Goal: Task Accomplishment & Management: Use online tool/utility

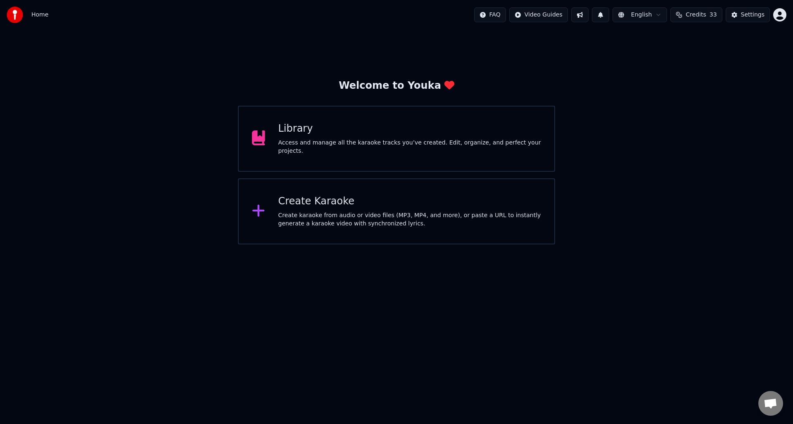
click at [380, 139] on div "Access and manage all the karaoke tracks you’ve created. Edit, organize, and pe…" at bounding box center [410, 147] width 263 height 17
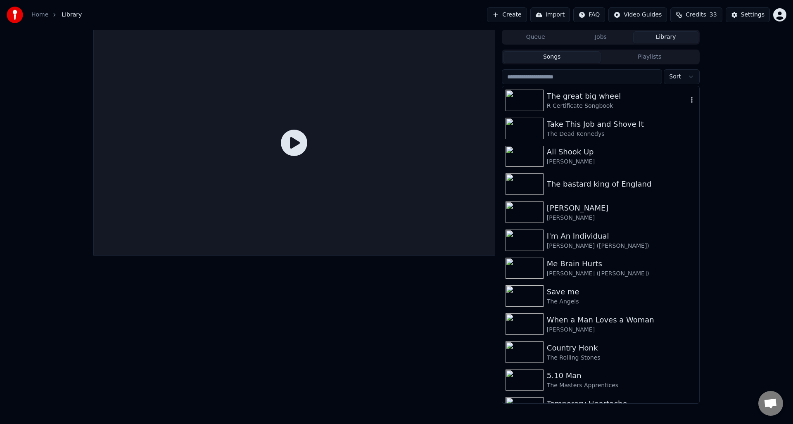
click at [577, 100] on div "The great big wheel" at bounding box center [617, 96] width 141 height 12
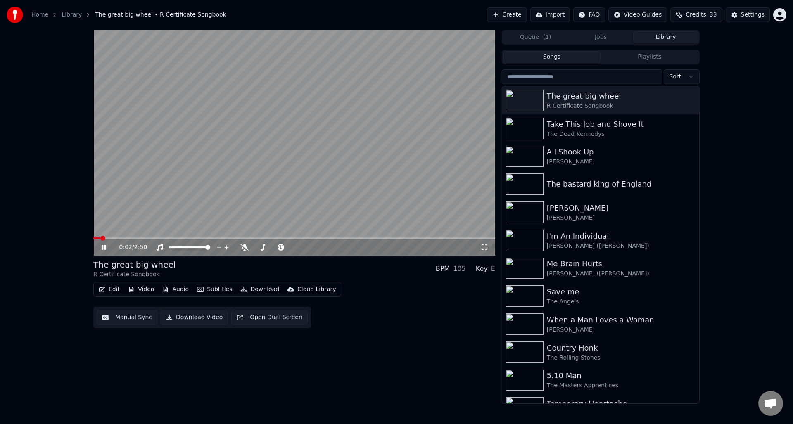
click at [103, 246] on icon at bounding box center [104, 247] width 4 height 5
click at [124, 320] on button "Manual Sync" at bounding box center [127, 317] width 61 height 15
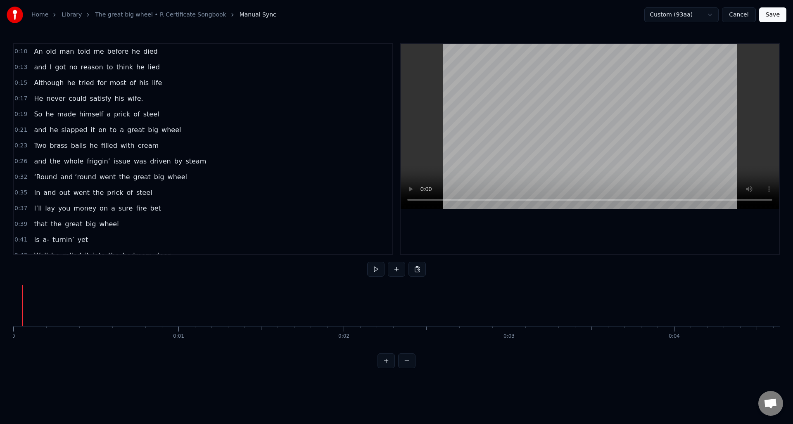
click at [371, 269] on button at bounding box center [375, 269] width 17 height 15
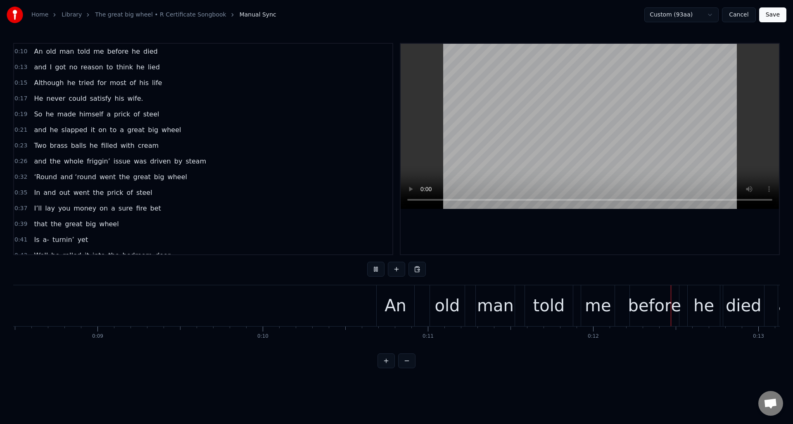
click at [375, 267] on button at bounding box center [375, 269] width 17 height 15
click at [446, 293] on div "old" at bounding box center [447, 305] width 25 height 25
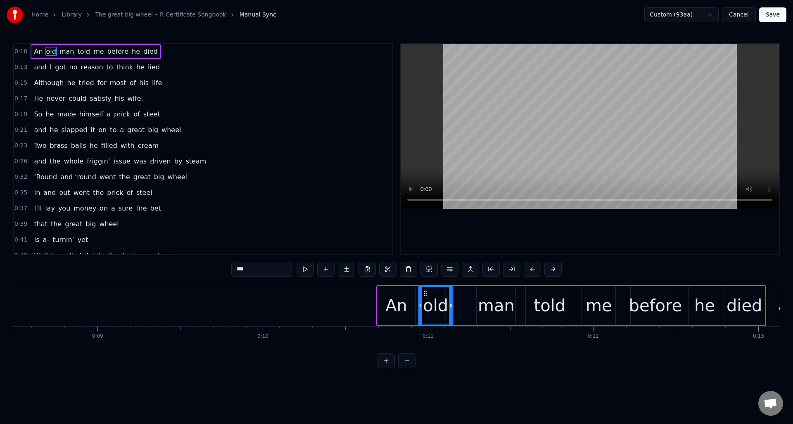
drag, startPoint x: 439, startPoint y: 292, endPoint x: 427, endPoint y: 294, distance: 12.5
click at [427, 294] on icon at bounding box center [425, 293] width 7 height 7
click at [402, 295] on div "An" at bounding box center [397, 305] width 22 height 25
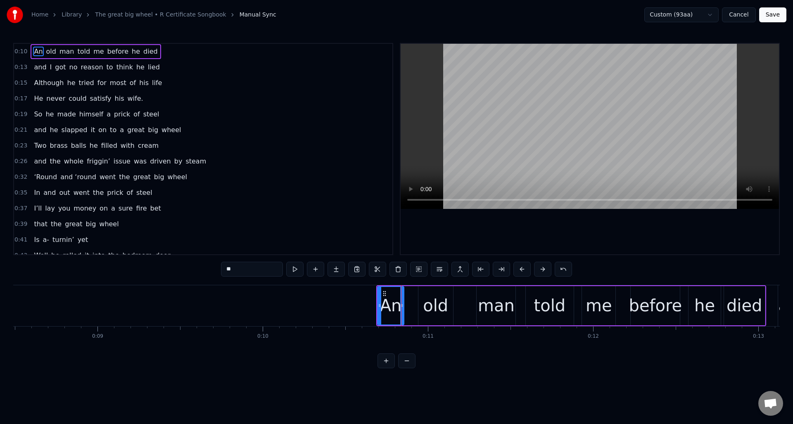
click at [402, 295] on div at bounding box center [401, 306] width 3 height 38
click at [424, 292] on div "old" at bounding box center [436, 305] width 35 height 39
drag, startPoint x: 424, startPoint y: 292, endPoint x: 415, endPoint y: 293, distance: 9.1
click at [414, 293] on icon at bounding box center [415, 293] width 7 height 7
click at [488, 294] on div "man" at bounding box center [496, 305] width 37 height 25
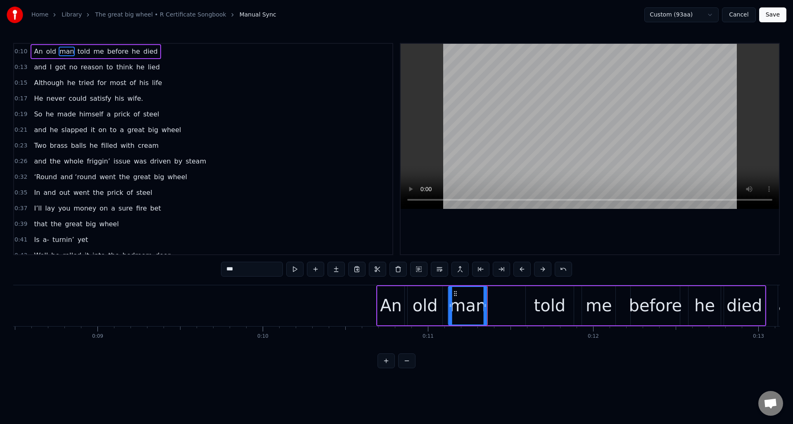
drag, startPoint x: 482, startPoint y: 293, endPoint x: 473, endPoint y: 294, distance: 9.2
click at [454, 294] on icon at bounding box center [455, 293] width 7 height 7
click at [531, 295] on div "told" at bounding box center [550, 305] width 48 height 39
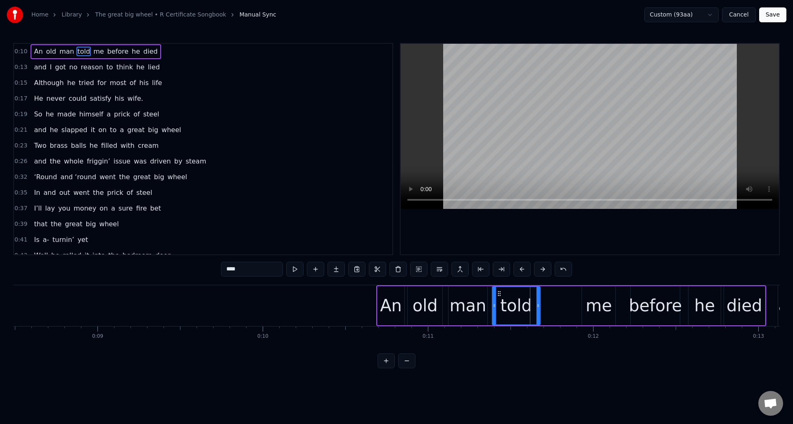
drag, startPoint x: 532, startPoint y: 293, endPoint x: 500, endPoint y: 294, distance: 31.9
click at [499, 294] on icon at bounding box center [499, 293] width 7 height 7
click at [594, 298] on div "me" at bounding box center [599, 305] width 26 height 25
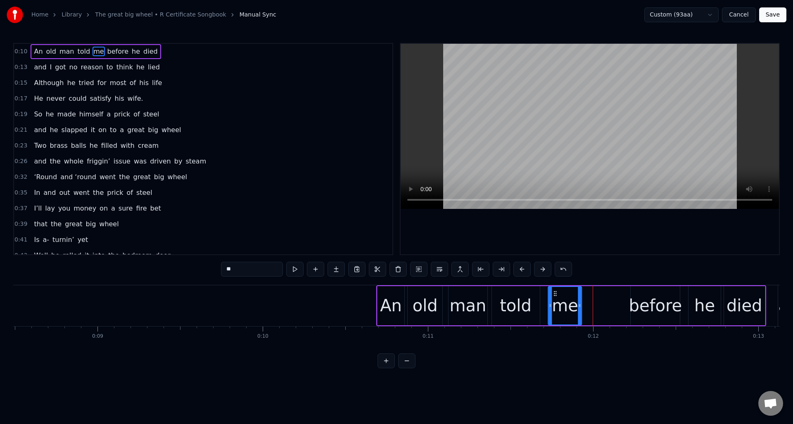
drag, startPoint x: 589, startPoint y: 294, endPoint x: 582, endPoint y: 297, distance: 8.0
click at [556, 298] on div "me" at bounding box center [565, 306] width 33 height 38
click at [638, 295] on div "before" at bounding box center [655, 305] width 53 height 25
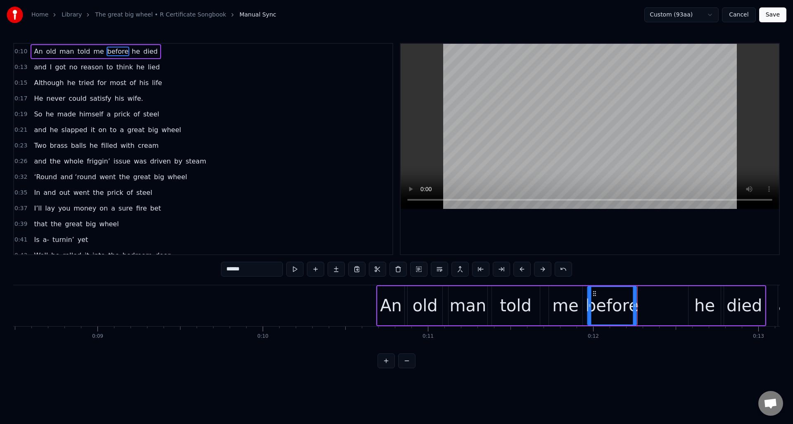
click at [595, 298] on div "before" at bounding box center [612, 306] width 48 height 38
click at [695, 292] on div "he" at bounding box center [705, 305] width 32 height 39
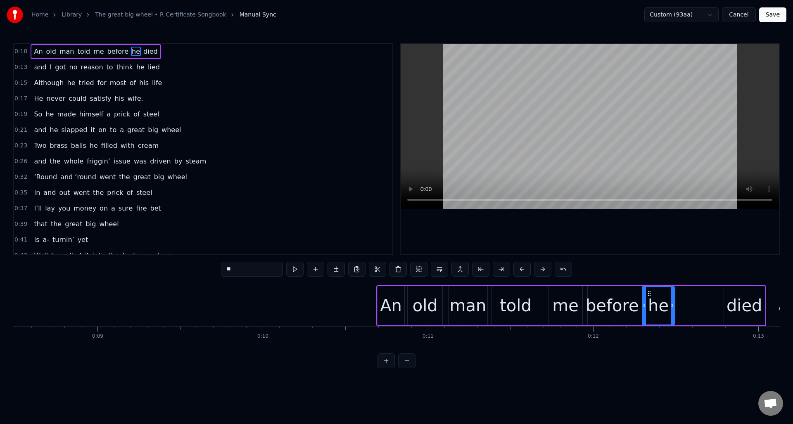
drag, startPoint x: 695, startPoint y: 292, endPoint x: 649, endPoint y: 297, distance: 46.6
click at [649, 297] on div "he" at bounding box center [658, 306] width 31 height 38
click at [731, 292] on div "died" at bounding box center [744, 305] width 41 height 39
type input "****"
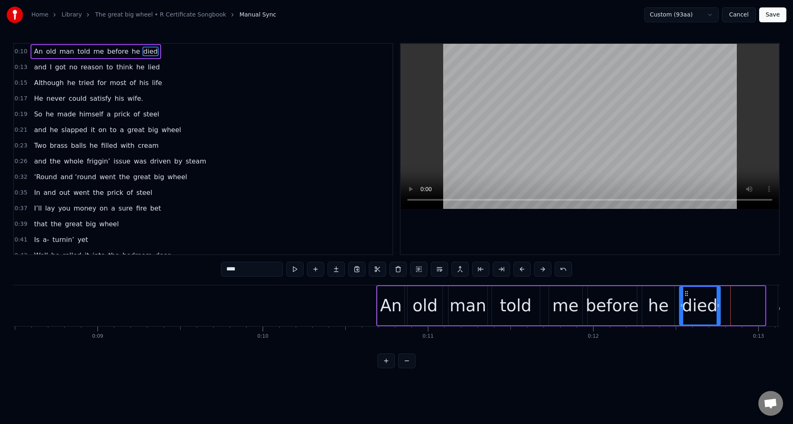
drag, startPoint x: 732, startPoint y: 293, endPoint x: 704, endPoint y: 302, distance: 29.1
click at [687, 297] on div "died" at bounding box center [700, 306] width 40 height 38
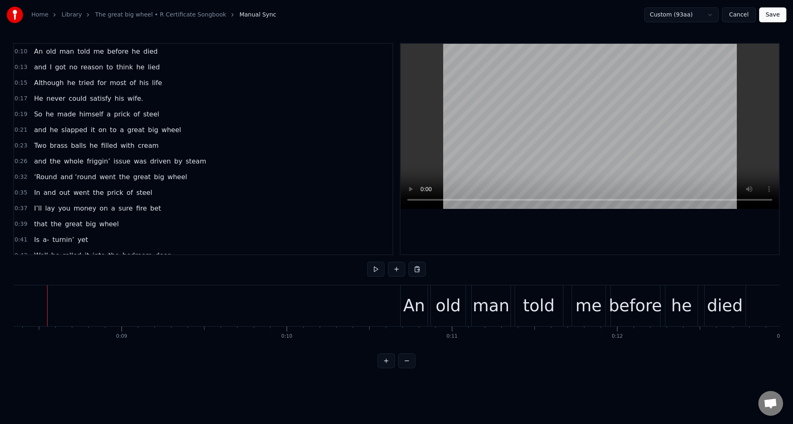
scroll to position [0, 1372]
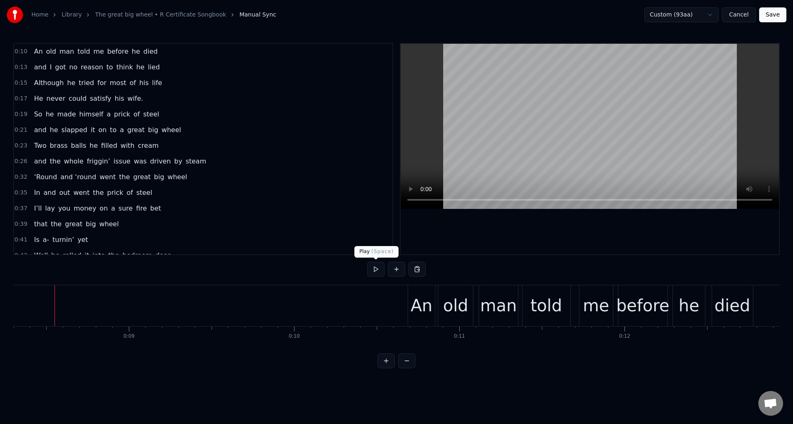
click at [371, 269] on button at bounding box center [375, 269] width 17 height 15
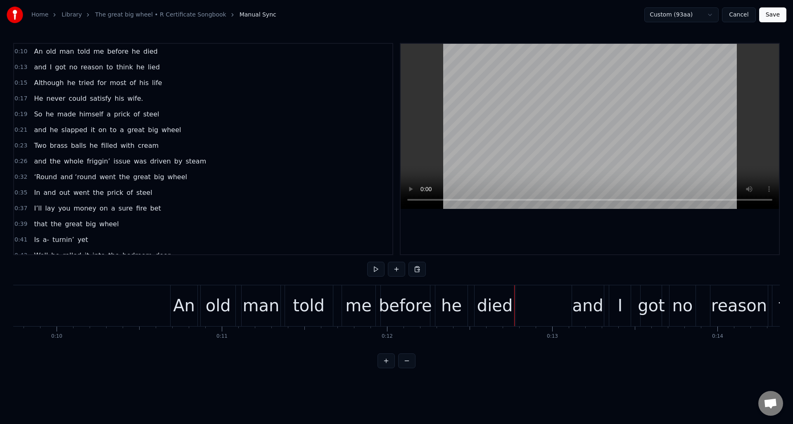
scroll to position [0, 1700]
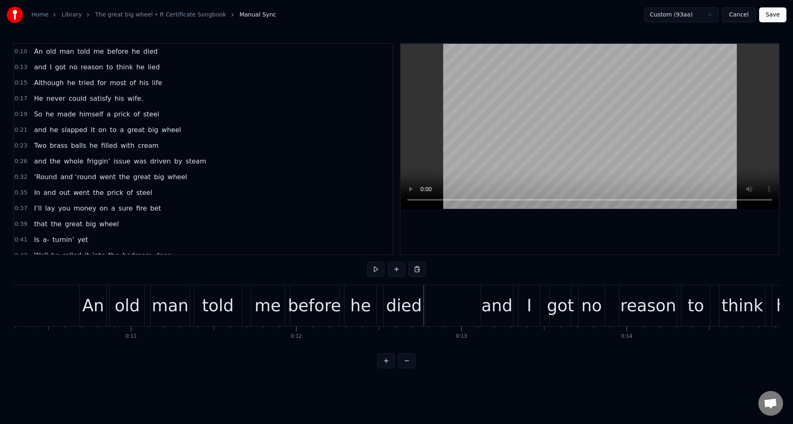
click at [167, 291] on div "man" at bounding box center [170, 306] width 39 height 41
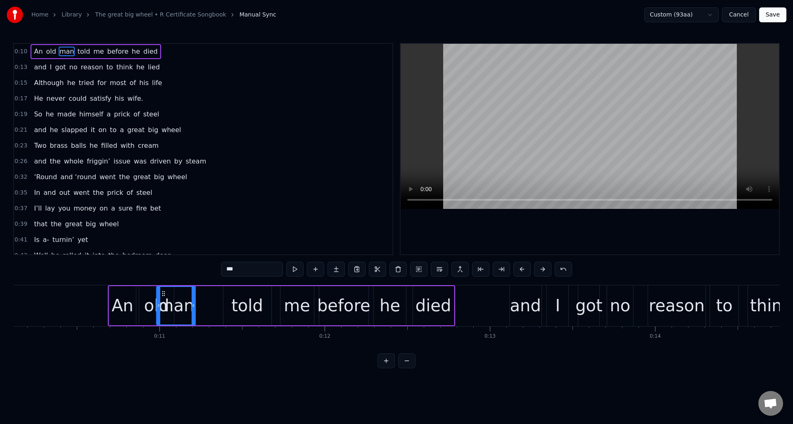
scroll to position [0, 1670]
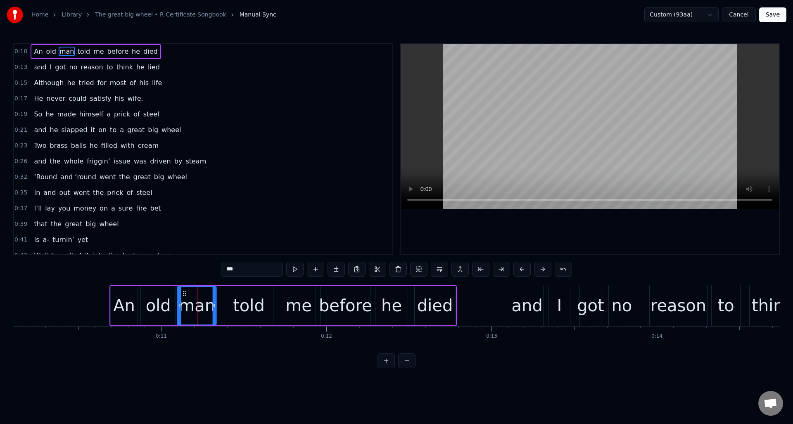
drag, startPoint x: 158, startPoint y: 292, endPoint x: 183, endPoint y: 295, distance: 25.9
click at [183, 295] on icon at bounding box center [184, 293] width 7 height 7
click at [232, 293] on div "told" at bounding box center [249, 305] width 48 height 39
drag, startPoint x: 233, startPoint y: 292, endPoint x: 248, endPoint y: 290, distance: 15.8
click at [227, 291] on circle at bounding box center [227, 291] width 0 height 0
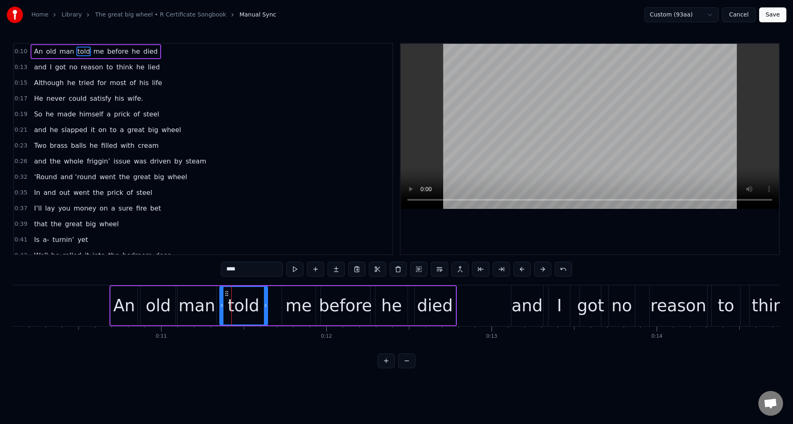
click at [292, 294] on div "me" at bounding box center [299, 305] width 26 height 25
click at [278, 293] on icon at bounding box center [277, 293] width 7 height 7
click at [331, 293] on div "before" at bounding box center [345, 305] width 53 height 25
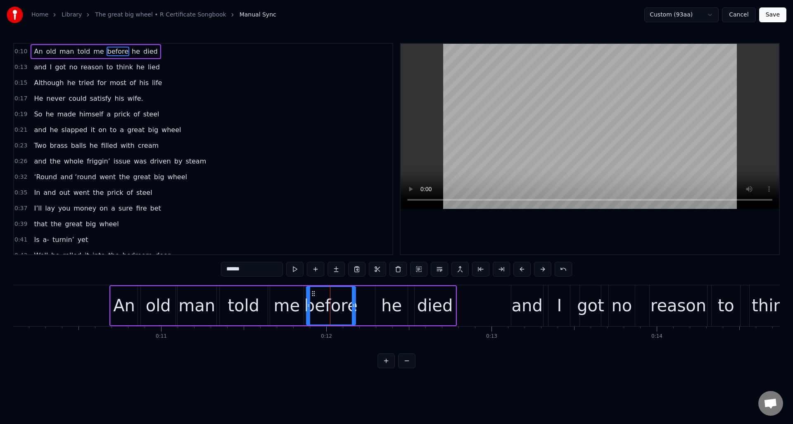
drag, startPoint x: 328, startPoint y: 292, endPoint x: 313, endPoint y: 293, distance: 14.5
click at [313, 293] on icon at bounding box center [313, 293] width 7 height 7
click at [387, 291] on div "he" at bounding box center [392, 305] width 32 height 39
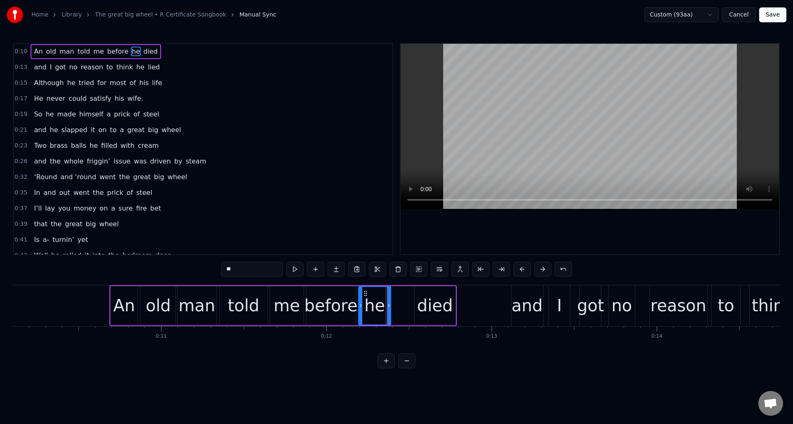
drag, startPoint x: 382, startPoint y: 292, endPoint x: 365, endPoint y: 295, distance: 17.2
click at [365, 295] on icon at bounding box center [365, 293] width 7 height 7
click at [418, 294] on div "died" at bounding box center [435, 305] width 41 height 39
type input "****"
drag, startPoint x: 421, startPoint y: 293, endPoint x: 399, endPoint y: 297, distance: 21.7
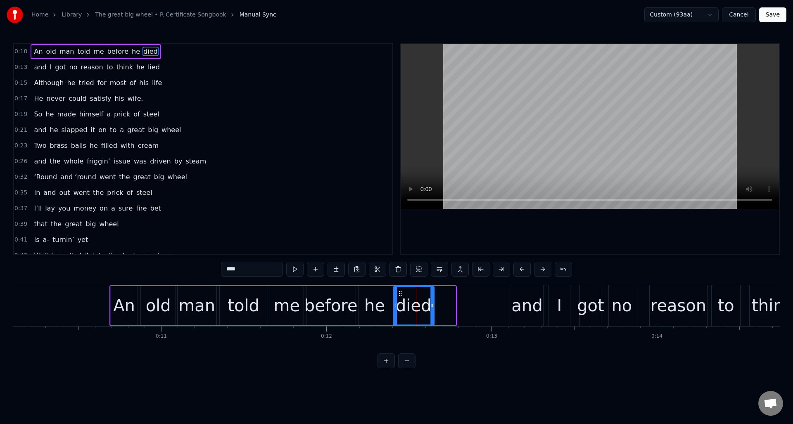
click at [399, 297] on icon at bounding box center [400, 293] width 7 height 7
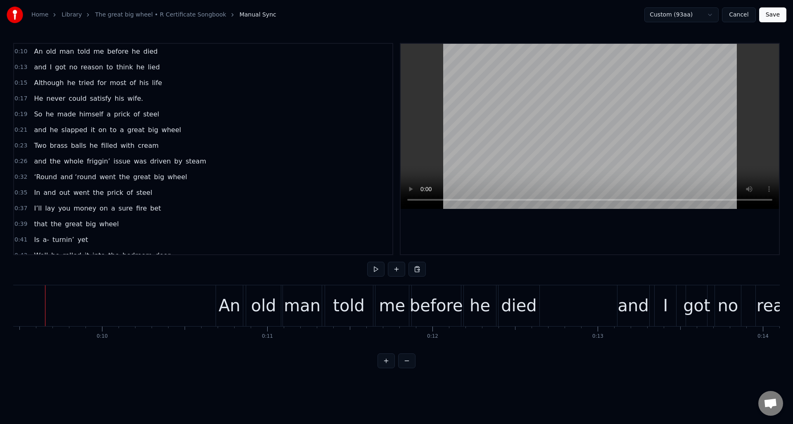
scroll to position [0, 1555]
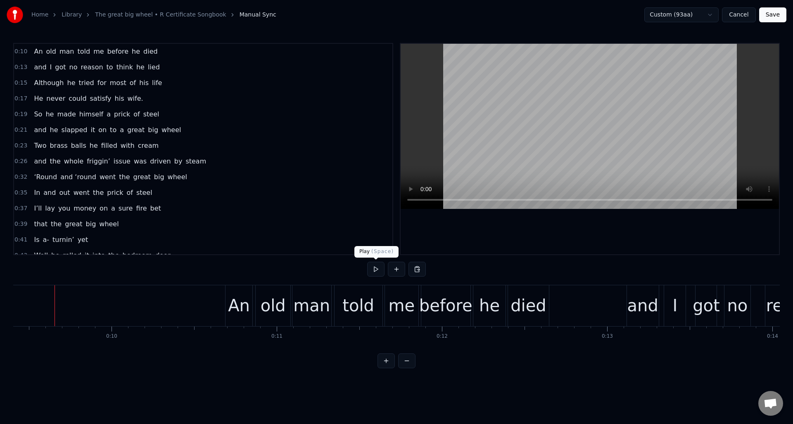
click at [376, 268] on button at bounding box center [375, 269] width 17 height 15
click at [162, 64] on div "0:13 and I got no reason to think he lied" at bounding box center [203, 68] width 379 height 16
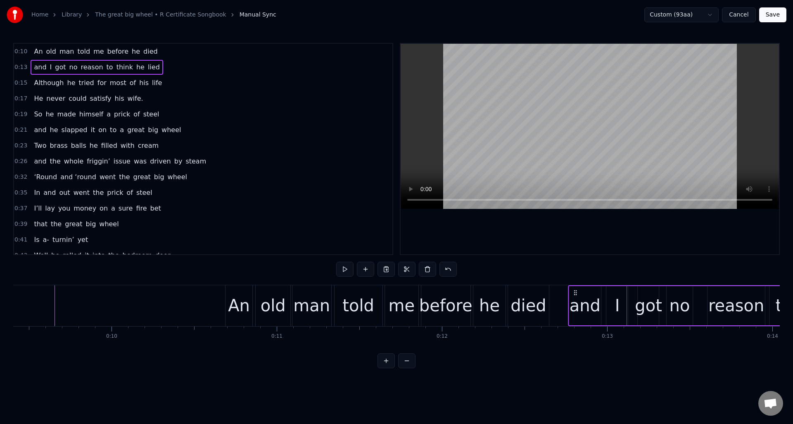
drag, startPoint x: 633, startPoint y: 292, endPoint x: 575, endPoint y: 295, distance: 58.7
click at [575, 295] on icon at bounding box center [575, 293] width 7 height 7
click at [647, 295] on div "got" at bounding box center [648, 305] width 27 height 25
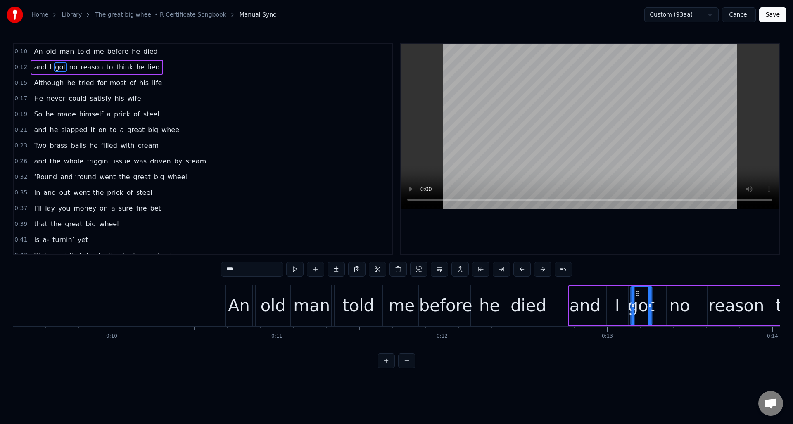
drag, startPoint x: 645, startPoint y: 294, endPoint x: 663, endPoint y: 294, distance: 18.2
click at [638, 295] on icon at bounding box center [638, 293] width 7 height 7
click at [677, 293] on div "no" at bounding box center [680, 305] width 21 height 25
drag, startPoint x: 674, startPoint y: 292, endPoint x: 662, endPoint y: 294, distance: 11.8
click at [662, 294] on icon at bounding box center [662, 293] width 7 height 7
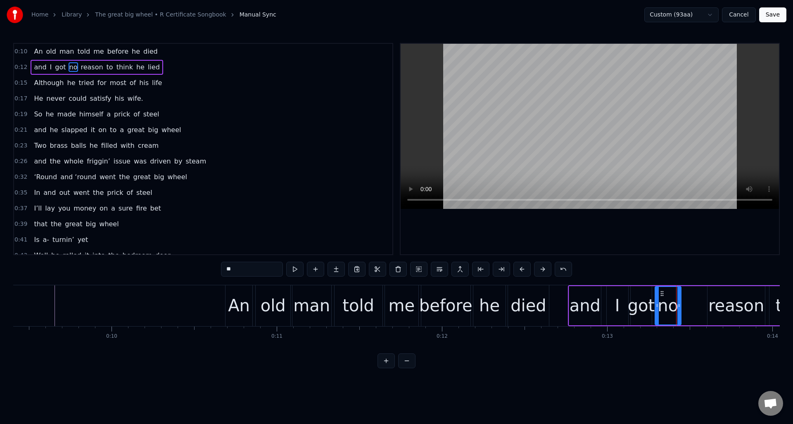
click at [719, 294] on div "reason" at bounding box center [737, 305] width 56 height 25
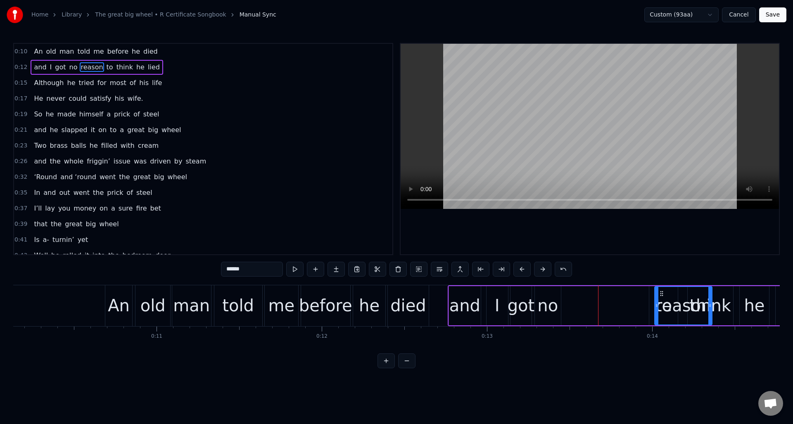
scroll to position [0, 1676]
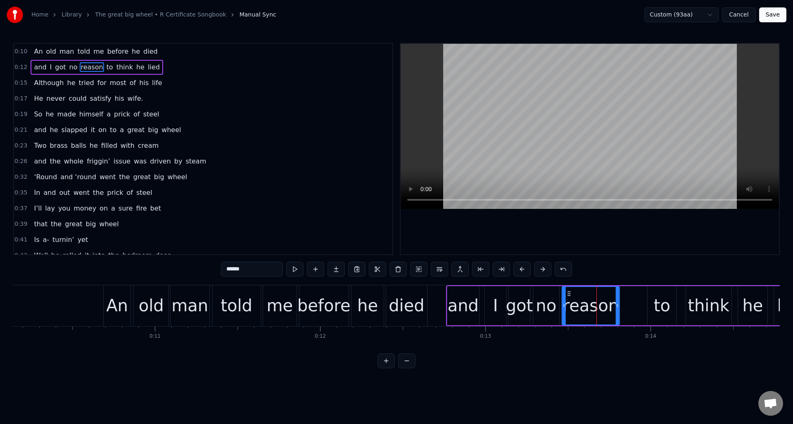
drag, startPoint x: 714, startPoint y: 294, endPoint x: 581, endPoint y: 302, distance: 132.9
click at [568, 303] on div "reason" at bounding box center [591, 306] width 57 height 38
click at [651, 297] on div "to" at bounding box center [662, 305] width 29 height 39
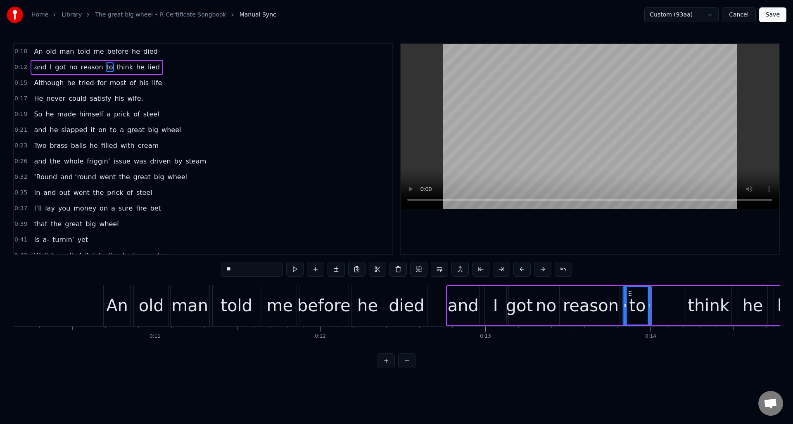
drag, startPoint x: 654, startPoint y: 293, endPoint x: 630, endPoint y: 298, distance: 24.3
click at [630, 298] on div "to" at bounding box center [638, 306] width 28 height 38
click at [696, 296] on div "think" at bounding box center [709, 305] width 42 height 25
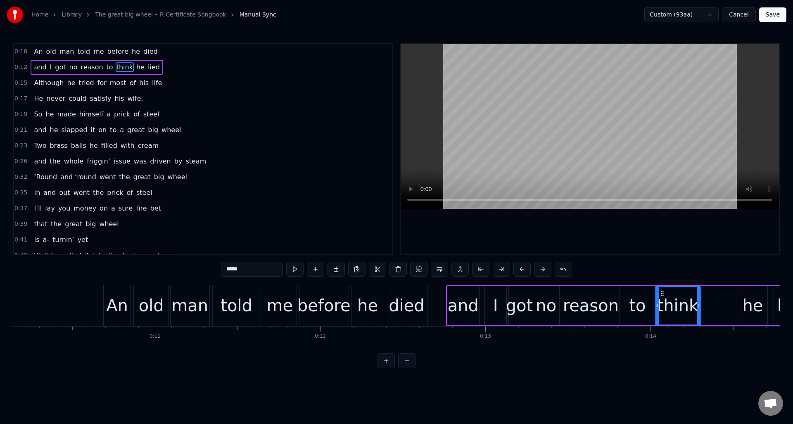
drag, startPoint x: 693, startPoint y: 293, endPoint x: 662, endPoint y: 298, distance: 31.4
click at [662, 298] on div "think" at bounding box center [678, 306] width 45 height 38
click at [745, 295] on div "he" at bounding box center [753, 305] width 21 height 25
type input "**"
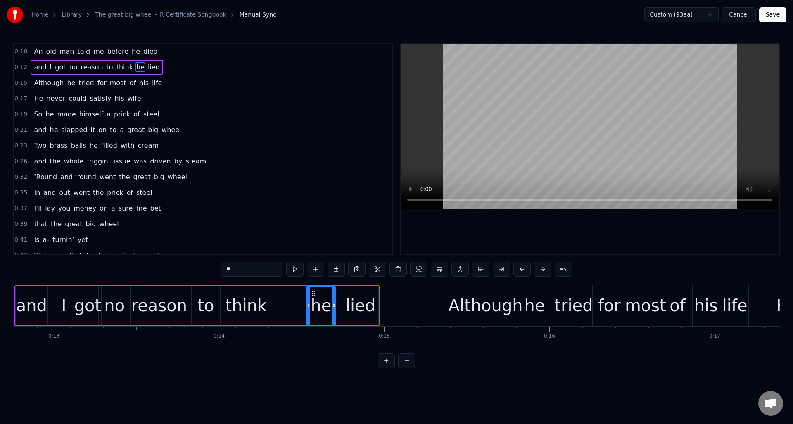
scroll to position [0, 2093]
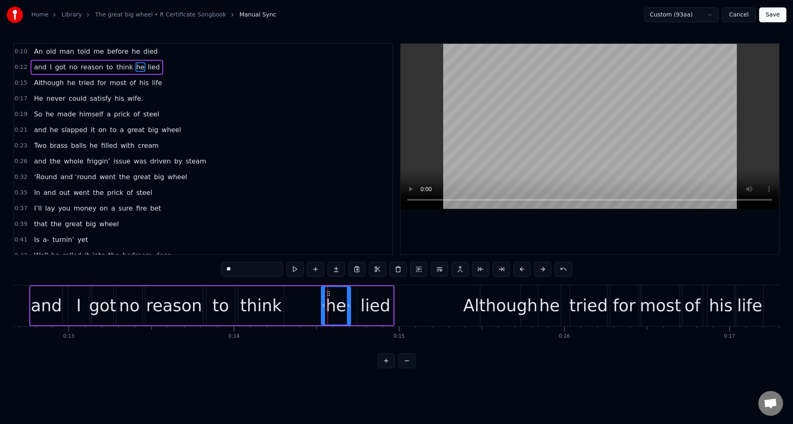
drag, startPoint x: 328, startPoint y: 293, endPoint x: 322, endPoint y: 294, distance: 5.8
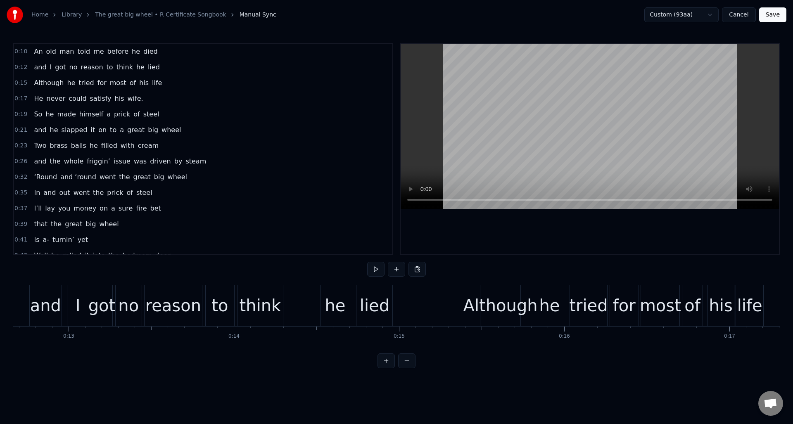
click at [333, 295] on div "he" at bounding box center [335, 305] width 21 height 25
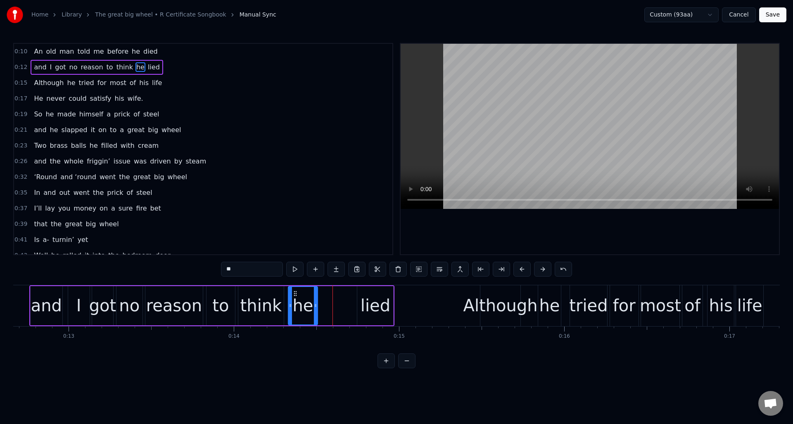
drag, startPoint x: 328, startPoint y: 294, endPoint x: 295, endPoint y: 295, distance: 33.1
click at [295, 295] on icon at bounding box center [295, 293] width 7 height 7
click at [366, 293] on div "lied" at bounding box center [376, 305] width 30 height 25
type input "****"
click at [374, 296] on div "lied" at bounding box center [376, 305] width 30 height 25
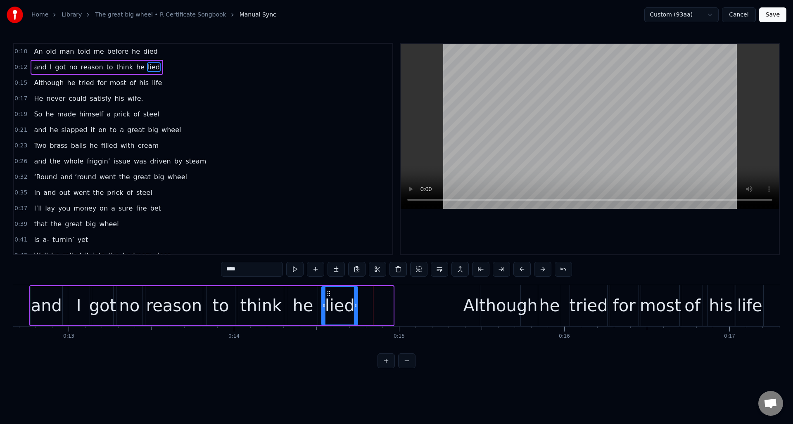
drag, startPoint x: 366, startPoint y: 293, endPoint x: 330, endPoint y: 296, distance: 35.7
click at [330, 296] on icon at bounding box center [329, 293] width 7 height 7
drag, startPoint x: 357, startPoint y: 317, endPoint x: 372, endPoint y: 327, distance: 18.0
click at [380, 319] on div at bounding box center [379, 306] width 3 height 38
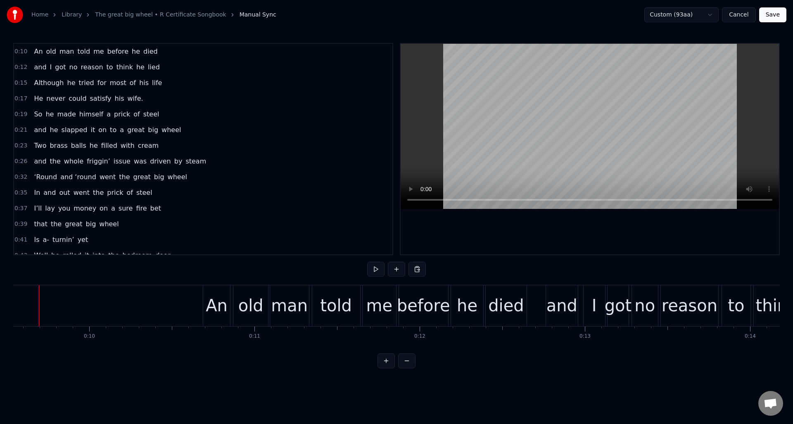
scroll to position [0, 1561]
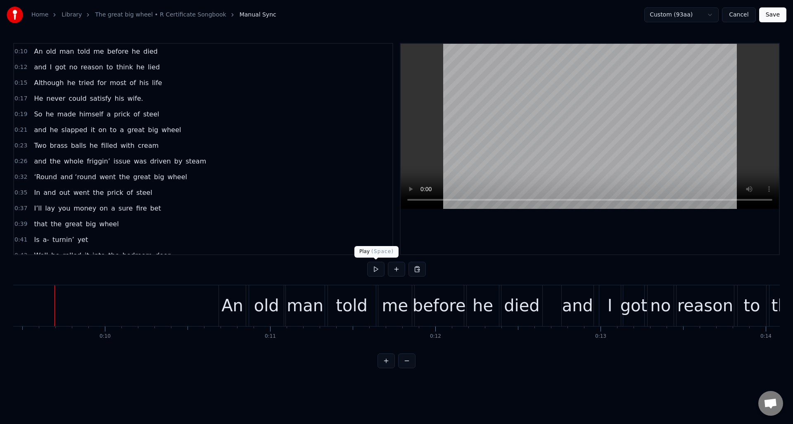
click at [376, 268] on button at bounding box center [375, 269] width 17 height 15
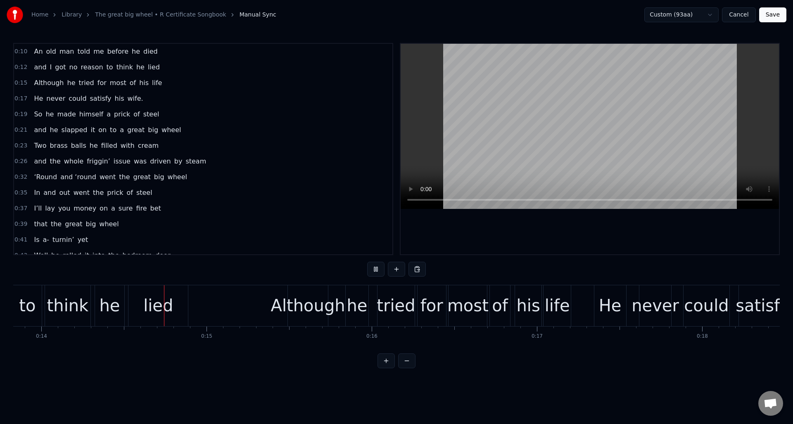
scroll to position [0, 2289]
click at [376, 268] on button at bounding box center [375, 269] width 17 height 15
click at [147, 296] on div "lied" at bounding box center [155, 305] width 30 height 25
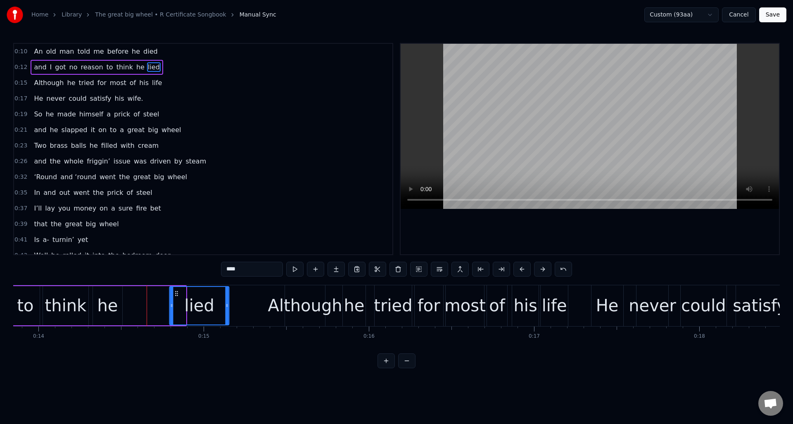
drag, startPoint x: 134, startPoint y: 293, endPoint x: 176, endPoint y: 300, distance: 43.1
click at [177, 300] on div "lied" at bounding box center [199, 306] width 59 height 38
click at [108, 295] on div "he" at bounding box center [107, 305] width 21 height 25
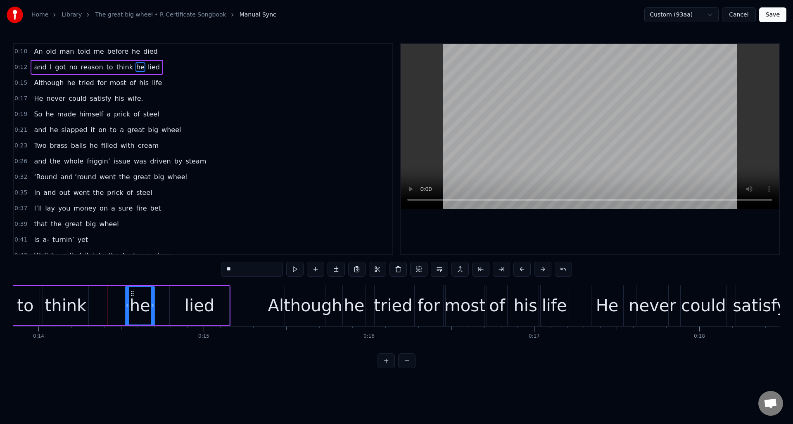
drag, startPoint x: 102, startPoint y: 292, endPoint x: 134, endPoint y: 298, distance: 32.8
click at [134, 298] on div "he" at bounding box center [140, 306] width 29 height 38
drag, startPoint x: 153, startPoint y: 301, endPoint x: 162, endPoint y: 302, distance: 8.4
click at [162, 302] on div at bounding box center [160, 306] width 3 height 38
click at [69, 295] on div "think" at bounding box center [66, 305] width 42 height 25
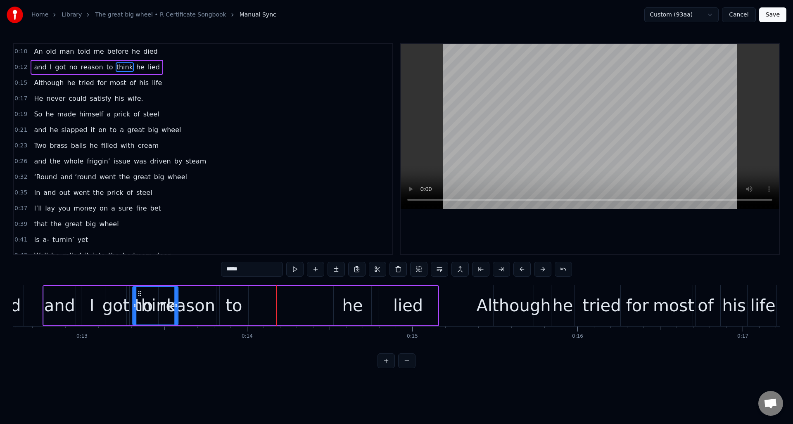
scroll to position [0, 2071]
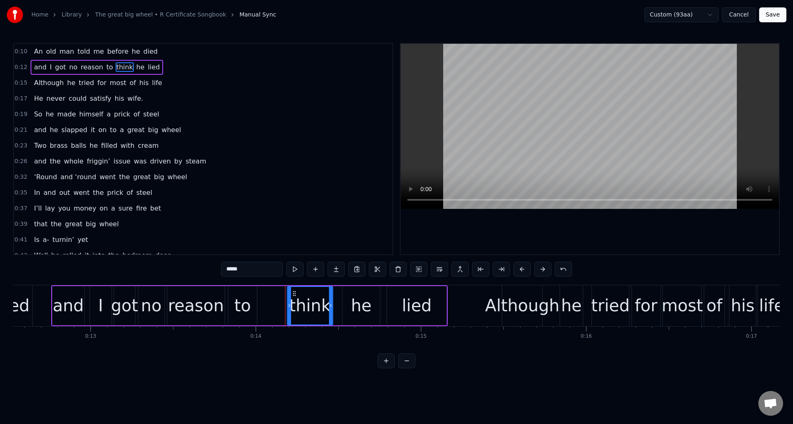
drag, startPoint x: 50, startPoint y: 293, endPoint x: 294, endPoint y: 326, distance: 246.8
click at [294, 326] on div "and I got no reason to think he lied" at bounding box center [249, 306] width 397 height 41
click at [245, 296] on div "to" at bounding box center [242, 305] width 17 height 25
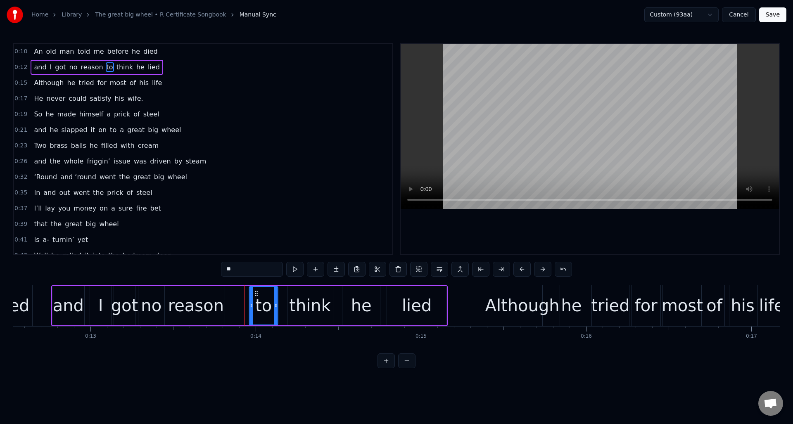
drag, startPoint x: 237, startPoint y: 293, endPoint x: 257, endPoint y: 296, distance: 20.9
click at [257, 296] on icon at bounding box center [256, 293] width 7 height 7
click at [217, 296] on div "reason" at bounding box center [196, 305] width 56 height 25
type input "******"
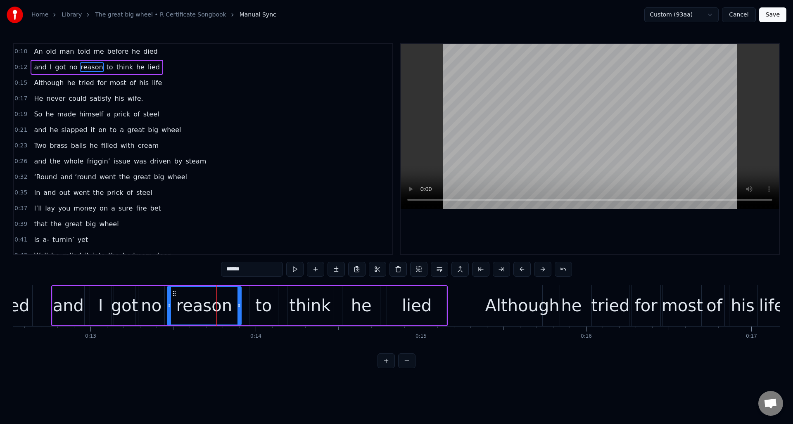
drag, startPoint x: 224, startPoint y: 299, endPoint x: 240, endPoint y: 301, distance: 16.7
click at [240, 301] on div at bounding box center [239, 306] width 3 height 38
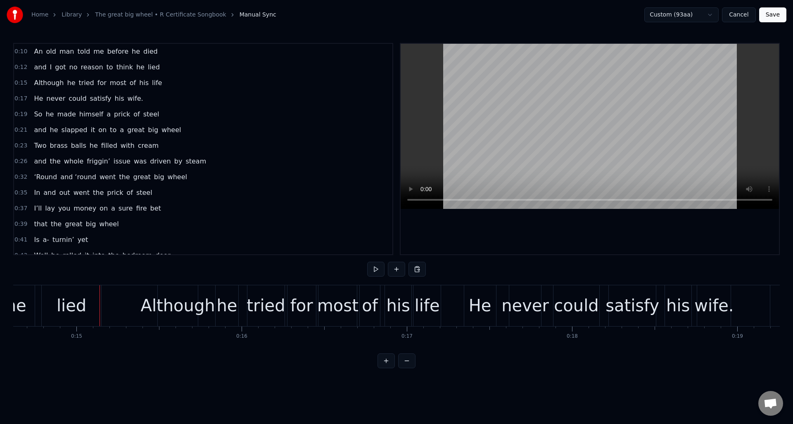
scroll to position [0, 2461]
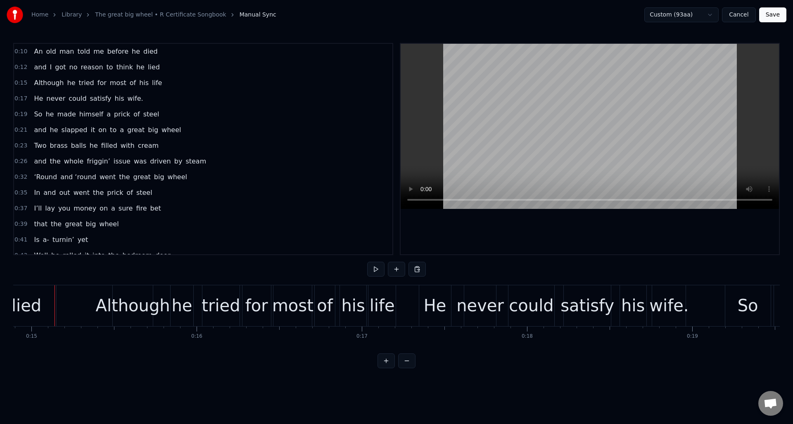
click at [177, 88] on div "0:15 Although he tried for most of his life" at bounding box center [203, 83] width 379 height 16
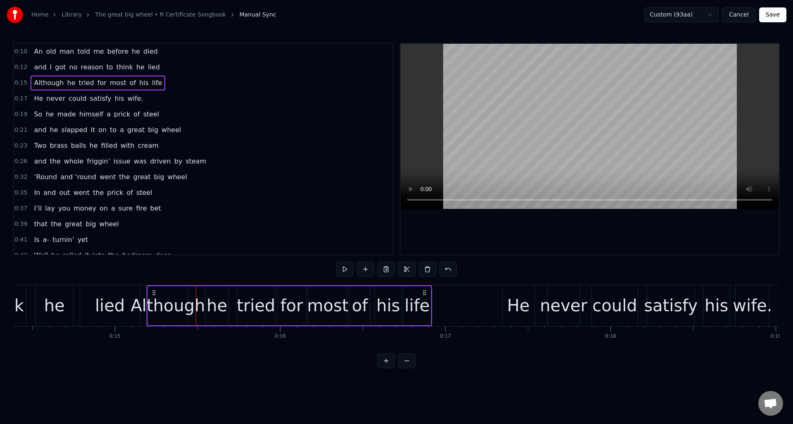
scroll to position [0, 2363]
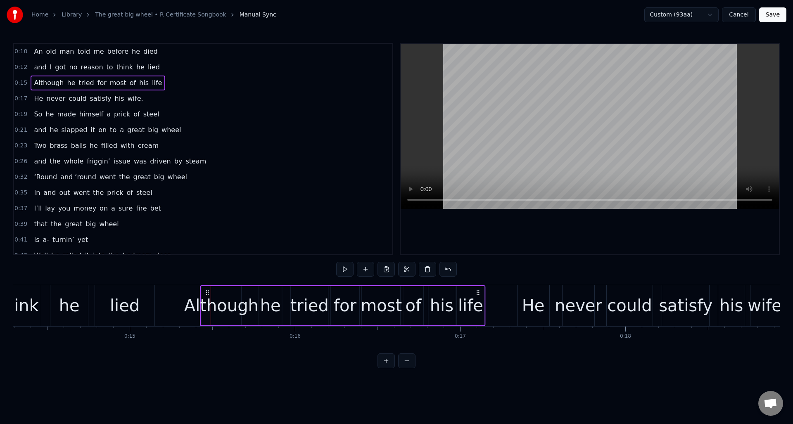
drag, startPoint x: 119, startPoint y: 292, endPoint x: 202, endPoint y: 306, distance: 84.3
click at [207, 300] on div "Although he tried for most of his life" at bounding box center [343, 306] width 286 height 41
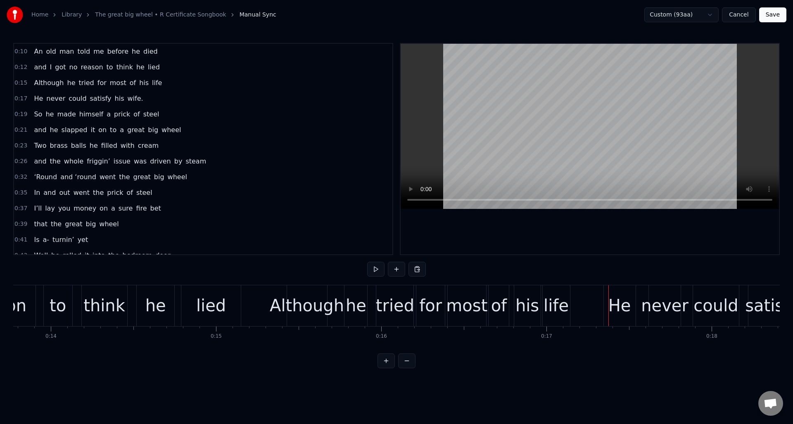
scroll to position [0, 2231]
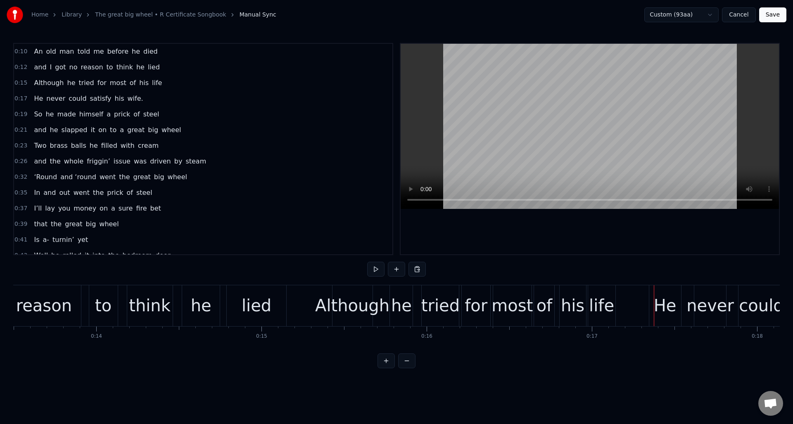
click at [44, 291] on div "reason" at bounding box center [44, 306] width 74 height 41
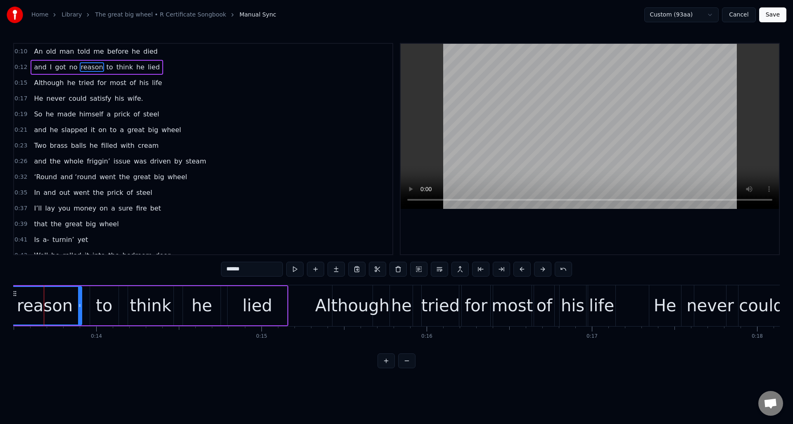
scroll to position [0, 2220]
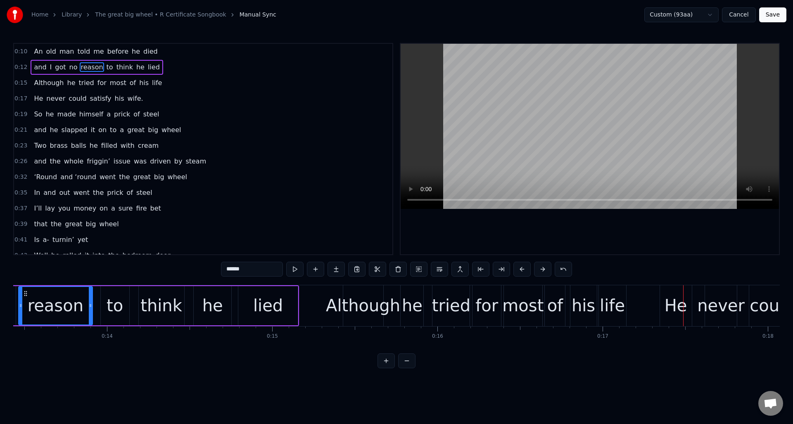
click at [162, 97] on div "0:17 He never could satisfy his wife." at bounding box center [203, 99] width 379 height 16
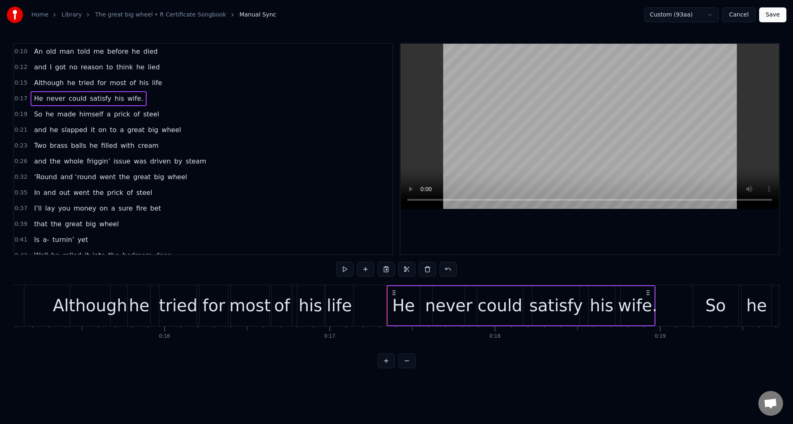
scroll to position [0, 2554]
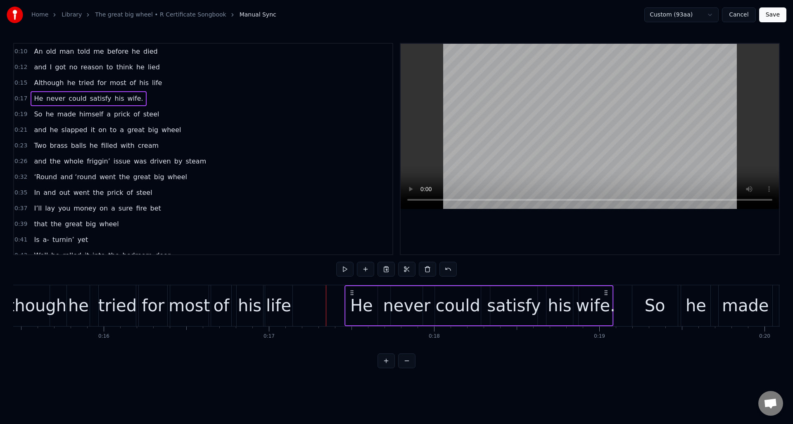
drag, startPoint x: 588, startPoint y: 292, endPoint x: 607, endPoint y: 293, distance: 19.0
click at [607, 293] on icon at bounding box center [606, 293] width 7 height 7
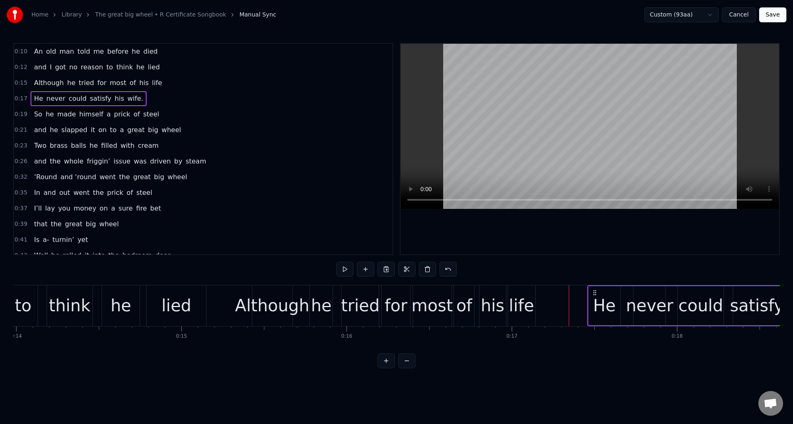
scroll to position [0, 2129]
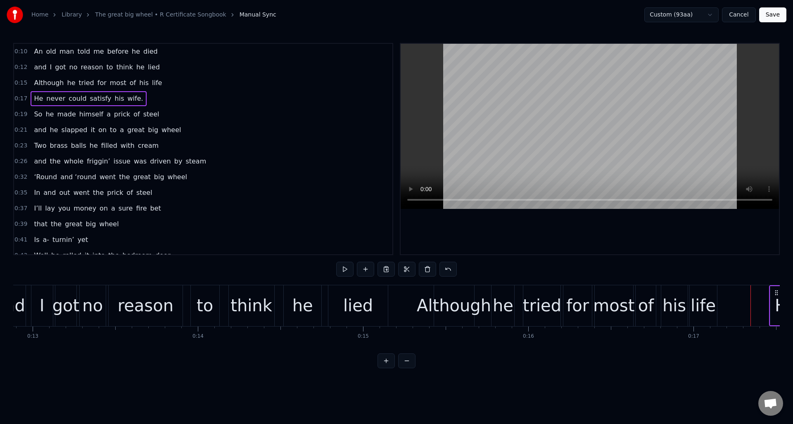
click at [142, 293] on div "reason" at bounding box center [146, 305] width 56 height 25
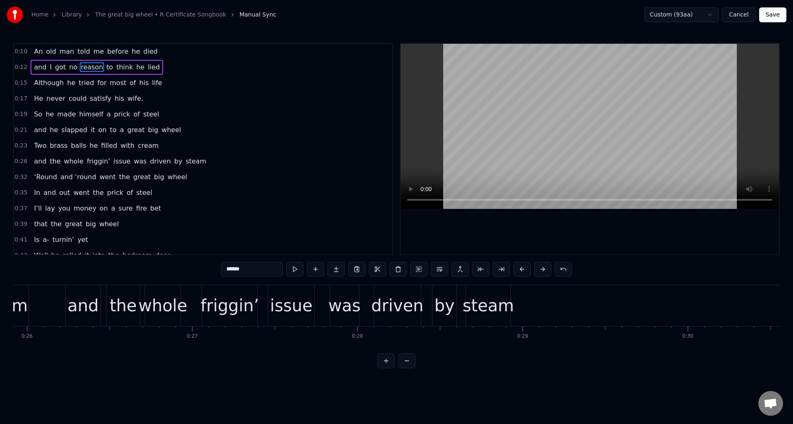
scroll to position [0, 4345]
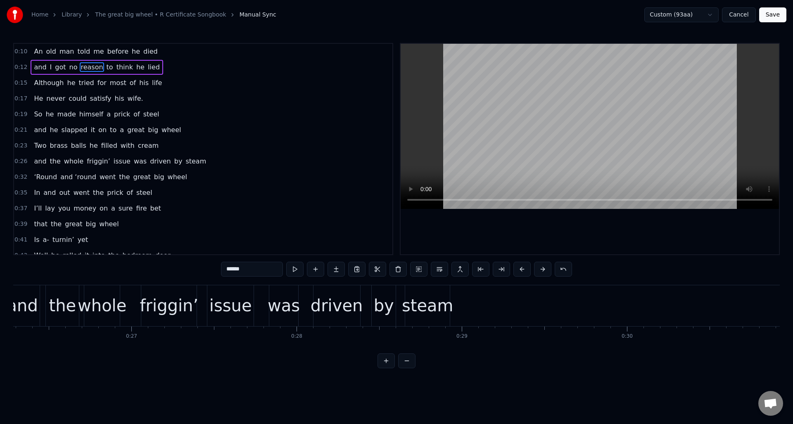
click at [217, 164] on div "0:26 and the whole friggin’ issue was driven by steam" at bounding box center [203, 162] width 379 height 16
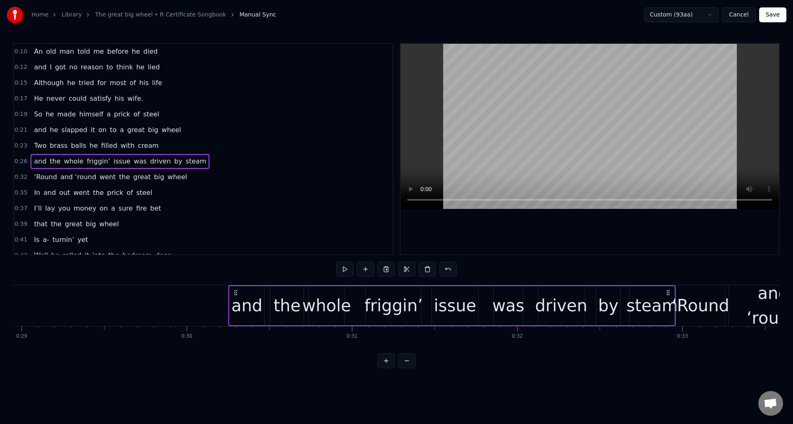
scroll to position [0, 4788]
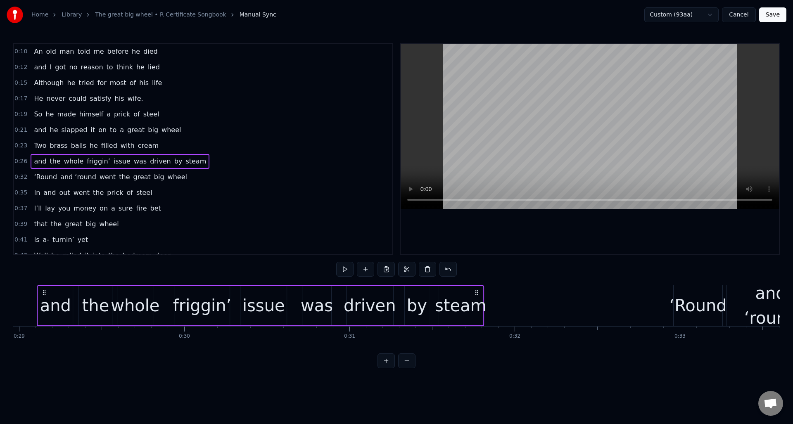
drag, startPoint x: 500, startPoint y: 293, endPoint x: 445, endPoint y: 321, distance: 62.8
click at [478, 301] on div "and the whole friggin’ issue was driven by steam" at bounding box center [261, 306] width 448 height 41
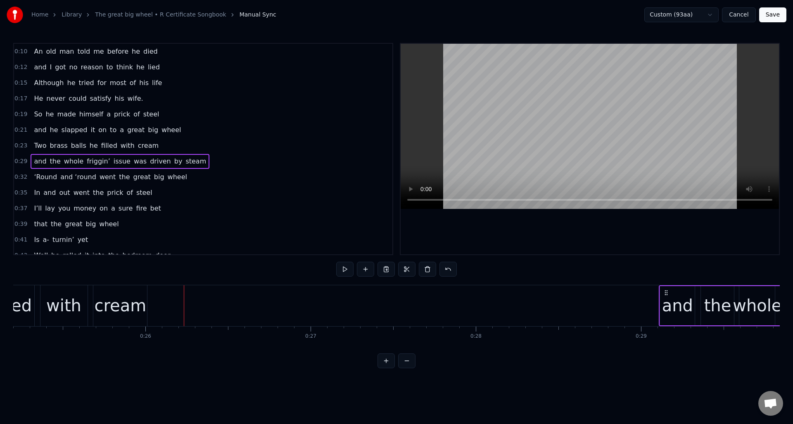
scroll to position [0, 4150]
click at [176, 144] on div "0:23 Two brass balls he filled with cream" at bounding box center [203, 146] width 379 height 16
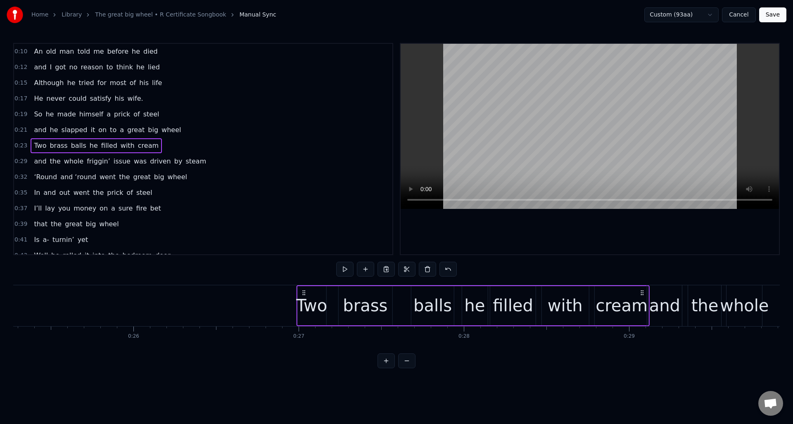
scroll to position [0, 4177]
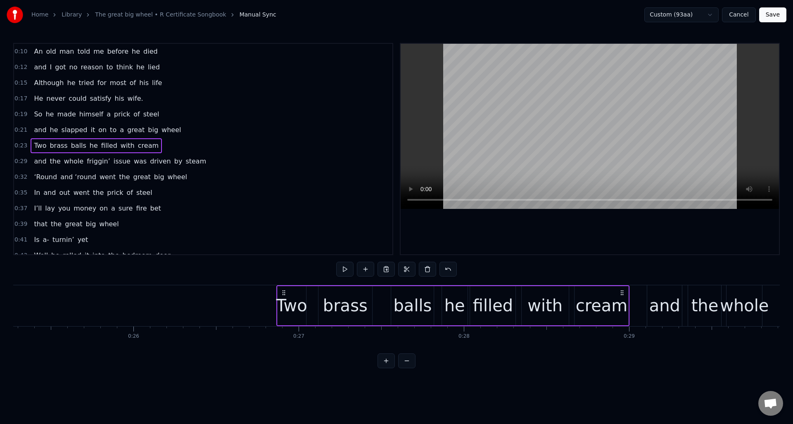
drag, startPoint x: 400, startPoint y: 292, endPoint x: 618, endPoint y: 307, distance: 218.3
click at [621, 305] on div "Two brass balls he filled with cream" at bounding box center [453, 306] width 354 height 41
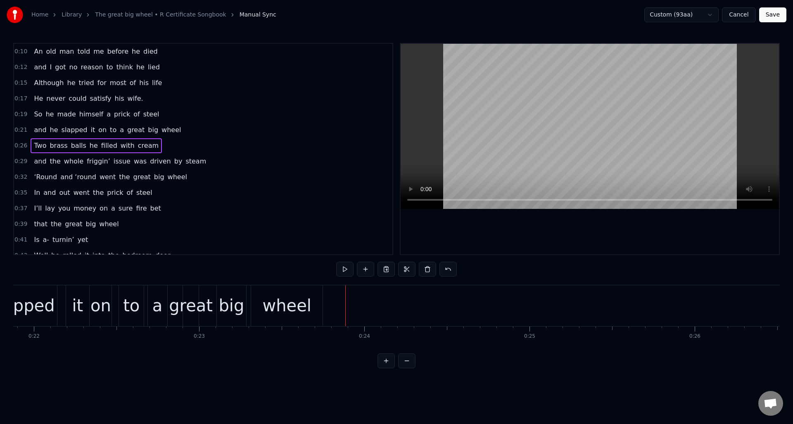
scroll to position [0, 3585]
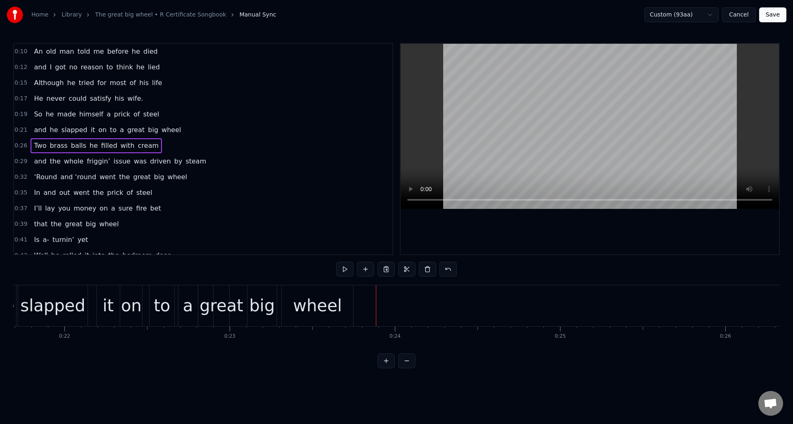
click at [198, 131] on div "0:21 and he slapped it on to a great big wheel" at bounding box center [203, 130] width 379 height 16
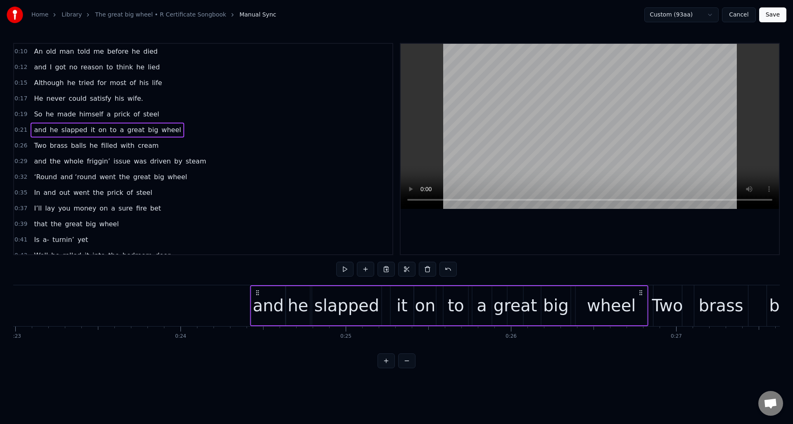
scroll to position [0, 3800]
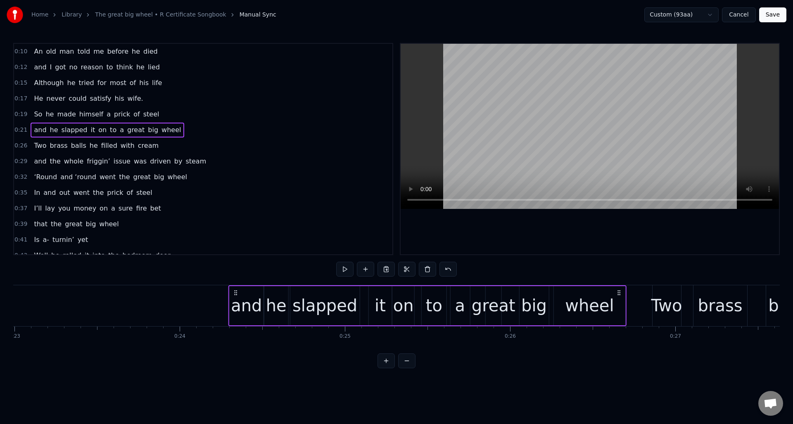
drag, startPoint x: 445, startPoint y: 292, endPoint x: 600, endPoint y: 298, distance: 155.1
click at [619, 295] on icon at bounding box center [619, 293] width 7 height 7
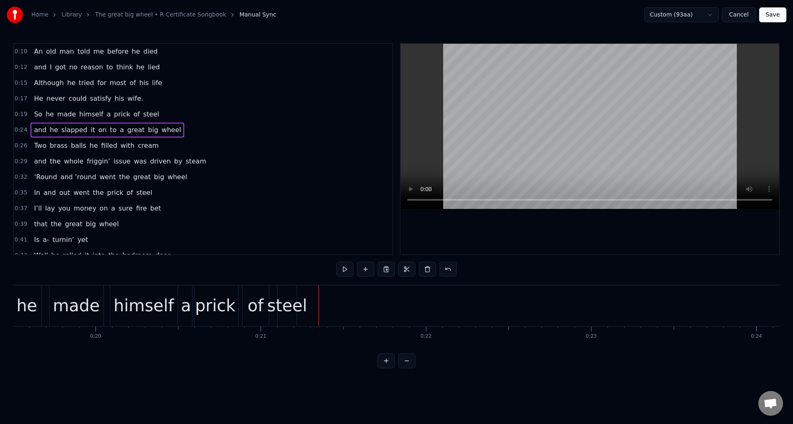
scroll to position [0, 3041]
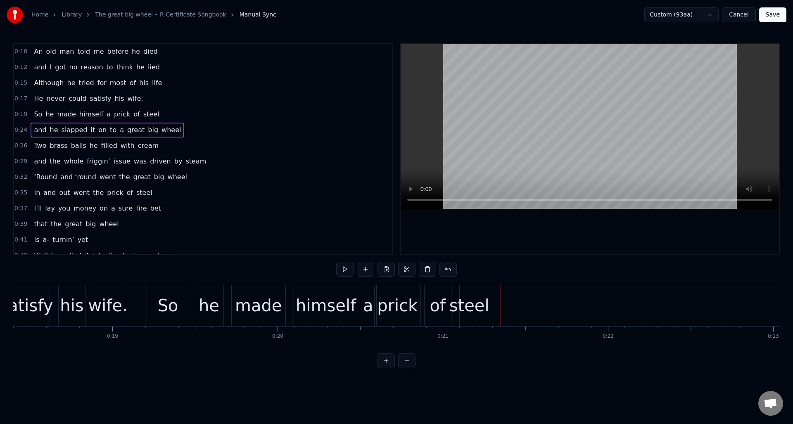
drag, startPoint x: 178, startPoint y: 115, endPoint x: 191, endPoint y: 124, distance: 16.0
click at [178, 114] on div "0:19 So he made himself a prick of steel" at bounding box center [203, 115] width 379 height 16
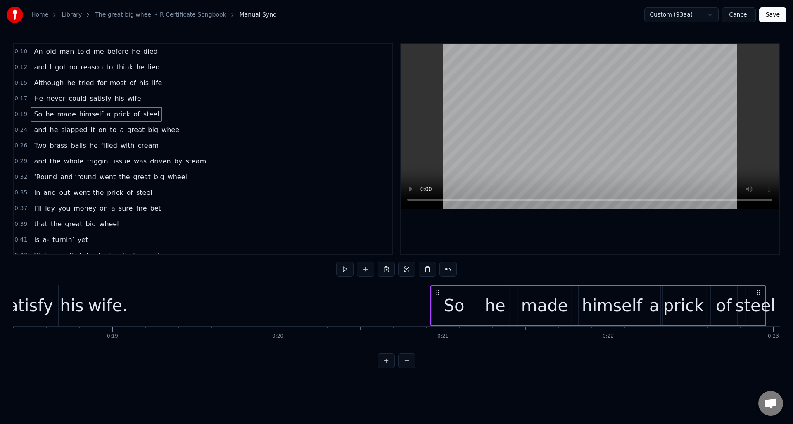
drag, startPoint x: 151, startPoint y: 291, endPoint x: 431, endPoint y: 316, distance: 281.7
click at [436, 315] on div "So he made himself a prick of steel" at bounding box center [598, 306] width 336 height 41
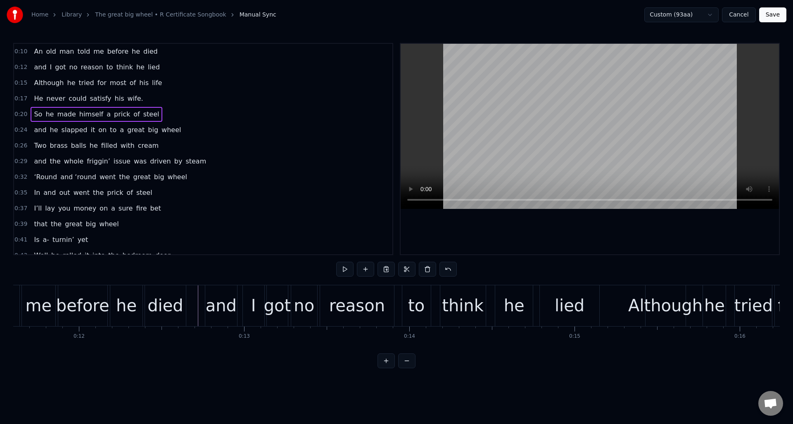
scroll to position [0, 1796]
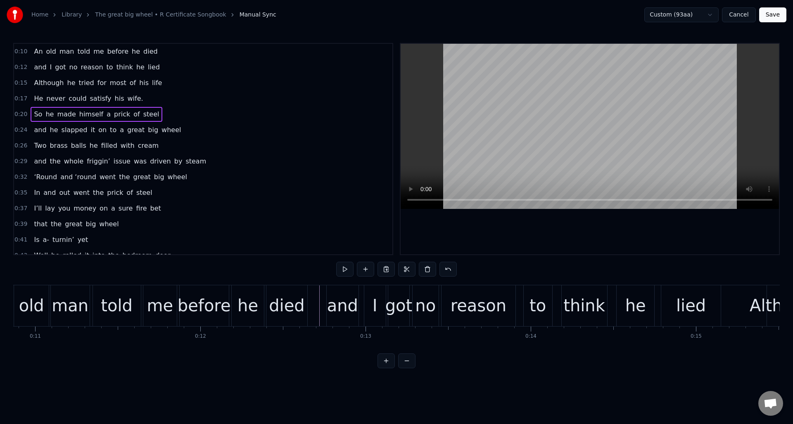
click at [102, 293] on div "told" at bounding box center [117, 306] width 48 height 41
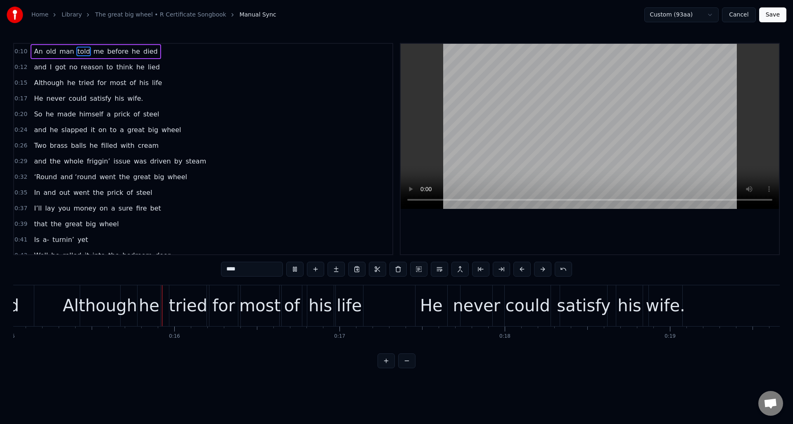
scroll to position [0, 2484]
click at [358, 290] on div "life" at bounding box center [349, 306] width 27 height 41
type input "****"
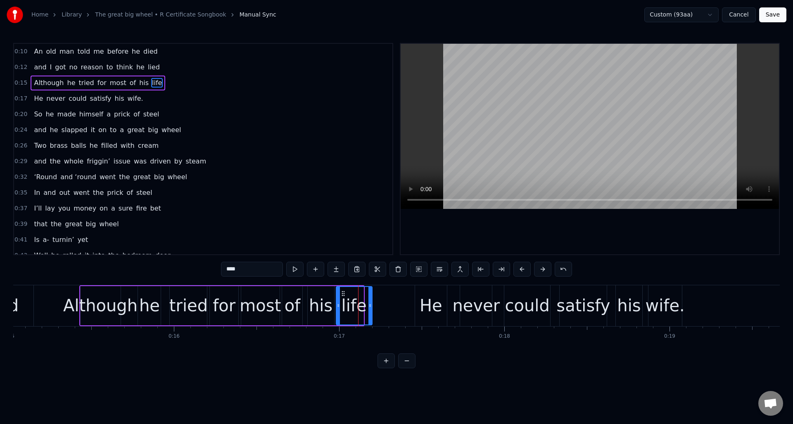
click at [370, 295] on div at bounding box center [370, 306] width 3 height 38
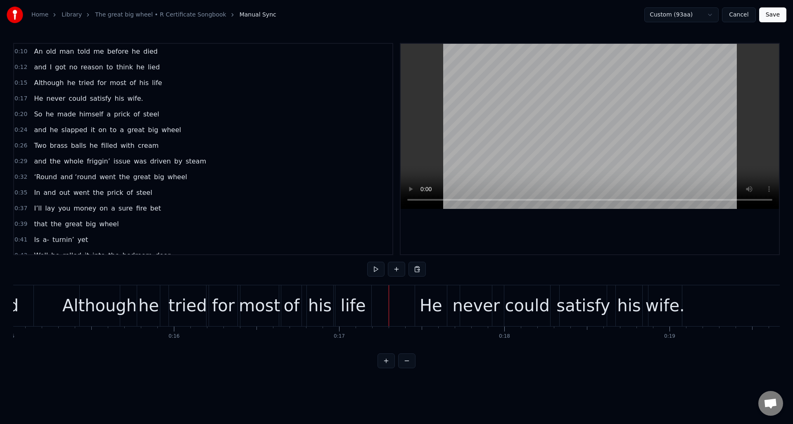
click at [180, 86] on div "0:15 Although he tried for most of his life" at bounding box center [203, 83] width 379 height 16
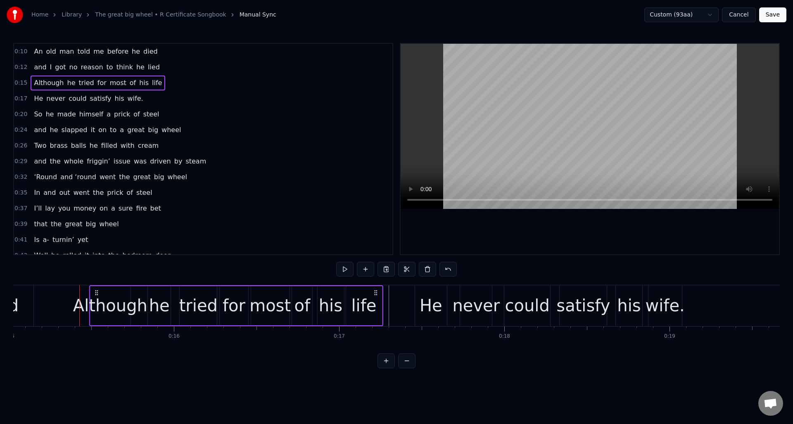
drag, startPoint x: 367, startPoint y: 290, endPoint x: 377, endPoint y: 292, distance: 10.0
click at [377, 292] on icon at bounding box center [375, 293] width 7 height 7
click at [174, 96] on div "0:17 He never could satisfy his wife." at bounding box center [203, 99] width 379 height 16
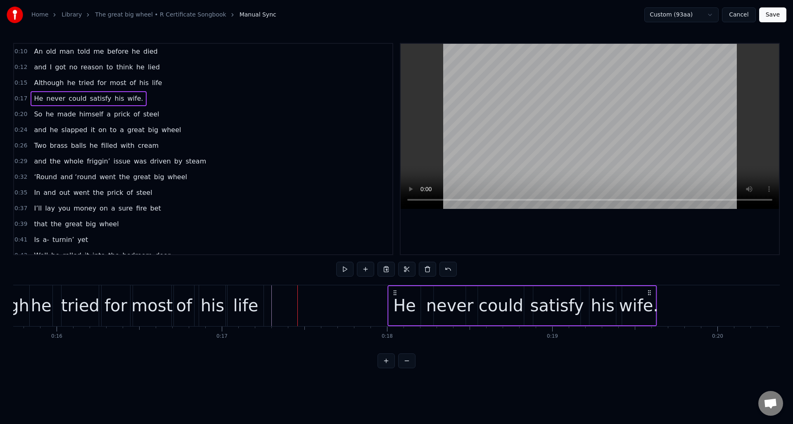
scroll to position [0, 2607]
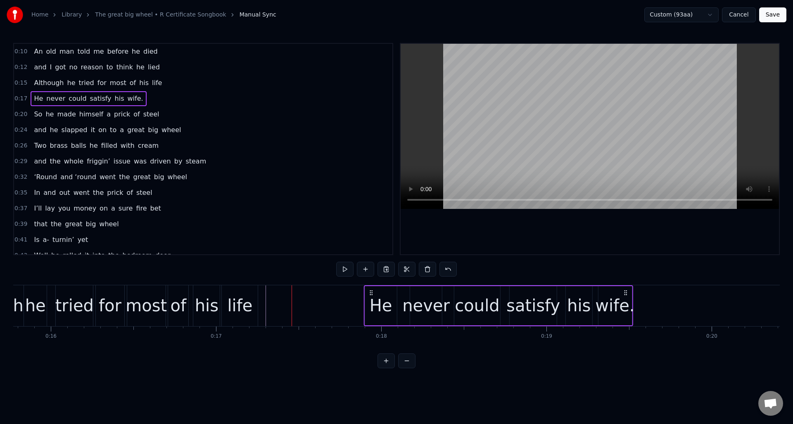
drag, startPoint x: 678, startPoint y: 292, endPoint x: 611, endPoint y: 317, distance: 71.3
click at [627, 295] on icon at bounding box center [625, 293] width 7 height 7
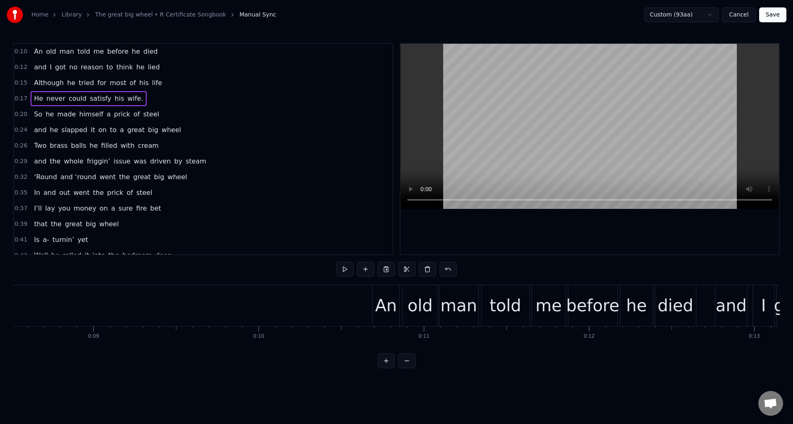
scroll to position [0, 1453]
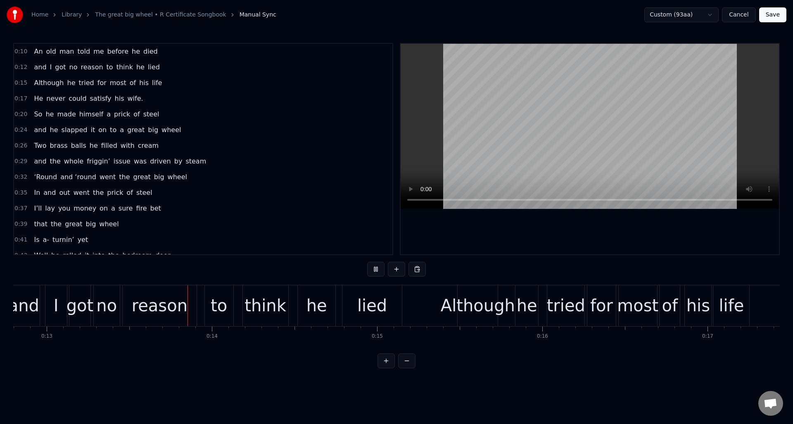
scroll to position [0, 2144]
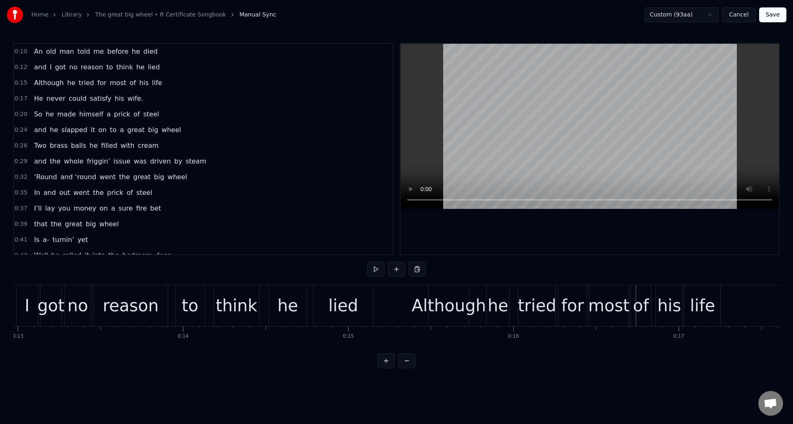
click at [436, 294] on div "Although" at bounding box center [449, 305] width 74 height 25
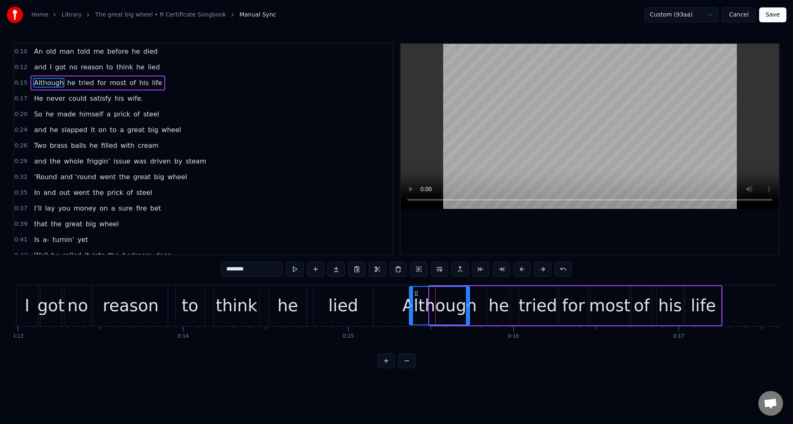
drag, startPoint x: 430, startPoint y: 299, endPoint x: 410, endPoint y: 300, distance: 20.3
click at [410, 300] on div at bounding box center [411, 306] width 3 height 38
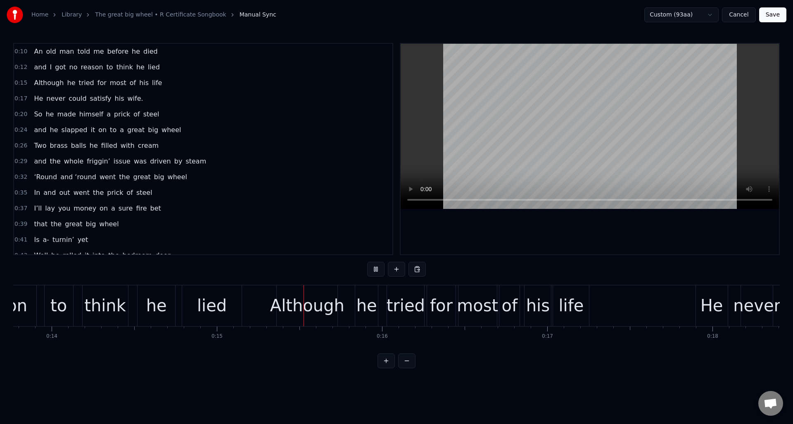
scroll to position [0, 2444]
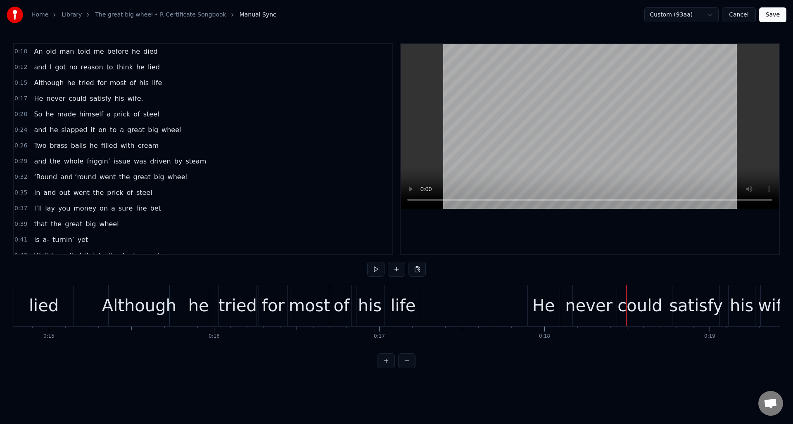
click at [175, 101] on div "0:17 He never could satisfy his wife." at bounding box center [203, 99] width 379 height 16
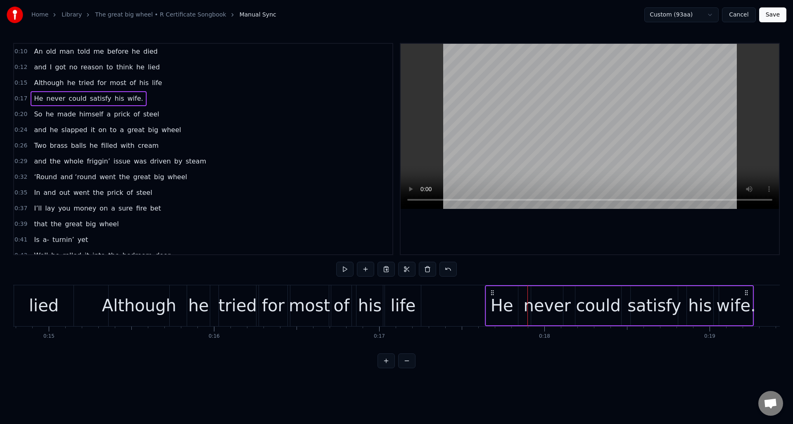
drag, startPoint x: 530, startPoint y: 293, endPoint x: 490, endPoint y: 295, distance: 39.7
click at [490, 295] on icon at bounding box center [492, 293] width 7 height 7
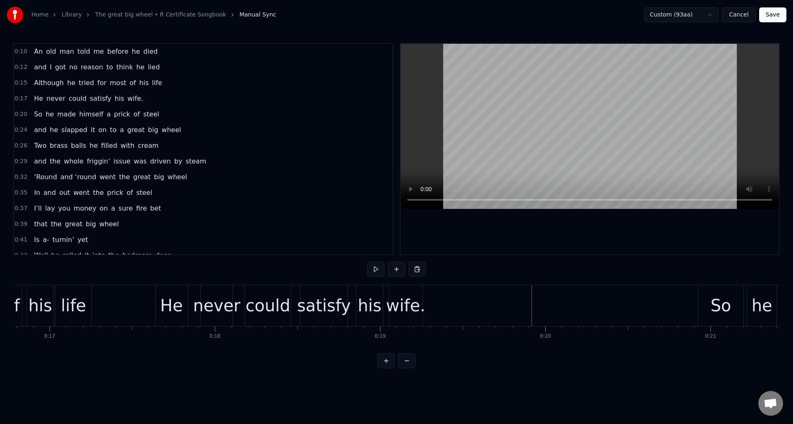
scroll to position [0, 2834]
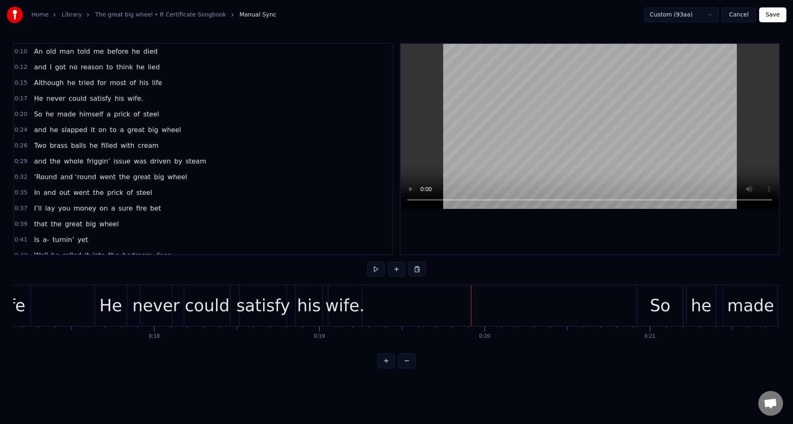
click at [338, 296] on div "wife." at bounding box center [344, 305] width 39 height 25
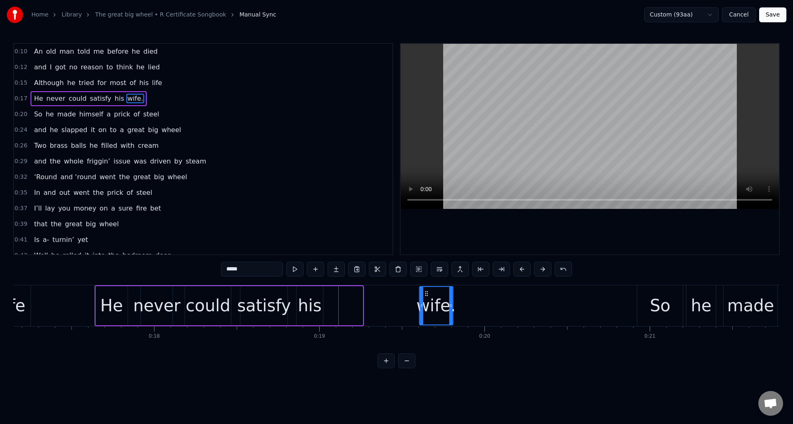
drag, startPoint x: 336, startPoint y: 294, endPoint x: 427, endPoint y: 300, distance: 90.7
click at [427, 300] on div "wife." at bounding box center [436, 306] width 33 height 38
click at [317, 293] on div "his" at bounding box center [310, 305] width 24 height 25
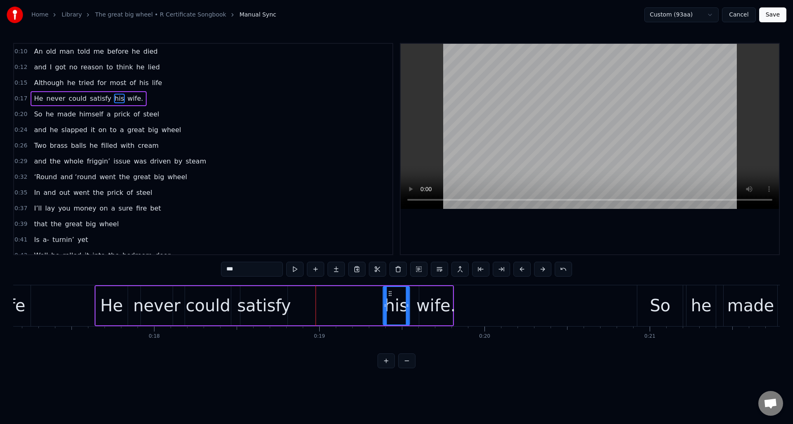
drag, startPoint x: 306, startPoint y: 293, endPoint x: 392, endPoint y: 303, distance: 86.9
click at [392, 303] on div "his" at bounding box center [396, 306] width 26 height 38
click at [271, 294] on div "satisfy" at bounding box center [264, 305] width 54 height 25
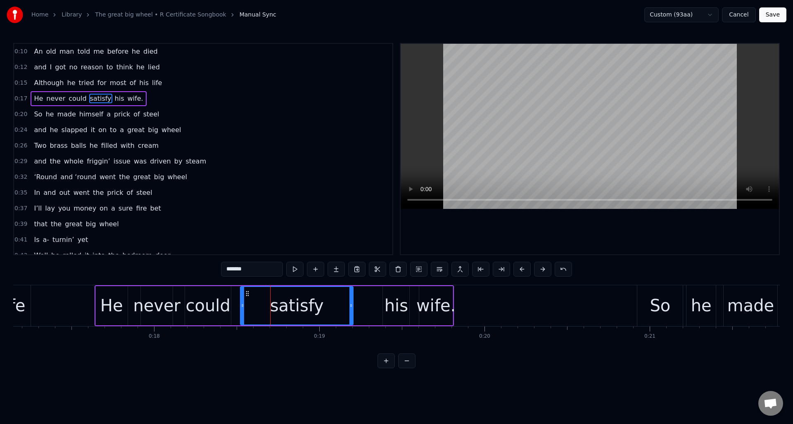
drag, startPoint x: 287, startPoint y: 298, endPoint x: 352, endPoint y: 305, distance: 66.1
click at [352, 305] on div at bounding box center [351, 306] width 3 height 38
drag, startPoint x: 248, startPoint y: 293, endPoint x: 259, endPoint y: 297, distance: 11.2
click at [265, 297] on div "satisfy" at bounding box center [314, 306] width 112 height 38
click at [205, 294] on div "could" at bounding box center [208, 305] width 45 height 25
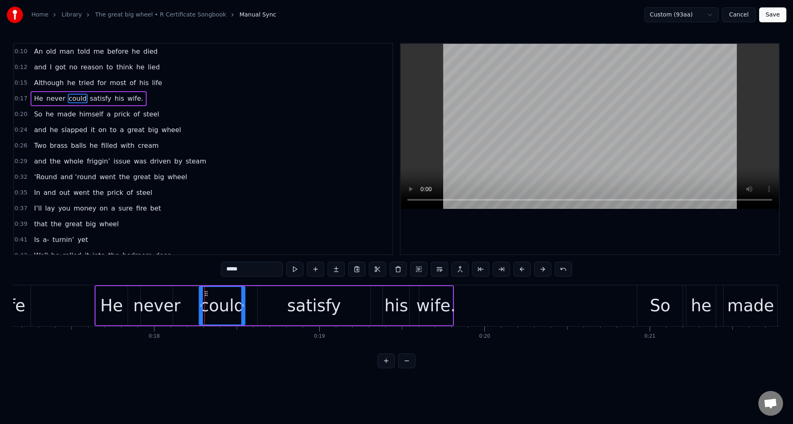
drag, startPoint x: 192, startPoint y: 292, endPoint x: 206, endPoint y: 295, distance: 14.3
click at [206, 295] on icon at bounding box center [206, 293] width 7 height 7
click at [169, 292] on div "never" at bounding box center [157, 305] width 32 height 39
type input "*****"
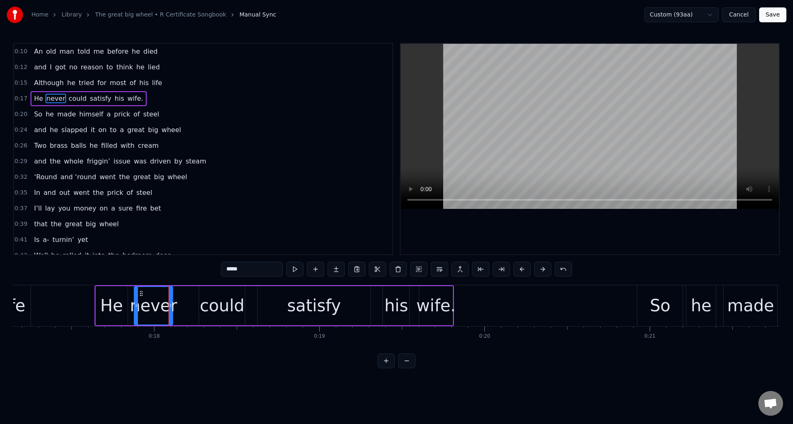
click at [135, 295] on div at bounding box center [136, 306] width 3 height 38
drag, startPoint x: 171, startPoint y: 299, endPoint x: 188, endPoint y: 301, distance: 17.1
click at [188, 301] on div at bounding box center [187, 306] width 3 height 38
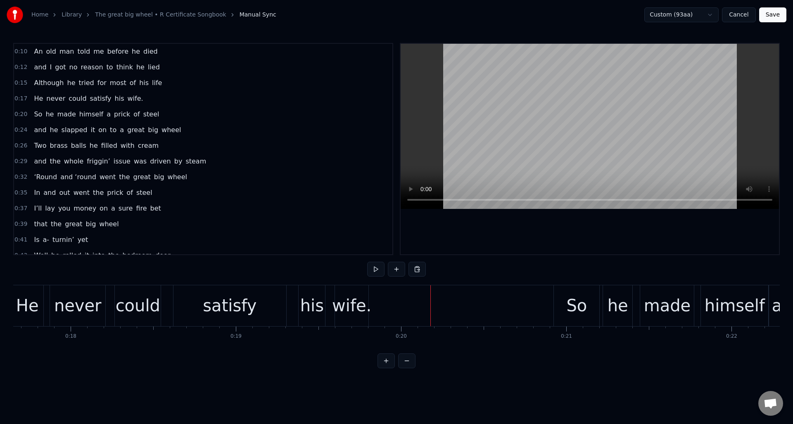
scroll to position [0, 2933]
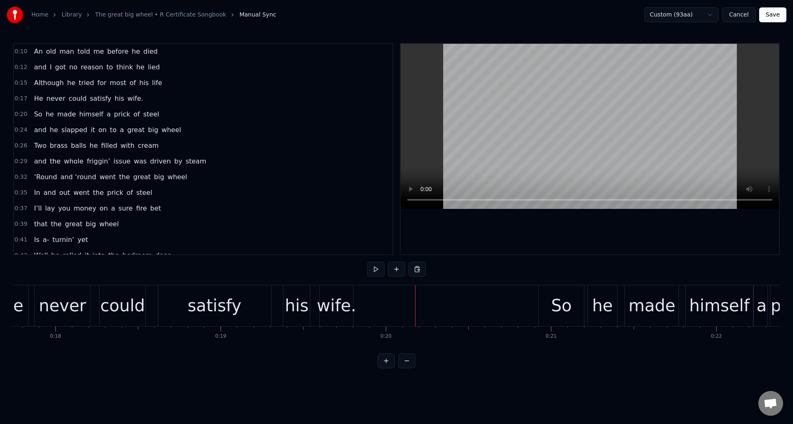
click at [241, 298] on div "satisfy" at bounding box center [214, 306] width 113 height 41
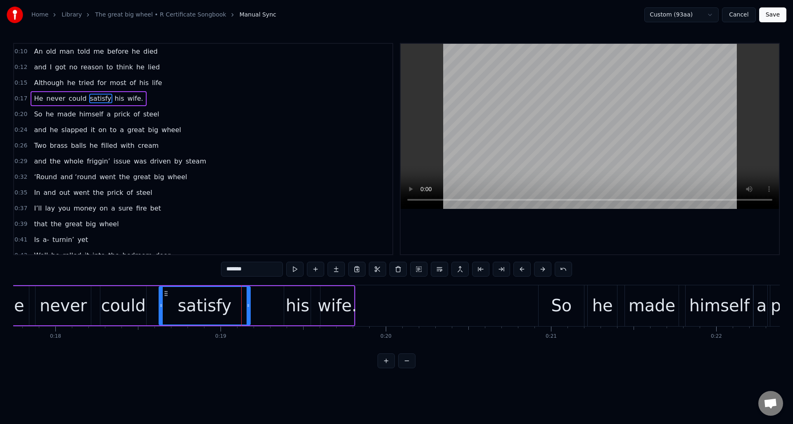
drag, startPoint x: 269, startPoint y: 298, endPoint x: 289, endPoint y: 298, distance: 20.2
click at [247, 299] on div at bounding box center [248, 306] width 3 height 38
click at [292, 297] on div "his" at bounding box center [298, 305] width 24 height 25
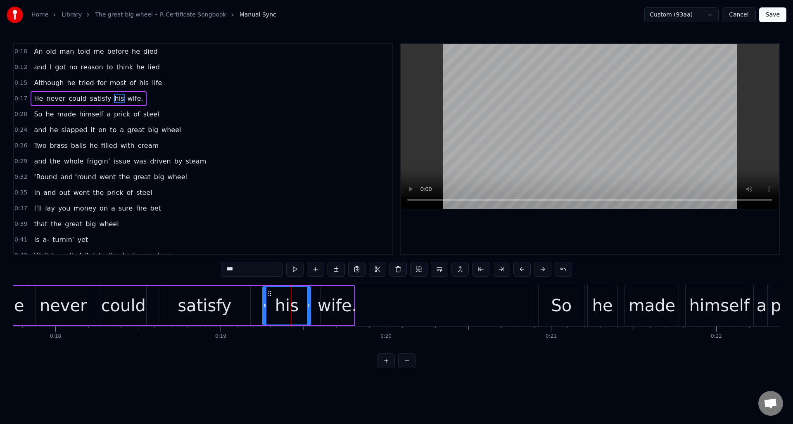
drag, startPoint x: 285, startPoint y: 297, endPoint x: 264, endPoint y: 299, distance: 21.6
click at [264, 299] on div at bounding box center [264, 306] width 3 height 38
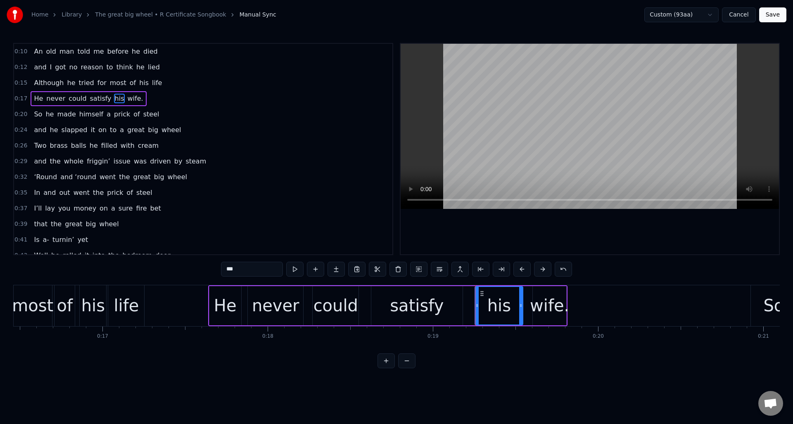
scroll to position [0, 2751]
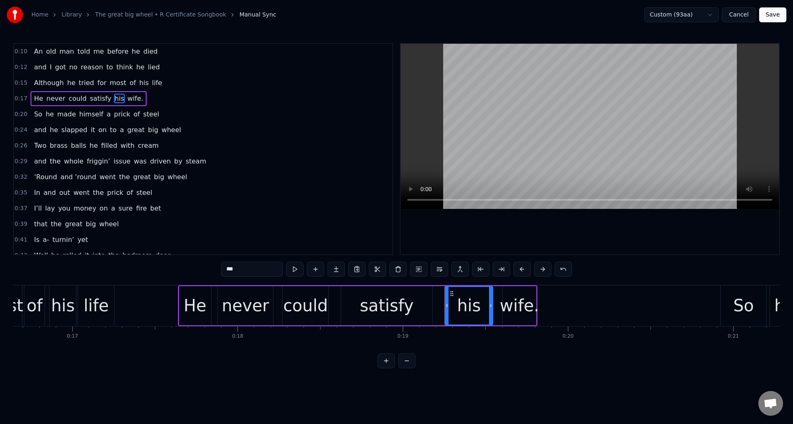
click at [73, 295] on div "his" at bounding box center [63, 305] width 24 height 25
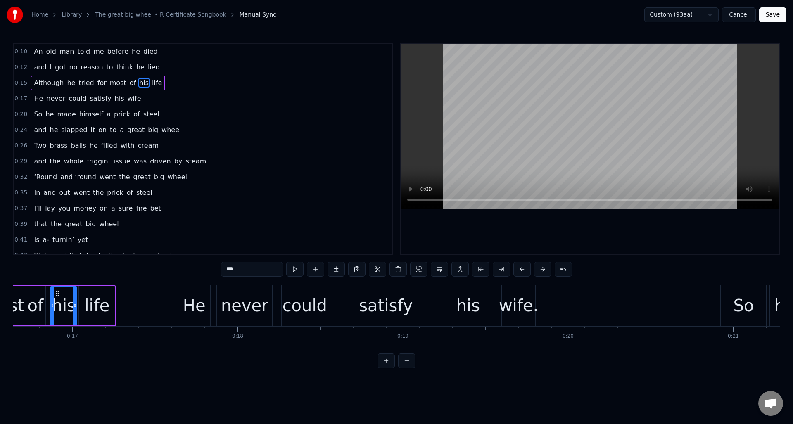
click at [469, 292] on div "his" at bounding box center [468, 306] width 48 height 41
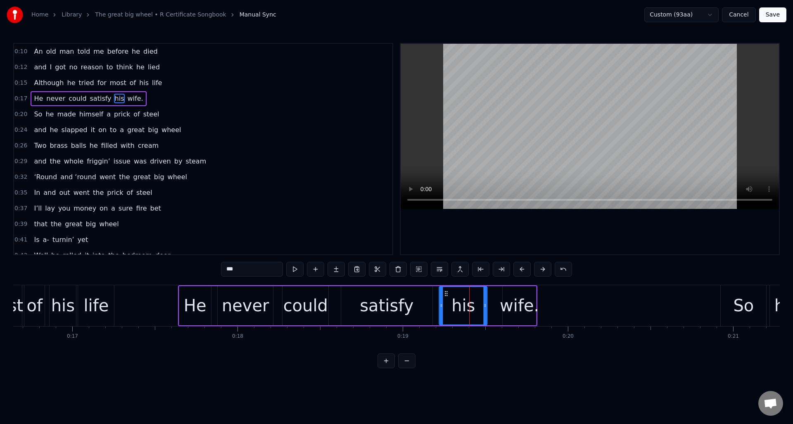
drag, startPoint x: 451, startPoint y: 291, endPoint x: 446, endPoint y: 292, distance: 5.4
click at [446, 292] on circle at bounding box center [445, 291] width 0 height 0
click at [512, 294] on div "wife." at bounding box center [519, 305] width 39 height 25
type input "*****"
drag, startPoint x: 511, startPoint y: 293, endPoint x: 522, endPoint y: 300, distance: 13.1
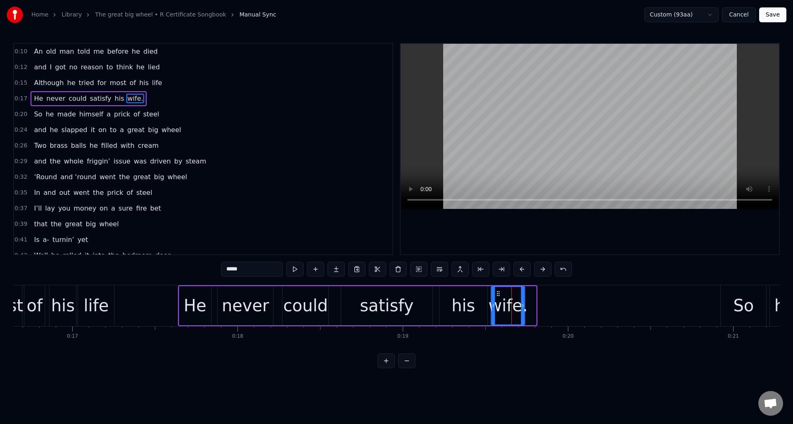
click at [499, 294] on icon at bounding box center [498, 293] width 7 height 7
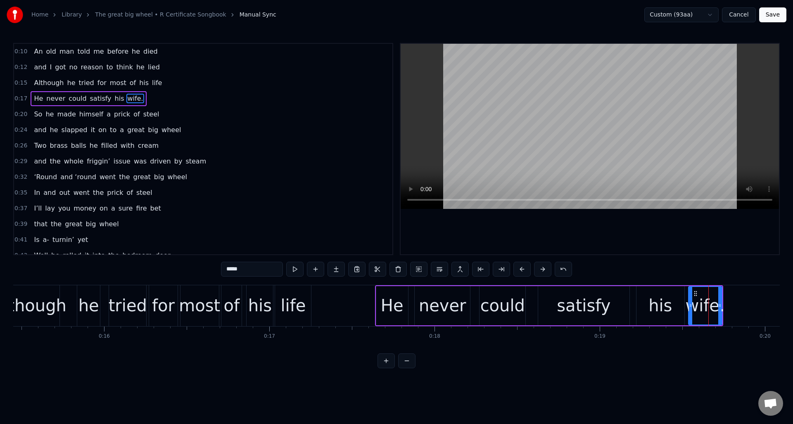
scroll to position [0, 2523]
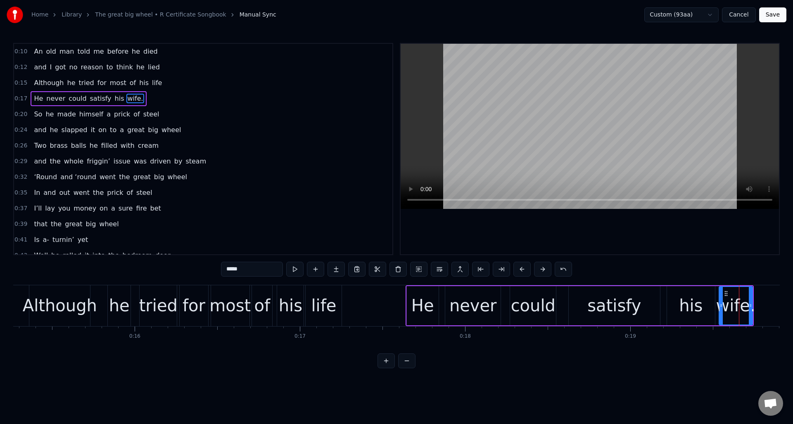
click at [101, 293] on div "Although he tried for most of his life" at bounding box center [186, 306] width 315 height 41
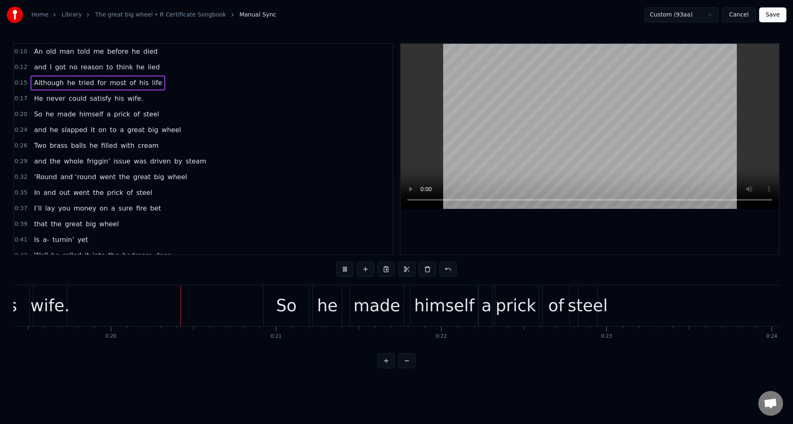
scroll to position [0, 3209]
click at [56, 298] on div "wife." at bounding box center [49, 305] width 39 height 25
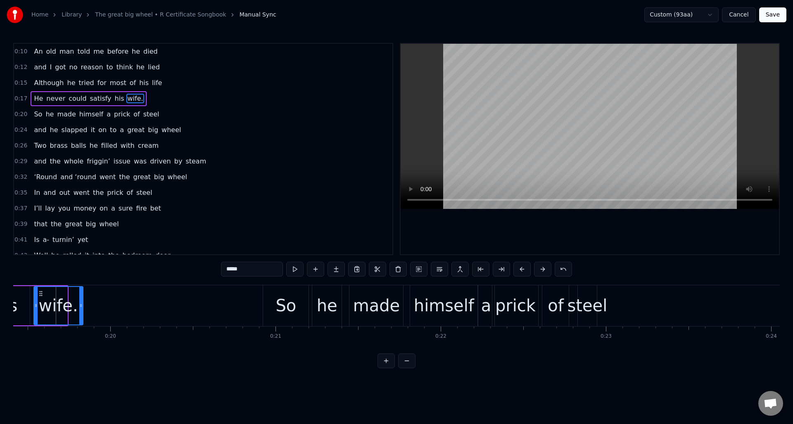
drag, startPoint x: 66, startPoint y: 300, endPoint x: 81, endPoint y: 302, distance: 15.8
click at [81, 302] on div at bounding box center [80, 306] width 3 height 38
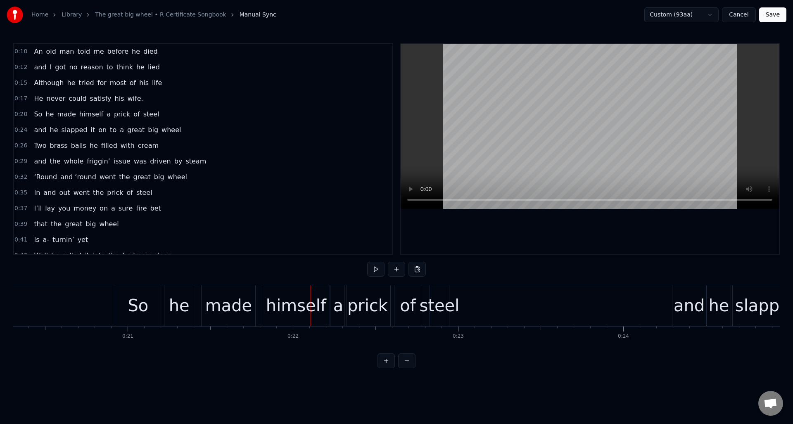
scroll to position [0, 3387]
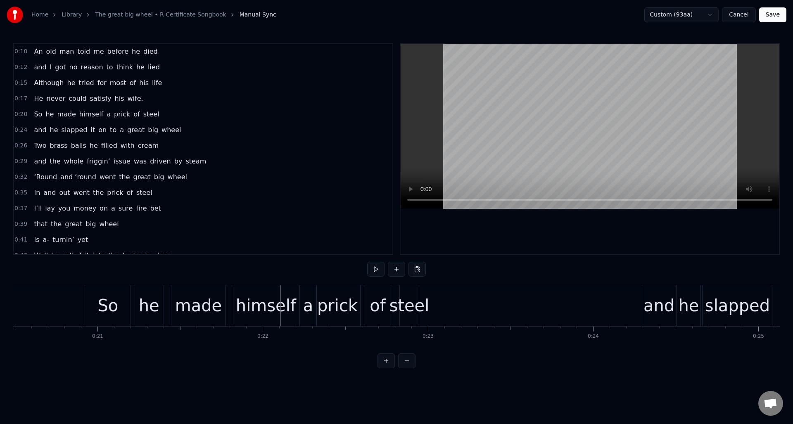
drag, startPoint x: 186, startPoint y: 114, endPoint x: 197, endPoint y: 117, distance: 11.5
click at [186, 114] on div "0:20 So he made himself a prick of steel" at bounding box center [203, 115] width 379 height 16
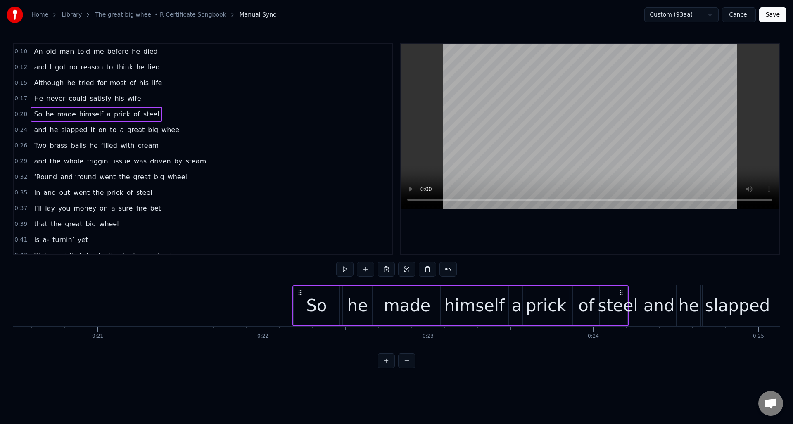
drag, startPoint x: 415, startPoint y: 292, endPoint x: 623, endPoint y: 298, distance: 207.9
click at [623, 298] on div "So he made himself a prick of steel" at bounding box center [461, 306] width 336 height 41
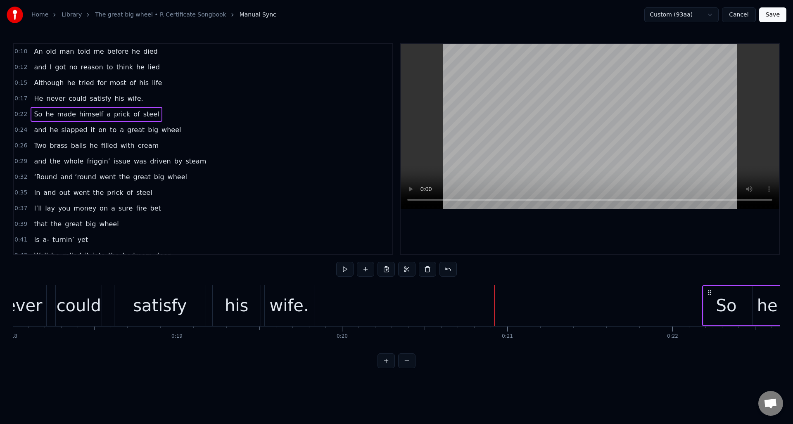
scroll to position [0, 2947]
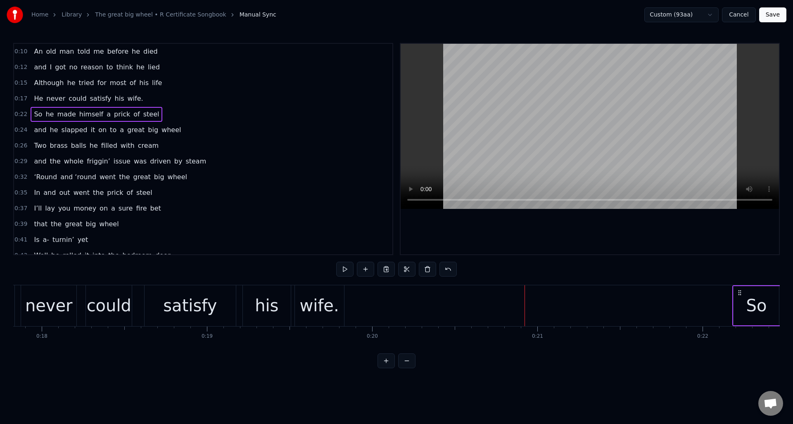
click at [66, 294] on div "never" at bounding box center [49, 305] width 48 height 25
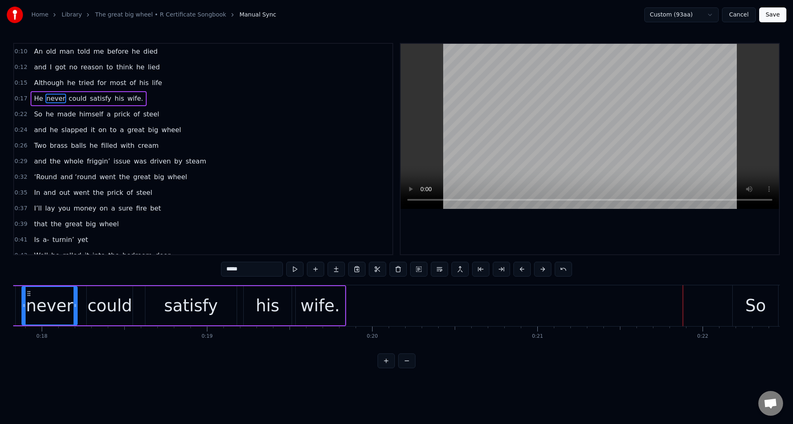
drag, startPoint x: 172, startPoint y: 111, endPoint x: 200, endPoint y: 123, distance: 30.0
click at [173, 111] on div "0:22 So he made himself a prick of steel" at bounding box center [203, 115] width 379 height 16
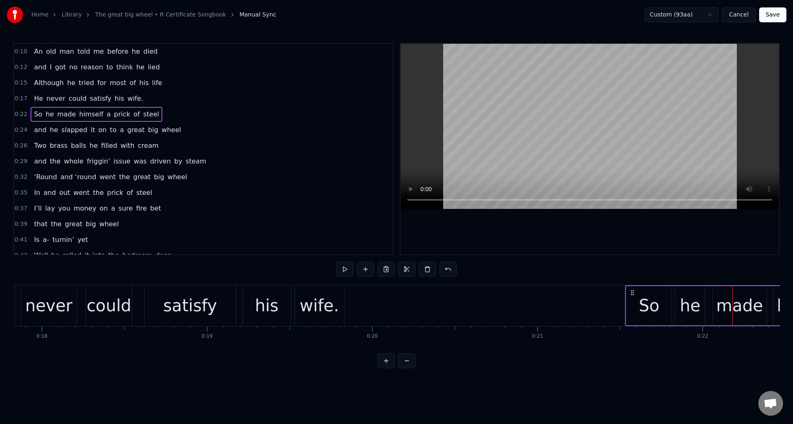
drag, startPoint x: 739, startPoint y: 292, endPoint x: 633, endPoint y: 295, distance: 106.6
click at [632, 295] on icon at bounding box center [633, 293] width 7 height 7
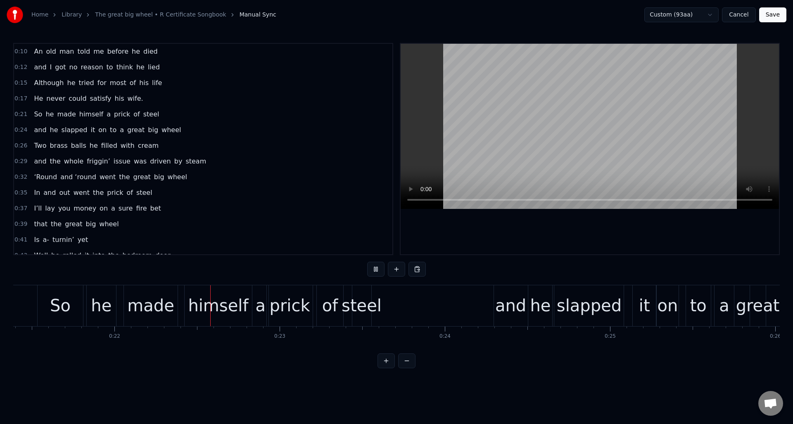
scroll to position [0, 3576]
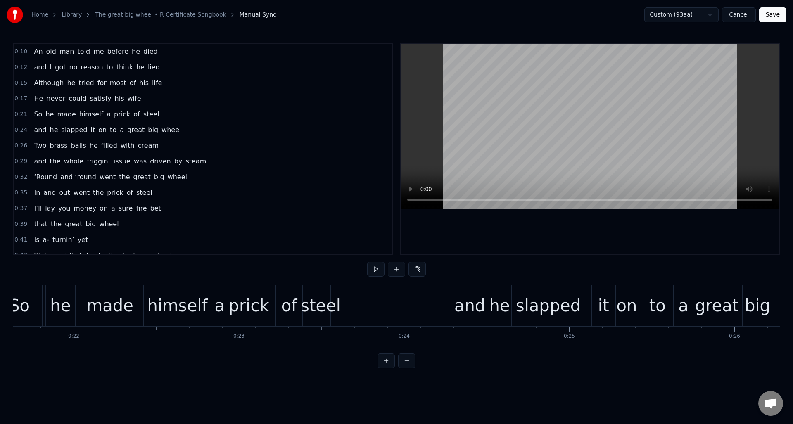
click at [322, 291] on div "steel" at bounding box center [321, 306] width 19 height 41
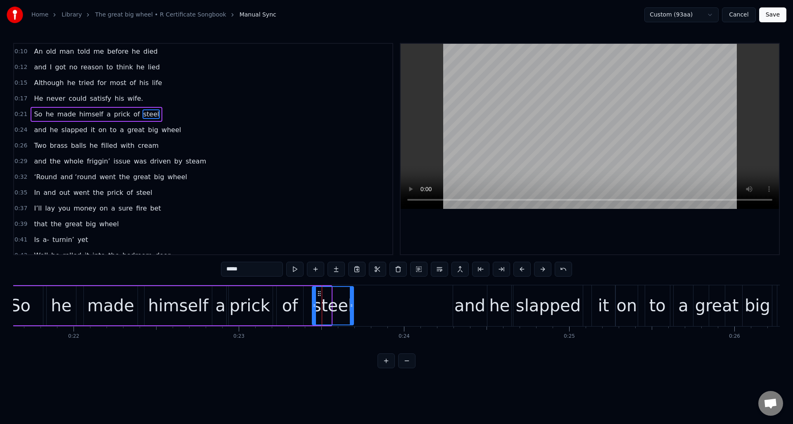
drag, startPoint x: 330, startPoint y: 298, endPoint x: 348, endPoint y: 299, distance: 18.6
click at [352, 301] on div at bounding box center [351, 306] width 3 height 38
drag, startPoint x: 319, startPoint y: 292, endPoint x: 331, endPoint y: 293, distance: 11.3
click at [334, 293] on icon at bounding box center [334, 293] width 7 height 7
click at [291, 296] on div "of" at bounding box center [290, 305] width 16 height 25
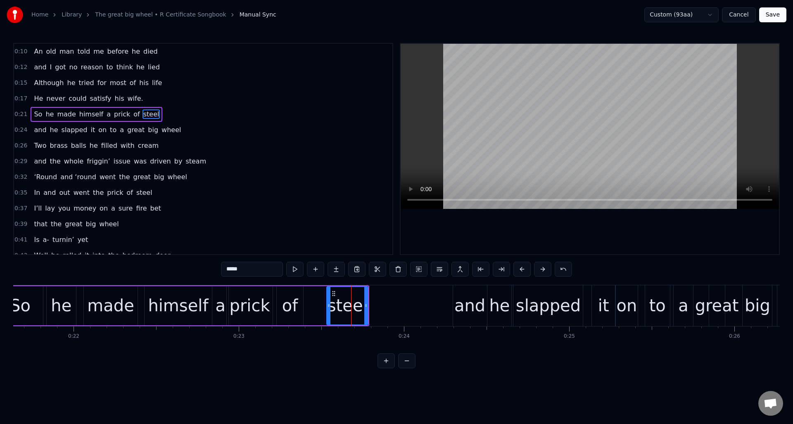
type input "**"
drag, startPoint x: 284, startPoint y: 293, endPoint x: 298, endPoint y: 295, distance: 13.5
click at [298, 295] on icon at bounding box center [297, 293] width 7 height 7
drag, startPoint x: 291, startPoint y: 300, endPoint x: 283, endPoint y: 299, distance: 7.9
click at [283, 299] on div at bounding box center [284, 306] width 3 height 38
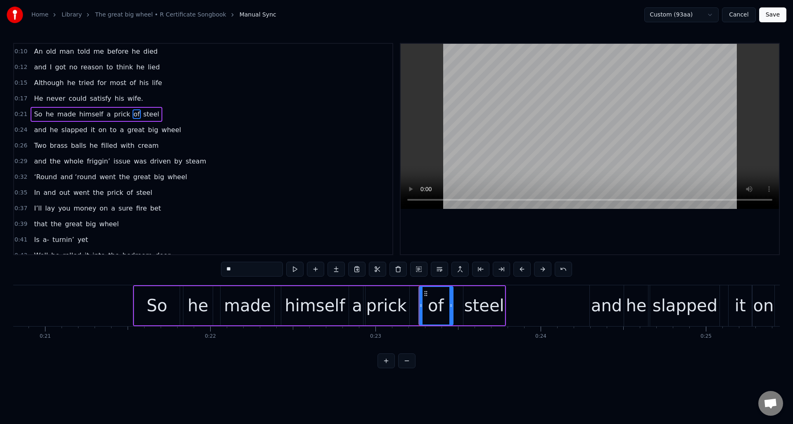
scroll to position [0, 3394]
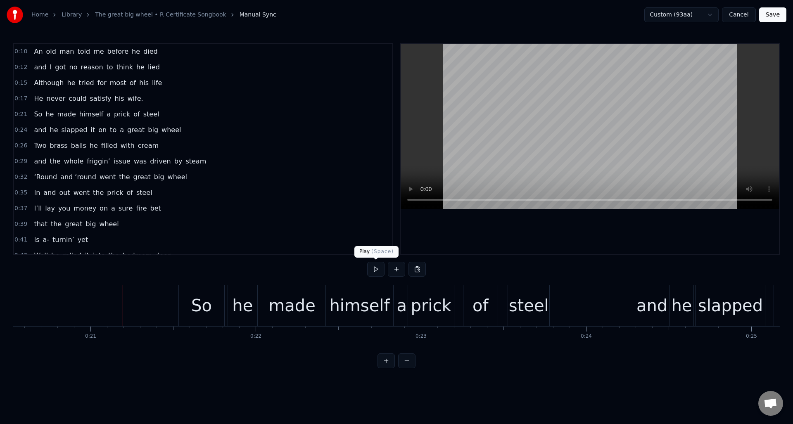
click at [373, 268] on button at bounding box center [375, 269] width 17 height 15
drag, startPoint x: 201, startPoint y: 126, endPoint x: 219, endPoint y: 133, distance: 19.7
click at [201, 126] on div "0:24 and he slapped it on to a great big wheel" at bounding box center [203, 130] width 379 height 16
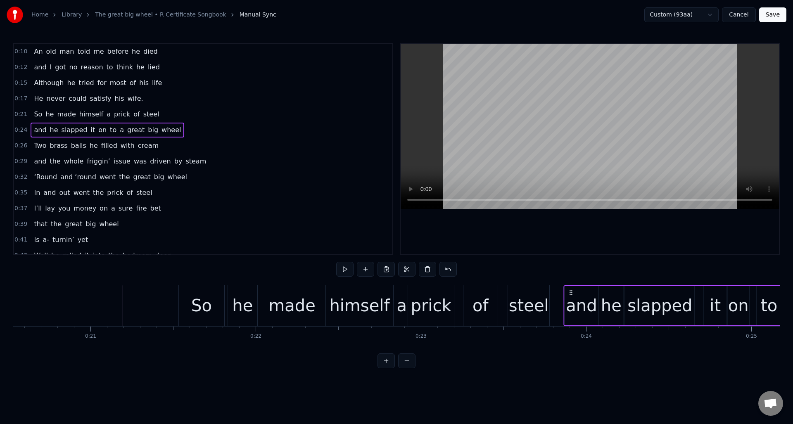
drag, startPoint x: 640, startPoint y: 292, endPoint x: 576, endPoint y: 293, distance: 64.1
click at [569, 292] on icon at bounding box center [571, 293] width 7 height 7
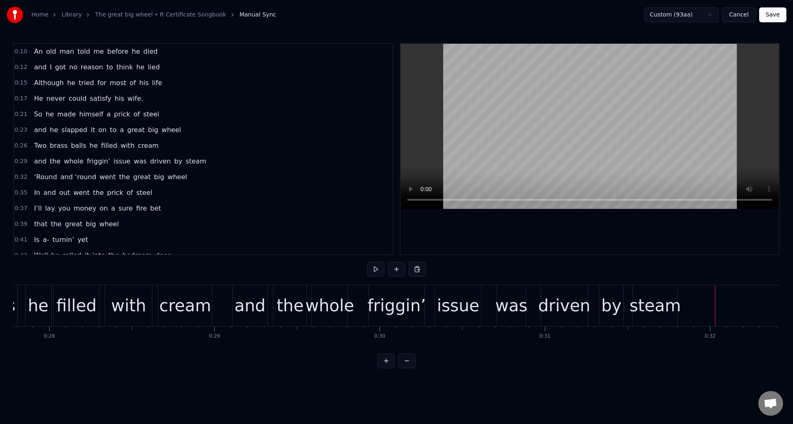
scroll to position [0, 4577]
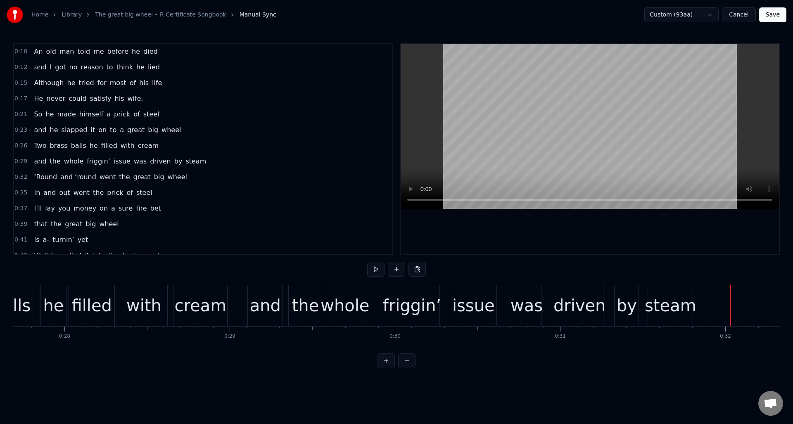
click at [302, 295] on div "the" at bounding box center [305, 305] width 27 height 25
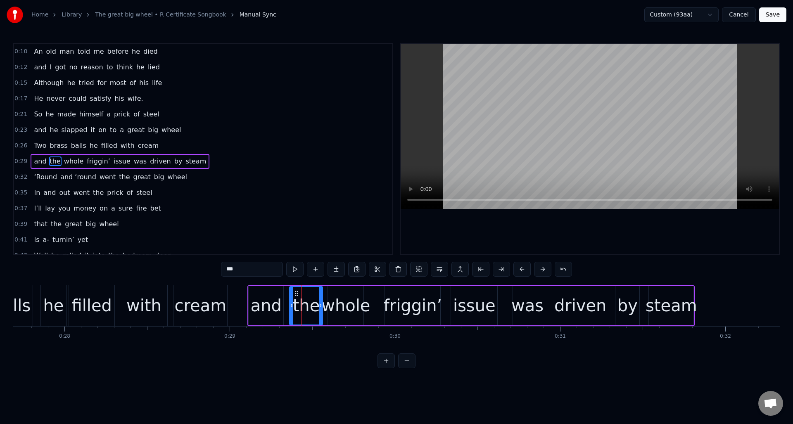
scroll to position [12, 0]
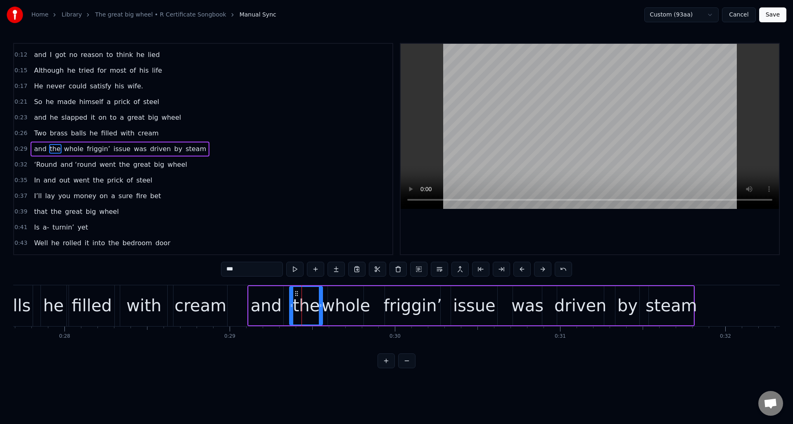
click at [337, 296] on div "whole" at bounding box center [345, 305] width 49 height 25
click at [331, 293] on icon at bounding box center [333, 293] width 7 height 7
click at [400, 297] on div "friggin’" at bounding box center [413, 305] width 59 height 25
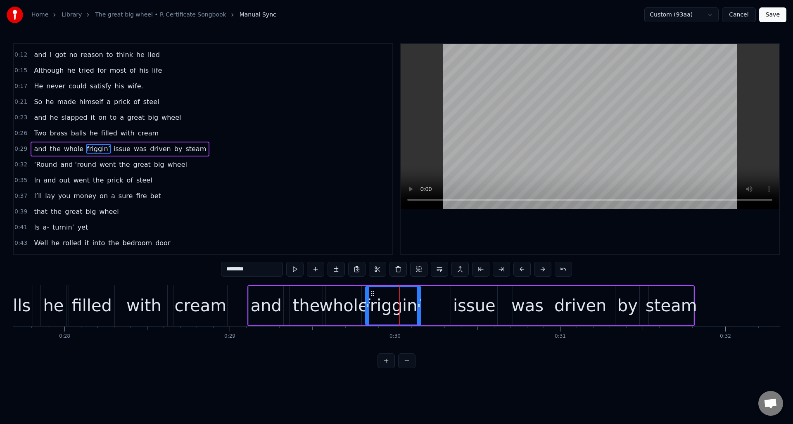
drag, startPoint x: 392, startPoint y: 293, endPoint x: 386, endPoint y: 294, distance: 5.9
click at [373, 295] on icon at bounding box center [372, 293] width 7 height 7
click at [457, 293] on div "issue" at bounding box center [474, 305] width 43 height 25
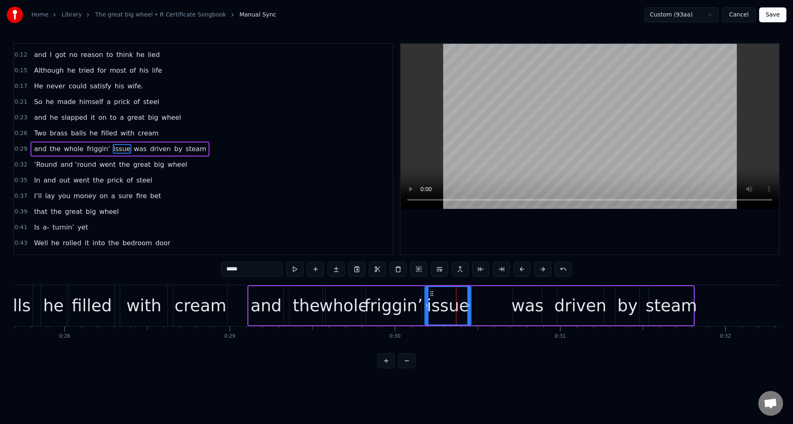
drag, startPoint x: 459, startPoint y: 293, endPoint x: 433, endPoint y: 295, distance: 26.1
click at [433, 295] on icon at bounding box center [432, 293] width 7 height 7
click at [517, 294] on div "was" at bounding box center [528, 305] width 32 height 25
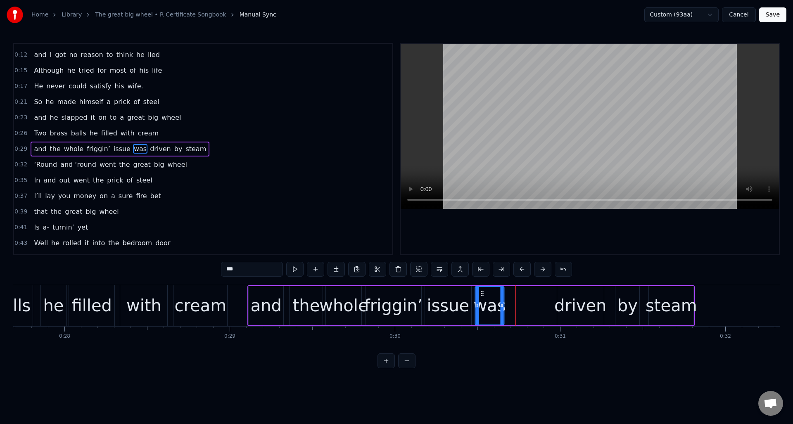
drag, startPoint x: 521, startPoint y: 293, endPoint x: 536, endPoint y: 300, distance: 16.7
click at [483, 298] on div "was" at bounding box center [490, 306] width 28 height 38
click at [567, 295] on div "driven" at bounding box center [581, 305] width 52 height 25
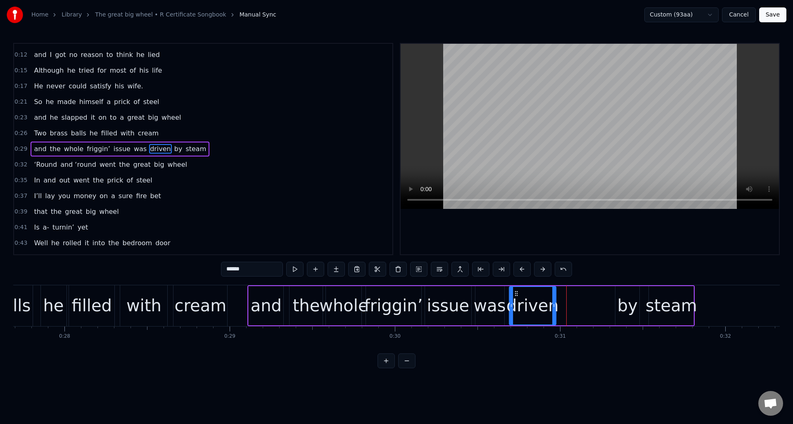
drag, startPoint x: 564, startPoint y: 293, endPoint x: 517, endPoint y: 296, distance: 48.0
click at [517, 296] on icon at bounding box center [516, 293] width 7 height 7
click at [626, 295] on div "by" at bounding box center [628, 305] width 20 height 25
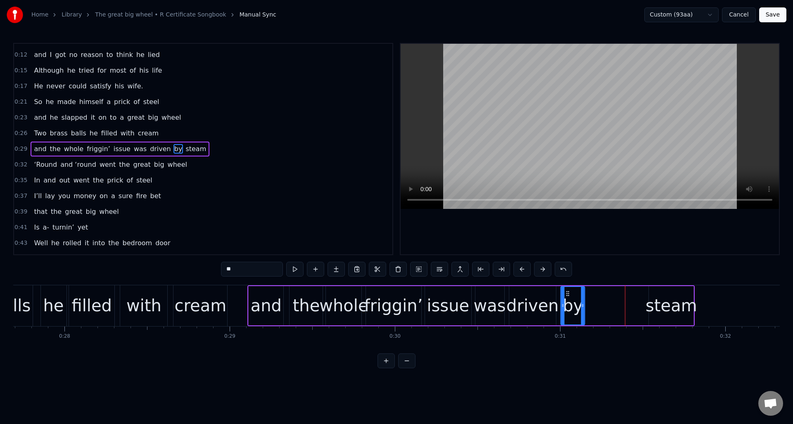
drag, startPoint x: 621, startPoint y: 293, endPoint x: 589, endPoint y: 296, distance: 32.4
click at [567, 296] on icon at bounding box center [568, 293] width 7 height 7
click at [658, 293] on div "steam" at bounding box center [672, 305] width 52 height 25
type input "*****"
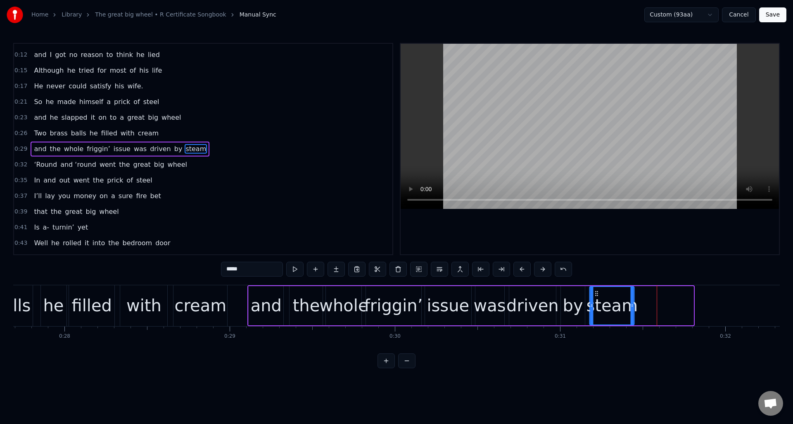
drag, startPoint x: 655, startPoint y: 293, endPoint x: 601, endPoint y: 302, distance: 54.8
click at [596, 298] on div "steam" at bounding box center [612, 306] width 44 height 38
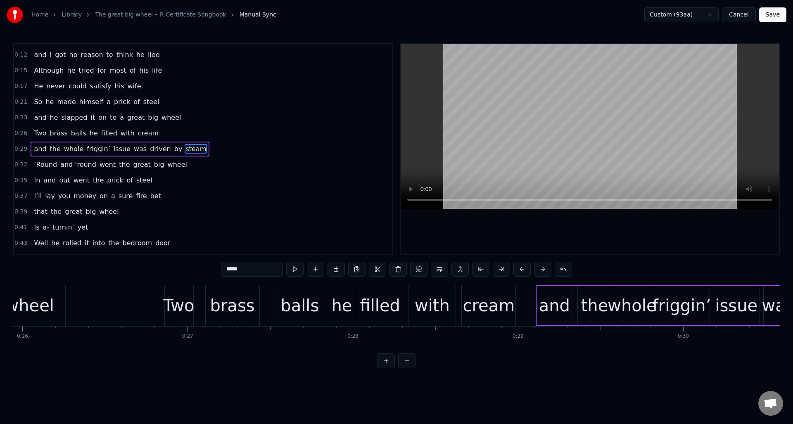
scroll to position [0, 4197]
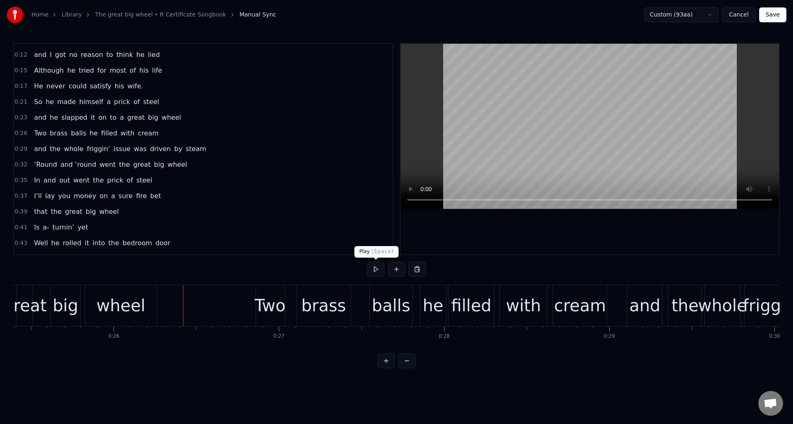
click at [376, 268] on button at bounding box center [375, 269] width 17 height 15
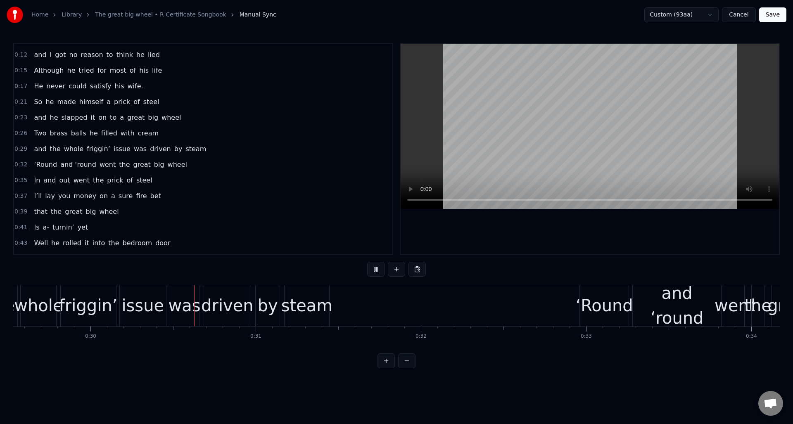
scroll to position [0, 4921]
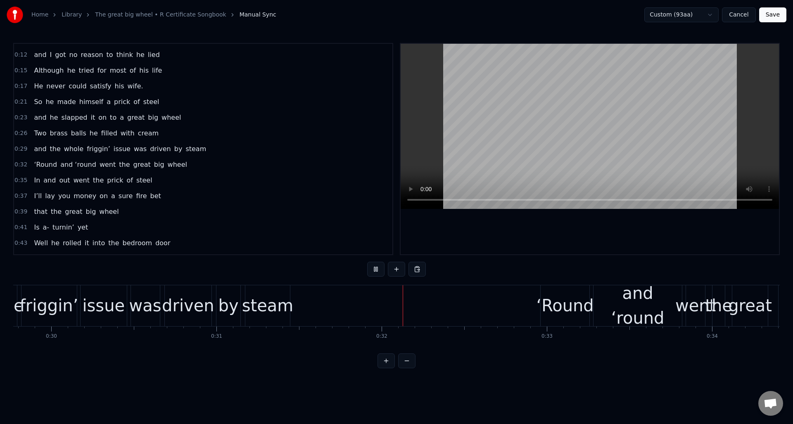
click at [376, 268] on button at bounding box center [375, 269] width 17 height 15
click at [259, 294] on div "steam" at bounding box center [268, 305] width 52 height 25
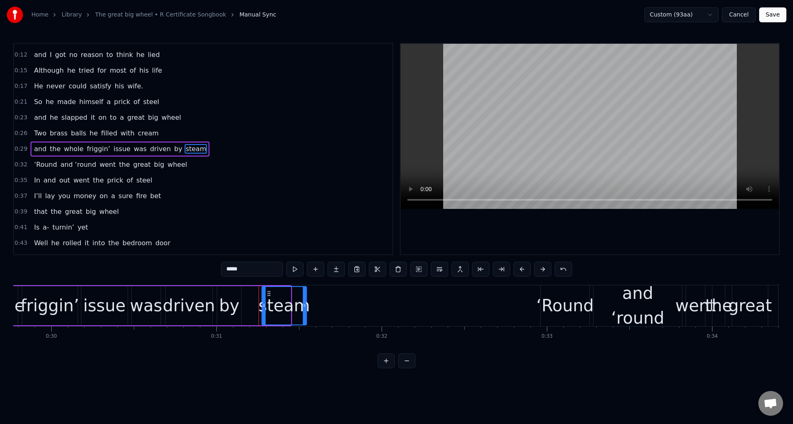
drag, startPoint x: 254, startPoint y: 293, endPoint x: 269, endPoint y: 295, distance: 15.9
click at [269, 295] on icon at bounding box center [269, 293] width 7 height 7
drag, startPoint x: 304, startPoint y: 296, endPoint x: 328, endPoint y: 299, distance: 23.7
click at [328, 299] on div at bounding box center [327, 306] width 3 height 38
click at [233, 296] on div "by" at bounding box center [229, 305] width 20 height 25
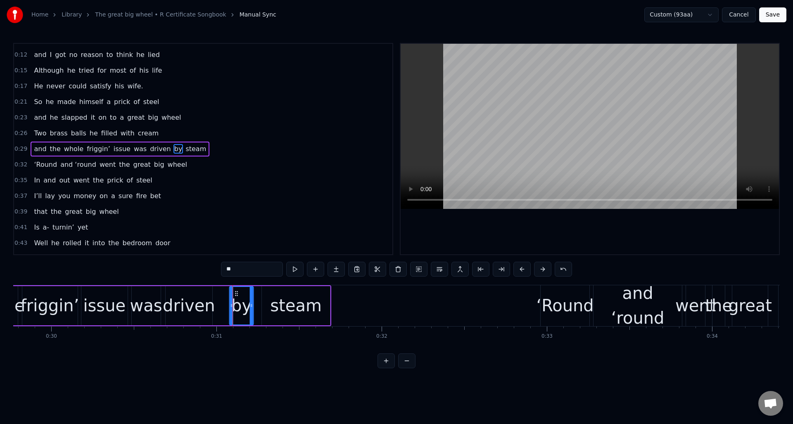
drag, startPoint x: 226, startPoint y: 293, endPoint x: 238, endPoint y: 294, distance: 12.5
click at [238, 294] on icon at bounding box center [236, 293] width 7 height 7
drag, startPoint x: 231, startPoint y: 297, endPoint x: 240, endPoint y: 305, distance: 12.3
click at [223, 297] on div at bounding box center [222, 306] width 3 height 38
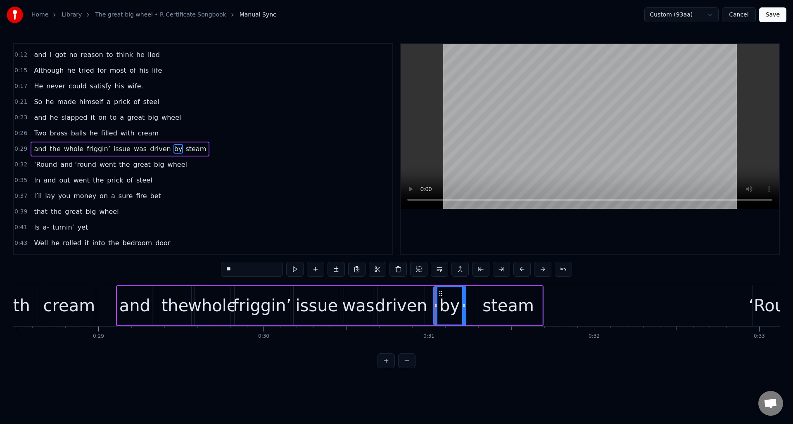
scroll to position [0, 4678]
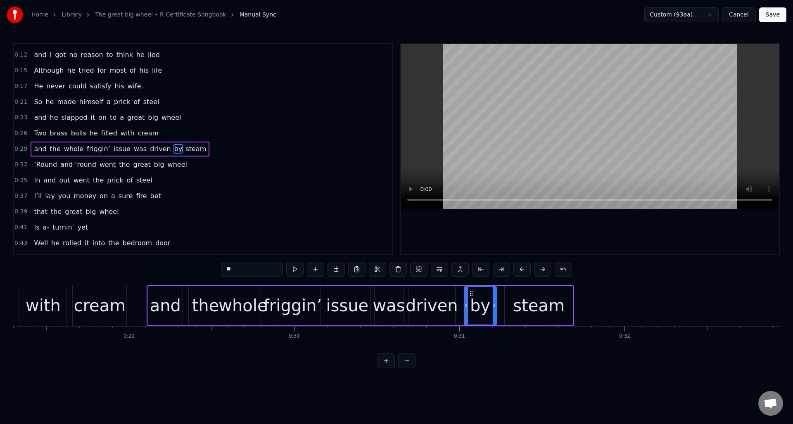
click at [88, 292] on div "cream" at bounding box center [100, 306] width 54 height 41
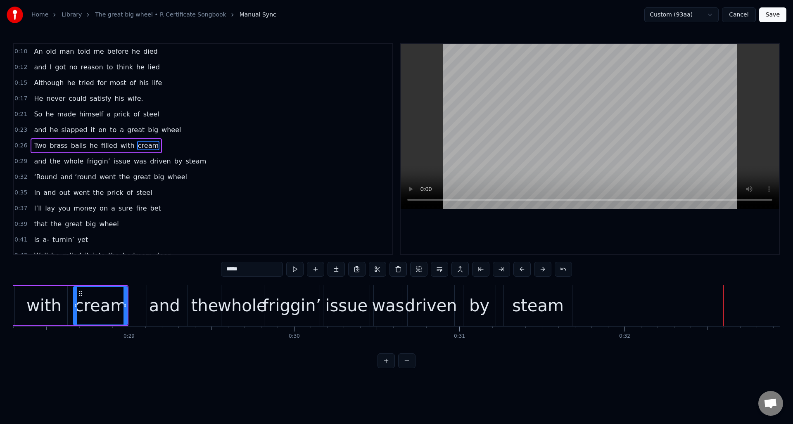
click at [526, 293] on div "steam" at bounding box center [538, 306] width 68 height 41
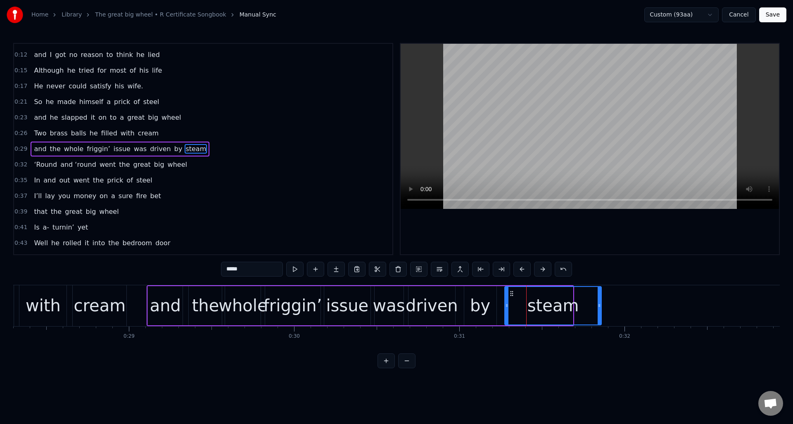
drag, startPoint x: 570, startPoint y: 300, endPoint x: 591, endPoint y: 302, distance: 21.1
click at [598, 299] on div at bounding box center [599, 306] width 3 height 38
click at [95, 295] on div "cream" at bounding box center [100, 305] width 52 height 25
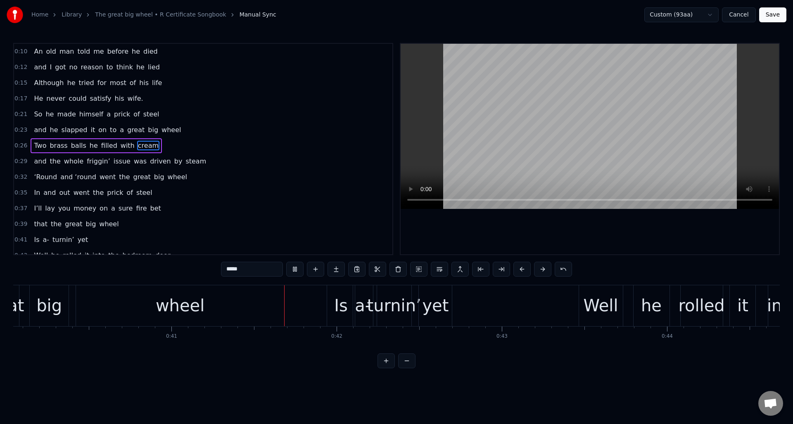
scroll to position [0, 6769]
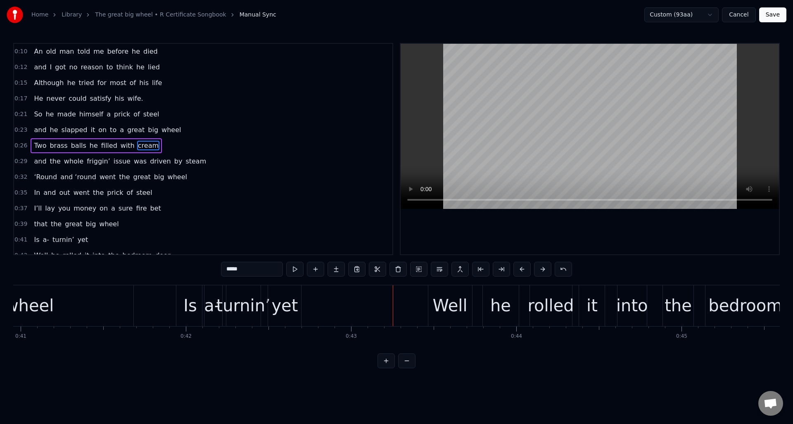
click at [284, 297] on div "yet" at bounding box center [284, 305] width 26 height 25
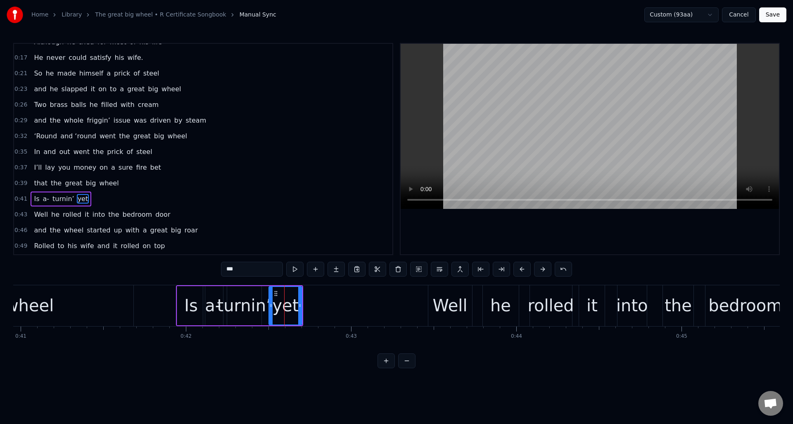
scroll to position [91, 0]
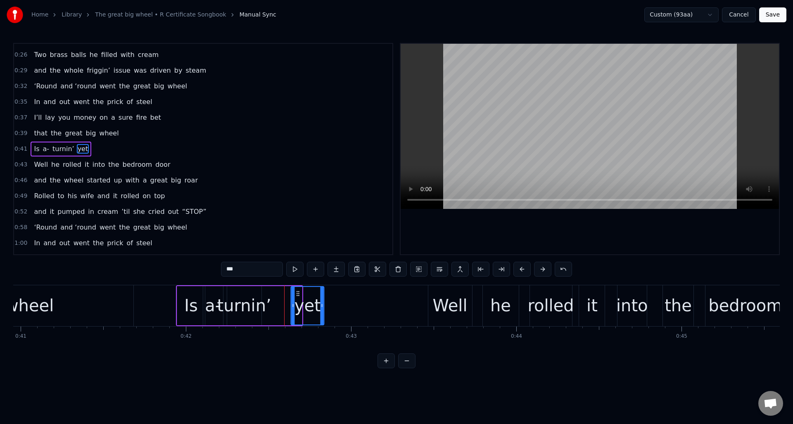
drag, startPoint x: 276, startPoint y: 292, endPoint x: 297, endPoint y: 294, distance: 20.8
click at [299, 293] on icon at bounding box center [298, 293] width 7 height 7
click at [245, 293] on div "turnin’" at bounding box center [244, 305] width 54 height 25
drag, startPoint x: 234, startPoint y: 293, endPoint x: 252, endPoint y: 298, distance: 18.0
click at [250, 297] on div "turnin’" at bounding box center [259, 306] width 33 height 38
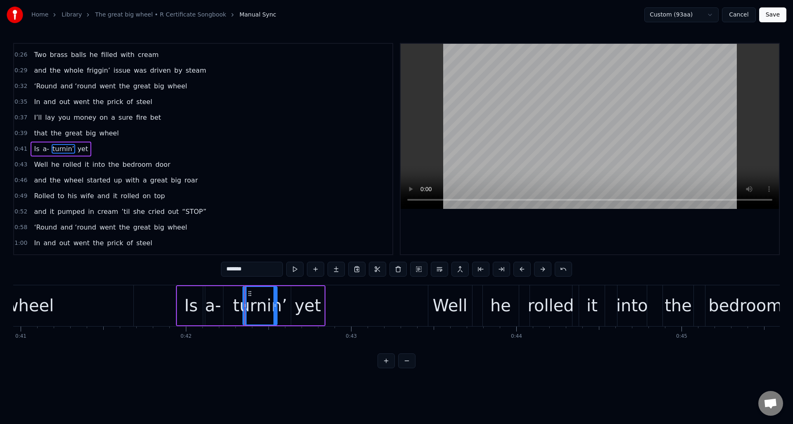
click at [217, 298] on div "a-" at bounding box center [213, 305] width 16 height 25
drag, startPoint x: 221, startPoint y: 299, endPoint x: 228, endPoint y: 300, distance: 7.5
click at [228, 300] on div at bounding box center [228, 306] width 3 height 38
click at [70, 294] on div "wheel" at bounding box center [29, 306] width 208 height 41
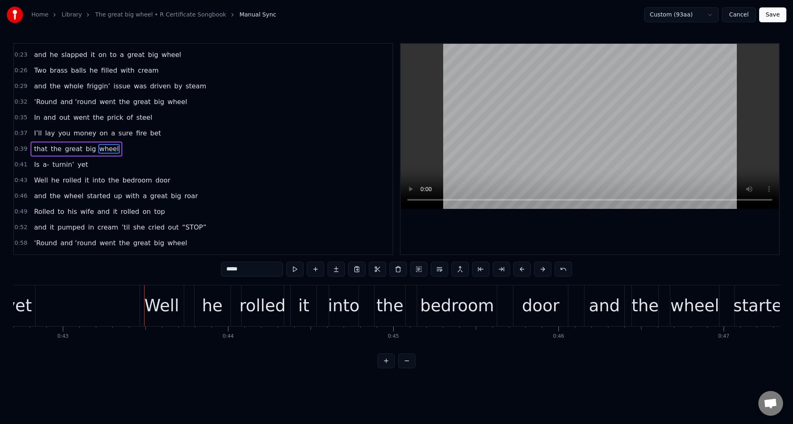
scroll to position [0, 7088]
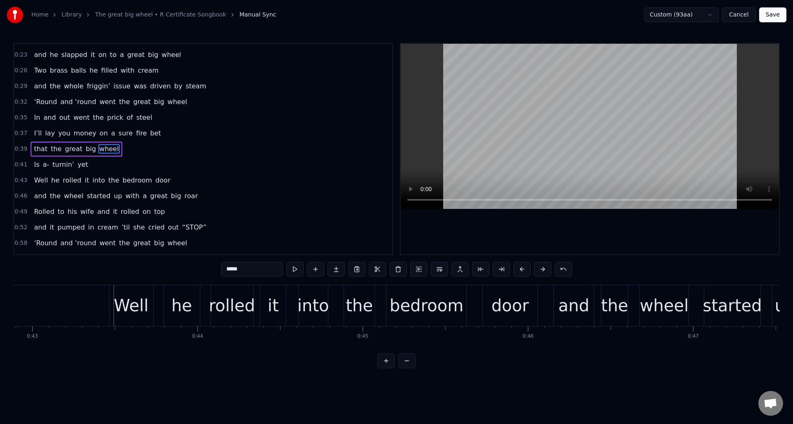
click at [505, 294] on div "door" at bounding box center [511, 305] width 38 height 25
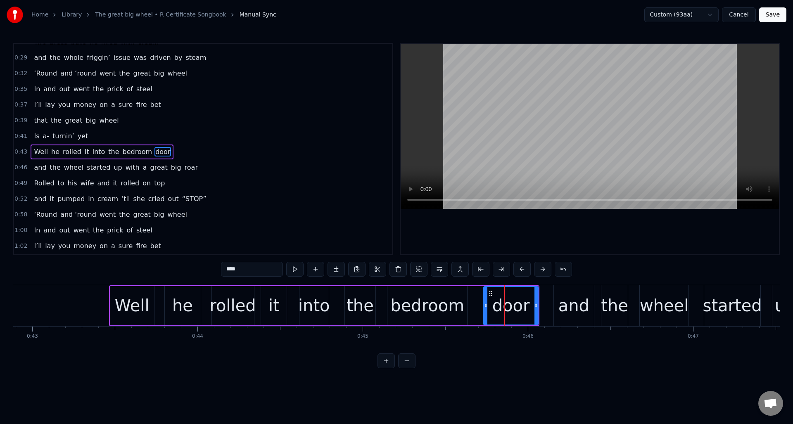
scroll to position [107, 0]
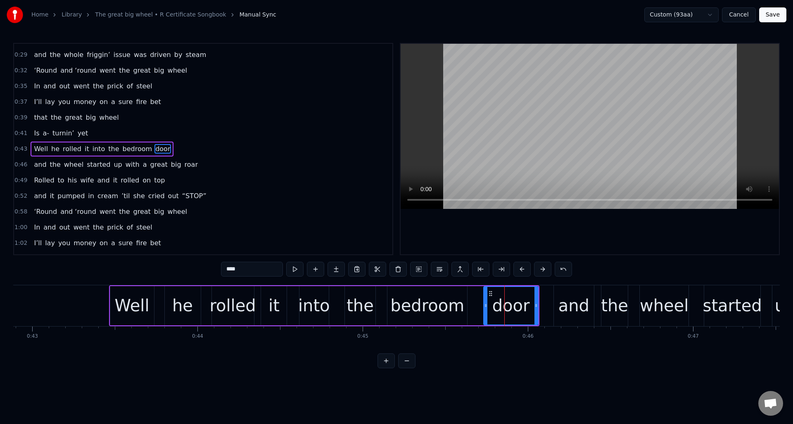
click at [430, 298] on div "bedroom" at bounding box center [427, 305] width 74 height 25
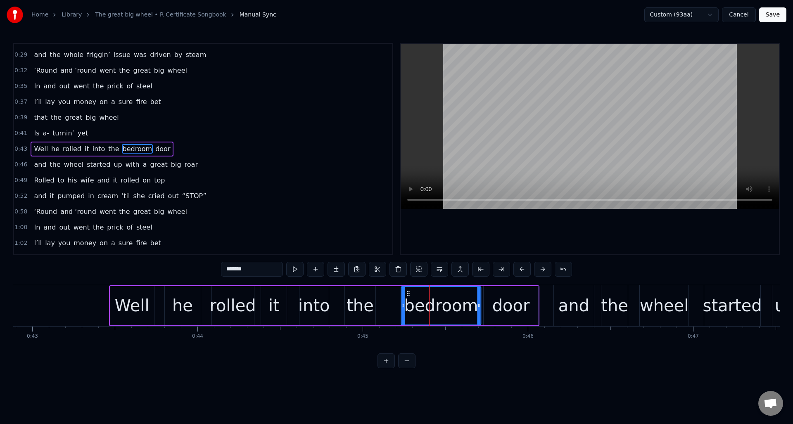
drag, startPoint x: 394, startPoint y: 293, endPoint x: 381, endPoint y: 294, distance: 12.9
click at [408, 295] on icon at bounding box center [408, 293] width 7 height 7
click at [357, 293] on div "the" at bounding box center [360, 305] width 31 height 39
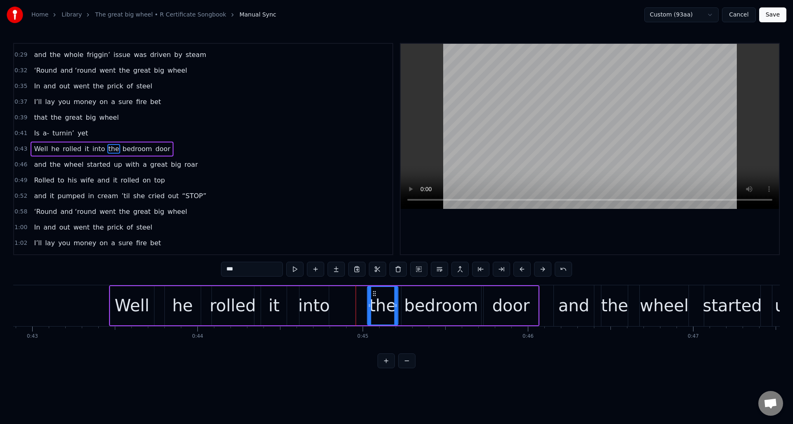
drag, startPoint x: 350, startPoint y: 293, endPoint x: 372, endPoint y: 295, distance: 22.0
click at [372, 295] on icon at bounding box center [374, 293] width 7 height 7
click at [324, 293] on div "into" at bounding box center [314, 305] width 32 height 25
drag, startPoint x: 307, startPoint y: 293, endPoint x: 340, endPoint y: 295, distance: 32.7
click at [340, 295] on icon at bounding box center [339, 293] width 7 height 7
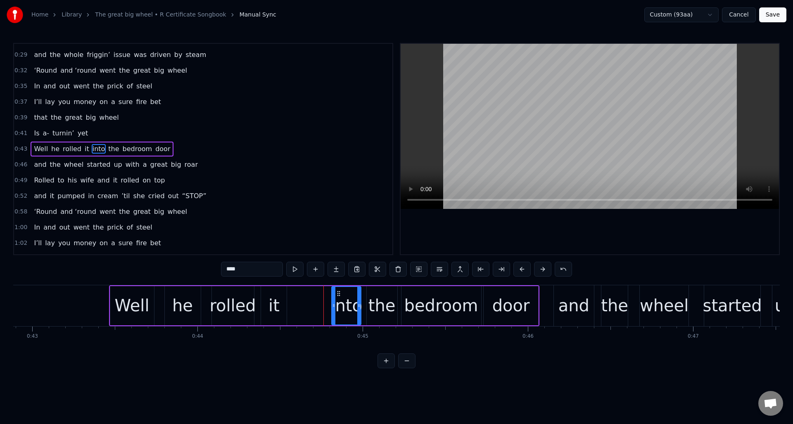
click at [283, 293] on div "it" at bounding box center [274, 305] width 26 height 39
drag, startPoint x: 269, startPoint y: 293, endPoint x: 309, endPoint y: 296, distance: 40.2
click at [309, 296] on icon at bounding box center [308, 293] width 7 height 7
click at [248, 295] on div "rolled" at bounding box center [233, 305] width 46 height 25
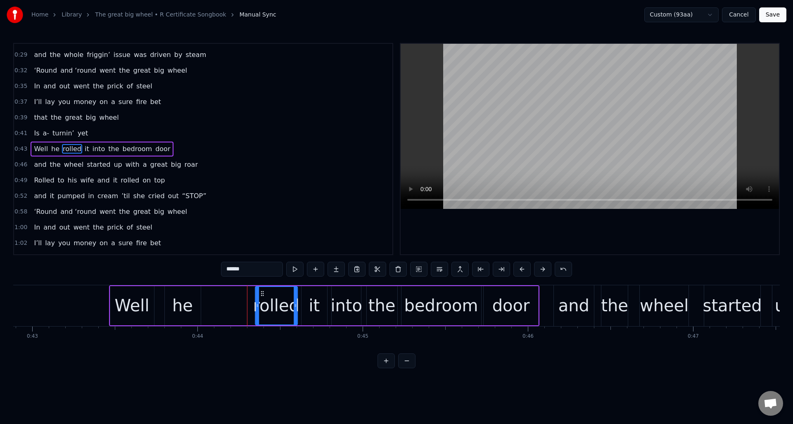
drag, startPoint x: 219, startPoint y: 293, endPoint x: 263, endPoint y: 300, distance: 43.9
click at [263, 300] on div "rolled" at bounding box center [276, 306] width 41 height 38
click at [181, 296] on div "he" at bounding box center [182, 305] width 21 height 25
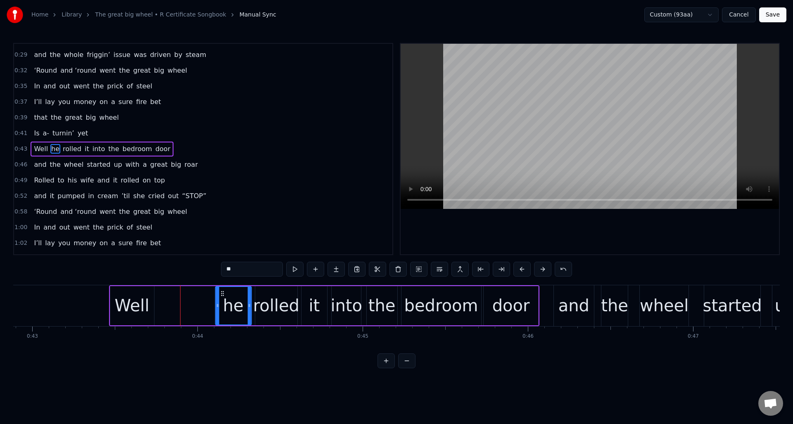
drag, startPoint x: 171, startPoint y: 293, endPoint x: 220, endPoint y: 301, distance: 50.2
click at [221, 301] on div "he" at bounding box center [233, 306] width 35 height 38
click at [143, 295] on div "Well" at bounding box center [131, 305] width 35 height 25
type input "****"
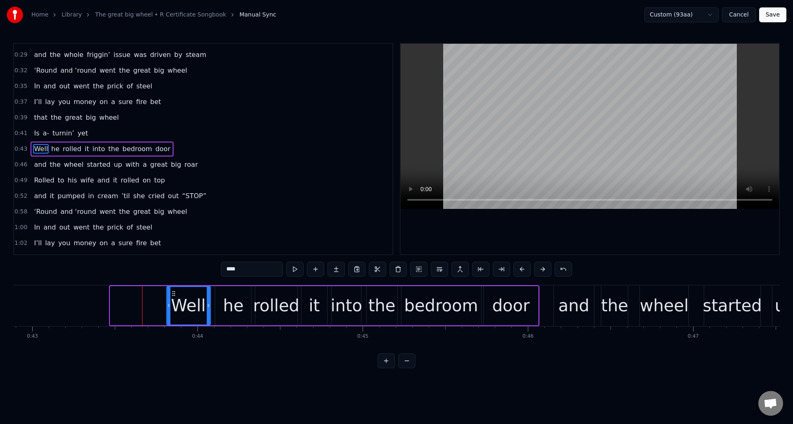
drag, startPoint x: 118, startPoint y: 293, endPoint x: 175, endPoint y: 303, distance: 57.5
click at [175, 303] on div "Well" at bounding box center [188, 306] width 43 height 38
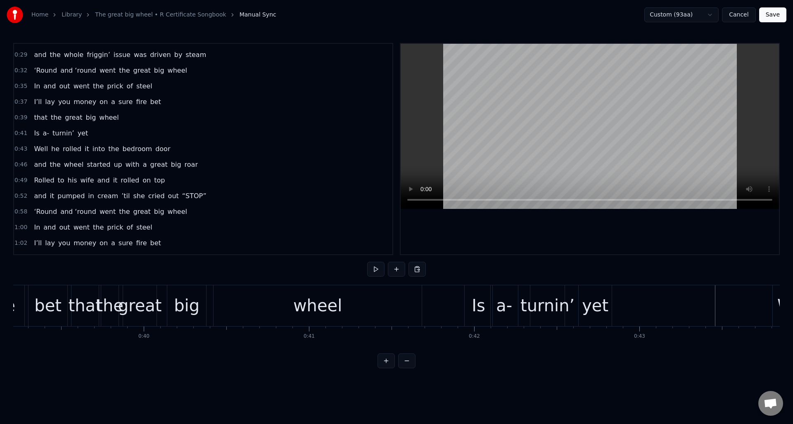
scroll to position [0, 6359]
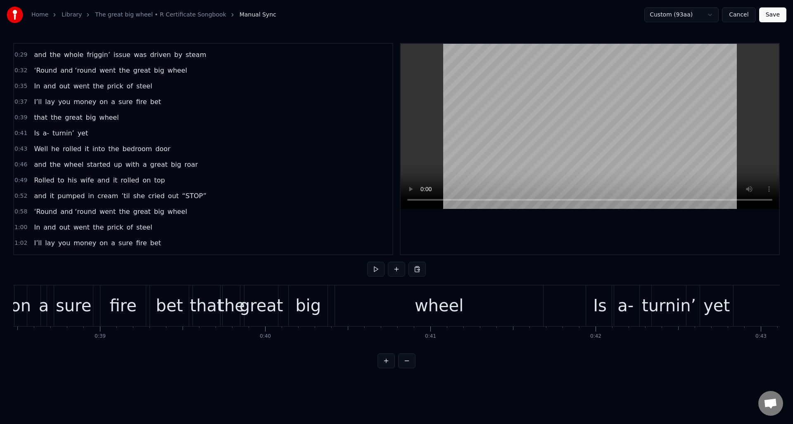
click at [133, 292] on div "fire" at bounding box center [122, 306] width 45 height 41
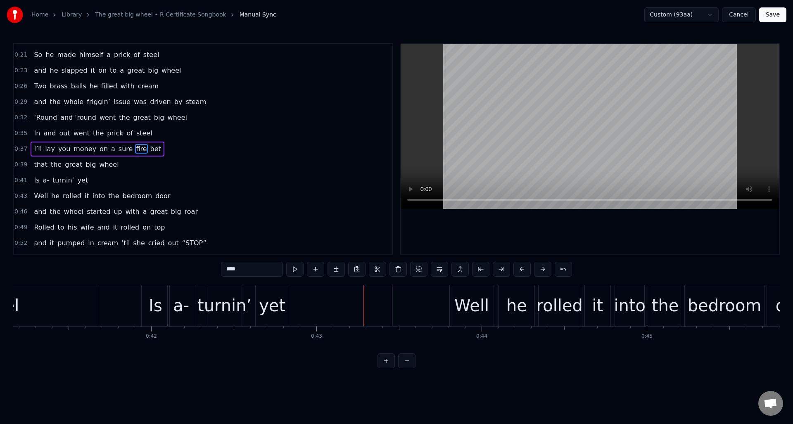
scroll to position [0, 6789]
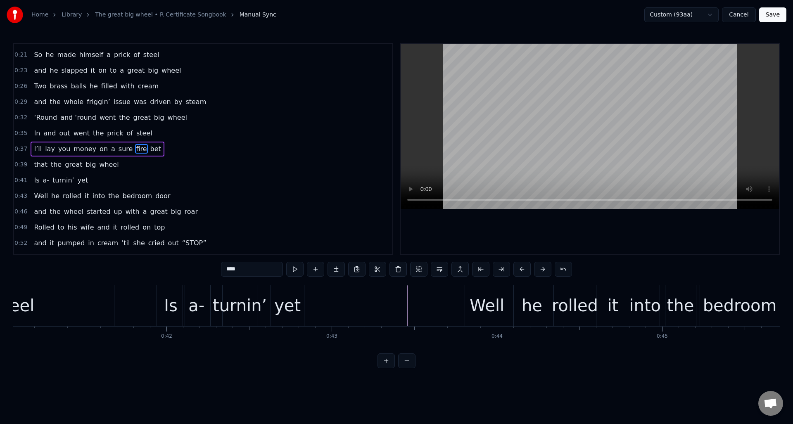
click at [286, 295] on div "yet" at bounding box center [287, 305] width 26 height 25
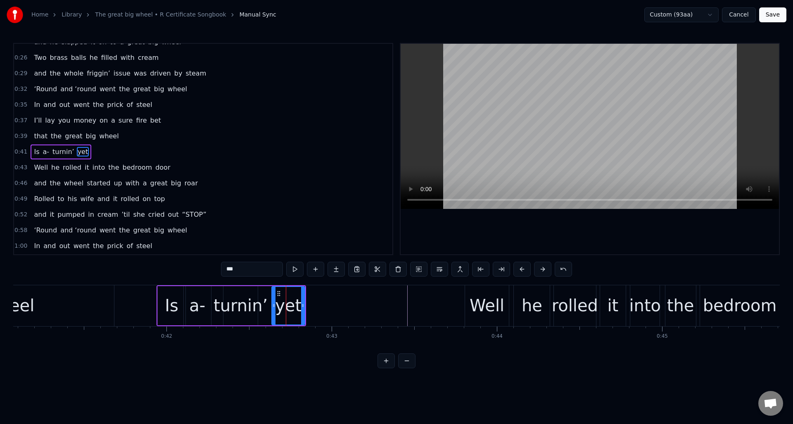
scroll to position [91, 0]
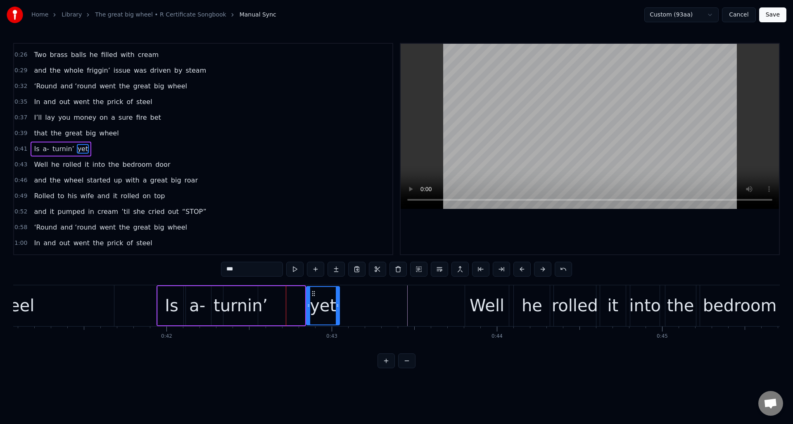
drag, startPoint x: 279, startPoint y: 292, endPoint x: 314, endPoint y: 296, distance: 34.9
click at [314, 296] on icon at bounding box center [313, 293] width 7 height 7
click at [250, 295] on div "turnin’" at bounding box center [241, 305] width 54 height 25
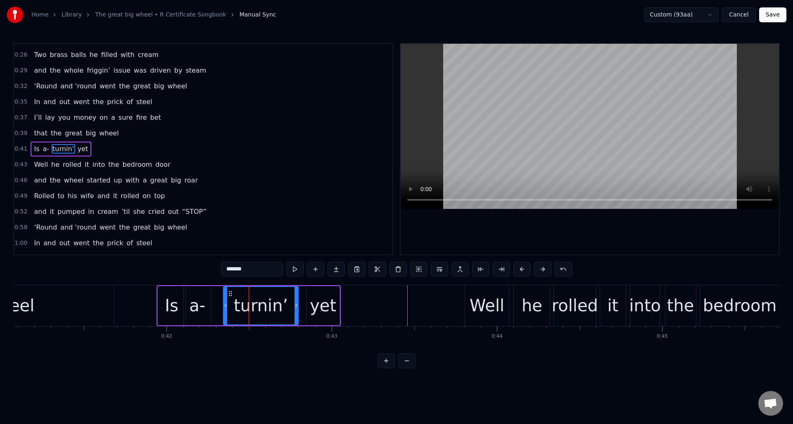
drag, startPoint x: 255, startPoint y: 296, endPoint x: 296, endPoint y: 299, distance: 40.6
click at [296, 299] on div at bounding box center [296, 306] width 3 height 38
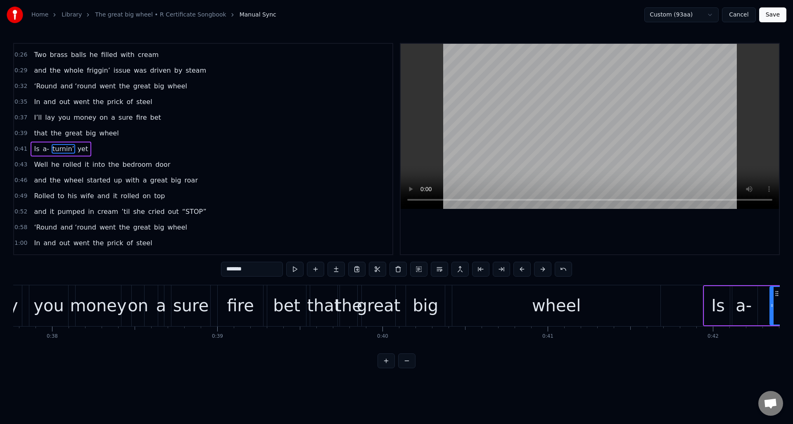
scroll to position [0, 6257]
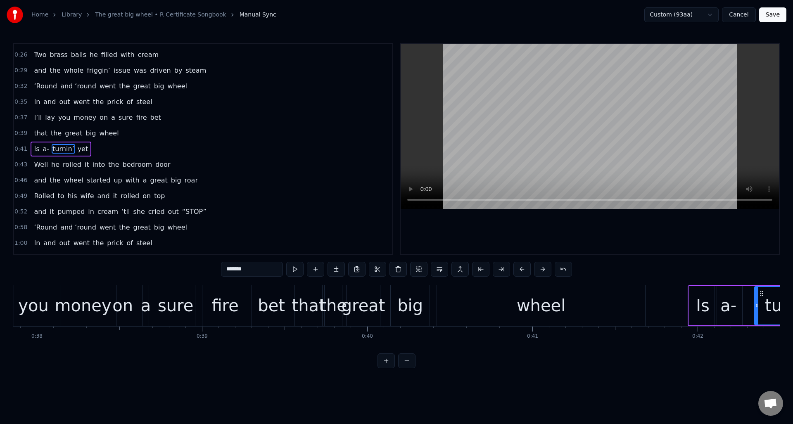
click at [225, 297] on div "fire" at bounding box center [225, 305] width 27 height 25
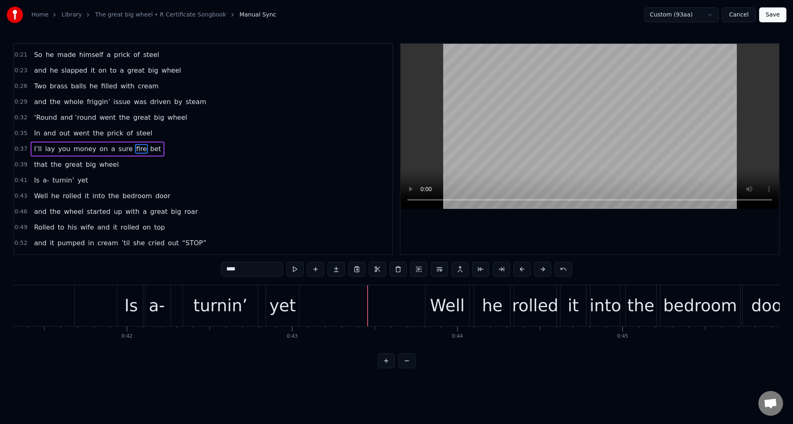
scroll to position [0, 6798]
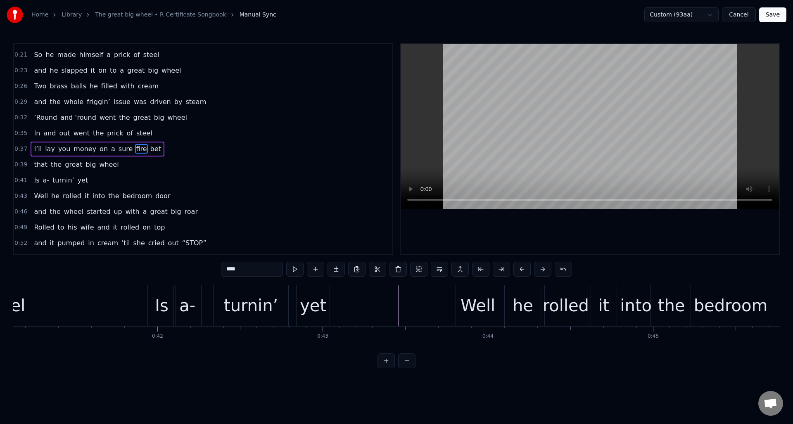
click at [250, 293] on div "turnin’" at bounding box center [251, 305] width 54 height 25
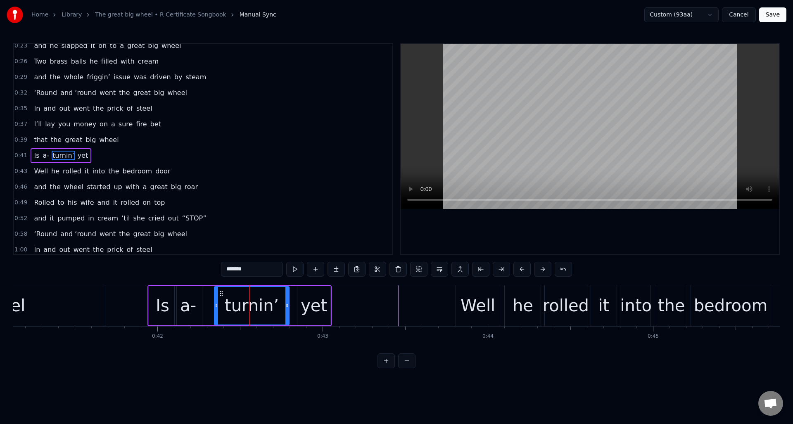
scroll to position [91, 0]
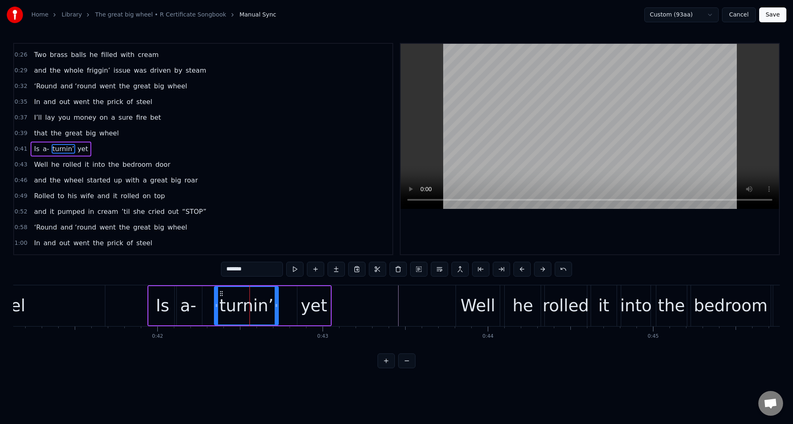
drag, startPoint x: 287, startPoint y: 296, endPoint x: 280, endPoint y: 294, distance: 7.6
click at [276, 296] on div at bounding box center [276, 306] width 3 height 38
click at [305, 293] on div "yet" at bounding box center [314, 305] width 33 height 39
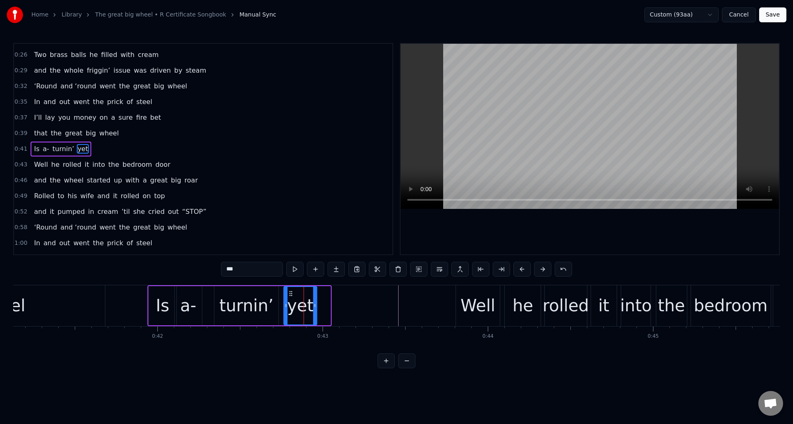
drag, startPoint x: 305, startPoint y: 293, endPoint x: 303, endPoint y: 307, distance: 14.6
click at [291, 294] on icon at bounding box center [291, 293] width 7 height 7
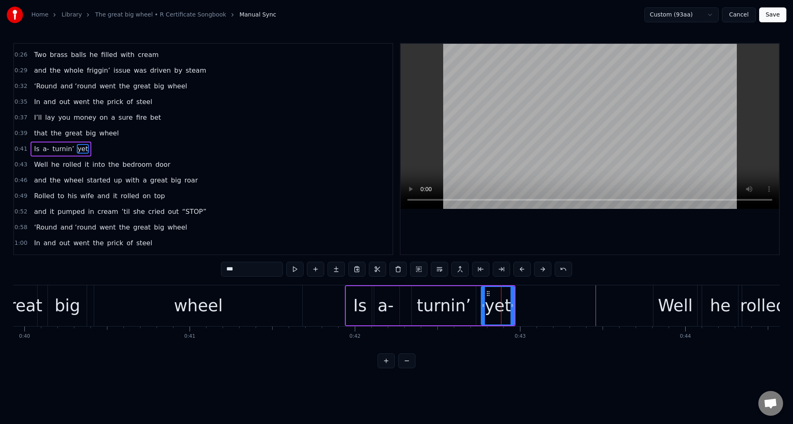
scroll to position [0, 6570]
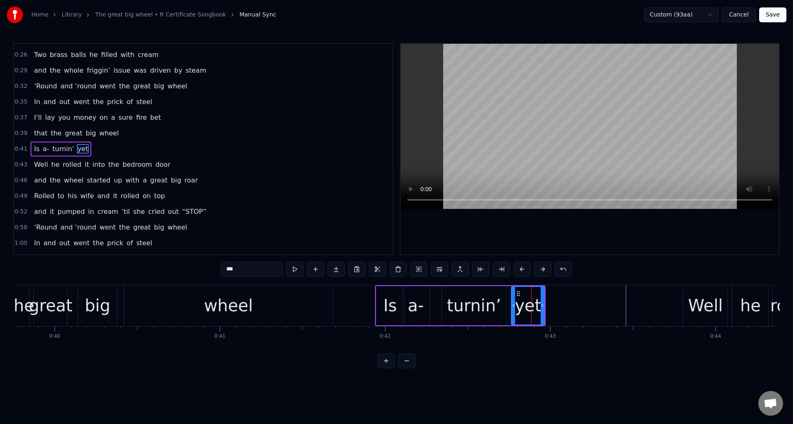
click at [147, 300] on div "wheel" at bounding box center [228, 306] width 208 height 41
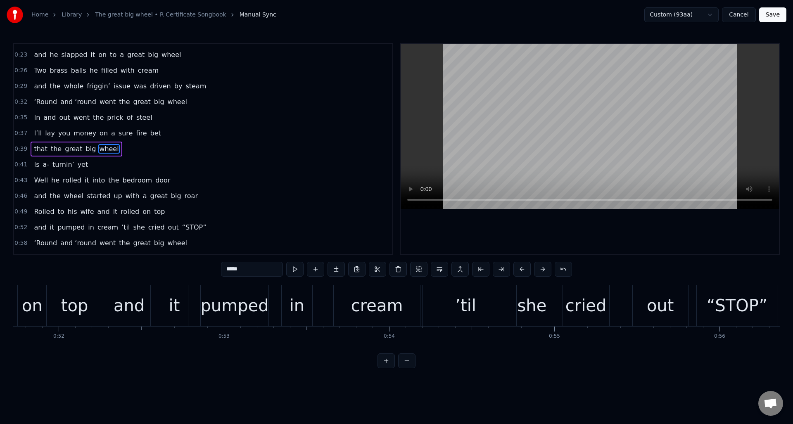
scroll to position [0, 8534]
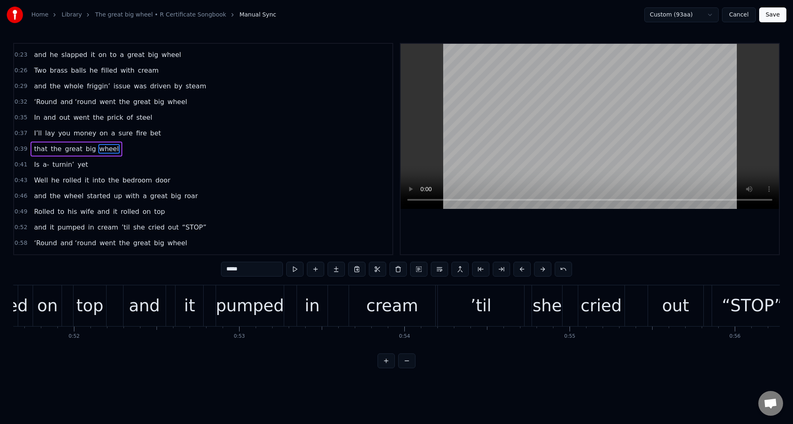
click at [312, 299] on div "in" at bounding box center [312, 305] width 15 height 25
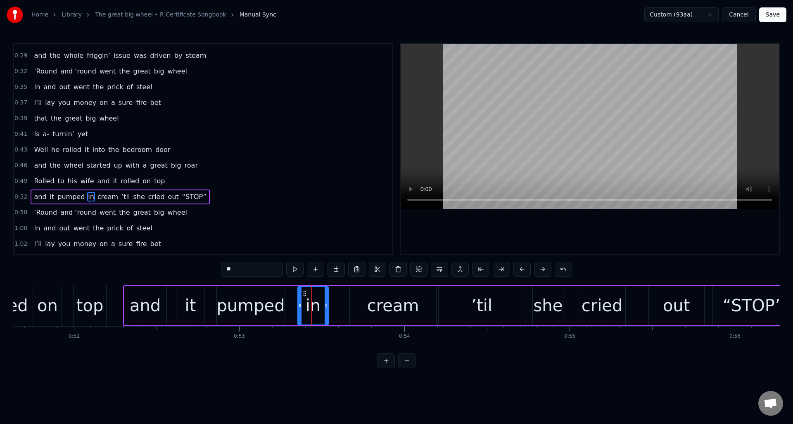
scroll to position [154, 0]
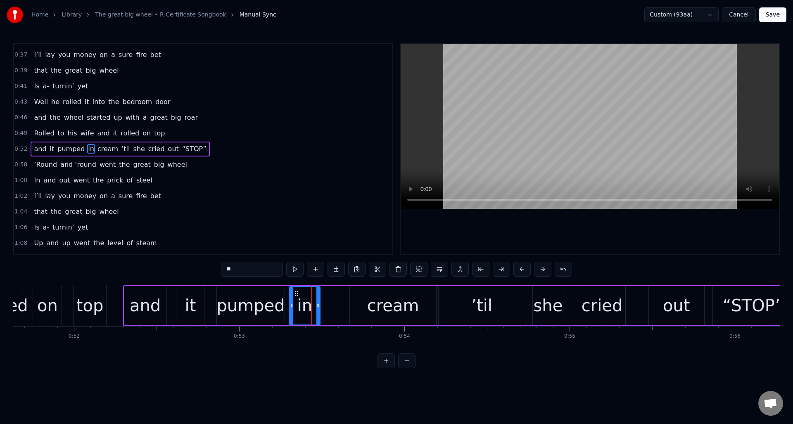
drag, startPoint x: 304, startPoint y: 291, endPoint x: 295, endPoint y: 292, distance: 8.3
click at [295, 292] on icon at bounding box center [296, 293] width 7 height 7
click at [369, 295] on div "cream" at bounding box center [393, 305] width 86 height 39
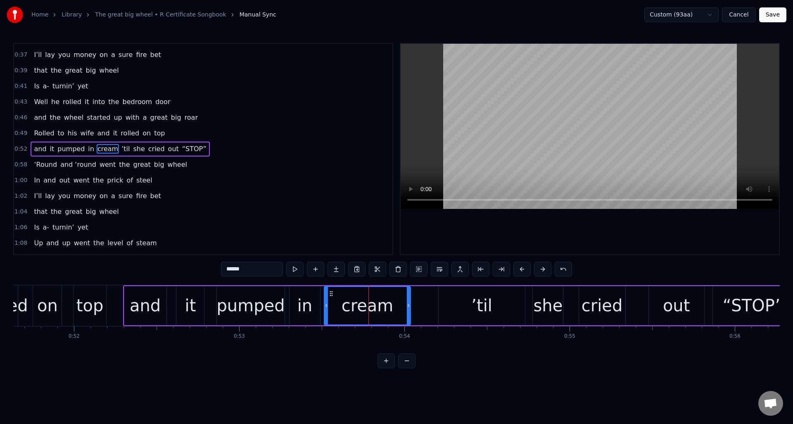
drag, startPoint x: 356, startPoint y: 293, endPoint x: 331, endPoint y: 294, distance: 25.6
click at [331, 294] on circle at bounding box center [330, 293] width 0 height 0
click at [459, 298] on div "’til" at bounding box center [482, 305] width 86 height 39
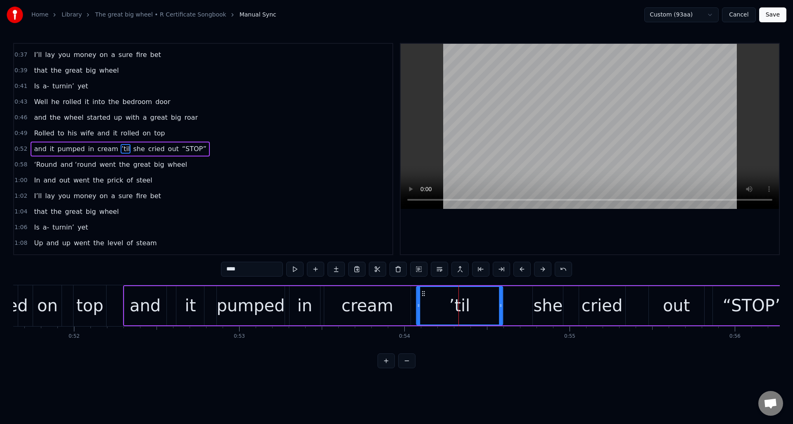
drag, startPoint x: 445, startPoint y: 293, endPoint x: 427, endPoint y: 296, distance: 18.4
click at [423, 296] on icon at bounding box center [423, 293] width 7 height 7
drag, startPoint x: 500, startPoint y: 300, endPoint x: 452, endPoint y: 303, distance: 48.0
click at [452, 303] on div at bounding box center [452, 306] width 3 height 38
click at [543, 298] on div "she" at bounding box center [548, 305] width 29 height 25
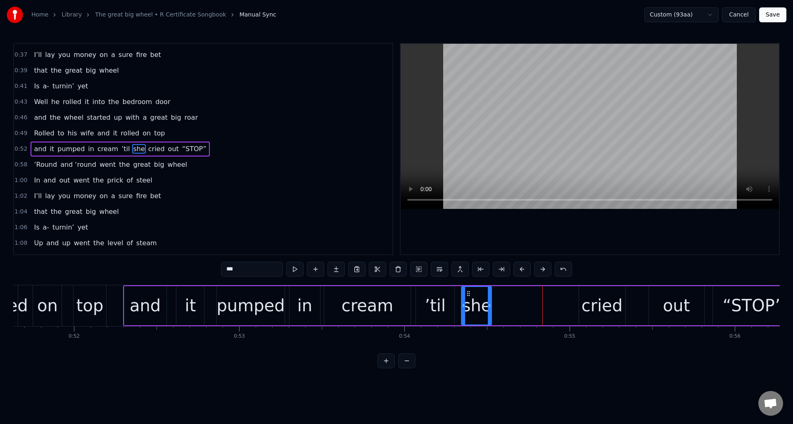
drag, startPoint x: 541, startPoint y: 293, endPoint x: 469, endPoint y: 298, distance: 71.6
click at [469, 298] on div "she" at bounding box center [476, 306] width 29 height 38
click at [586, 296] on div "cried" at bounding box center [602, 305] width 41 height 25
type input "*****"
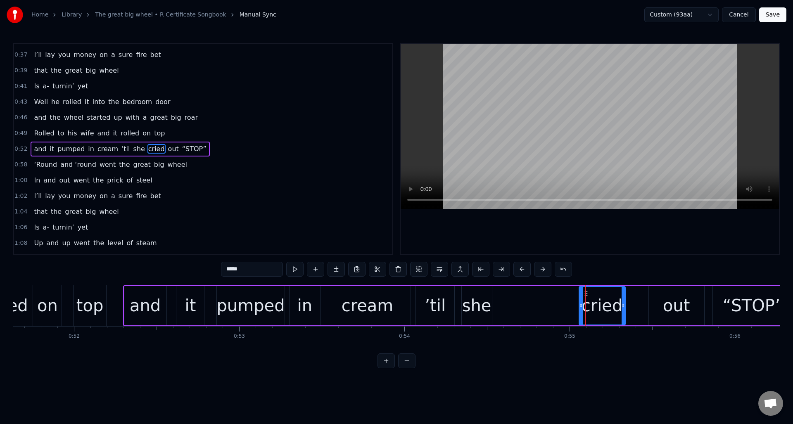
drag, startPoint x: 585, startPoint y: 293, endPoint x: 546, endPoint y: 298, distance: 39.7
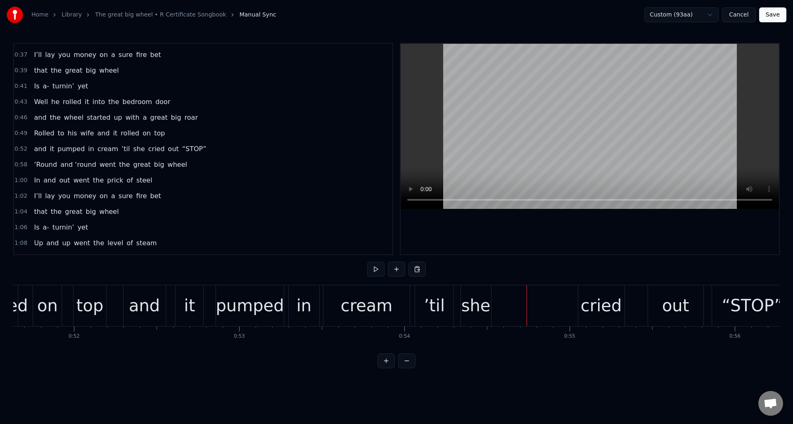
click at [579, 297] on div "and it pumped in cream ’til she cried out “STOP”" at bounding box center [459, 306] width 672 height 41
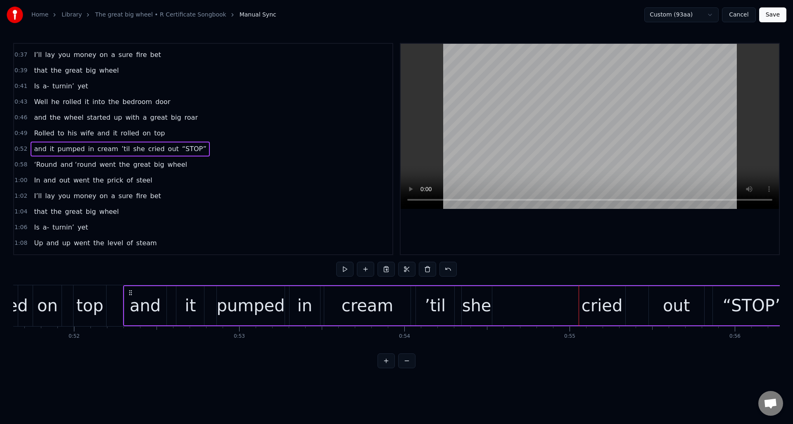
click at [589, 296] on div "cried" at bounding box center [602, 305] width 41 height 25
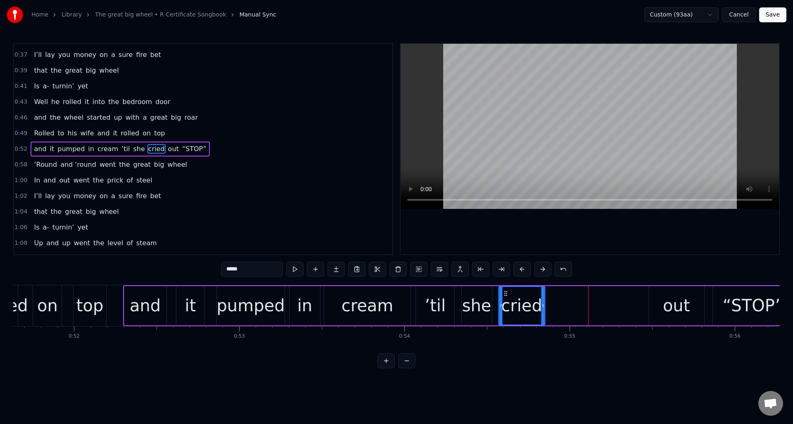
drag, startPoint x: 586, startPoint y: 293, endPoint x: 506, endPoint y: 303, distance: 81.1
click at [506, 303] on div "cried" at bounding box center [521, 306] width 45 height 38
click at [676, 299] on div "out" at bounding box center [676, 305] width 27 height 25
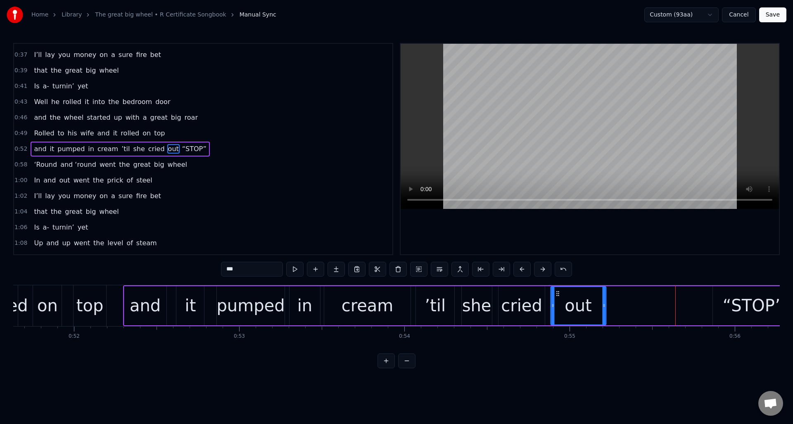
drag, startPoint x: 656, startPoint y: 294, endPoint x: 558, endPoint y: 302, distance: 98.3
click at [558, 302] on div "out" at bounding box center [578, 306] width 55 height 38
click at [727, 298] on div "“STOP”" at bounding box center [753, 305] width 61 height 25
type input "******"
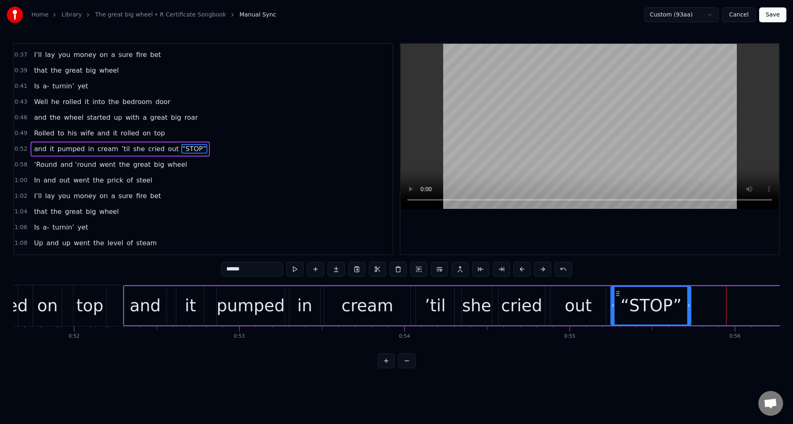
drag, startPoint x: 719, startPoint y: 292, endPoint x: 642, endPoint y: 306, distance: 78.9
click at [618, 301] on div "“STOP”" at bounding box center [651, 306] width 79 height 38
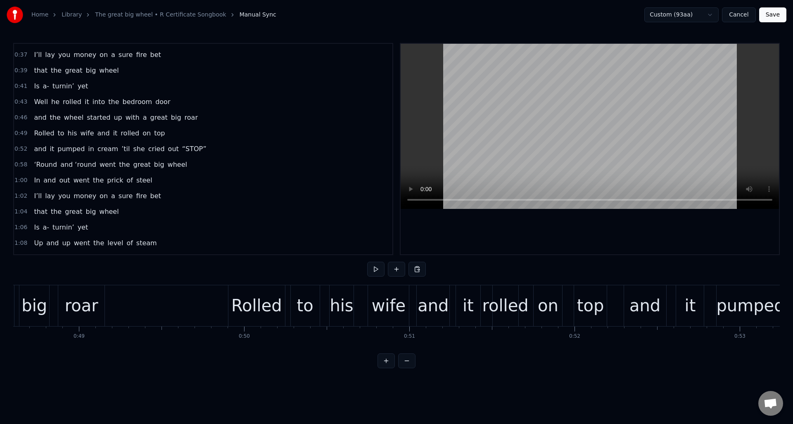
scroll to position [0, 7806]
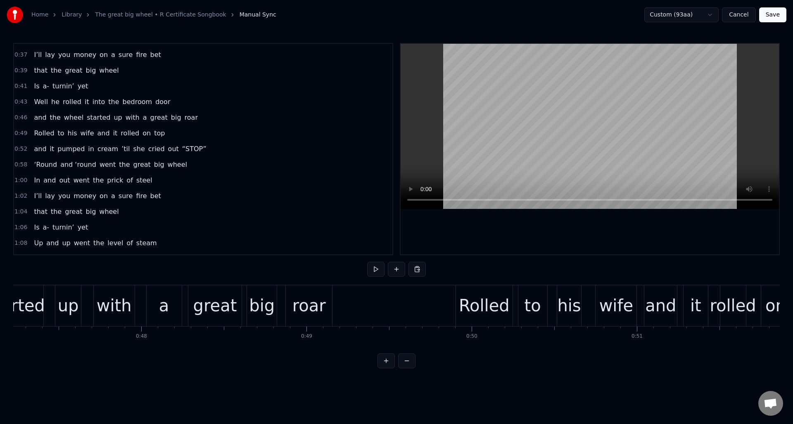
click at [378, 270] on button at bounding box center [375, 269] width 17 height 15
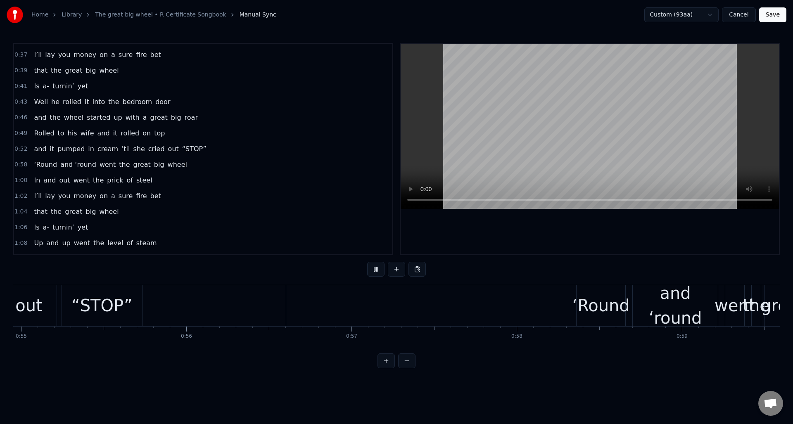
scroll to position [0, 9234]
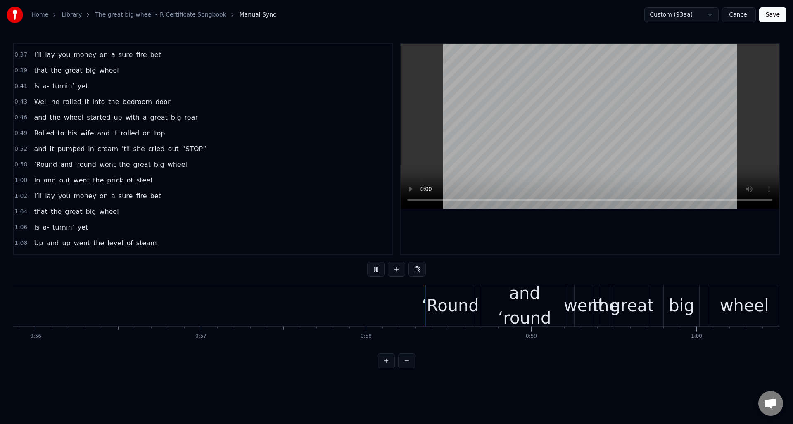
click at [378, 270] on button at bounding box center [375, 269] width 17 height 15
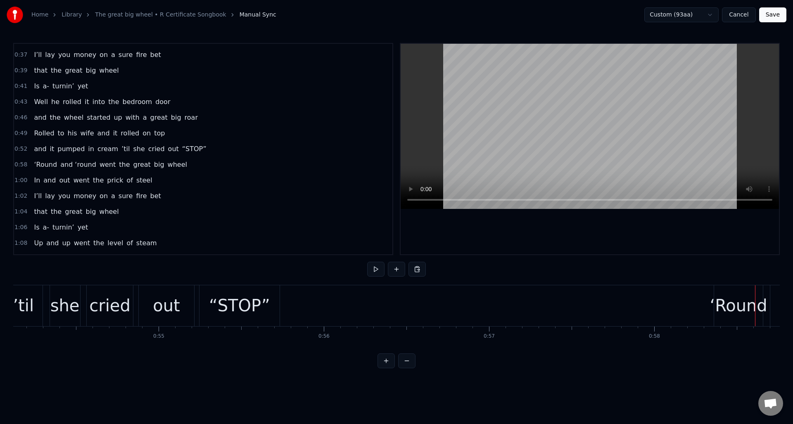
scroll to position [0, 8930]
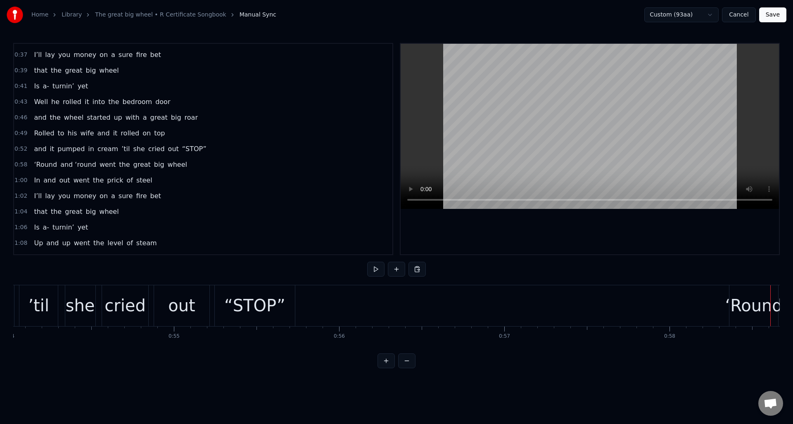
click at [200, 152] on div "0:52 and it pumped in cream ’til she cried out “STOP”" at bounding box center [203, 149] width 379 height 16
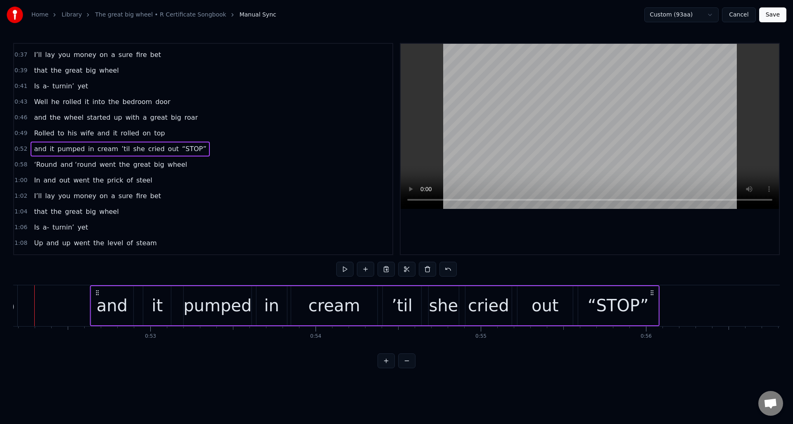
scroll to position [0, 8636]
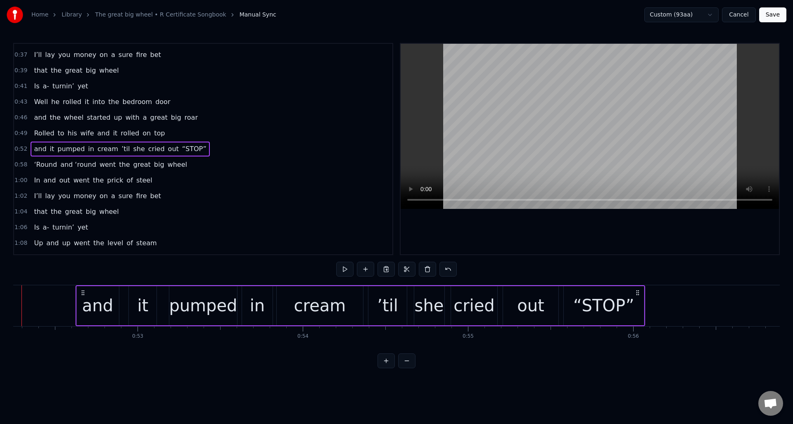
drag, startPoint x: 619, startPoint y: 293, endPoint x: 628, endPoint y: 299, distance: 11.2
click at [640, 294] on icon at bounding box center [638, 293] width 7 height 7
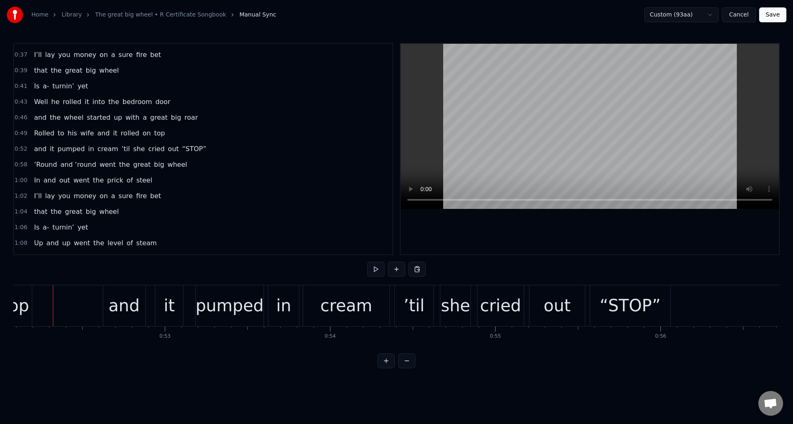
scroll to position [0, 8607]
click at [555, 303] on div "out" at bounding box center [558, 305] width 27 height 25
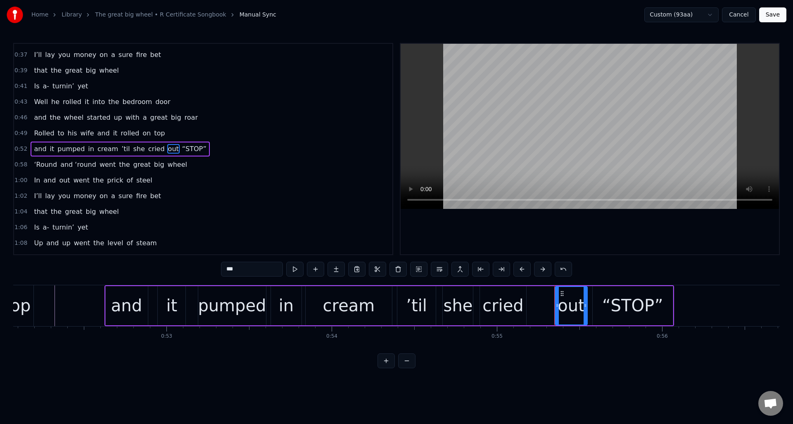
drag, startPoint x: 534, startPoint y: 301, endPoint x: 557, endPoint y: 302, distance: 23.2
click at [557, 302] on div at bounding box center [557, 306] width 3 height 38
click at [504, 298] on div "cried" at bounding box center [503, 305] width 41 height 25
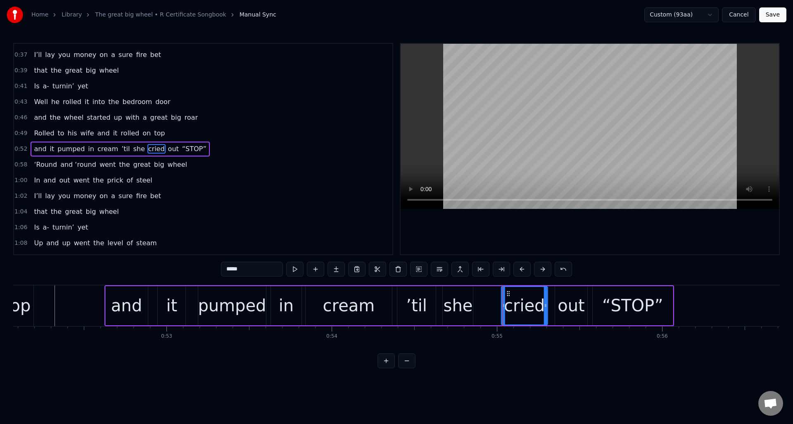
drag, startPoint x: 486, startPoint y: 293, endPoint x: 508, endPoint y: 295, distance: 21.6
click at [508, 295] on icon at bounding box center [508, 293] width 7 height 7
click at [513, 300] on div at bounding box center [511, 306] width 3 height 38
click at [460, 298] on div "she" at bounding box center [458, 305] width 29 height 25
drag, startPoint x: 450, startPoint y: 293, endPoint x: 482, endPoint y: 296, distance: 32.0
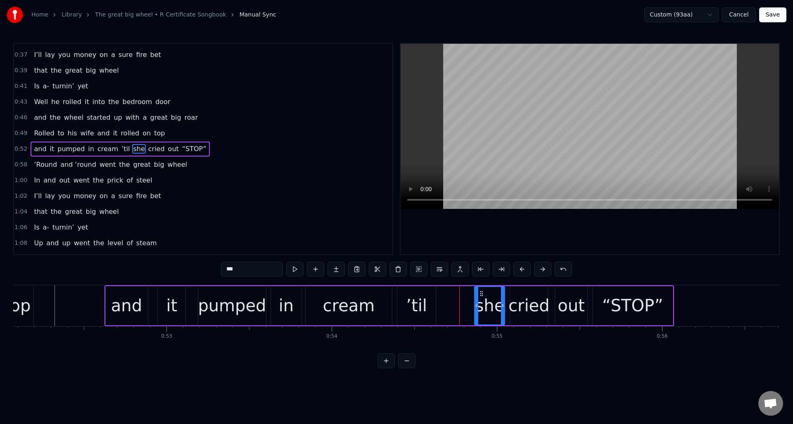
click at [482, 296] on icon at bounding box center [482, 293] width 7 height 7
click at [429, 295] on div "’til" at bounding box center [417, 305] width 38 height 39
drag, startPoint x: 400, startPoint y: 299, endPoint x: 410, endPoint y: 300, distance: 10.0
click at [410, 300] on div at bounding box center [408, 306] width 3 height 38
drag, startPoint x: 413, startPoint y: 294, endPoint x: 446, endPoint y: 296, distance: 33.6
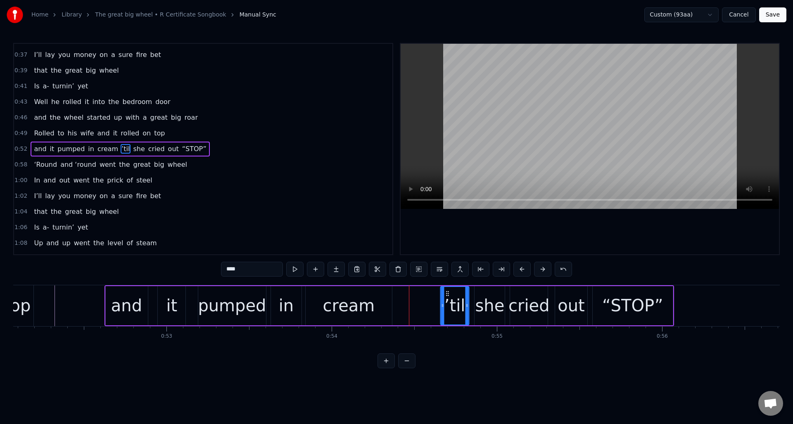
click at [446, 296] on icon at bounding box center [448, 293] width 7 height 7
click at [363, 293] on div "cream" at bounding box center [349, 305] width 52 height 25
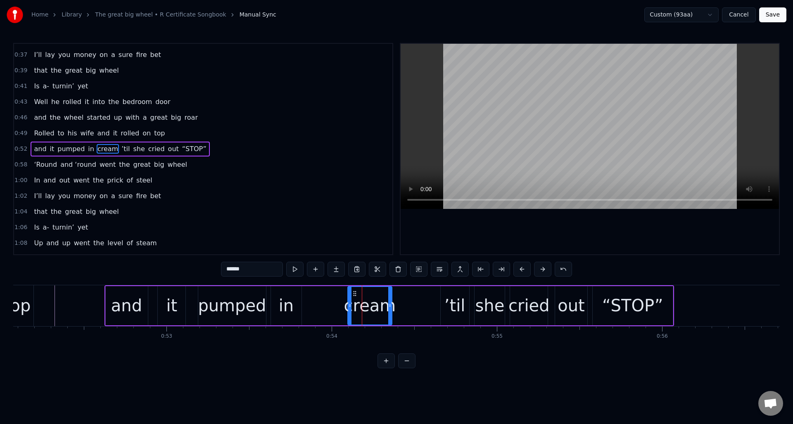
drag, startPoint x: 308, startPoint y: 299, endPoint x: 350, endPoint y: 303, distance: 42.4
click at [350, 303] on div at bounding box center [349, 306] width 3 height 38
drag, startPoint x: 354, startPoint y: 293, endPoint x: 397, endPoint y: 298, distance: 42.8
click at [397, 298] on div "cream" at bounding box center [412, 306] width 43 height 38
click at [291, 296] on div "in" at bounding box center [286, 305] width 15 height 25
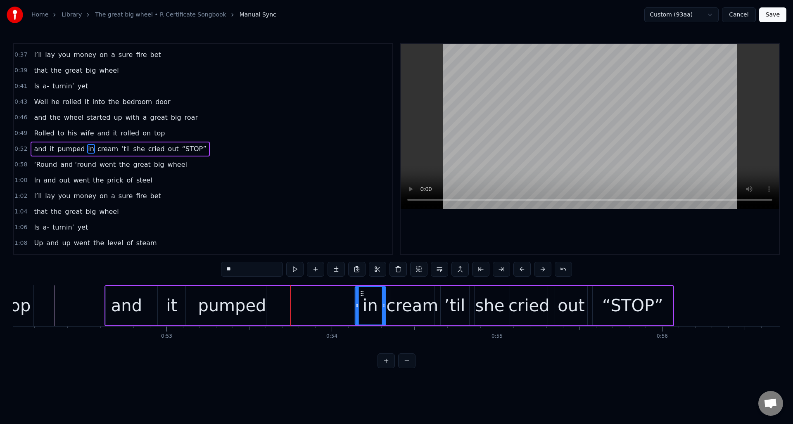
drag, startPoint x: 278, startPoint y: 292, endPoint x: 362, endPoint y: 300, distance: 84.7
click at [362, 300] on div "in" at bounding box center [371, 306] width 30 height 38
click at [254, 295] on div "pumped" at bounding box center [232, 305] width 68 height 25
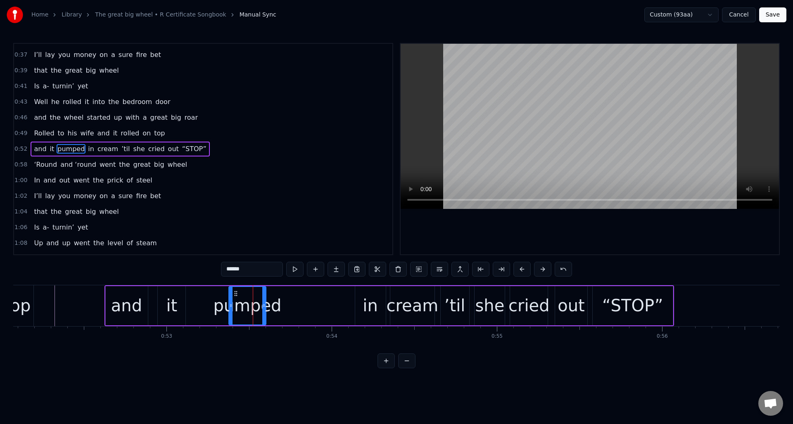
drag, startPoint x: 200, startPoint y: 295, endPoint x: 232, endPoint y: 296, distance: 31.8
click at [231, 298] on div at bounding box center [230, 306] width 3 height 38
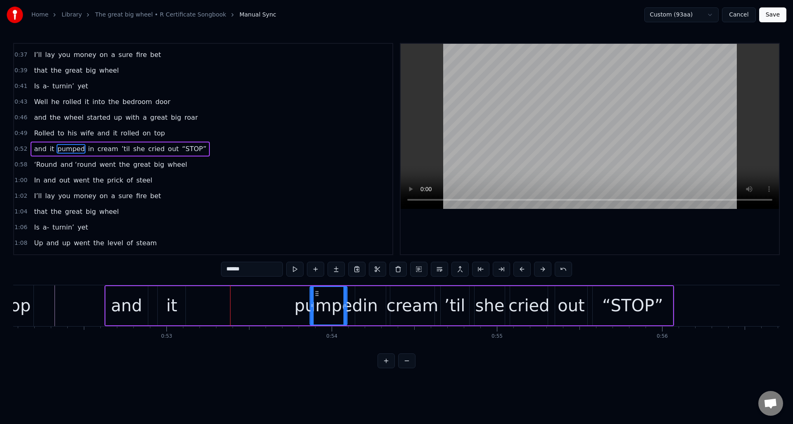
drag, startPoint x: 236, startPoint y: 293, endPoint x: 317, endPoint y: 302, distance: 81.0
click at [317, 302] on div "pumped" at bounding box center [328, 306] width 36 height 38
click at [174, 296] on div "it" at bounding box center [171, 305] width 11 height 25
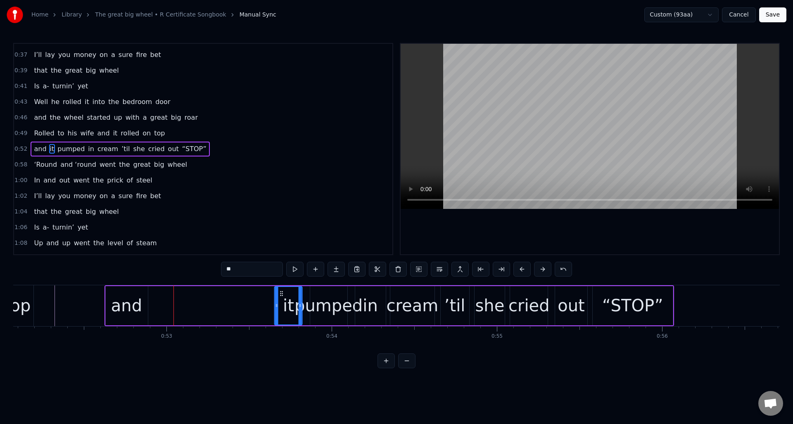
drag, startPoint x: 165, startPoint y: 293, endPoint x: 281, endPoint y: 304, distance: 117.0
click at [281, 304] on div "it" at bounding box center [288, 306] width 27 height 38
click at [136, 298] on div "and" at bounding box center [126, 305] width 31 height 25
type input "***"
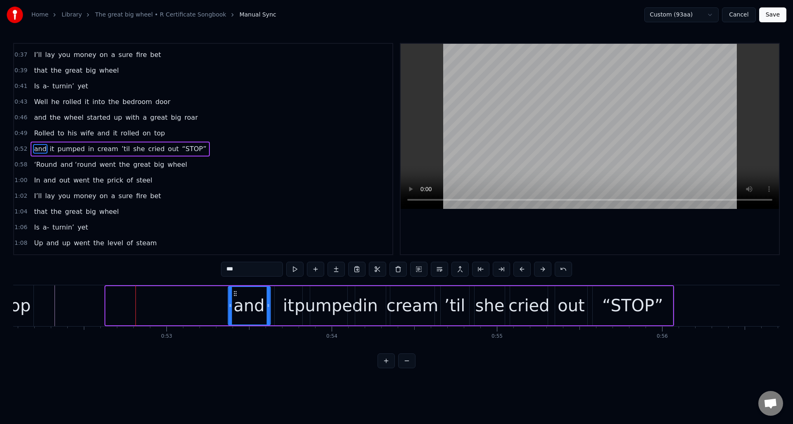
drag, startPoint x: 114, startPoint y: 293, endPoint x: 238, endPoint y: 309, distance: 125.1
click at [237, 305] on div "and" at bounding box center [249, 306] width 41 height 38
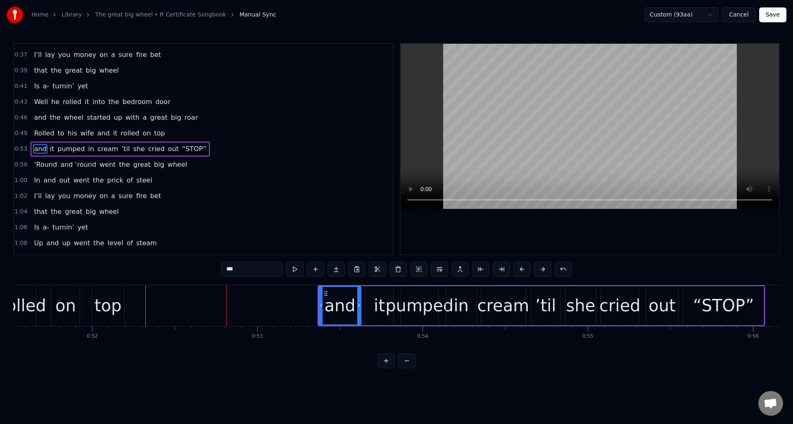
scroll to position [0, 8485]
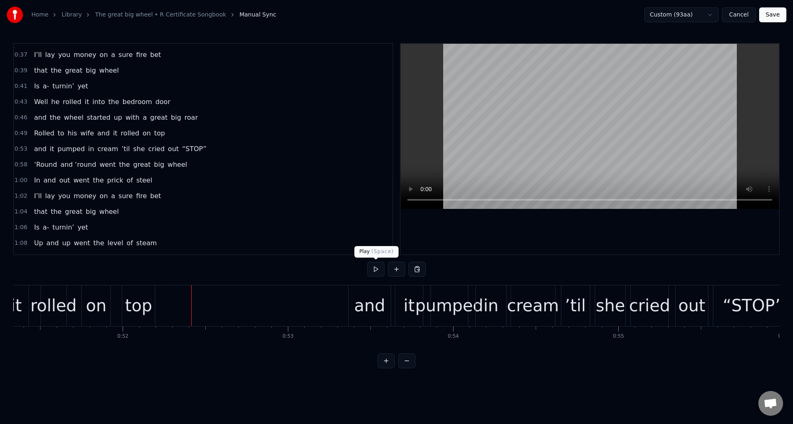
click at [376, 272] on button at bounding box center [375, 269] width 17 height 15
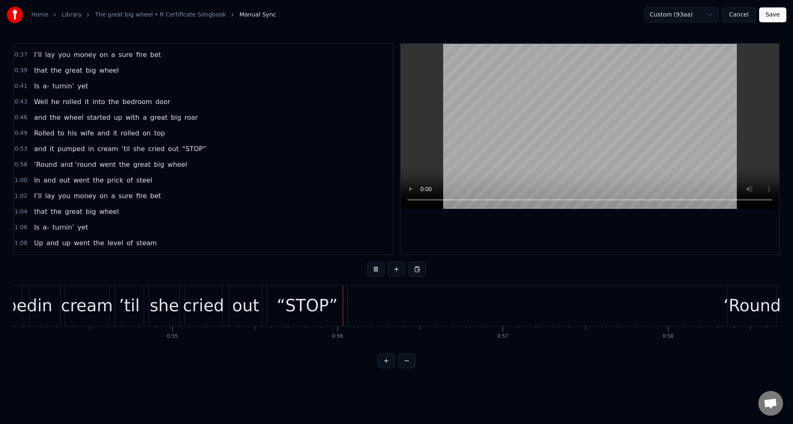
click at [376, 272] on button at bounding box center [375, 269] width 17 height 15
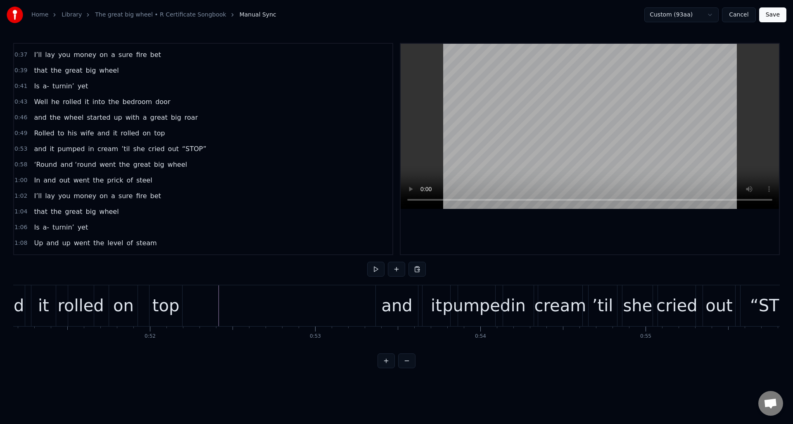
scroll to position [0, 8367]
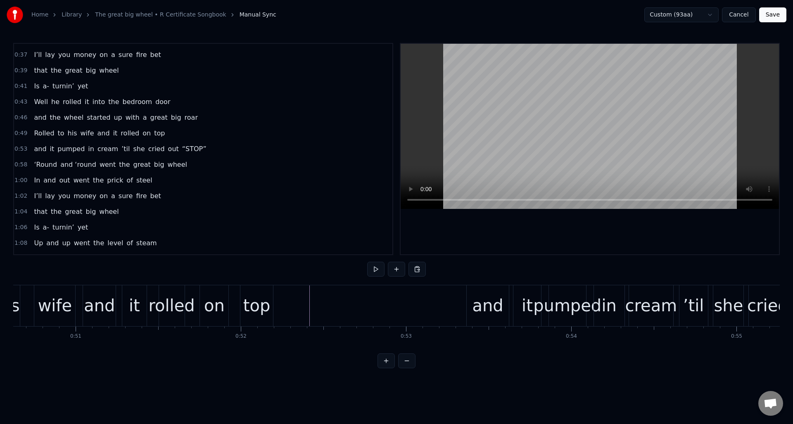
drag, startPoint x: 192, startPoint y: 134, endPoint x: 207, endPoint y: 139, distance: 15.6
click at [192, 134] on div "0:49 Rolled to his wife and it rolled on top" at bounding box center [203, 134] width 379 height 16
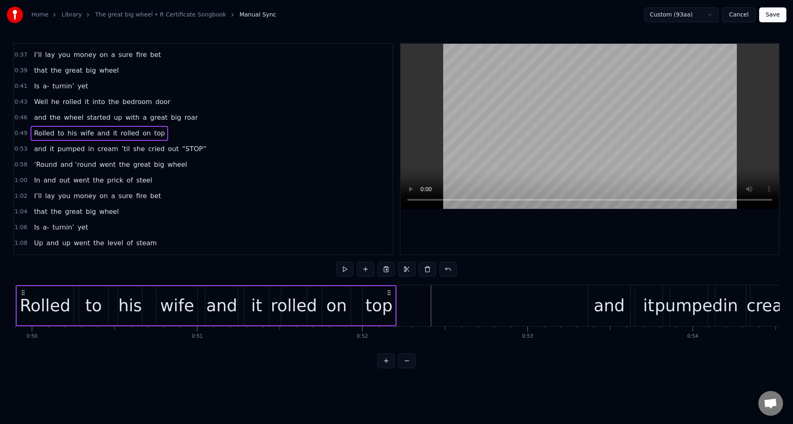
scroll to position [0, 8207]
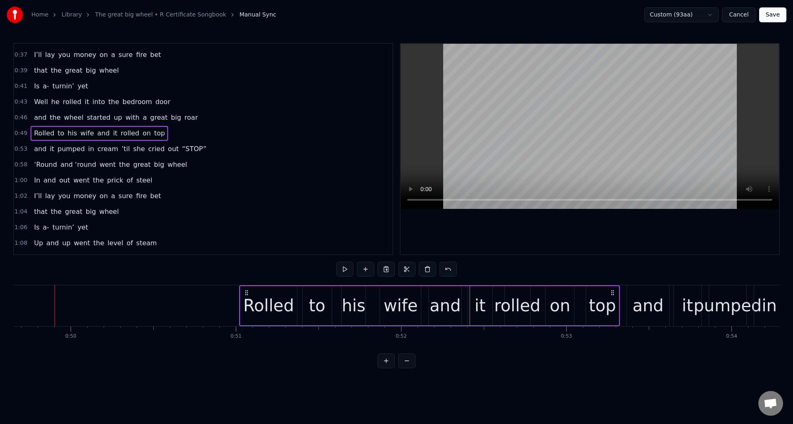
drag, startPoint x: 427, startPoint y: 291, endPoint x: 612, endPoint y: 303, distance: 185.1
click at [612, 303] on div "Rolled to his wife and it rolled on top" at bounding box center [429, 306] width 381 height 41
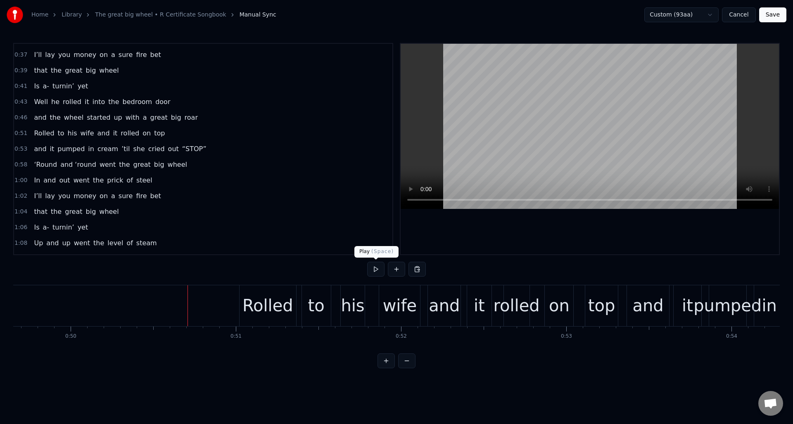
click at [374, 271] on button at bounding box center [375, 269] width 17 height 15
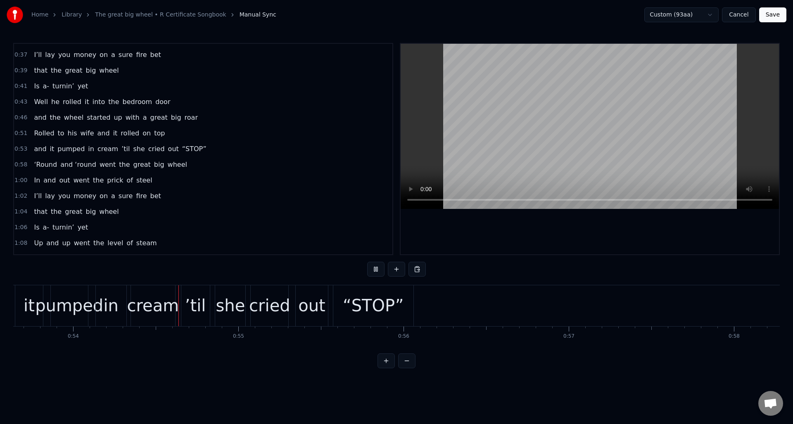
scroll to position [0, 8893]
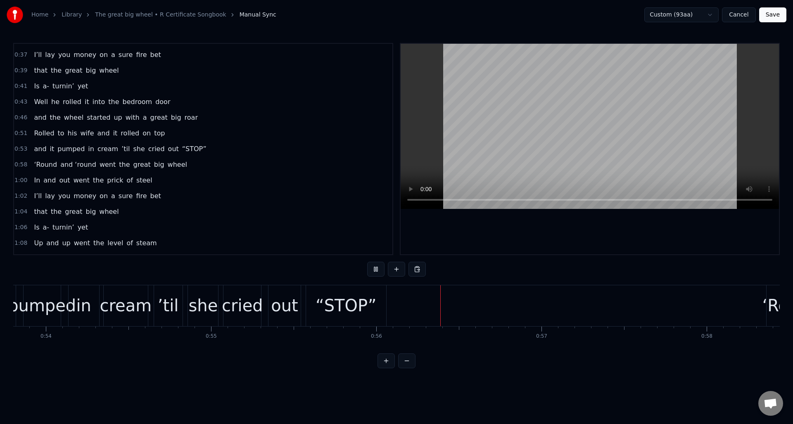
click at [374, 271] on button at bounding box center [375, 269] width 17 height 15
click at [334, 297] on div "“STOP”" at bounding box center [346, 305] width 61 height 25
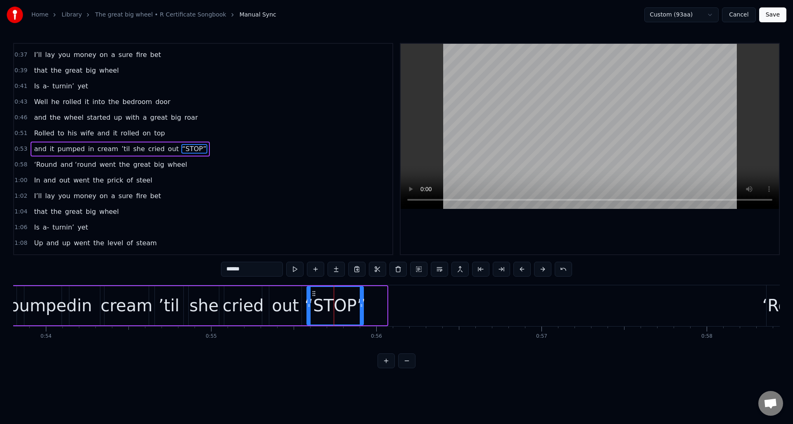
drag, startPoint x: 385, startPoint y: 301, endPoint x: 362, endPoint y: 304, distance: 23.7
click at [362, 304] on div at bounding box center [361, 306] width 3 height 38
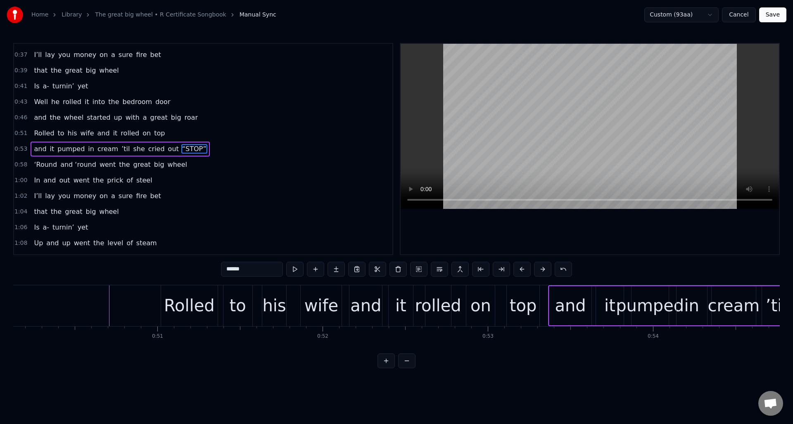
scroll to position [0, 8149]
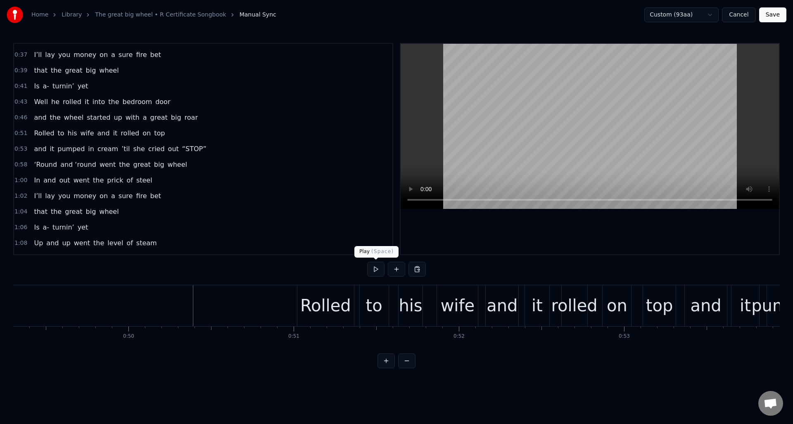
click at [374, 265] on button at bounding box center [375, 269] width 17 height 15
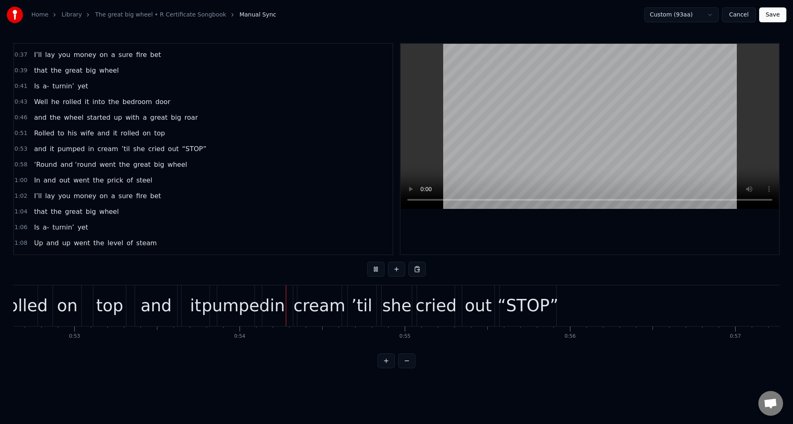
scroll to position [0, 8847]
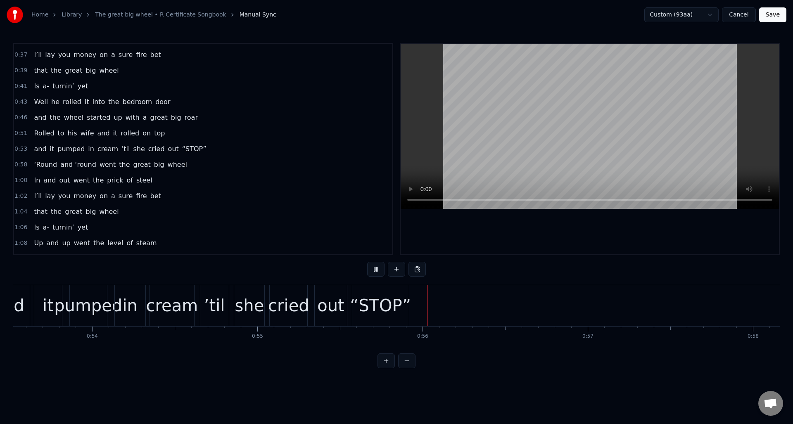
click at [374, 265] on button at bounding box center [375, 269] width 17 height 15
click at [290, 295] on div "cried" at bounding box center [288, 305] width 41 height 25
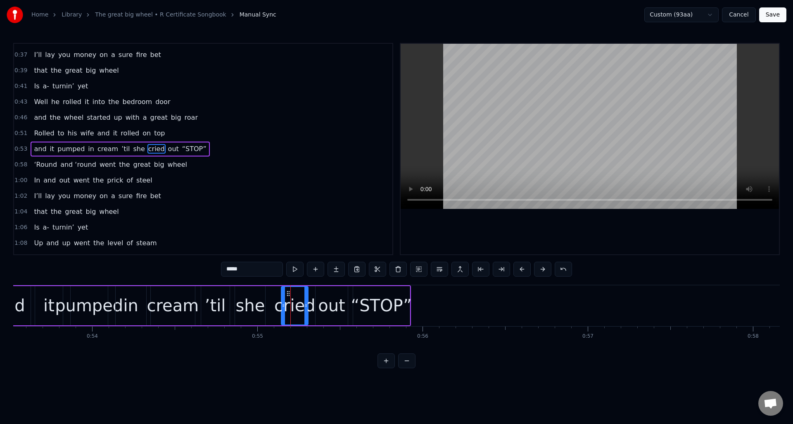
drag, startPoint x: 273, startPoint y: 302, endPoint x: 283, endPoint y: 303, distance: 10.4
click at [283, 303] on div at bounding box center [283, 306] width 3 height 38
click at [254, 298] on div "she" at bounding box center [250, 305] width 29 height 25
drag, startPoint x: 242, startPoint y: 295, endPoint x: 254, endPoint y: 297, distance: 11.8
click at [254, 297] on div "she" at bounding box center [261, 306] width 29 height 38
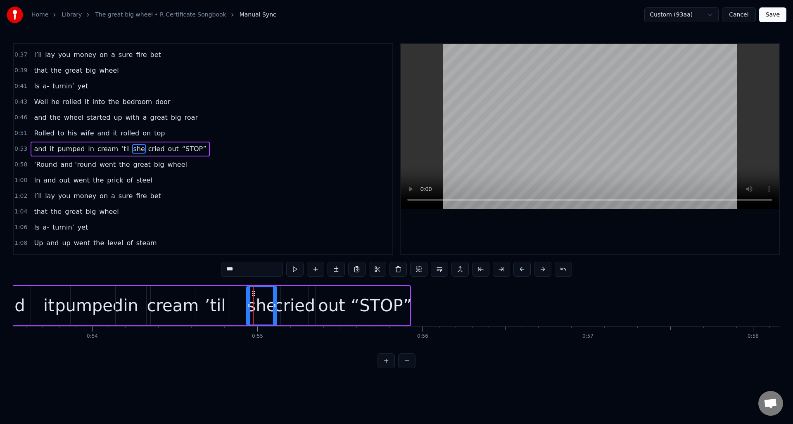
click at [210, 294] on div "’til" at bounding box center [215, 305] width 21 height 25
drag, startPoint x: 207, startPoint y: 293, endPoint x: 218, endPoint y: 294, distance: 10.5
click at [219, 295] on icon at bounding box center [219, 293] width 7 height 7
click at [174, 298] on div "cream" at bounding box center [173, 305] width 52 height 25
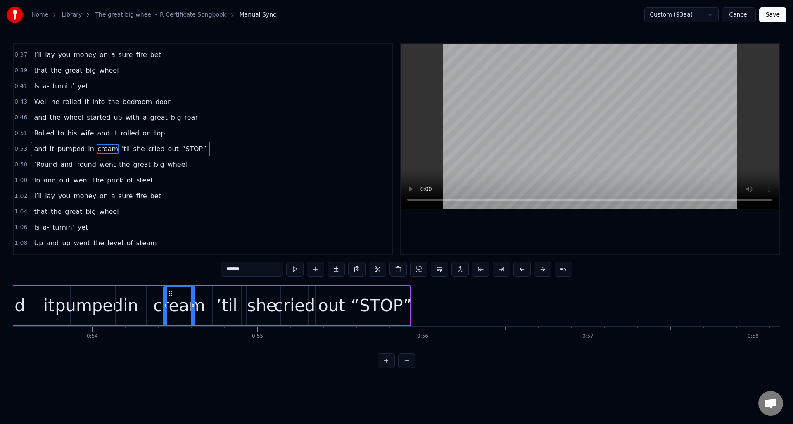
drag, startPoint x: 153, startPoint y: 298, endPoint x: 166, endPoint y: 300, distance: 12.9
click at [166, 300] on div at bounding box center [165, 306] width 3 height 38
drag, startPoint x: 170, startPoint y: 294, endPoint x: 181, endPoint y: 296, distance: 11.8
click at [181, 296] on icon at bounding box center [182, 293] width 7 height 7
click at [131, 294] on div "in" at bounding box center [130, 305] width 15 height 25
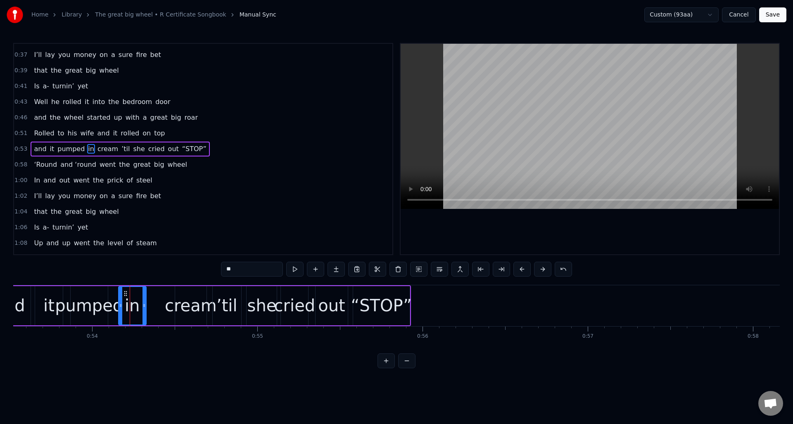
click at [121, 297] on div at bounding box center [120, 306] width 3 height 38
drag, startPoint x: 125, startPoint y: 294, endPoint x: 147, endPoint y: 296, distance: 22.0
click at [148, 296] on icon at bounding box center [148, 293] width 7 height 7
click at [105, 299] on div "pumped" at bounding box center [89, 305] width 68 height 25
drag, startPoint x: 78, startPoint y: 293, endPoint x: 104, endPoint y: 297, distance: 25.8
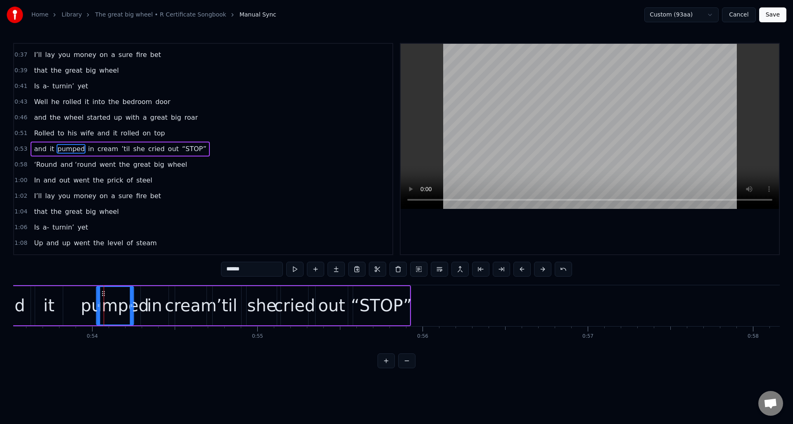
click at [51, 293] on div "it" at bounding box center [48, 305] width 11 height 25
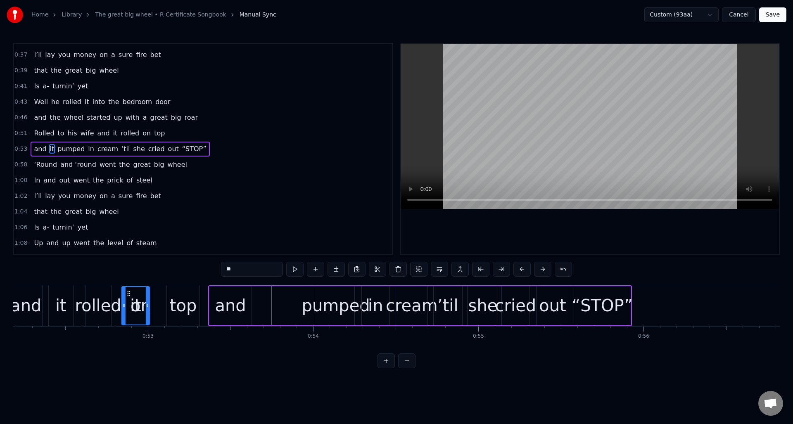
scroll to position [0, 8615]
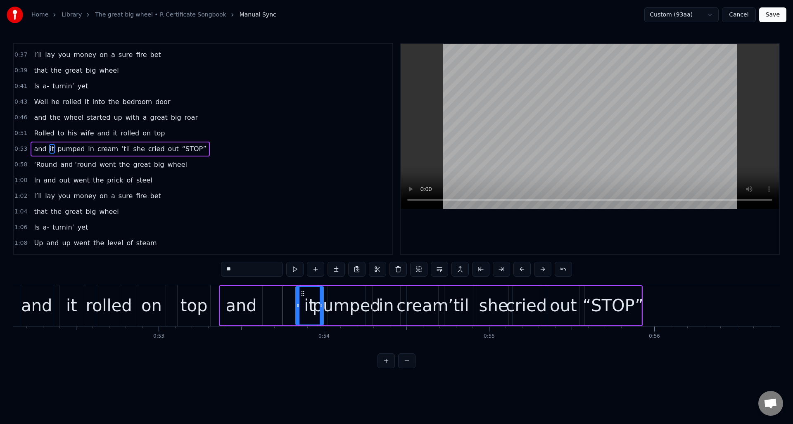
drag, startPoint x: 45, startPoint y: 292, endPoint x: 300, endPoint y: 316, distance: 256.9
click at [301, 316] on div "it" at bounding box center [309, 306] width 27 height 38
click at [255, 296] on div "and" at bounding box center [241, 305] width 31 height 25
type input "***"
drag, startPoint x: 229, startPoint y: 293, endPoint x: 259, endPoint y: 296, distance: 30.7
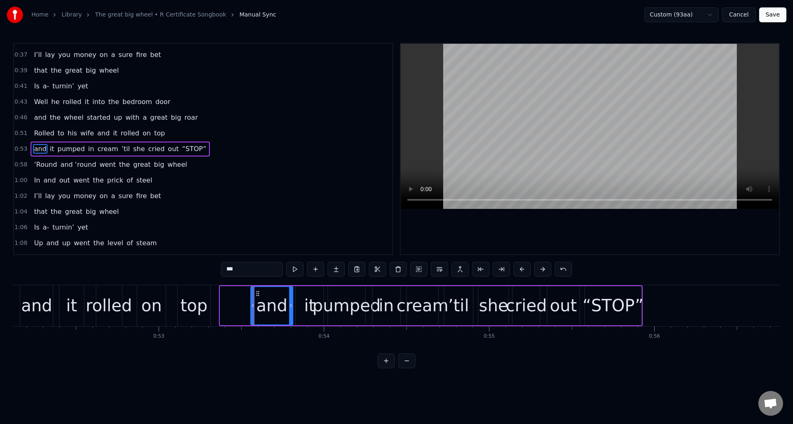
click at [259, 296] on icon at bounding box center [258, 293] width 7 height 7
drag, startPoint x: 186, startPoint y: 129, endPoint x: 190, endPoint y: 135, distance: 7.0
click at [186, 129] on div "0:51 Rolled to his wife and it rolled on top" at bounding box center [203, 134] width 379 height 16
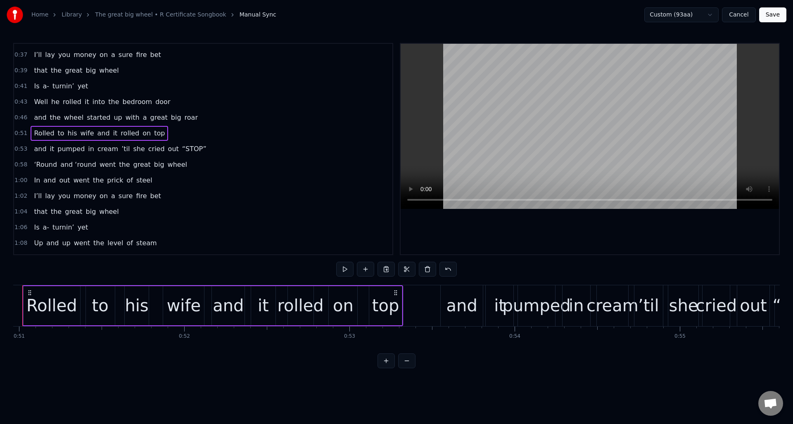
scroll to position [0, 8392]
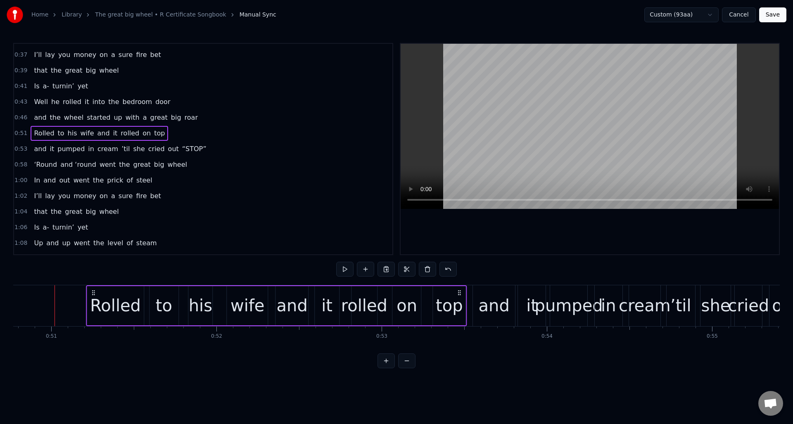
drag, startPoint x: 427, startPoint y: 292, endPoint x: 459, endPoint y: 294, distance: 31.4
click at [459, 294] on icon at bounding box center [459, 293] width 7 height 7
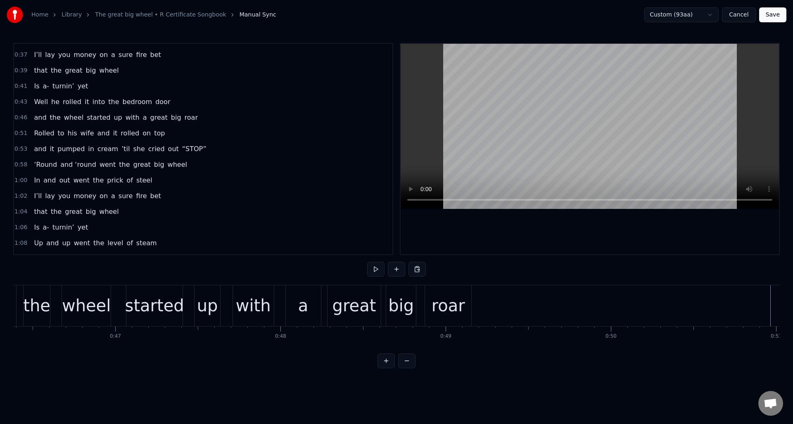
scroll to position [0, 7606]
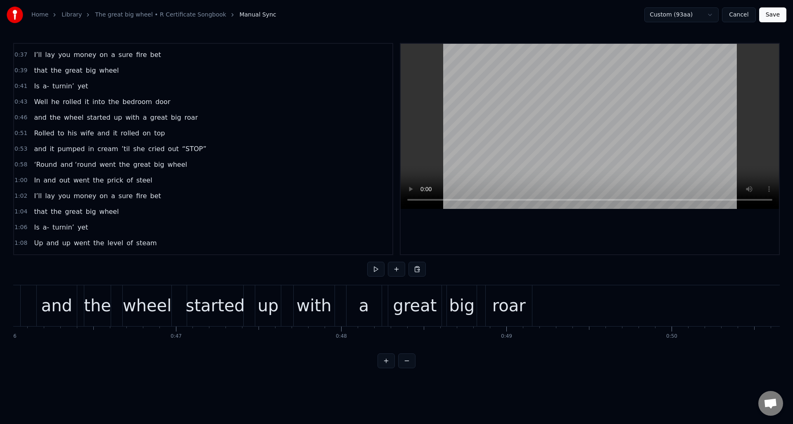
drag, startPoint x: 213, startPoint y: 117, endPoint x: 221, endPoint y: 121, distance: 9.4
click at [213, 116] on div "0:46 and the wheel started up with a great big roar" at bounding box center [203, 118] width 379 height 16
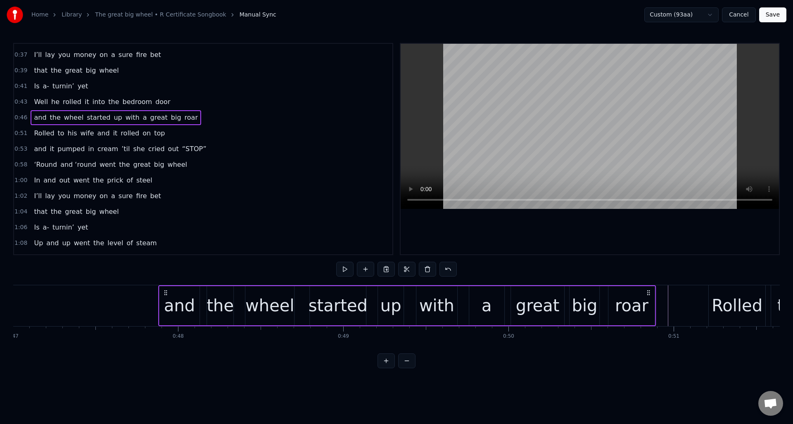
scroll to position [0, 7772]
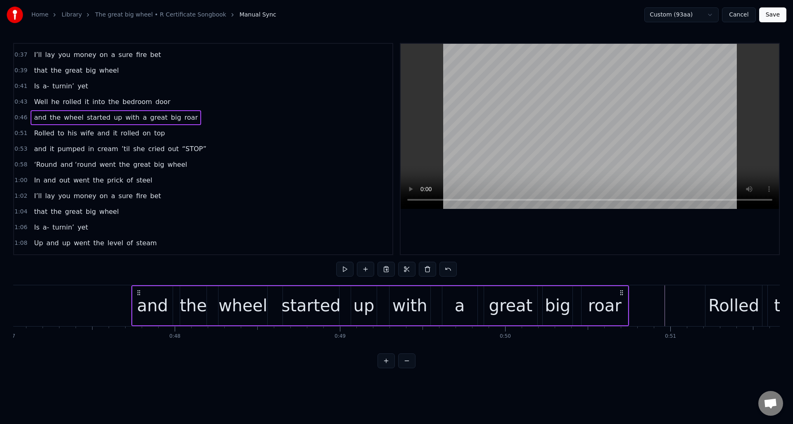
drag, startPoint x: 546, startPoint y: 292, endPoint x: 622, endPoint y: 299, distance: 76.3
click at [624, 298] on div "and the wheel started up with a great big roar" at bounding box center [380, 306] width 498 height 41
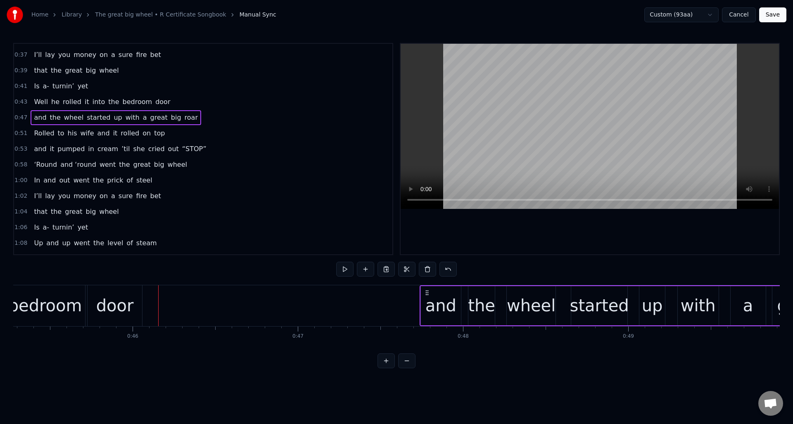
scroll to position [0, 7423]
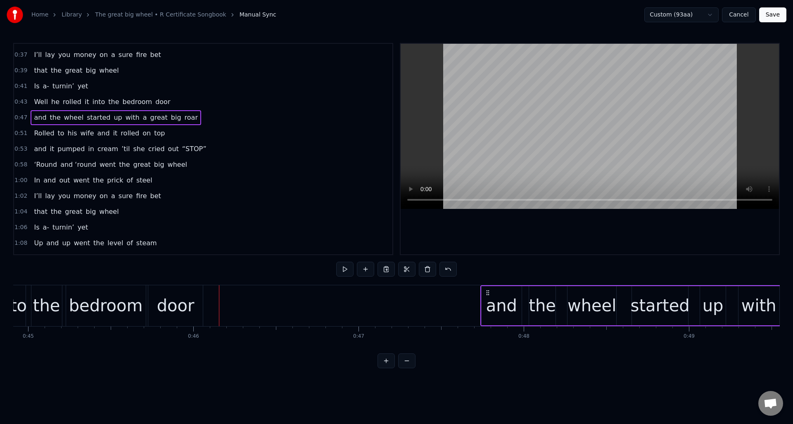
click at [192, 101] on div "0:43 Well he rolled it into the bedroom door" at bounding box center [203, 102] width 379 height 16
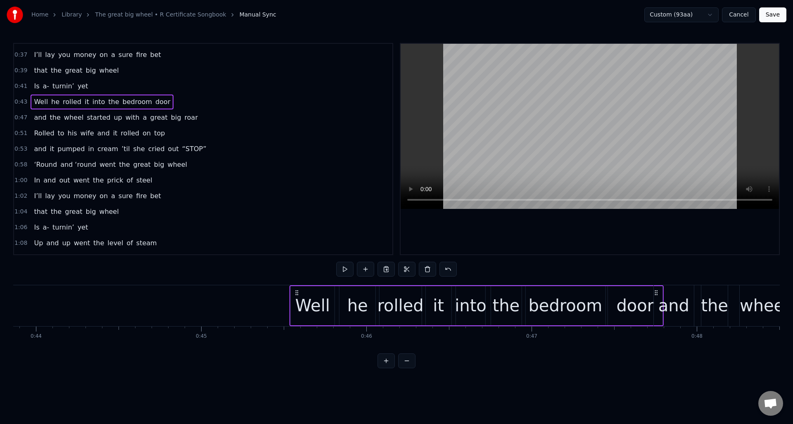
scroll to position [0, 7254]
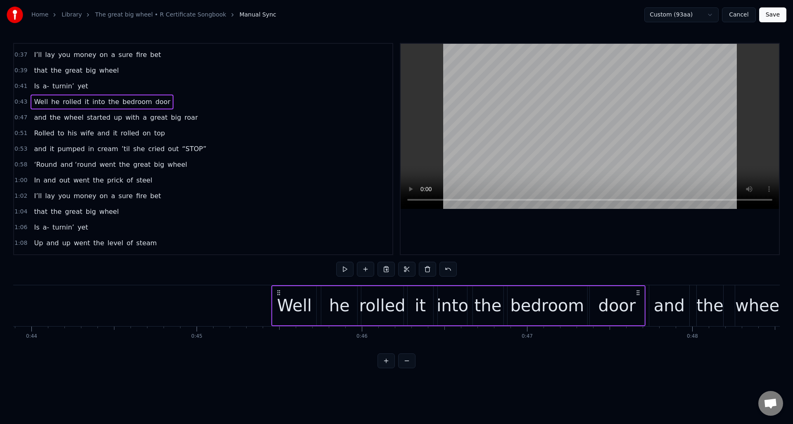
drag, startPoint x: 421, startPoint y: 291, endPoint x: 618, endPoint y: 307, distance: 197.3
click at [638, 304] on div "Well he rolled it into the bedroom door" at bounding box center [458, 306] width 374 height 41
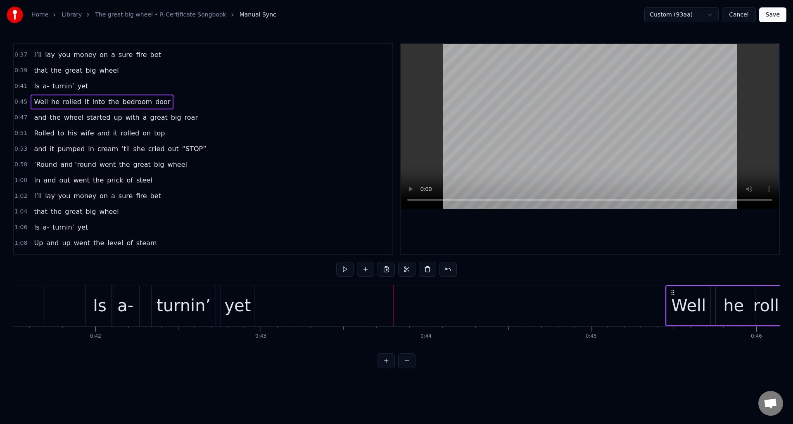
scroll to position [0, 6754]
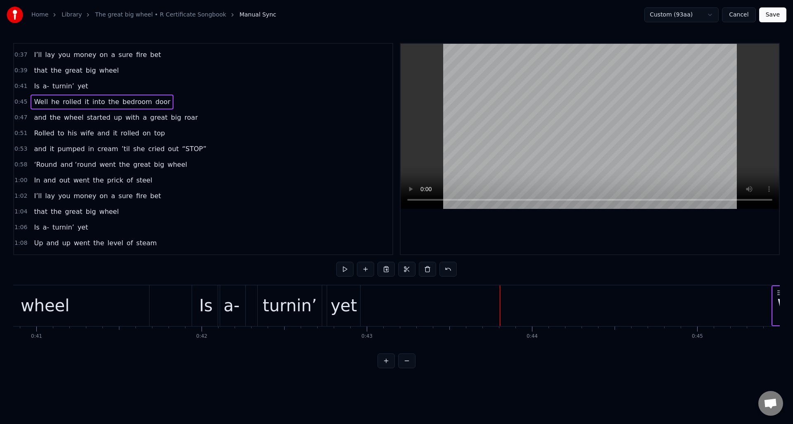
click at [106, 297] on div "wheel" at bounding box center [45, 306] width 208 height 41
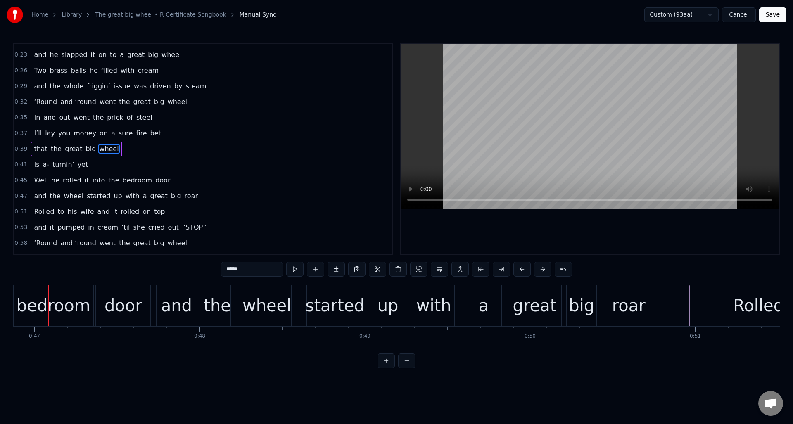
scroll to position [0, 7869]
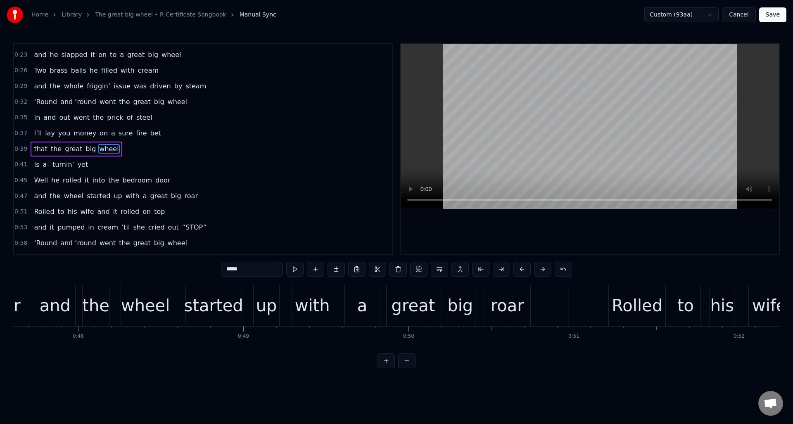
click at [207, 195] on div "0:47 and the wheel started up with a great big roar" at bounding box center [203, 196] width 379 height 16
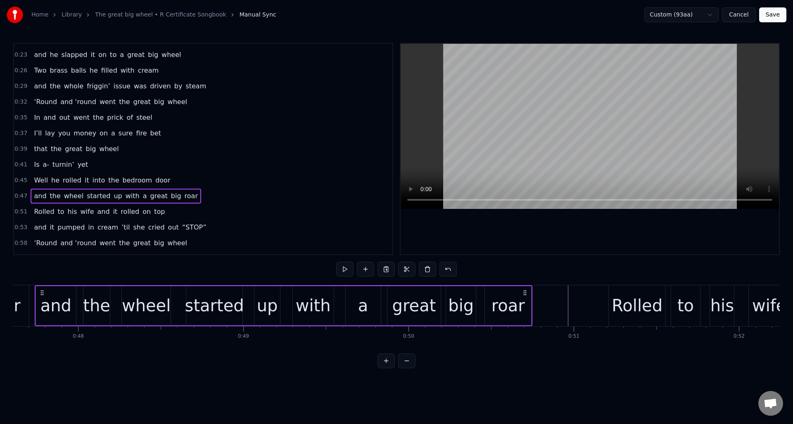
scroll to position [0, 7849]
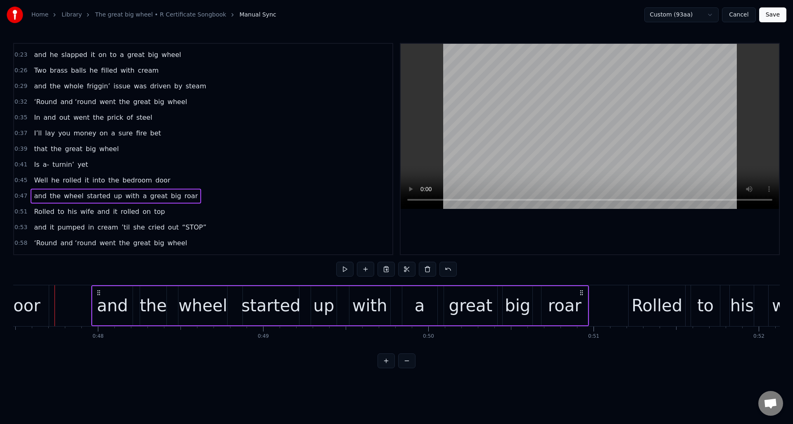
drag, startPoint x: 547, startPoint y: 292, endPoint x: 583, endPoint y: 295, distance: 36.9
click at [583, 295] on icon at bounding box center [582, 293] width 7 height 7
click at [518, 298] on div "big" at bounding box center [518, 305] width 26 height 25
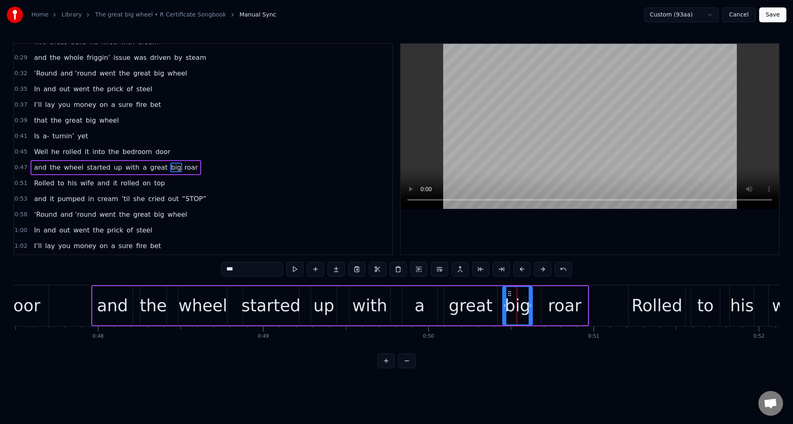
scroll to position [122, 0]
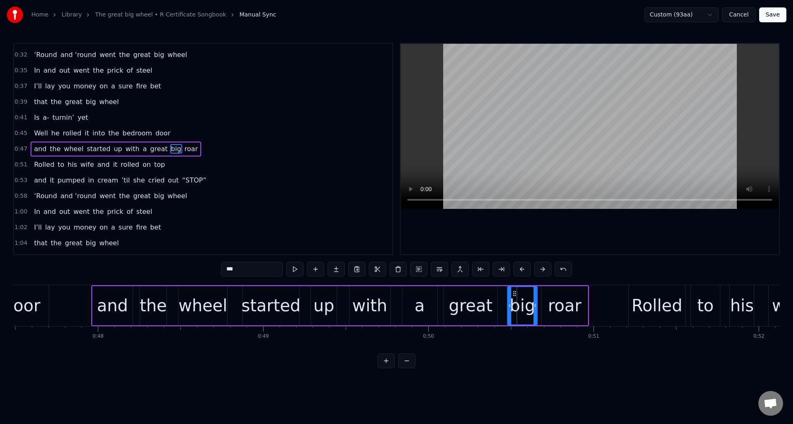
drag, startPoint x: 509, startPoint y: 294, endPoint x: 514, endPoint y: 294, distance: 5.0
click at [514, 294] on icon at bounding box center [515, 293] width 7 height 7
click at [478, 297] on div "great" at bounding box center [471, 305] width 44 height 25
drag, startPoint x: 445, startPoint y: 303, endPoint x: 463, endPoint y: 303, distance: 18.2
click at [463, 303] on icon at bounding box center [464, 305] width 3 height 7
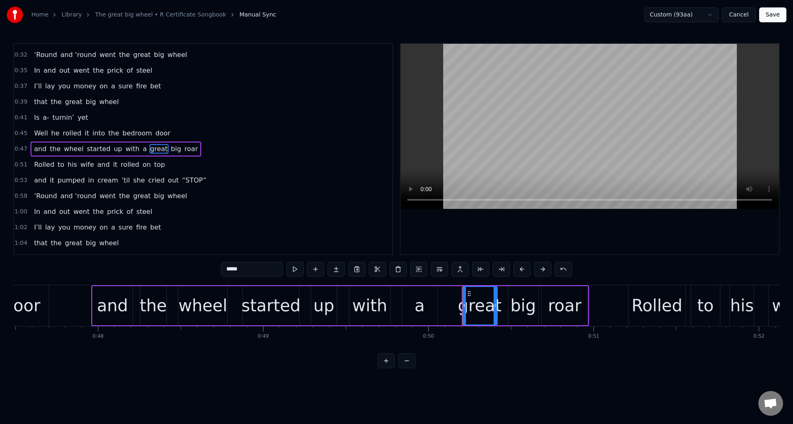
click at [424, 295] on div "a" at bounding box center [420, 305] width 10 height 25
drag, startPoint x: 405, startPoint y: 303, endPoint x: 420, endPoint y: 304, distance: 14.9
click at [420, 304] on icon at bounding box center [419, 305] width 3 height 7
drag, startPoint x: 425, startPoint y: 295, endPoint x: 443, endPoint y: 297, distance: 18.7
click at [443, 297] on div "a" at bounding box center [445, 306] width 19 height 38
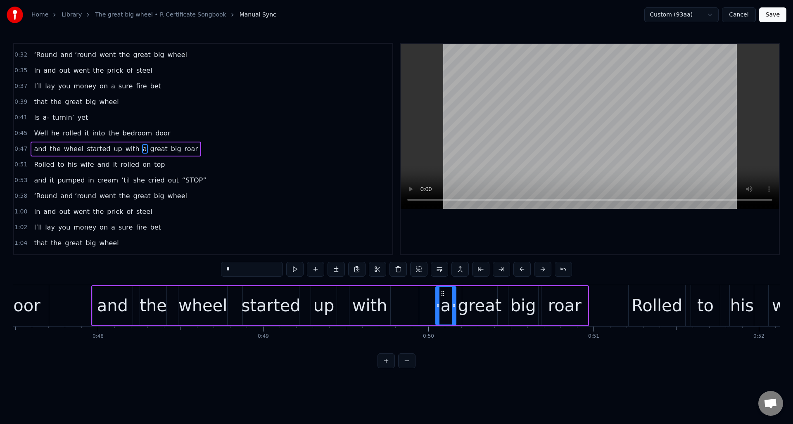
click at [372, 295] on div "with" at bounding box center [369, 305] width 35 height 25
drag, startPoint x: 351, startPoint y: 303, endPoint x: 362, endPoint y: 305, distance: 11.3
click at [362, 305] on icon at bounding box center [362, 305] width 3 height 7
drag, startPoint x: 370, startPoint y: 294, endPoint x: 407, endPoint y: 298, distance: 37.0
click at [409, 298] on div "with" at bounding box center [415, 306] width 29 height 38
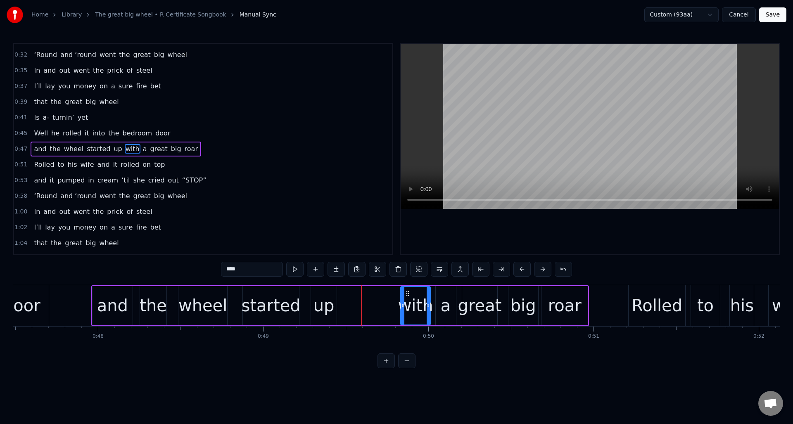
click at [322, 295] on div "up" at bounding box center [324, 305] width 21 height 25
drag, startPoint x: 318, startPoint y: 293, endPoint x: 375, endPoint y: 298, distance: 57.2
click at [375, 298] on div "up" at bounding box center [381, 306] width 25 height 38
click at [281, 295] on div "started" at bounding box center [271, 305] width 59 height 25
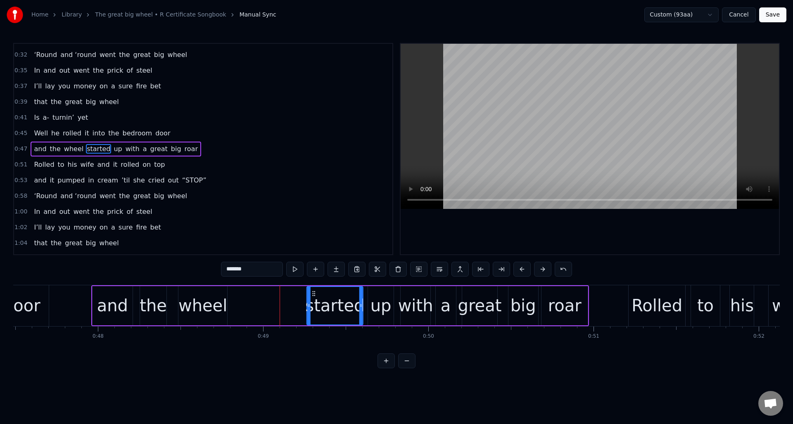
drag, startPoint x: 250, startPoint y: 294, endPoint x: 314, endPoint y: 301, distance: 64.4
click at [314, 301] on div "started" at bounding box center [334, 306] width 55 height 38
drag, startPoint x: 309, startPoint y: 310, endPoint x: 329, endPoint y: 311, distance: 19.9
click at [329, 311] on div at bounding box center [328, 306] width 3 height 38
click at [197, 300] on div "wheel" at bounding box center [203, 305] width 49 height 25
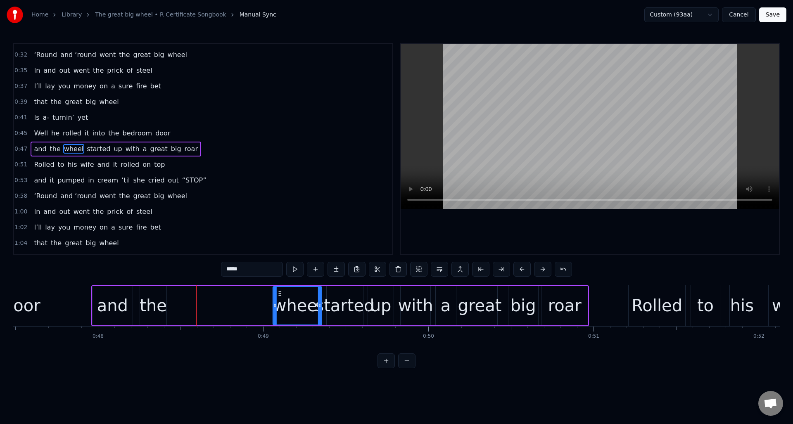
drag, startPoint x: 186, startPoint y: 294, endPoint x: 280, endPoint y: 302, distance: 95.0
click at [280, 302] on div "wheel" at bounding box center [298, 306] width 48 height 38
click at [156, 298] on div "the" at bounding box center [153, 305] width 27 height 25
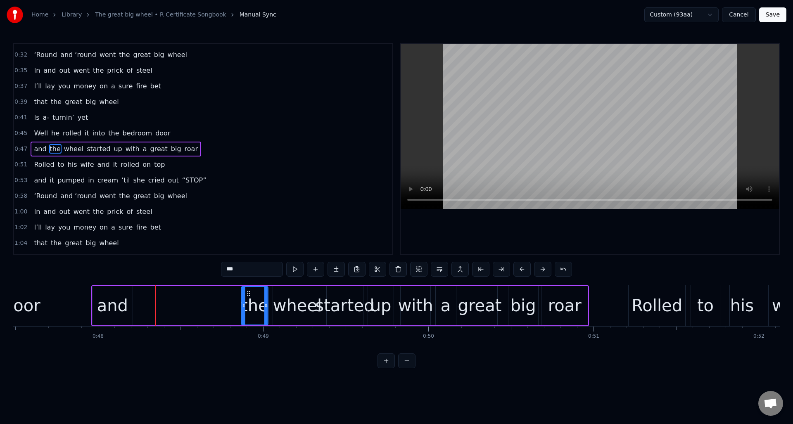
drag, startPoint x: 148, startPoint y: 293, endPoint x: 212, endPoint y: 299, distance: 64.8
click at [250, 302] on div "the" at bounding box center [255, 306] width 26 height 38
click at [124, 293] on div "and" at bounding box center [112, 305] width 31 height 25
type input "***"
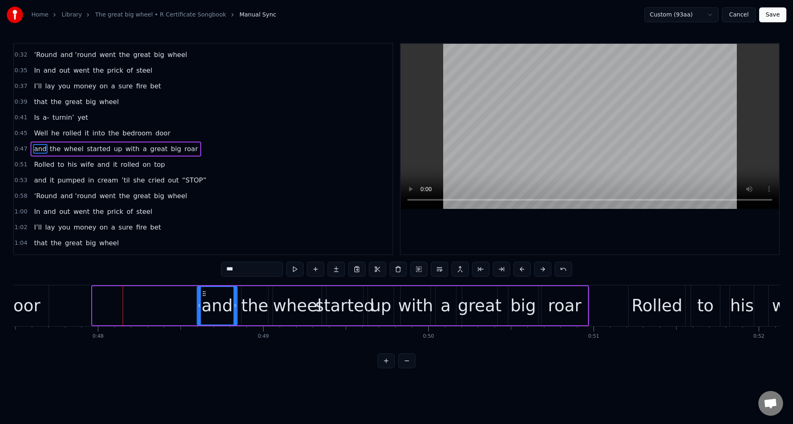
drag, startPoint x: 99, startPoint y: 292, endPoint x: 203, endPoint y: 303, distance: 105.1
click at [203, 303] on div "and" at bounding box center [217, 306] width 39 height 38
click at [172, 133] on div "0:45 Well he rolled it into the bedroom door" at bounding box center [203, 134] width 379 height 16
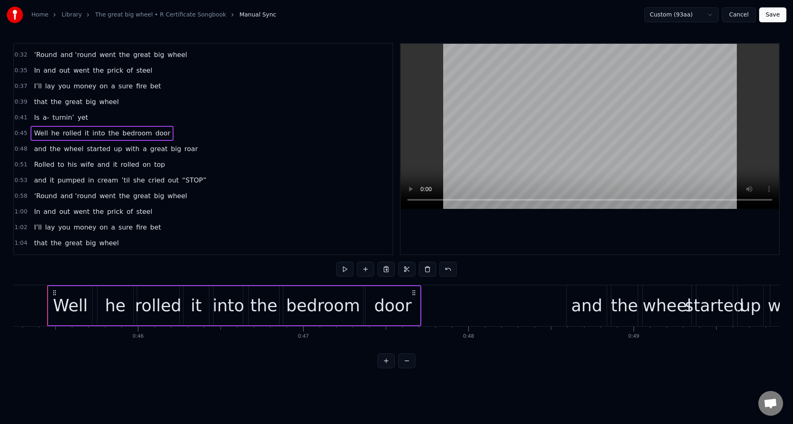
scroll to position [0, 7471]
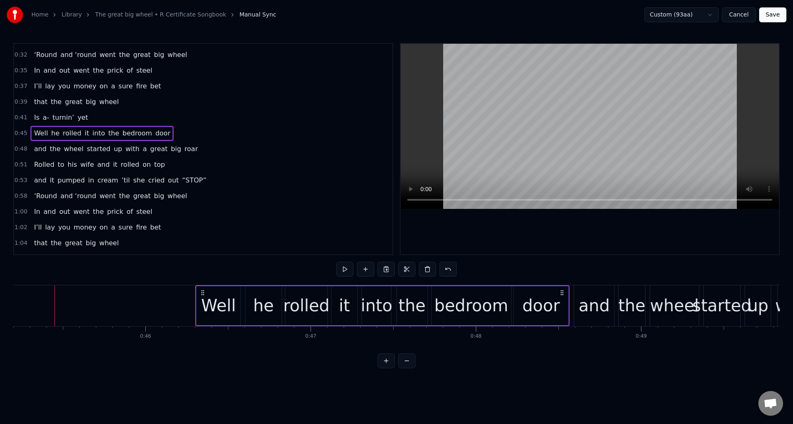
drag, startPoint x: 422, startPoint y: 293, endPoint x: 563, endPoint y: 304, distance: 141.3
click at [563, 304] on div "Well he rolled it into the bedroom door" at bounding box center [382, 306] width 374 height 41
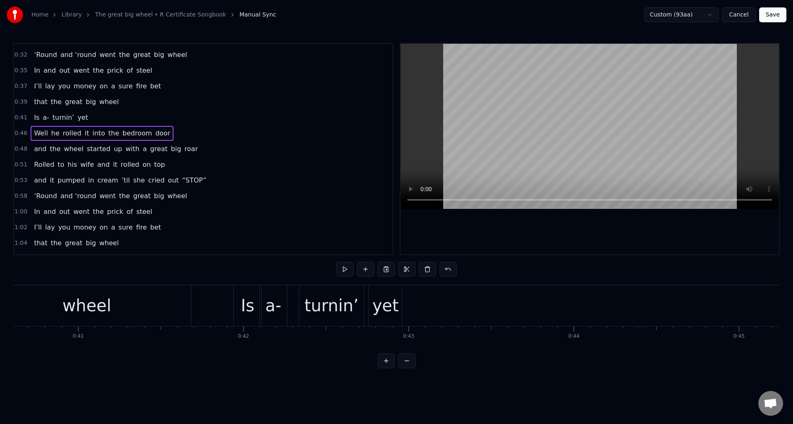
scroll to position [0, 6682]
click at [80, 295] on div "wheel" at bounding box center [117, 306] width 208 height 41
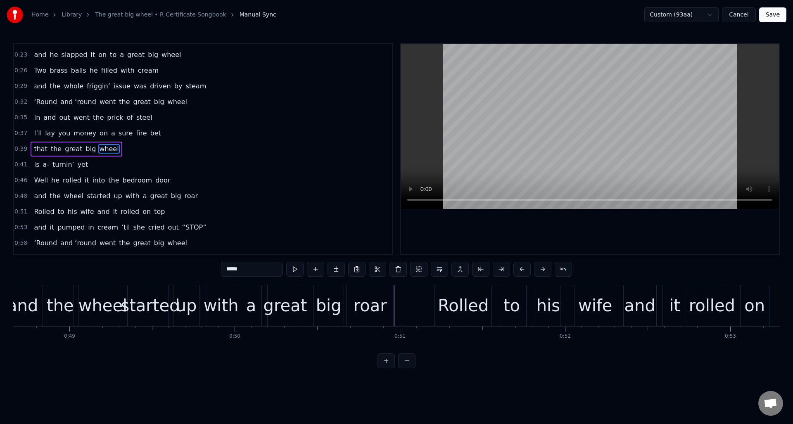
scroll to position [0, 8028]
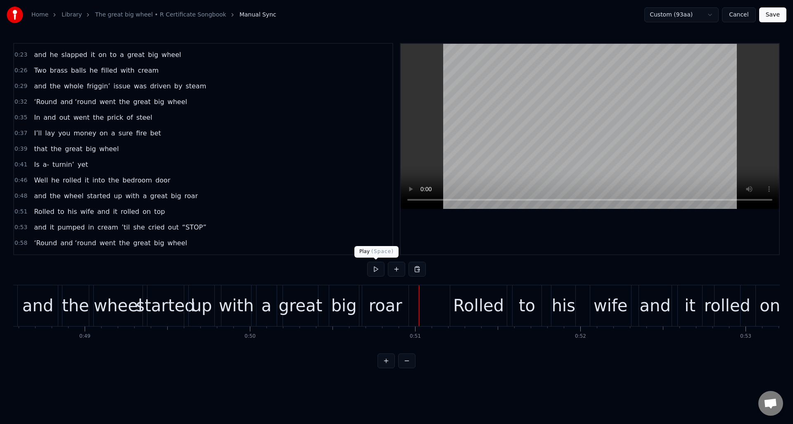
click at [377, 270] on button at bounding box center [375, 269] width 17 height 15
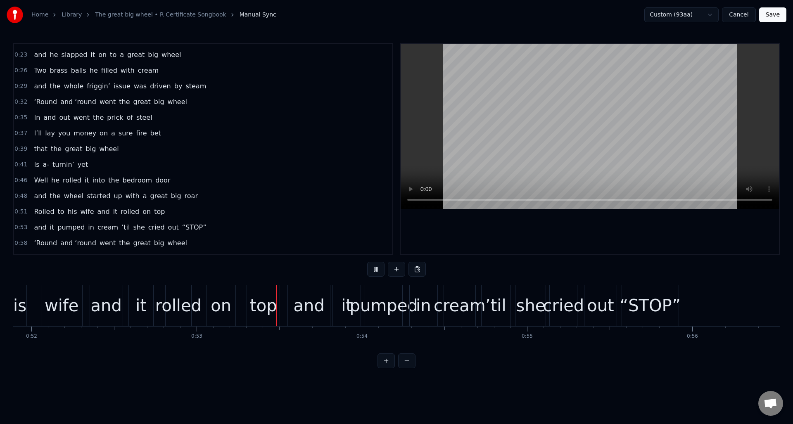
scroll to position [0, 8723]
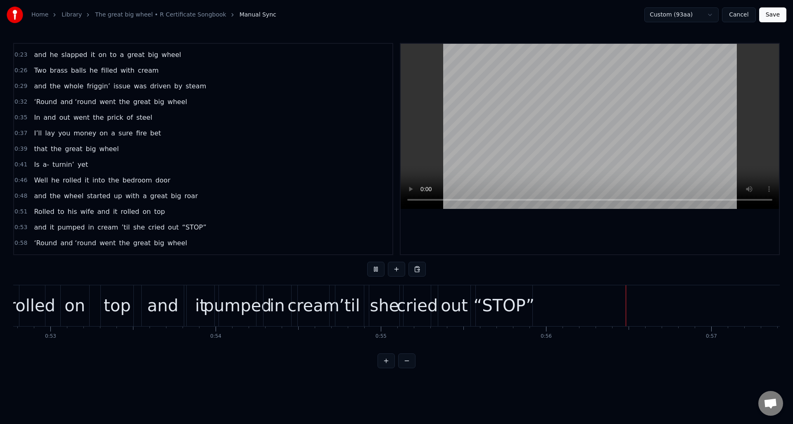
click at [377, 270] on button at bounding box center [375, 269] width 17 height 15
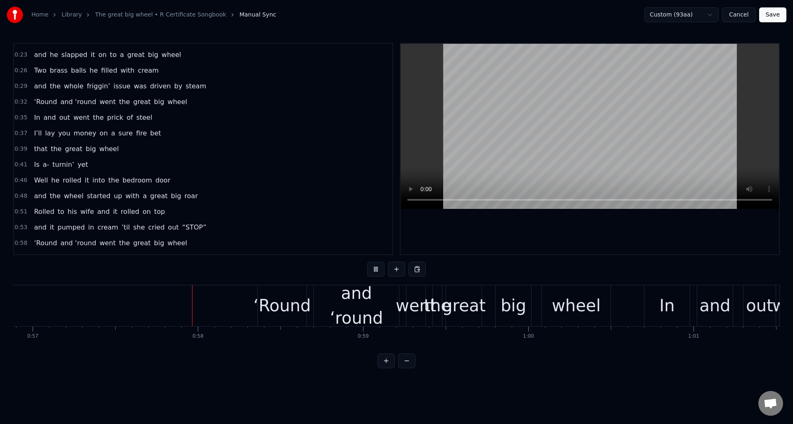
scroll to position [0, 9438]
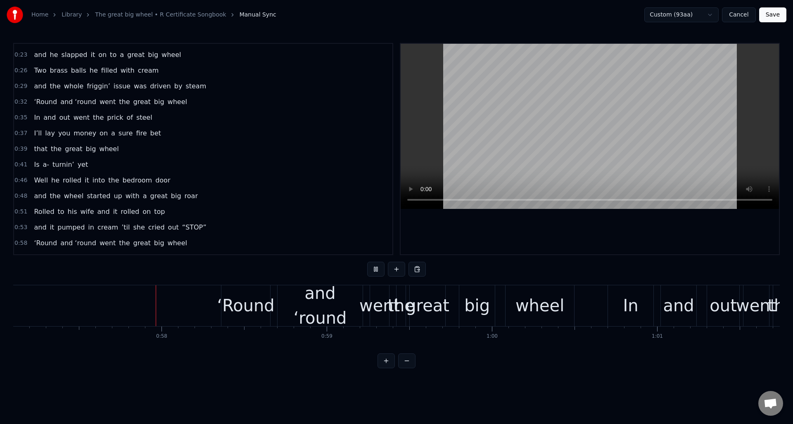
click at [377, 270] on button at bounding box center [375, 269] width 17 height 15
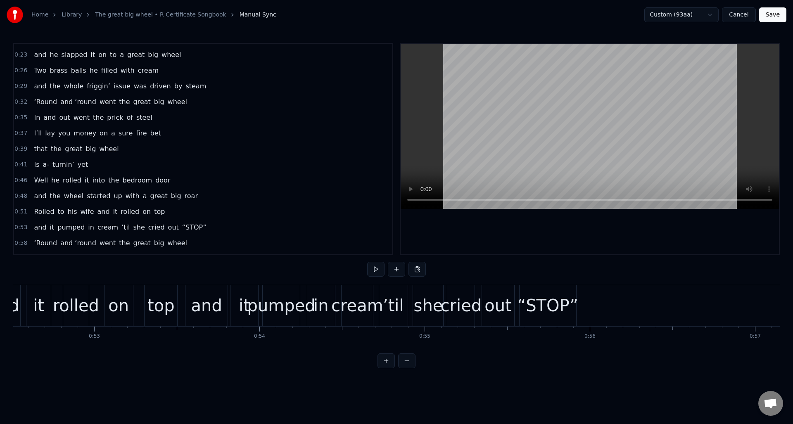
scroll to position [0, 8664]
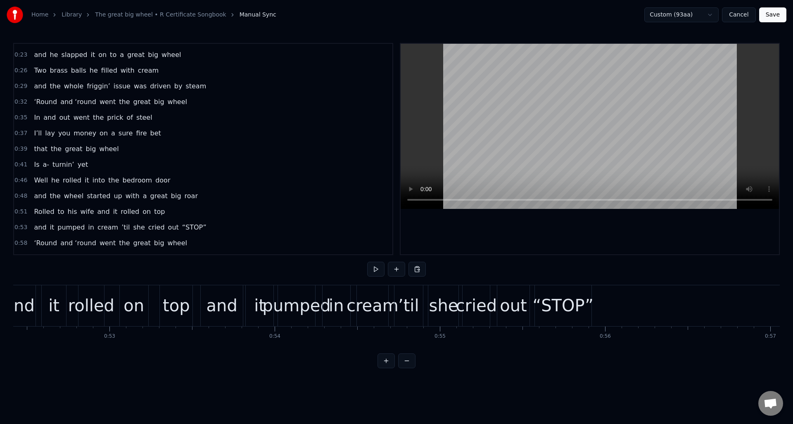
click at [236, 227] on div "0:53 and it pumped in cream ’til she cried out “STOP”" at bounding box center [203, 228] width 379 height 16
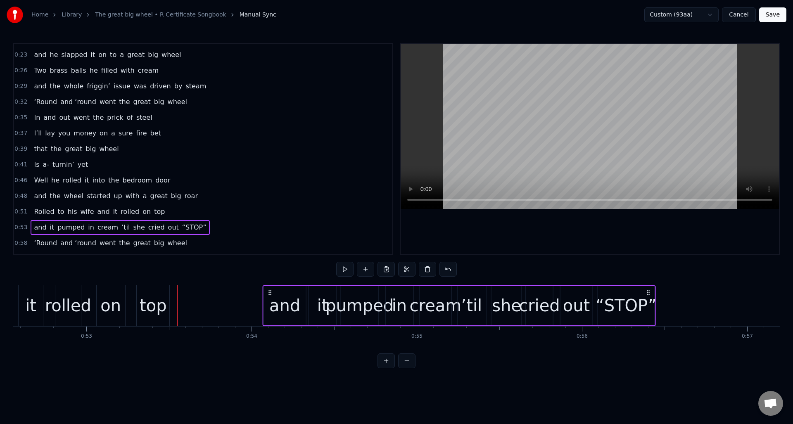
scroll to position [0, 8692]
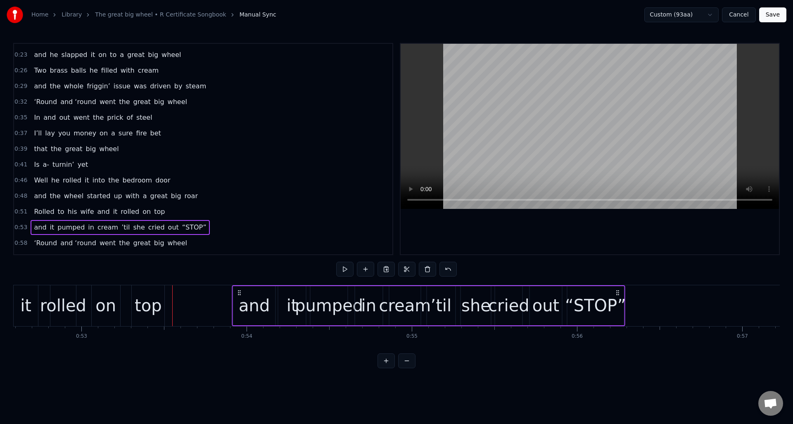
drag, startPoint x: 588, startPoint y: 291, endPoint x: 619, endPoint y: 293, distance: 31.5
click at [619, 293] on icon at bounding box center [617, 293] width 7 height 7
click at [186, 212] on div "0:51 Rolled to his wife and it rolled on top" at bounding box center [203, 212] width 379 height 16
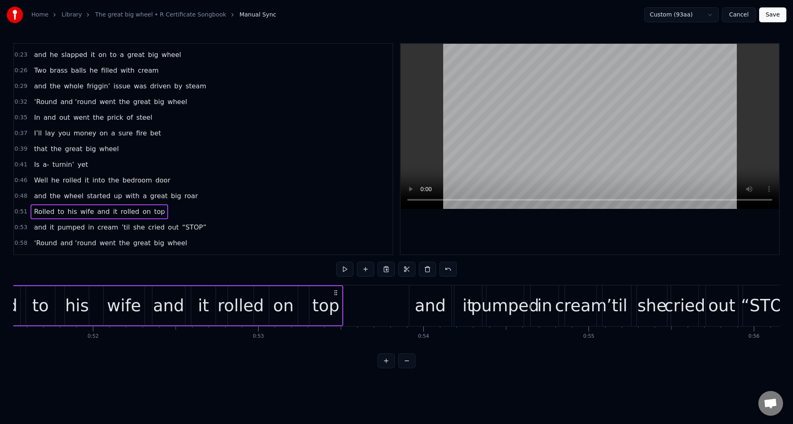
scroll to position [0, 8423]
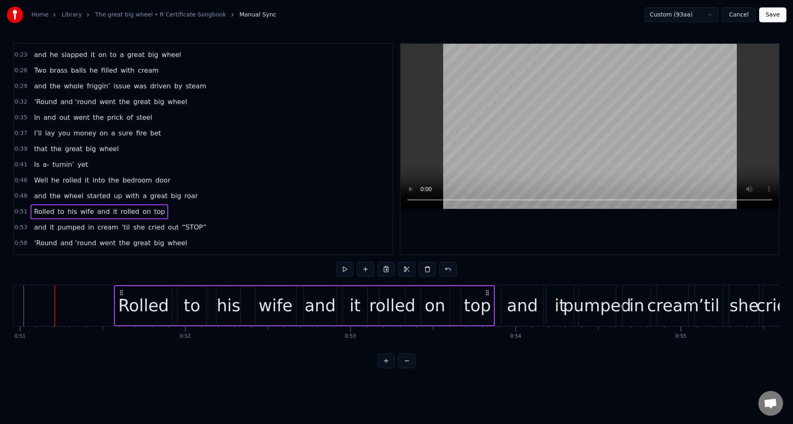
drag, startPoint x: 429, startPoint y: 293, endPoint x: 489, endPoint y: 298, distance: 59.7
click at [489, 298] on div "Rolled to his wife and it rolled on top" at bounding box center [304, 306] width 381 height 41
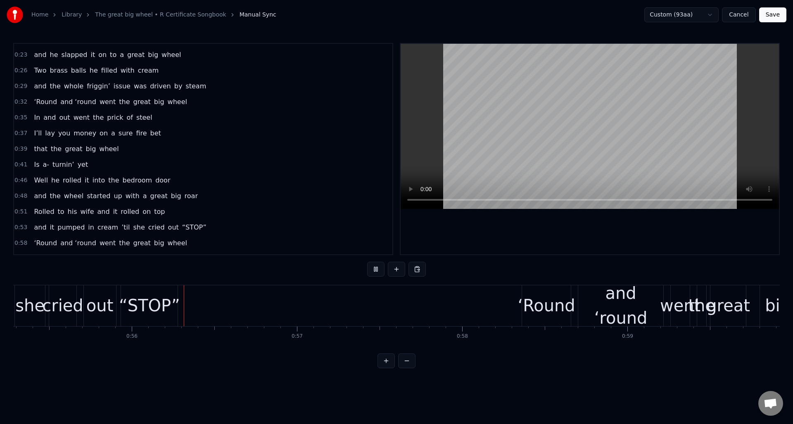
scroll to position [0, 9141]
click at [207, 227] on div "0:53 and it pumped in cream ’til she cried out “STOP”" at bounding box center [203, 228] width 379 height 16
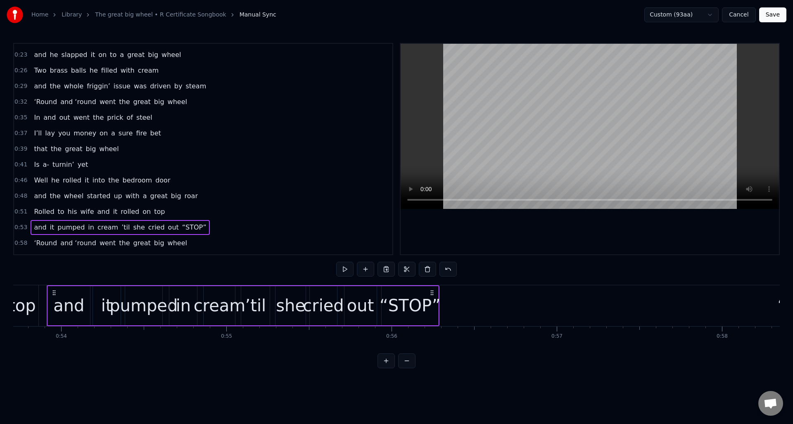
scroll to position [0, 8870]
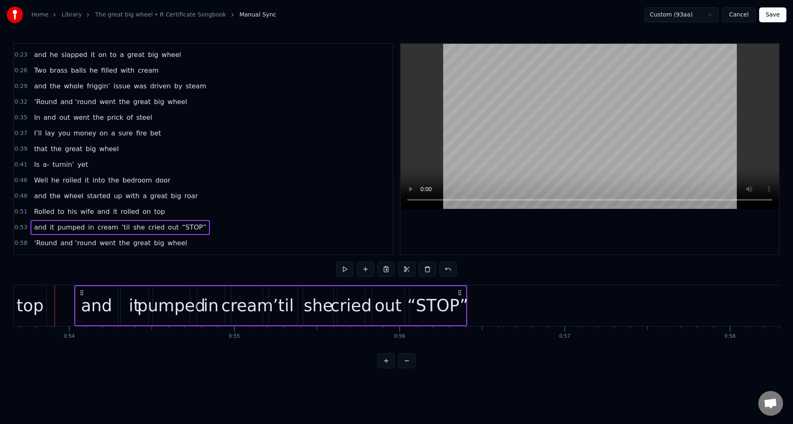
drag, startPoint x: 442, startPoint y: 292, endPoint x: 462, endPoint y: 294, distance: 19.9
click at [462, 294] on icon at bounding box center [460, 293] width 7 height 7
click at [178, 212] on div "0:51 Rolled to his wife and it rolled on top" at bounding box center [203, 212] width 379 height 16
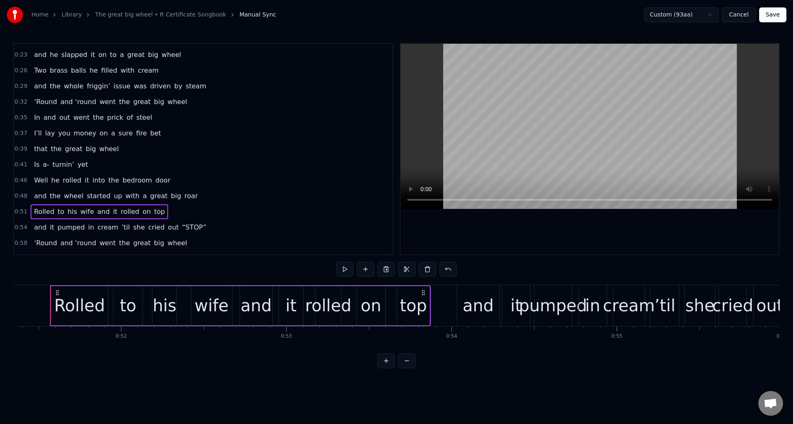
scroll to position [0, 8483]
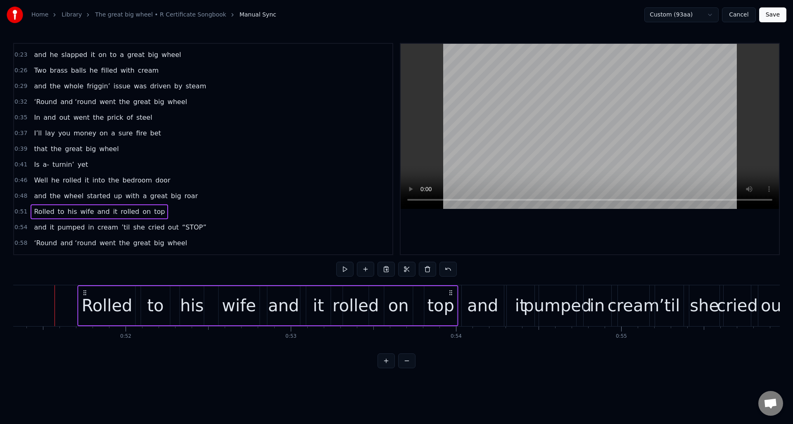
drag, startPoint x: 427, startPoint y: 290, endPoint x: 450, endPoint y: 291, distance: 22.7
click at [450, 291] on circle at bounding box center [450, 290] width 0 height 0
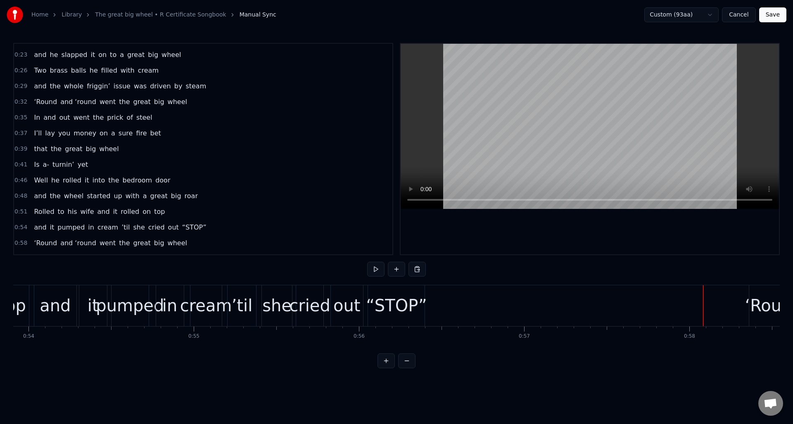
scroll to position [0, 8865]
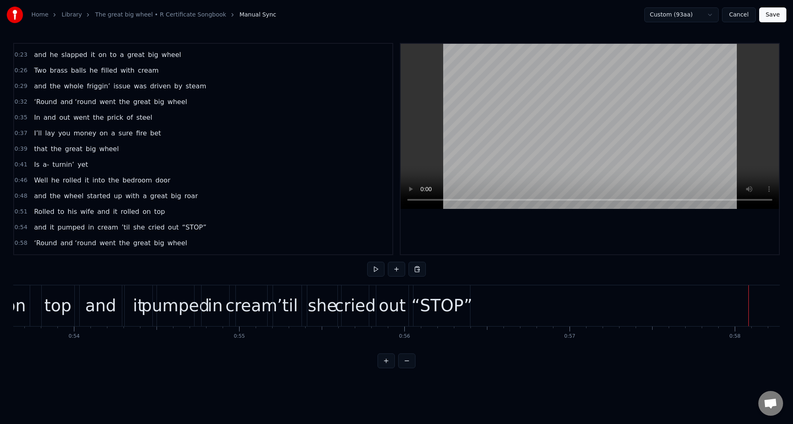
click at [360, 296] on div "cried" at bounding box center [355, 305] width 41 height 25
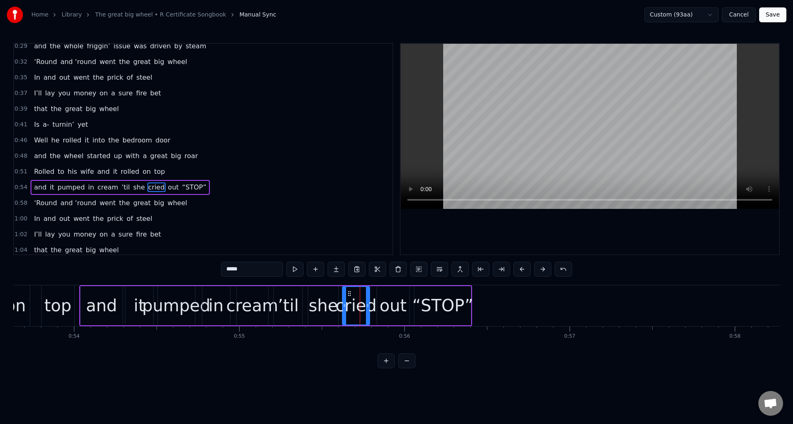
scroll to position [154, 0]
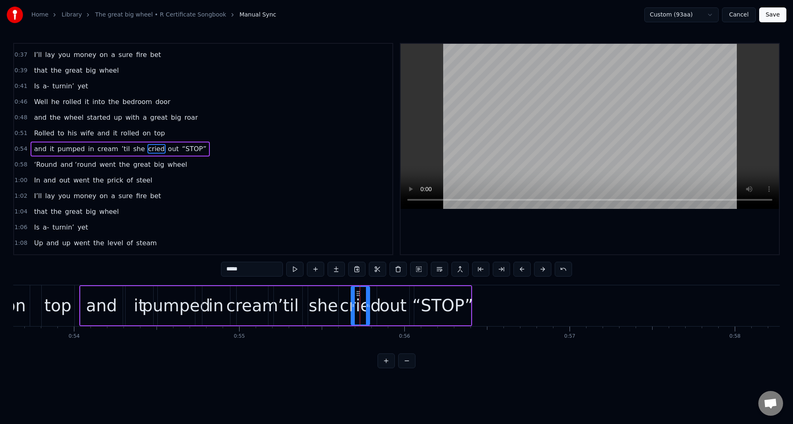
drag, startPoint x: 343, startPoint y: 307, endPoint x: 352, endPoint y: 307, distance: 8.7
click at [352, 307] on icon at bounding box center [353, 305] width 3 height 7
click at [394, 295] on div "out" at bounding box center [393, 305] width 27 height 25
drag, startPoint x: 379, startPoint y: 304, endPoint x: 383, endPoint y: 302, distance: 4.8
click at [386, 304] on icon at bounding box center [387, 305] width 3 height 7
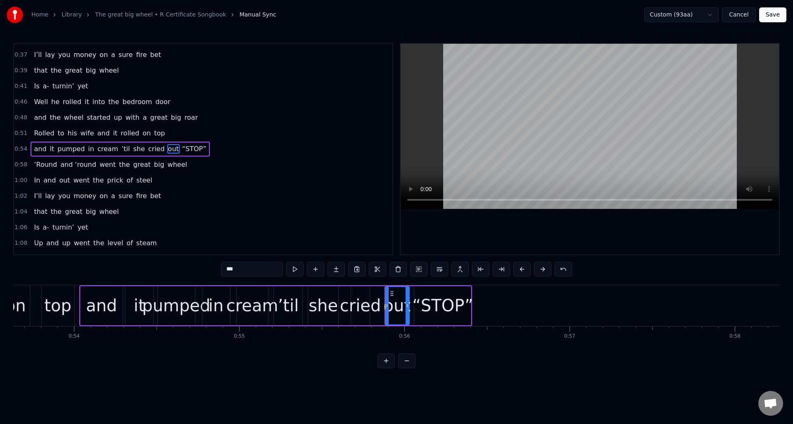
click at [364, 295] on div "cried" at bounding box center [360, 305] width 41 height 25
drag, startPoint x: 357, startPoint y: 293, endPoint x: 364, endPoint y: 294, distance: 6.7
click at [364, 294] on circle at bounding box center [364, 293] width 0 height 0
click at [327, 293] on div "she" at bounding box center [323, 305] width 29 height 25
drag, startPoint x: 310, startPoint y: 299, endPoint x: 319, endPoint y: 298, distance: 9.1
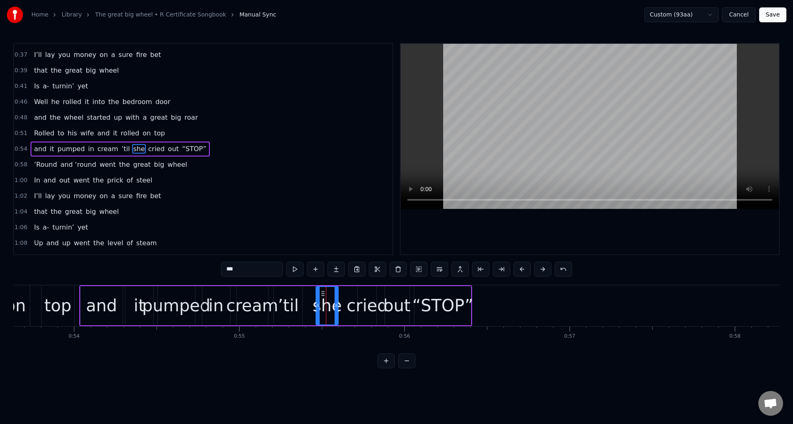
click at [318, 300] on div at bounding box center [318, 306] width 3 height 38
drag, startPoint x: 323, startPoint y: 293, endPoint x: 309, endPoint y: 295, distance: 13.7
click at [333, 294] on icon at bounding box center [334, 293] width 7 height 7
click at [290, 295] on div "’til" at bounding box center [288, 305] width 21 height 25
drag, startPoint x: 275, startPoint y: 300, endPoint x: 282, endPoint y: 300, distance: 7.4
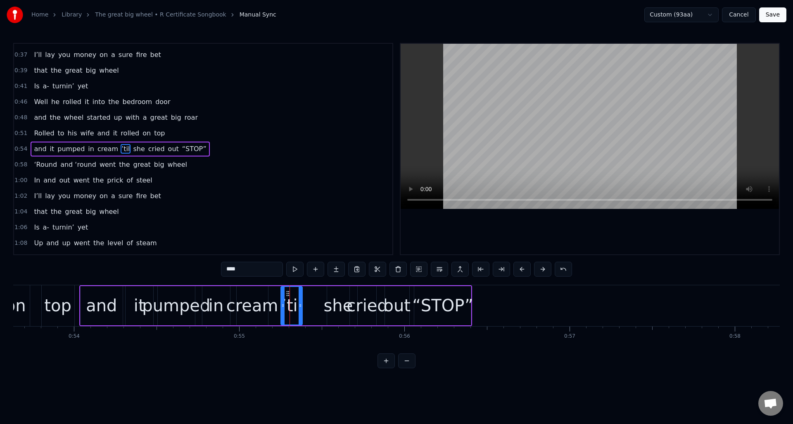
click at [282, 300] on div at bounding box center [282, 306] width 3 height 38
drag, startPoint x: 288, startPoint y: 293, endPoint x: 306, endPoint y: 296, distance: 18.0
click at [306, 296] on icon at bounding box center [306, 293] width 7 height 7
click at [254, 298] on div "cream" at bounding box center [252, 305] width 52 height 25
drag, startPoint x: 243, startPoint y: 293, endPoint x: 252, endPoint y: 295, distance: 8.4
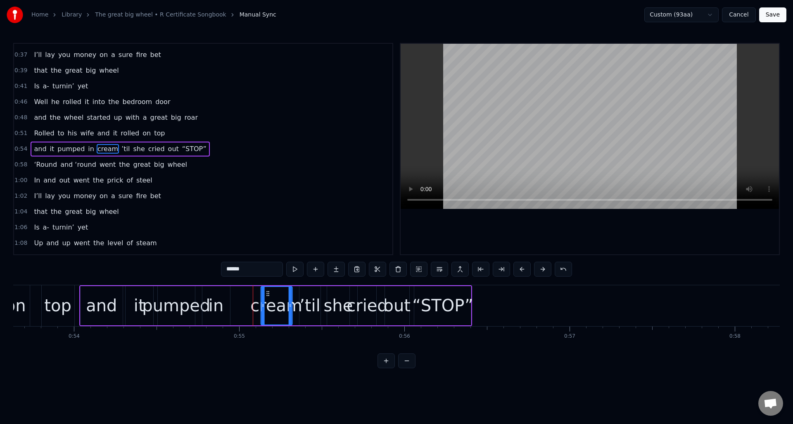
click at [268, 295] on icon at bounding box center [267, 293] width 7 height 7
click at [220, 294] on div "in" at bounding box center [216, 305] width 15 height 25
drag, startPoint x: 210, startPoint y: 293, endPoint x: 231, endPoint y: 295, distance: 20.8
click at [235, 295] on icon at bounding box center [234, 293] width 7 height 7
click at [182, 294] on div "pumped" at bounding box center [176, 305] width 68 height 25
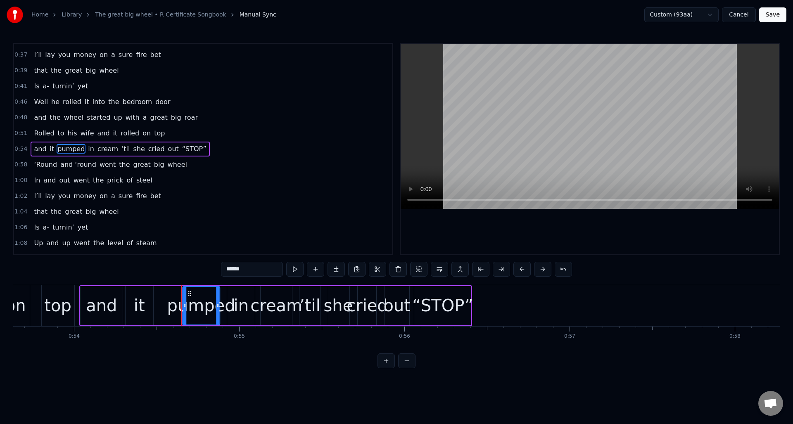
drag, startPoint x: 166, startPoint y: 293, endPoint x: 190, endPoint y: 296, distance: 25.0
click at [190, 296] on icon at bounding box center [189, 293] width 7 height 7
click at [142, 296] on div "it" at bounding box center [139, 305] width 11 height 25
drag, startPoint x: 132, startPoint y: 293, endPoint x: 155, endPoint y: 297, distance: 22.6
click at [155, 297] on div "it" at bounding box center [161, 306] width 27 height 38
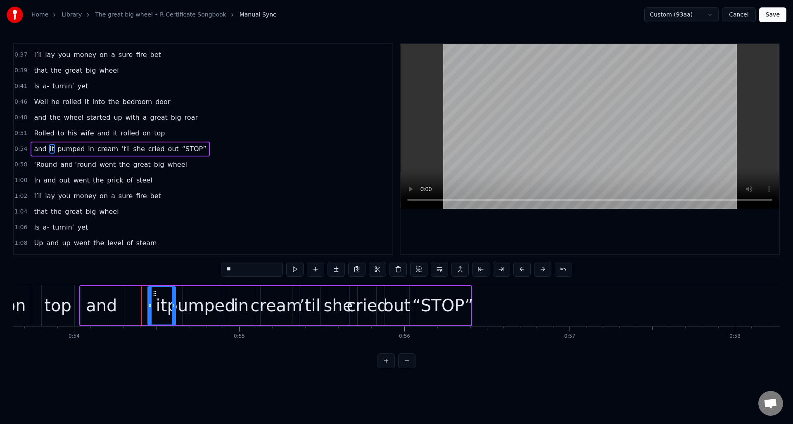
click at [112, 295] on div "and" at bounding box center [101, 305] width 31 height 25
type input "***"
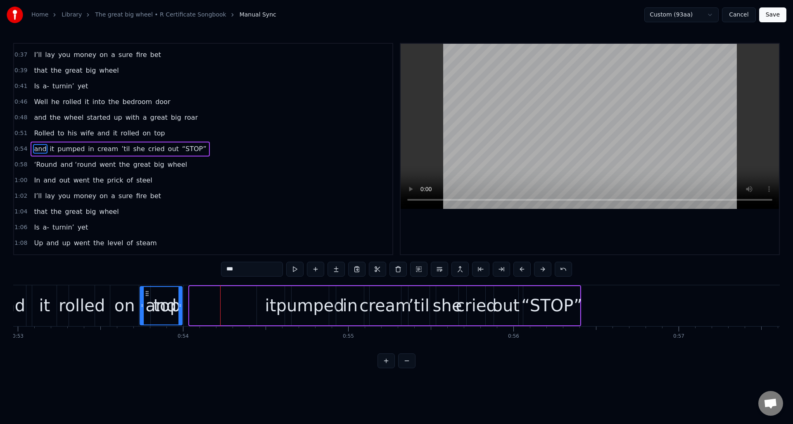
scroll to position [0, 8753]
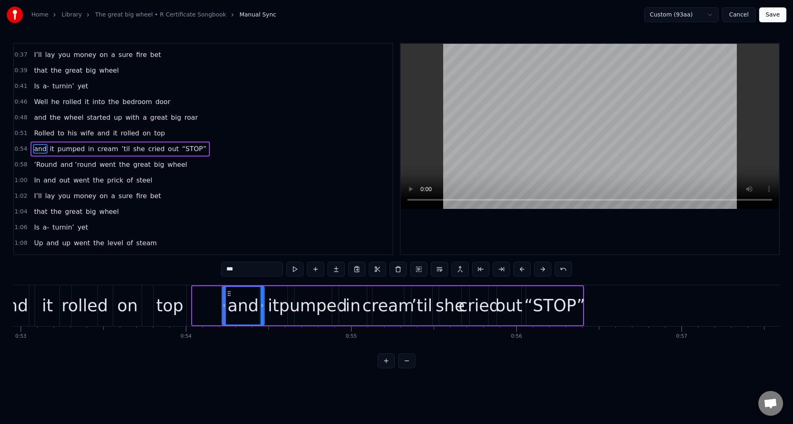
drag, startPoint x: 89, startPoint y: 293, endPoint x: 231, endPoint y: 312, distance: 142.5
click at [231, 311] on div "and" at bounding box center [243, 306] width 41 height 38
click at [183, 133] on div "0:51 Rolled to his wife and it rolled on top" at bounding box center [203, 134] width 379 height 16
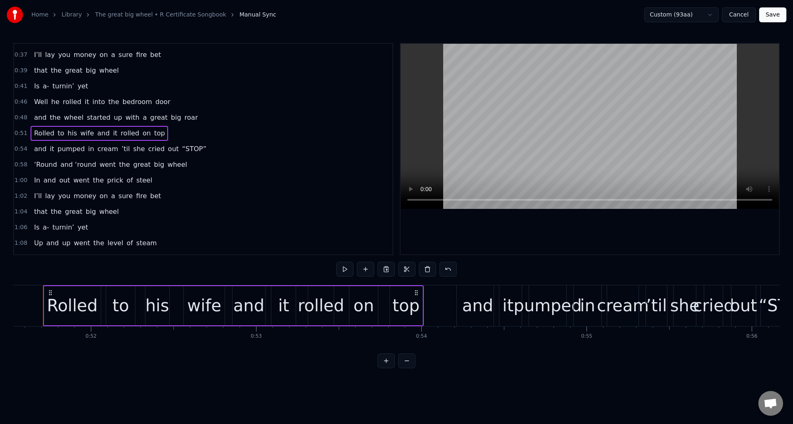
scroll to position [0, 8506]
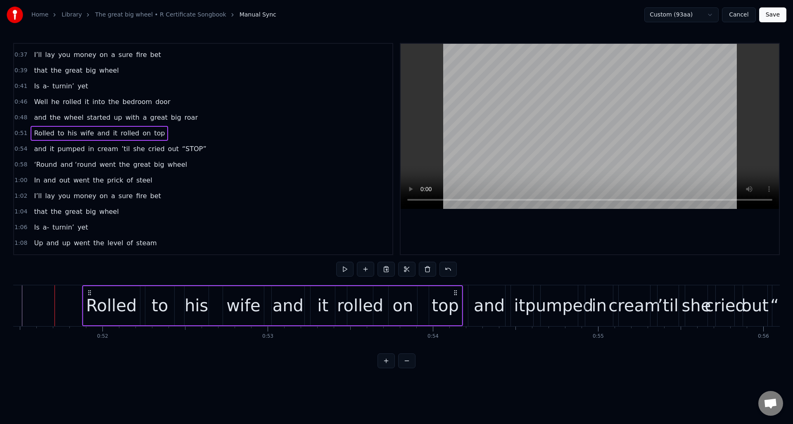
drag, startPoint x: 428, startPoint y: 292, endPoint x: 455, endPoint y: 294, distance: 27.8
click at [455, 294] on icon at bounding box center [455, 293] width 7 height 7
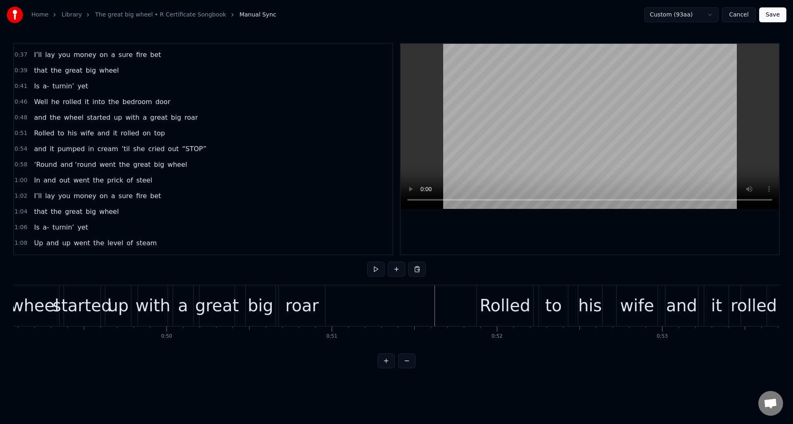
scroll to position [0, 8096]
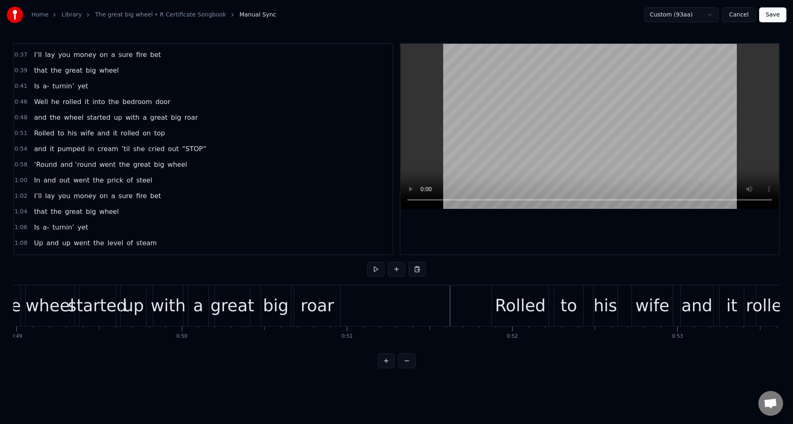
drag, startPoint x: 214, startPoint y: 113, endPoint x: 236, endPoint y: 119, distance: 22.7
click at [214, 112] on div "0:48 and the wheel started up with a great big roar" at bounding box center [203, 118] width 379 height 16
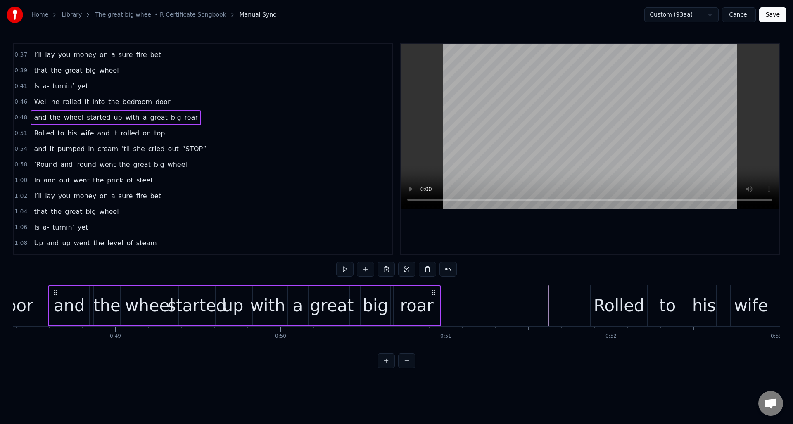
scroll to position [0, 7990]
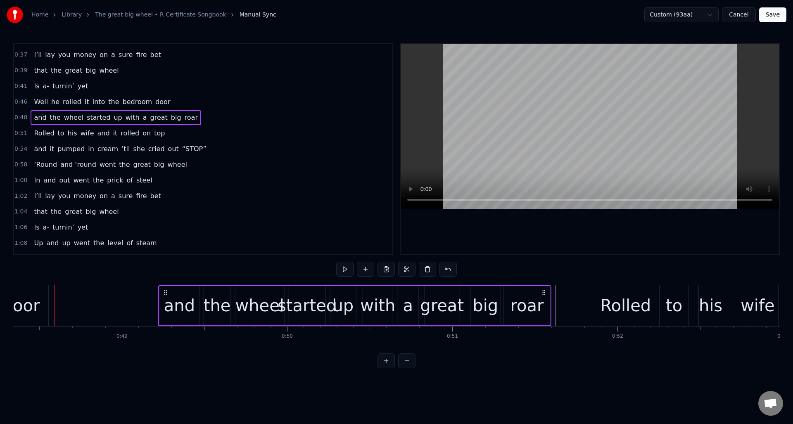
drag, startPoint x: 442, startPoint y: 291, endPoint x: 546, endPoint y: 300, distance: 104.1
click at [546, 300] on div "and the wheel started up with a great big roar" at bounding box center [354, 306] width 393 height 41
click at [195, 103] on div "0:46 Well he rolled it into the bedroom door" at bounding box center [203, 102] width 379 height 16
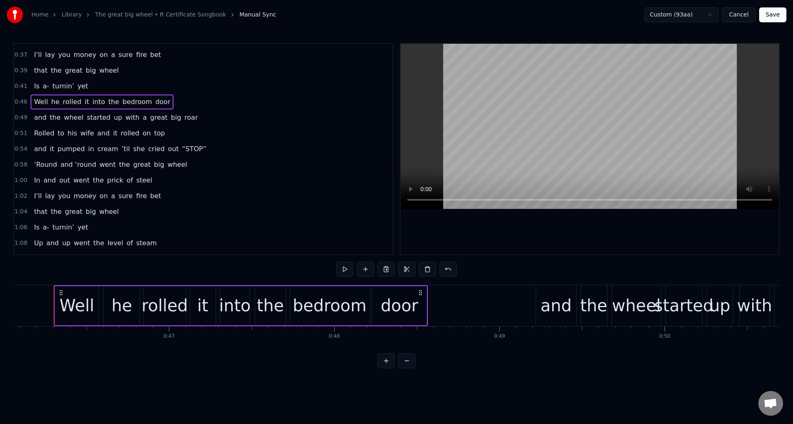
scroll to position [0, 7612]
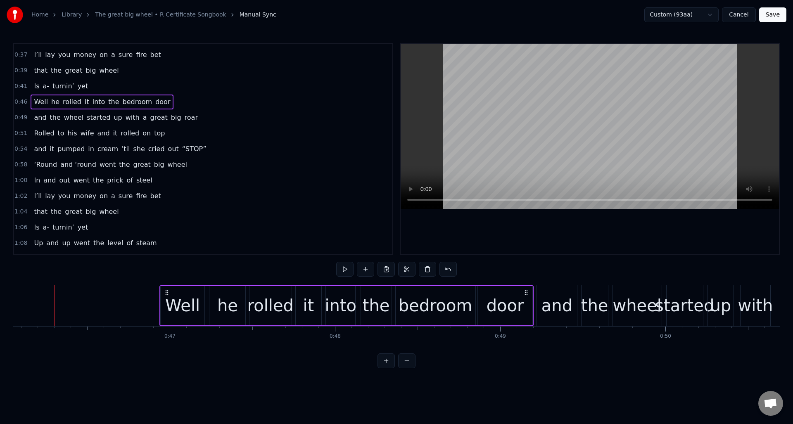
drag, startPoint x: 421, startPoint y: 291, endPoint x: 526, endPoint y: 294, distance: 105.0
click at [526, 294] on icon at bounding box center [526, 293] width 7 height 7
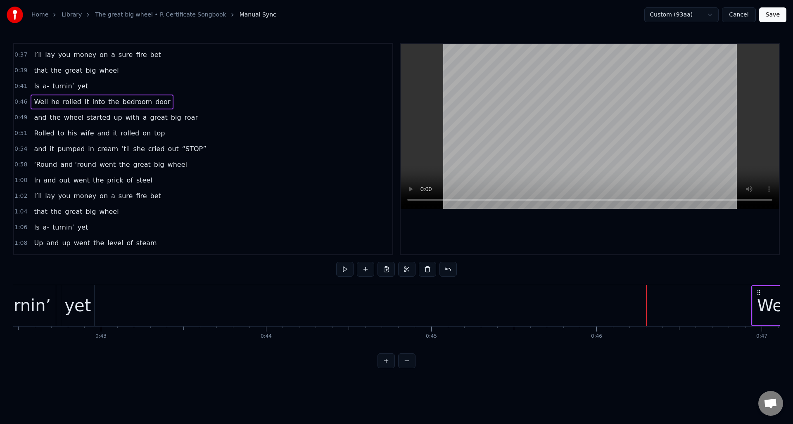
scroll to position [0, 6944]
click at [50, 297] on div "a-" at bounding box center [41, 306] width 27 height 41
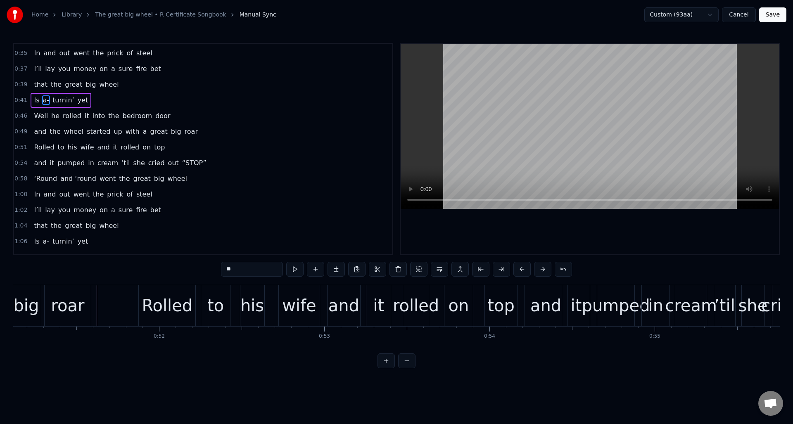
scroll to position [0, 8434]
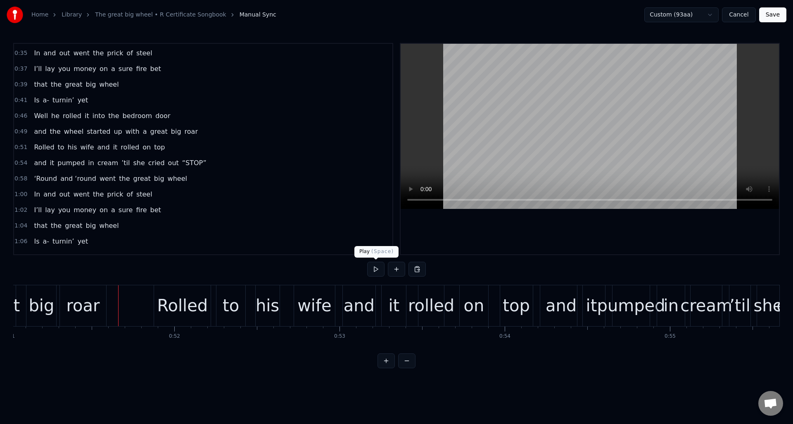
click at [378, 270] on button at bounding box center [375, 269] width 17 height 15
click at [426, 299] on div "rolled" at bounding box center [431, 305] width 46 height 25
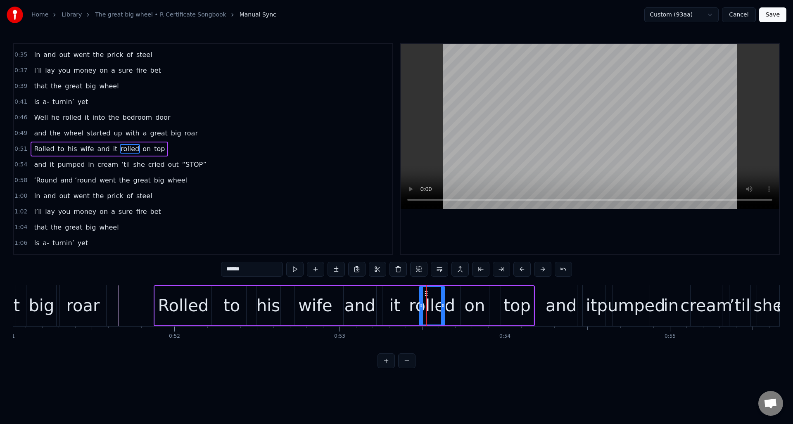
click at [467, 297] on div "on" at bounding box center [475, 305] width 21 height 25
click at [459, 293] on icon at bounding box center [459, 293] width 7 height 7
click at [507, 293] on div "top" at bounding box center [517, 305] width 27 height 25
type input "***"
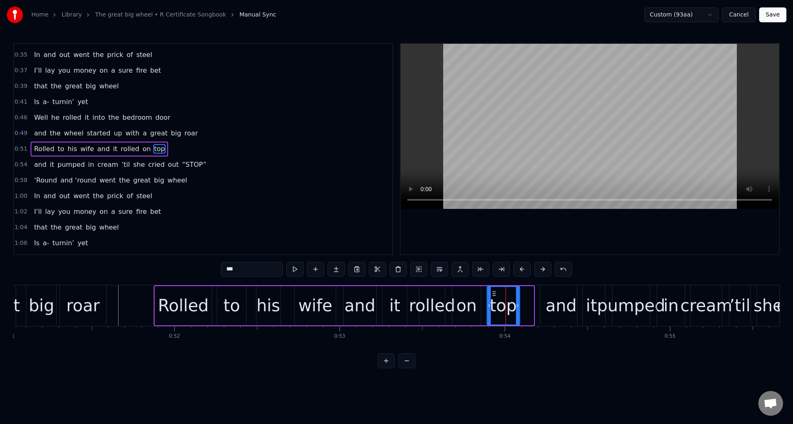
drag, startPoint x: 508, startPoint y: 293, endPoint x: 496, endPoint y: 295, distance: 12.2
click at [494, 295] on icon at bounding box center [494, 293] width 7 height 7
click at [519, 295] on div at bounding box center [517, 306] width 3 height 38
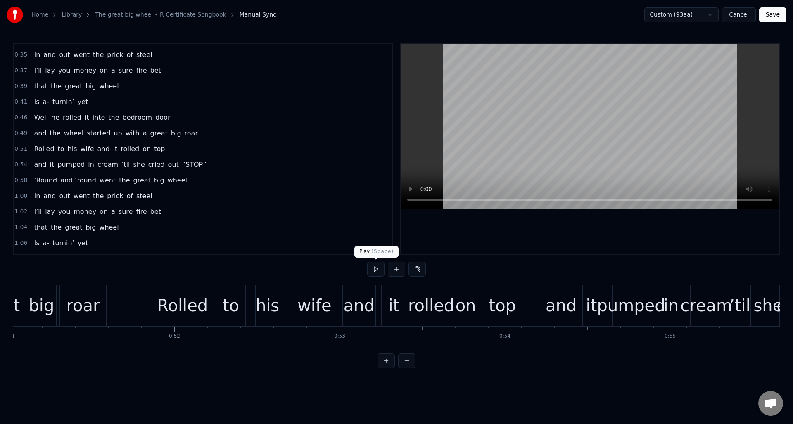
click at [375, 269] on button at bounding box center [375, 269] width 17 height 15
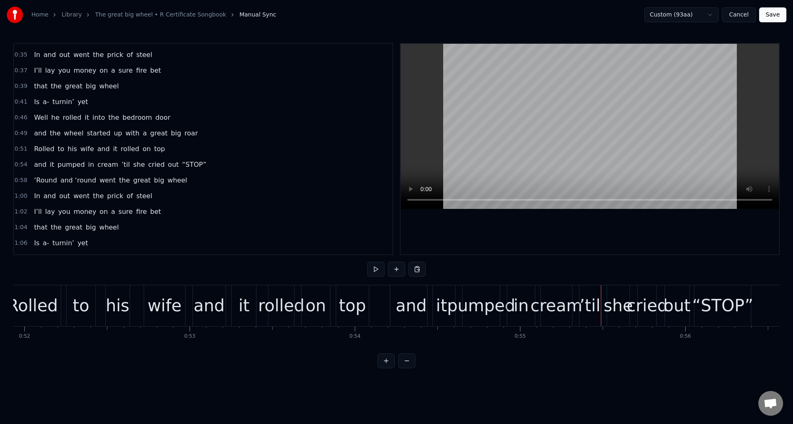
scroll to position [0, 8568]
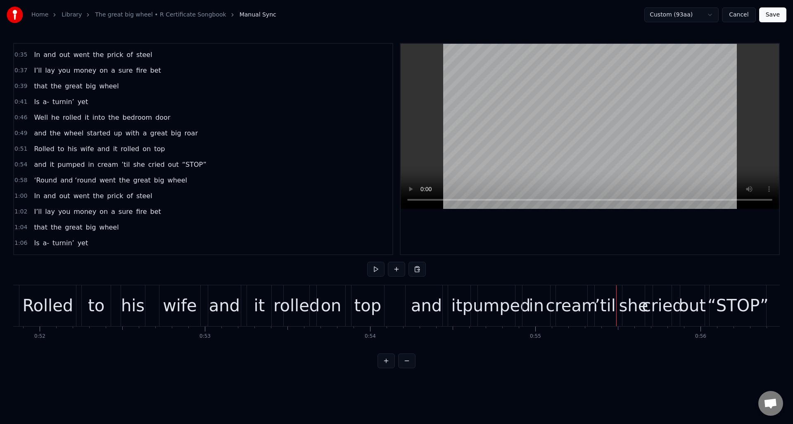
click at [420, 295] on div "and" at bounding box center [426, 305] width 31 height 25
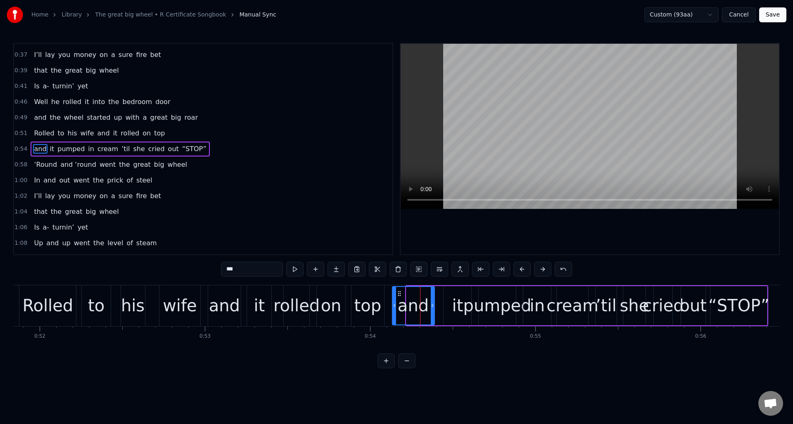
drag, startPoint x: 413, startPoint y: 292, endPoint x: 399, endPoint y: 293, distance: 14.1
click at [399, 293] on icon at bounding box center [399, 293] width 7 height 7
click at [451, 293] on div "it" at bounding box center [458, 305] width 28 height 39
type input "**"
click at [450, 293] on div at bounding box center [450, 306] width 0 height 41
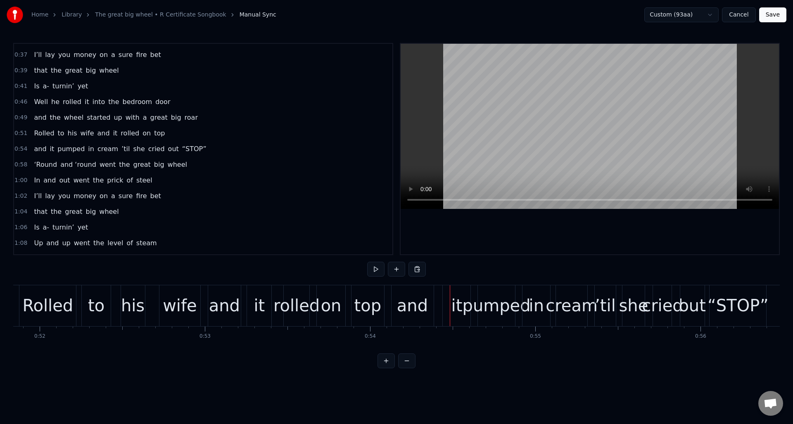
click at [454, 293] on div "it" at bounding box center [457, 305] width 11 height 25
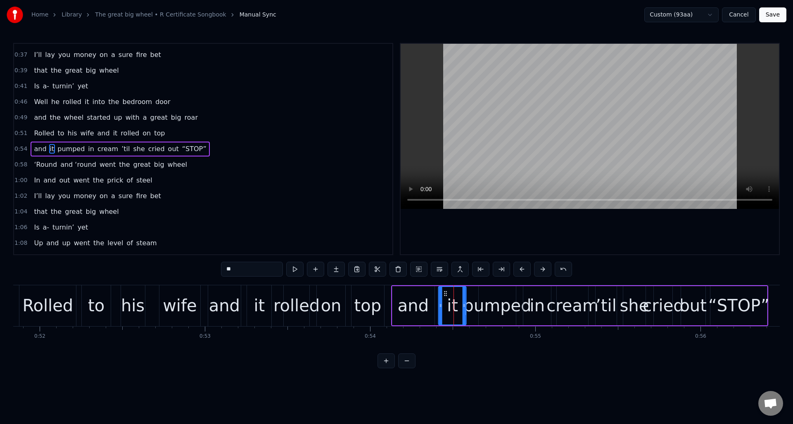
drag, startPoint x: 451, startPoint y: 293, endPoint x: 446, endPoint y: 293, distance: 5.0
click at [446, 293] on icon at bounding box center [446, 293] width 7 height 7
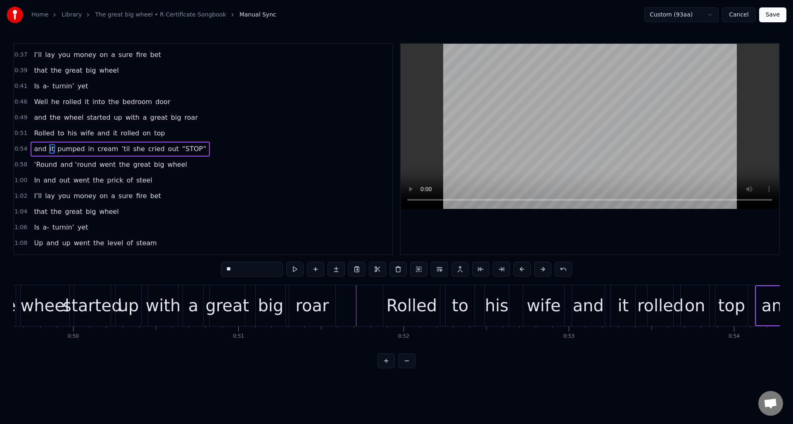
scroll to position [0, 8219]
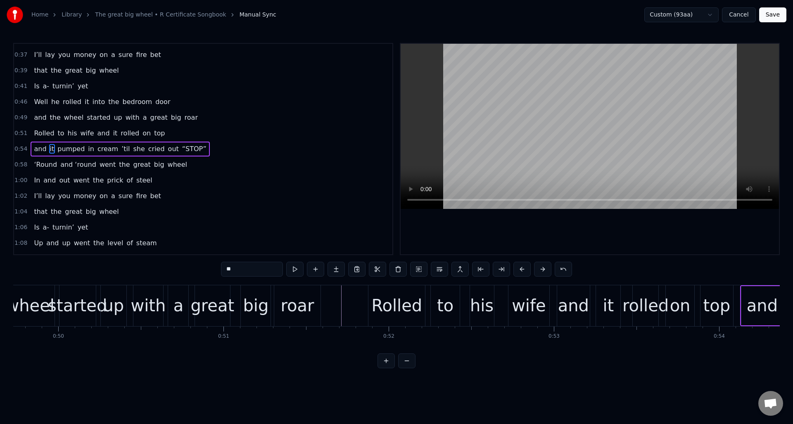
click at [132, 293] on div "and the wheel started up with a great big roar" at bounding box center [125, 306] width 393 height 41
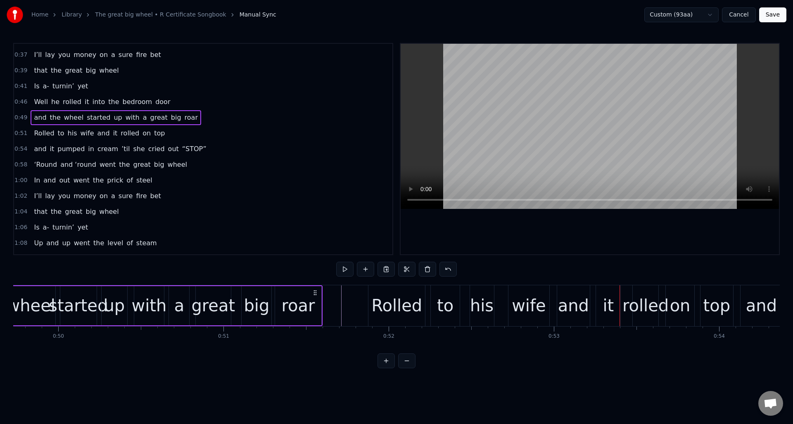
click at [87, 295] on div "started" at bounding box center [78, 305] width 59 height 25
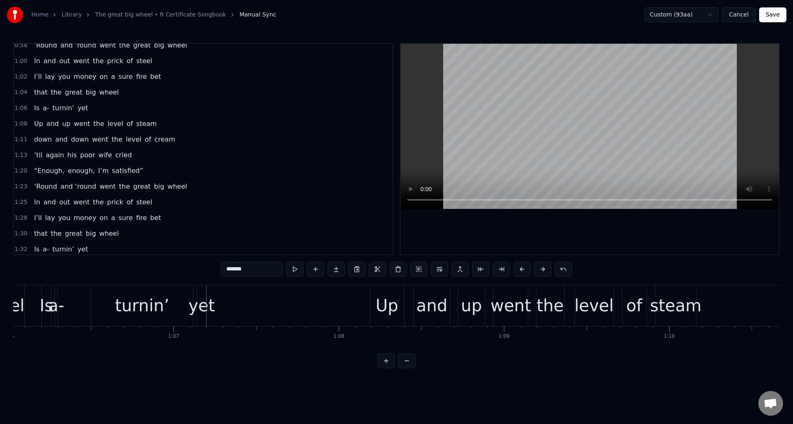
scroll to position [284, 0]
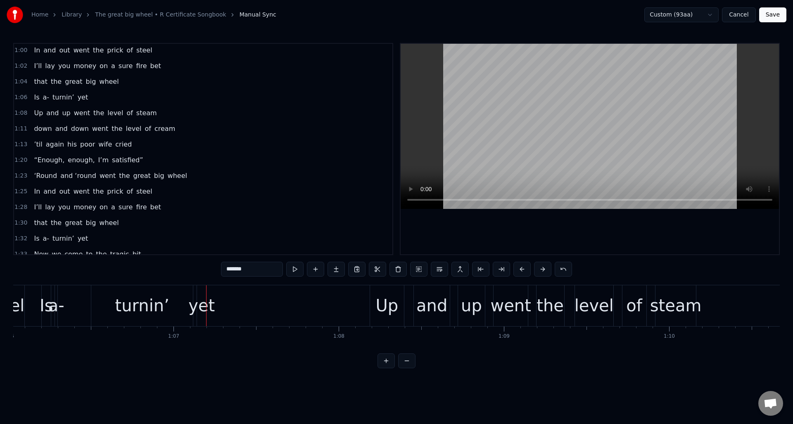
click at [198, 116] on div "1:08 Up and up went the level of steam" at bounding box center [203, 113] width 379 height 16
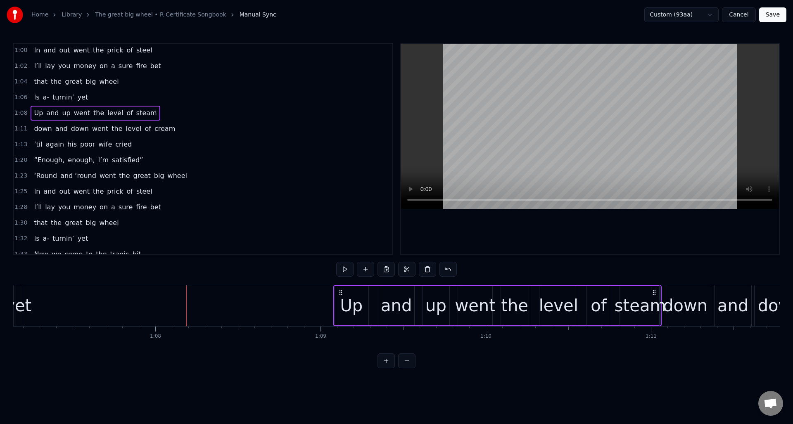
scroll to position [0, 11105]
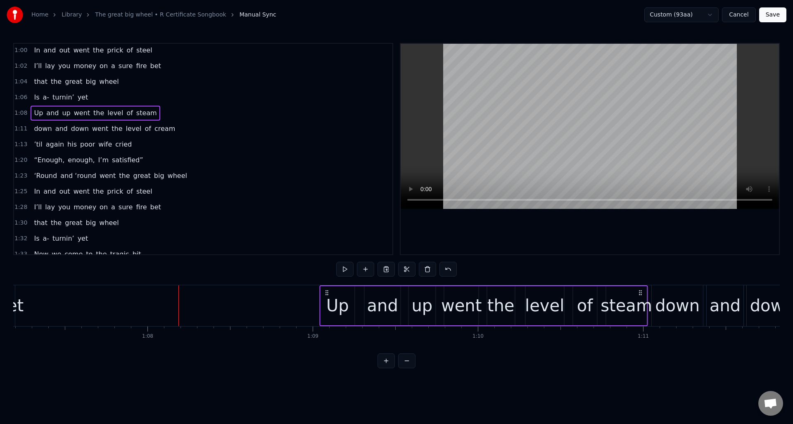
drag, startPoint x: 693, startPoint y: 291, endPoint x: 640, endPoint y: 300, distance: 54.4
click at [641, 298] on div "Up and up went the level of steam" at bounding box center [483, 306] width 329 height 41
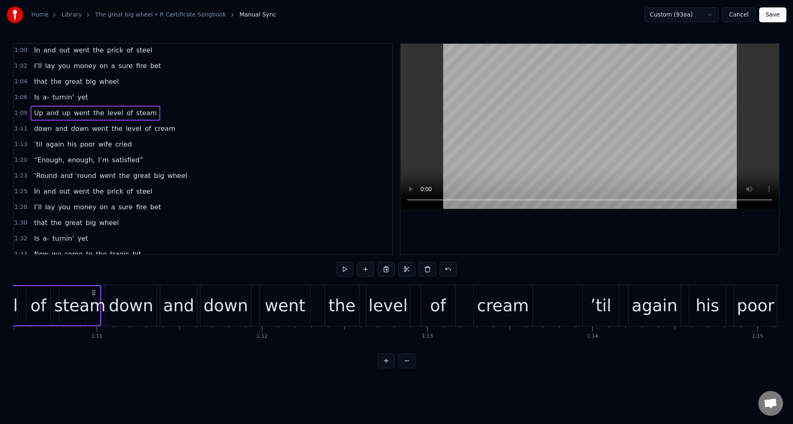
scroll to position [0, 11712]
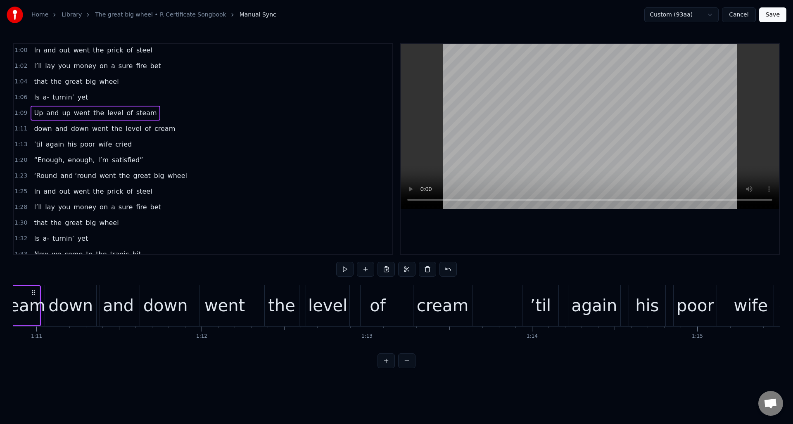
click at [195, 132] on div "1:11 down and down went the level of cream" at bounding box center [203, 129] width 379 height 16
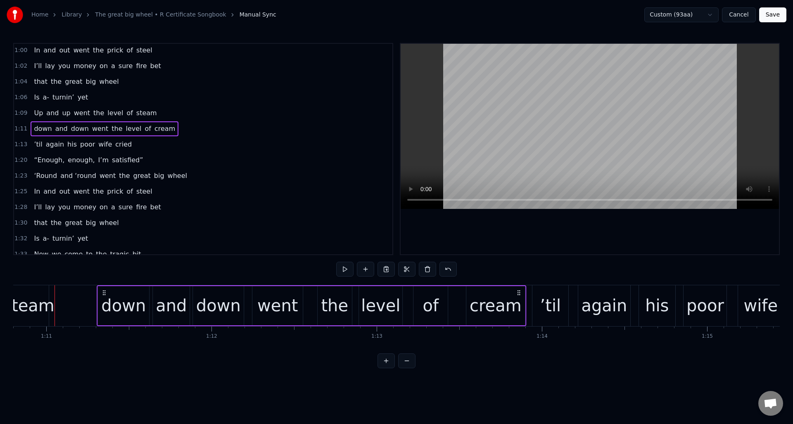
drag, startPoint x: 477, startPoint y: 292, endPoint x: 519, endPoint y: 293, distance: 42.2
click at [520, 293] on circle at bounding box center [519, 293] width 0 height 0
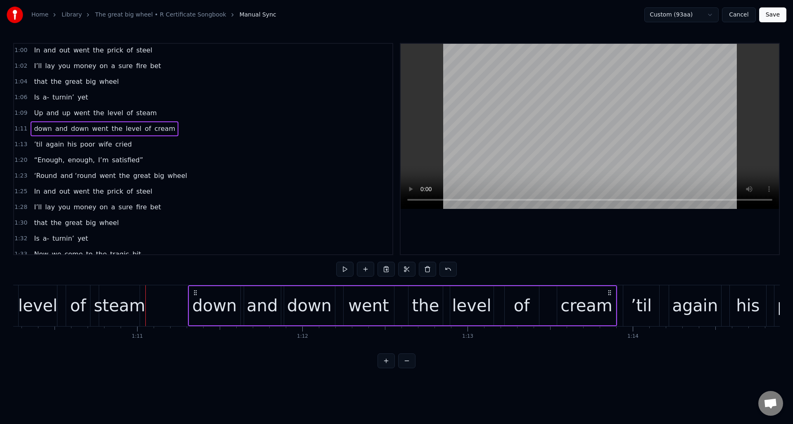
scroll to position [0, 11505]
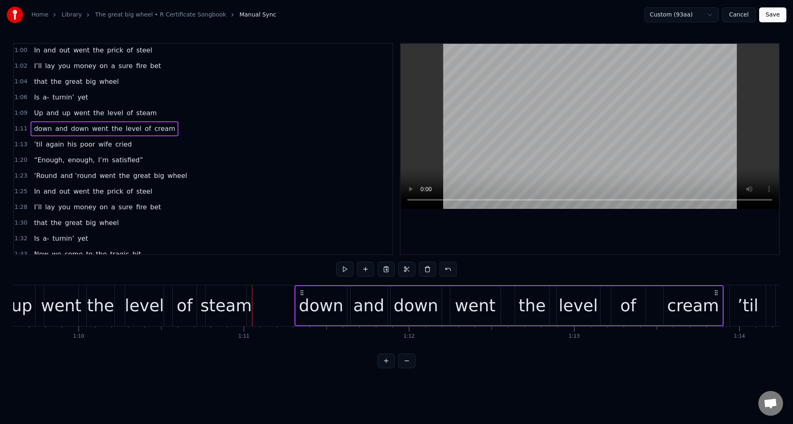
click at [187, 117] on div "1:09 Up and up went the level of steam" at bounding box center [203, 113] width 379 height 16
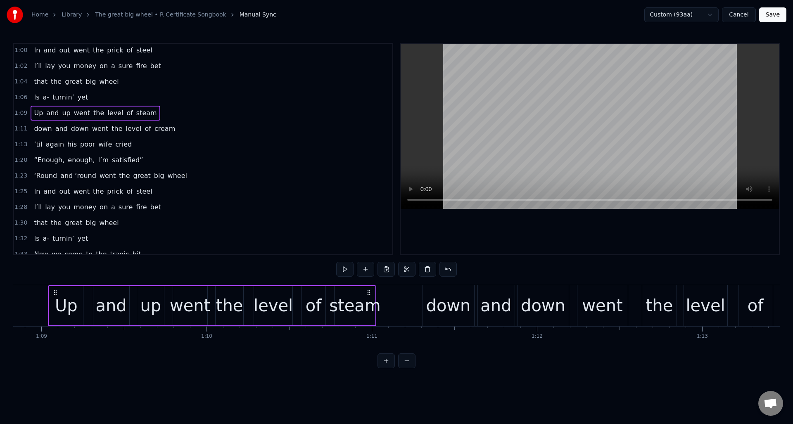
scroll to position [0, 11370]
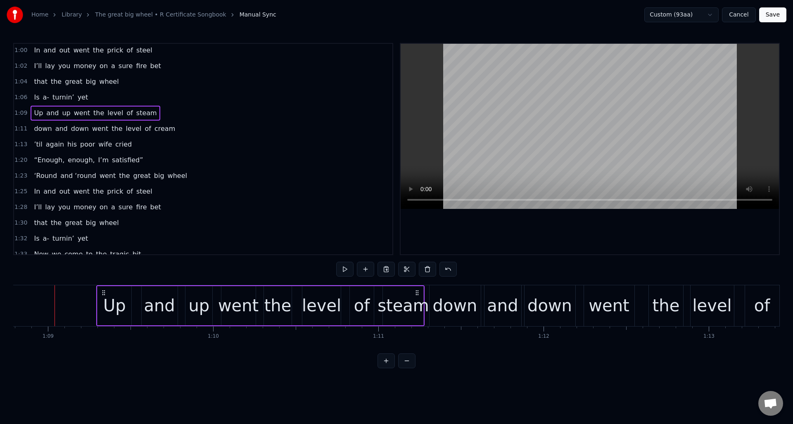
drag, startPoint x: 376, startPoint y: 292, endPoint x: 417, endPoint y: 292, distance: 40.5
click at [418, 292] on icon at bounding box center [417, 293] width 7 height 7
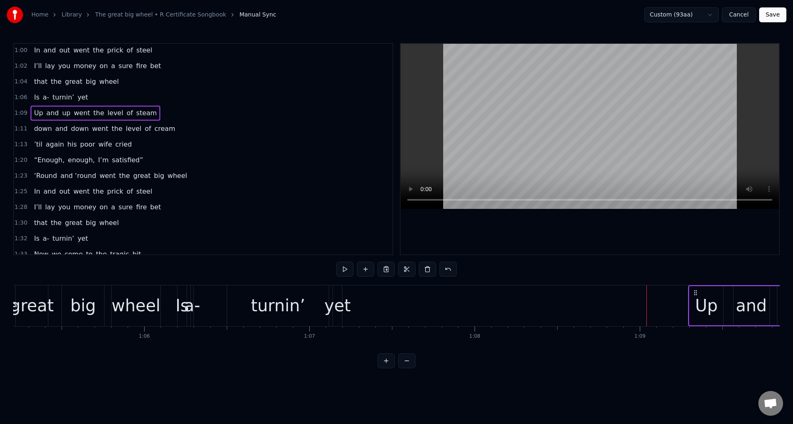
scroll to position [0, 10732]
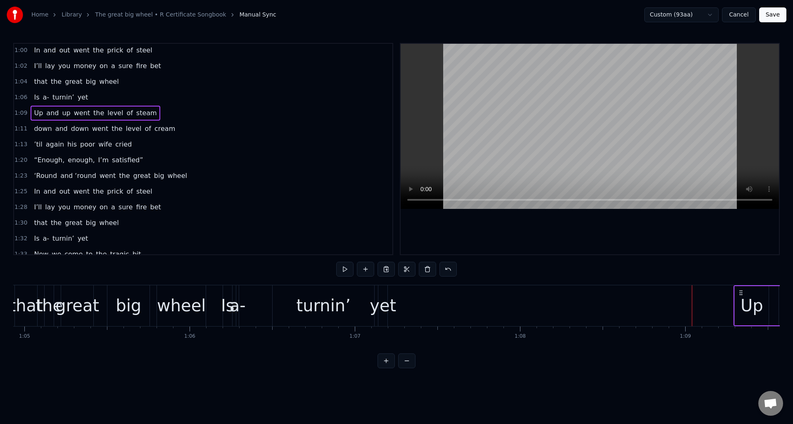
click at [383, 293] on div "yet" at bounding box center [383, 306] width 9 height 41
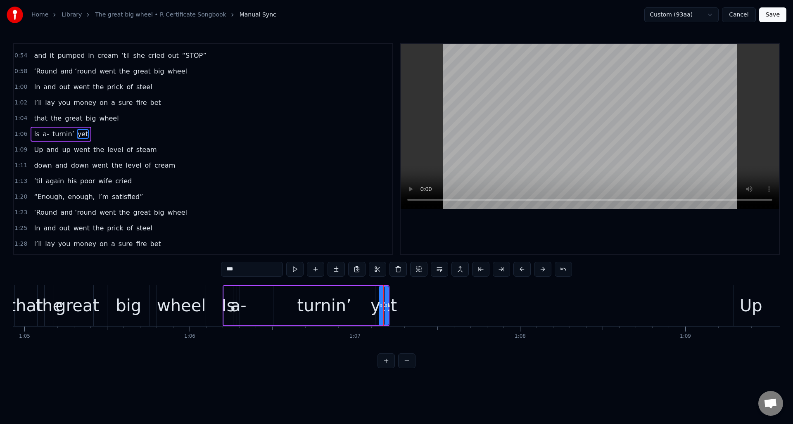
scroll to position [232, 0]
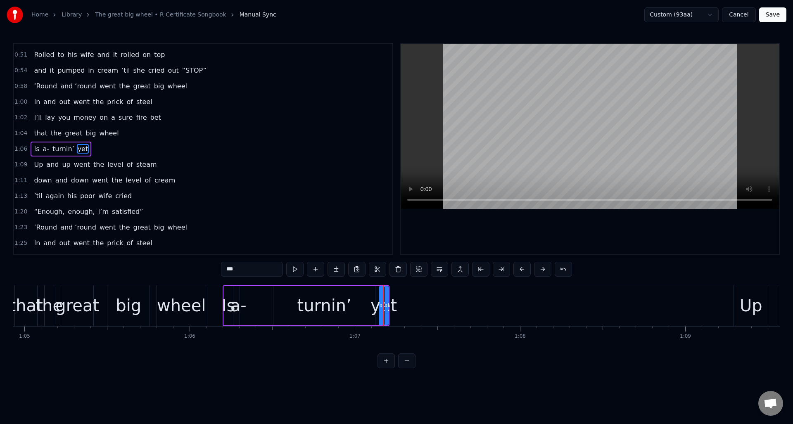
click at [113, 146] on div "1:06 Is a- turnin’ yet" at bounding box center [203, 149] width 379 height 16
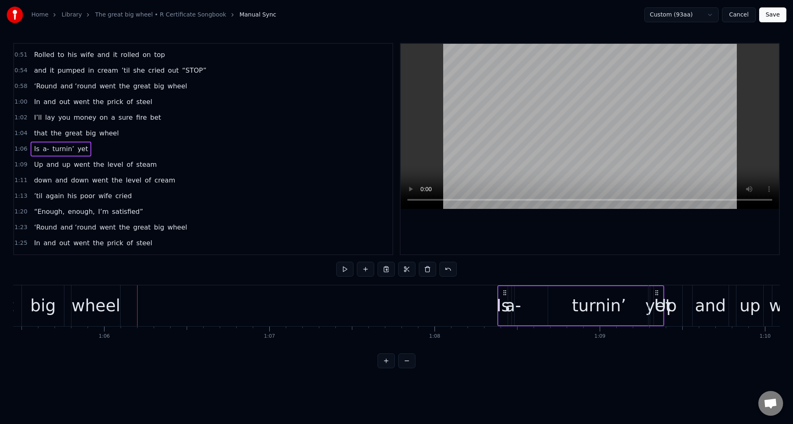
scroll to position [0, 10824]
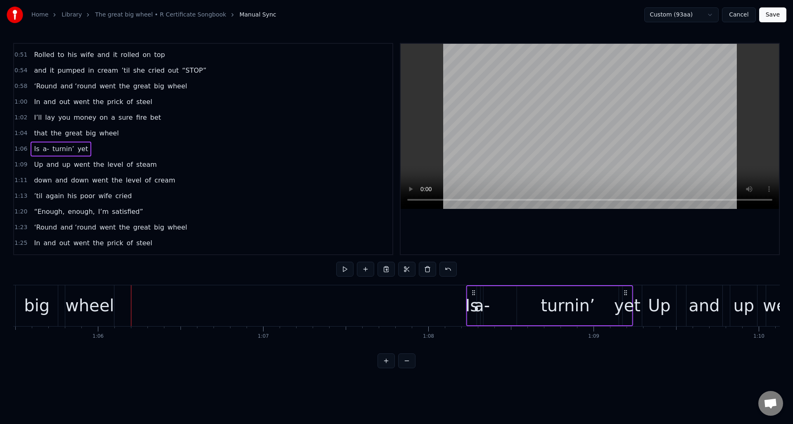
drag, startPoint x: 382, startPoint y: 292, endPoint x: 621, endPoint y: 296, distance: 238.9
click at [626, 297] on div "Is a- turnin’ yet" at bounding box center [550, 306] width 167 height 41
click at [97, 296] on div "wheel" at bounding box center [89, 305] width 49 height 25
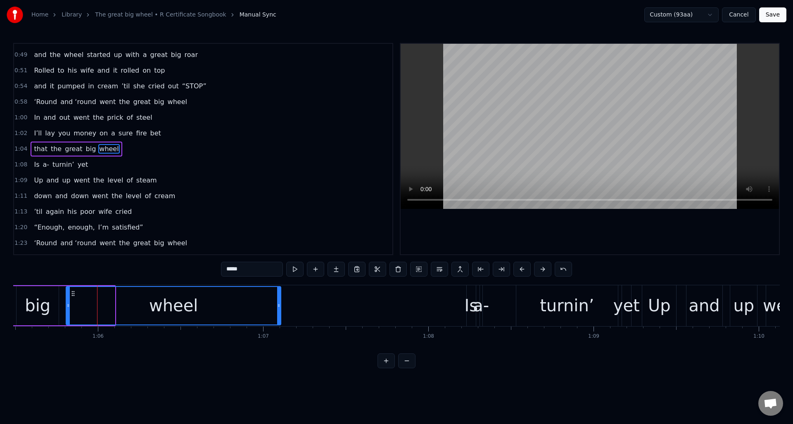
drag, startPoint x: 114, startPoint y: 300, endPoint x: 280, endPoint y: 310, distance: 166.4
click at [280, 310] on div at bounding box center [278, 306] width 3 height 38
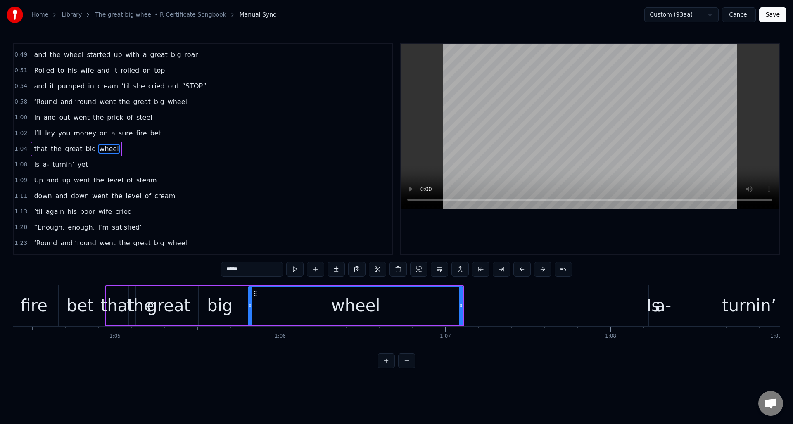
scroll to position [0, 10566]
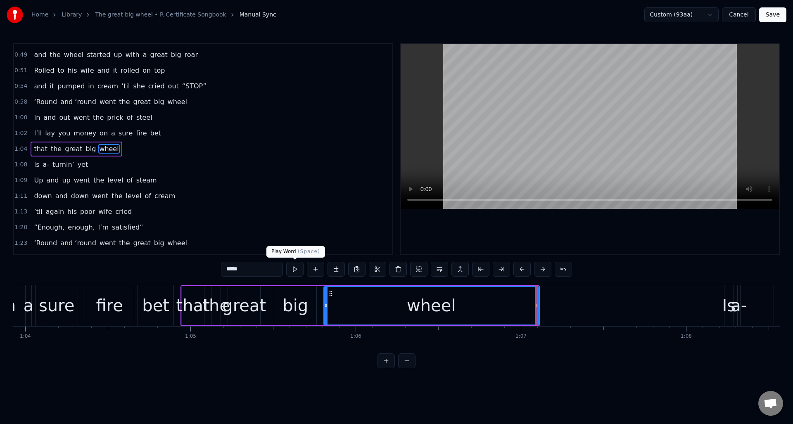
click at [295, 271] on button at bounding box center [294, 269] width 17 height 15
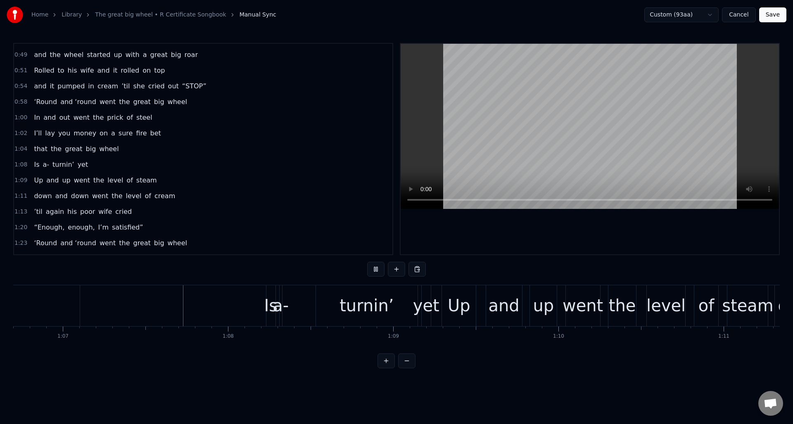
scroll to position [0, 11027]
click at [110, 164] on div "1:08 Is a- turnin’ yet" at bounding box center [203, 165] width 379 height 16
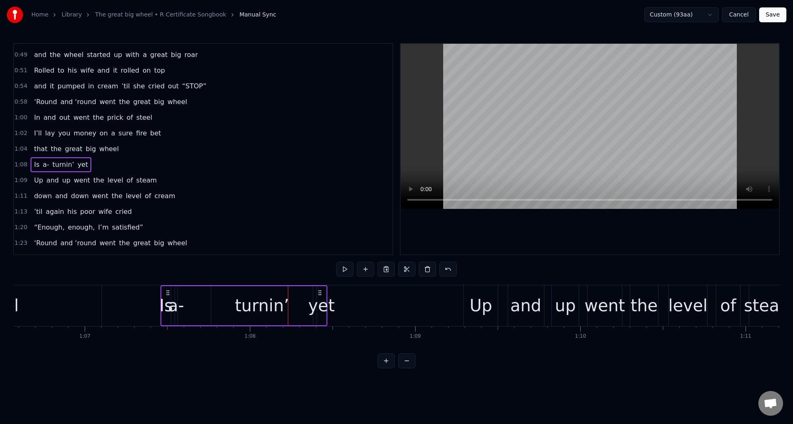
scroll to position [0, 10995]
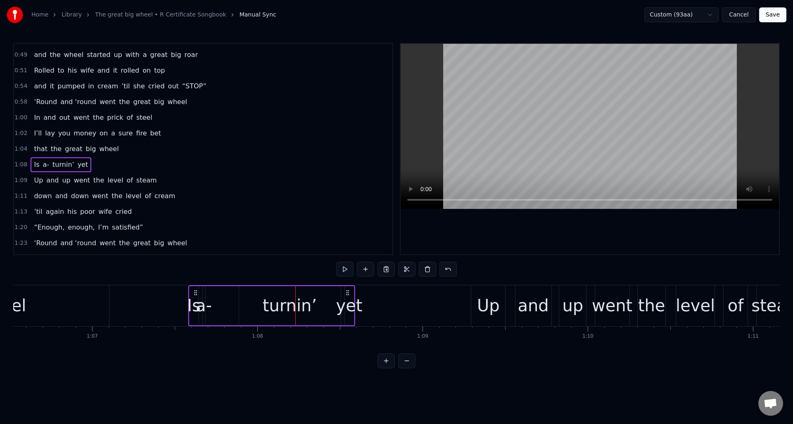
drag, startPoint x: 271, startPoint y: 291, endPoint x: 200, endPoint y: 301, distance: 72.1
click at [196, 301] on div "Is a- turnin’ yet" at bounding box center [271, 306] width 167 height 41
click at [205, 314] on div "a-" at bounding box center [204, 305] width 16 height 25
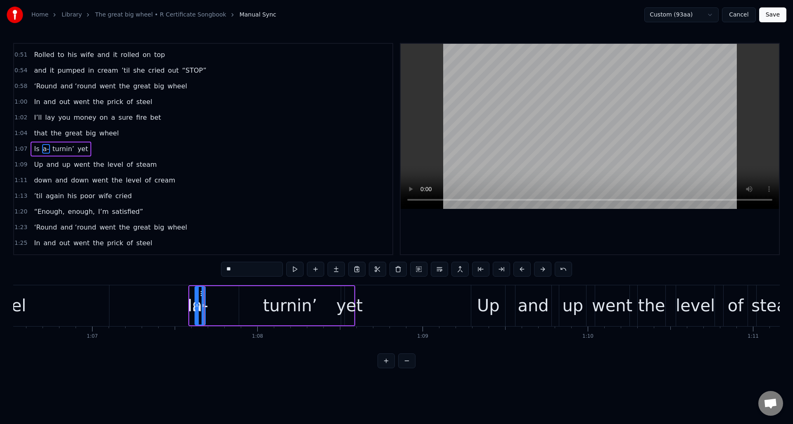
drag, startPoint x: 206, startPoint y: 317, endPoint x: 200, endPoint y: 316, distance: 5.6
click at [198, 317] on div at bounding box center [196, 306] width 3 height 38
drag, startPoint x: 203, startPoint y: 298, endPoint x: 215, endPoint y: 298, distance: 12.4
click at [217, 300] on div at bounding box center [217, 306] width 3 height 38
drag, startPoint x: 202, startPoint y: 293, endPoint x: 235, endPoint y: 299, distance: 32.7
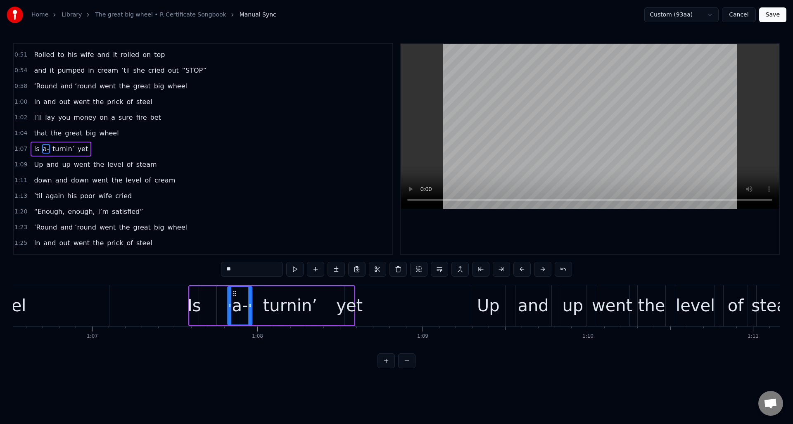
click at [235, 299] on div "a-" at bounding box center [241, 306] width 24 height 38
click at [195, 295] on div "Is" at bounding box center [195, 305] width 14 height 25
drag, startPoint x: 197, startPoint y: 297, endPoint x: 218, endPoint y: 300, distance: 21.4
click at [218, 300] on div at bounding box center [217, 306] width 3 height 38
click at [352, 304] on div "yet" at bounding box center [349, 305] width 26 height 25
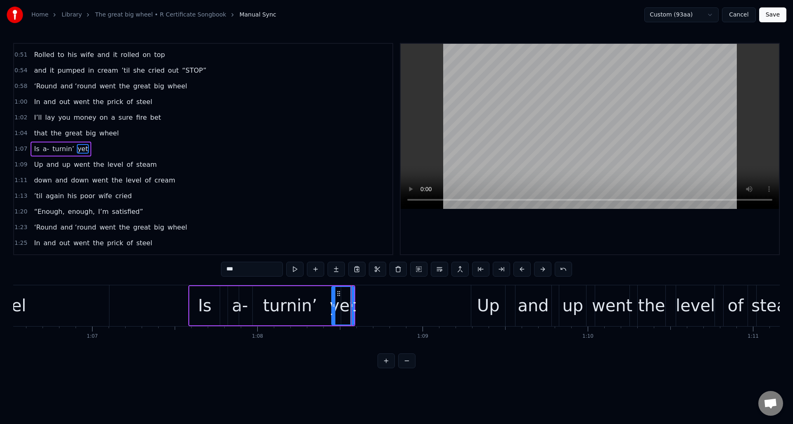
drag, startPoint x: 346, startPoint y: 309, endPoint x: 333, endPoint y: 310, distance: 13.2
click at [333, 310] on div at bounding box center [333, 306] width 3 height 38
click at [311, 298] on div "turnin’" at bounding box center [290, 305] width 54 height 25
type input "*******"
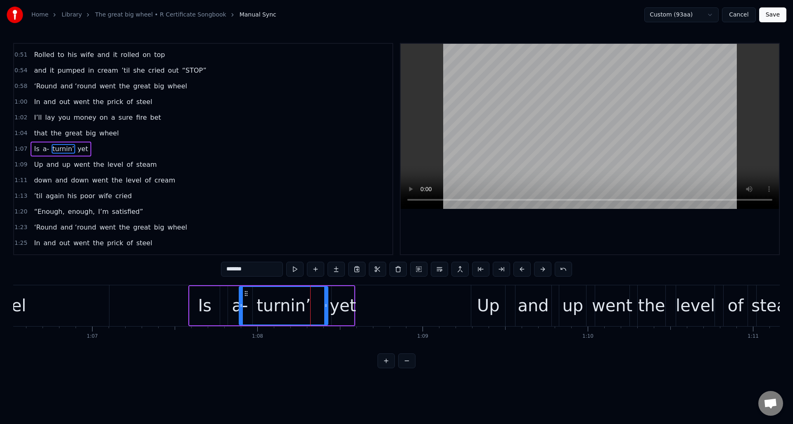
click at [325, 297] on div at bounding box center [325, 306] width 3 height 38
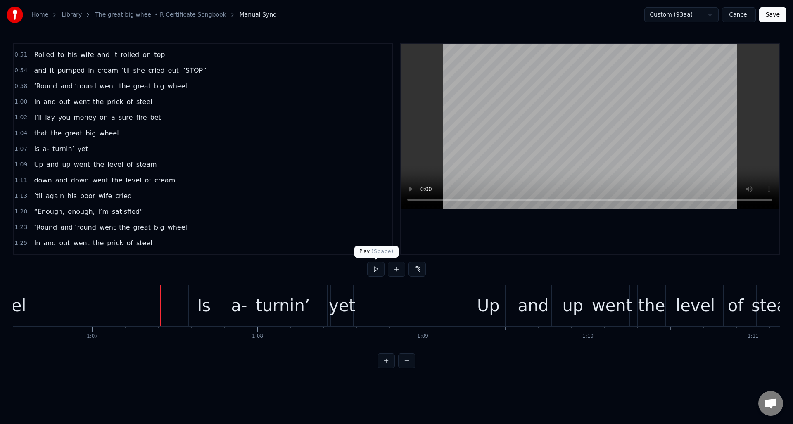
click at [375, 271] on button at bounding box center [375, 269] width 17 height 15
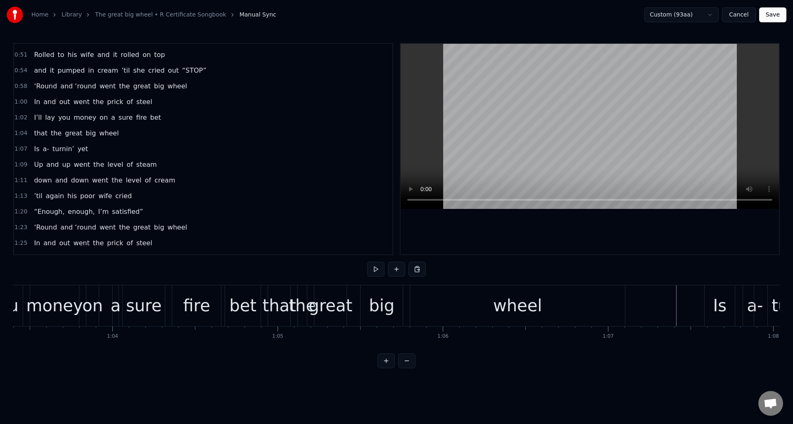
scroll to position [0, 10434]
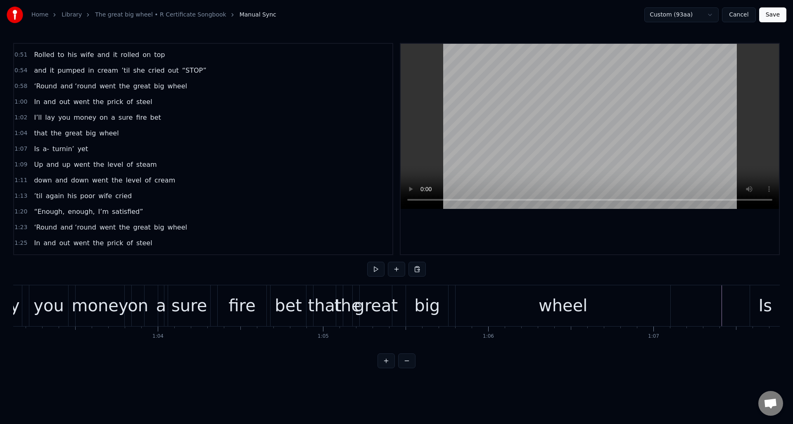
click at [347, 296] on div "the" at bounding box center [347, 305] width 27 height 25
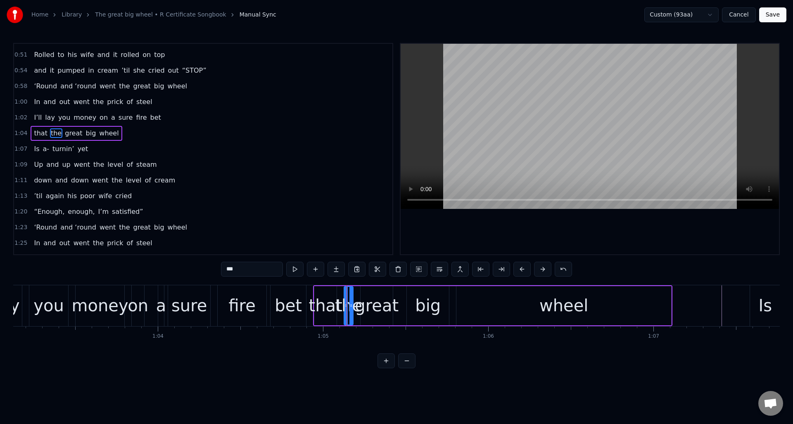
scroll to position [217, 0]
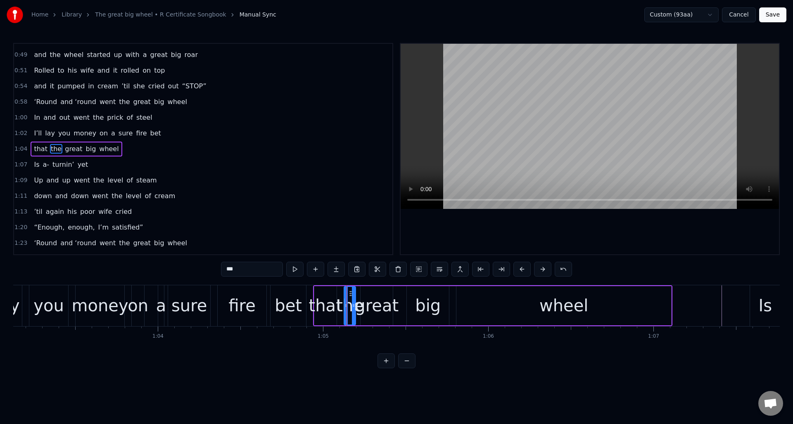
click at [355, 298] on div at bounding box center [353, 306] width 3 height 38
drag, startPoint x: 346, startPoint y: 297, endPoint x: 340, endPoint y: 300, distance: 6.8
click at [343, 297] on div at bounding box center [342, 306] width 3 height 38
click at [323, 295] on div "that" at bounding box center [325, 305] width 33 height 25
type input "****"
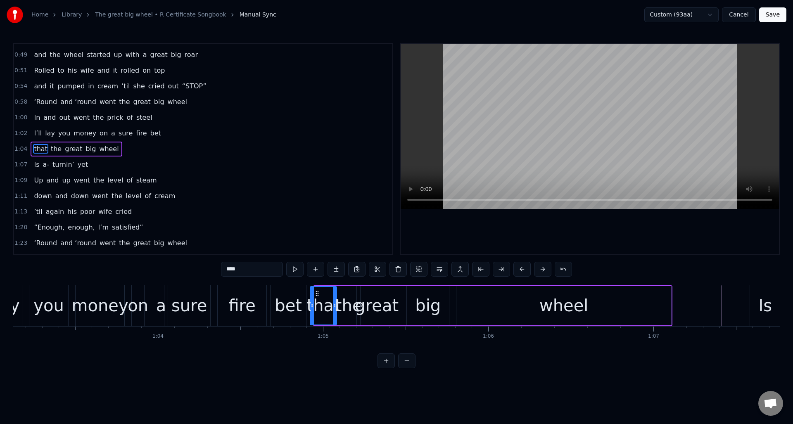
click at [312, 299] on div at bounding box center [312, 306] width 3 height 38
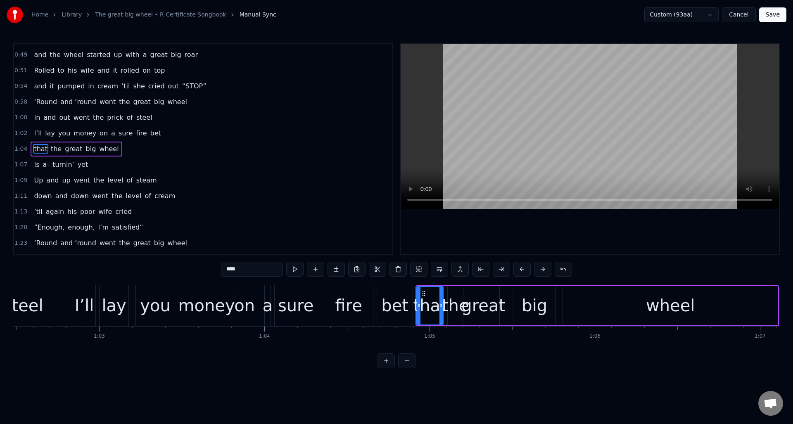
scroll to position [0, 10221]
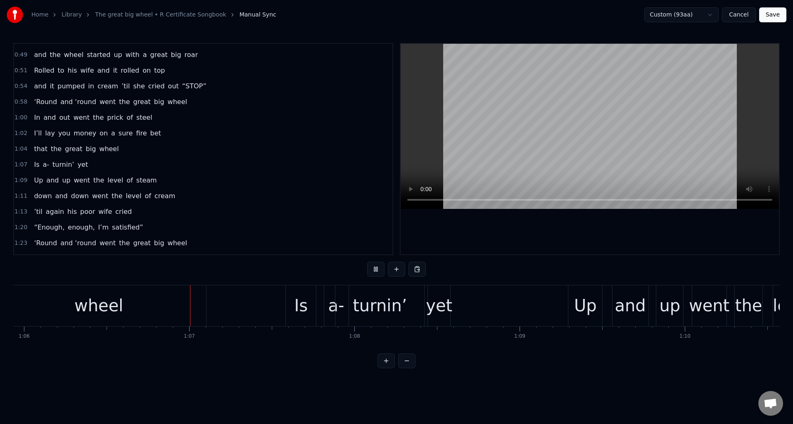
scroll to position [0, 10934]
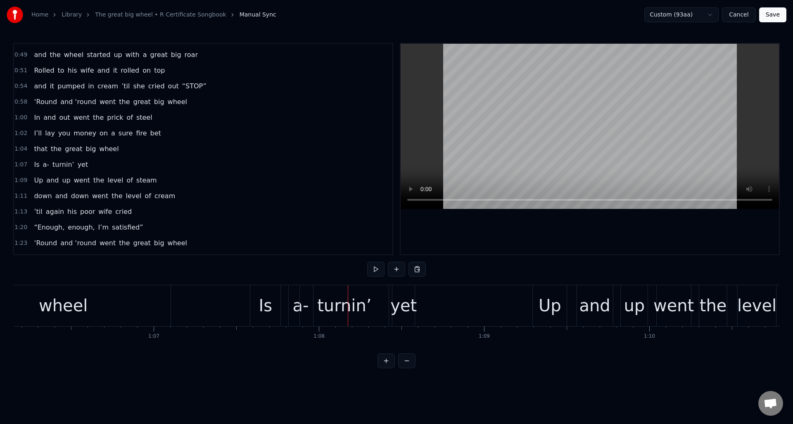
click at [147, 166] on div "1:07 Is a- turnin’ yet" at bounding box center [203, 165] width 379 height 16
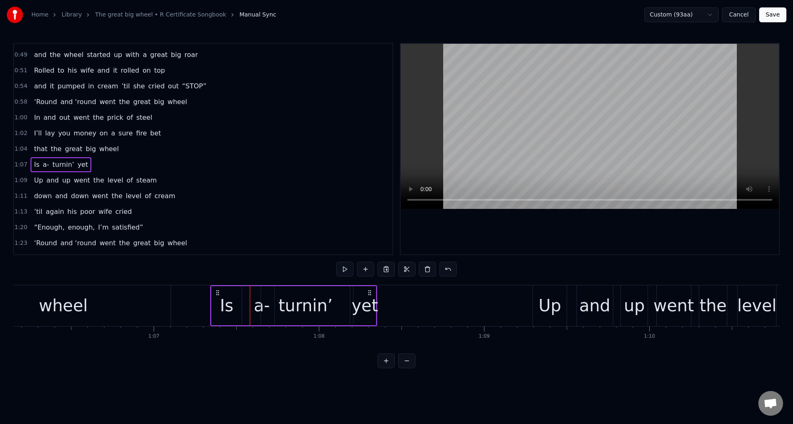
drag, startPoint x: 256, startPoint y: 293, endPoint x: 241, endPoint y: 315, distance: 27.2
click at [217, 293] on circle at bounding box center [217, 293] width 0 height 0
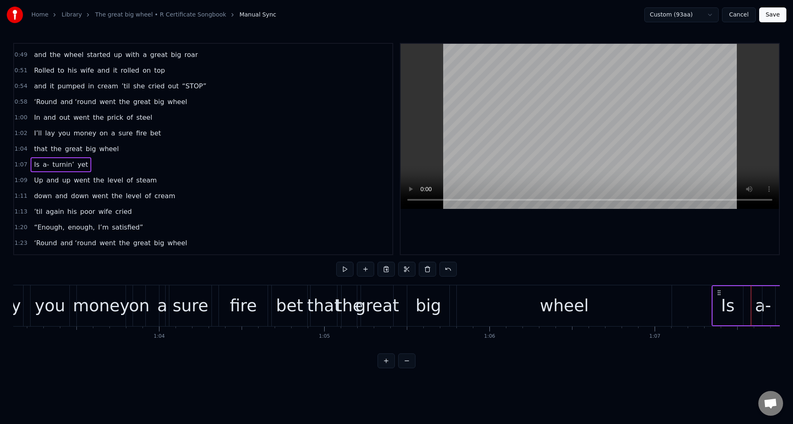
scroll to position [0, 10099]
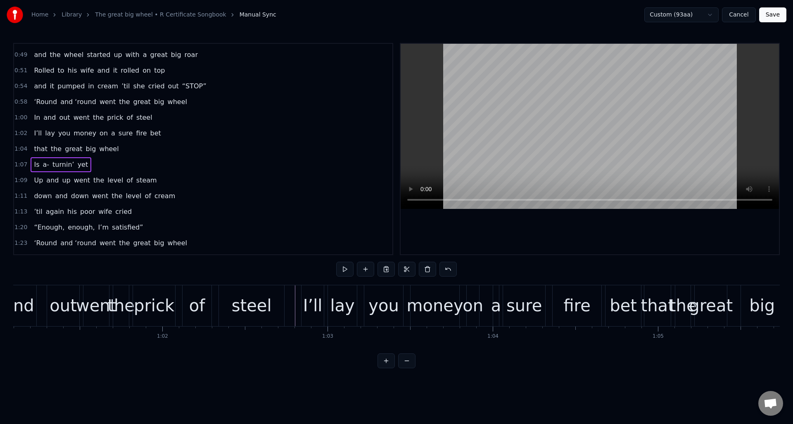
click at [376, 269] on button at bounding box center [375, 269] width 17 height 15
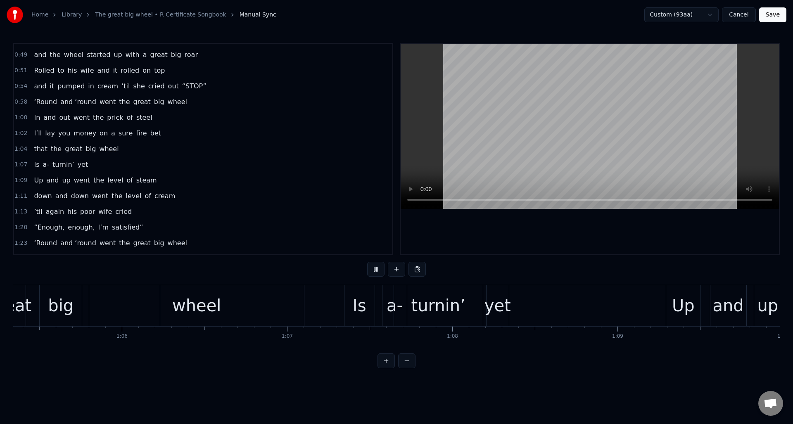
scroll to position [0, 10801]
click at [376, 269] on button at bounding box center [375, 269] width 17 height 15
click at [134, 162] on div "1:07 Is a- turnin’ yet" at bounding box center [203, 165] width 379 height 16
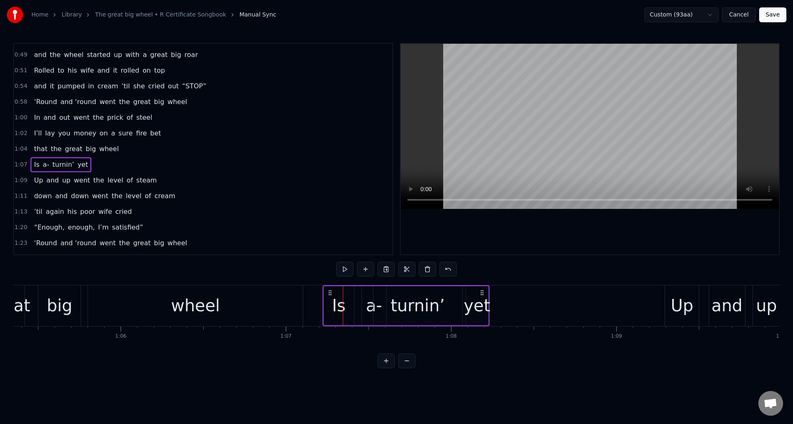
drag, startPoint x: 348, startPoint y: 292, endPoint x: 341, endPoint y: 302, distance: 11.6
click at [328, 293] on icon at bounding box center [330, 293] width 7 height 7
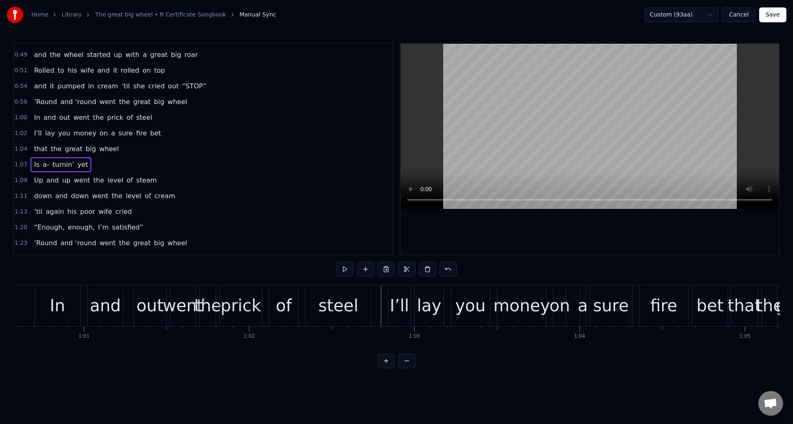
scroll to position [0, 9815]
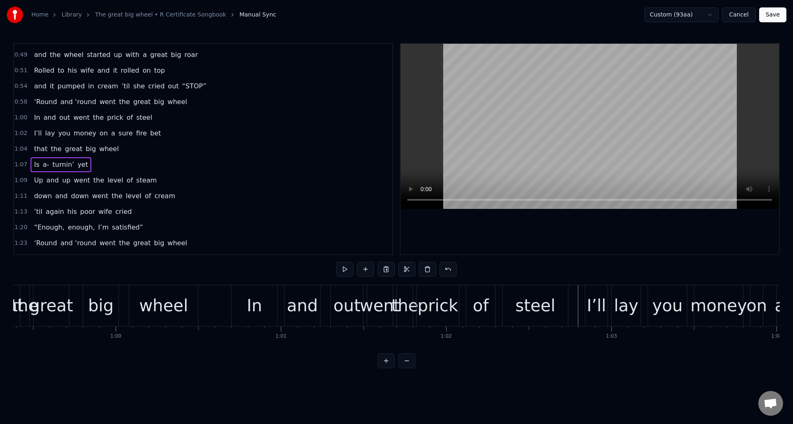
click at [376, 271] on button at bounding box center [375, 269] width 17 height 15
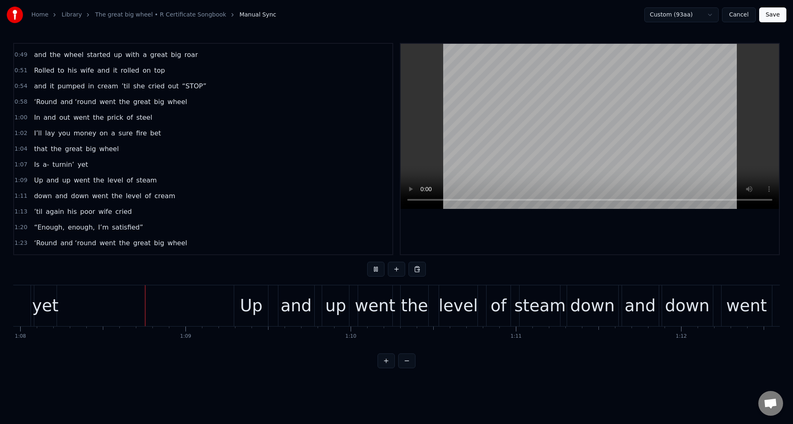
scroll to position [0, 11234]
click at [376, 271] on button at bounding box center [375, 269] width 17 height 15
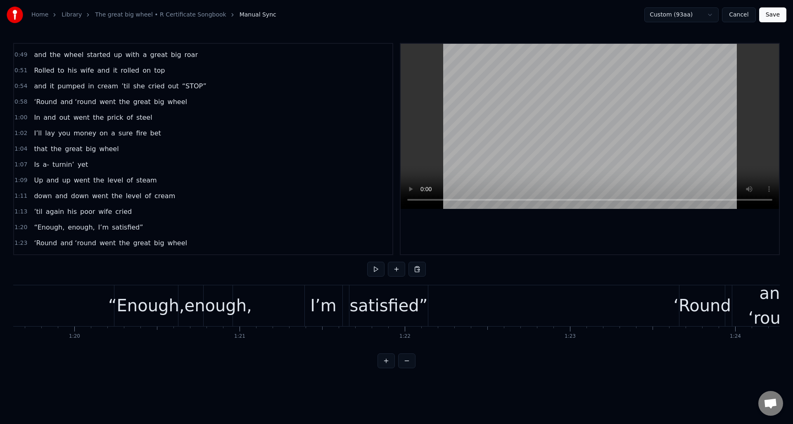
scroll to position [0, 13131]
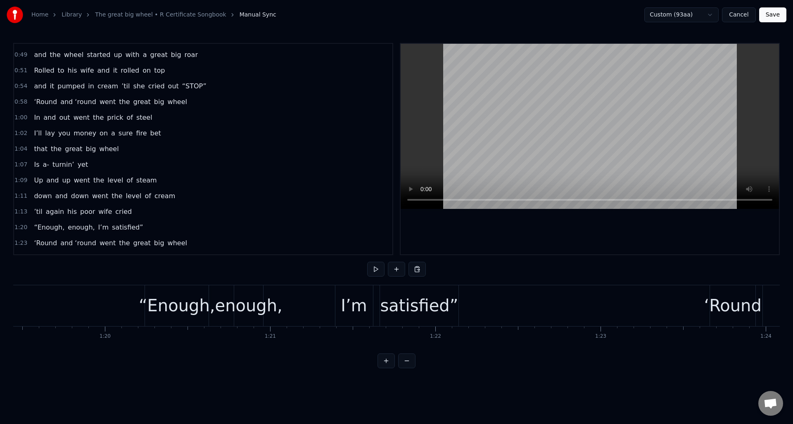
click at [249, 298] on div "enough," at bounding box center [248, 305] width 67 height 25
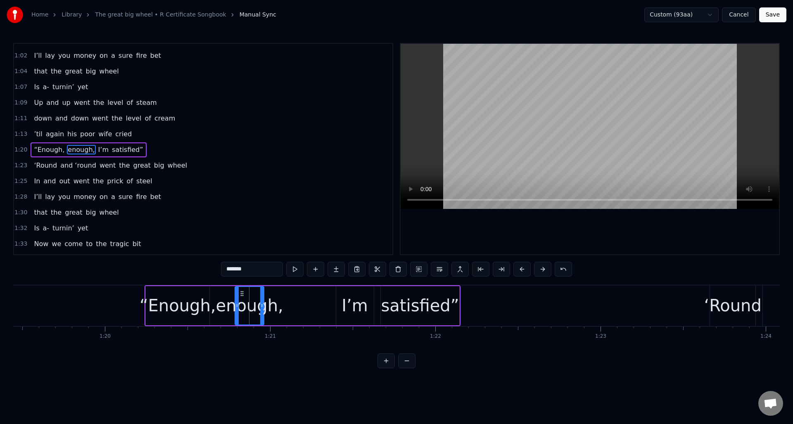
scroll to position [295, 0]
drag, startPoint x: 263, startPoint y: 300, endPoint x: 297, endPoint y: 303, distance: 34.0
click at [297, 303] on div at bounding box center [295, 306] width 3 height 38
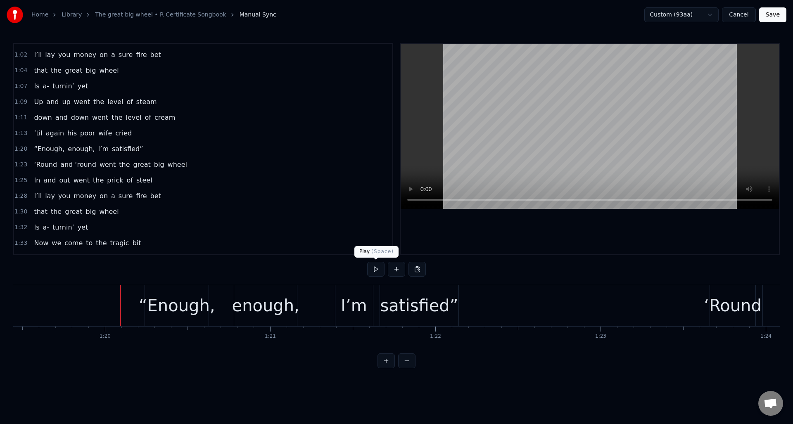
click at [374, 271] on button at bounding box center [375, 269] width 17 height 15
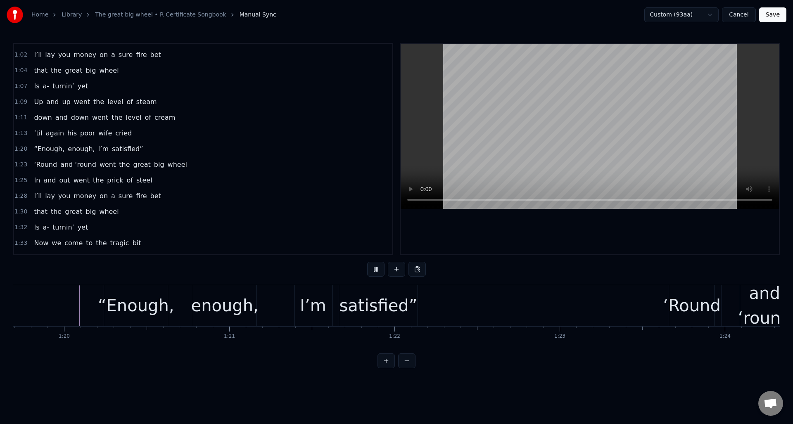
click at [374, 271] on button at bounding box center [375, 269] width 17 height 15
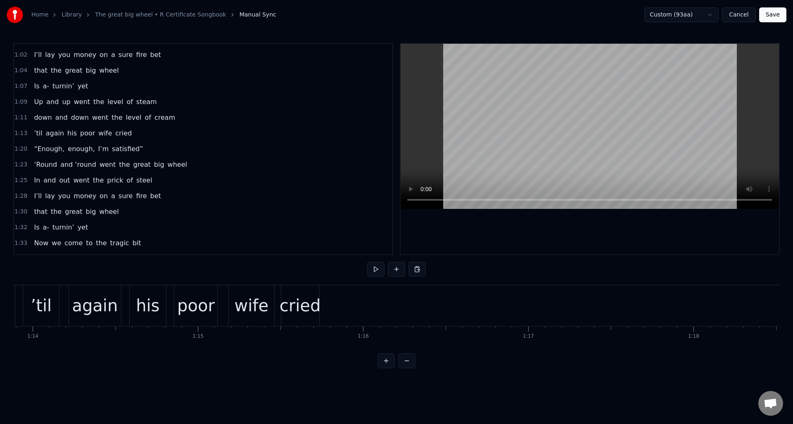
scroll to position [0, 12166]
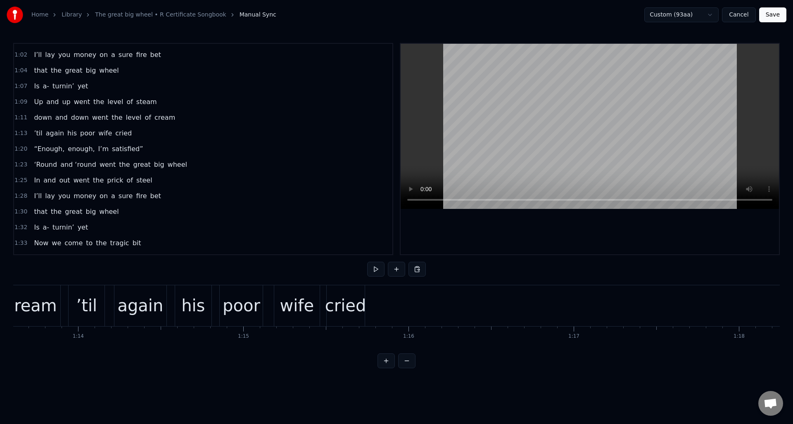
click at [150, 138] on div "1:13 ’til again his poor wife cried" at bounding box center [203, 134] width 379 height 16
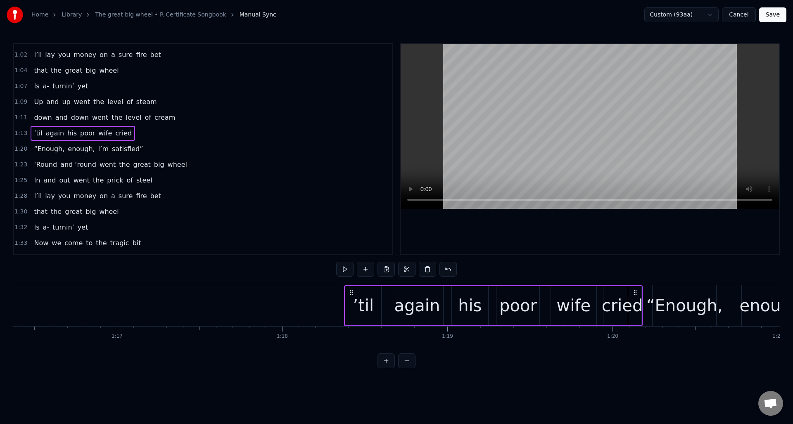
scroll to position [0, 12625]
drag, startPoint x: 359, startPoint y: 291, endPoint x: 634, endPoint y: 308, distance: 275.7
click at [637, 305] on div "’til again his poor wife cried" at bounding box center [496, 306] width 298 height 41
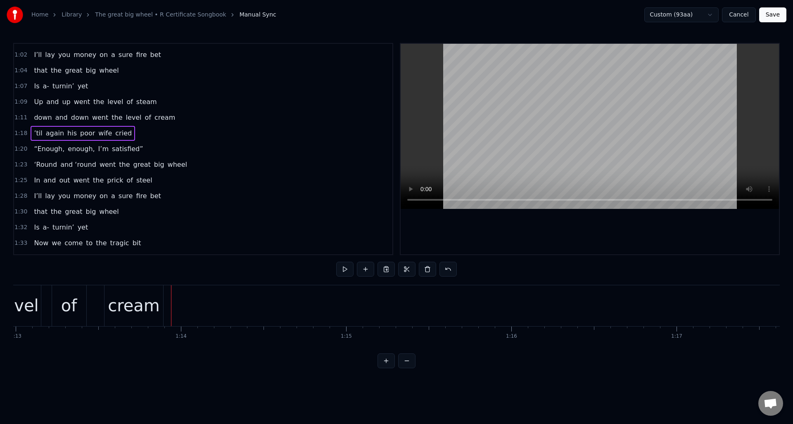
scroll to position [0, 11957]
click at [185, 109] on div "1:09 Up and up went the level of steam" at bounding box center [203, 102] width 379 height 16
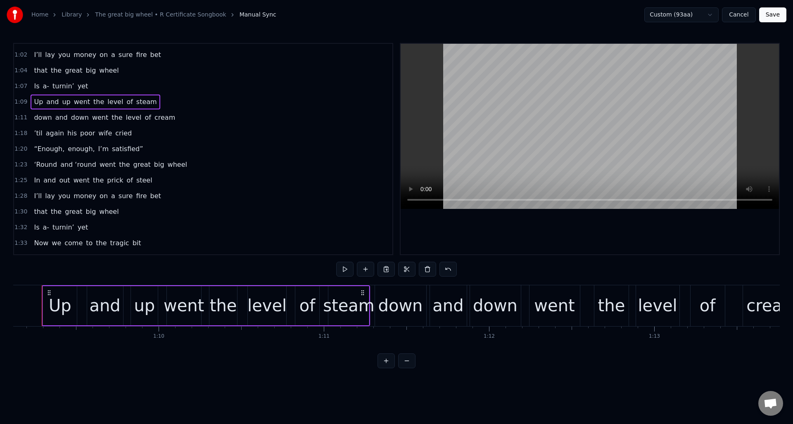
scroll to position [0, 11412]
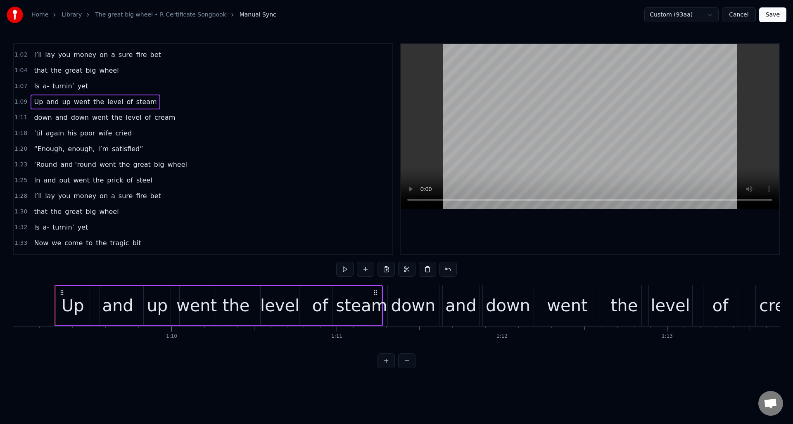
click at [188, 124] on div "1:11 down and down went the level of cream" at bounding box center [203, 118] width 379 height 16
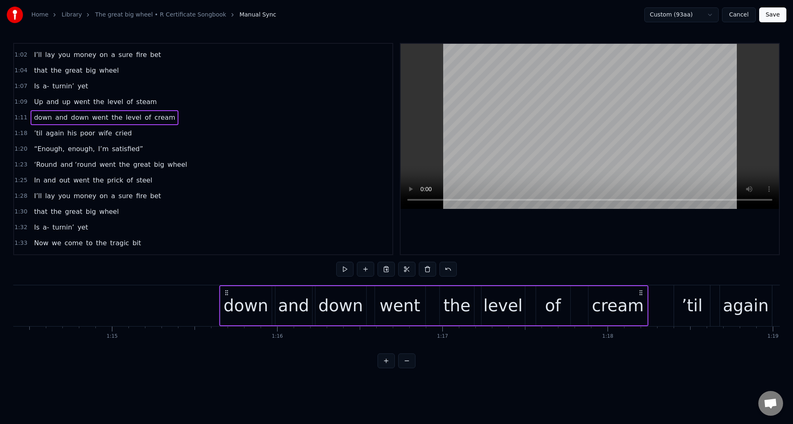
scroll to position [0, 12304]
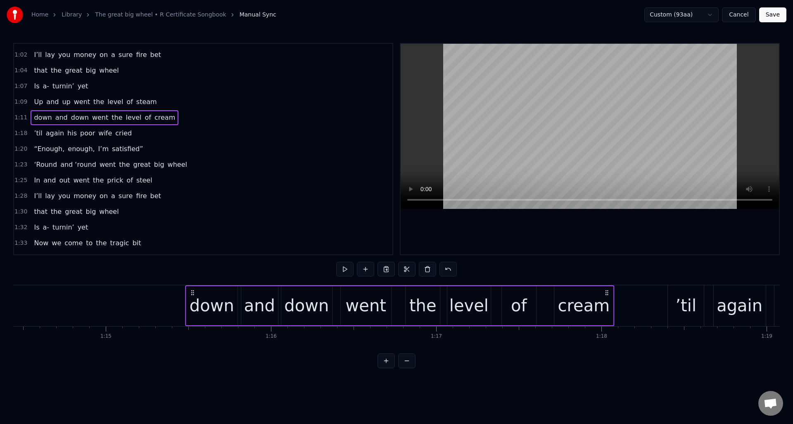
drag, startPoint x: 95, startPoint y: 293, endPoint x: 607, endPoint y: 325, distance: 512.6
click at [607, 325] on div "down and down went the level of cream" at bounding box center [400, 306] width 430 height 41
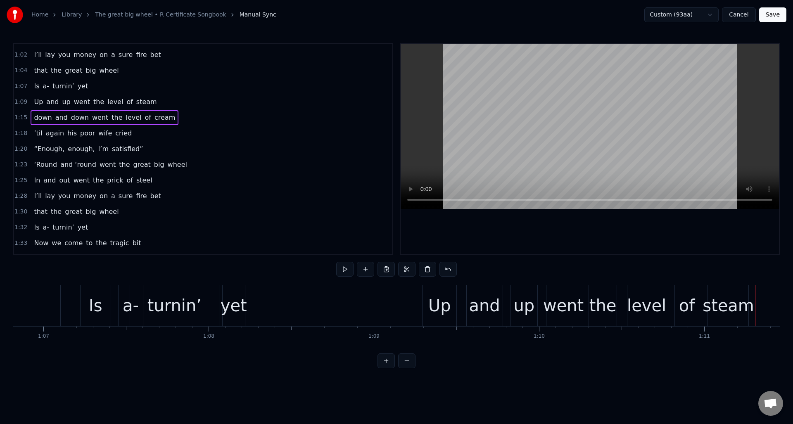
scroll to position [0, 11074]
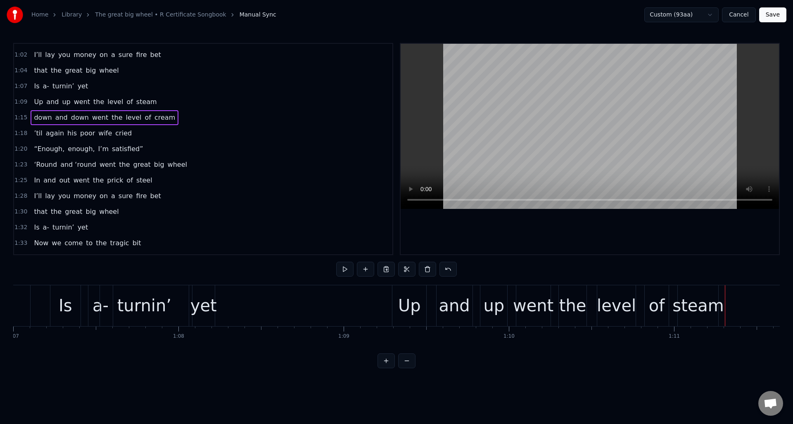
click at [183, 106] on div "1:09 Up and up went the level of steam" at bounding box center [203, 102] width 379 height 16
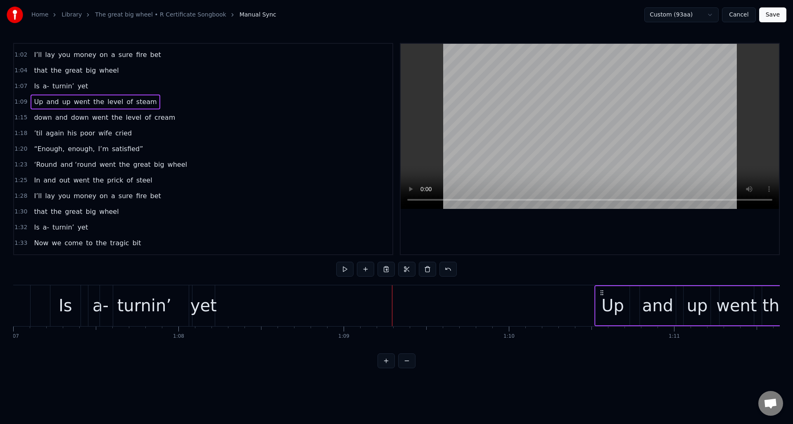
drag, startPoint x: 399, startPoint y: 292, endPoint x: 570, endPoint y: 295, distance: 171.1
click at [599, 293] on icon at bounding box center [602, 293] width 7 height 7
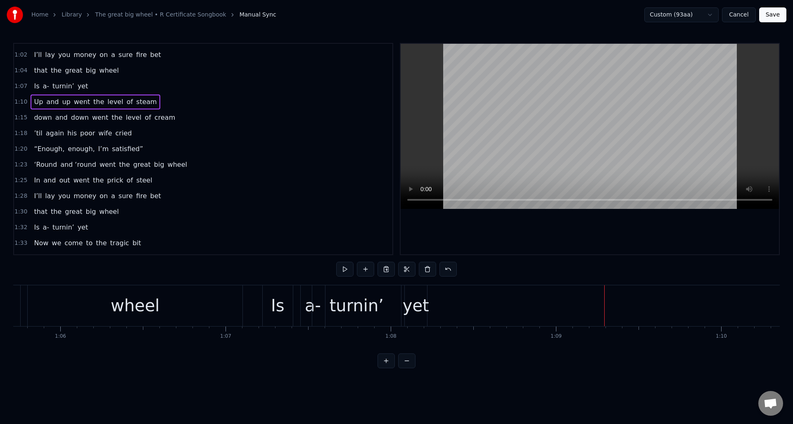
scroll to position [0, 10755]
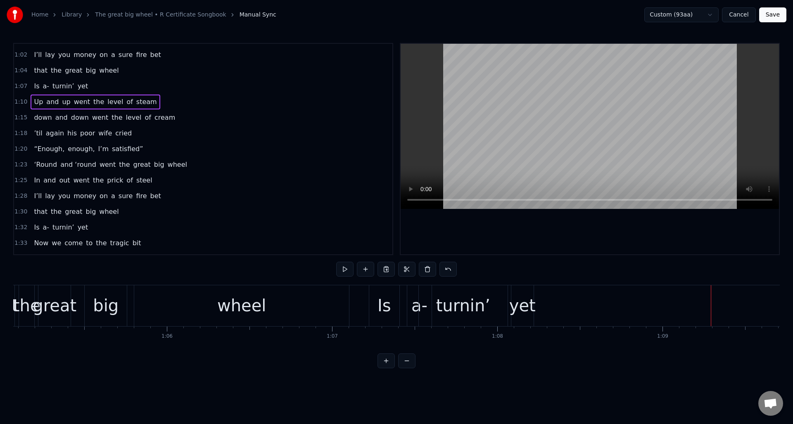
click at [144, 293] on div "wheel" at bounding box center [241, 306] width 215 height 41
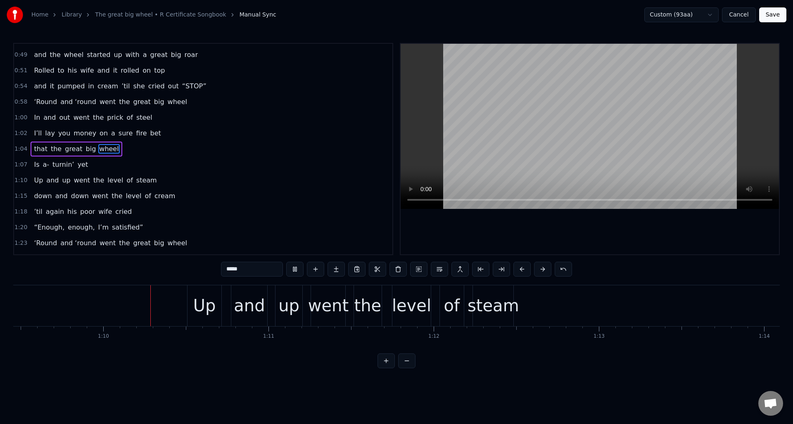
scroll to position [0, 11483]
click at [157, 181] on div "1:10 Up and up went the level of steam" at bounding box center [203, 181] width 379 height 16
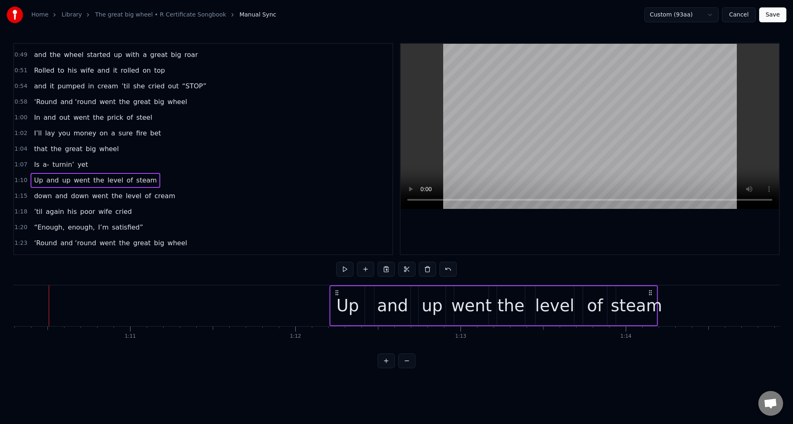
scroll to position [0, 11625]
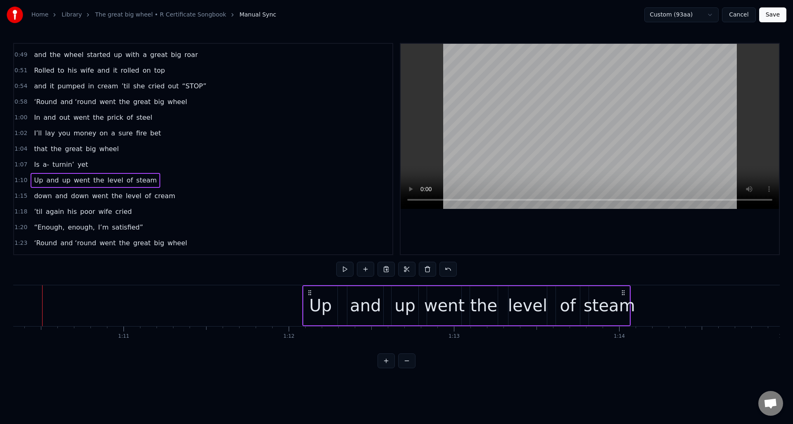
drag, startPoint x: 507, startPoint y: 293, endPoint x: 591, endPoint y: 297, distance: 84.8
click at [625, 297] on div "Up and up went the level of steam" at bounding box center [466, 306] width 329 height 41
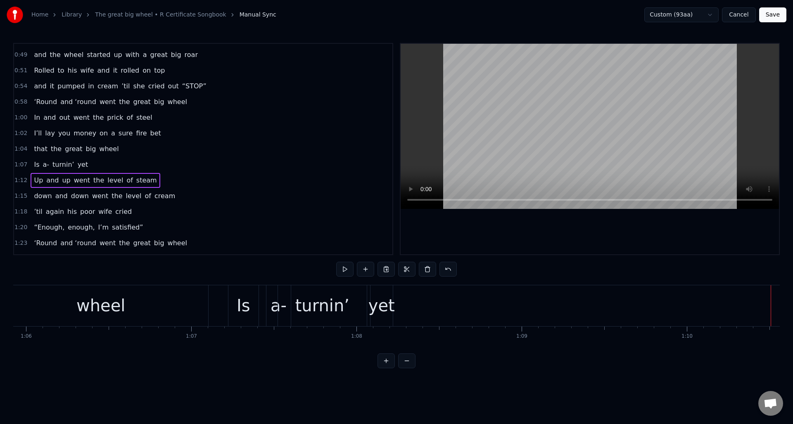
scroll to position [0, 10866]
click at [126, 297] on div "wheel" at bounding box center [131, 305] width 49 height 25
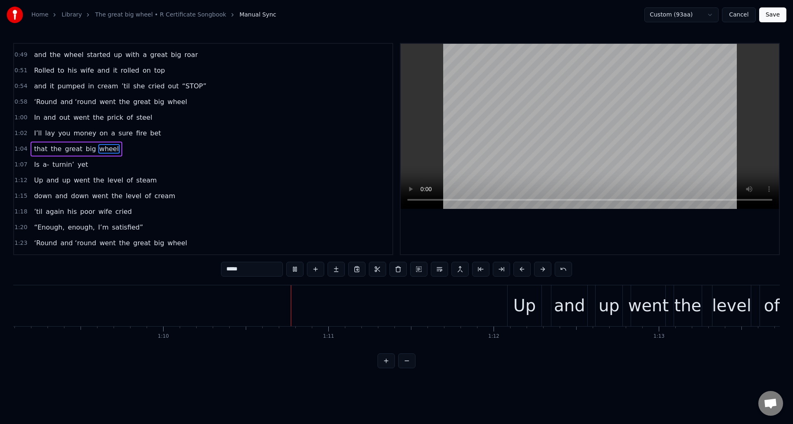
scroll to position [0, 11577]
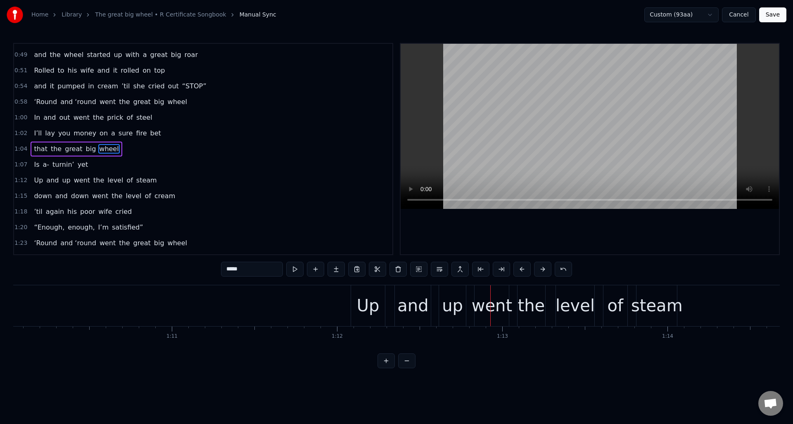
click at [140, 149] on div "1:04 that the great big wheel" at bounding box center [203, 149] width 379 height 16
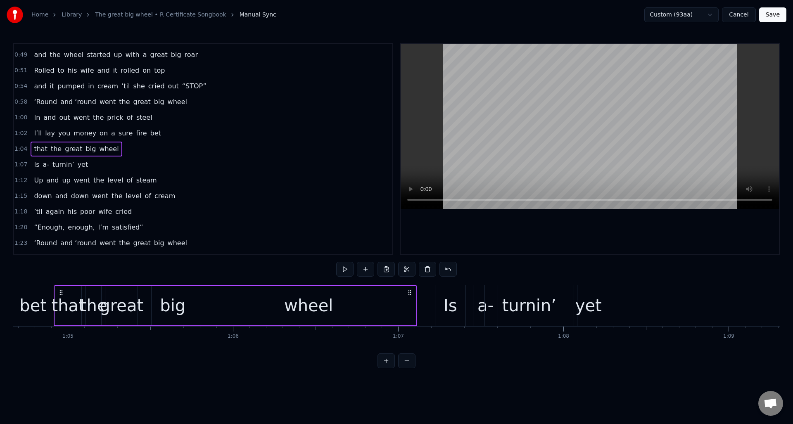
scroll to position [0, 10688]
click at [170, 181] on div "1:12 Up and up went the level of steam" at bounding box center [203, 181] width 379 height 16
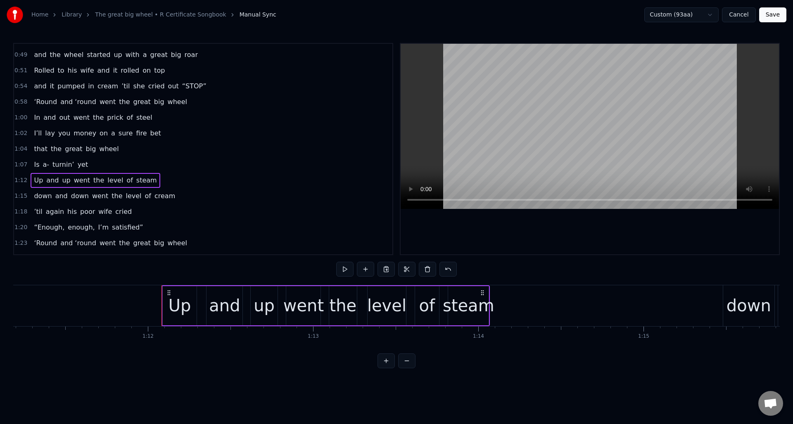
scroll to position [0, 11873]
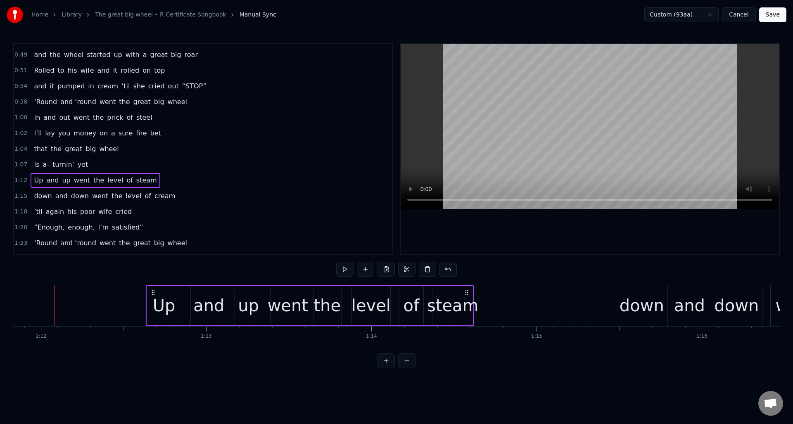
drag, startPoint x: 376, startPoint y: 291, endPoint x: 461, endPoint y: 291, distance: 84.7
click at [467, 290] on icon at bounding box center [467, 293] width 7 height 7
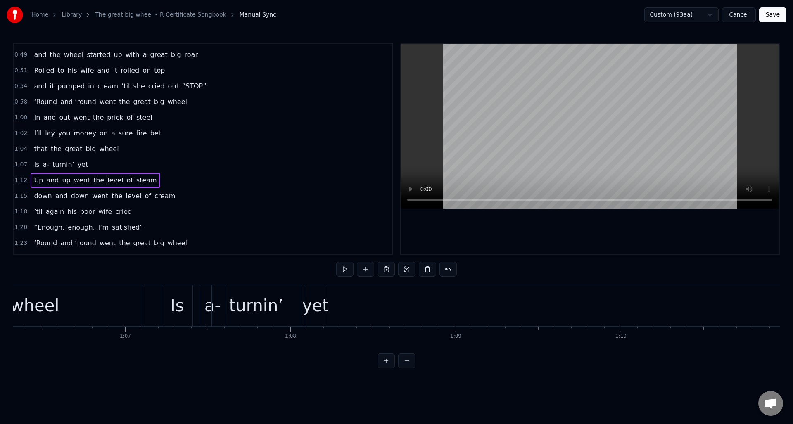
scroll to position [0, 10916]
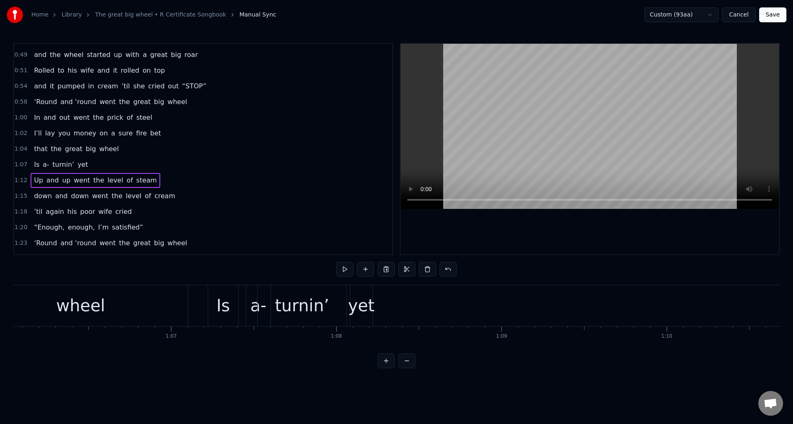
click at [144, 292] on div "wheel" at bounding box center [80, 306] width 215 height 41
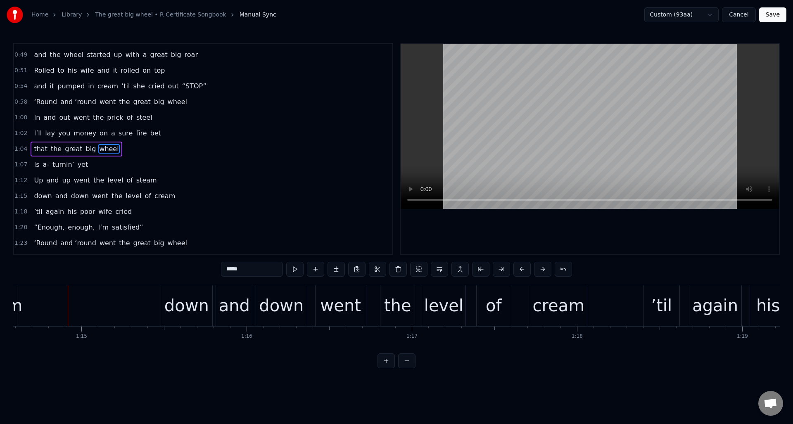
scroll to position [0, 12342]
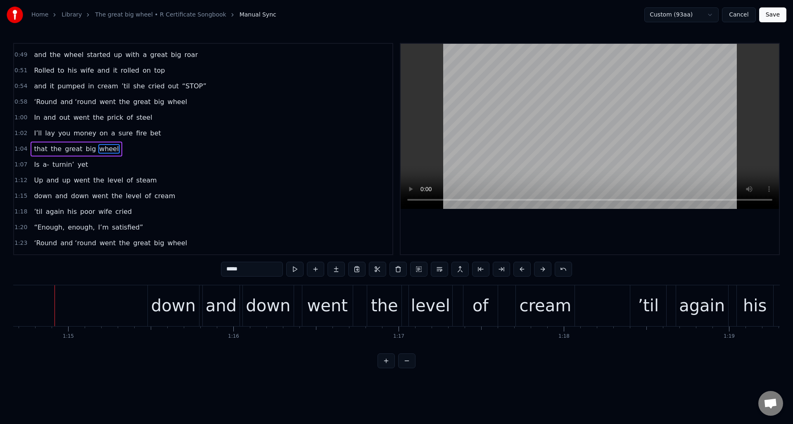
click at [178, 195] on div "1:15 down and down went the level of cream" at bounding box center [203, 196] width 379 height 16
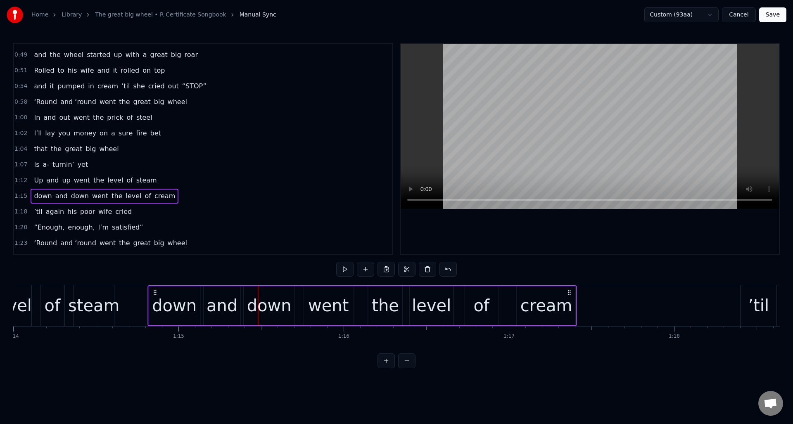
scroll to position [0, 12227]
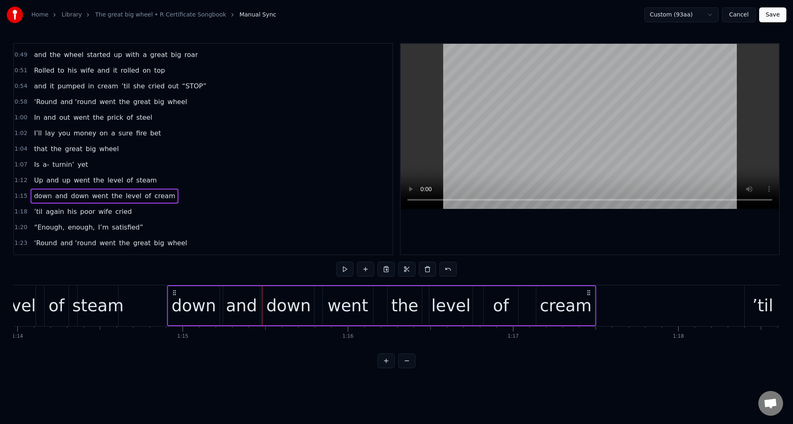
drag, startPoint x: 155, startPoint y: 293, endPoint x: 175, endPoint y: 298, distance: 20.7
click at [175, 298] on div "down and down went the level of cream" at bounding box center [382, 306] width 430 height 41
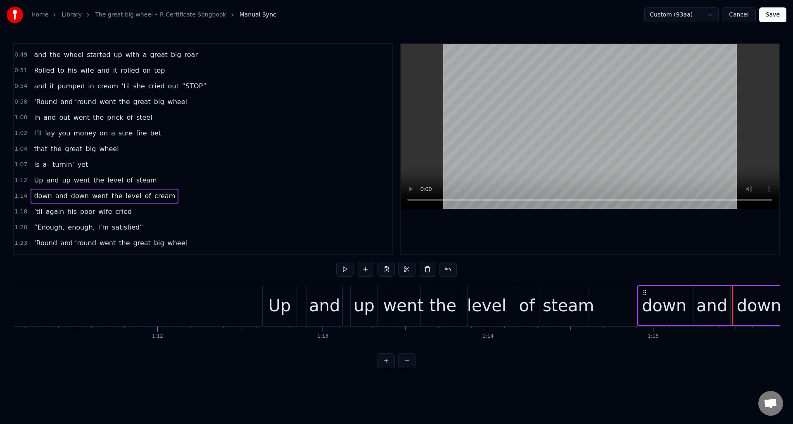
scroll to position [0, 11696]
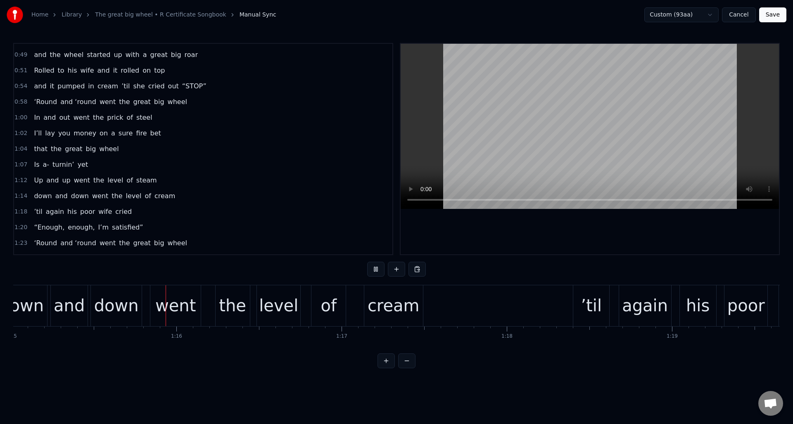
scroll to position [0, 12403]
click at [273, 294] on div "level" at bounding box center [274, 305] width 39 height 25
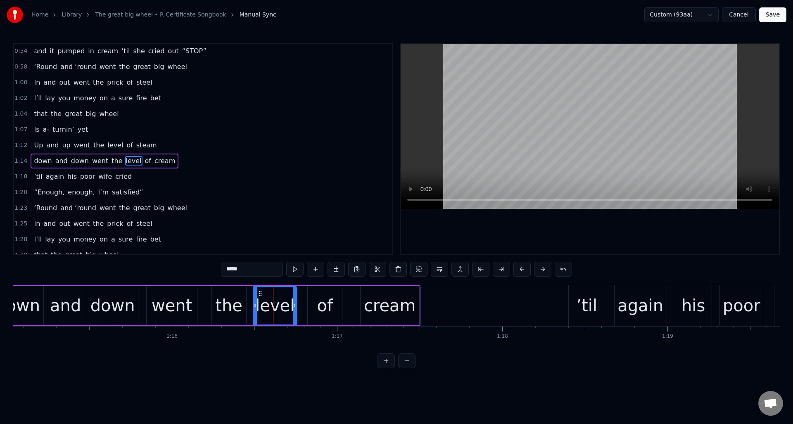
scroll to position [264, 0]
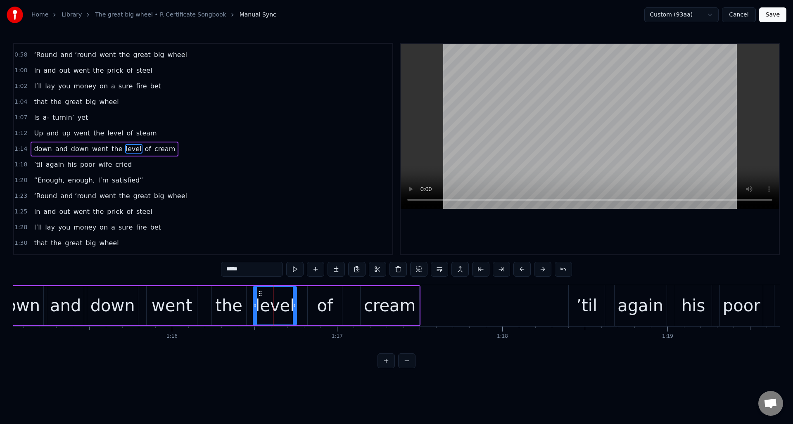
click at [219, 295] on div "the" at bounding box center [228, 305] width 27 height 25
type input "***"
drag, startPoint x: 218, startPoint y: 293, endPoint x: 214, endPoint y: 293, distance: 4.6
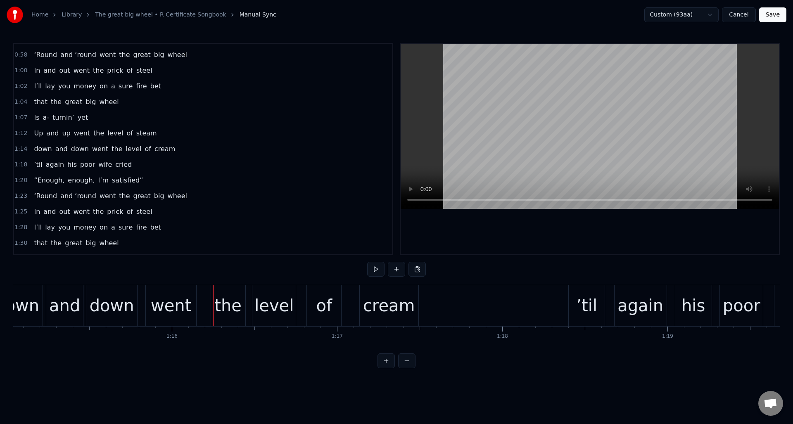
click at [219, 294] on div "the" at bounding box center [227, 305] width 27 height 25
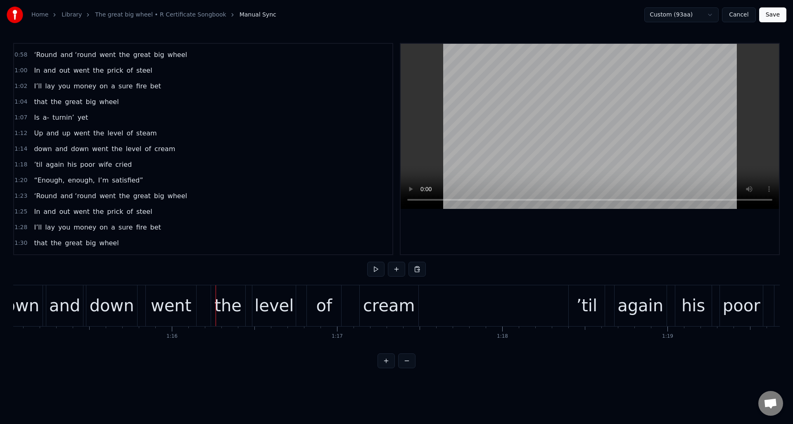
click at [230, 295] on div "the" at bounding box center [227, 305] width 27 height 25
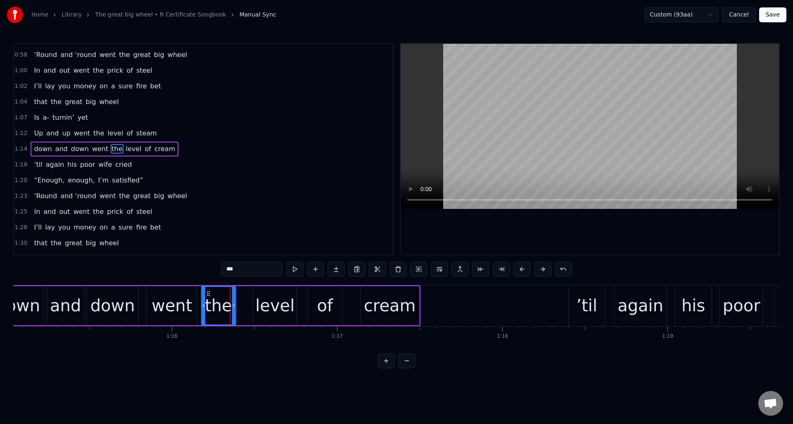
drag, startPoint x: 220, startPoint y: 293, endPoint x: 236, endPoint y: 294, distance: 16.2
click at [210, 292] on icon at bounding box center [208, 293] width 7 height 7
click at [265, 296] on div "level" at bounding box center [274, 305] width 39 height 25
drag, startPoint x: 259, startPoint y: 293, endPoint x: 246, endPoint y: 293, distance: 12.4
click at [246, 293] on icon at bounding box center [248, 293] width 7 height 7
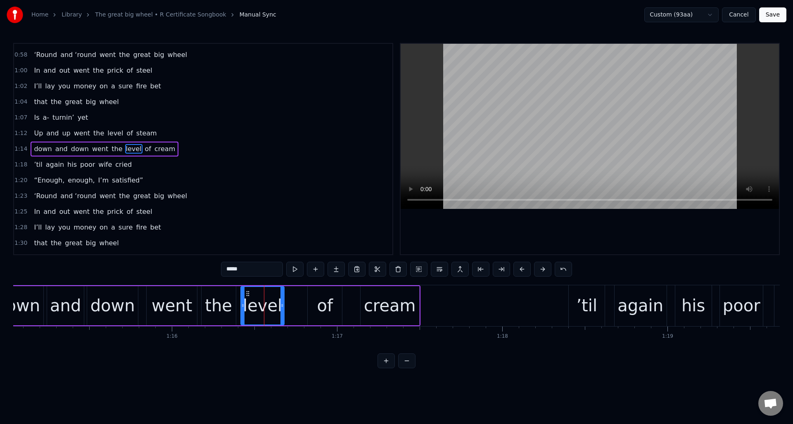
click at [313, 295] on div "of" at bounding box center [325, 305] width 34 height 39
drag, startPoint x: 315, startPoint y: 293, endPoint x: 296, endPoint y: 294, distance: 18.6
click at [296, 294] on icon at bounding box center [296, 293] width 7 height 7
click at [368, 295] on div "cream" at bounding box center [390, 305] width 52 height 25
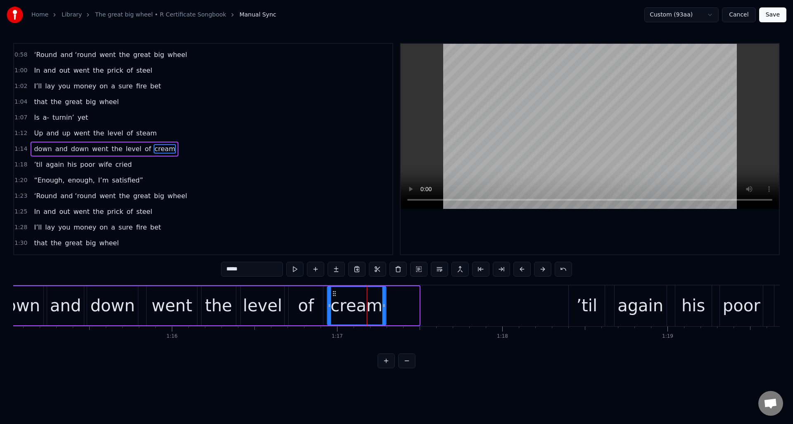
drag, startPoint x: 368, startPoint y: 293, endPoint x: 348, endPoint y: 309, distance: 25.6
click at [335, 295] on icon at bounding box center [334, 293] width 7 height 7
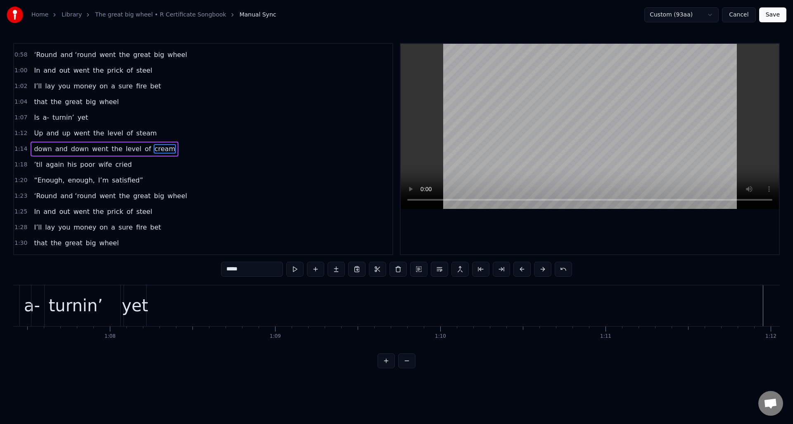
scroll to position [0, 11037]
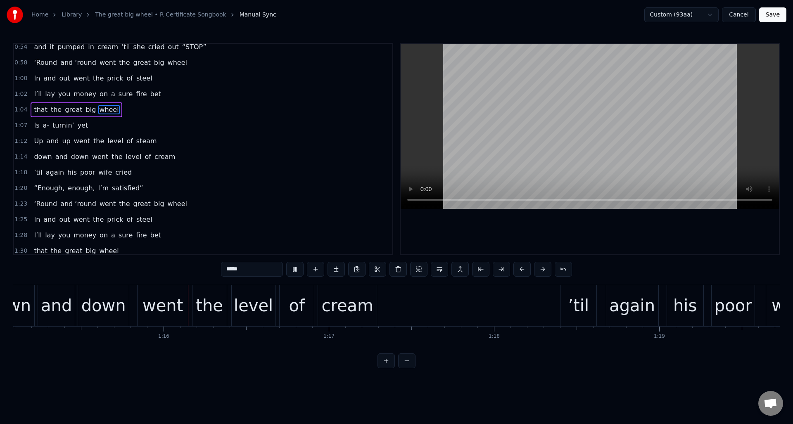
scroll to position [0, 12413]
click at [258, 297] on div "level" at bounding box center [252, 305] width 39 height 25
type input "*****"
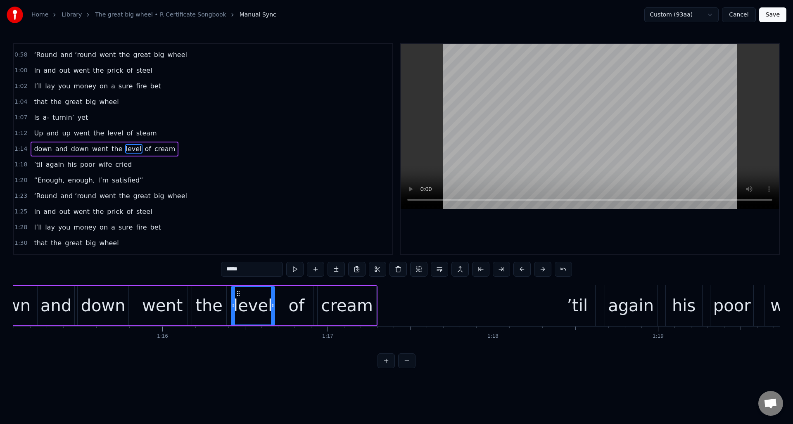
click at [258, 297] on div at bounding box center [258, 306] width 0 height 41
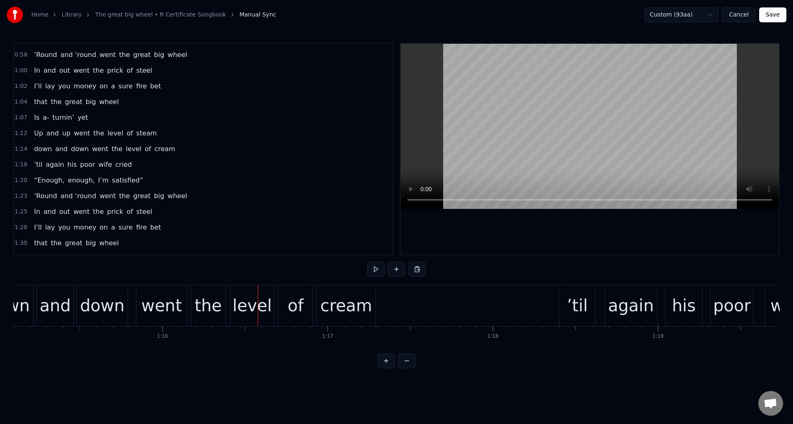
click at [258, 297] on div at bounding box center [258, 306] width 0 height 41
click at [249, 297] on div "level" at bounding box center [252, 305] width 39 height 25
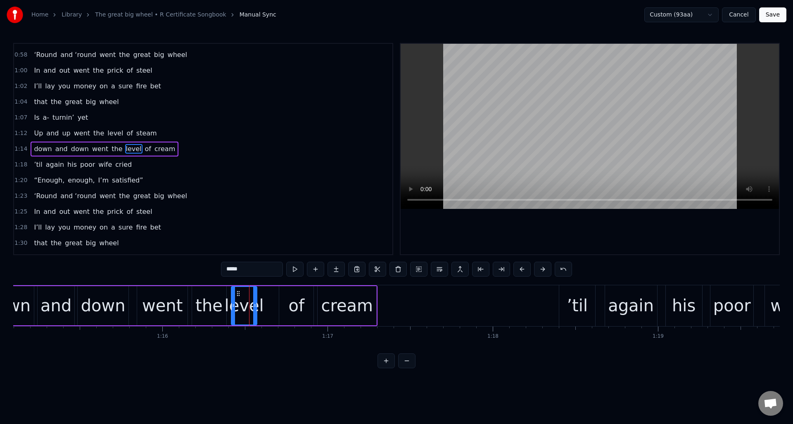
drag, startPoint x: 272, startPoint y: 297, endPoint x: 255, endPoint y: 299, distance: 17.8
click at [255, 299] on div at bounding box center [254, 306] width 3 height 38
click at [295, 295] on div "of" at bounding box center [296, 305] width 16 height 25
drag, startPoint x: 286, startPoint y: 293, endPoint x: 269, endPoint y: 293, distance: 16.9
click at [269, 293] on icon at bounding box center [269, 293] width 7 height 7
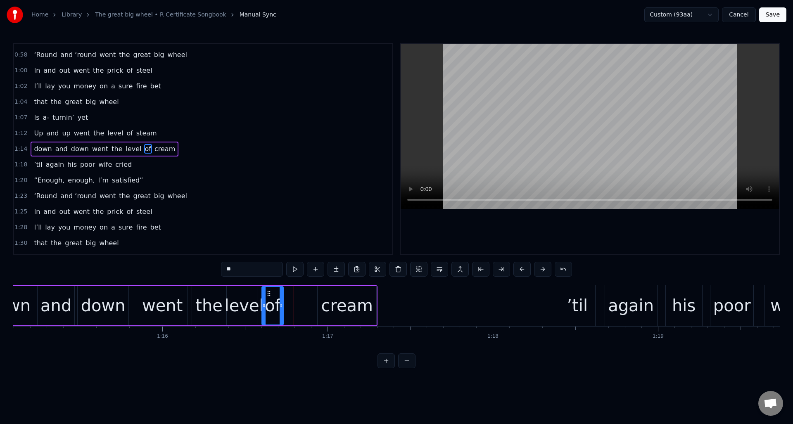
drag, startPoint x: 294, startPoint y: 297, endPoint x: 303, endPoint y: 298, distance: 9.1
click at [281, 298] on div at bounding box center [281, 306] width 3 height 38
click at [330, 297] on div "cream" at bounding box center [347, 305] width 52 height 25
type input "*****"
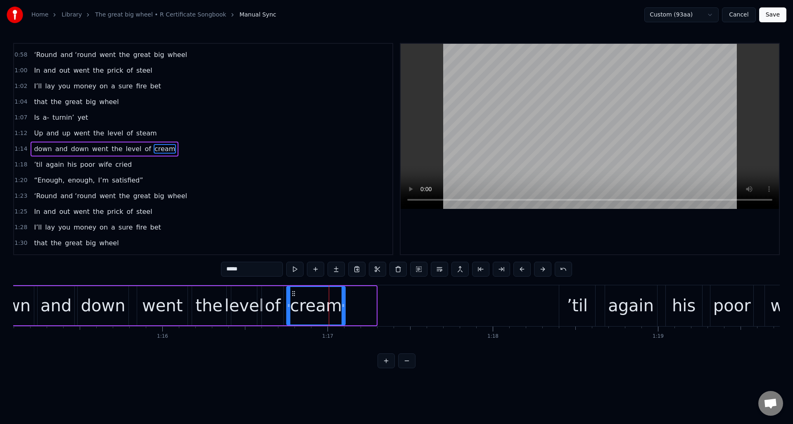
drag, startPoint x: 324, startPoint y: 292, endPoint x: 311, endPoint y: 311, distance: 22.8
click at [293, 295] on icon at bounding box center [293, 293] width 7 height 7
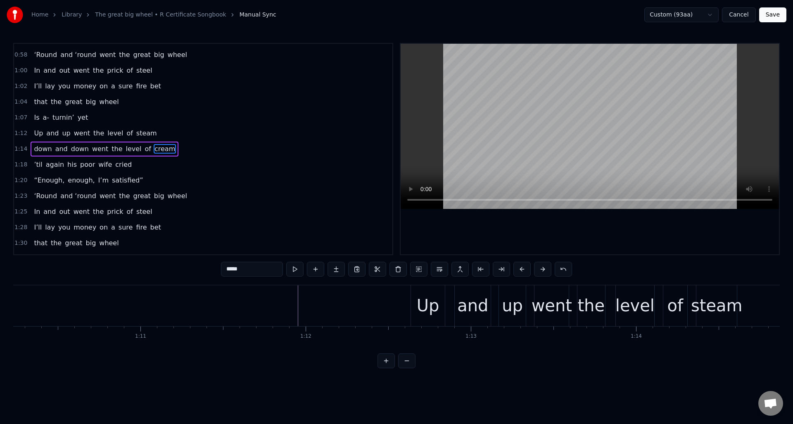
scroll to position [0, 11562]
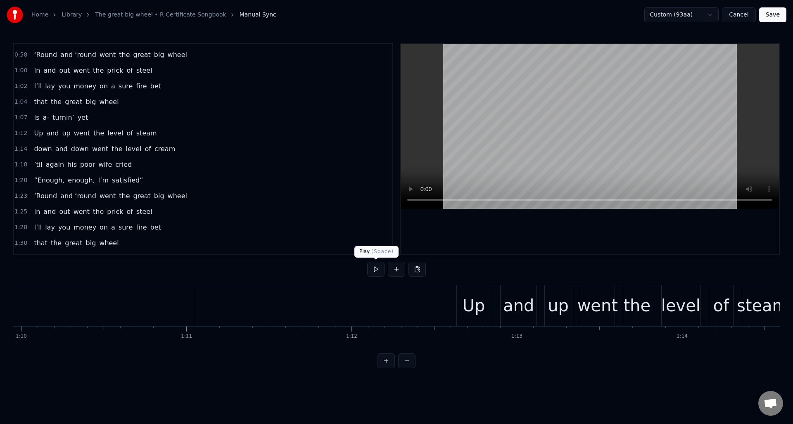
click at [373, 269] on button at bounding box center [375, 269] width 17 height 15
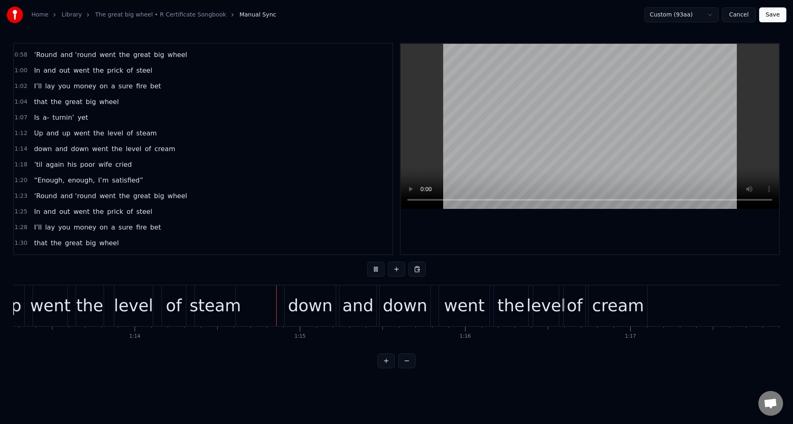
scroll to position [0, 12252]
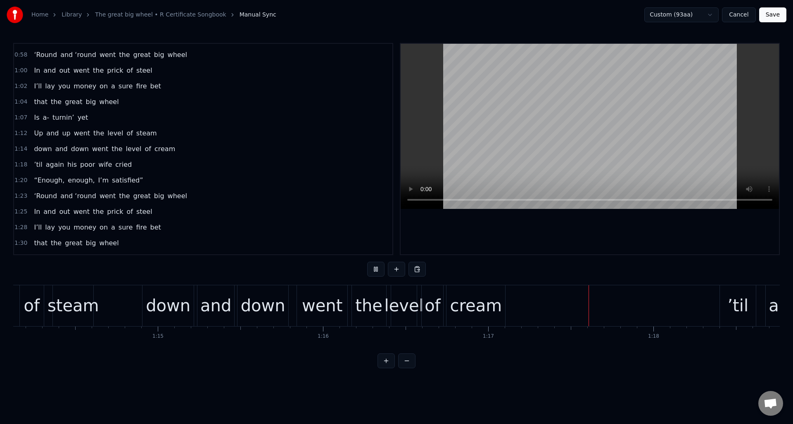
click at [373, 269] on button at bounding box center [375, 269] width 17 height 15
click at [165, 167] on div "1:18 ’til again his poor wife cried" at bounding box center [203, 165] width 379 height 16
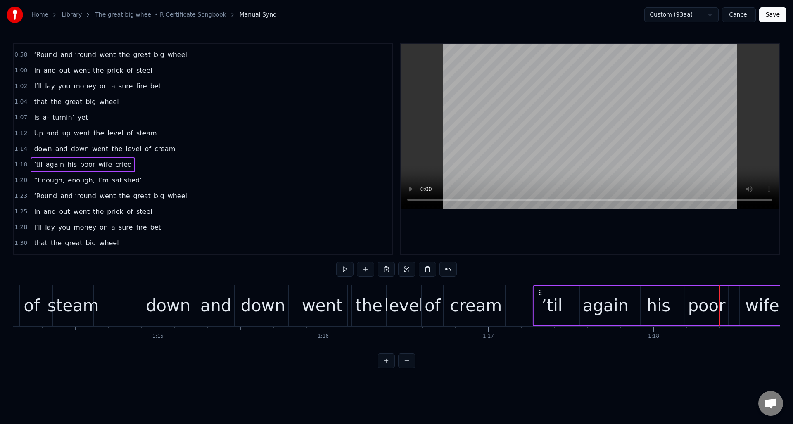
drag, startPoint x: 725, startPoint y: 292, endPoint x: 538, endPoint y: 300, distance: 187.0
click at [538, 300] on div "’til again his poor wife cried" at bounding box center [682, 306] width 298 height 41
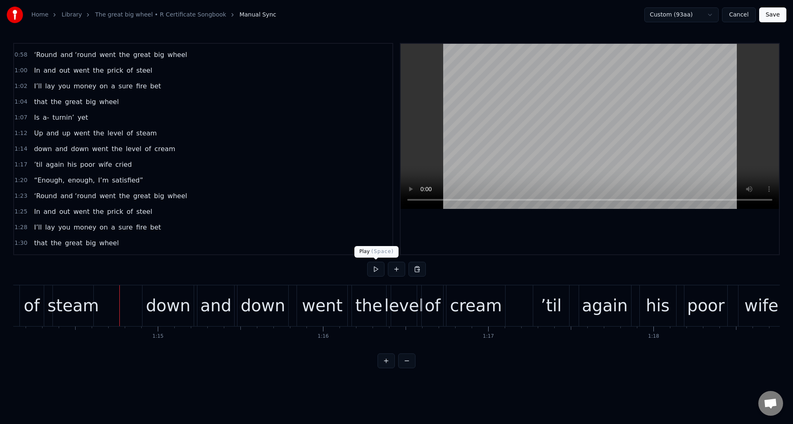
click at [374, 269] on button at bounding box center [375, 269] width 17 height 15
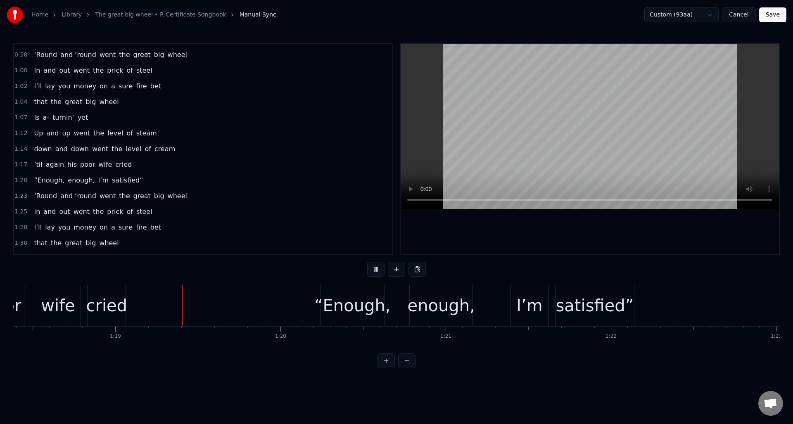
scroll to position [0, 12957]
click at [374, 269] on button at bounding box center [375, 269] width 17 height 15
click at [184, 177] on div "1:20 “Enough, enough, I’m satisfied”" at bounding box center [203, 181] width 379 height 16
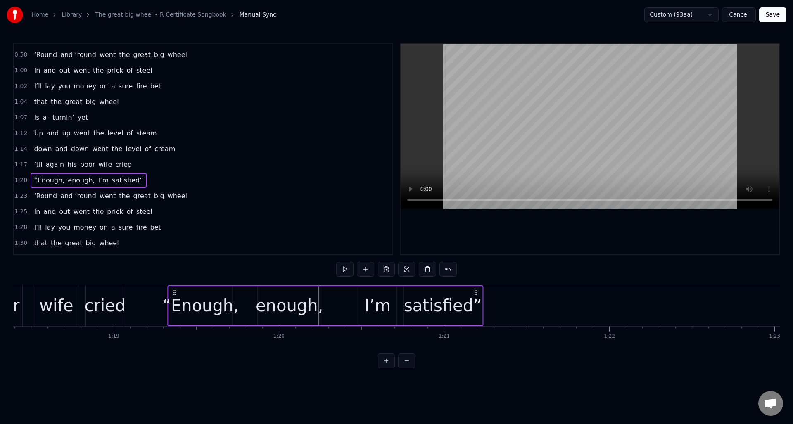
drag, startPoint x: 325, startPoint y: 292, endPoint x: 183, endPoint y: 296, distance: 142.2
click at [174, 290] on icon at bounding box center [175, 293] width 7 height 7
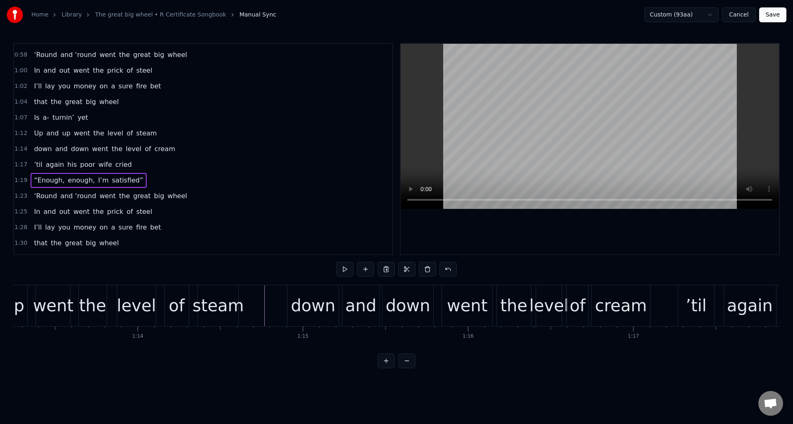
scroll to position [0, 11985]
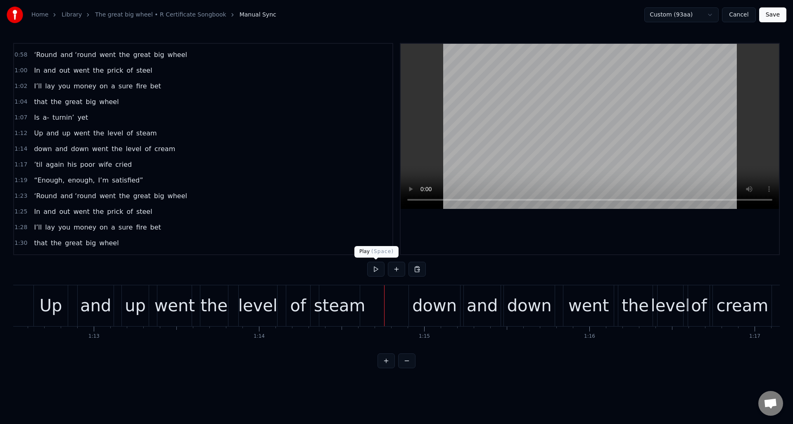
click at [376, 267] on button at bounding box center [375, 269] width 17 height 15
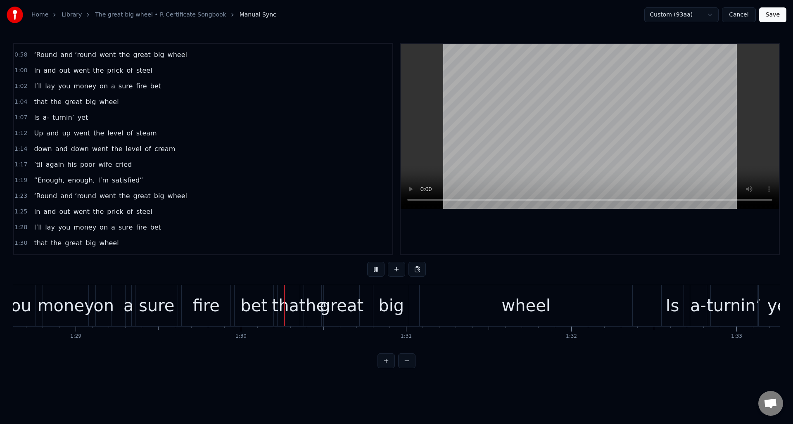
scroll to position [0, 14799]
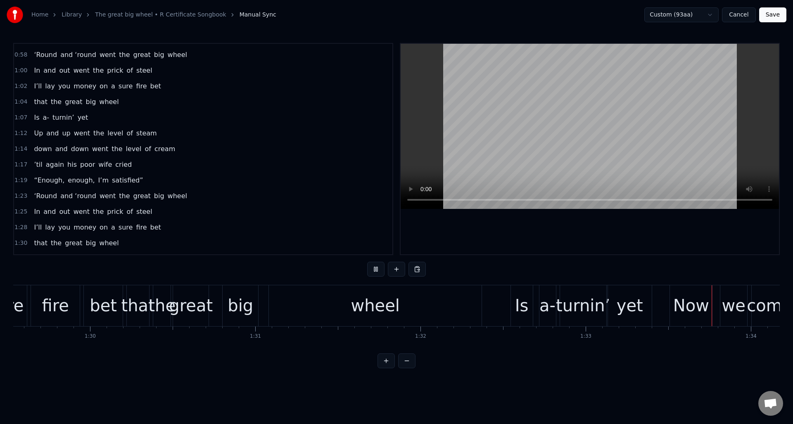
click at [376, 267] on button at bounding box center [375, 269] width 17 height 15
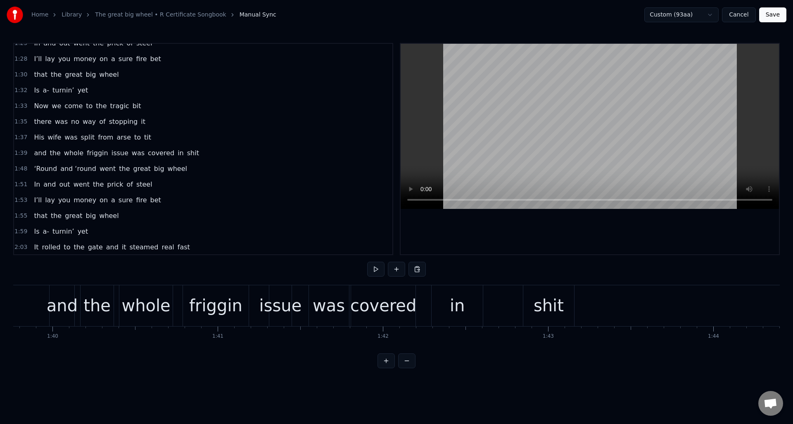
scroll to position [430, 0]
click at [196, 156] on div "1:39 and the whole friggin issue was covered in shit" at bounding box center [203, 156] width 379 height 16
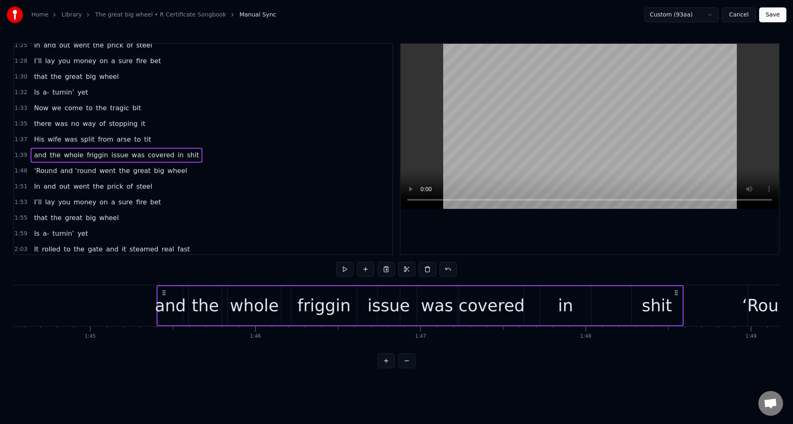
scroll to position [0, 17321]
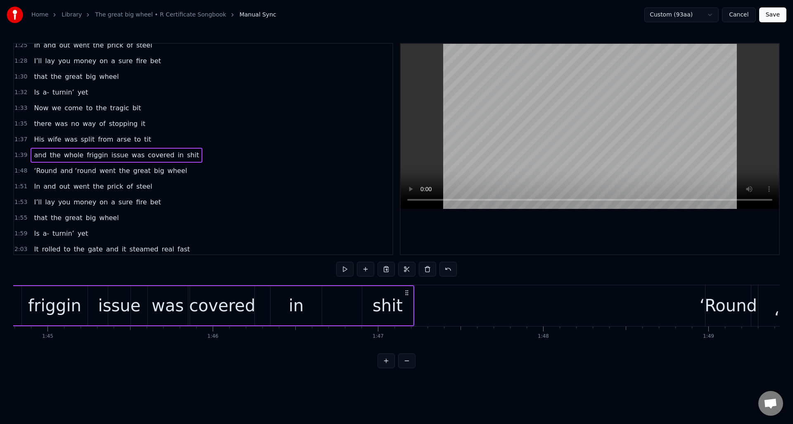
drag, startPoint x: 575, startPoint y: 291, endPoint x: 407, endPoint y: 305, distance: 167.9
click at [407, 305] on div "and the whole friggin issue was covered in shit" at bounding box center [150, 306] width 527 height 41
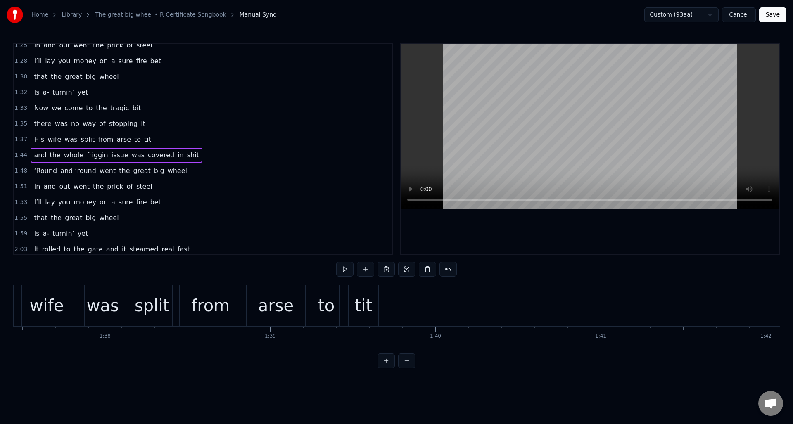
scroll to position [0, 16046]
click at [183, 141] on div "1:37 His wife was split from arse to tit" at bounding box center [203, 140] width 379 height 16
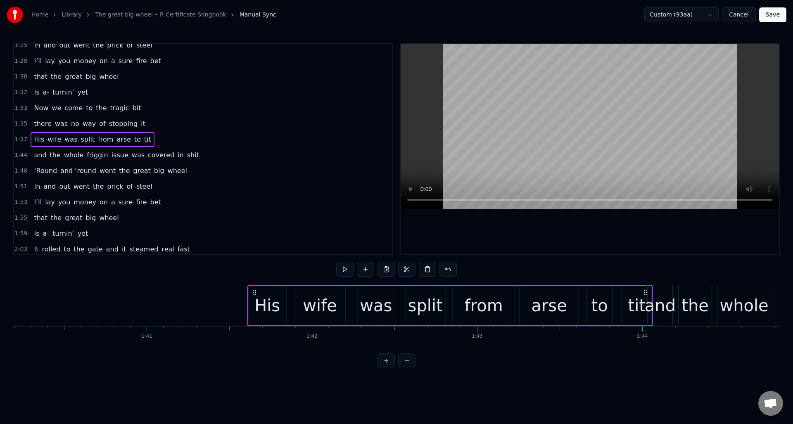
scroll to position [0, 16571]
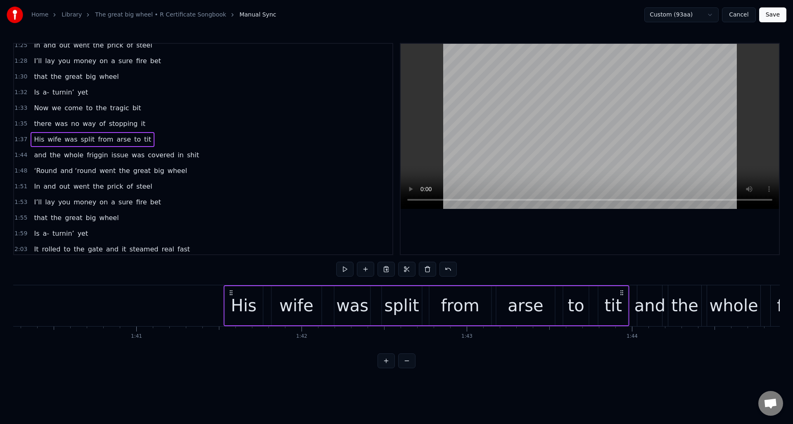
drag, startPoint x: 452, startPoint y: 291, endPoint x: 621, endPoint y: 297, distance: 169.5
click at [621, 297] on div "His wife was split from arse to tit" at bounding box center [427, 306] width 406 height 41
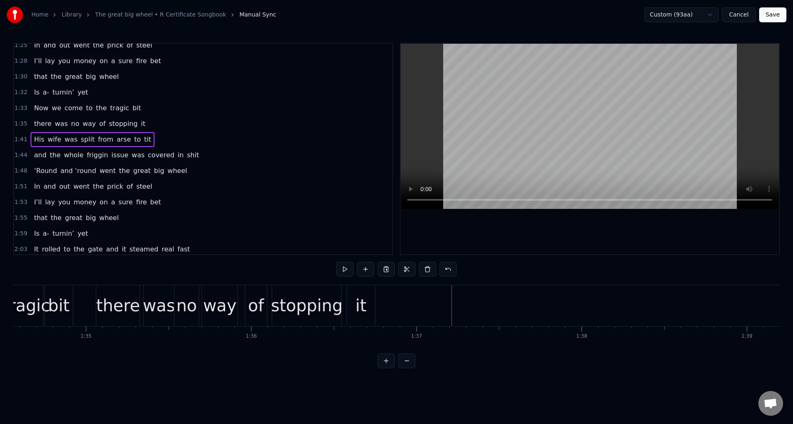
scroll to position [0, 15447]
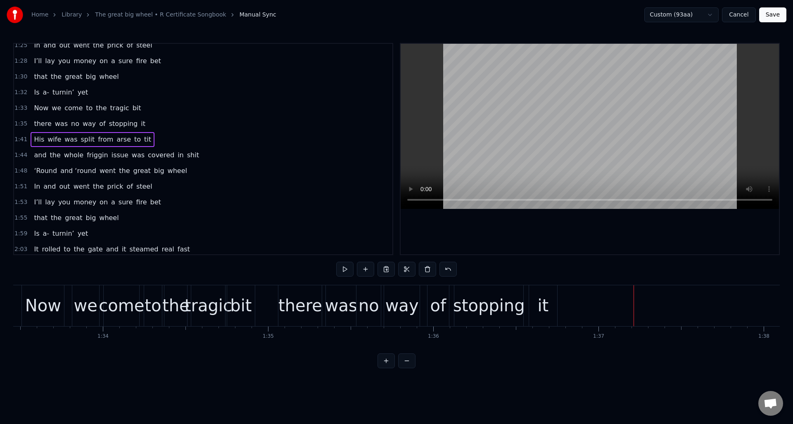
click at [154, 124] on div "1:35 there was no way of stopping it" at bounding box center [203, 124] width 379 height 16
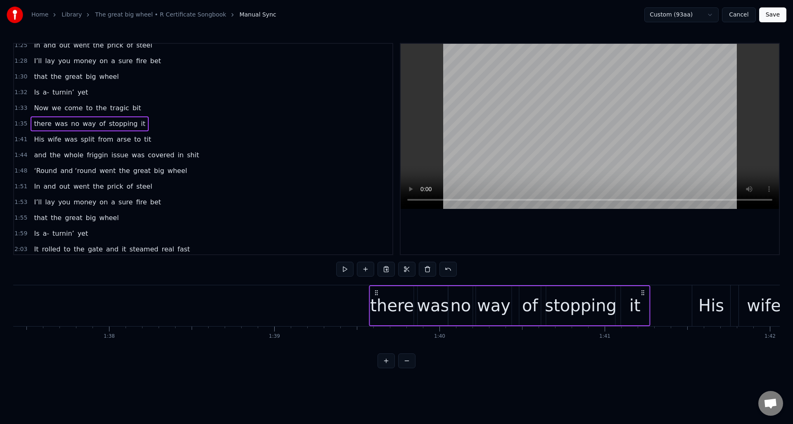
scroll to position [0, 16106]
drag, startPoint x: 553, startPoint y: 293, endPoint x: 637, endPoint y: 296, distance: 84.0
click at [637, 296] on div "there was no way of stopping it" at bounding box center [502, 306] width 281 height 41
click at [153, 108] on div "1:33 Now we come to the tragic bit" at bounding box center [203, 108] width 379 height 16
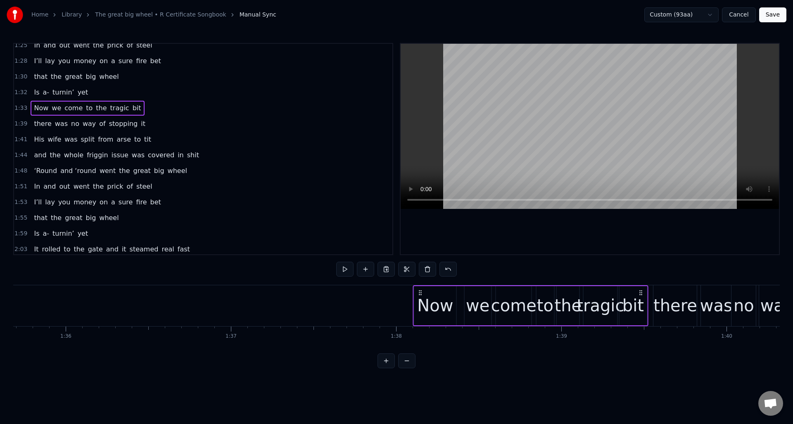
scroll to position [0, 15820]
drag, startPoint x: 283, startPoint y: 292, endPoint x: 627, endPoint y: 292, distance: 344.2
click at [627, 292] on icon at bounding box center [627, 293] width 7 height 7
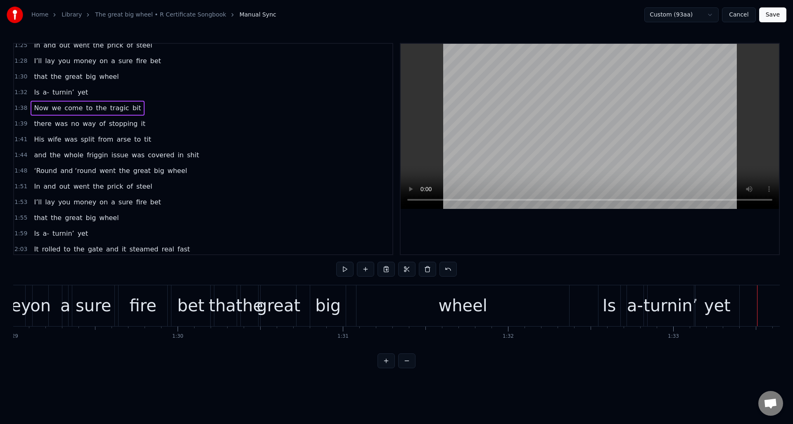
scroll to position [0, 14681]
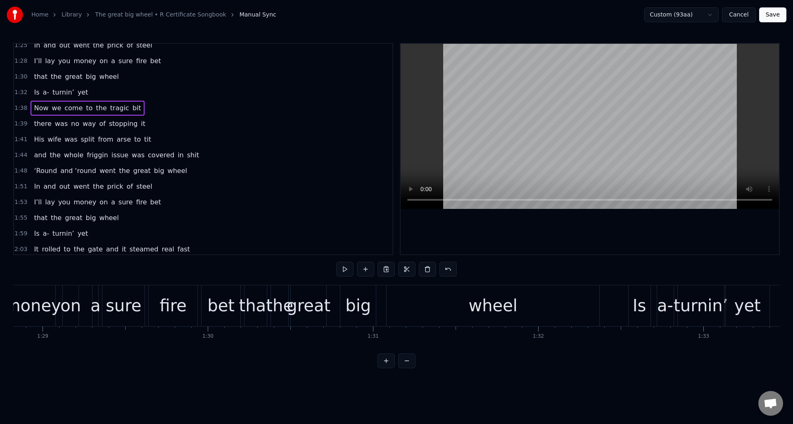
click at [183, 295] on div "fire" at bounding box center [173, 305] width 27 height 25
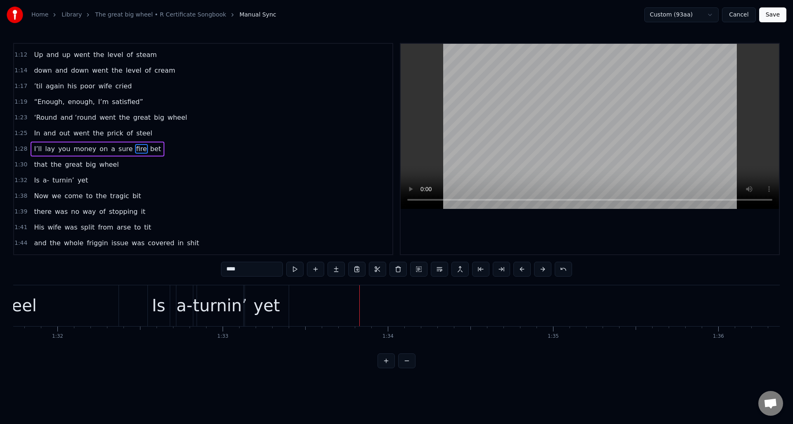
scroll to position [0, 15087]
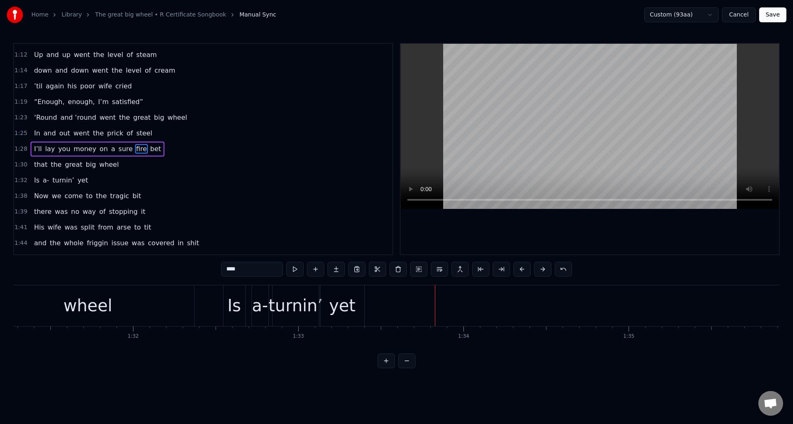
click at [114, 178] on div "1:32 Is a- turnin’ yet" at bounding box center [203, 181] width 379 height 16
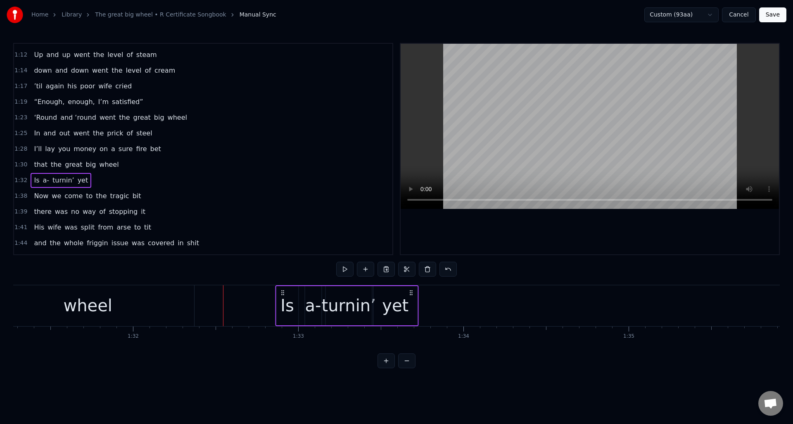
drag, startPoint x: 359, startPoint y: 292, endPoint x: 411, endPoint y: 293, distance: 52.5
click at [411, 293] on icon at bounding box center [411, 293] width 7 height 7
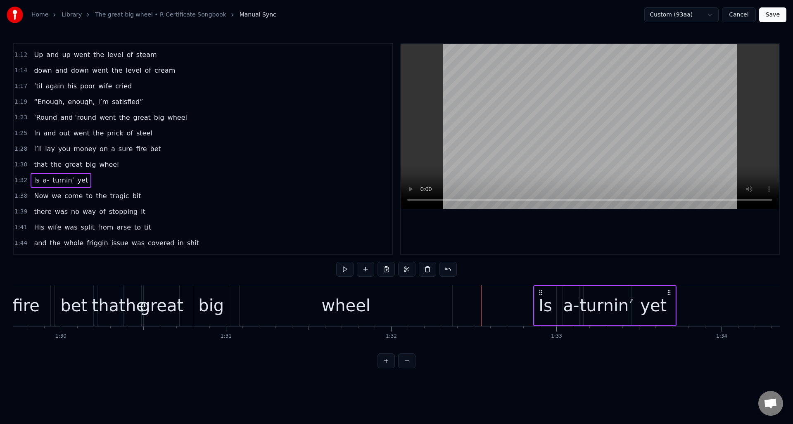
scroll to position [0, 14798]
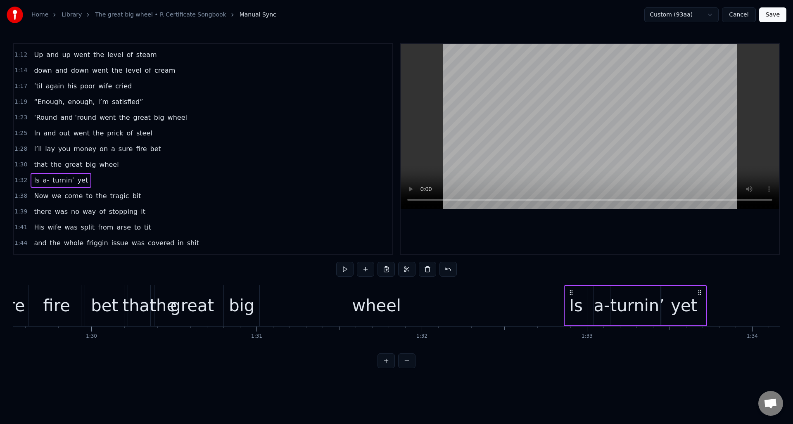
click at [283, 300] on div "wheel" at bounding box center [376, 306] width 213 height 41
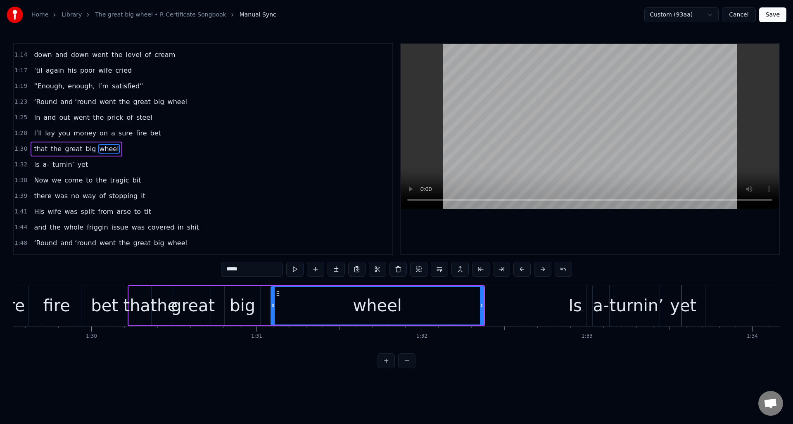
click at [573, 294] on div "Is" at bounding box center [576, 305] width 14 height 25
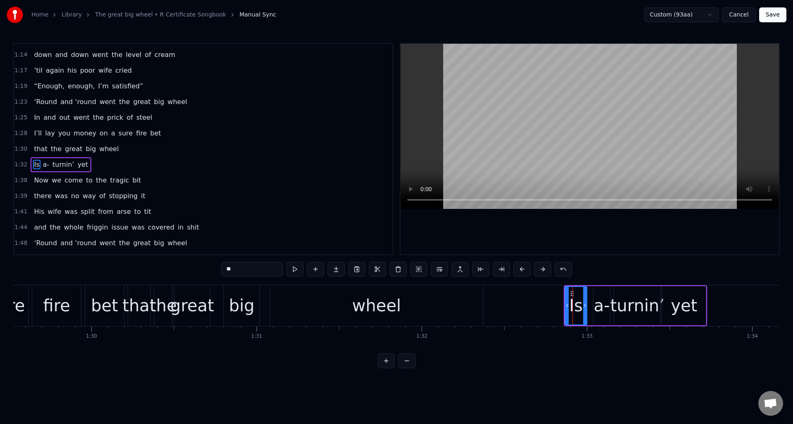
scroll to position [374, 0]
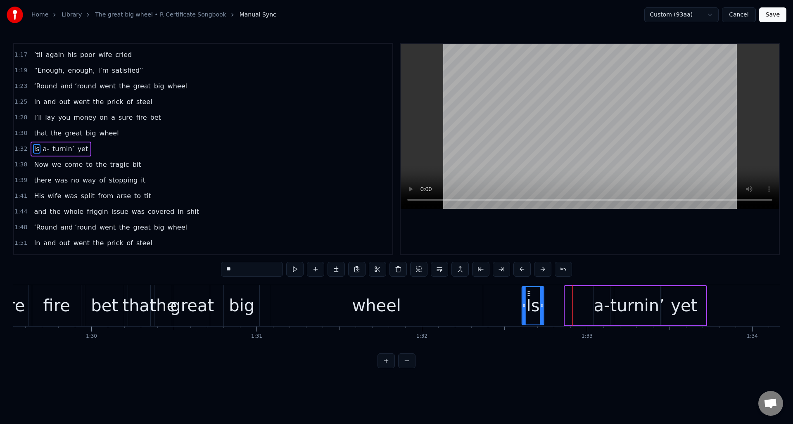
drag, startPoint x: 571, startPoint y: 293, endPoint x: 558, endPoint y: 295, distance: 13.0
click at [528, 296] on icon at bounding box center [529, 293] width 7 height 7
click at [601, 297] on div "a-" at bounding box center [602, 305] width 16 height 25
drag, startPoint x: 600, startPoint y: 293, endPoint x: 567, endPoint y: 297, distance: 33.7
click at [562, 298] on div "a-" at bounding box center [564, 306] width 16 height 38
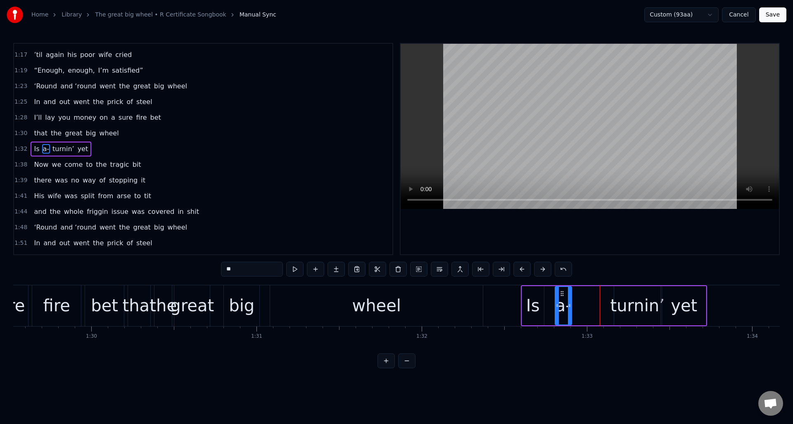
click at [624, 294] on div "turnin’" at bounding box center [638, 305] width 54 height 25
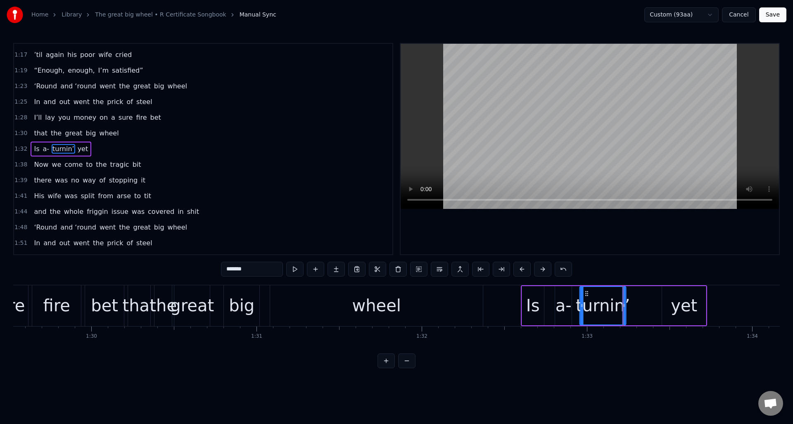
click at [588, 294] on icon at bounding box center [587, 293] width 7 height 7
click at [674, 295] on div "yet" at bounding box center [684, 305] width 26 height 25
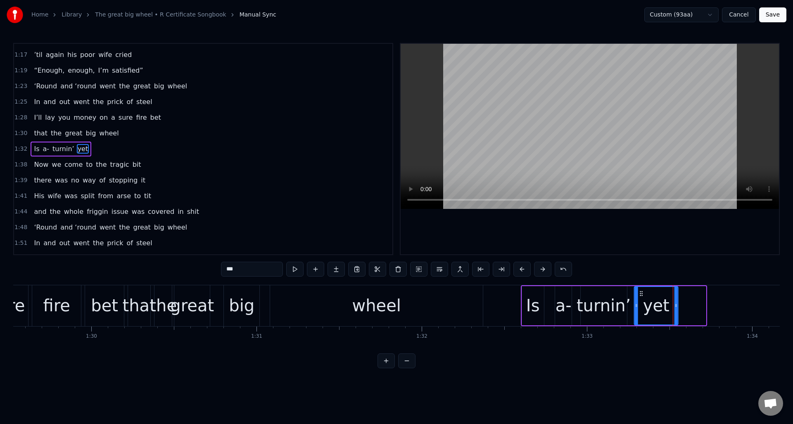
click at [642, 295] on icon at bounding box center [641, 293] width 7 height 7
click at [286, 295] on div "wheel" at bounding box center [376, 306] width 213 height 41
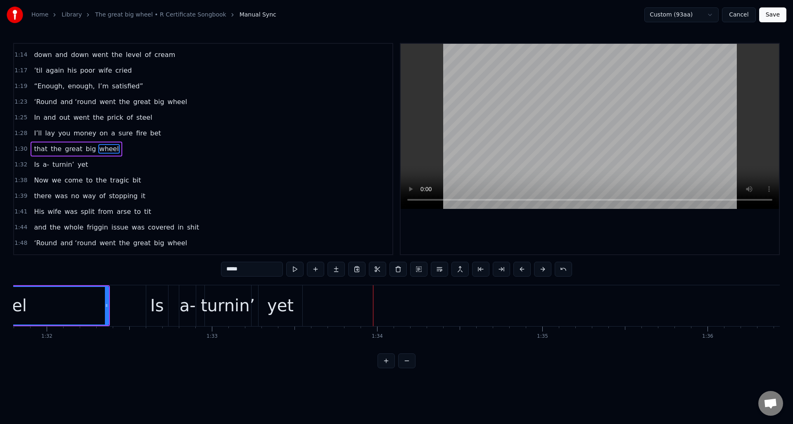
scroll to position [0, 15127]
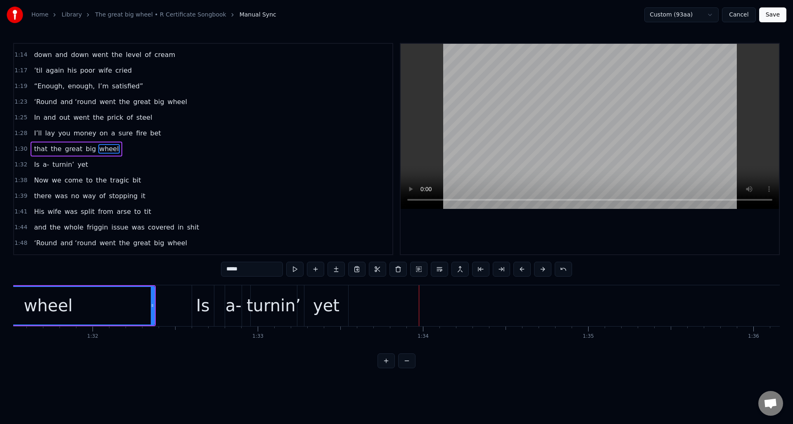
click at [324, 295] on div "yet" at bounding box center [326, 305] width 26 height 25
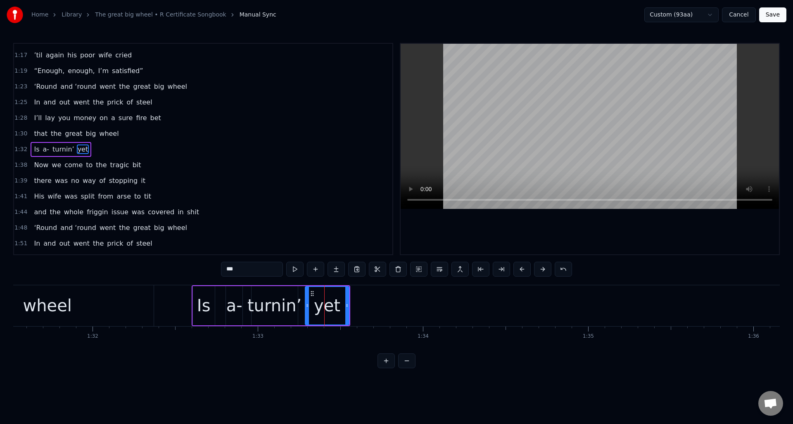
scroll to position [374, 0]
drag, startPoint x: 312, startPoint y: 293, endPoint x: 324, endPoint y: 294, distance: 12.0
click at [287, 293] on div "turnin’" at bounding box center [275, 305] width 54 height 25
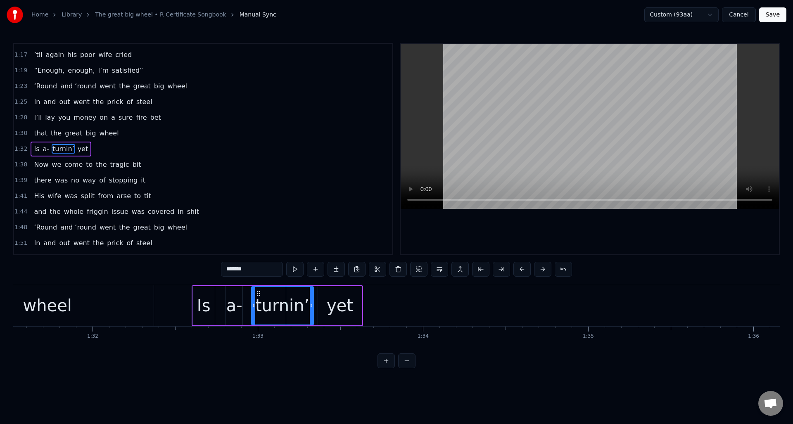
drag, startPoint x: 297, startPoint y: 296, endPoint x: 312, endPoint y: 298, distance: 15.8
click at [312, 298] on div at bounding box center [311, 306] width 3 height 38
click at [113, 290] on div "wheel" at bounding box center [47, 306] width 213 height 41
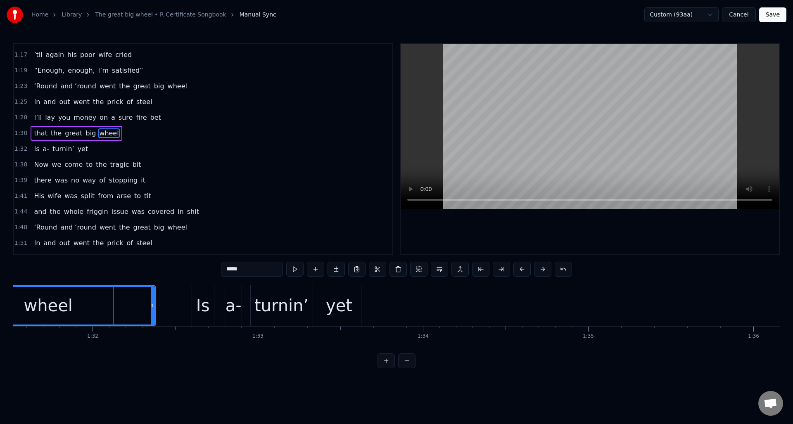
scroll to position [358, 0]
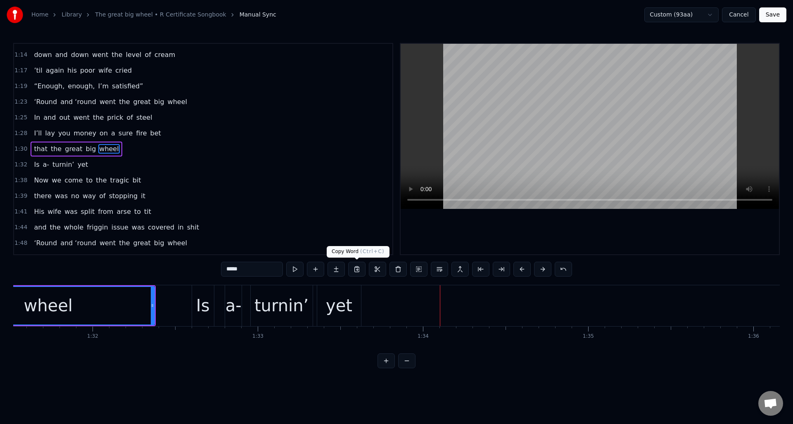
click at [337, 293] on div "yet" at bounding box center [339, 305] width 26 height 25
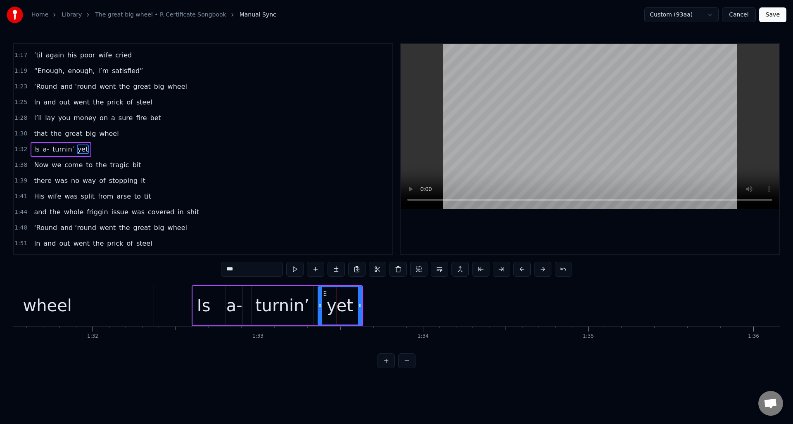
scroll to position [374, 0]
drag, startPoint x: 326, startPoint y: 291, endPoint x: 355, endPoint y: 292, distance: 28.9
click at [355, 292] on circle at bounding box center [355, 291] width 0 height 0
click at [302, 293] on div "turnin’" at bounding box center [283, 305] width 62 height 39
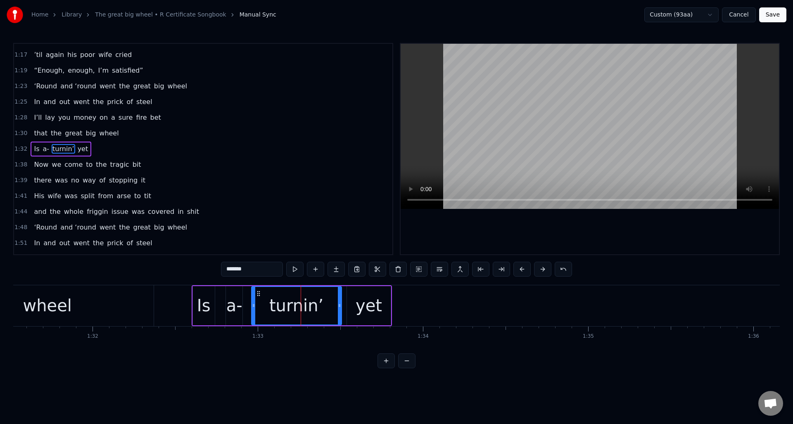
drag, startPoint x: 311, startPoint y: 296, endPoint x: 327, endPoint y: 297, distance: 15.7
click at [339, 297] on div at bounding box center [339, 306] width 3 height 38
click at [119, 295] on div "wheel" at bounding box center [47, 306] width 213 height 41
type input "*****"
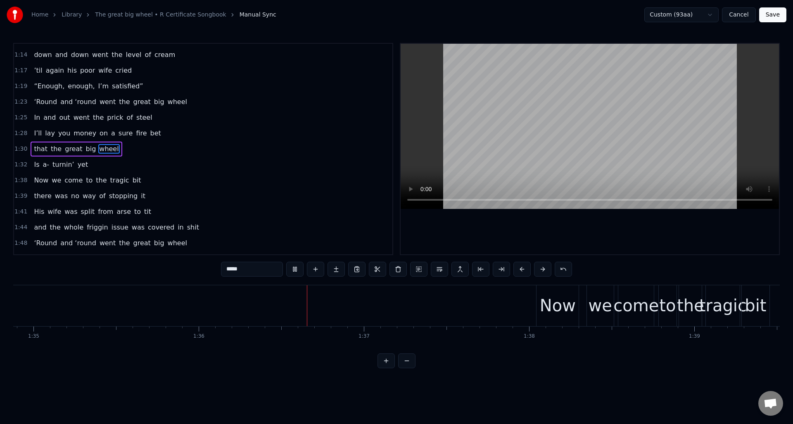
scroll to position [0, 15840]
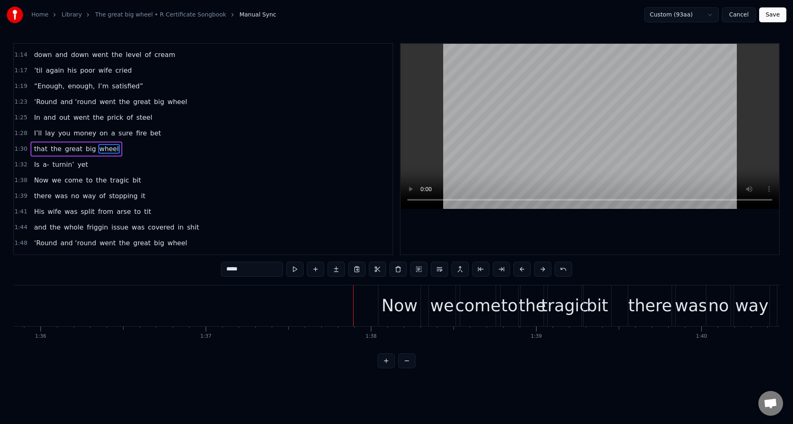
click at [144, 183] on div "1:38 Now we come to the tragic bit" at bounding box center [203, 181] width 379 height 16
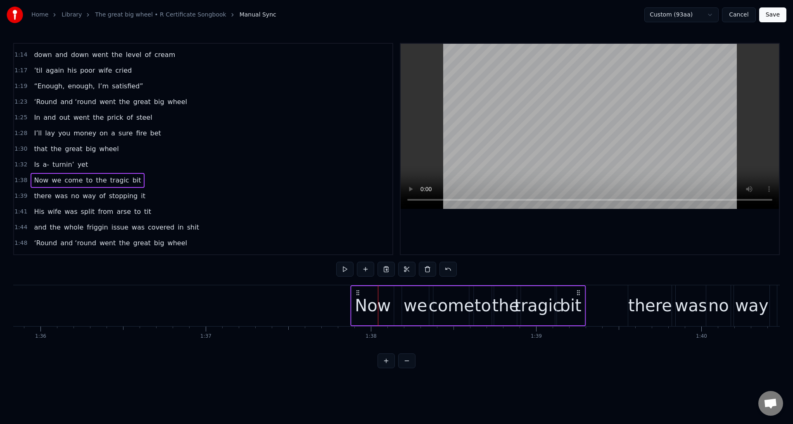
drag, startPoint x: 384, startPoint y: 292, endPoint x: 356, endPoint y: 294, distance: 27.8
click at [356, 294] on icon at bounding box center [358, 293] width 7 height 7
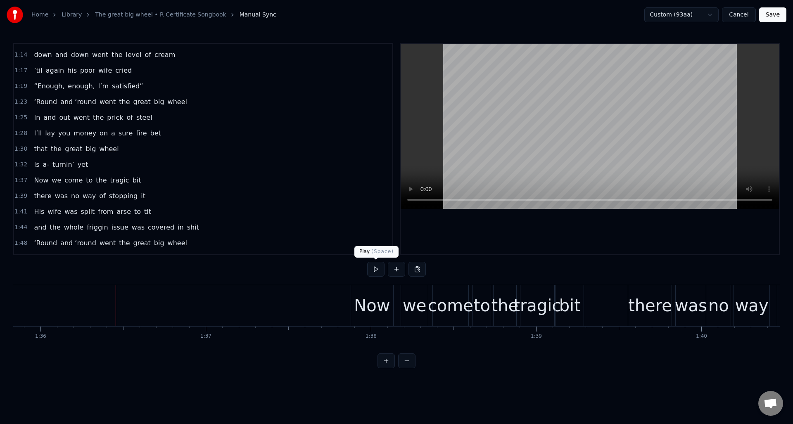
click at [376, 271] on button at bounding box center [375, 269] width 17 height 15
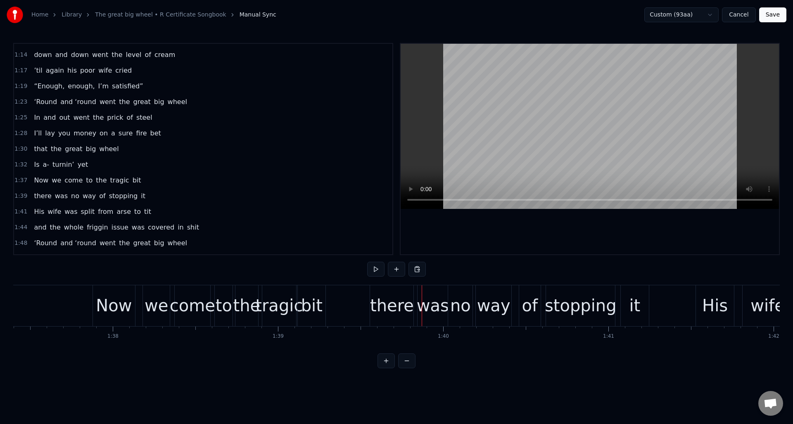
scroll to position [0, 16159]
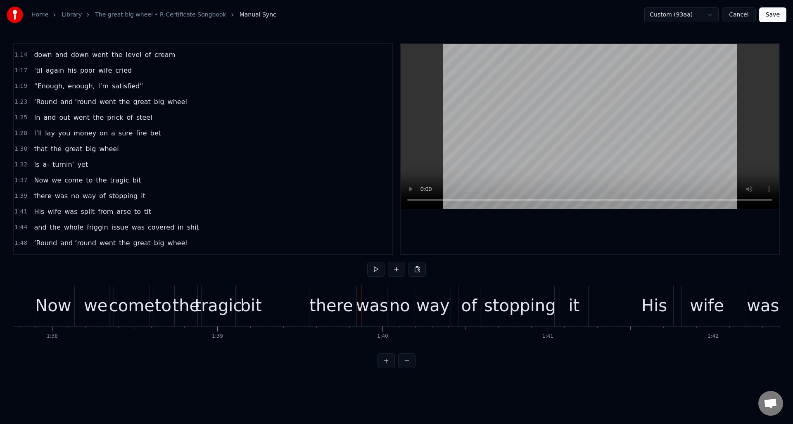
click at [157, 194] on div "1:39 there was no way of stopping it" at bounding box center [203, 196] width 379 height 16
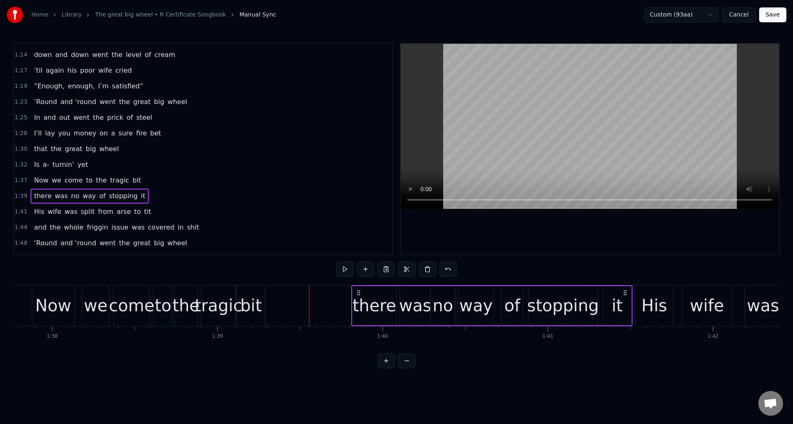
drag, startPoint x: 583, startPoint y: 293, endPoint x: 625, endPoint y: 291, distance: 42.6
click at [625, 291] on icon at bounding box center [625, 293] width 7 height 7
click at [252, 294] on div "bit" at bounding box center [250, 305] width 21 height 25
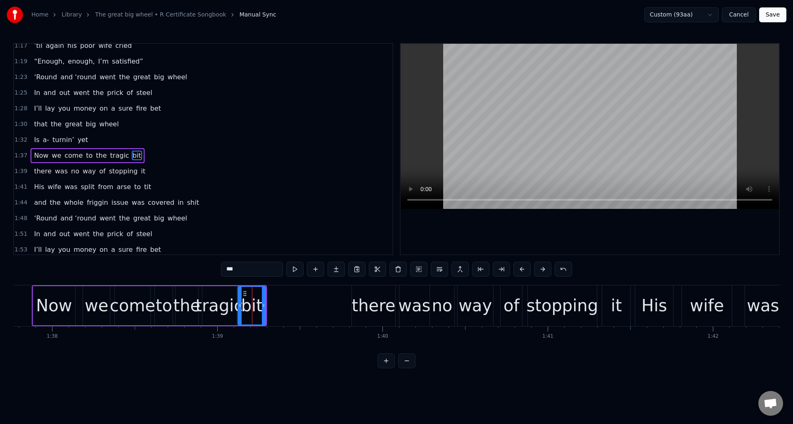
scroll to position [389, 0]
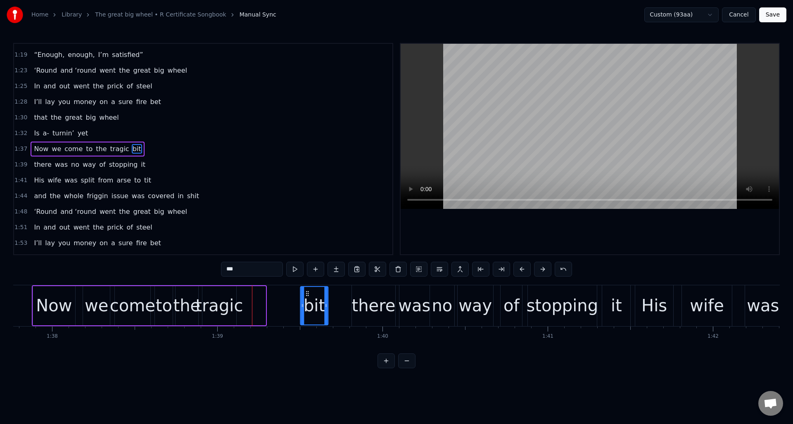
drag, startPoint x: 245, startPoint y: 292, endPoint x: 307, endPoint y: 296, distance: 62.6
click at [307, 296] on icon at bounding box center [308, 293] width 7 height 7
click at [216, 295] on div "tragic" at bounding box center [219, 305] width 48 height 25
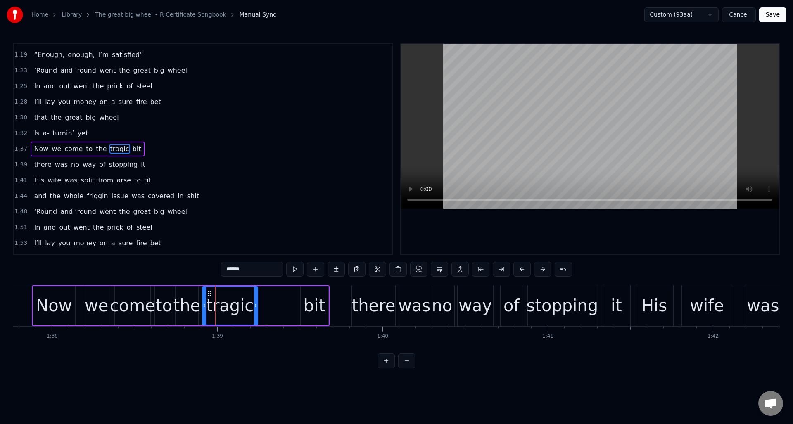
drag, startPoint x: 233, startPoint y: 298, endPoint x: 255, endPoint y: 301, distance: 21.6
click at [255, 301] on div at bounding box center [255, 306] width 3 height 38
drag, startPoint x: 209, startPoint y: 294, endPoint x: 242, endPoint y: 298, distance: 33.6
click at [242, 298] on div "tragic" at bounding box center [263, 306] width 55 height 38
click at [183, 296] on div "the" at bounding box center [186, 305] width 27 height 25
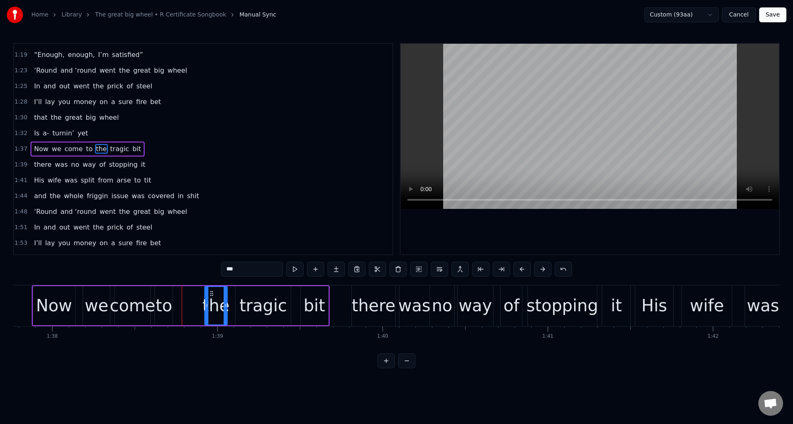
drag, startPoint x: 183, startPoint y: 293, endPoint x: 210, endPoint y: 298, distance: 28.1
click at [212, 298] on div "the" at bounding box center [216, 306] width 22 height 38
click at [164, 296] on div "to" at bounding box center [164, 305] width 17 height 25
drag, startPoint x: 162, startPoint y: 293, endPoint x: 188, endPoint y: 297, distance: 26.8
click at [188, 297] on div "to" at bounding box center [190, 306] width 17 height 38
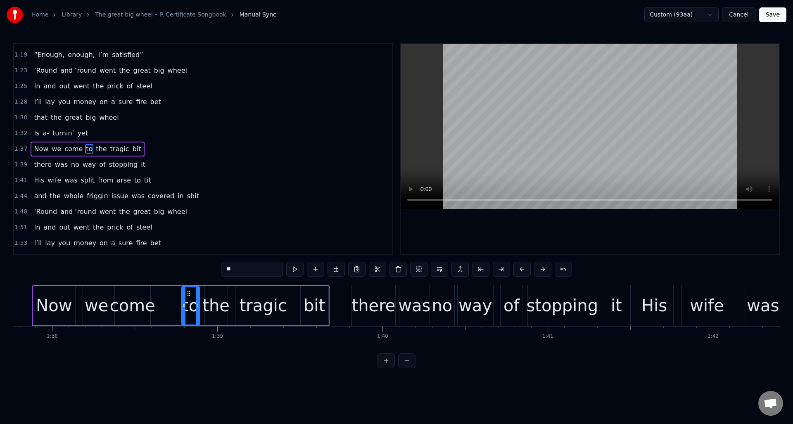
click at [143, 295] on div "come" at bounding box center [132, 305] width 45 height 25
type input "****"
drag, startPoint x: 149, startPoint y: 296, endPoint x: 171, endPoint y: 298, distance: 22.0
click at [171, 298] on div at bounding box center [170, 306] width 3 height 38
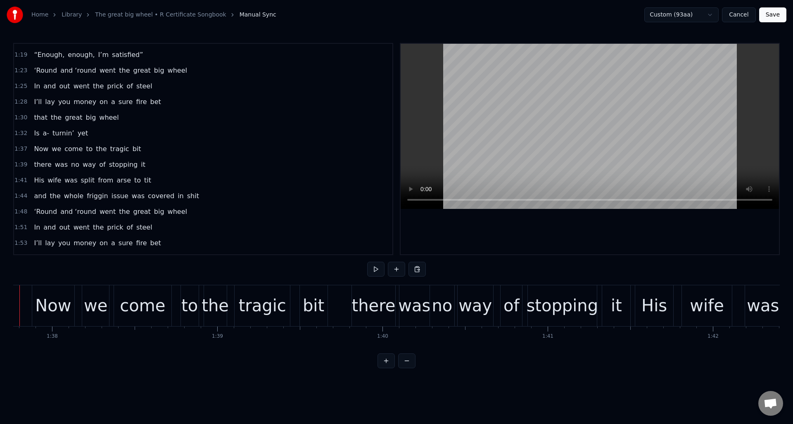
scroll to position [0, 16124]
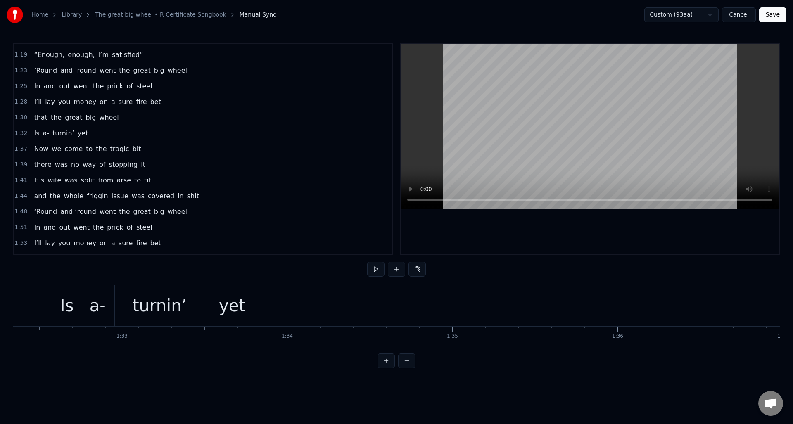
scroll to position [0, 15202]
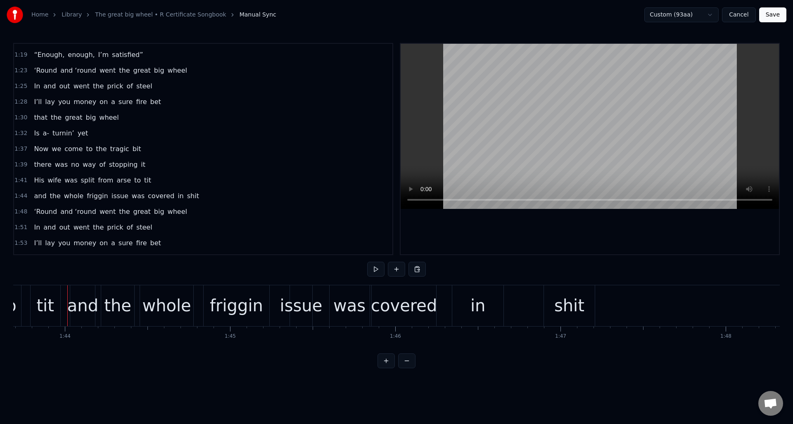
scroll to position [0, 17168]
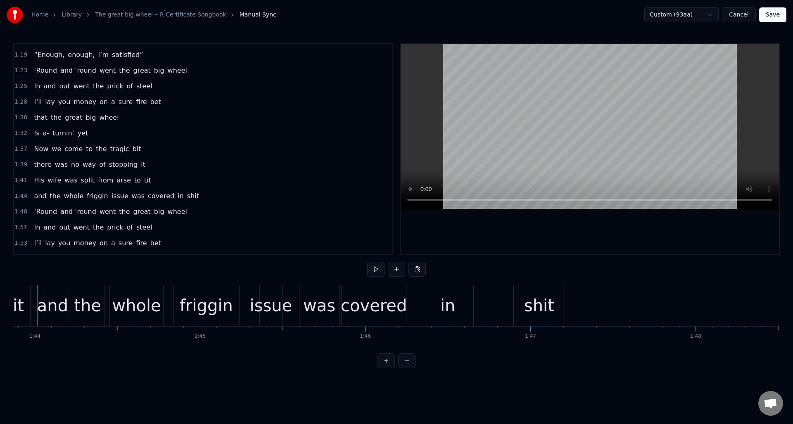
click at [228, 200] on div "1:44 and the whole friggin issue was covered in shit" at bounding box center [203, 196] width 379 height 16
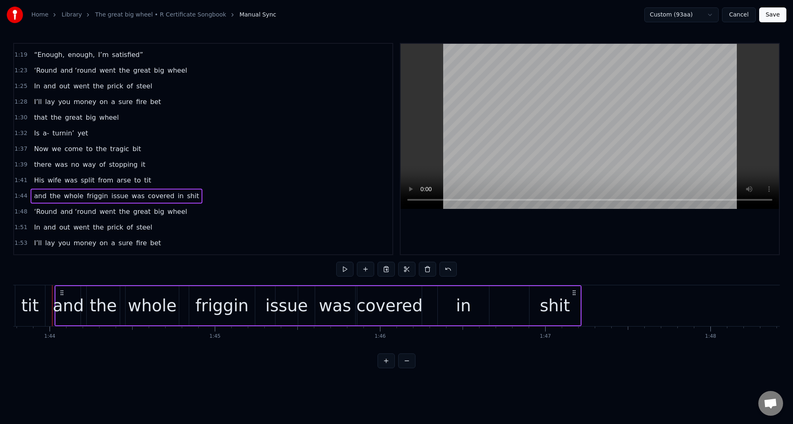
click at [469, 298] on div "in" at bounding box center [463, 305] width 15 height 25
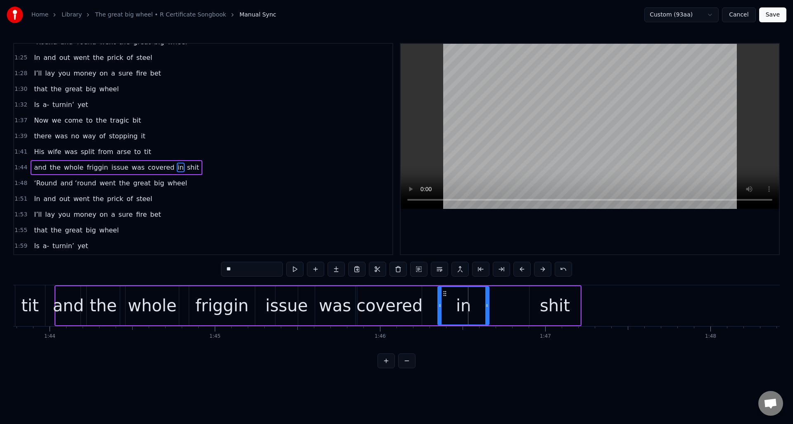
scroll to position [436, 0]
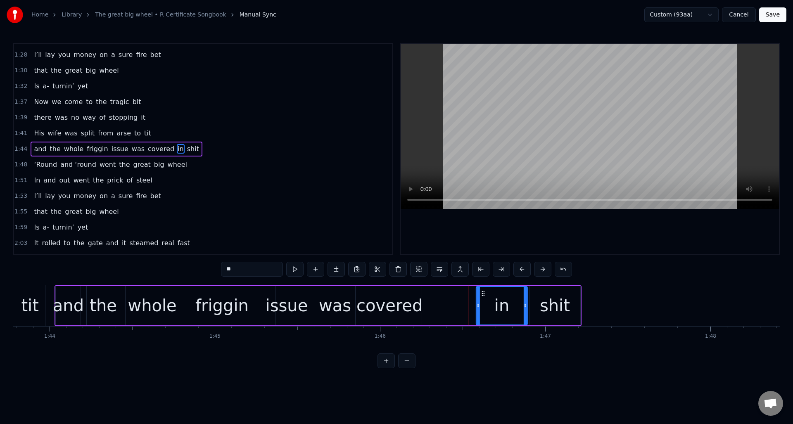
drag, startPoint x: 445, startPoint y: 294, endPoint x: 481, endPoint y: 299, distance: 37.1
click at [483, 298] on div "in" at bounding box center [502, 306] width 50 height 38
drag, startPoint x: 478, startPoint y: 301, endPoint x: 493, endPoint y: 301, distance: 15.3
click at [493, 301] on div at bounding box center [493, 306] width 3 height 38
click at [400, 295] on div "covered" at bounding box center [390, 305] width 66 height 25
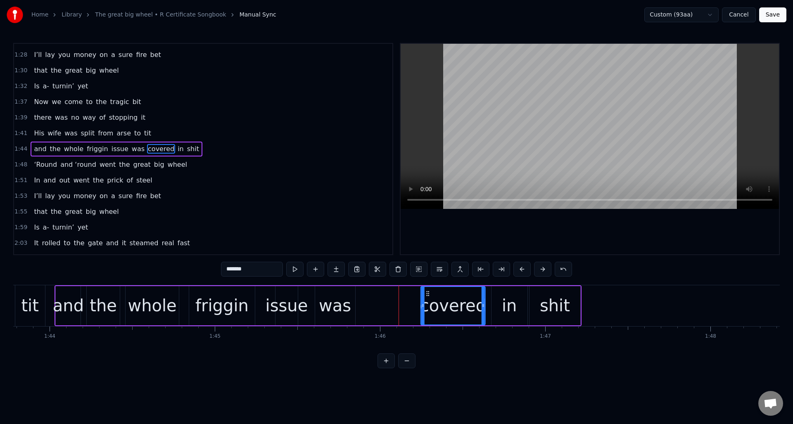
drag, startPoint x: 364, startPoint y: 292, endPoint x: 418, endPoint y: 295, distance: 53.8
click at [428, 296] on icon at bounding box center [428, 293] width 7 height 7
click at [342, 295] on div "was" at bounding box center [335, 305] width 32 height 25
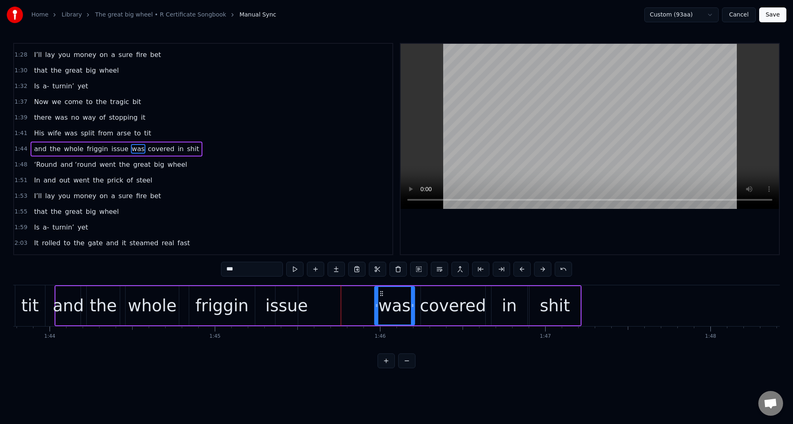
drag, startPoint x: 322, startPoint y: 293, endPoint x: 376, endPoint y: 296, distance: 53.8
click at [382, 297] on div "was" at bounding box center [394, 306] width 39 height 38
click at [294, 295] on div "issue" at bounding box center [287, 305] width 43 height 25
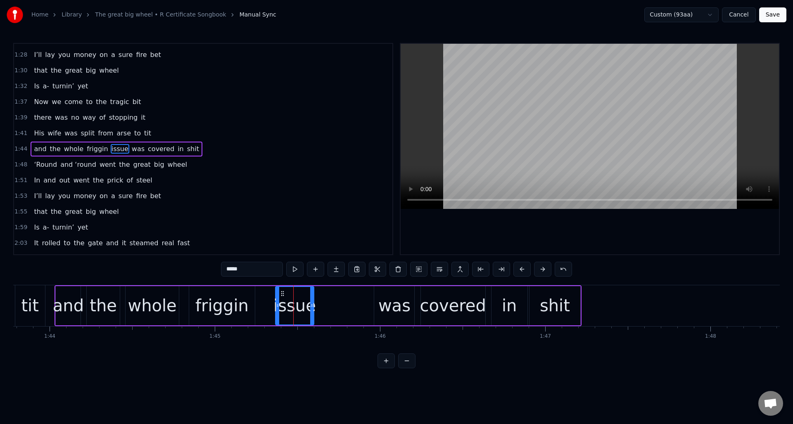
drag, startPoint x: 297, startPoint y: 296, endPoint x: 313, endPoint y: 299, distance: 16.5
click at [313, 299] on div at bounding box center [311, 306] width 3 height 38
drag, startPoint x: 282, startPoint y: 294, endPoint x: 322, endPoint y: 294, distance: 40.1
click at [336, 298] on div "issue" at bounding box center [349, 306] width 38 height 38
click at [240, 293] on div "friggin" at bounding box center [221, 305] width 53 height 25
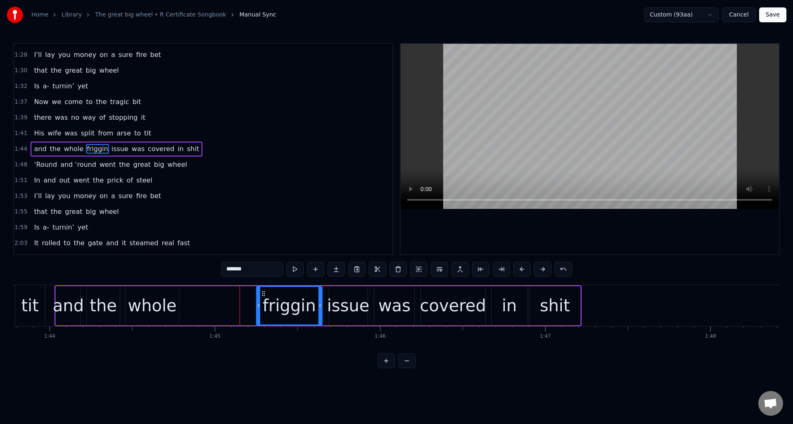
drag, startPoint x: 196, startPoint y: 293, endPoint x: 269, endPoint y: 293, distance: 72.3
click at [263, 295] on icon at bounding box center [263, 293] width 7 height 7
click at [156, 299] on div "whole" at bounding box center [152, 305] width 49 height 25
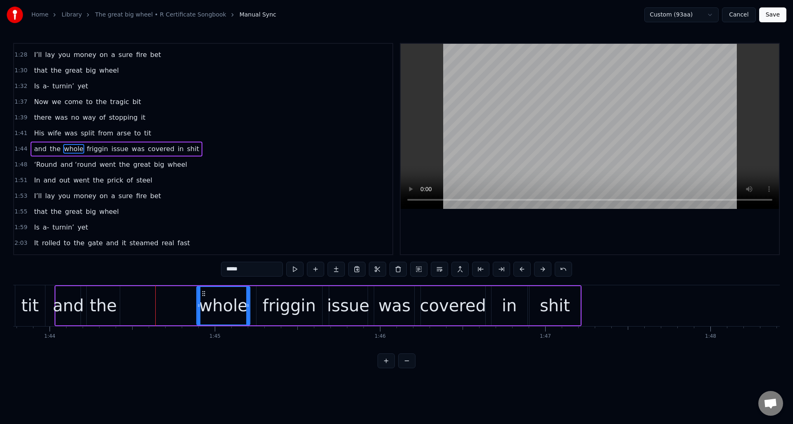
drag, startPoint x: 131, startPoint y: 293, endPoint x: 176, endPoint y: 300, distance: 45.5
click at [202, 297] on div "whole" at bounding box center [223, 306] width 52 height 38
click at [105, 295] on div "the" at bounding box center [103, 305] width 27 height 25
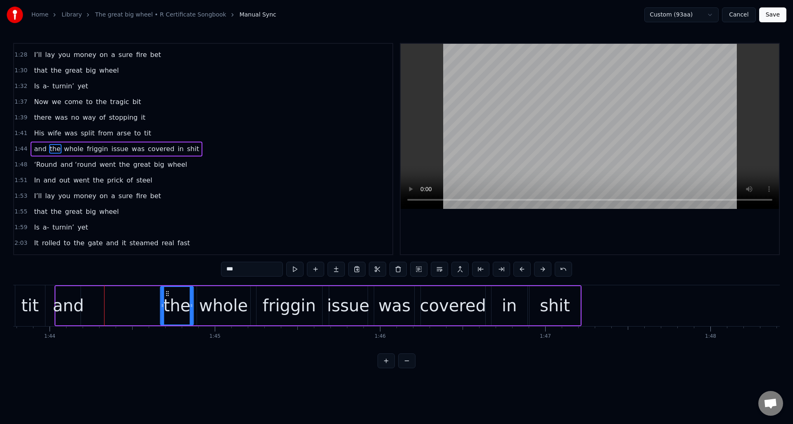
drag, startPoint x: 92, startPoint y: 293, endPoint x: 166, endPoint y: 298, distance: 74.2
click at [166, 298] on div "the" at bounding box center [177, 306] width 32 height 38
click at [75, 293] on div "and" at bounding box center [68, 305] width 31 height 25
type input "***"
drag, startPoint x: 63, startPoint y: 293, endPoint x: 137, endPoint y: 298, distance: 74.1
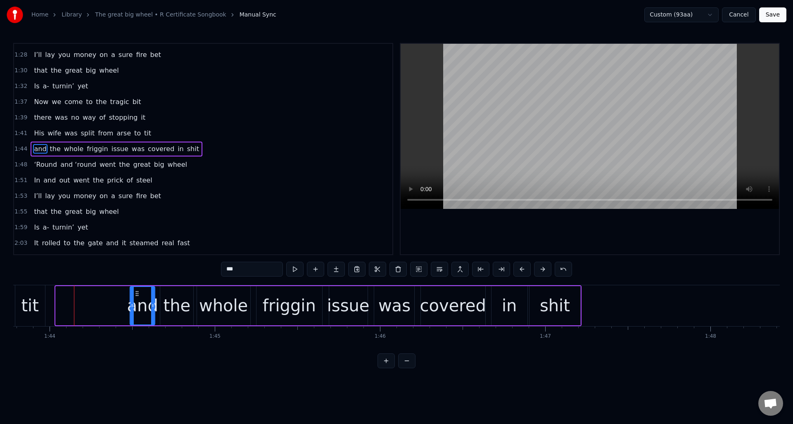
click at [137, 298] on div "and" at bounding box center [143, 306] width 24 height 38
click at [227, 150] on div "1:44 and the whole friggin issue was covered in shit" at bounding box center [203, 149] width 379 height 16
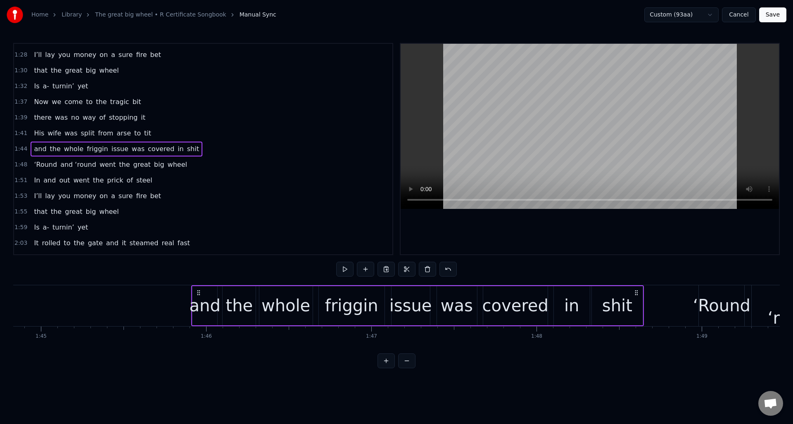
scroll to position [0, 17333]
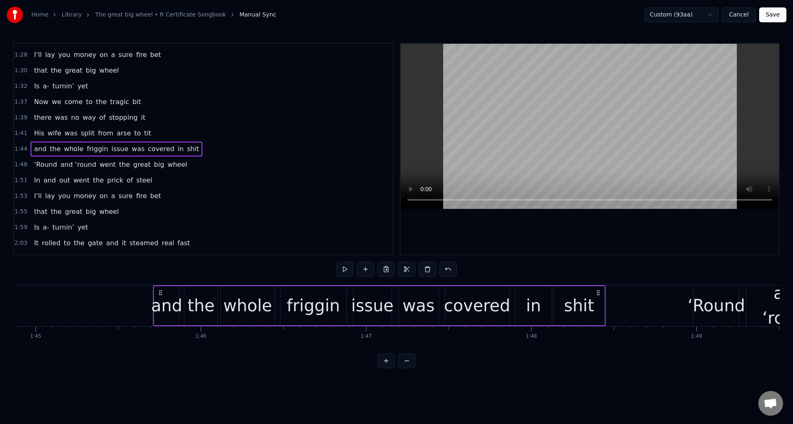
drag, startPoint x: 576, startPoint y: 293, endPoint x: 600, endPoint y: 294, distance: 24.0
click at [600, 294] on icon at bounding box center [598, 293] width 7 height 7
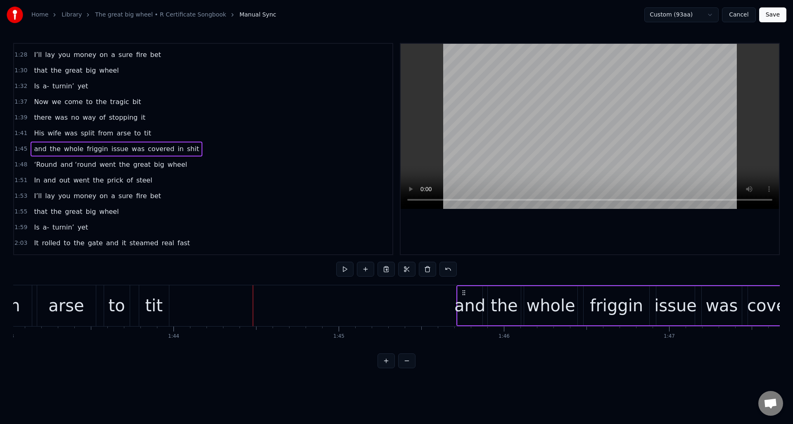
scroll to position [0, 16847]
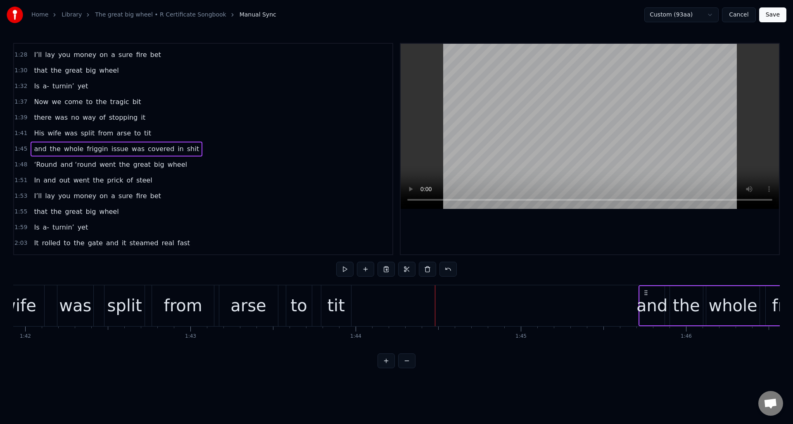
click at [175, 133] on div "1:41 His wife was split from arse to tit" at bounding box center [203, 134] width 379 height 16
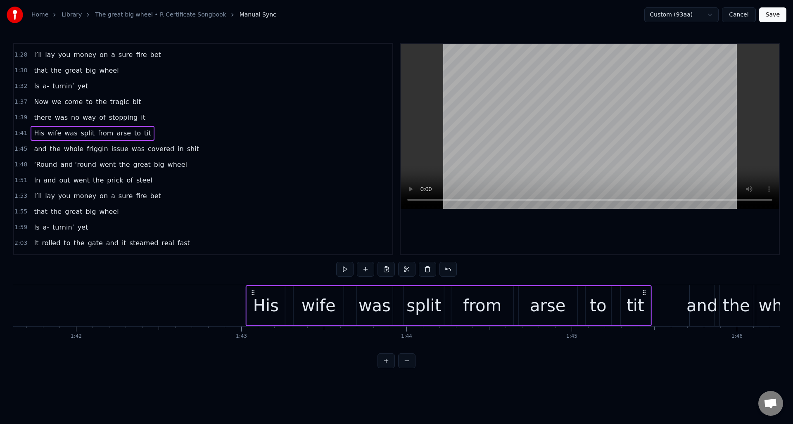
scroll to position [0, 16798]
drag, startPoint x: 454, startPoint y: 290, endPoint x: 633, endPoint y: 291, distance: 178.9
click at [642, 291] on circle at bounding box center [641, 290] width 0 height 0
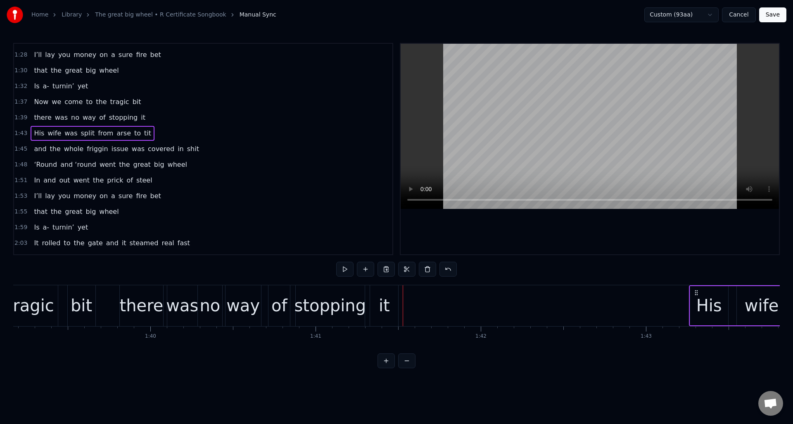
scroll to position [0, 16361]
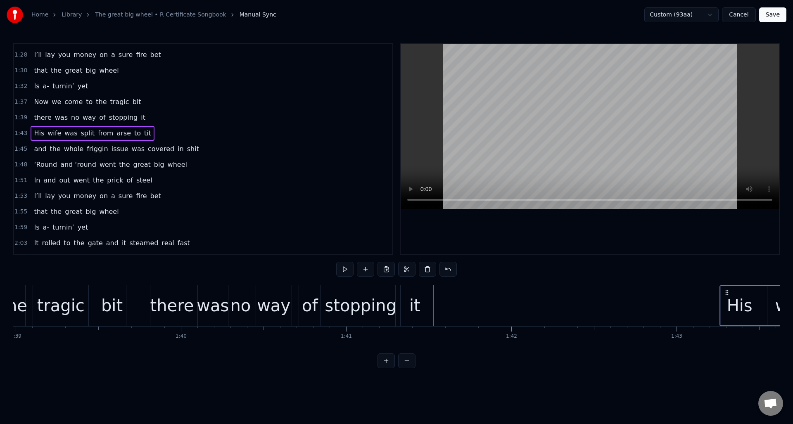
drag, startPoint x: 179, startPoint y: 119, endPoint x: 181, endPoint y: 123, distance: 4.6
click at [179, 119] on div "1:39 there was no way of stopping it" at bounding box center [203, 118] width 379 height 16
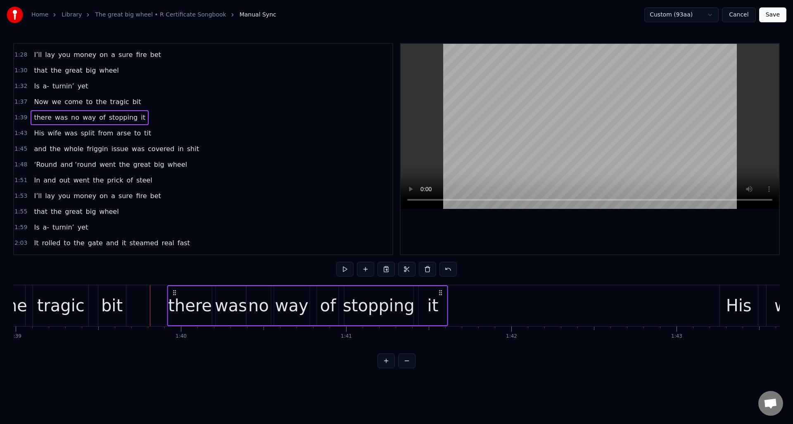
drag, startPoint x: 424, startPoint y: 293, endPoint x: 444, endPoint y: 317, distance: 31.4
click at [442, 294] on icon at bounding box center [441, 293] width 7 height 7
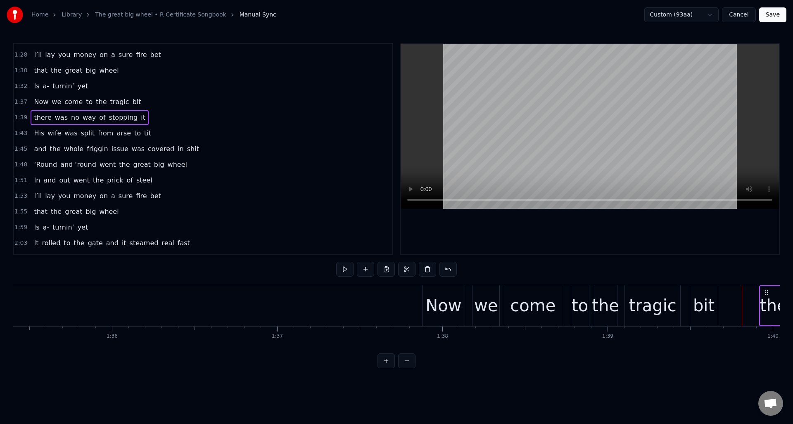
scroll to position [0, 15693]
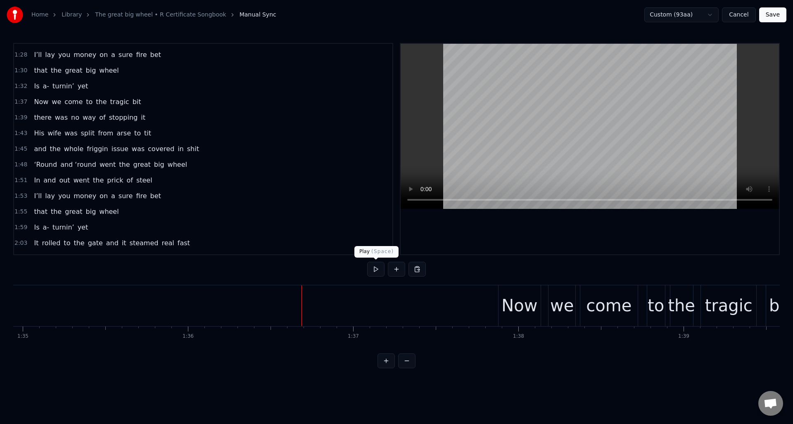
click at [375, 268] on button at bounding box center [375, 269] width 17 height 15
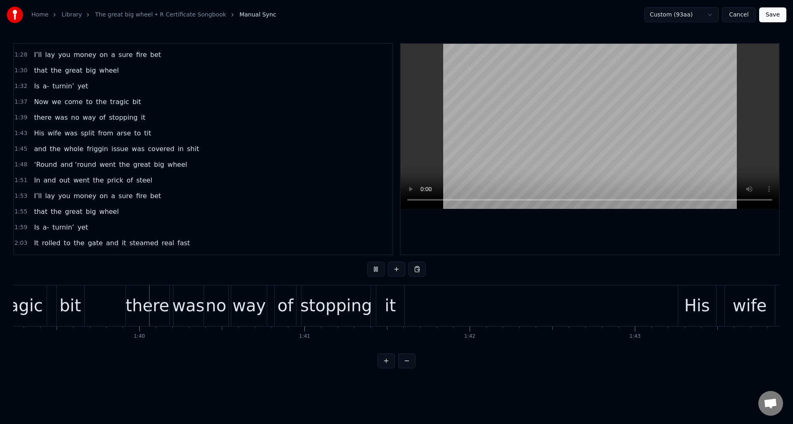
scroll to position [0, 16403]
click at [375, 268] on button at bounding box center [375, 269] width 17 height 15
click at [391, 293] on div "it" at bounding box center [390, 305] width 11 height 25
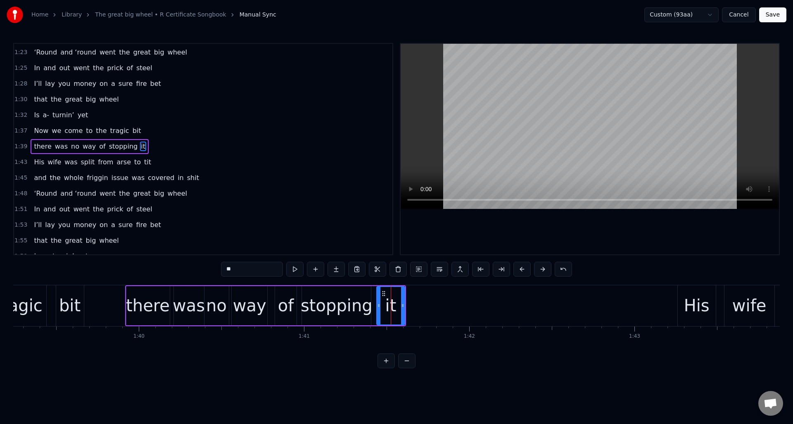
scroll to position [405, 0]
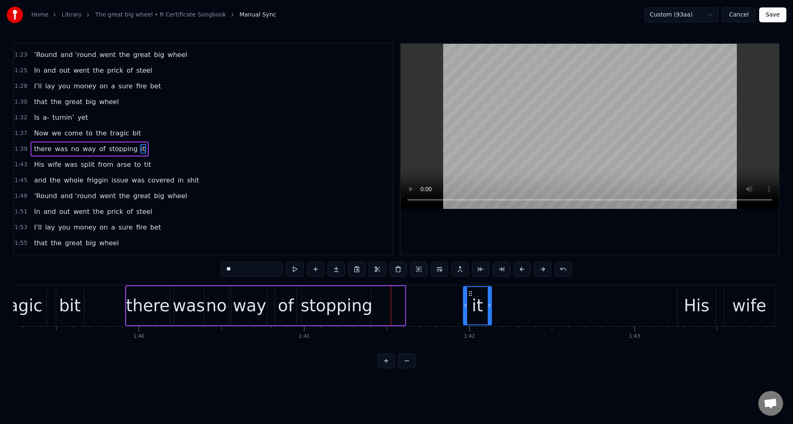
drag, startPoint x: 384, startPoint y: 292, endPoint x: 470, endPoint y: 293, distance: 86.0
click at [470, 293] on icon at bounding box center [470, 293] width 7 height 7
click at [366, 296] on div "stopping" at bounding box center [337, 305] width 72 height 25
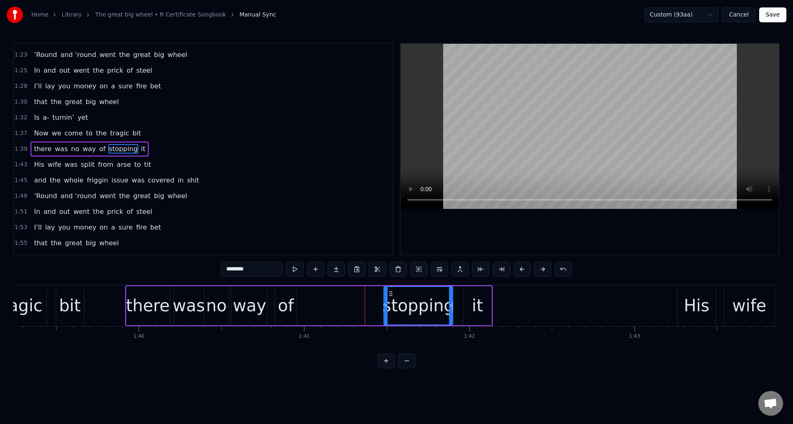
drag, startPoint x: 309, startPoint y: 293, endPoint x: 390, endPoint y: 298, distance: 80.3
click at [392, 298] on div "stopping" at bounding box center [419, 306] width 68 height 38
click at [286, 293] on div "of" at bounding box center [286, 305] width 16 height 25
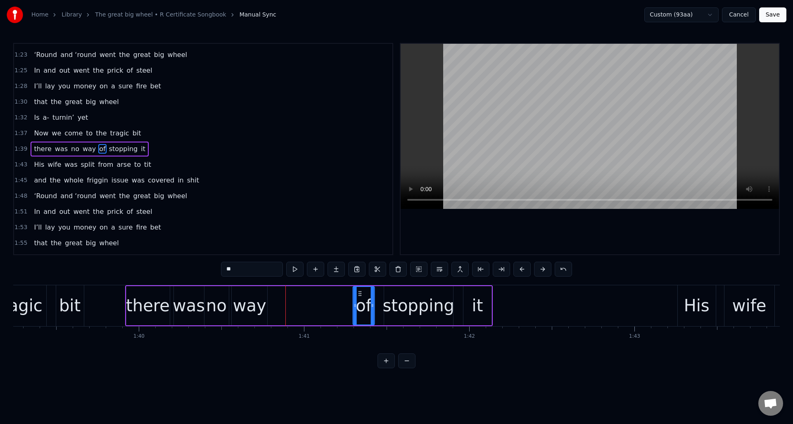
drag, startPoint x: 283, startPoint y: 292, endPoint x: 361, endPoint y: 297, distance: 77.8
click at [361, 297] on icon at bounding box center [360, 293] width 7 height 7
click at [258, 293] on div "way" at bounding box center [249, 305] width 33 height 25
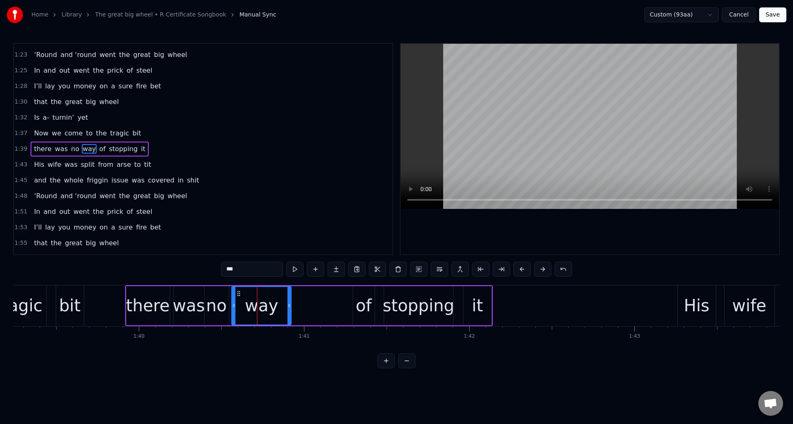
drag, startPoint x: 264, startPoint y: 295, endPoint x: 288, endPoint y: 298, distance: 24.1
click at [288, 298] on div at bounding box center [289, 306] width 3 height 38
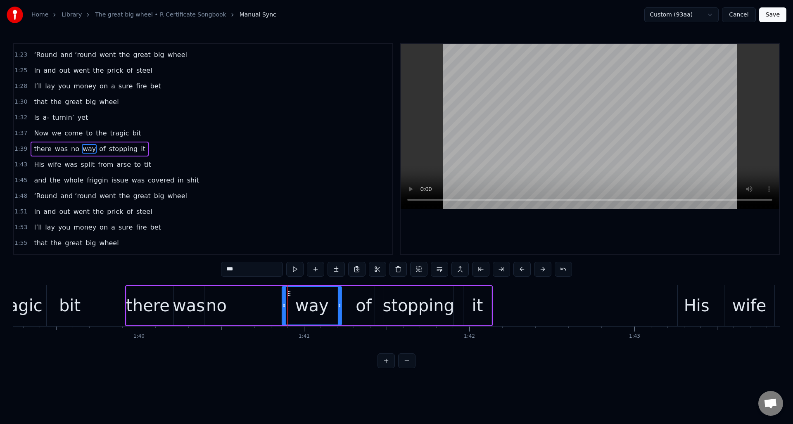
drag, startPoint x: 239, startPoint y: 292, endPoint x: 286, endPoint y: 298, distance: 47.9
click at [289, 298] on div "way" at bounding box center [312, 306] width 59 height 38
click at [218, 294] on div "no" at bounding box center [216, 305] width 21 height 25
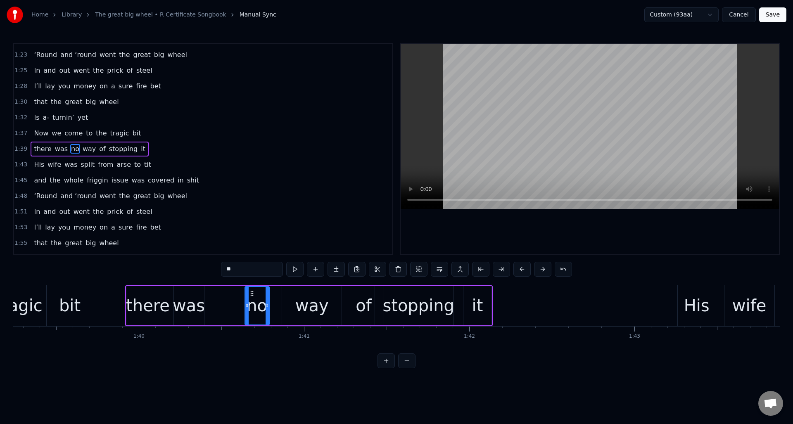
drag, startPoint x: 212, startPoint y: 293, endPoint x: 253, endPoint y: 297, distance: 40.7
click at [253, 297] on div "no" at bounding box center [257, 306] width 24 height 38
click at [196, 293] on div "was" at bounding box center [189, 305] width 32 height 25
drag, startPoint x: 179, startPoint y: 293, endPoint x: 209, endPoint y: 295, distance: 29.9
click at [209, 295] on icon at bounding box center [210, 293] width 7 height 7
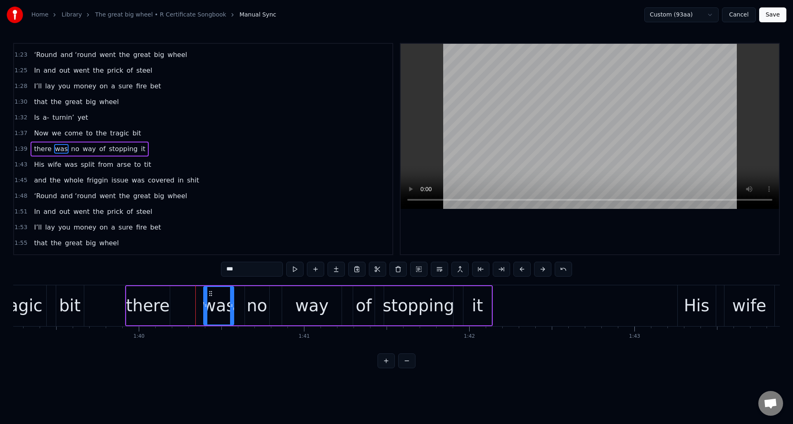
click at [164, 293] on div "there" at bounding box center [148, 305] width 44 height 25
type input "*****"
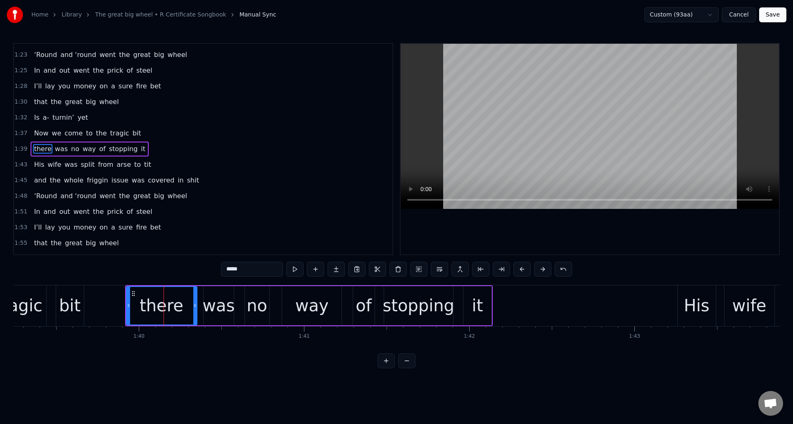
drag, startPoint x: 166, startPoint y: 294, endPoint x: 224, endPoint y: 319, distance: 62.8
click at [193, 296] on div at bounding box center [194, 306] width 3 height 38
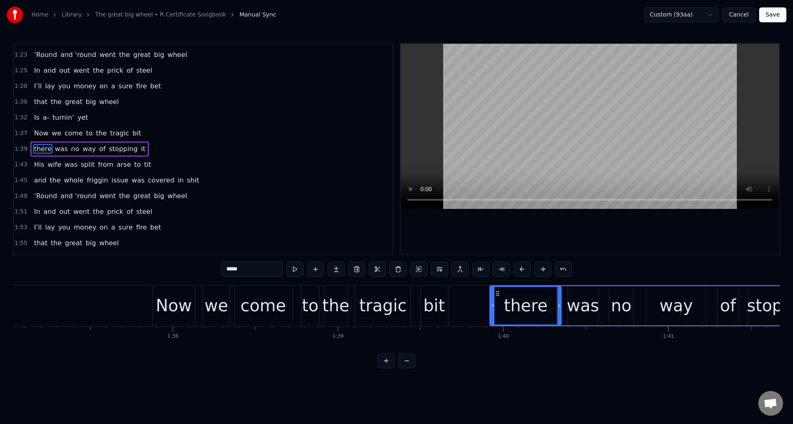
scroll to position [0, 15963]
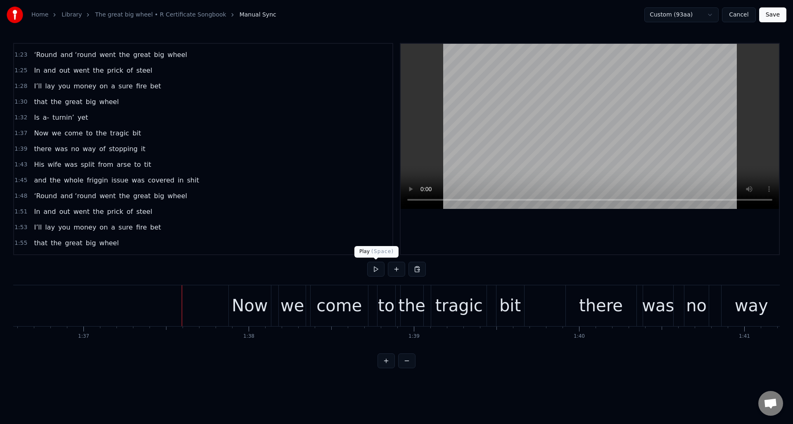
click at [377, 269] on button at bounding box center [375, 269] width 17 height 15
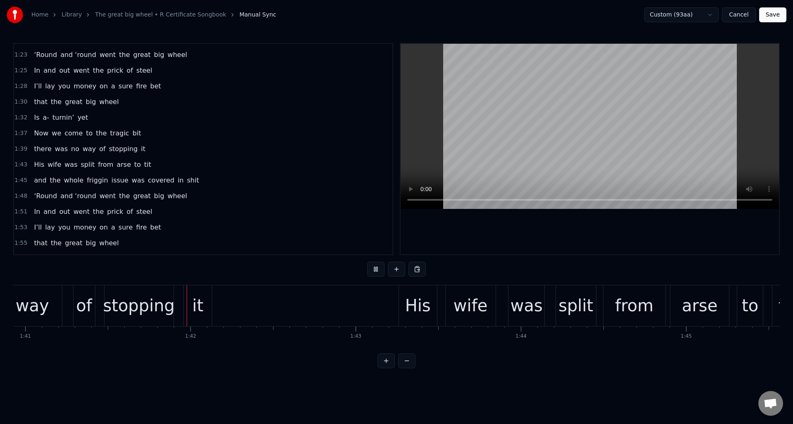
scroll to position [0, 16684]
click at [377, 269] on button at bounding box center [375, 269] width 17 height 15
drag, startPoint x: 193, startPoint y: 164, endPoint x: 207, endPoint y: 168, distance: 14.5
click at [193, 164] on div "1:43 His wife was split from arse to tit" at bounding box center [203, 165] width 379 height 16
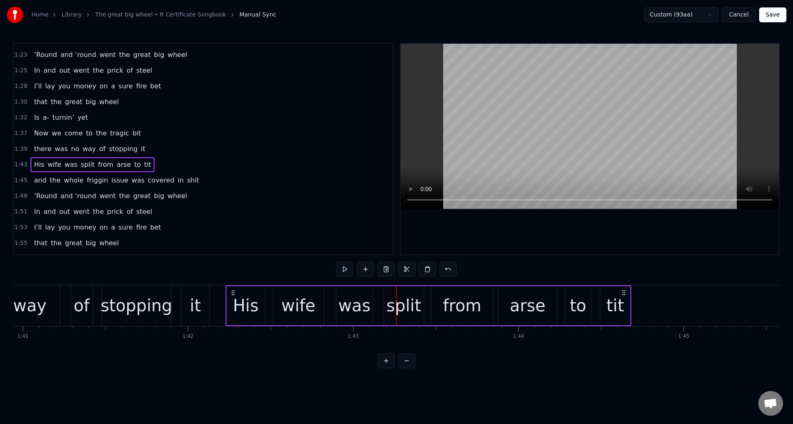
drag, startPoint x: 401, startPoint y: 290, endPoint x: 230, endPoint y: 293, distance: 170.7
click at [230, 293] on icon at bounding box center [233, 293] width 7 height 7
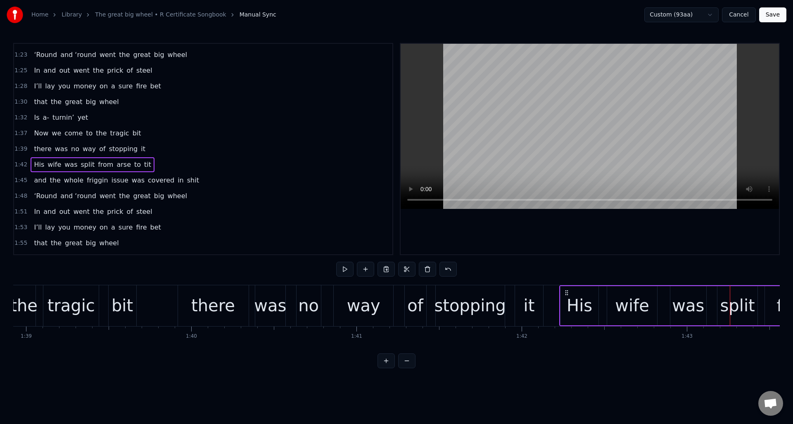
scroll to position [0, 16259]
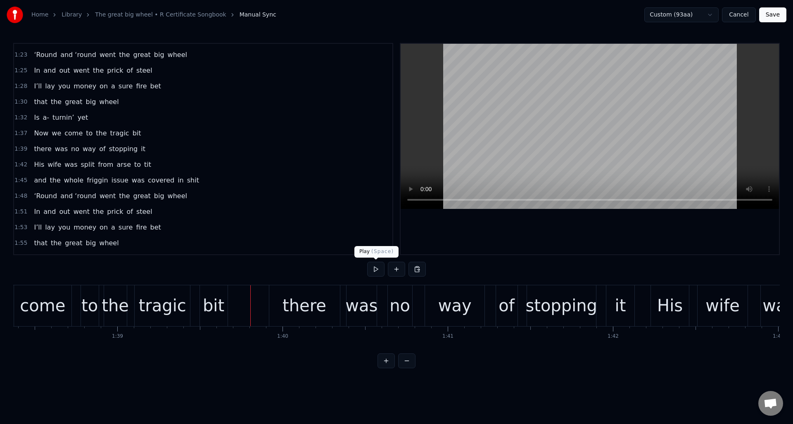
click at [373, 267] on button at bounding box center [375, 269] width 17 height 15
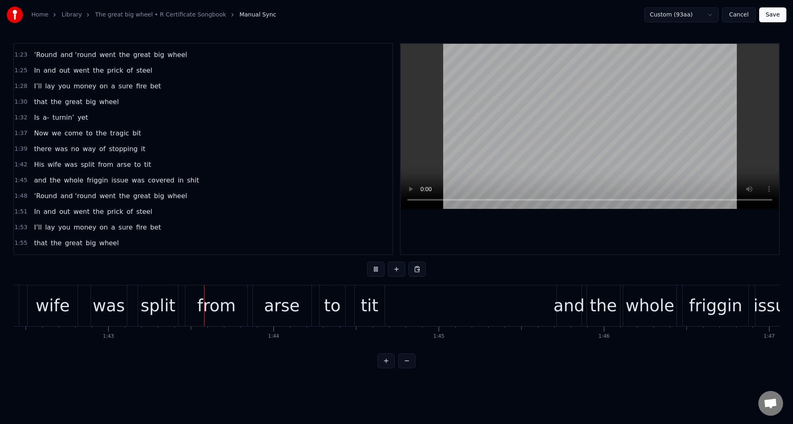
scroll to position [0, 16962]
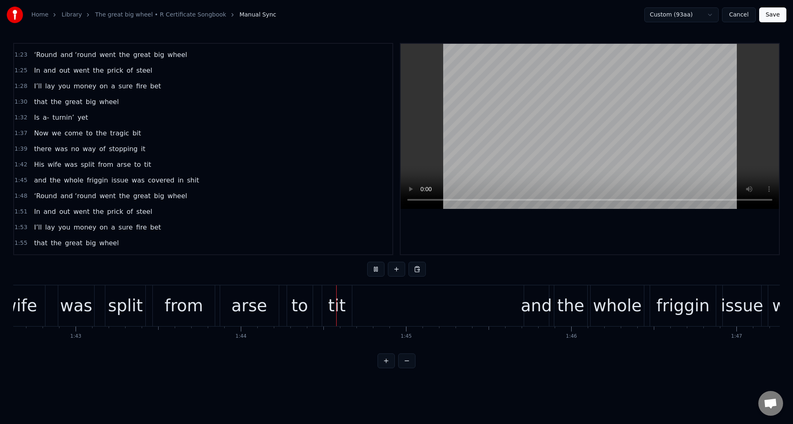
click at [373, 267] on button at bounding box center [375, 269] width 17 height 15
click at [257, 295] on div "arse" at bounding box center [249, 305] width 36 height 25
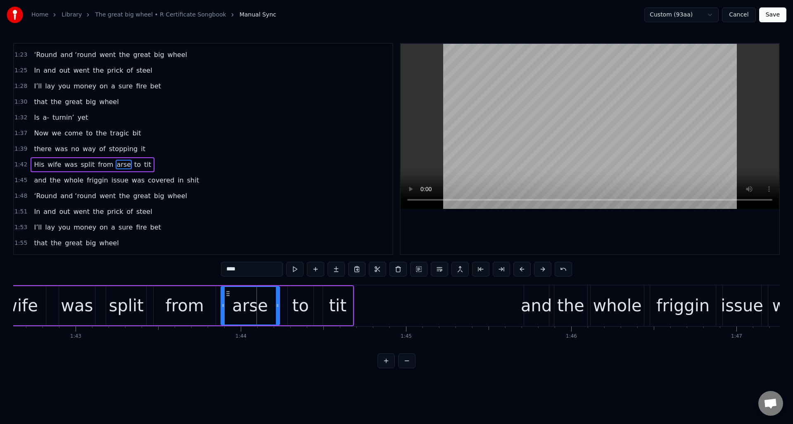
scroll to position [421, 0]
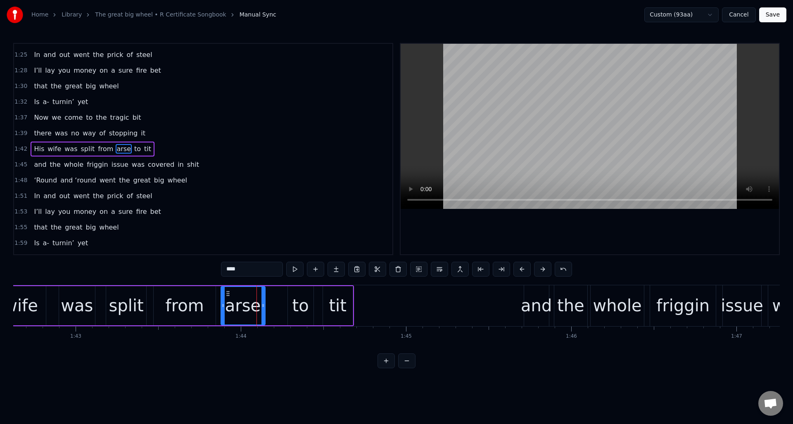
drag, startPoint x: 277, startPoint y: 297, endPoint x: 264, endPoint y: 298, distance: 13.2
click at [262, 298] on div at bounding box center [263, 306] width 3 height 38
click at [293, 294] on div "to" at bounding box center [301, 305] width 26 height 39
drag, startPoint x: 295, startPoint y: 292, endPoint x: 305, endPoint y: 293, distance: 9.5
click at [279, 293] on icon at bounding box center [277, 293] width 7 height 7
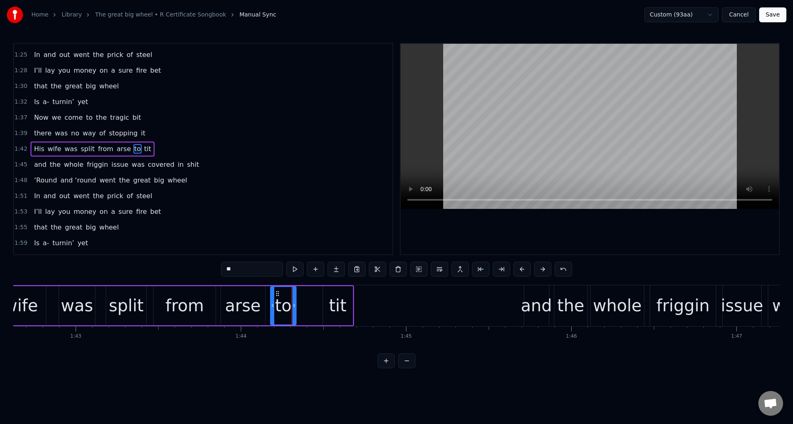
click at [337, 294] on div "tit" at bounding box center [337, 305] width 17 height 25
type input "***"
drag, startPoint x: 330, startPoint y: 292, endPoint x: 311, endPoint y: 293, distance: 19.5
click at [308, 293] on icon at bounding box center [308, 293] width 7 height 7
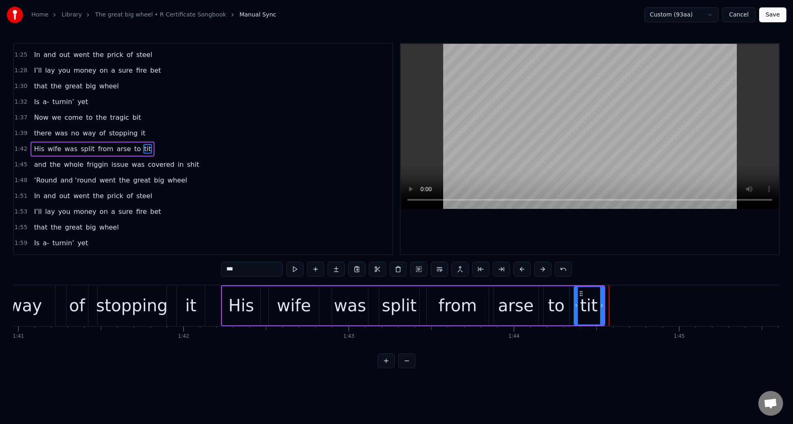
scroll to position [0, 16674]
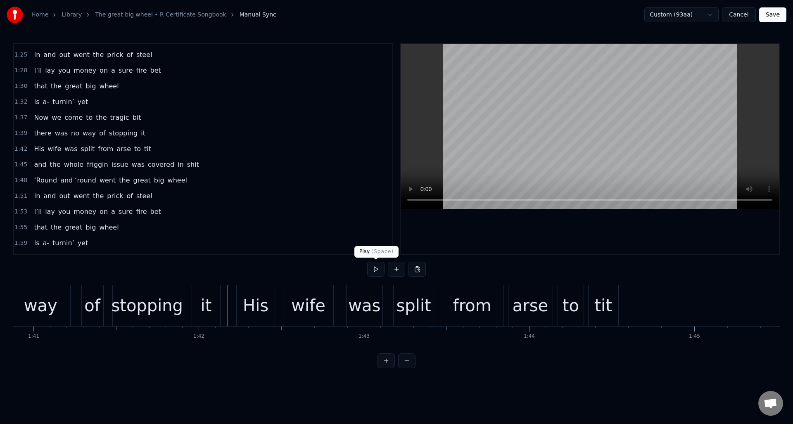
click at [377, 269] on button at bounding box center [375, 269] width 17 height 15
click at [488, 297] on div "from" at bounding box center [472, 305] width 38 height 25
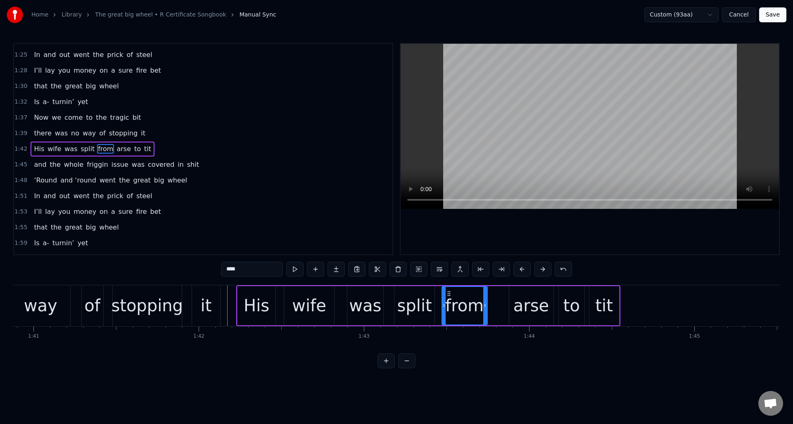
drag, startPoint x: 500, startPoint y: 298, endPoint x: 503, endPoint y: 295, distance: 4.4
click at [486, 299] on div at bounding box center [484, 306] width 3 height 38
click at [524, 295] on div "arse" at bounding box center [532, 305] width 36 height 25
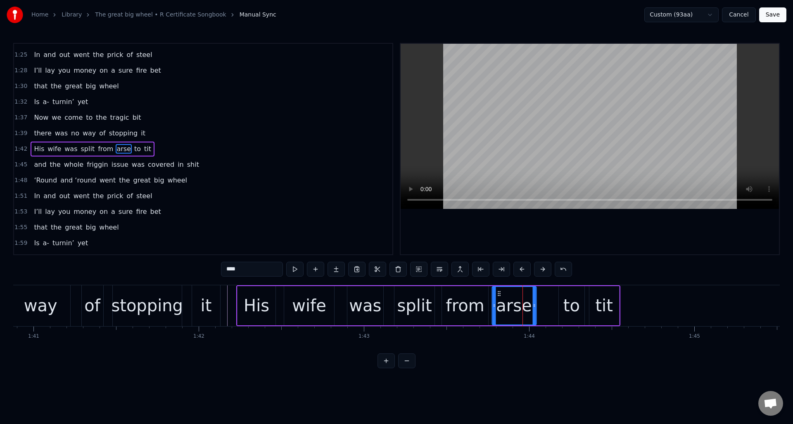
drag, startPoint x: 514, startPoint y: 292, endPoint x: 521, endPoint y: 293, distance: 6.7
click at [498, 294] on icon at bounding box center [499, 293] width 7 height 7
drag, startPoint x: 533, startPoint y: 293, endPoint x: 552, endPoint y: 295, distance: 18.7
click at [528, 294] on div at bounding box center [528, 306] width 3 height 38
click at [571, 295] on div "to" at bounding box center [572, 305] width 17 height 25
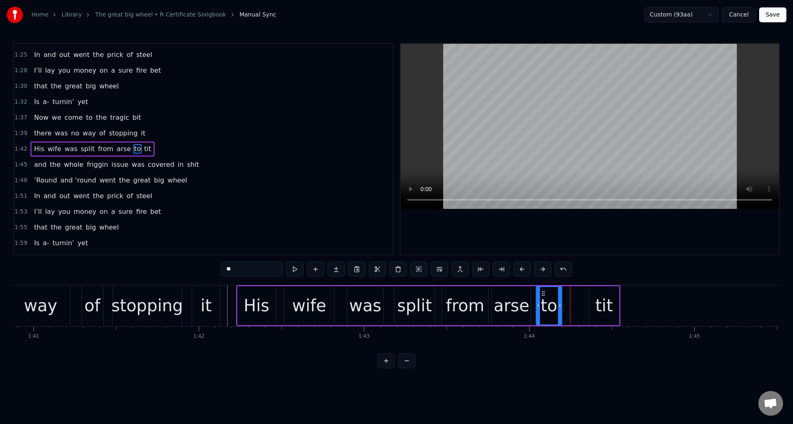
click at [543, 295] on icon at bounding box center [543, 293] width 7 height 7
click at [593, 295] on div "tit" at bounding box center [605, 305] width 30 height 39
type input "***"
drag, startPoint x: 596, startPoint y: 293, endPoint x: 586, endPoint y: 297, distance: 10.1
click at [574, 297] on div "tit" at bounding box center [581, 306] width 29 height 38
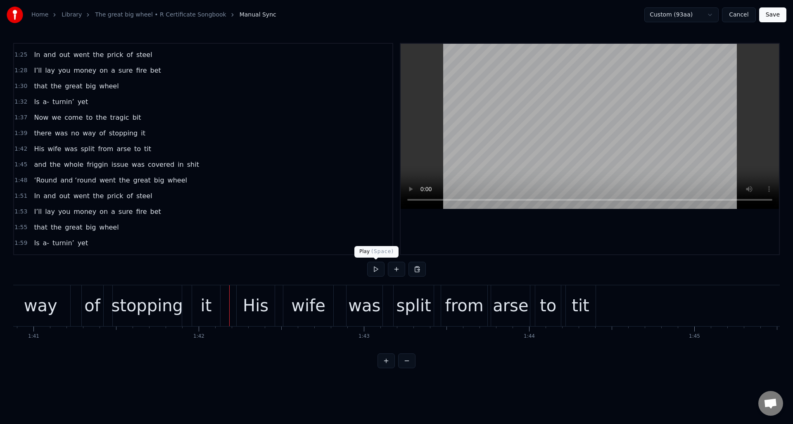
click at [377, 271] on button at bounding box center [375, 269] width 17 height 15
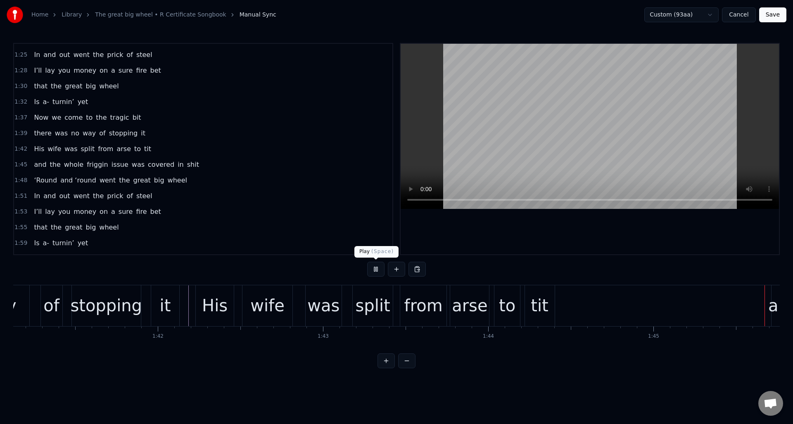
click at [373, 269] on button at bounding box center [375, 269] width 17 height 15
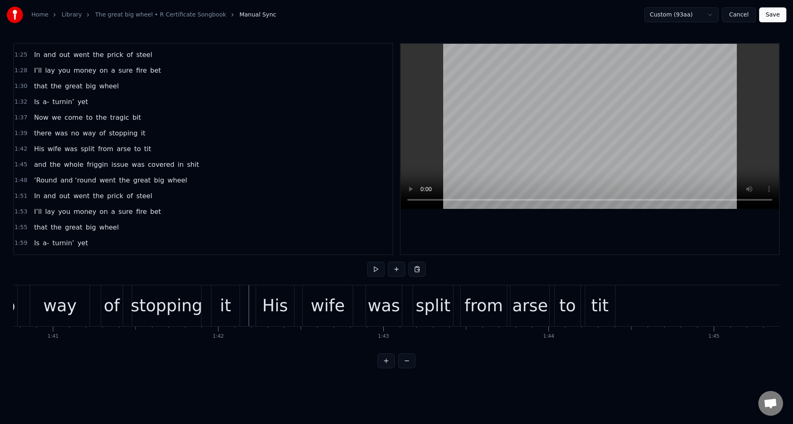
scroll to position [0, 16670]
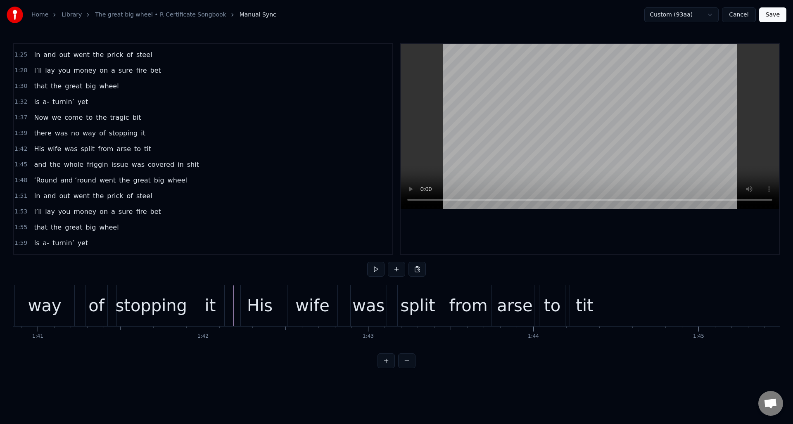
click at [468, 296] on div "from" at bounding box center [469, 305] width 38 height 25
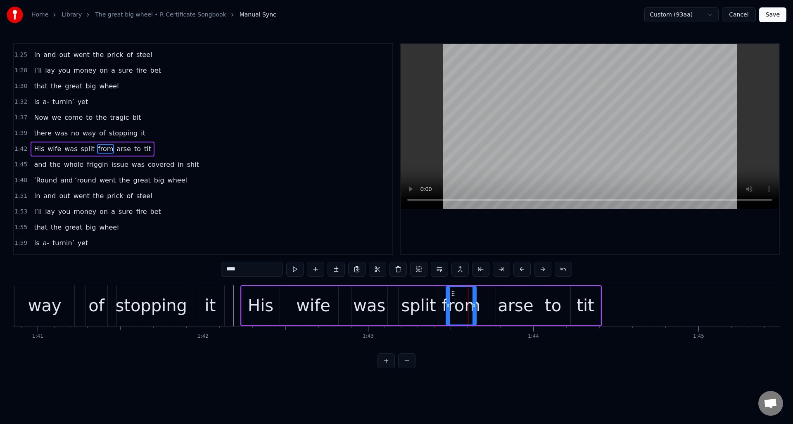
drag, startPoint x: 490, startPoint y: 298, endPoint x: 475, endPoint y: 300, distance: 14.6
click at [474, 300] on div at bounding box center [474, 306] width 3 height 38
click at [505, 297] on div "arse" at bounding box center [516, 305] width 36 height 25
drag, startPoint x: 503, startPoint y: 293, endPoint x: 488, endPoint y: 295, distance: 15.6
click at [488, 295] on icon at bounding box center [488, 293] width 7 height 7
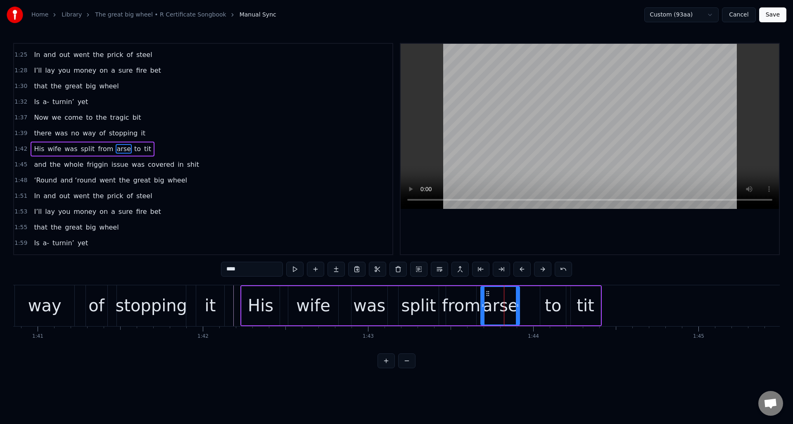
click at [545, 294] on div "to" at bounding box center [553, 305] width 26 height 39
drag, startPoint x: 547, startPoint y: 293, endPoint x: 530, endPoint y: 295, distance: 17.5
click at [530, 295] on icon at bounding box center [530, 293] width 7 height 7
click at [580, 292] on div "tit" at bounding box center [586, 305] width 30 height 39
type input "***"
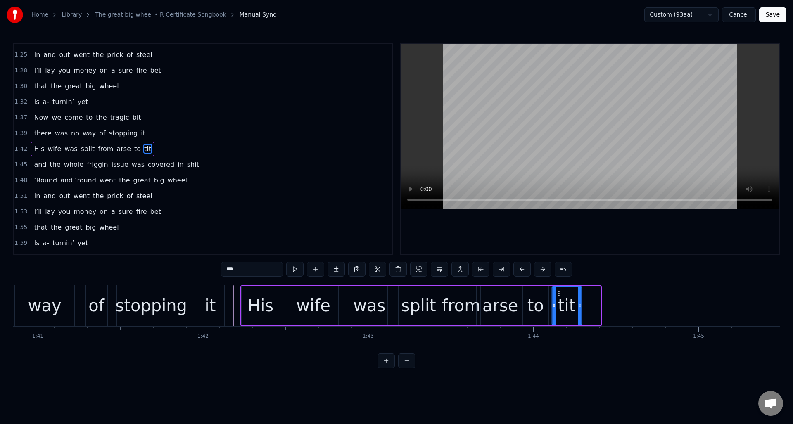
drag, startPoint x: 578, startPoint y: 293, endPoint x: 559, endPoint y: 296, distance: 18.9
click at [559, 296] on icon at bounding box center [559, 293] width 7 height 7
click at [112, 292] on div "there was no way of stopping it" at bounding box center [43, 306] width 368 height 41
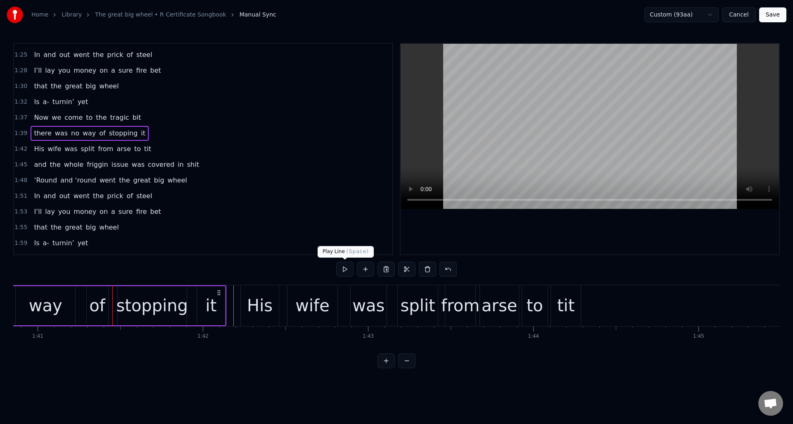
click at [344, 268] on button at bounding box center [344, 269] width 17 height 15
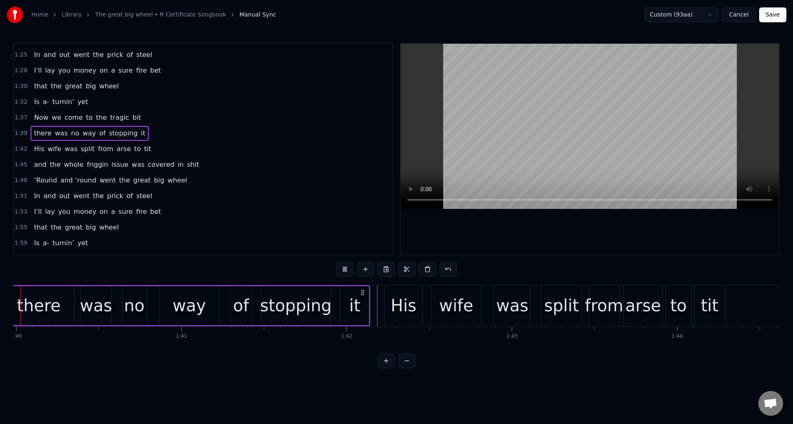
scroll to position [0, 16498]
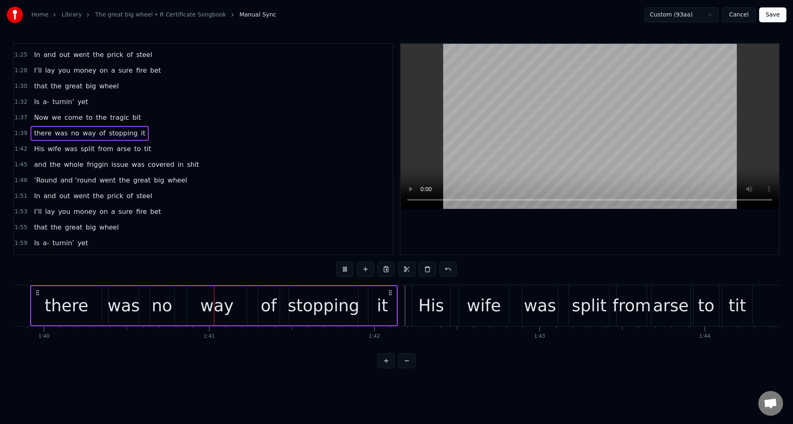
click at [343, 268] on button at bounding box center [344, 269] width 17 height 15
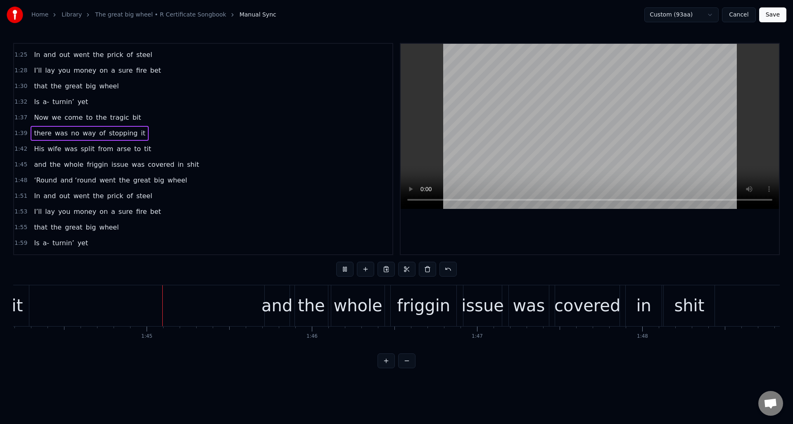
scroll to position [0, 17225]
click at [174, 151] on div "1:42 His wife was split from arse to tit" at bounding box center [203, 149] width 379 height 16
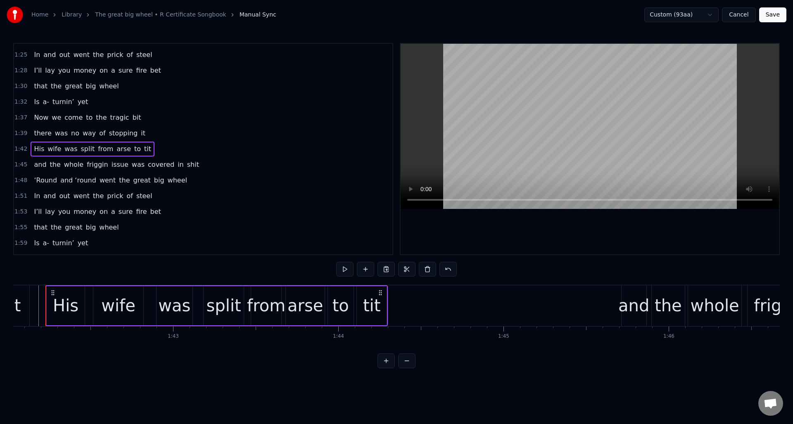
scroll to position [0, 16856]
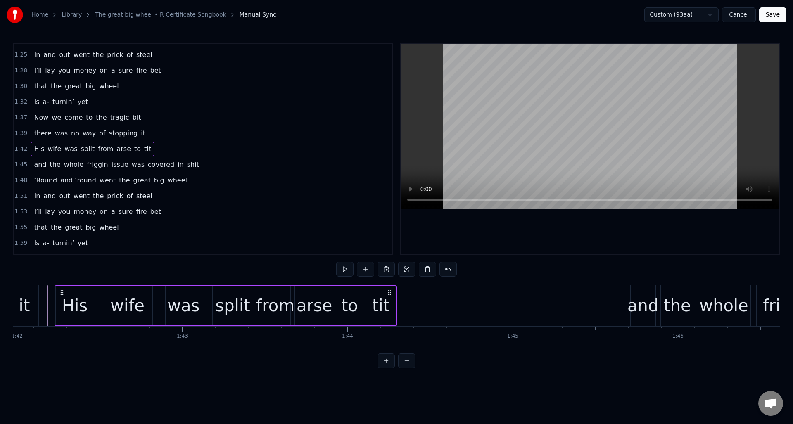
drag, startPoint x: 200, startPoint y: 165, endPoint x: 215, endPoint y: 171, distance: 16.1
click at [200, 165] on div "1:45 and the whole friggin issue was covered in shit" at bounding box center [203, 165] width 379 height 16
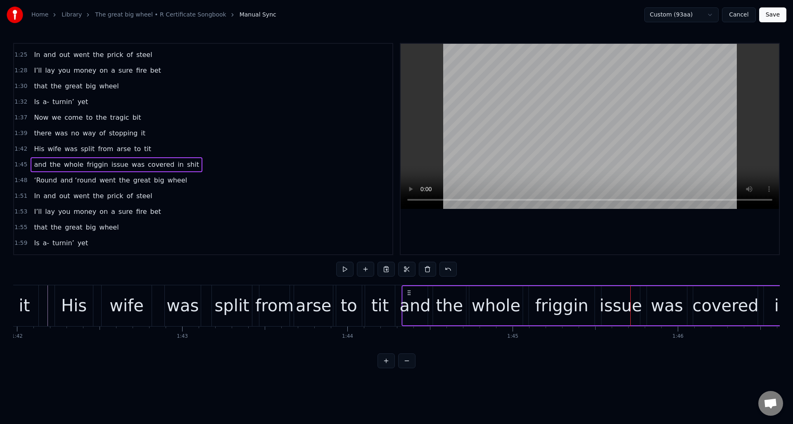
drag, startPoint x: 635, startPoint y: 291, endPoint x: 426, endPoint y: 328, distance: 211.9
click at [406, 297] on div "and the whole friggin issue was covered in shit" at bounding box center [628, 306] width 453 height 41
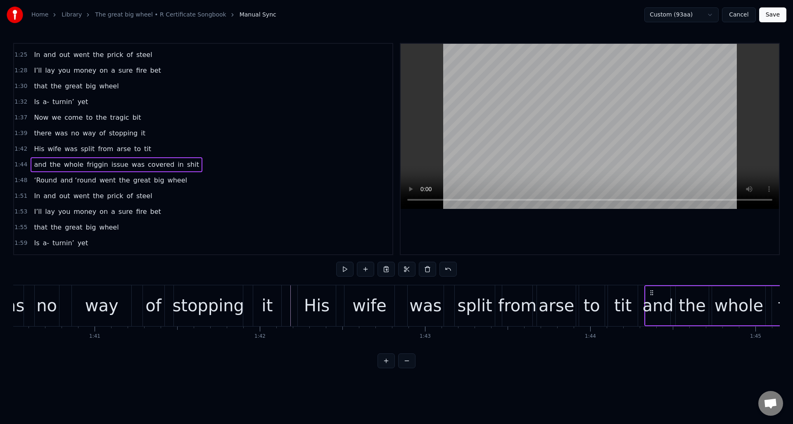
scroll to position [0, 16582]
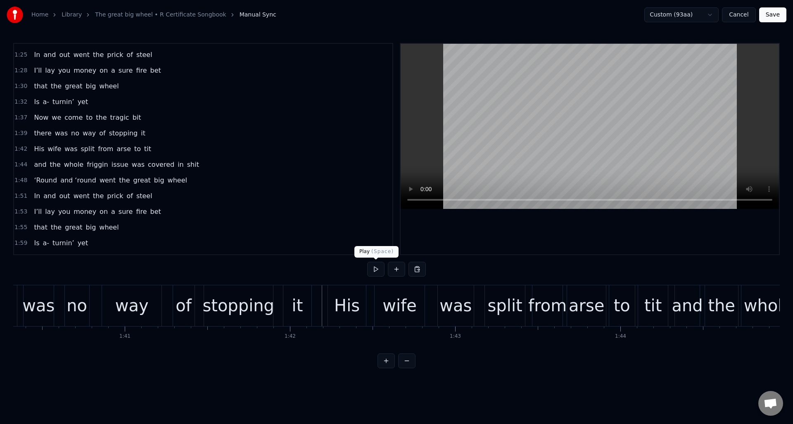
click at [376, 270] on button at bounding box center [375, 269] width 17 height 15
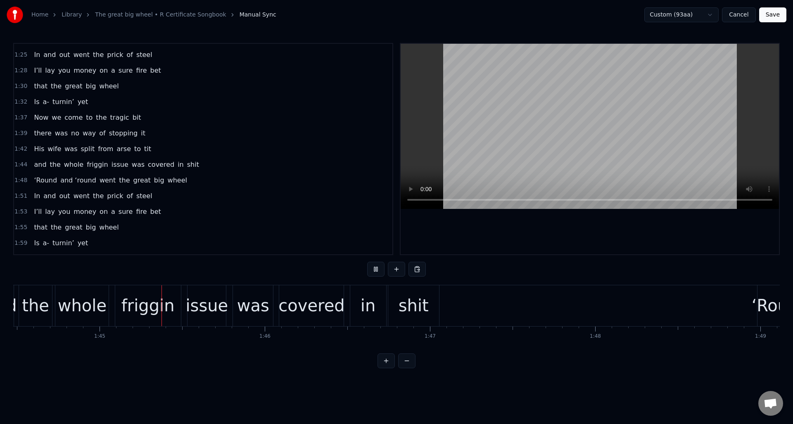
scroll to position [0, 17272]
click at [376, 270] on button at bounding box center [375, 269] width 17 height 15
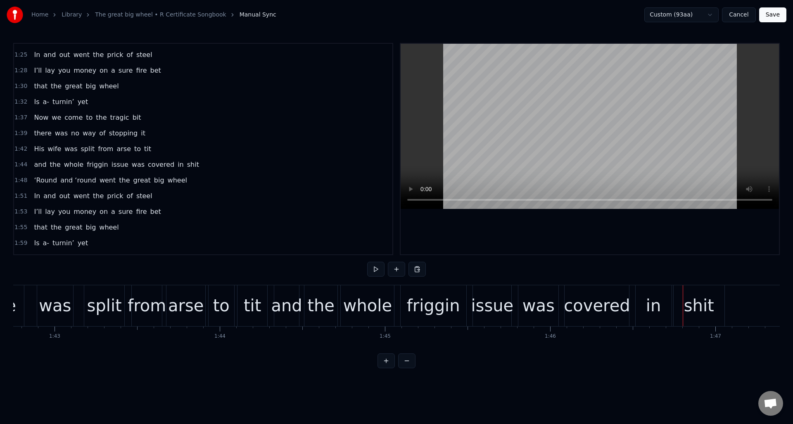
scroll to position [0, 16953]
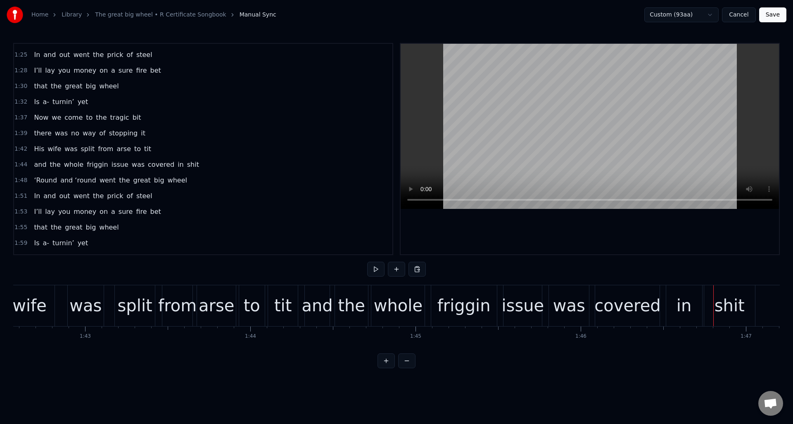
click at [383, 295] on div "whole" at bounding box center [398, 305] width 49 height 25
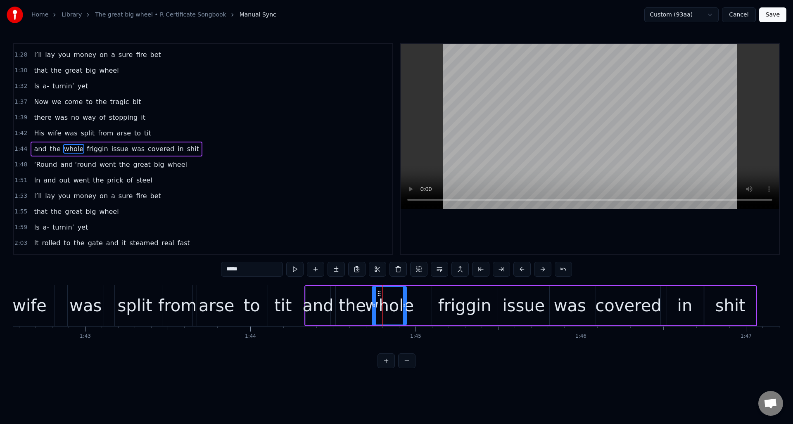
drag, startPoint x: 423, startPoint y: 299, endPoint x: 431, endPoint y: 298, distance: 8.3
click at [405, 300] on div at bounding box center [404, 306] width 3 height 38
click at [457, 298] on div "friggin" at bounding box center [464, 305] width 53 height 25
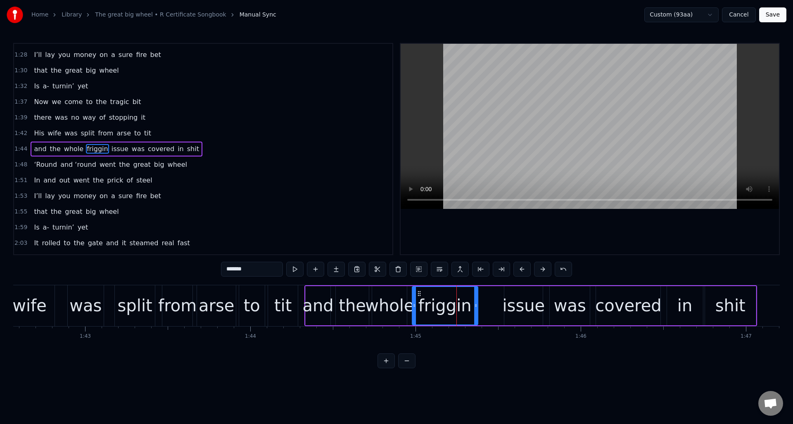
drag, startPoint x: 439, startPoint y: 292, endPoint x: 428, endPoint y: 293, distance: 10.8
click at [419, 293] on icon at bounding box center [419, 293] width 7 height 7
click at [450, 298] on div at bounding box center [449, 306] width 3 height 38
click at [512, 296] on div "issue" at bounding box center [523, 305] width 43 height 25
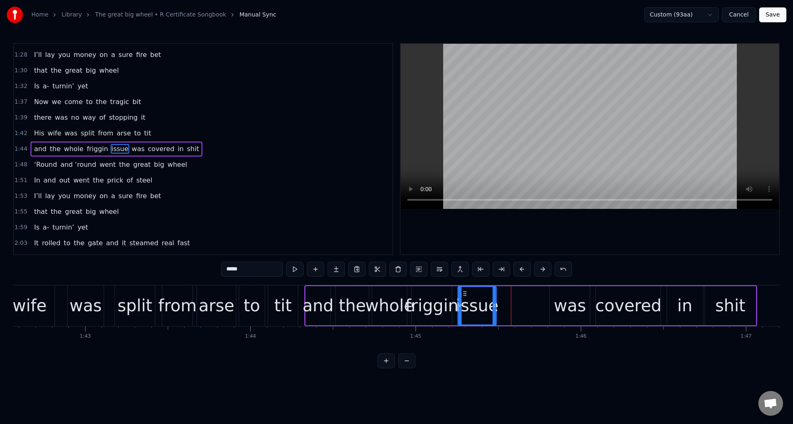
drag, startPoint x: 511, startPoint y: 293, endPoint x: 470, endPoint y: 295, distance: 41.0
click at [464, 297] on icon at bounding box center [465, 293] width 7 height 7
click at [558, 296] on div "was" at bounding box center [570, 305] width 32 height 25
type input "***"
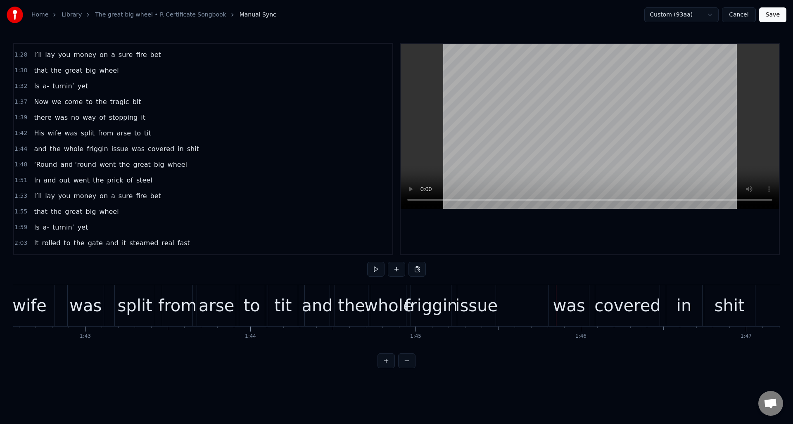
click at [561, 294] on div "was" at bounding box center [569, 305] width 32 height 25
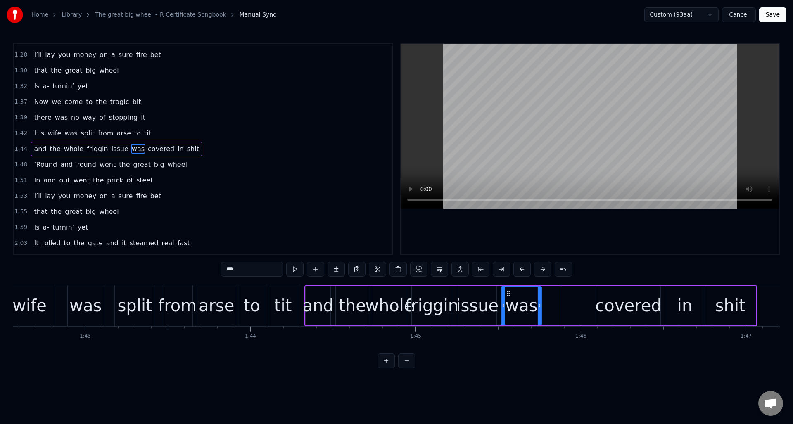
drag, startPoint x: 557, startPoint y: 293, endPoint x: 515, endPoint y: 296, distance: 41.9
click at [508, 297] on div "was" at bounding box center [521, 306] width 39 height 38
click at [617, 297] on div "covered" at bounding box center [628, 305] width 66 height 25
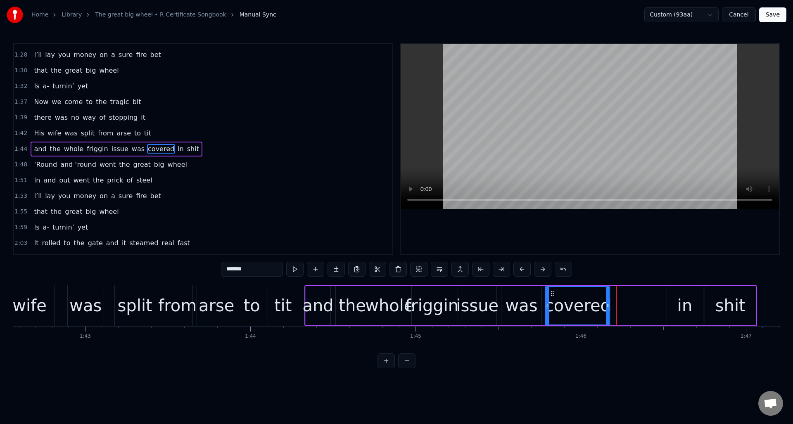
drag, startPoint x: 602, startPoint y: 294, endPoint x: 552, endPoint y: 297, distance: 50.5
click at [552, 297] on icon at bounding box center [553, 293] width 7 height 7
drag, startPoint x: 609, startPoint y: 295, endPoint x: 601, endPoint y: 297, distance: 8.9
click at [593, 296] on div "covered" at bounding box center [570, 306] width 48 height 38
click at [681, 296] on div "in" at bounding box center [685, 305] width 15 height 25
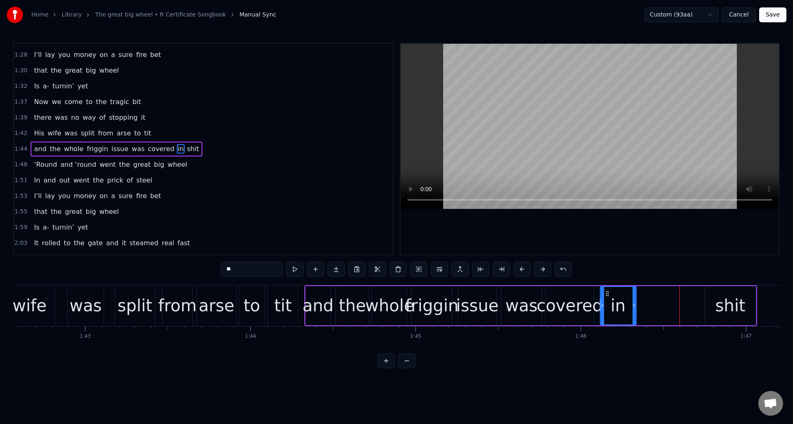
drag, startPoint x: 672, startPoint y: 293, endPoint x: 605, endPoint y: 297, distance: 67.1
click at [605, 297] on div "in" at bounding box center [618, 306] width 35 height 38
click at [625, 297] on div at bounding box center [625, 306] width 3 height 38
click at [719, 297] on div "shit" at bounding box center [731, 305] width 30 height 25
type input "****"
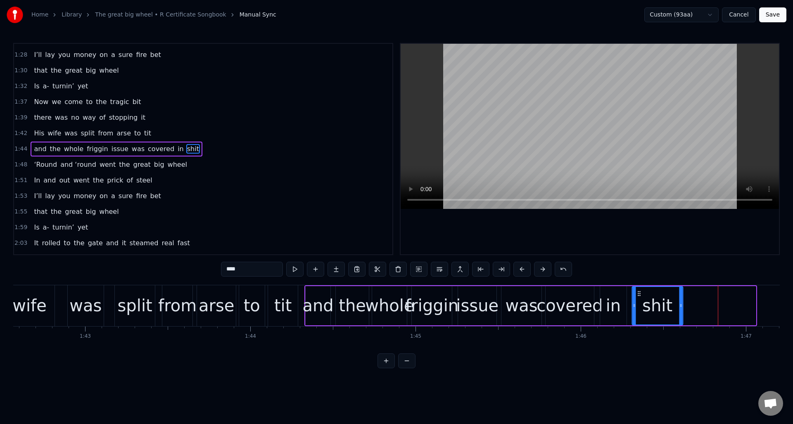
drag, startPoint x: 712, startPoint y: 293, endPoint x: 639, endPoint y: 298, distance: 73.3
click at [639, 298] on div "shit" at bounding box center [658, 306] width 50 height 38
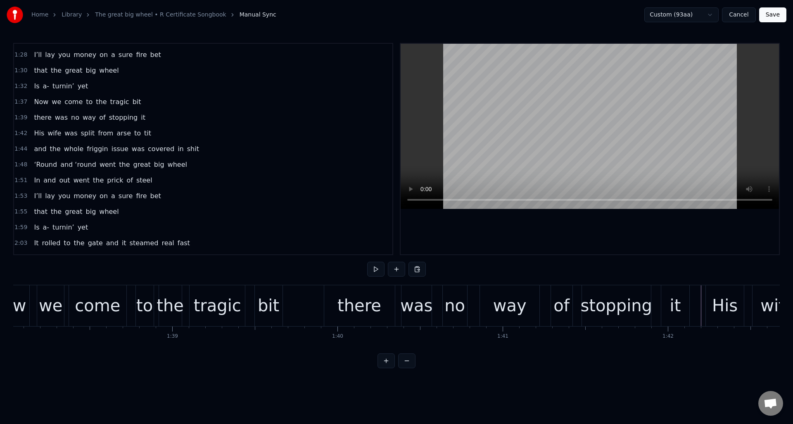
scroll to position [0, 16189]
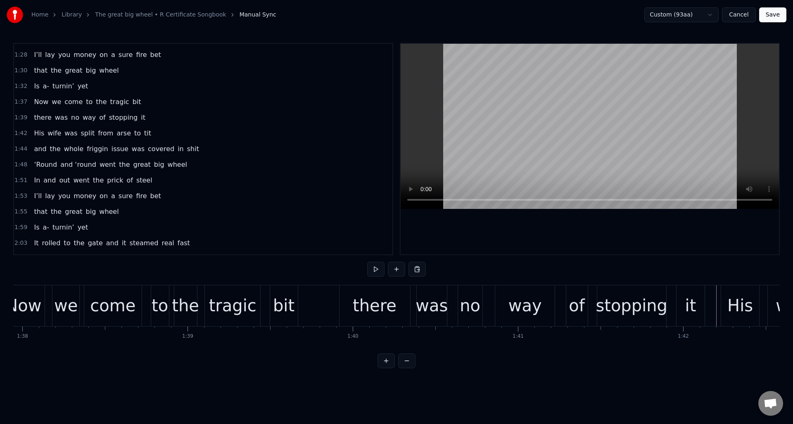
click at [377, 269] on button at bounding box center [375, 269] width 17 height 15
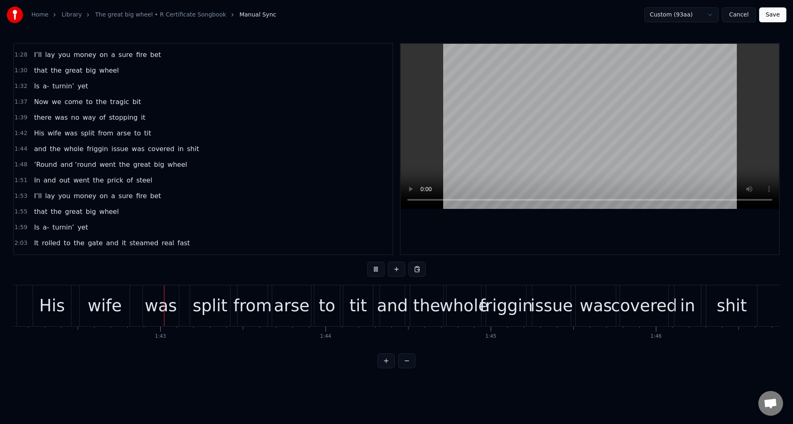
scroll to position [0, 16878]
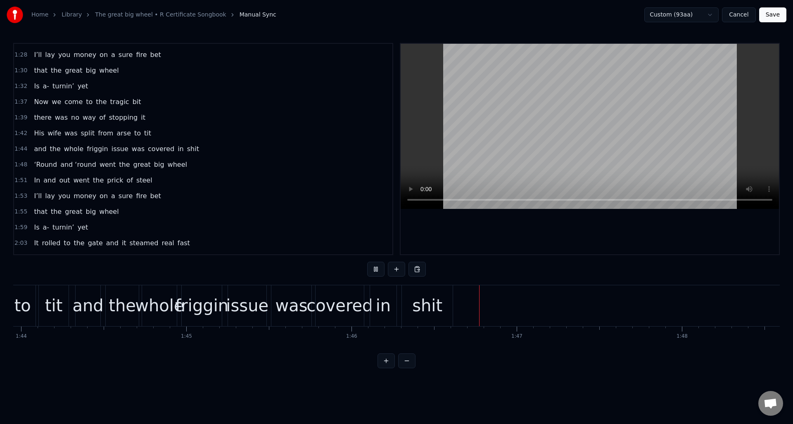
click at [377, 268] on button at bounding box center [375, 269] width 17 height 15
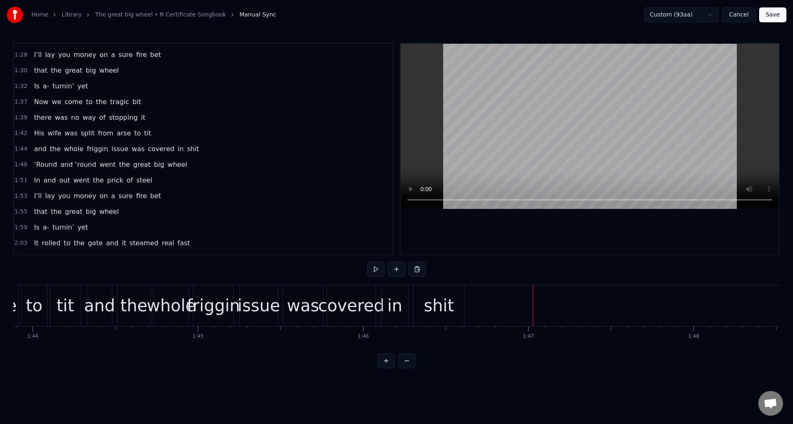
scroll to position [0, 17080]
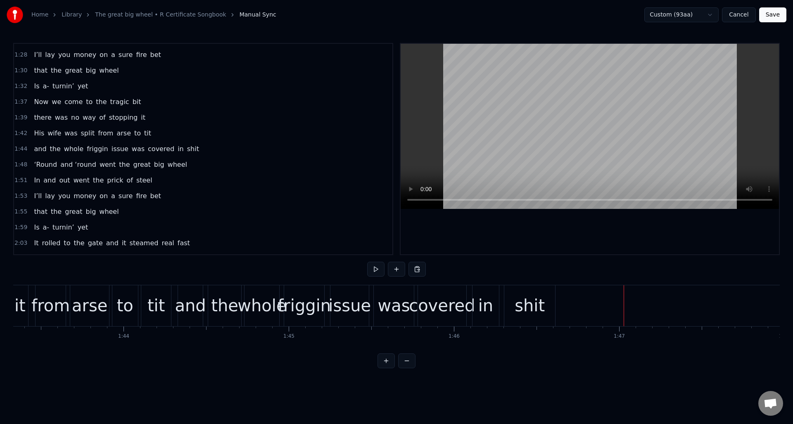
click at [514, 296] on div "shit" at bounding box center [530, 306] width 51 height 41
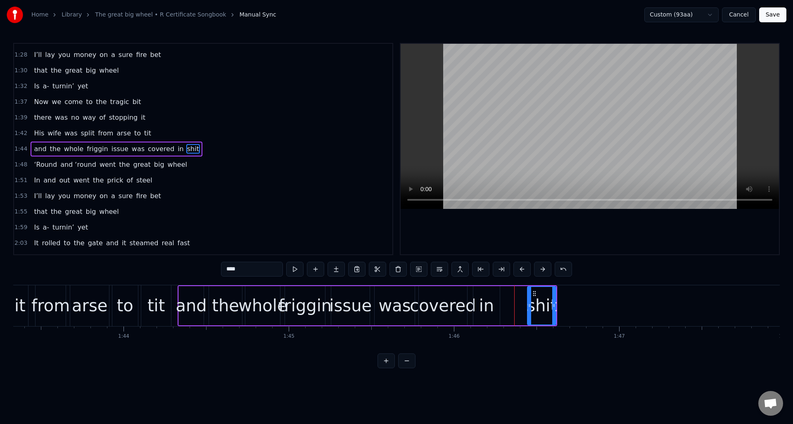
drag, startPoint x: 508, startPoint y: 303, endPoint x: 524, endPoint y: 300, distance: 16.9
click at [530, 302] on icon at bounding box center [529, 305] width 3 height 7
click at [488, 295] on div "in" at bounding box center [486, 305] width 15 height 25
drag, startPoint x: 481, startPoint y: 293, endPoint x: 504, endPoint y: 294, distance: 23.2
click at [504, 294] on icon at bounding box center [503, 293] width 7 height 7
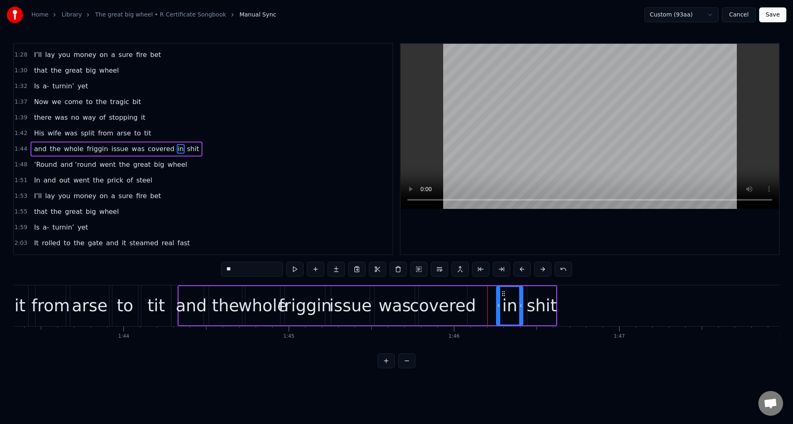
click at [463, 292] on div "covered" at bounding box center [443, 305] width 48 height 39
type input "*******"
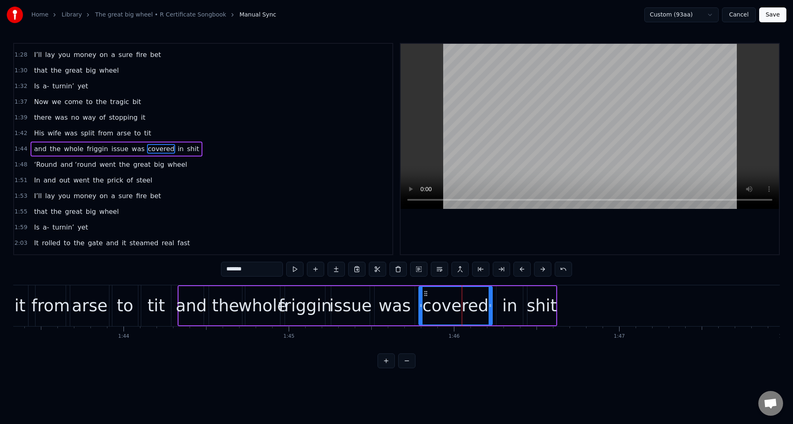
drag, startPoint x: 466, startPoint y: 293, endPoint x: 491, endPoint y: 295, distance: 25.3
click at [491, 295] on div at bounding box center [490, 306] width 3 height 38
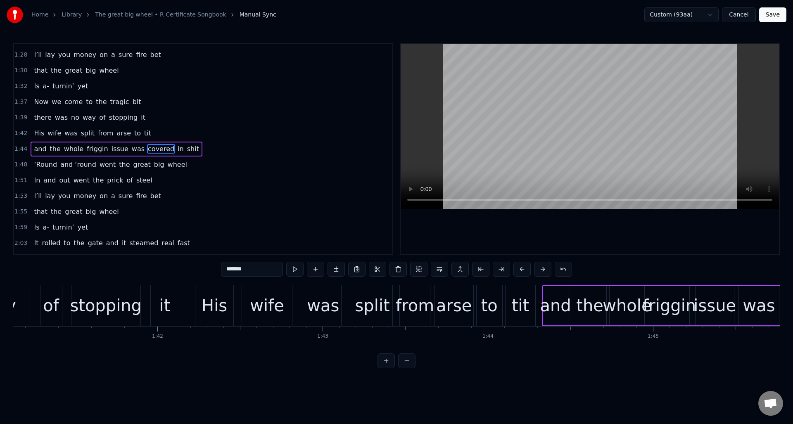
scroll to position [0, 16685]
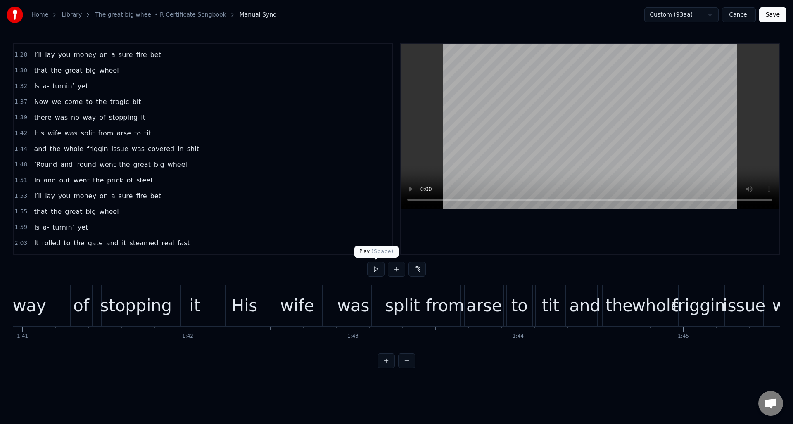
click at [378, 271] on button at bounding box center [375, 269] width 17 height 15
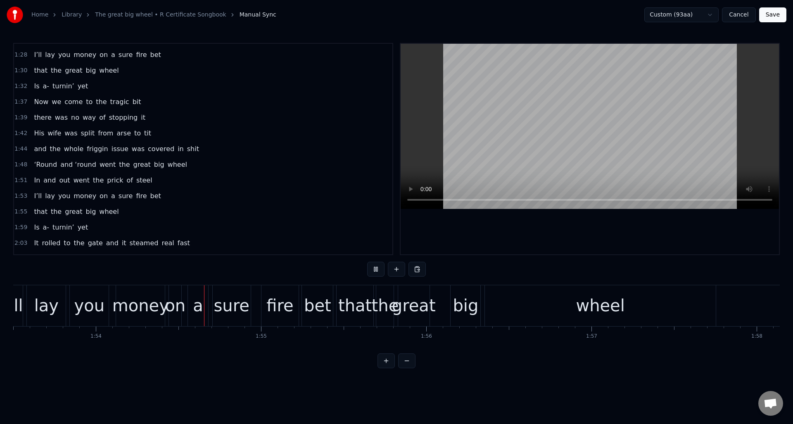
scroll to position [0, 18804]
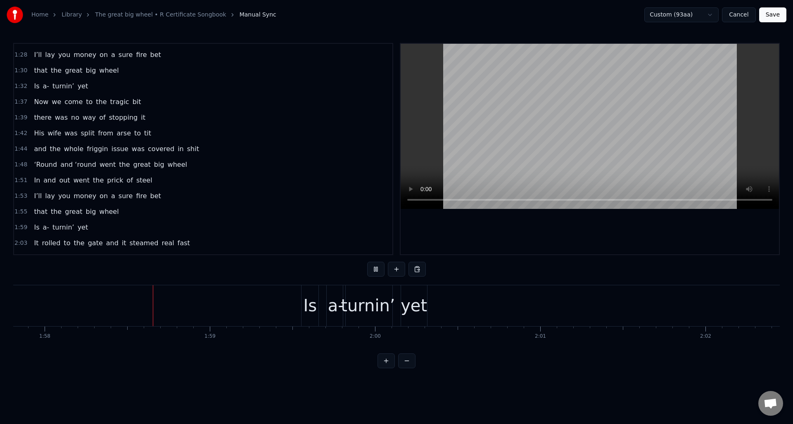
click at [378, 271] on button at bounding box center [375, 269] width 17 height 15
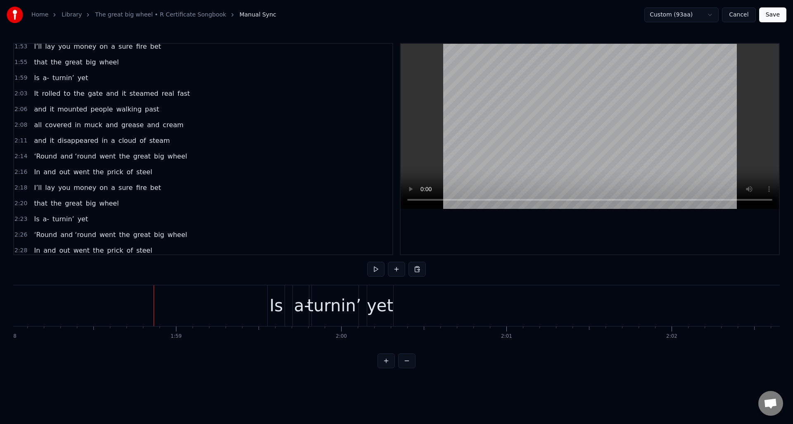
scroll to position [584, 0]
click at [152, 218] on div "2:23 Is a- turnin’ yet" at bounding box center [203, 222] width 379 height 16
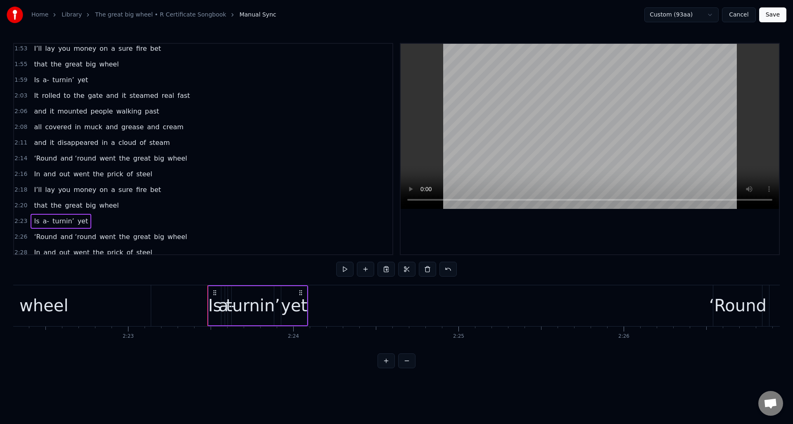
scroll to position [0, 23674]
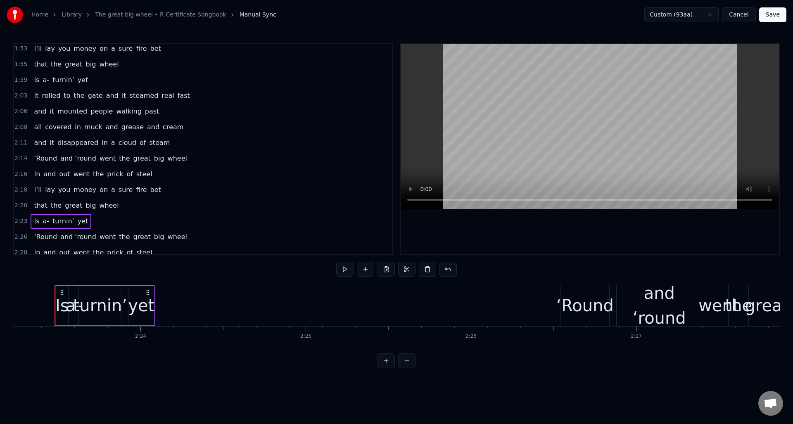
click at [120, 82] on div "1:59 Is a- turnin’ yet" at bounding box center [203, 80] width 379 height 16
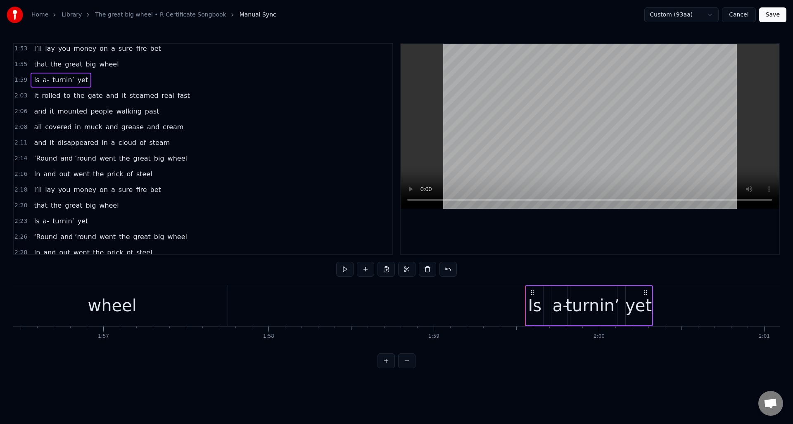
scroll to position [0, 19234]
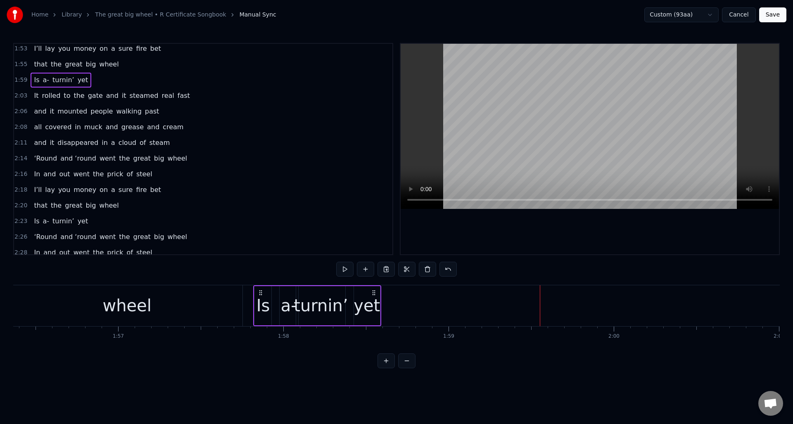
drag, startPoint x: 543, startPoint y: 293, endPoint x: 259, endPoint y: 304, distance: 284.5
click at [259, 304] on div "Is a- turnin’ yet" at bounding box center [317, 306] width 128 height 41
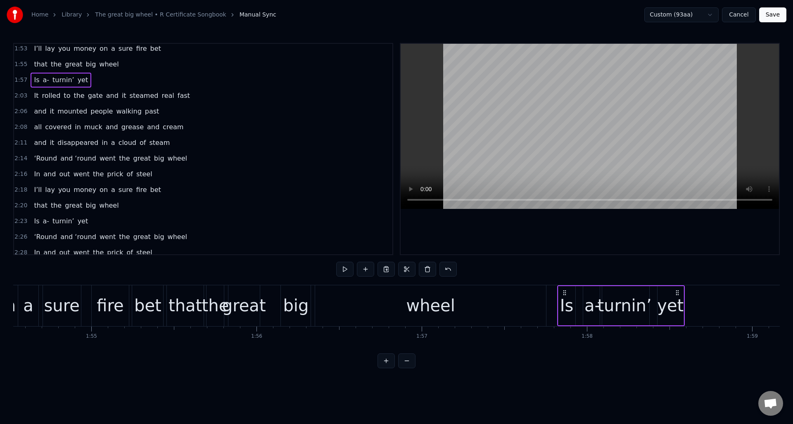
scroll to position [0, 18839]
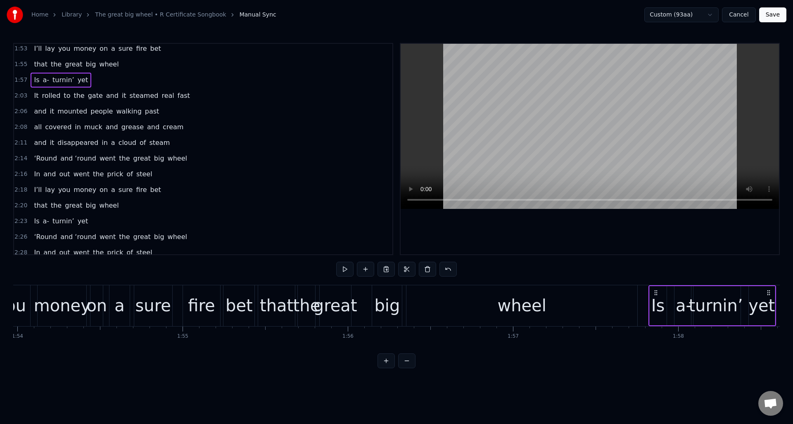
click at [422, 300] on div "wheel" at bounding box center [522, 306] width 231 height 41
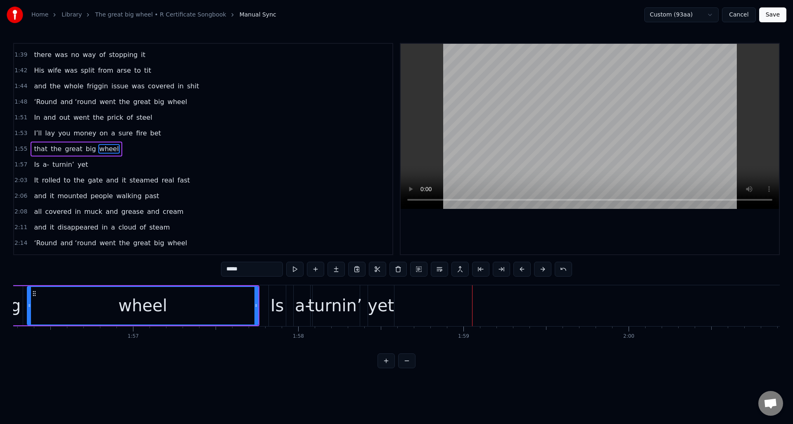
scroll to position [0, 19203]
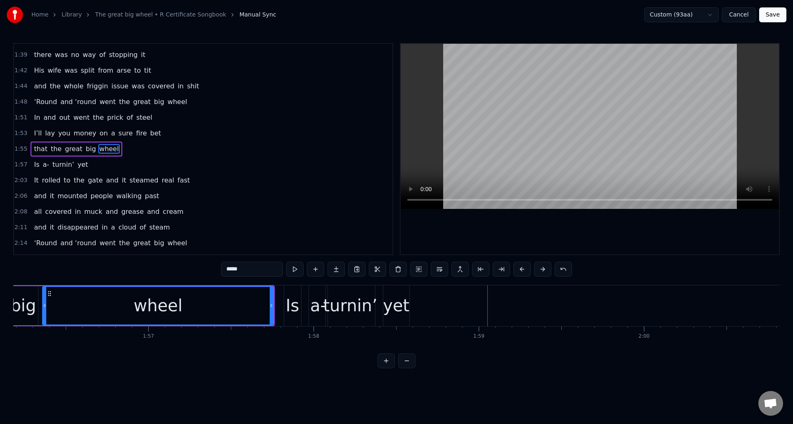
click at [394, 298] on div "yet" at bounding box center [396, 305] width 26 height 25
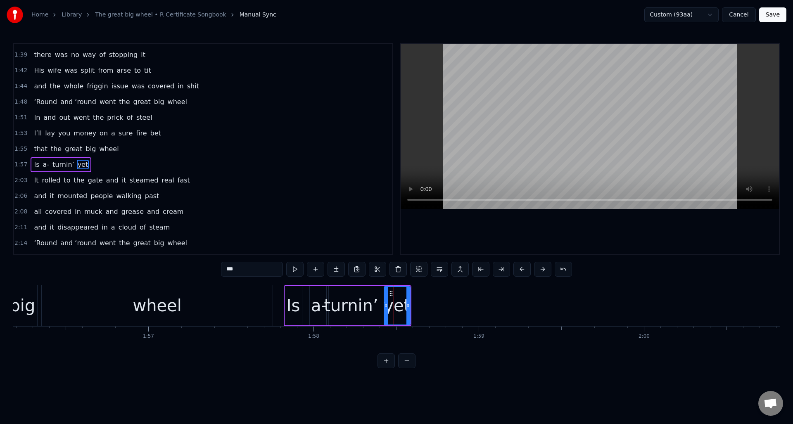
scroll to position [515, 0]
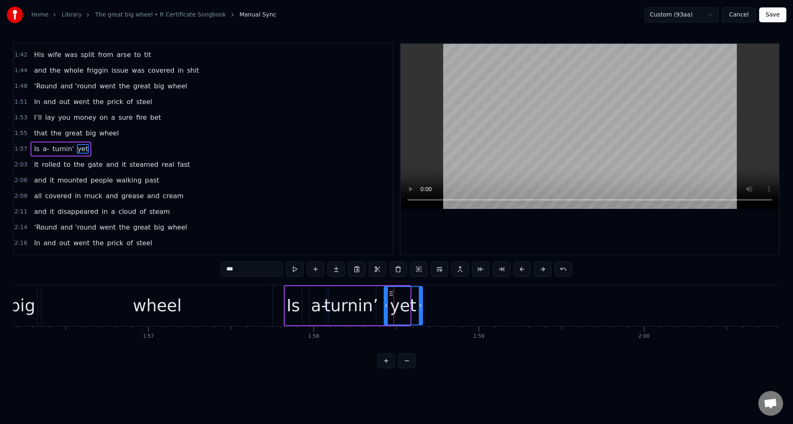
drag, startPoint x: 409, startPoint y: 300, endPoint x: 421, endPoint y: 302, distance: 12.1
click at [421, 302] on div at bounding box center [420, 306] width 3 height 38
drag, startPoint x: 391, startPoint y: 293, endPoint x: 417, endPoint y: 296, distance: 26.2
click at [417, 296] on icon at bounding box center [417, 293] width 7 height 7
click at [356, 294] on div "turnin’" at bounding box center [351, 305] width 54 height 25
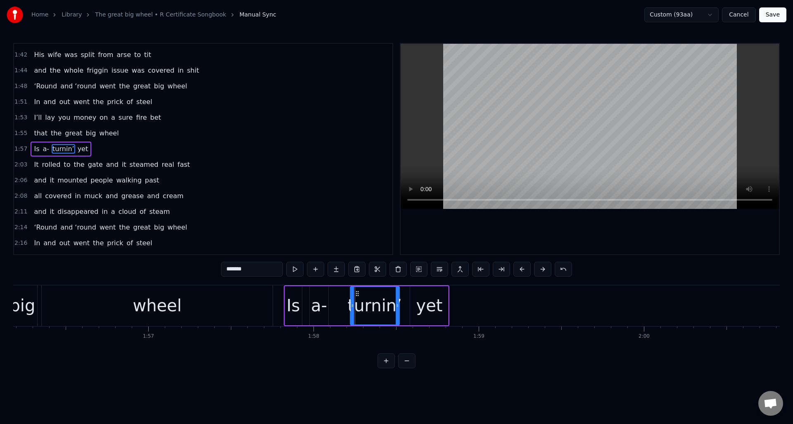
drag, startPoint x: 333, startPoint y: 294, endPoint x: 357, endPoint y: 296, distance: 24.1
click at [357, 296] on icon at bounding box center [357, 293] width 7 height 7
drag, startPoint x: 352, startPoint y: 301, endPoint x: 347, endPoint y: 301, distance: 5.0
click at [338, 301] on div at bounding box center [338, 306] width 3 height 38
drag, startPoint x: 399, startPoint y: 301, endPoint x: 403, endPoint y: 303, distance: 4.8
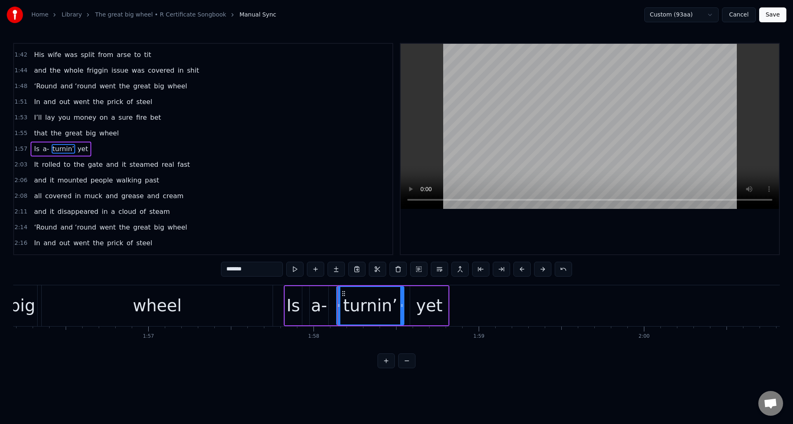
click at [403, 303] on div at bounding box center [401, 306] width 3 height 38
click at [247, 296] on div "wheel" at bounding box center [157, 306] width 231 height 41
type input "*****"
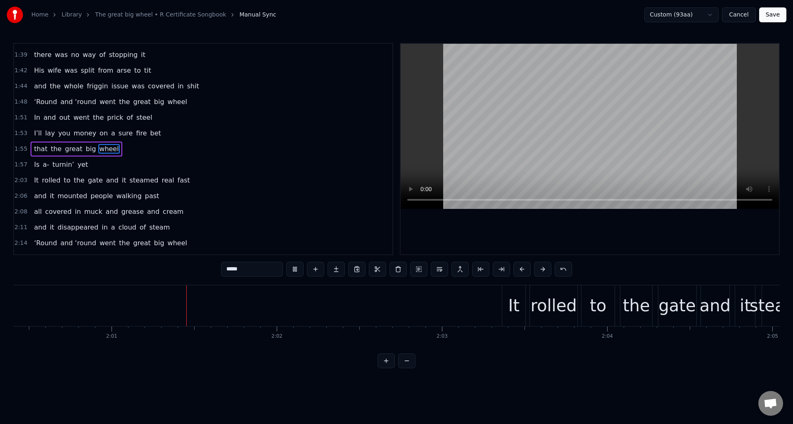
scroll to position [0, 19903]
click at [217, 183] on div "2:03 It rolled to the gate and it steamed real fast" at bounding box center [203, 181] width 379 height 16
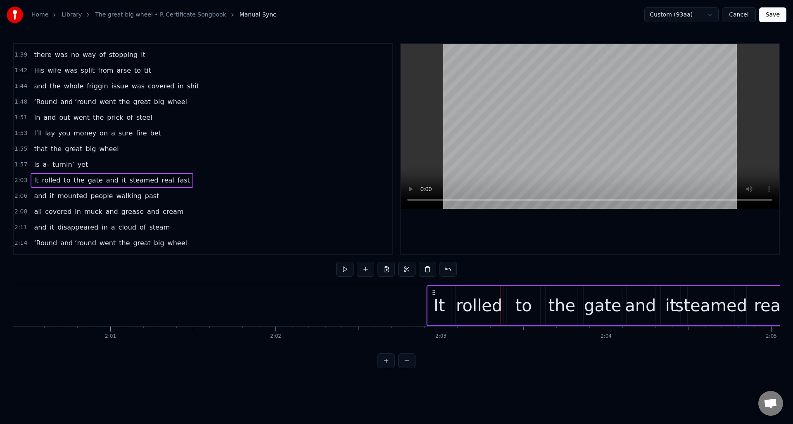
drag, startPoint x: 506, startPoint y: 290, endPoint x: 431, endPoint y: 294, distance: 74.5
click at [431, 294] on icon at bounding box center [434, 293] width 7 height 7
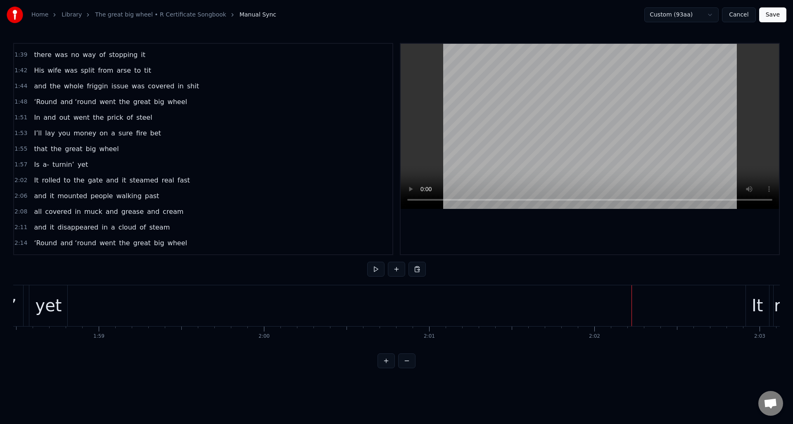
scroll to position [0, 19508]
click at [374, 271] on button at bounding box center [375, 269] width 17 height 15
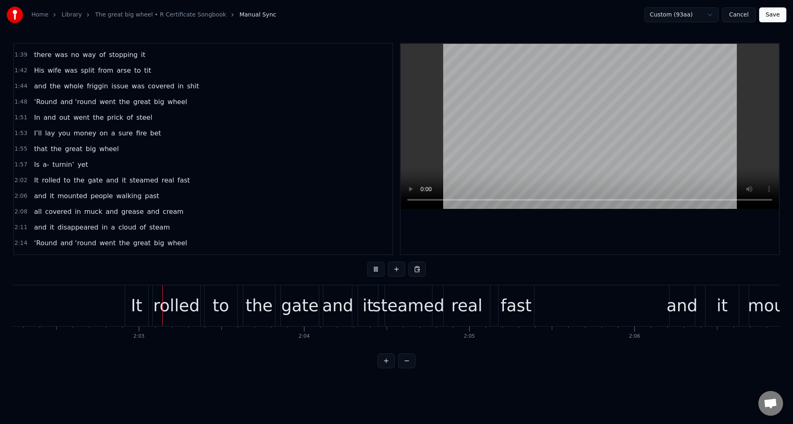
scroll to position [0, 20205]
click at [374, 271] on button at bounding box center [375, 269] width 17 height 15
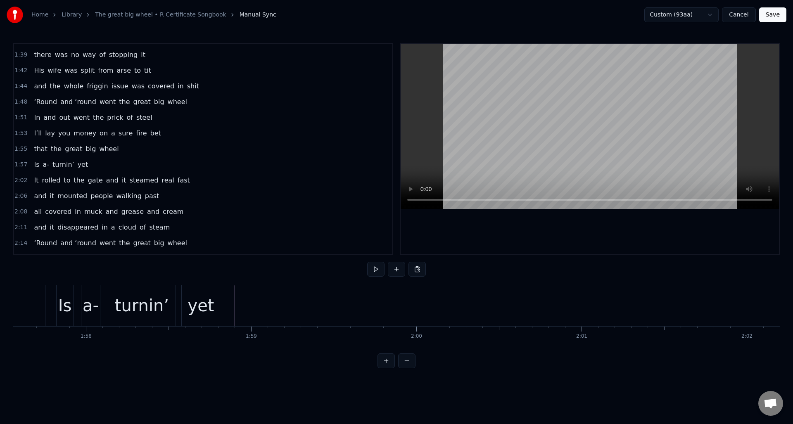
scroll to position [0, 19355]
click at [110, 295] on div "wheel" at bounding box center [5, 306] width 231 height 41
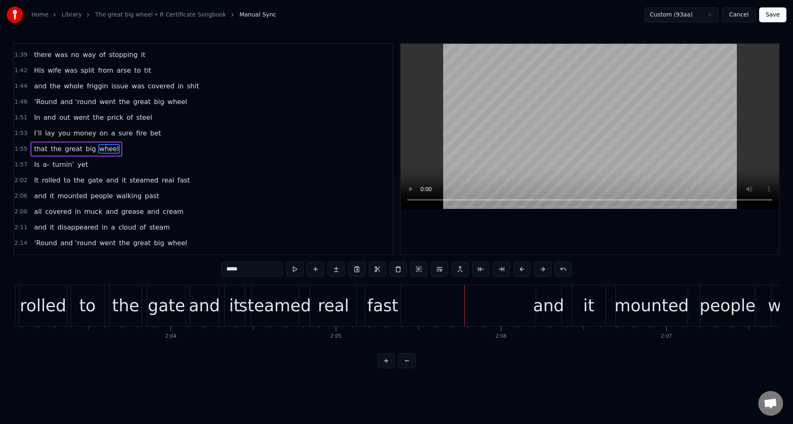
scroll to position [0, 20308]
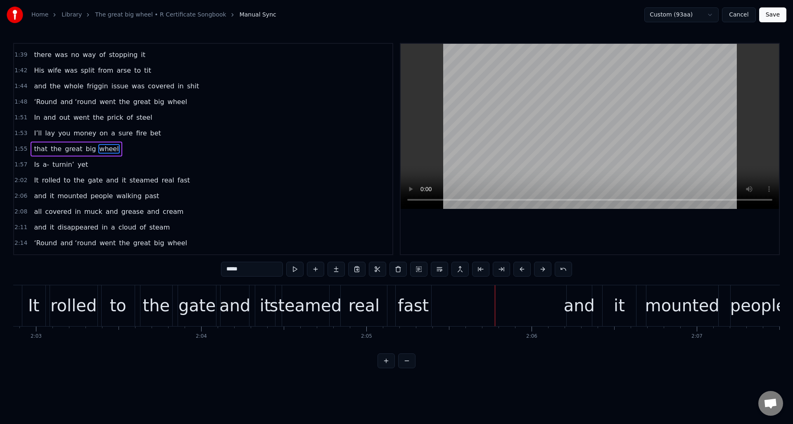
click at [360, 293] on div "real" at bounding box center [364, 306] width 46 height 41
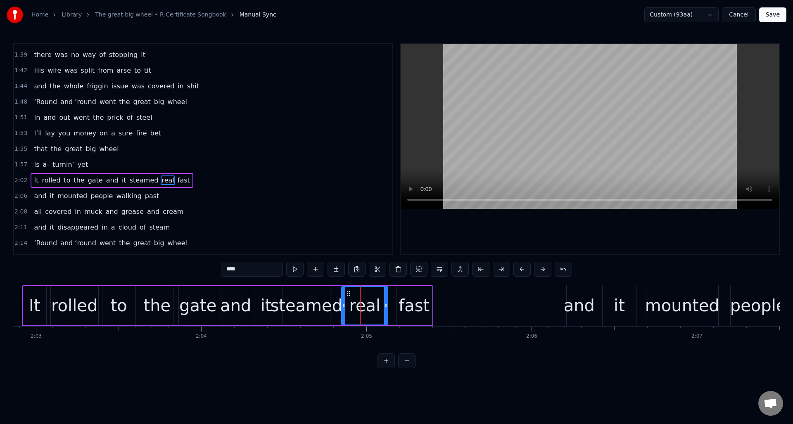
scroll to position [531, 0]
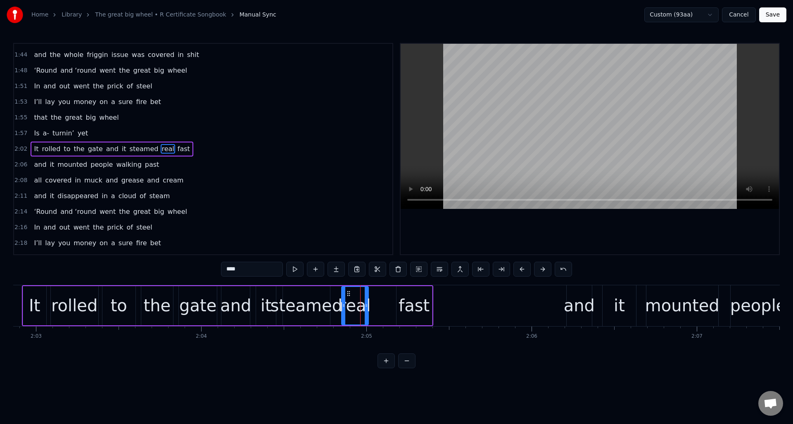
drag, startPoint x: 384, startPoint y: 297, endPoint x: 405, endPoint y: 297, distance: 21.1
click at [365, 297] on div at bounding box center [366, 306] width 3 height 38
click at [414, 295] on div "fast" at bounding box center [414, 305] width 31 height 25
type input "****"
drag, startPoint x: 404, startPoint y: 292, endPoint x: 400, endPoint y: 295, distance: 5.0
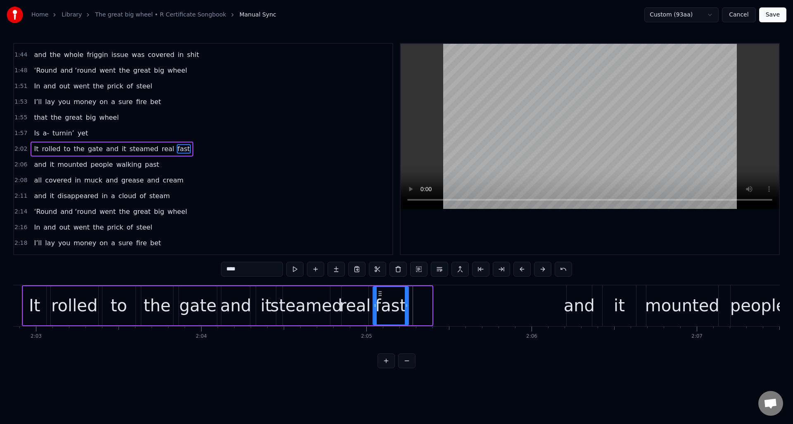
click at [381, 295] on icon at bounding box center [380, 293] width 7 height 7
click at [403, 296] on div at bounding box center [402, 306] width 3 height 38
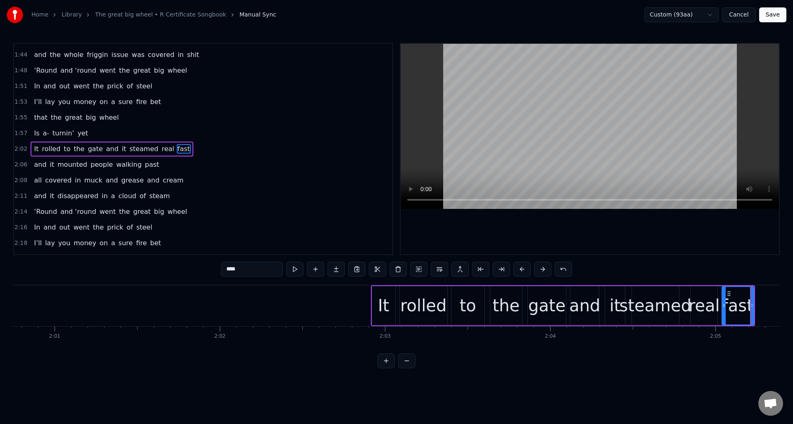
scroll to position [0, 19944]
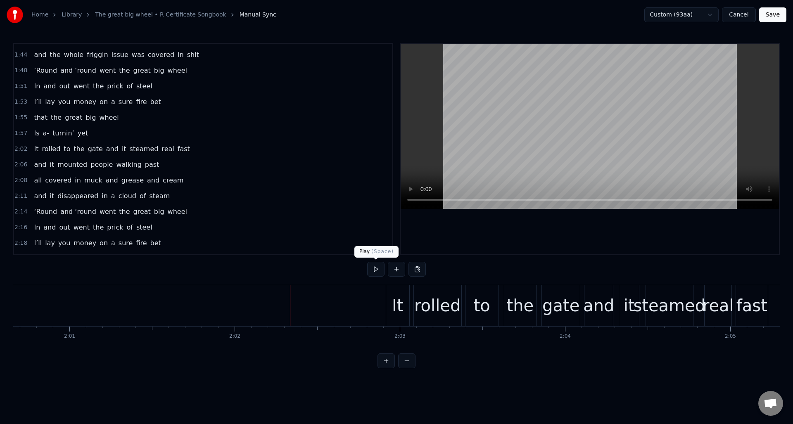
click at [376, 269] on button at bounding box center [375, 269] width 17 height 15
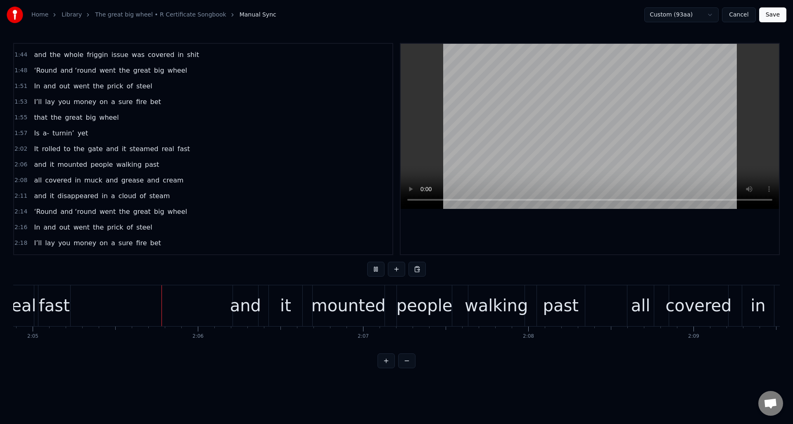
scroll to position [0, 20642]
click at [376, 269] on button at bounding box center [375, 269] width 17 height 15
click at [201, 165] on div "2:06 and it mounted people walking past" at bounding box center [203, 165] width 379 height 16
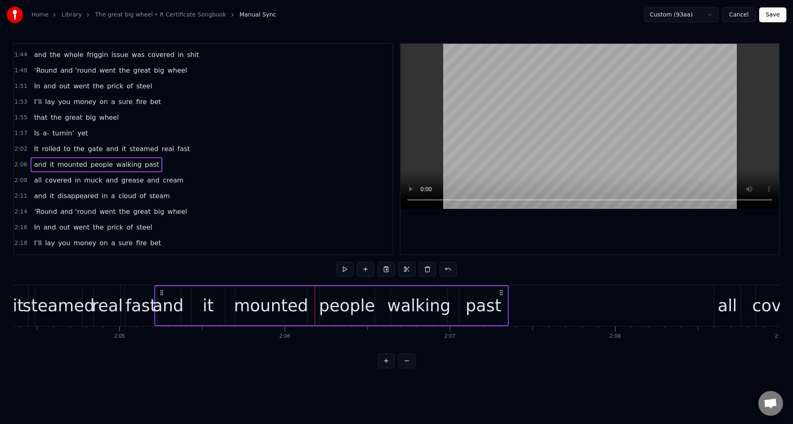
scroll to position [0, 20546]
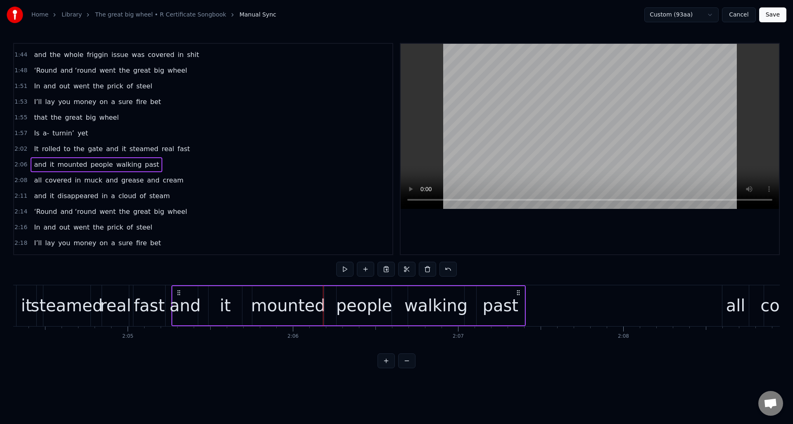
drag, startPoint x: 240, startPoint y: 291, endPoint x: 179, endPoint y: 304, distance: 61.7
click at [179, 304] on div "and it mounted people walking past" at bounding box center [348, 306] width 355 height 41
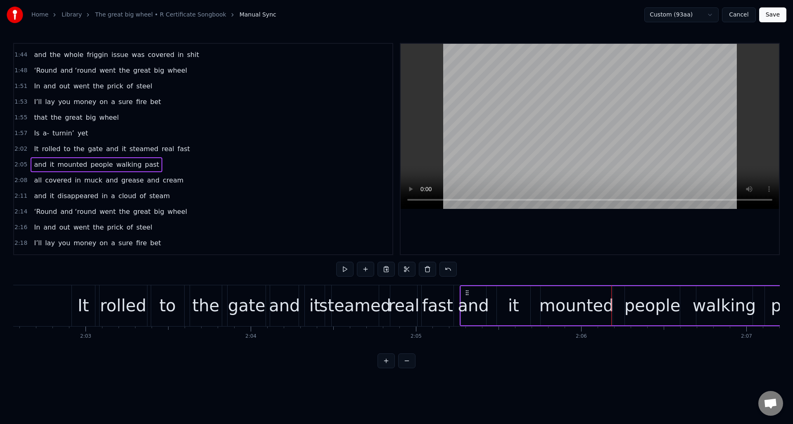
scroll to position [0, 20152]
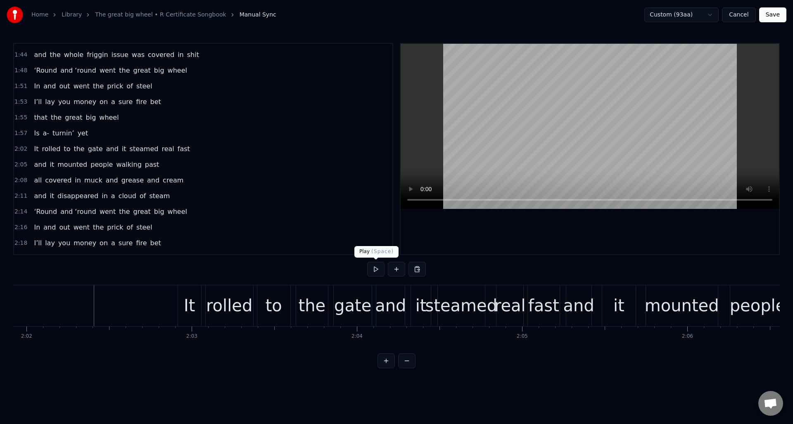
click at [375, 270] on button at bounding box center [375, 269] width 17 height 15
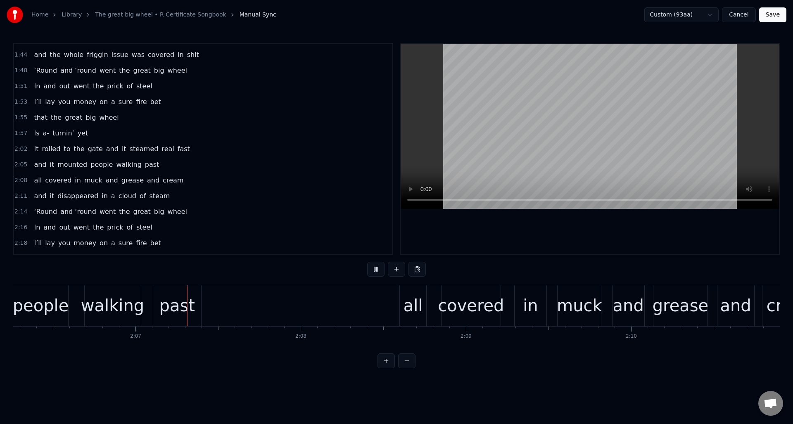
scroll to position [0, 20876]
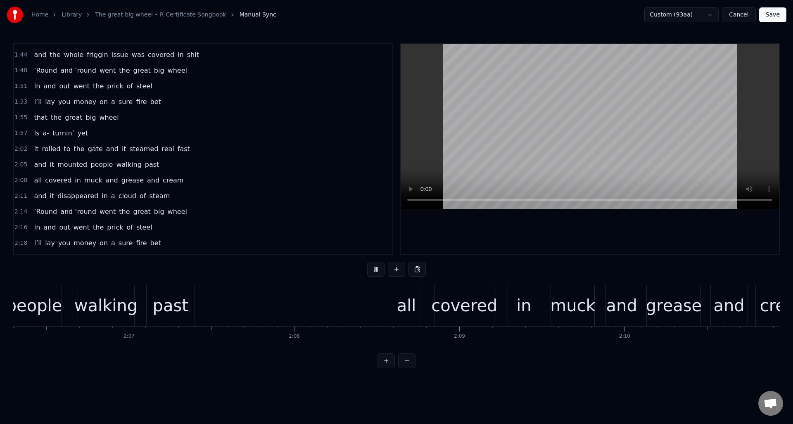
click at [375, 270] on button at bounding box center [375, 269] width 17 height 15
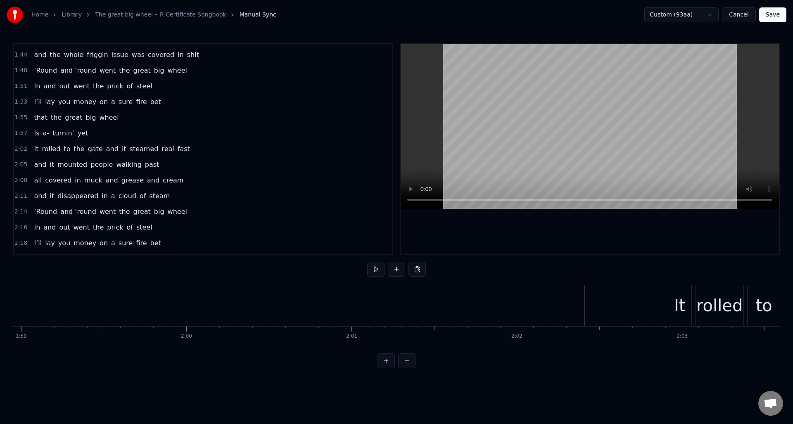
scroll to position [0, 19631]
click at [379, 269] on button at bounding box center [375, 269] width 17 height 15
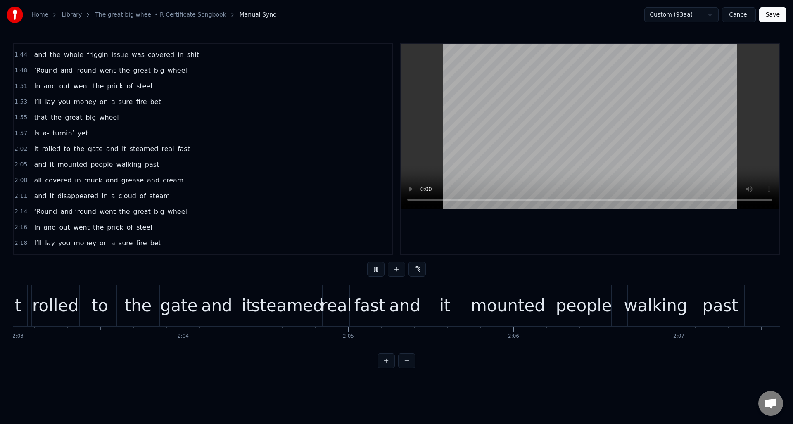
scroll to position [0, 20327]
click at [379, 269] on button at bounding box center [375, 269] width 17 height 15
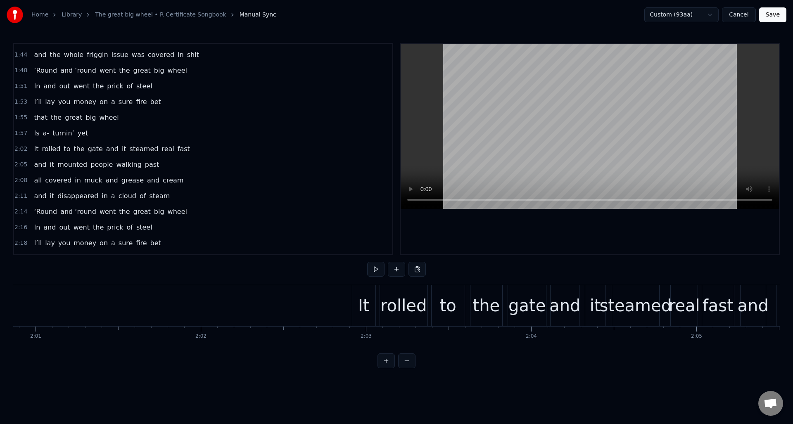
scroll to position [0, 19583]
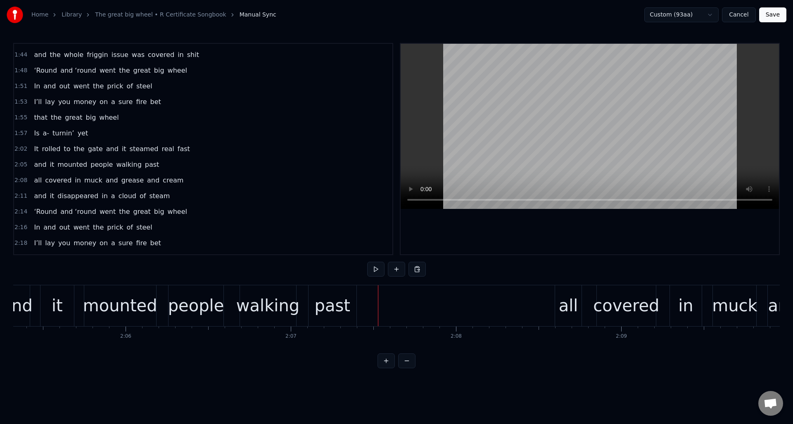
scroll to position [0, 20729]
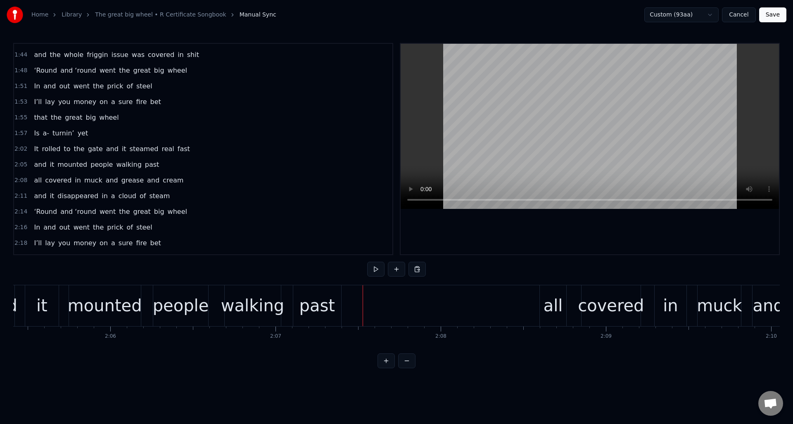
click at [183, 183] on div "2:08 all covered in muck and grease and cream" at bounding box center [203, 181] width 379 height 16
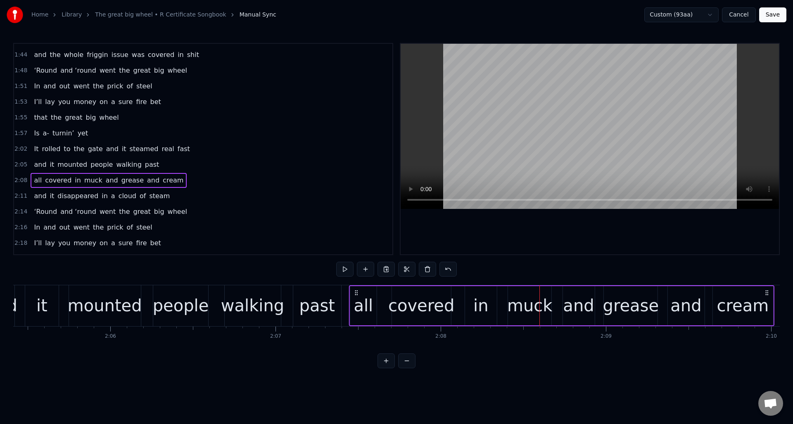
drag, startPoint x: 544, startPoint y: 292, endPoint x: 365, endPoint y: 301, distance: 179.5
click at [354, 300] on div "all covered in muck and grease and cream" at bounding box center [562, 306] width 426 height 41
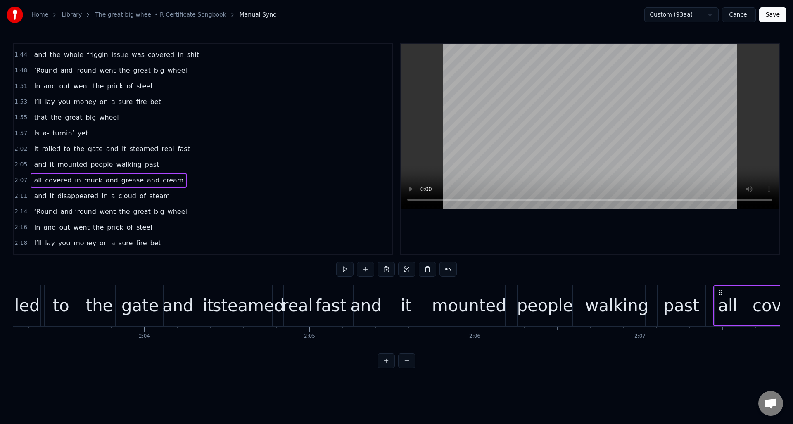
scroll to position [0, 20334]
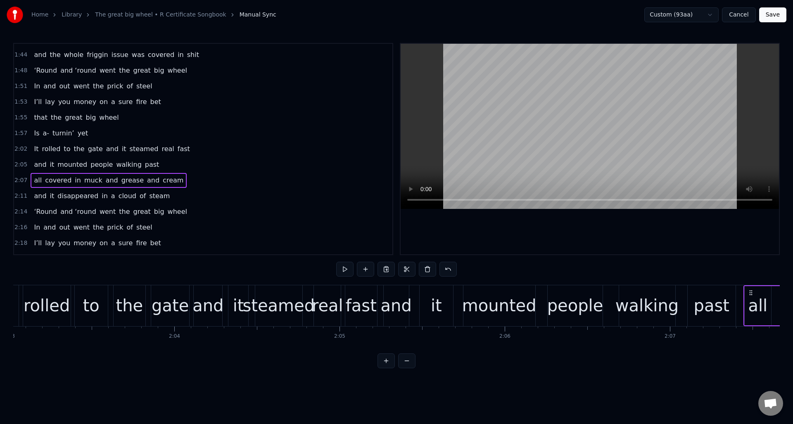
click at [209, 294] on div "and" at bounding box center [208, 305] width 31 height 25
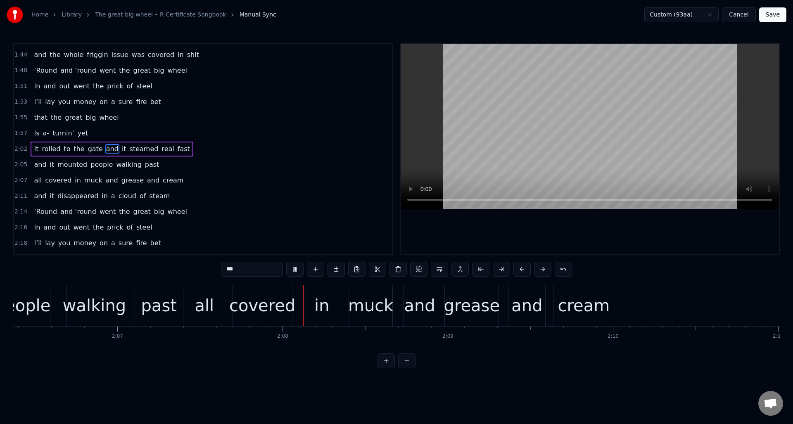
scroll to position [0, 21041]
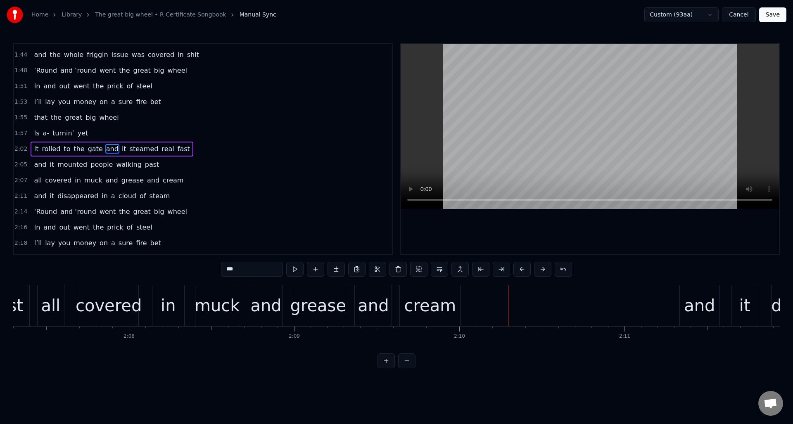
click at [367, 295] on div "and" at bounding box center [373, 305] width 31 height 25
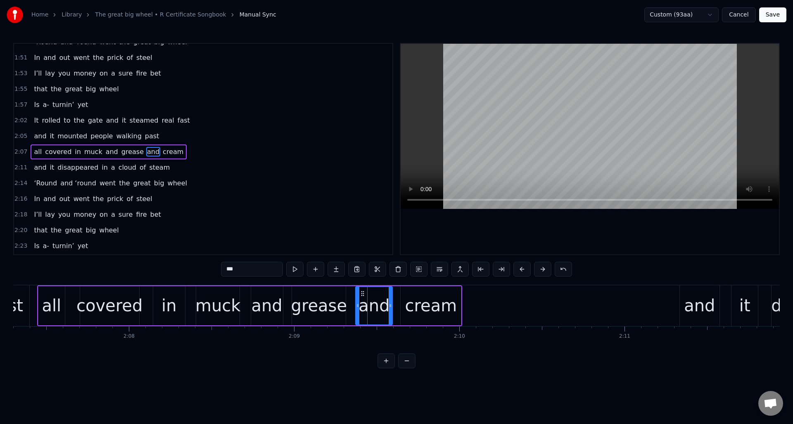
scroll to position [562, 0]
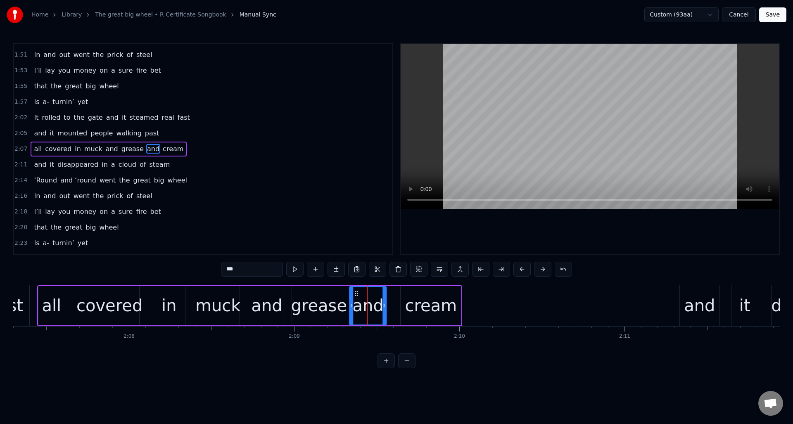
drag, startPoint x: 362, startPoint y: 293, endPoint x: 356, endPoint y: 293, distance: 6.2
click at [356, 293] on icon at bounding box center [357, 293] width 7 height 7
click at [407, 294] on div "cream" at bounding box center [431, 305] width 60 height 39
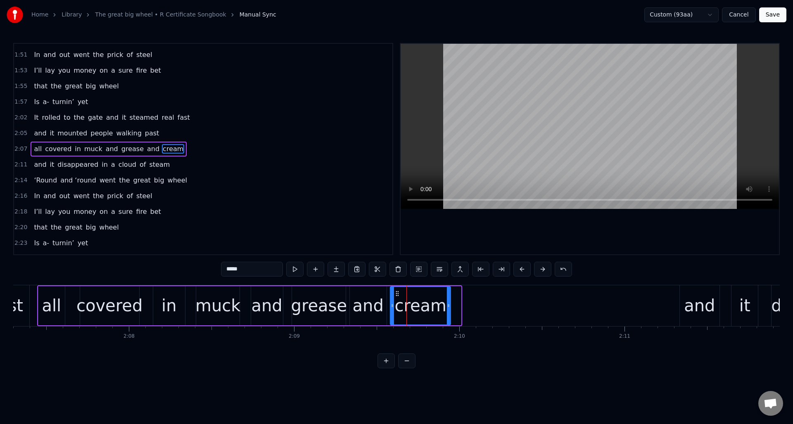
drag, startPoint x: 410, startPoint y: 293, endPoint x: 418, endPoint y: 295, distance: 8.1
click at [400, 294] on icon at bounding box center [397, 293] width 7 height 7
click at [324, 294] on div "grease" at bounding box center [319, 305] width 56 height 25
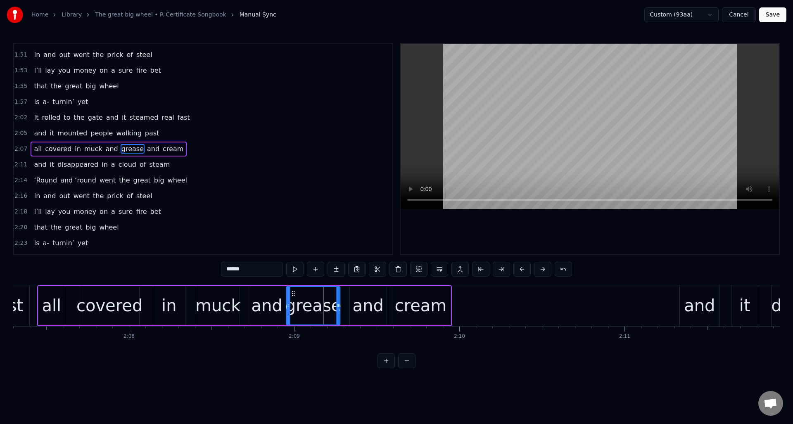
drag, startPoint x: 299, startPoint y: 293, endPoint x: 293, endPoint y: 293, distance: 5.8
click at [293, 293] on icon at bounding box center [293, 293] width 7 height 7
click at [360, 295] on div "and" at bounding box center [368, 305] width 31 height 25
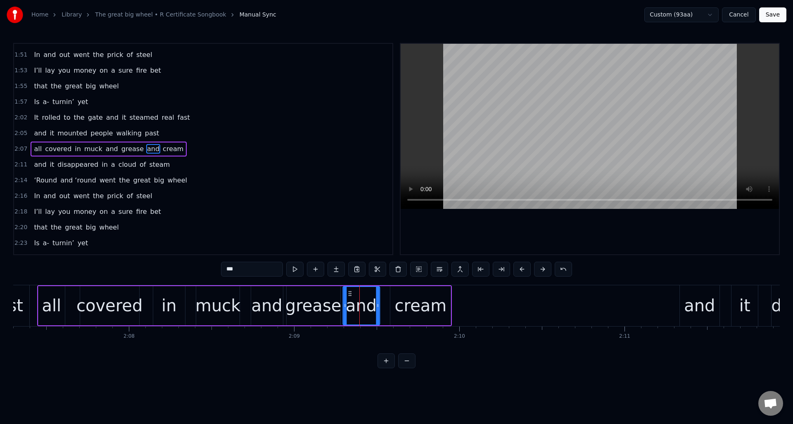
drag, startPoint x: 356, startPoint y: 293, endPoint x: 350, endPoint y: 293, distance: 6.6
click at [350, 293] on icon at bounding box center [350, 293] width 7 height 7
click at [409, 296] on div "cream" at bounding box center [421, 305] width 52 height 25
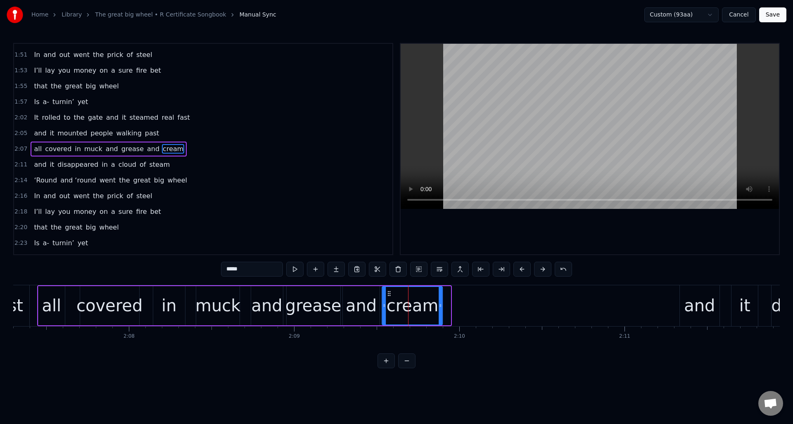
drag, startPoint x: 398, startPoint y: 294, endPoint x: 390, endPoint y: 294, distance: 7.9
click at [390, 294] on icon at bounding box center [389, 293] width 7 height 7
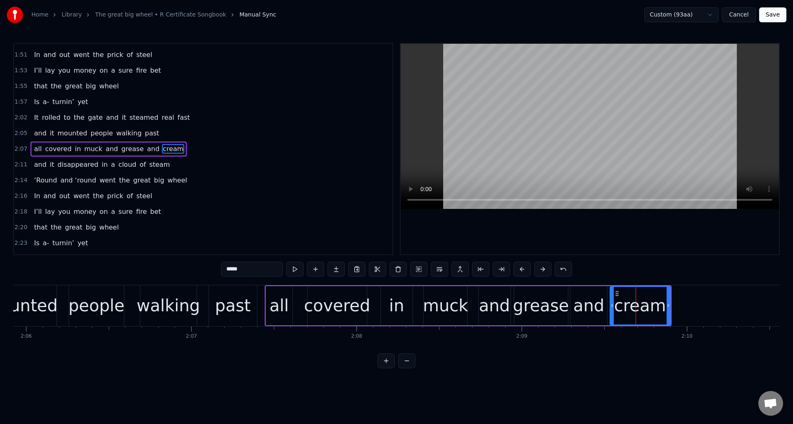
scroll to position [0, 20798]
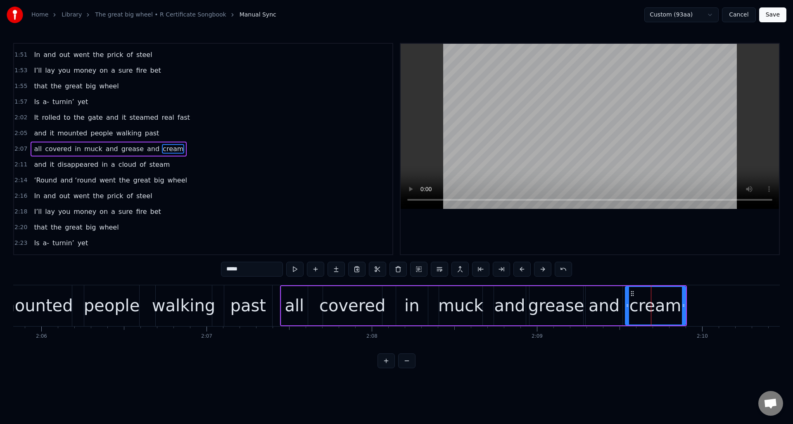
click at [243, 290] on div "past" at bounding box center [248, 306] width 48 height 41
type input "****"
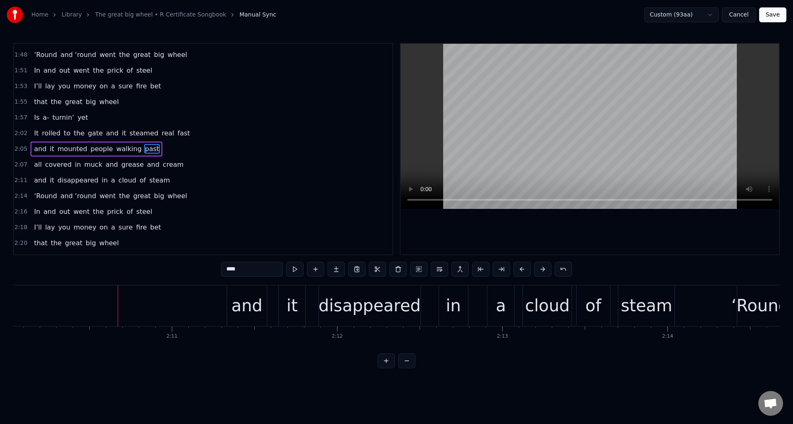
scroll to position [0, 21495]
click at [202, 168] on div "2:07 all covered in muck and grease and cream" at bounding box center [203, 165] width 379 height 16
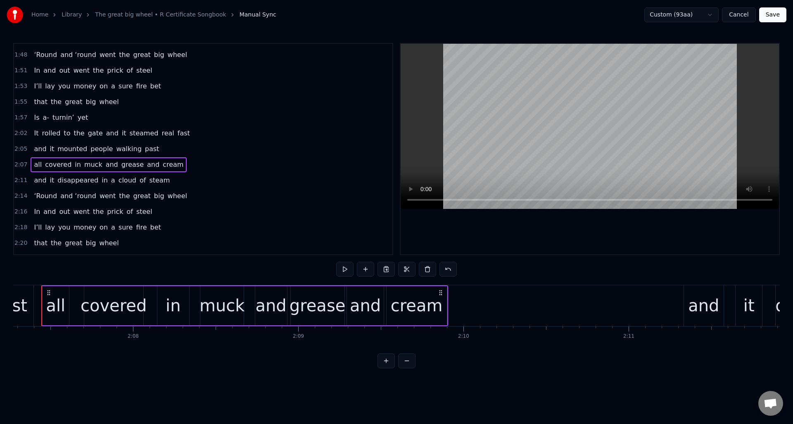
scroll to position [0, 21024]
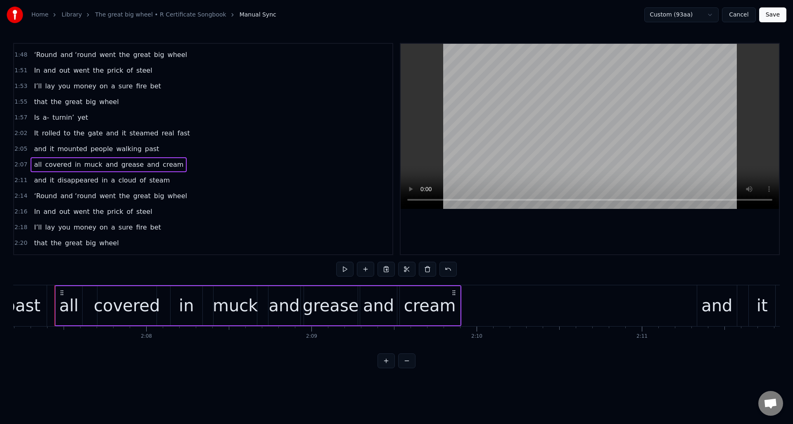
drag, startPoint x: 180, startPoint y: 182, endPoint x: 214, endPoint y: 186, distance: 34.5
click at [180, 181] on div "2:11 and it disappeared in a cloud of steam" at bounding box center [203, 181] width 379 height 16
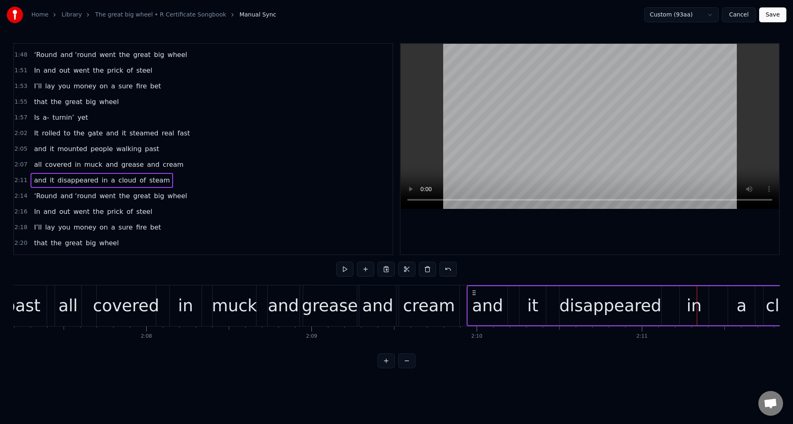
drag, startPoint x: 705, startPoint y: 292, endPoint x: 475, endPoint y: 300, distance: 230.3
click at [475, 300] on div "and it disappeared in a cloud of steam" at bounding box center [692, 306] width 450 height 41
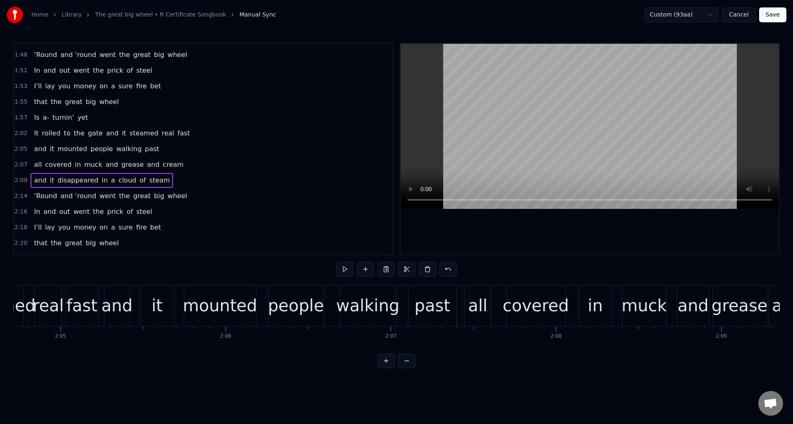
scroll to position [0, 20598]
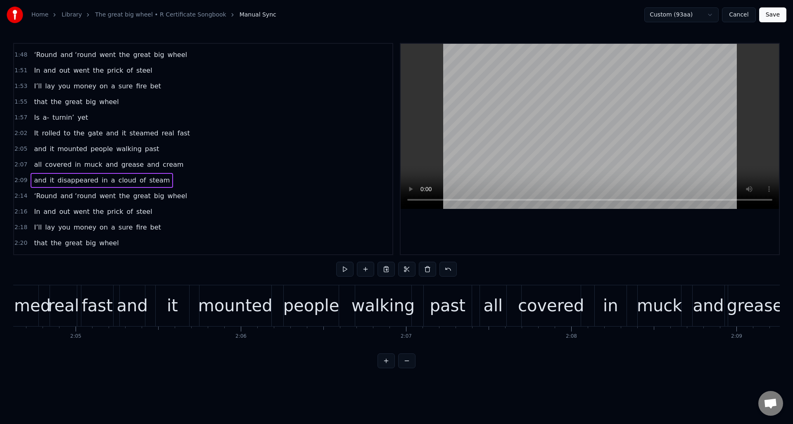
click at [195, 291] on div "and it mounted people walking past" at bounding box center [296, 306] width 355 height 41
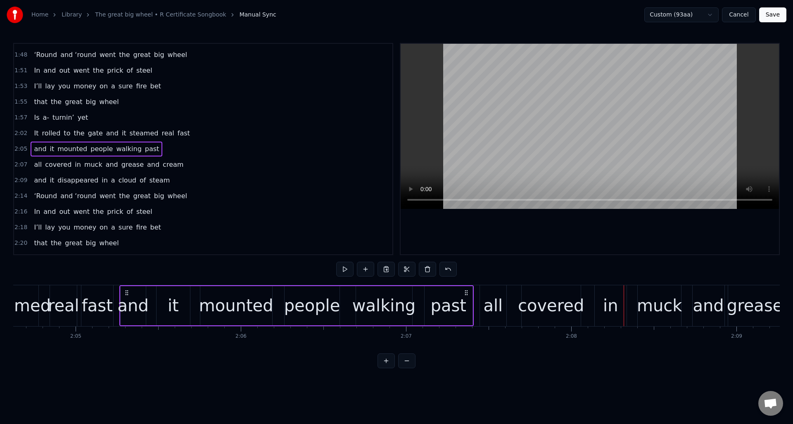
click at [202, 164] on div "2:07 all covered in muck and grease and cream" at bounding box center [203, 165] width 379 height 16
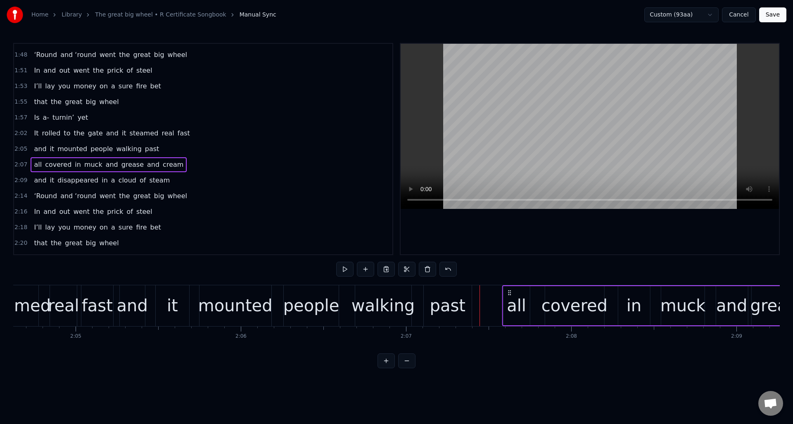
drag, startPoint x: 486, startPoint y: 292, endPoint x: 509, endPoint y: 292, distance: 22.3
click at [509, 292] on icon at bounding box center [510, 293] width 7 height 7
click at [131, 296] on div "and" at bounding box center [132, 305] width 31 height 25
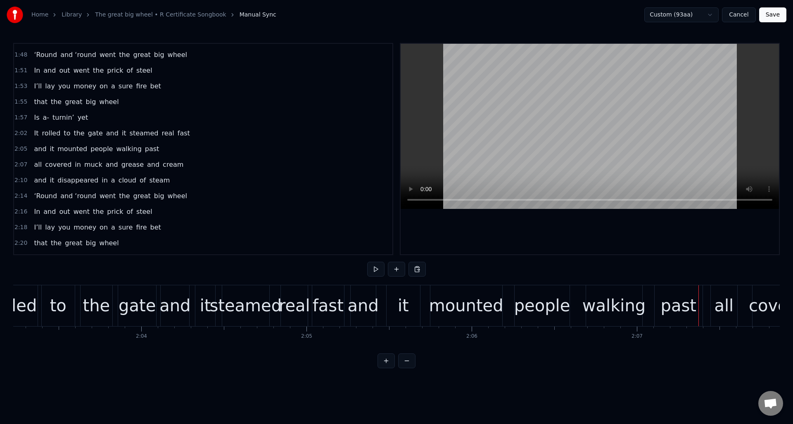
scroll to position [0, 20353]
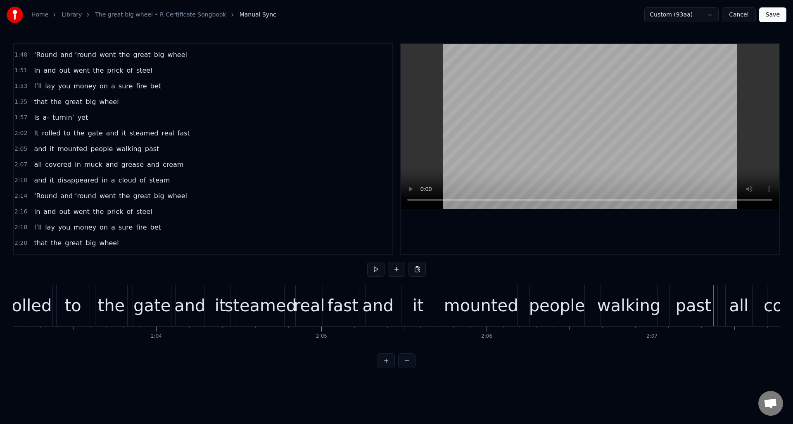
click at [462, 292] on div "mounted" at bounding box center [481, 306] width 72 height 41
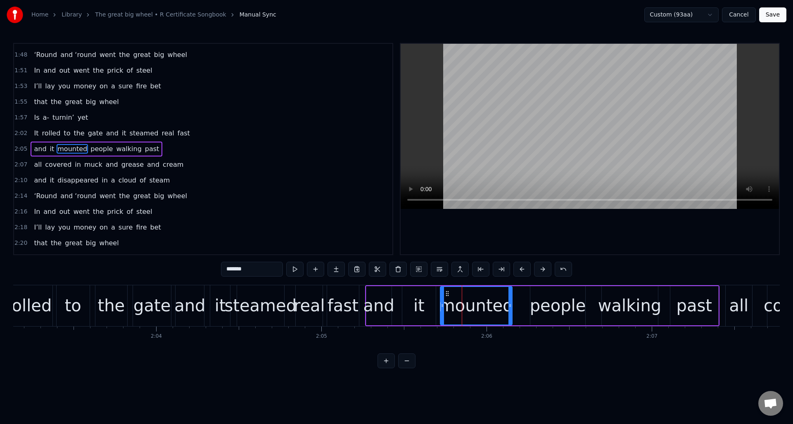
drag, startPoint x: 452, startPoint y: 293, endPoint x: 483, endPoint y: 295, distance: 30.2
click at [447, 293] on icon at bounding box center [447, 293] width 7 height 7
click at [538, 295] on div "people" at bounding box center [558, 305] width 56 height 25
type input "******"
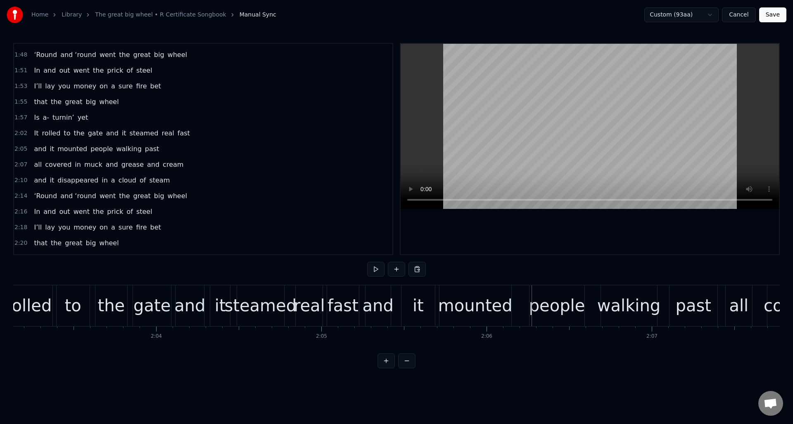
click at [547, 295] on div "people" at bounding box center [557, 305] width 56 height 25
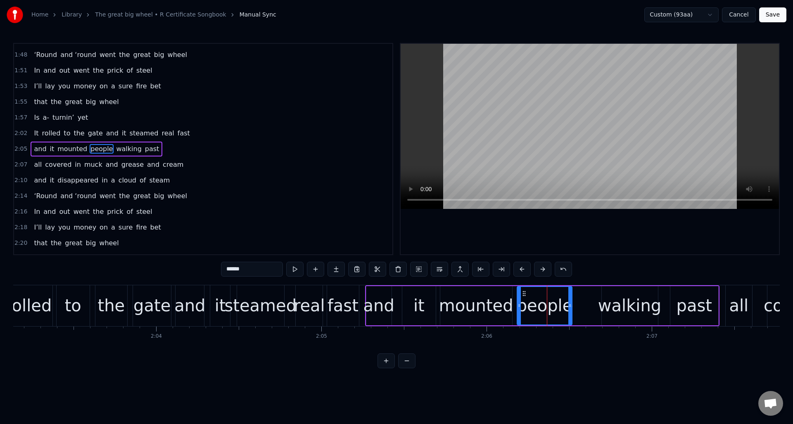
drag, startPoint x: 537, startPoint y: 292, endPoint x: 545, endPoint y: 296, distance: 9.2
click at [524, 293] on icon at bounding box center [524, 293] width 7 height 7
click at [613, 294] on div "walking" at bounding box center [629, 305] width 63 height 25
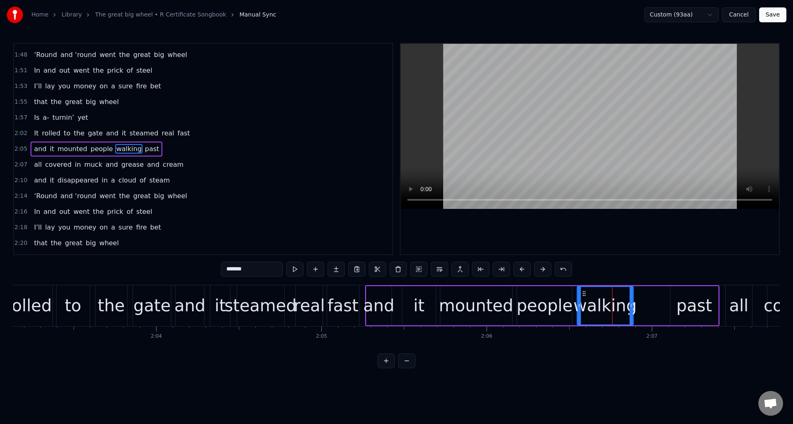
drag, startPoint x: 607, startPoint y: 294, endPoint x: 583, endPoint y: 295, distance: 24.4
click at [583, 295] on icon at bounding box center [584, 293] width 7 height 7
click at [685, 294] on div "past" at bounding box center [695, 305] width 36 height 25
type input "****"
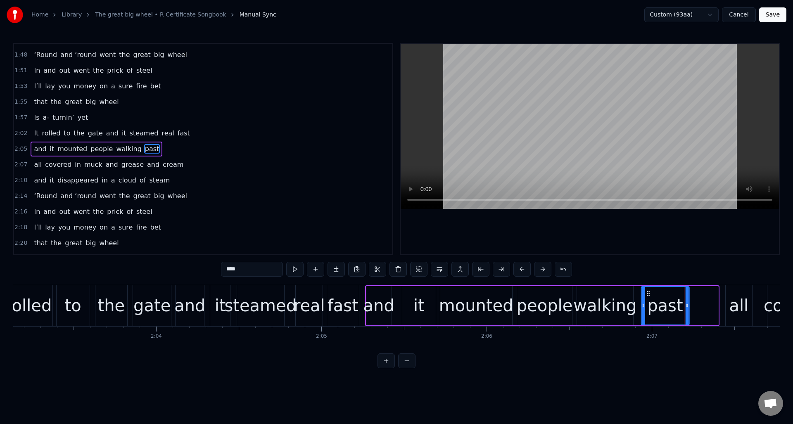
drag, startPoint x: 678, startPoint y: 293, endPoint x: 649, endPoint y: 295, distance: 29.4
click at [649, 295] on icon at bounding box center [648, 293] width 7 height 7
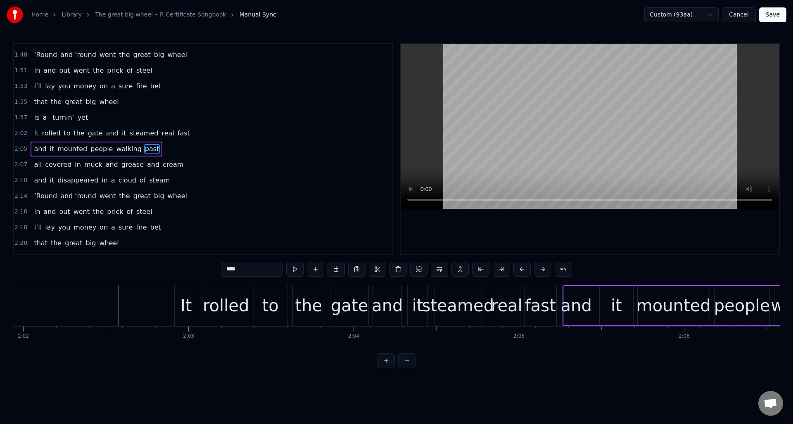
scroll to position [0, 20125]
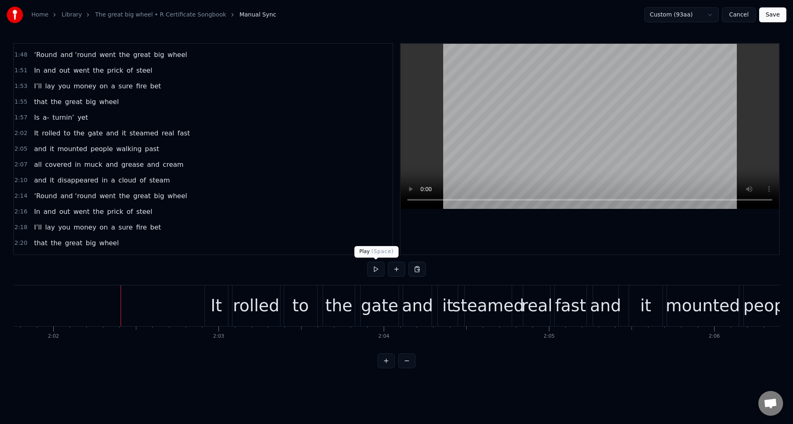
click at [373, 271] on button at bounding box center [375, 269] width 17 height 15
click at [342, 296] on div "the" at bounding box center [339, 305] width 27 height 25
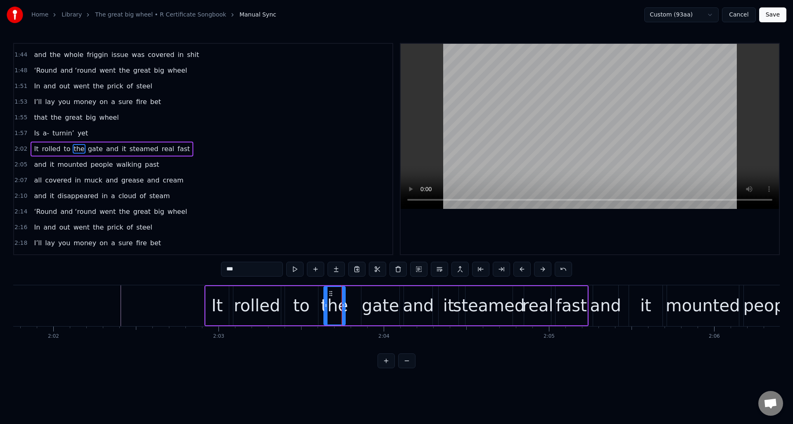
drag, startPoint x: 352, startPoint y: 297, endPoint x: 342, endPoint y: 298, distance: 10.4
click at [342, 298] on div at bounding box center [343, 306] width 3 height 38
click at [374, 296] on div "gate" at bounding box center [380, 305] width 37 height 25
type input "****"
drag, startPoint x: 368, startPoint y: 293, endPoint x: 359, endPoint y: 295, distance: 8.9
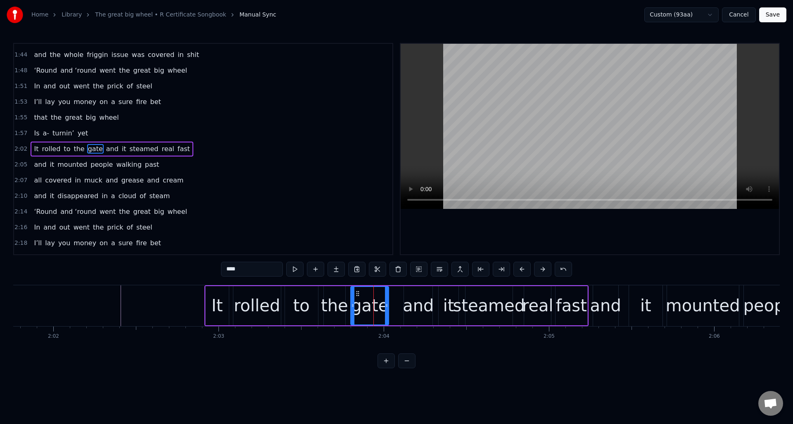
click at [357, 295] on icon at bounding box center [358, 293] width 7 height 7
click at [383, 298] on div at bounding box center [383, 306] width 3 height 38
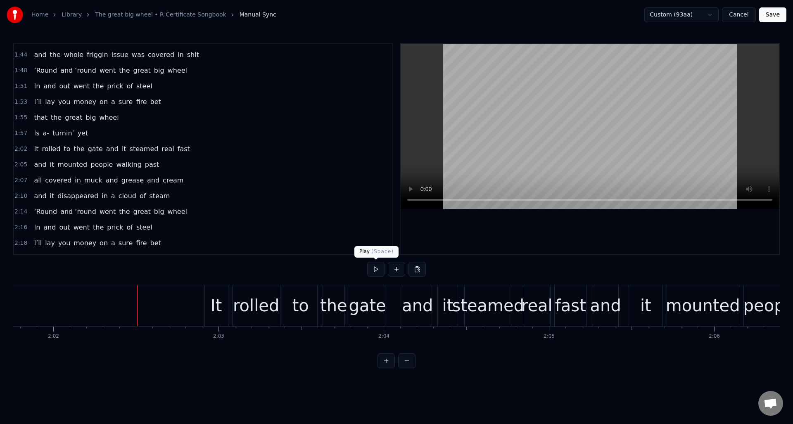
click at [372, 272] on button at bounding box center [375, 269] width 17 height 15
click at [492, 295] on div "steamed" at bounding box center [488, 305] width 72 height 25
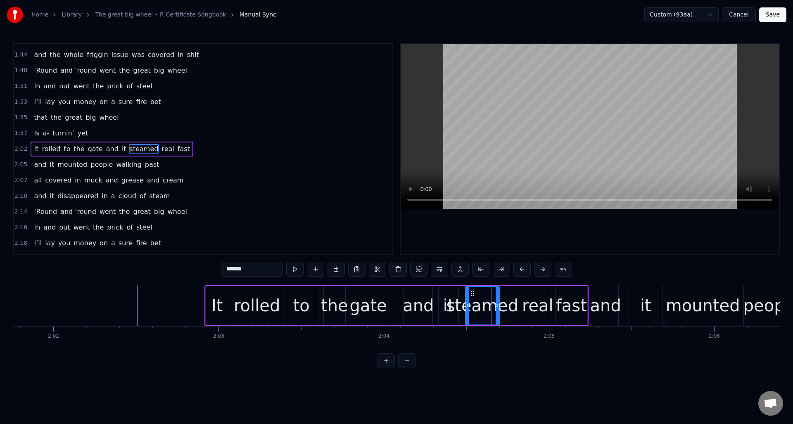
drag, startPoint x: 510, startPoint y: 295, endPoint x: 517, endPoint y: 297, distance: 6.5
click at [497, 297] on div at bounding box center [497, 306] width 3 height 38
click at [534, 295] on div "real" at bounding box center [537, 305] width 31 height 25
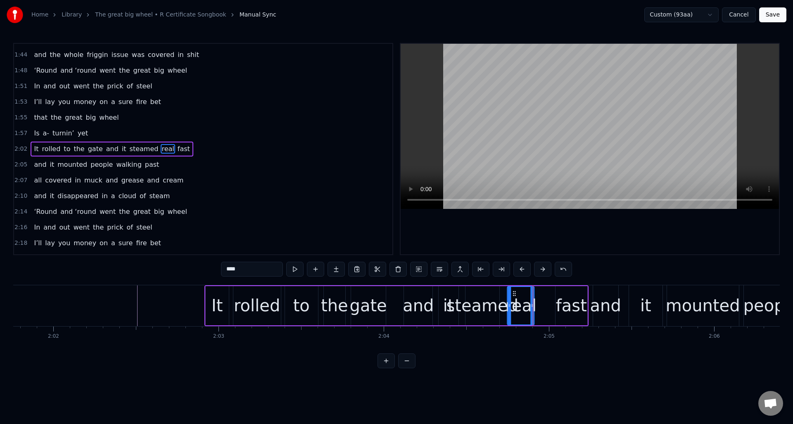
click at [513, 295] on icon at bounding box center [515, 293] width 7 height 7
click at [561, 292] on div "fast" at bounding box center [572, 305] width 32 height 39
type input "****"
drag, startPoint x: 562, startPoint y: 293, endPoint x: 547, endPoint y: 295, distance: 15.3
click at [547, 295] on icon at bounding box center [547, 293] width 7 height 7
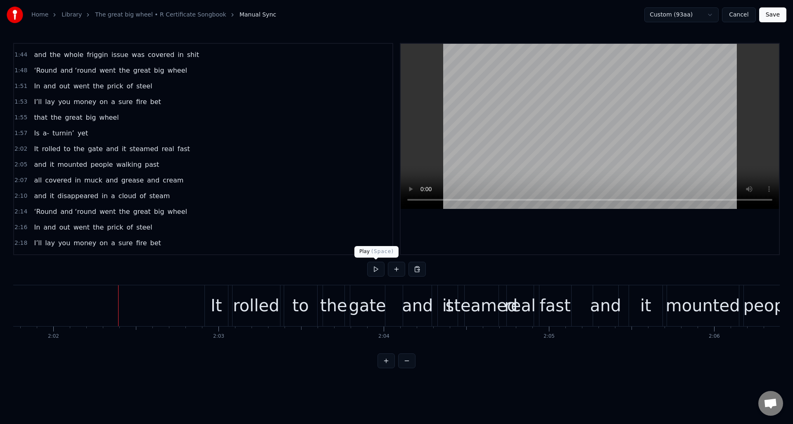
click at [374, 272] on button at bounding box center [375, 269] width 17 height 15
click at [374, 271] on button at bounding box center [375, 269] width 17 height 15
click at [375, 273] on button at bounding box center [375, 269] width 17 height 15
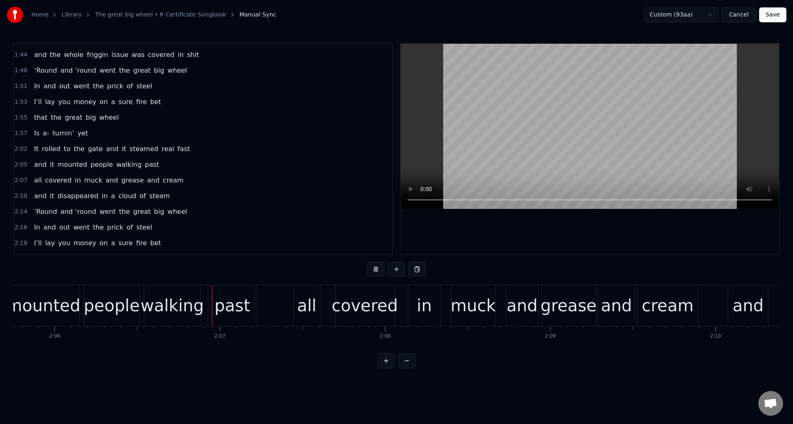
scroll to position [0, 20829]
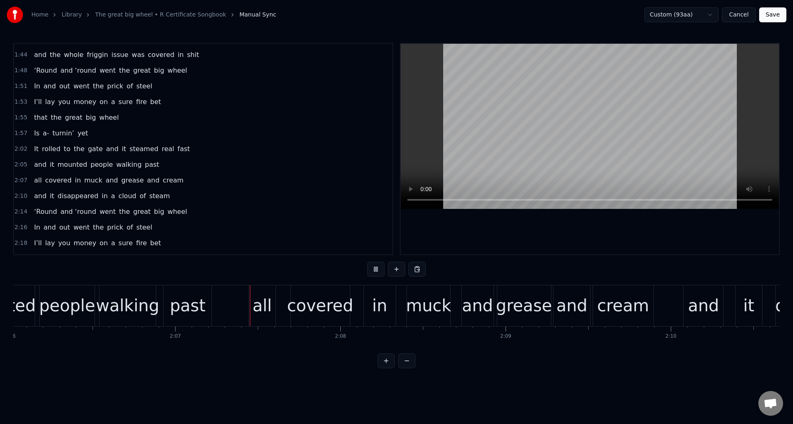
click at [375, 273] on button at bounding box center [375, 269] width 17 height 15
click at [199, 183] on div "2:07 all covered in muck and grease and cream" at bounding box center [203, 181] width 379 height 16
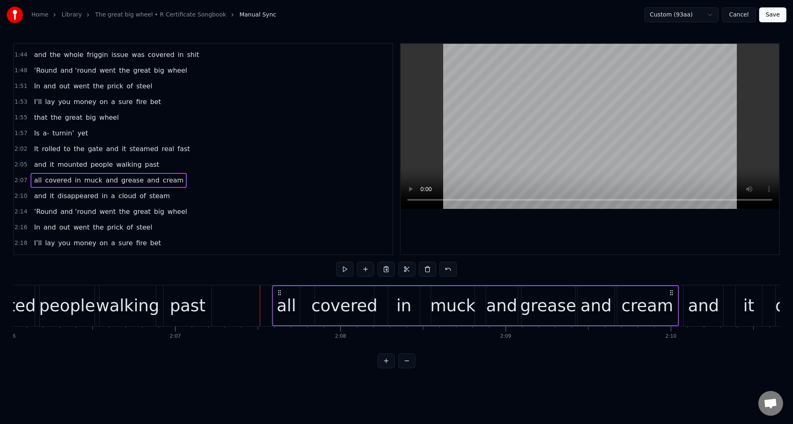
drag, startPoint x: 255, startPoint y: 291, endPoint x: 279, endPoint y: 293, distance: 23.6
click at [279, 293] on icon at bounding box center [279, 293] width 7 height 7
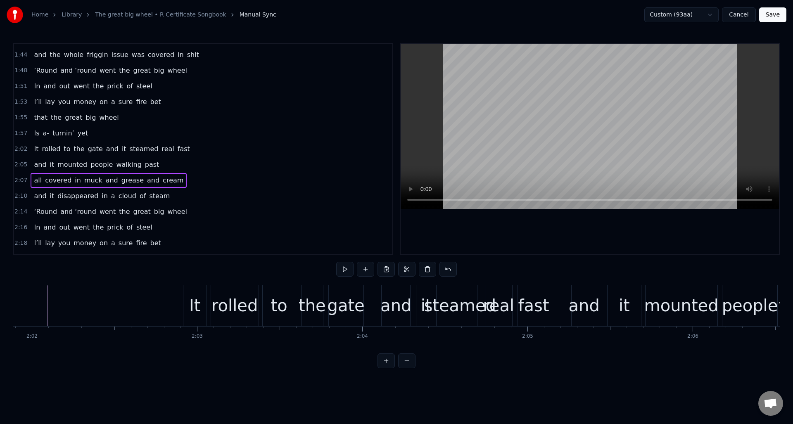
scroll to position [0, 20101]
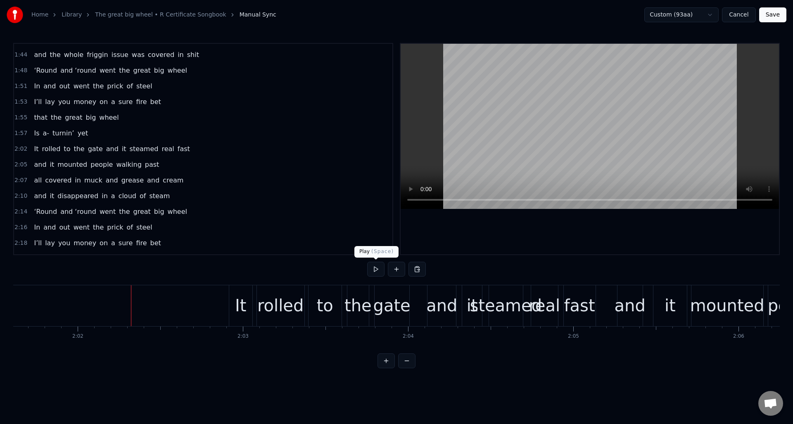
click at [376, 271] on button at bounding box center [375, 269] width 17 height 15
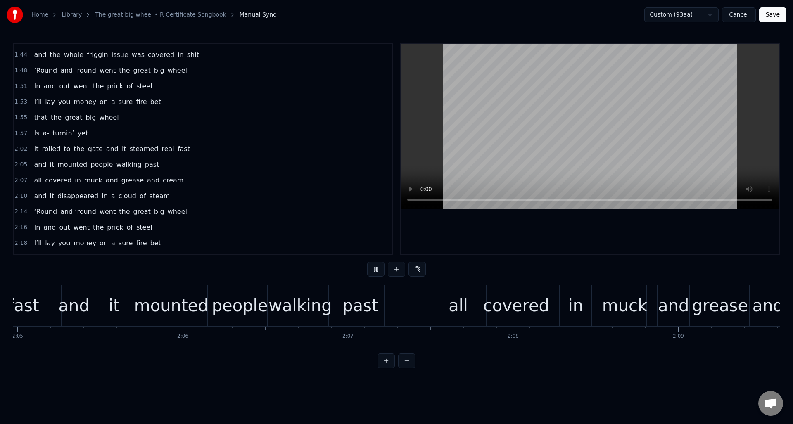
scroll to position [0, 20817]
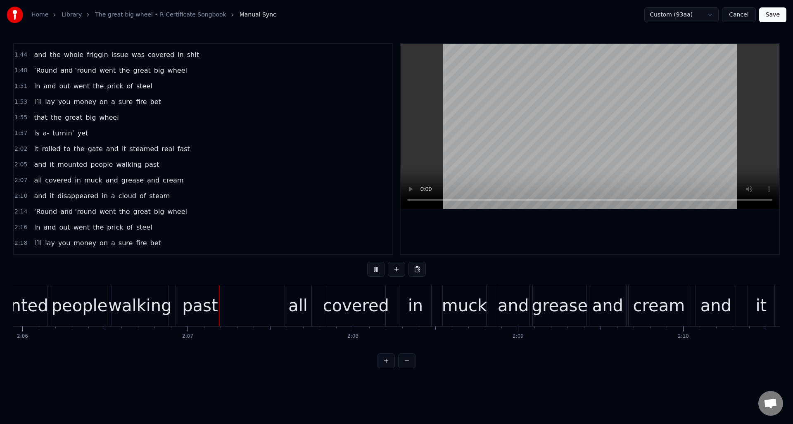
click at [376, 271] on button at bounding box center [375, 269] width 17 height 15
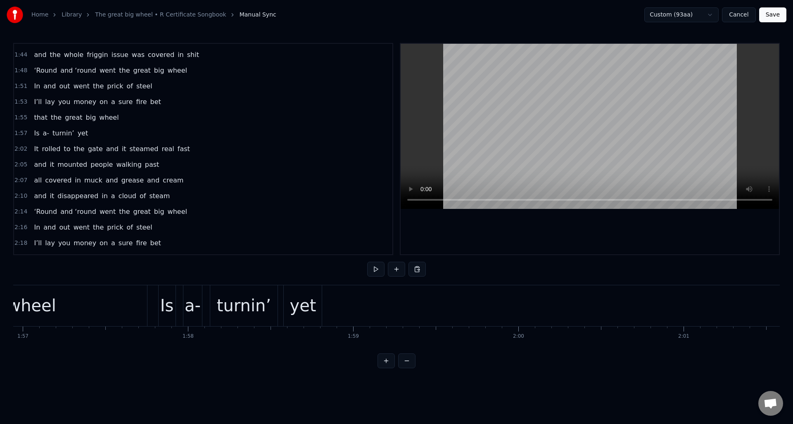
scroll to position [0, 19360]
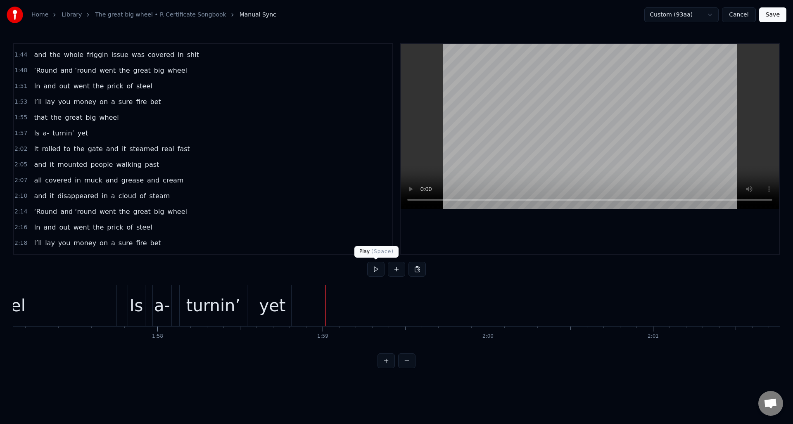
click at [377, 271] on button at bounding box center [375, 269] width 17 height 15
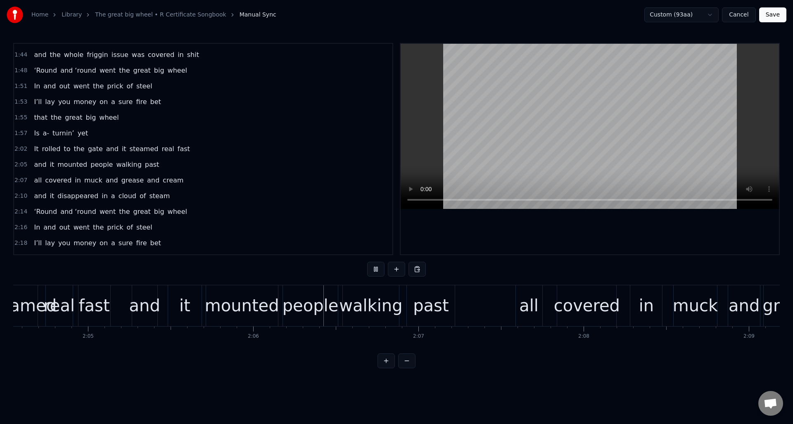
scroll to position [0, 20761]
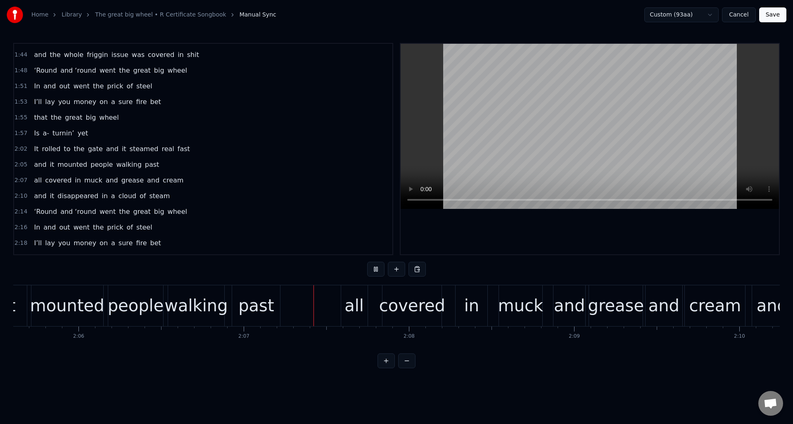
click at [377, 271] on button at bounding box center [375, 269] width 17 height 15
click at [179, 296] on div "walking" at bounding box center [195, 305] width 63 height 25
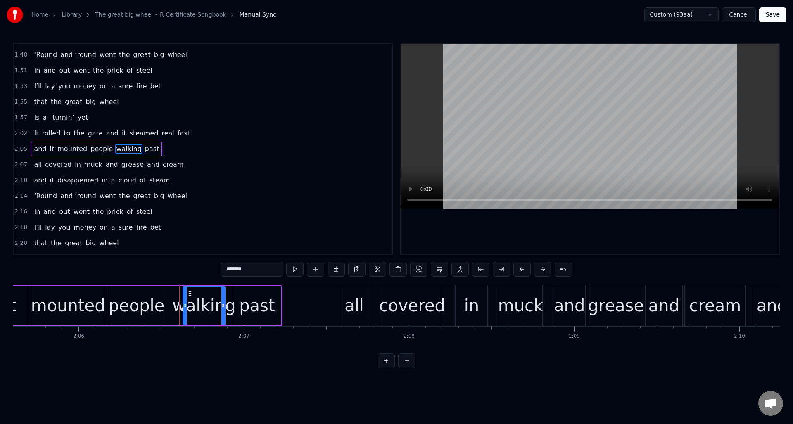
drag, startPoint x: 171, startPoint y: 302, endPoint x: 184, endPoint y: 302, distance: 13.2
click at [185, 302] on icon at bounding box center [184, 305] width 3 height 7
click at [149, 295] on div "people" at bounding box center [137, 305] width 56 height 25
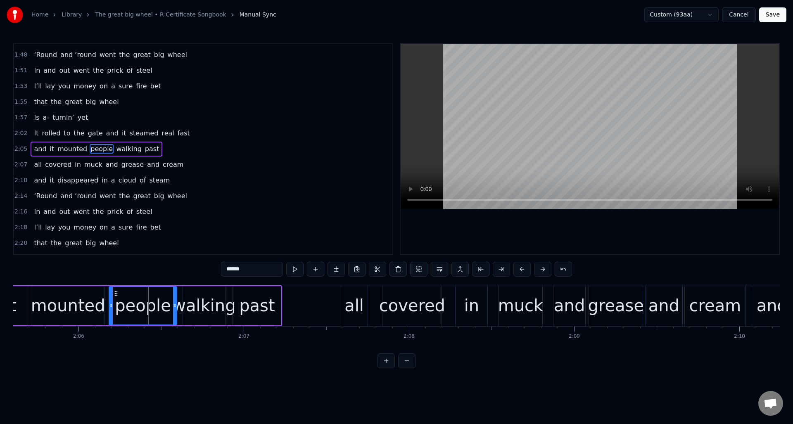
drag, startPoint x: 162, startPoint y: 298, endPoint x: 181, endPoint y: 298, distance: 19.0
click at [174, 298] on div at bounding box center [174, 306] width 3 height 38
click at [196, 298] on div "walking" at bounding box center [203, 305] width 63 height 25
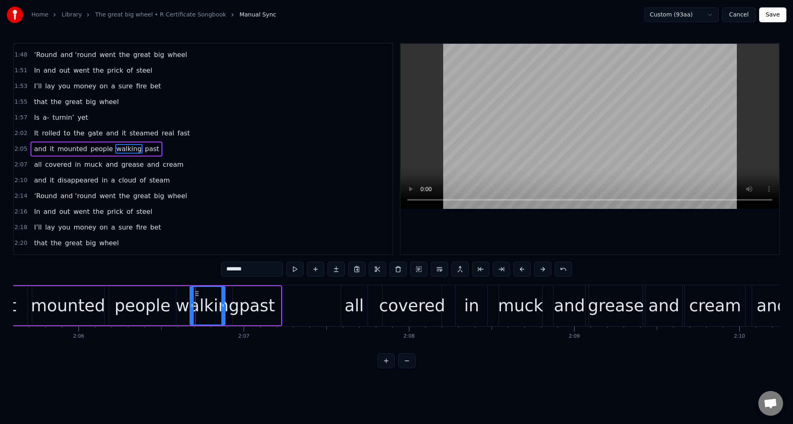
drag, startPoint x: 183, startPoint y: 299, endPoint x: 190, endPoint y: 299, distance: 7.0
click at [190, 299] on div at bounding box center [191, 306] width 3 height 38
click at [169, 299] on div "people" at bounding box center [142, 305] width 67 height 39
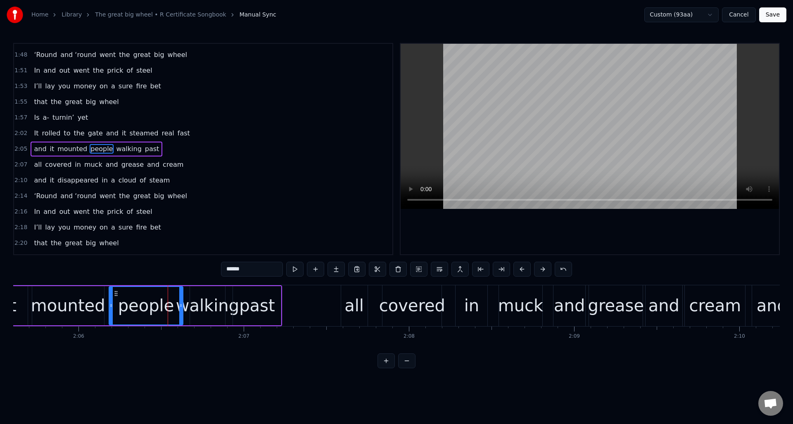
drag, startPoint x: 175, startPoint y: 300, endPoint x: 182, endPoint y: 300, distance: 7.0
click at [182, 300] on div at bounding box center [180, 306] width 3 height 38
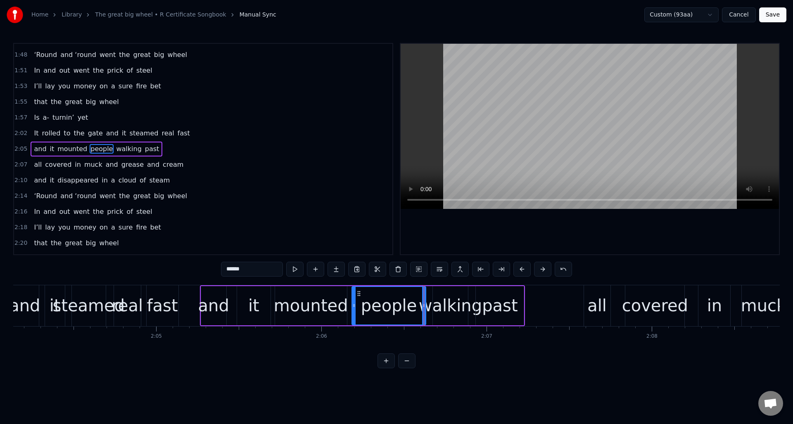
scroll to position [0, 20488]
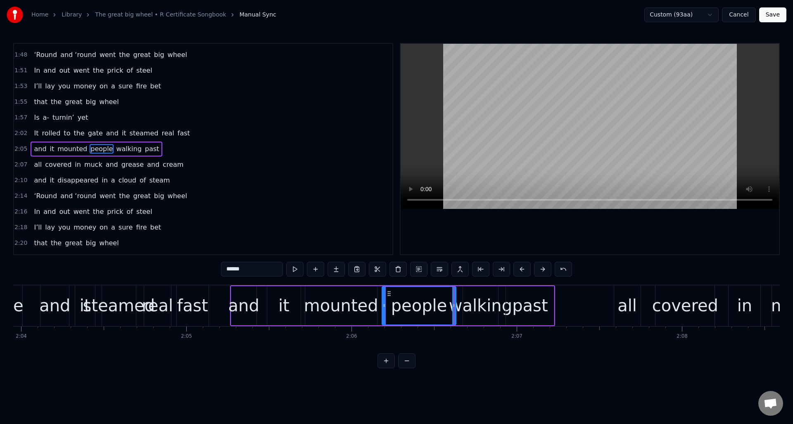
click at [64, 293] on div "and" at bounding box center [54, 306] width 29 height 41
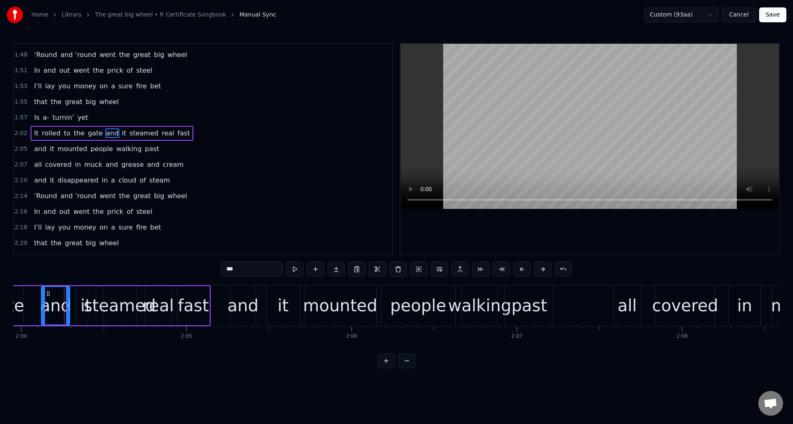
scroll to position [531, 0]
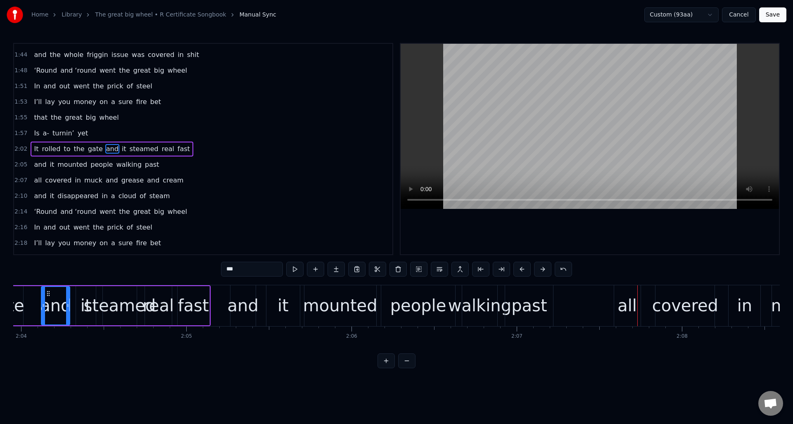
click at [531, 295] on div "past" at bounding box center [530, 305] width 36 height 25
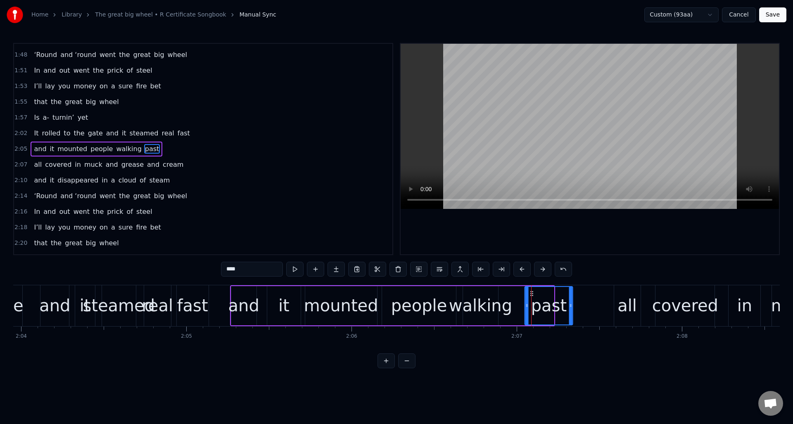
drag, startPoint x: 513, startPoint y: 293, endPoint x: 532, endPoint y: 293, distance: 18.6
click at [532, 293] on icon at bounding box center [532, 293] width 7 height 7
click at [494, 295] on div "walking" at bounding box center [480, 305] width 63 height 25
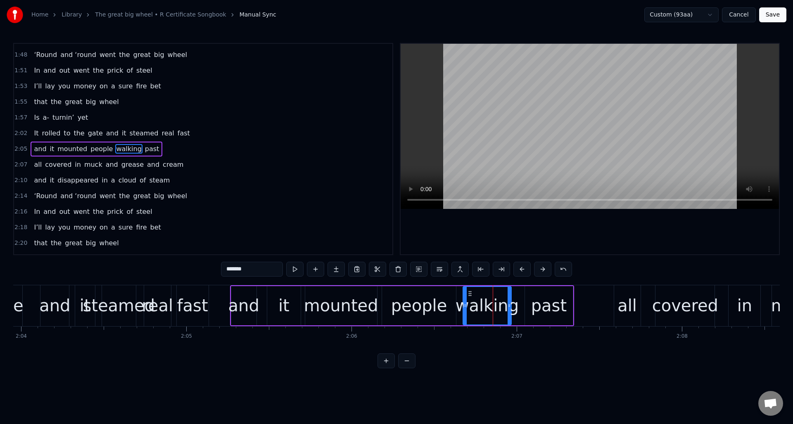
drag, startPoint x: 497, startPoint y: 295, endPoint x: 511, endPoint y: 295, distance: 13.6
click at [510, 295] on div at bounding box center [509, 306] width 3 height 38
click at [102, 298] on div "steamed" at bounding box center [119, 305] width 72 height 25
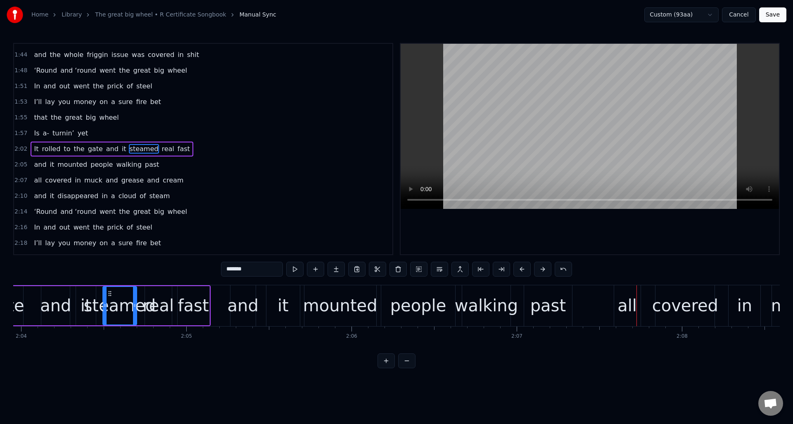
click at [493, 293] on div "walking" at bounding box center [486, 305] width 63 height 25
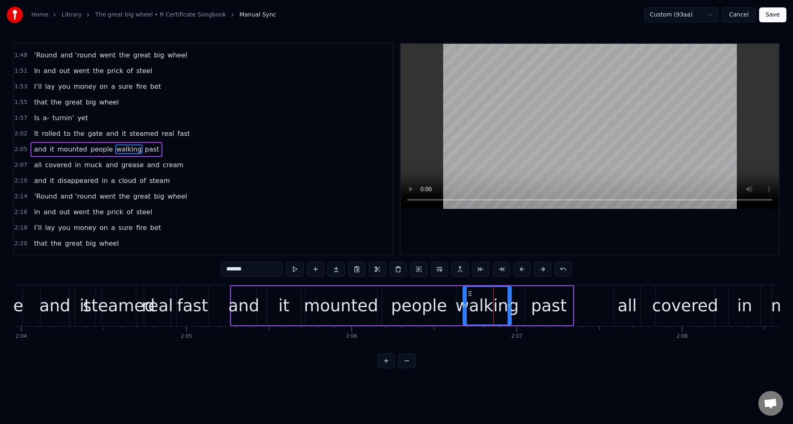
scroll to position [546, 0]
drag, startPoint x: 508, startPoint y: 295, endPoint x: 517, endPoint y: 294, distance: 9.2
click at [517, 294] on div at bounding box center [518, 306] width 3 height 38
click at [112, 293] on div "steamed" at bounding box center [119, 305] width 72 height 25
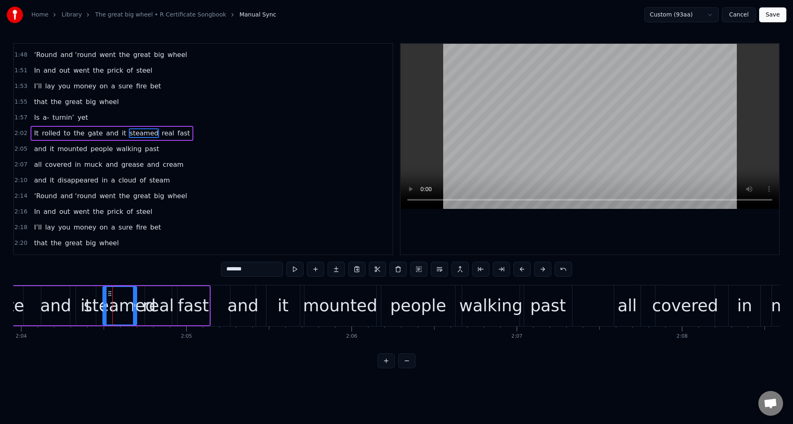
scroll to position [531, 0]
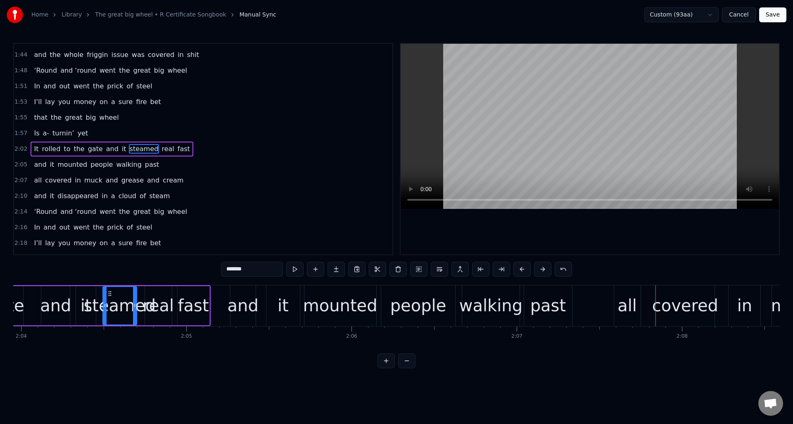
click at [557, 296] on div "past" at bounding box center [549, 305] width 36 height 25
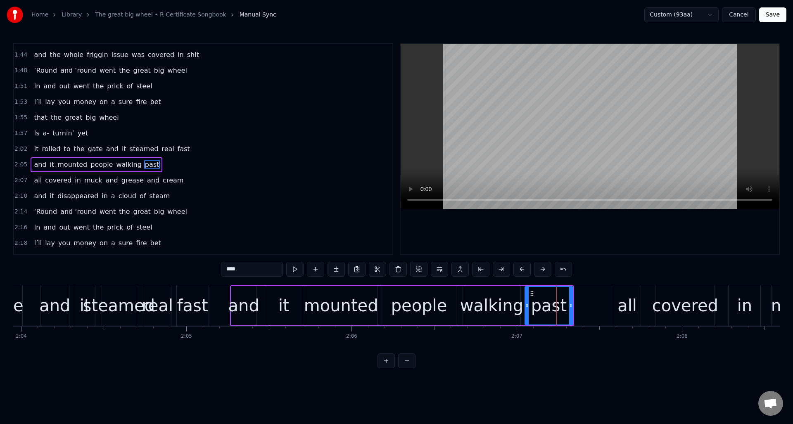
scroll to position [546, 0]
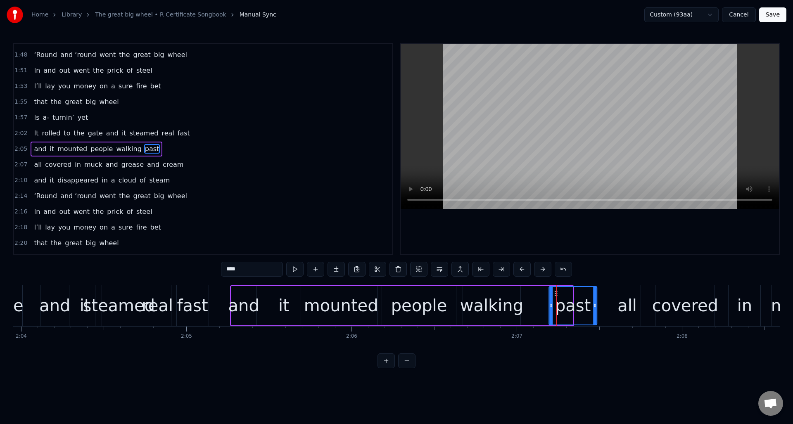
drag, startPoint x: 531, startPoint y: 293, endPoint x: 549, endPoint y: 295, distance: 17.9
click at [555, 293] on icon at bounding box center [556, 293] width 7 height 7
click at [516, 295] on div "walking" at bounding box center [491, 305] width 63 height 25
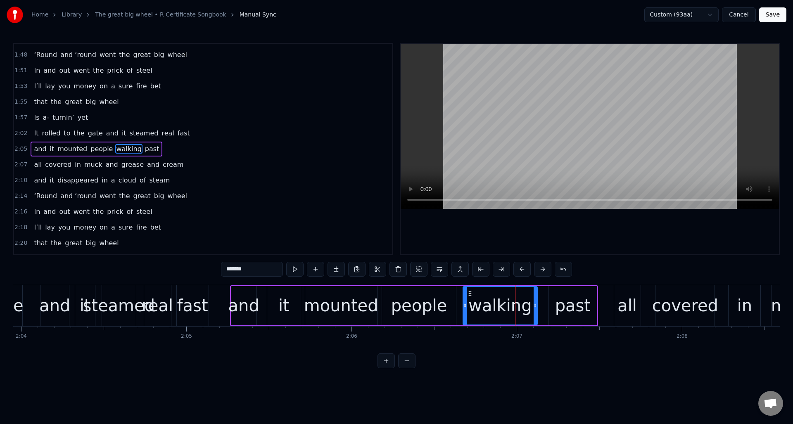
drag, startPoint x: 519, startPoint y: 296, endPoint x: 536, endPoint y: 296, distance: 16.9
click at [536, 296] on div at bounding box center [535, 306] width 3 height 38
click at [120, 304] on div "steamed" at bounding box center [119, 305] width 72 height 25
type input "*******"
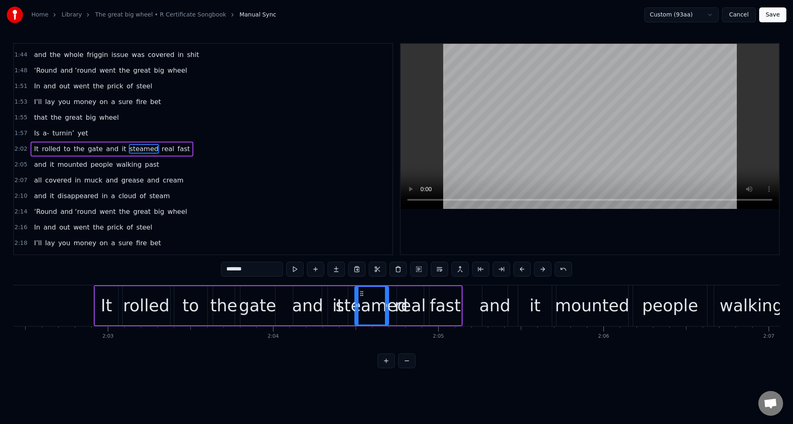
scroll to position [0, 20205]
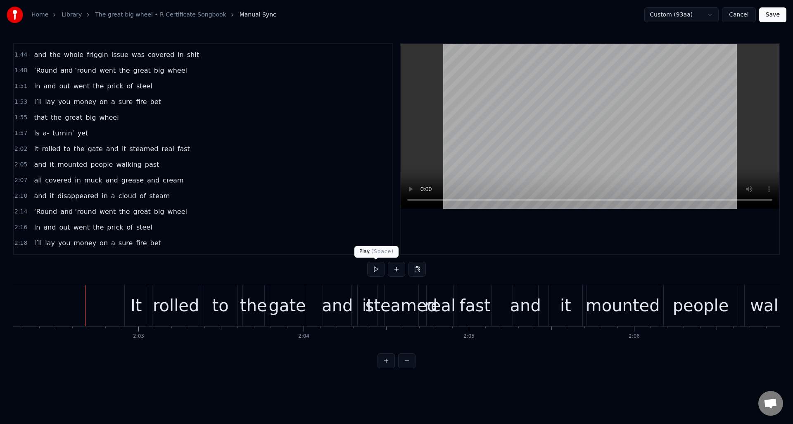
click at [376, 271] on button at bounding box center [375, 269] width 17 height 15
click at [219, 296] on div "to" at bounding box center [220, 305] width 17 height 25
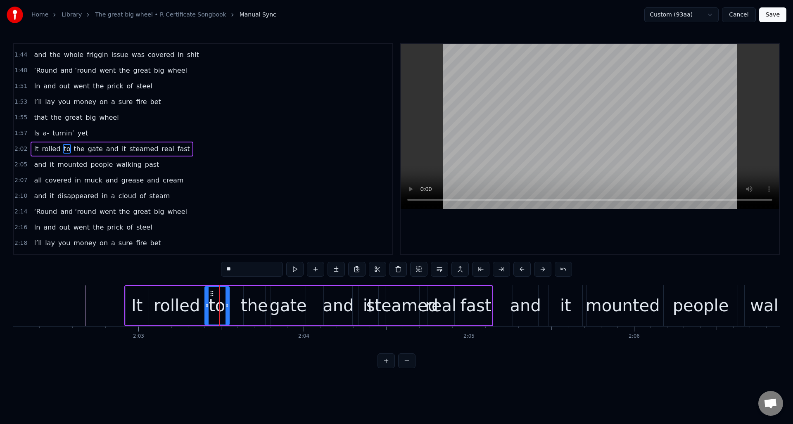
click at [227, 300] on div at bounding box center [227, 306] width 3 height 38
click at [256, 296] on div "the" at bounding box center [254, 305] width 27 height 25
drag, startPoint x: 250, startPoint y: 293, endPoint x: 254, endPoint y: 294, distance: 4.5
click at [243, 293] on icon at bounding box center [243, 293] width 7 height 7
click at [280, 293] on div "gate" at bounding box center [288, 305] width 35 height 39
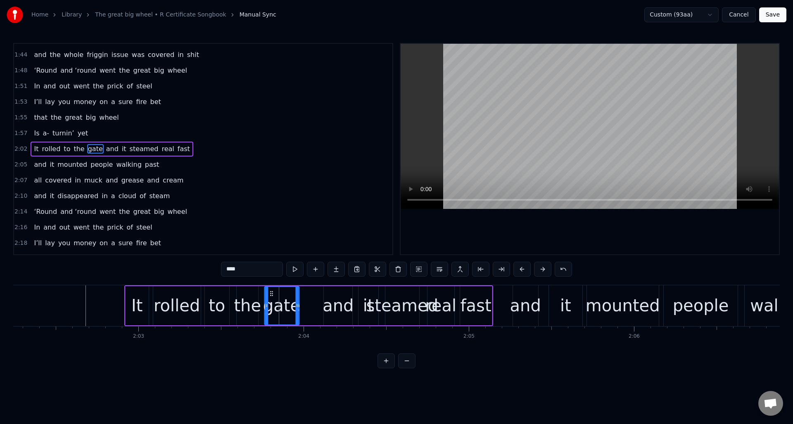
drag, startPoint x: 278, startPoint y: 293, endPoint x: 274, endPoint y: 295, distance: 4.3
click at [271, 293] on icon at bounding box center [271, 293] width 7 height 7
click at [330, 295] on div "and" at bounding box center [338, 305] width 31 height 25
drag, startPoint x: 330, startPoint y: 292, endPoint x: 319, endPoint y: 295, distance: 11.6
click at [316, 295] on icon at bounding box center [317, 293] width 7 height 7
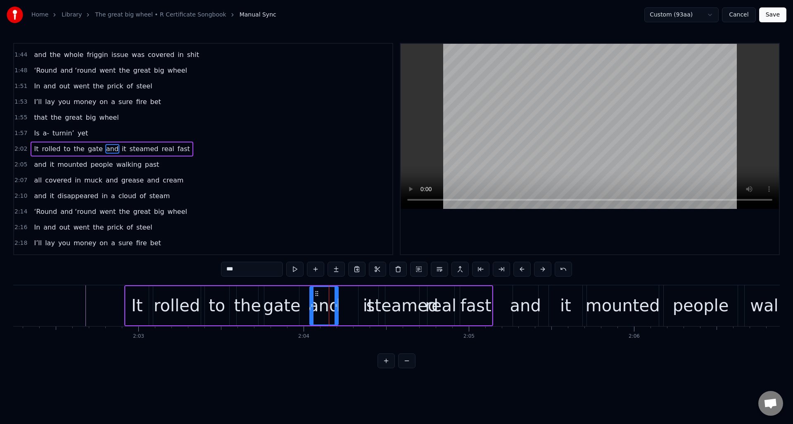
click at [365, 294] on div "it" at bounding box center [368, 305] width 11 height 25
drag, startPoint x: 365, startPoint y: 292, endPoint x: 357, endPoint y: 295, distance: 9.0
click at [353, 295] on icon at bounding box center [353, 293] width 7 height 7
click at [391, 294] on div "steamed" at bounding box center [402, 305] width 72 height 25
type input "*******"
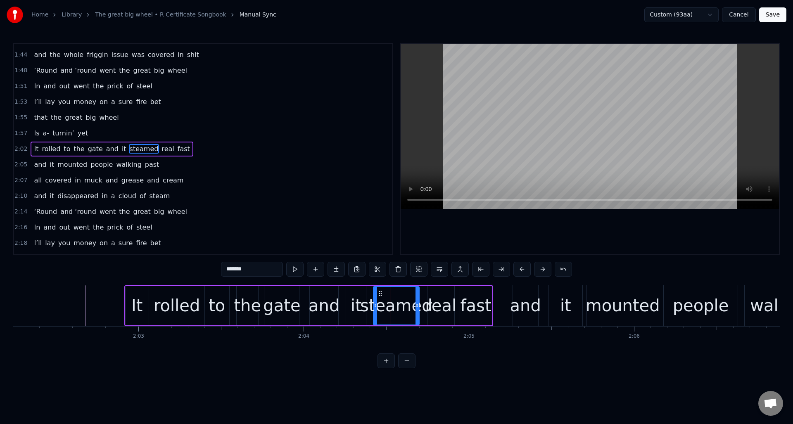
drag, startPoint x: 387, startPoint y: 297, endPoint x: 377, endPoint y: 298, distance: 9.5
click at [375, 297] on div at bounding box center [375, 306] width 3 height 38
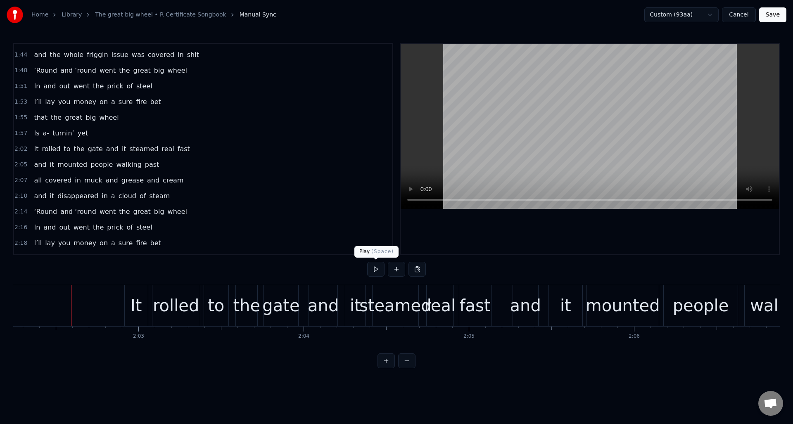
click at [374, 269] on button at bounding box center [375, 269] width 17 height 15
click at [185, 169] on div "2:05 and it mounted people walking past" at bounding box center [203, 165] width 379 height 16
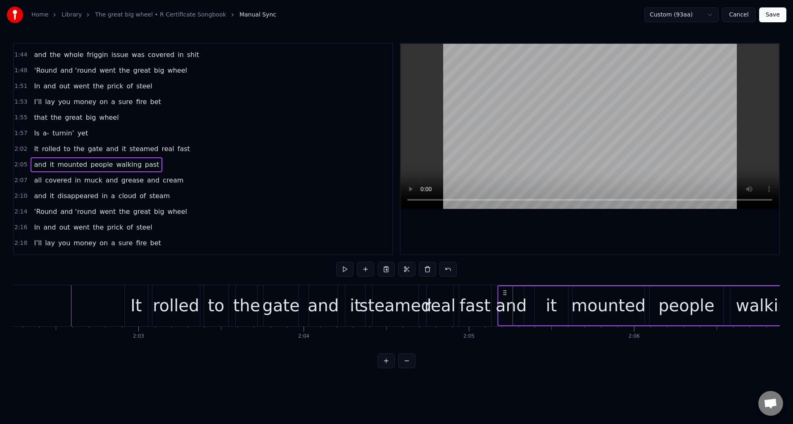
drag, startPoint x: 518, startPoint y: 291, endPoint x: 503, endPoint y: 295, distance: 15.6
click at [503, 295] on icon at bounding box center [505, 293] width 7 height 7
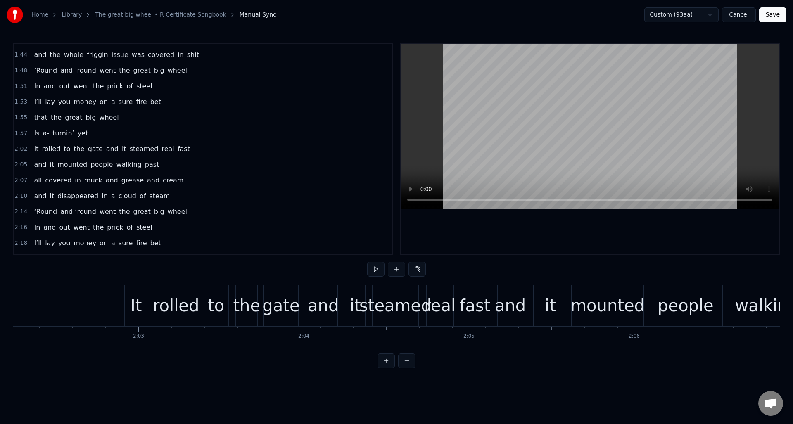
click at [376, 270] on button at bounding box center [375, 269] width 17 height 15
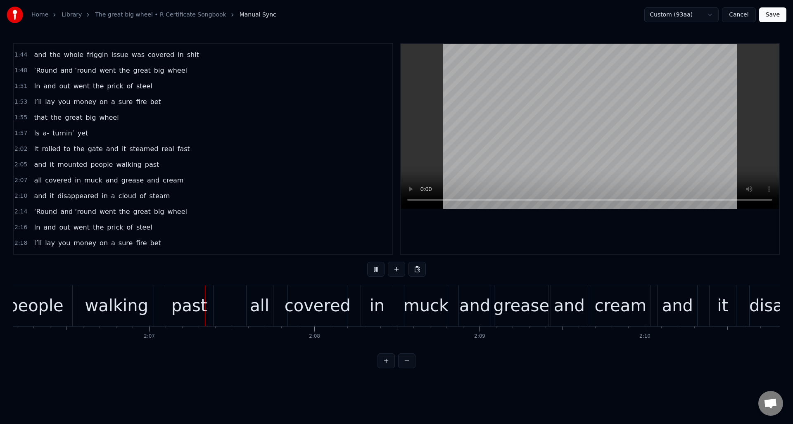
scroll to position [0, 20896]
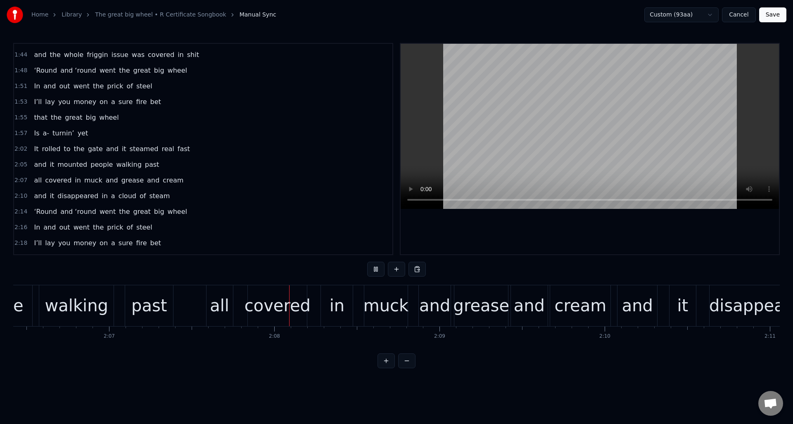
click at [376, 270] on button at bounding box center [375, 269] width 17 height 15
click at [194, 179] on div "2:07 all covered in muck and grease and cream" at bounding box center [203, 181] width 379 height 16
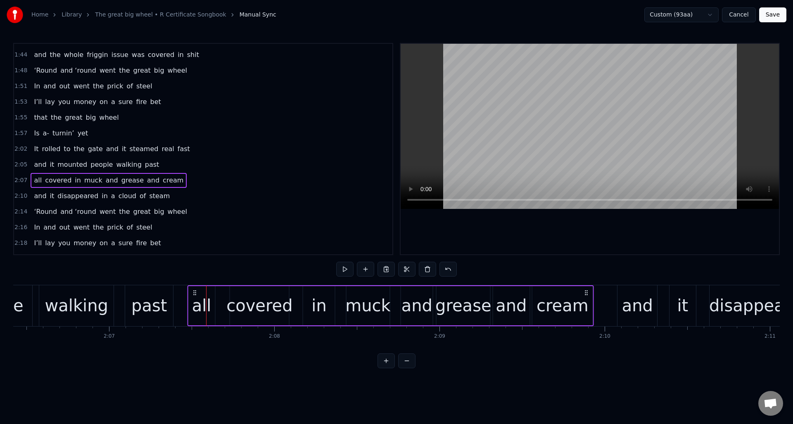
drag, startPoint x: 214, startPoint y: 291, endPoint x: 245, endPoint y: 301, distance: 32.5
click at [196, 291] on icon at bounding box center [194, 293] width 7 height 7
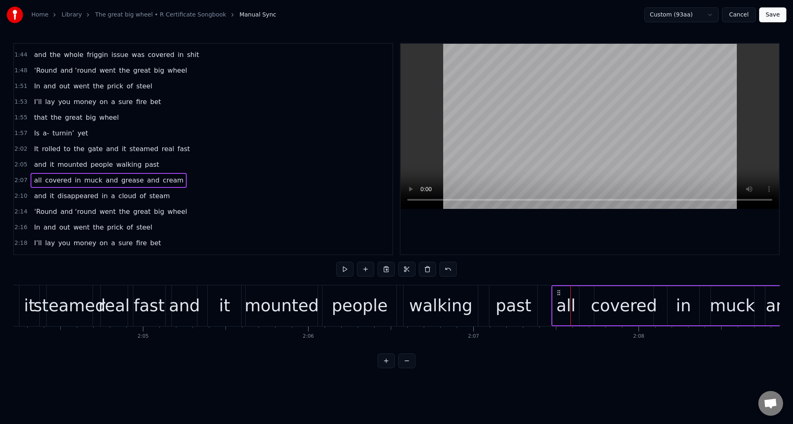
scroll to position [0, 20455]
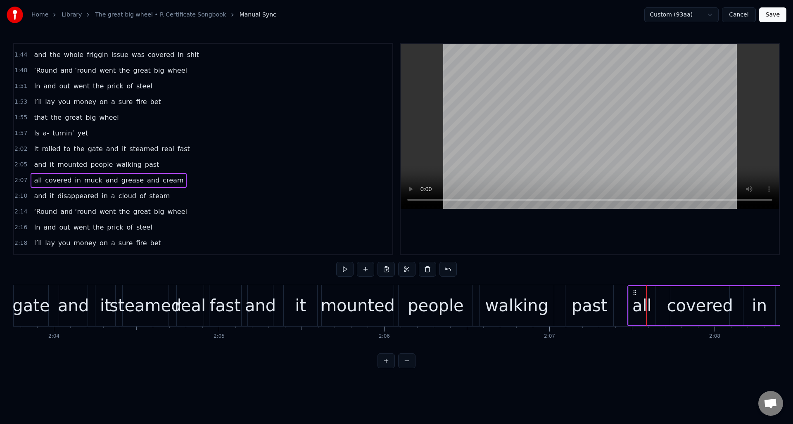
click at [104, 294] on div "it" at bounding box center [105, 305] width 11 height 25
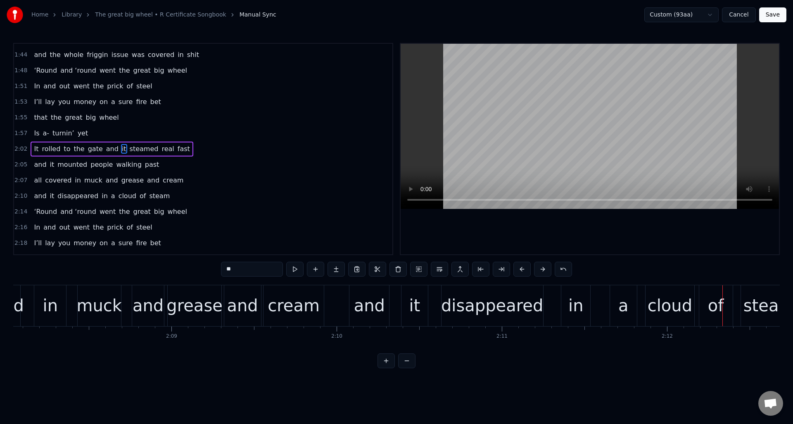
scroll to position [0, 21179]
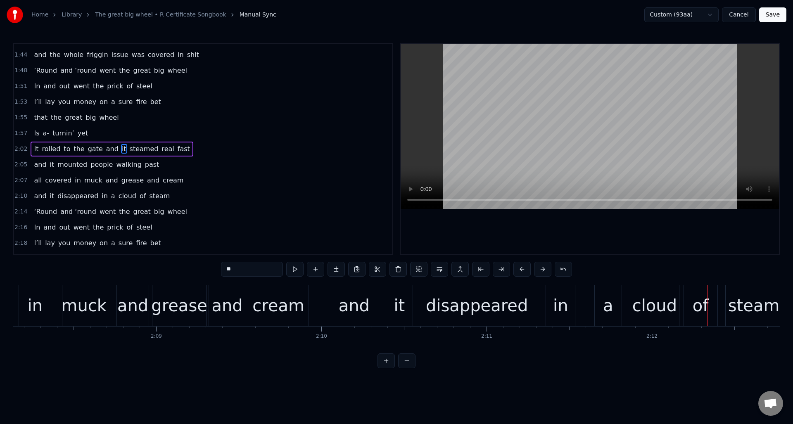
click at [189, 166] on div "2:05 and it mounted people walking past" at bounding box center [203, 165] width 379 height 16
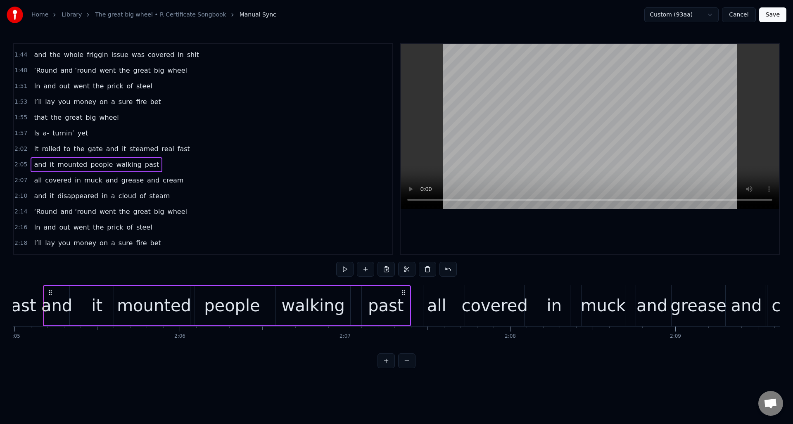
scroll to position [0, 20648]
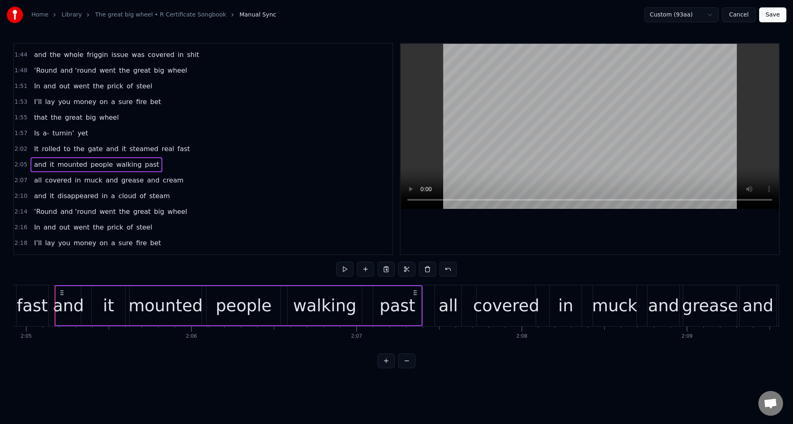
click at [190, 194] on div "2:10 and it disappeared in a cloud of steam" at bounding box center [203, 196] width 379 height 16
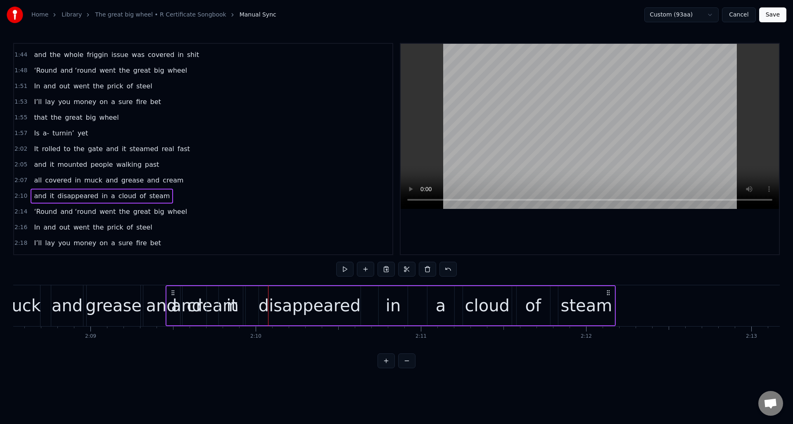
scroll to position [0, 21245]
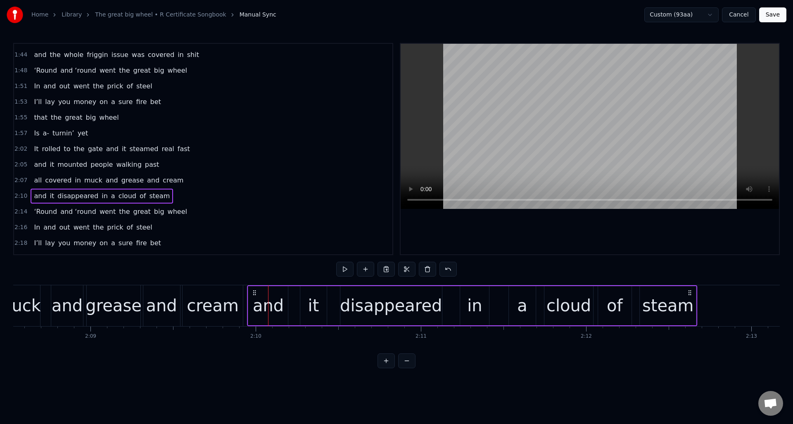
drag, startPoint x: 62, startPoint y: 290, endPoint x: 274, endPoint y: 311, distance: 212.2
click at [255, 318] on div "and it disappeared in a cloud of steam" at bounding box center [473, 306] width 450 height 41
click at [308, 296] on div "it" at bounding box center [313, 305] width 26 height 39
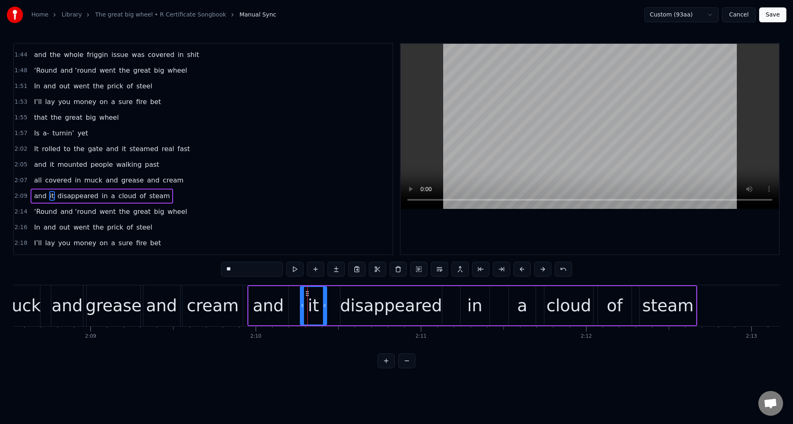
scroll to position [578, 0]
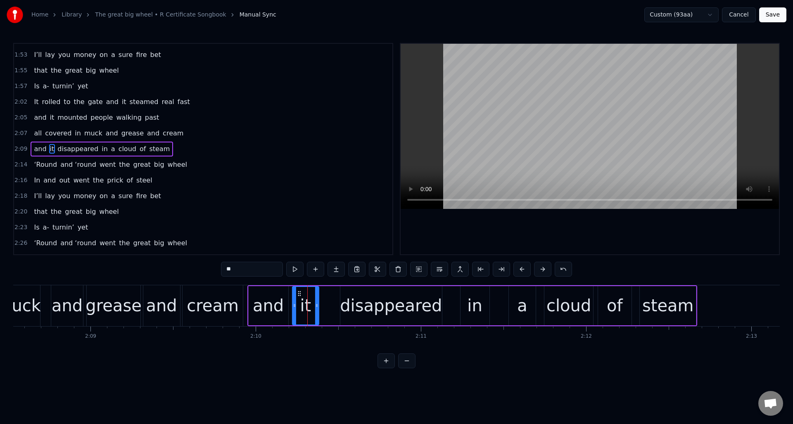
drag, startPoint x: 306, startPoint y: 292, endPoint x: 322, endPoint y: 295, distance: 16.0
click at [299, 294] on icon at bounding box center [299, 293] width 7 height 7
click at [349, 295] on div "disappeared" at bounding box center [391, 305] width 102 height 25
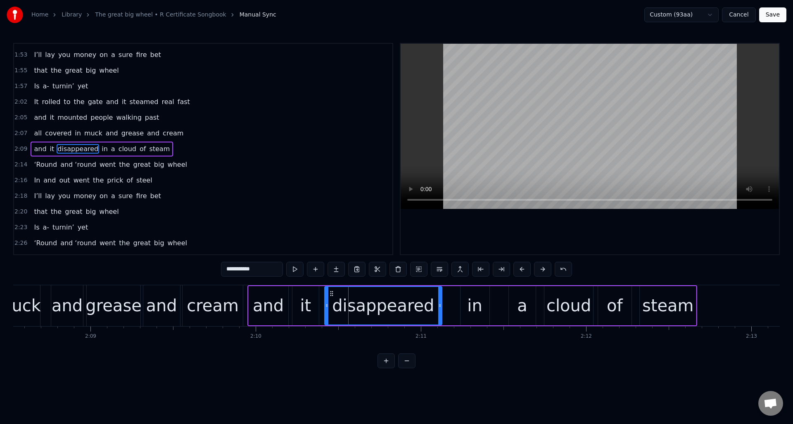
drag, startPoint x: 342, startPoint y: 298, endPoint x: 349, endPoint y: 299, distance: 7.2
click at [326, 298] on div at bounding box center [326, 306] width 3 height 38
drag, startPoint x: 439, startPoint y: 301, endPoint x: 453, endPoint y: 301, distance: 14.0
click at [453, 301] on div at bounding box center [453, 306] width 3 height 38
click at [522, 297] on div "a" at bounding box center [522, 305] width 10 height 25
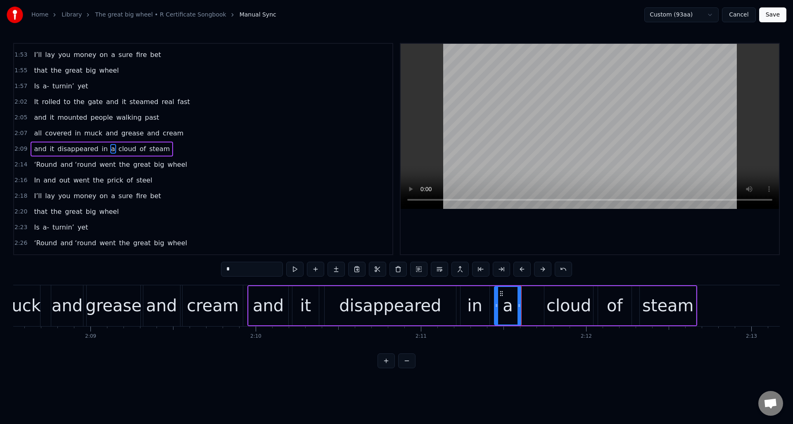
drag, startPoint x: 516, startPoint y: 292, endPoint x: 502, endPoint y: 294, distance: 14.7
click at [502, 294] on icon at bounding box center [501, 293] width 7 height 7
click at [558, 293] on div "cloud" at bounding box center [569, 305] width 49 height 39
type input "*****"
drag, startPoint x: 550, startPoint y: 293, endPoint x: 532, endPoint y: 294, distance: 18.3
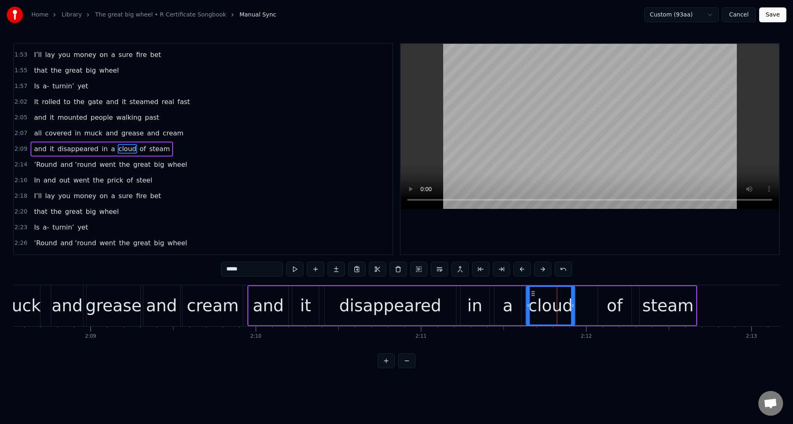
click at [532, 294] on icon at bounding box center [533, 293] width 7 height 7
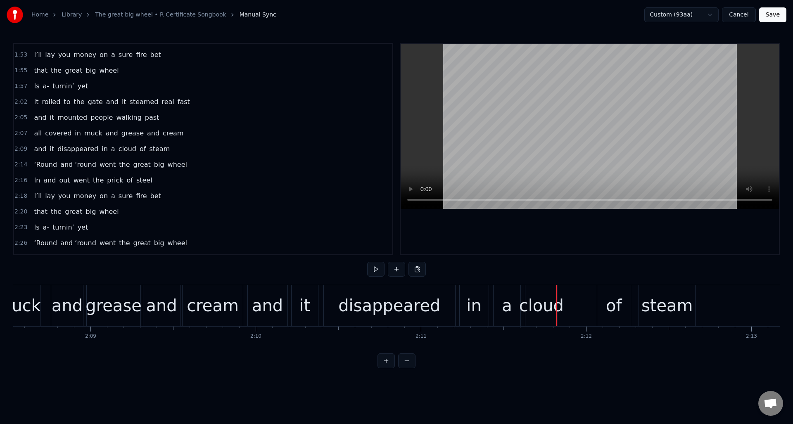
click at [608, 295] on div "of" at bounding box center [614, 305] width 16 height 25
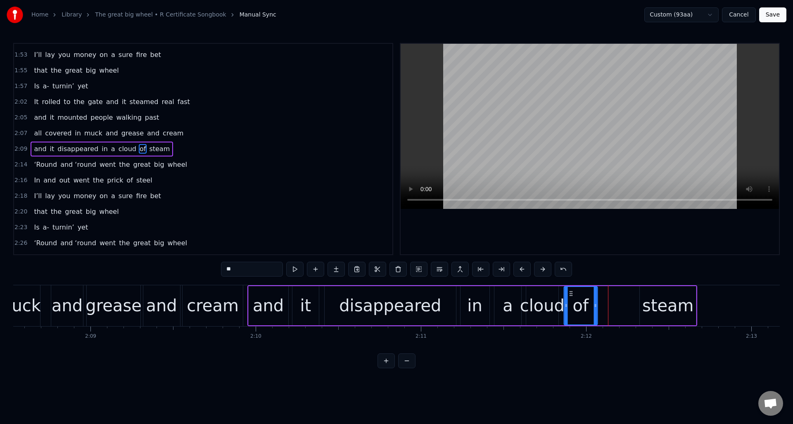
drag, startPoint x: 603, startPoint y: 292, endPoint x: 569, endPoint y: 296, distance: 34.1
click at [569, 296] on icon at bounding box center [571, 293] width 7 height 7
click at [654, 296] on div "steam" at bounding box center [669, 305] width 52 height 25
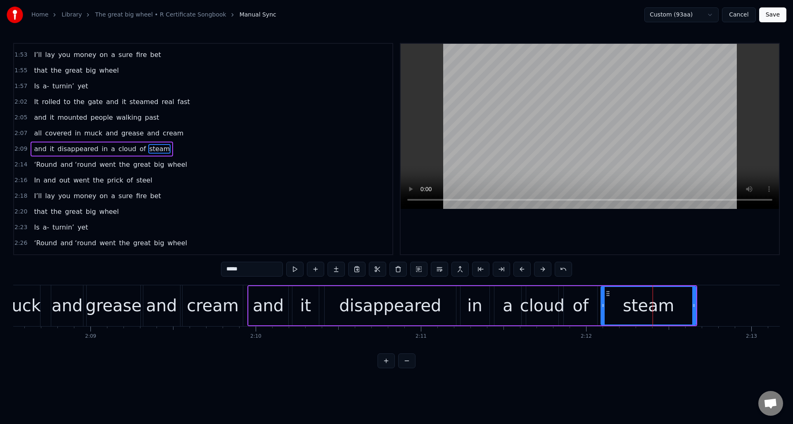
drag, startPoint x: 643, startPoint y: 300, endPoint x: 606, endPoint y: 305, distance: 37.1
click at [604, 302] on div at bounding box center [603, 306] width 3 height 38
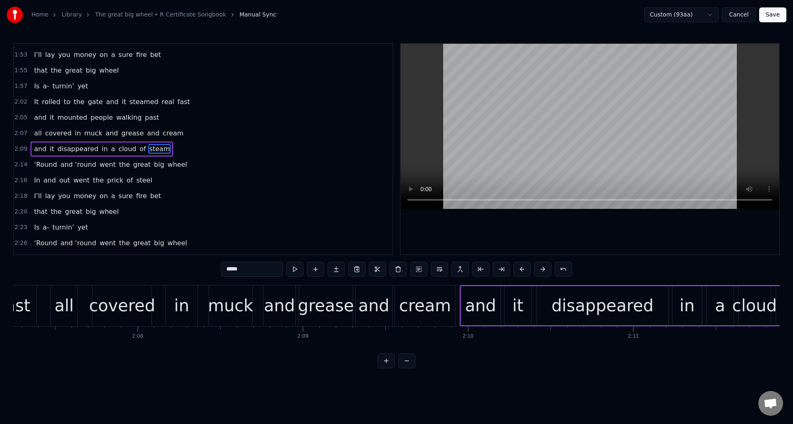
scroll to position [0, 20956]
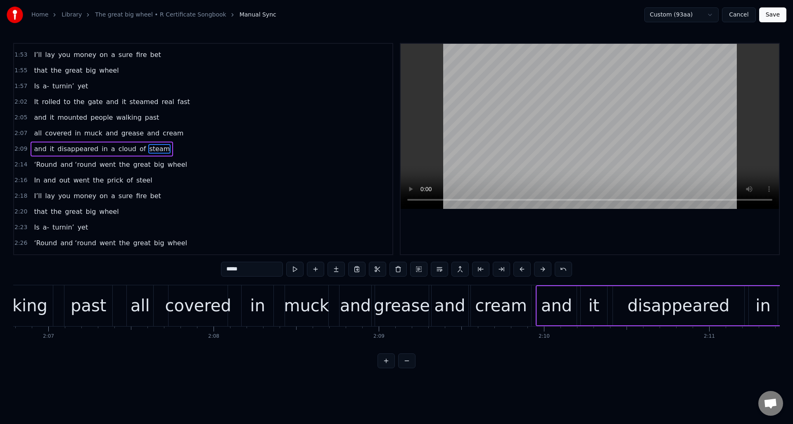
click at [264, 294] on div "in" at bounding box center [257, 305] width 15 height 25
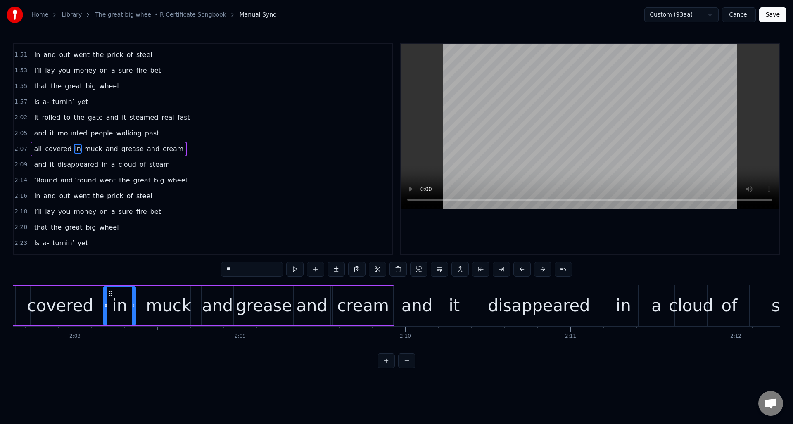
scroll to position [0, 21080]
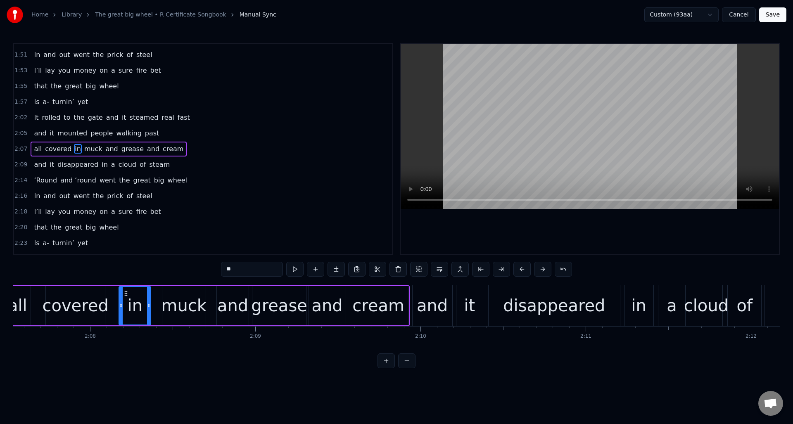
click at [433, 294] on div "and" at bounding box center [432, 305] width 31 height 25
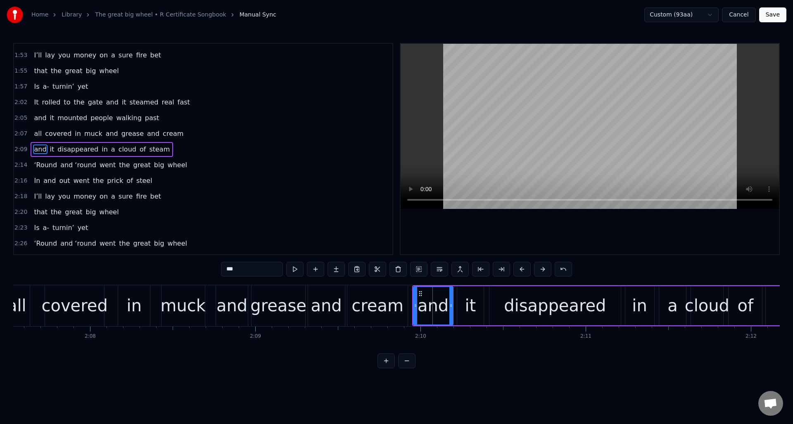
scroll to position [578, 0]
drag, startPoint x: 450, startPoint y: 297, endPoint x: 436, endPoint y: 298, distance: 14.6
click at [436, 298] on div at bounding box center [436, 306] width 3 height 38
click at [467, 297] on div "it" at bounding box center [470, 305] width 11 height 25
drag, startPoint x: 463, startPoint y: 292, endPoint x: 449, endPoint y: 294, distance: 14.6
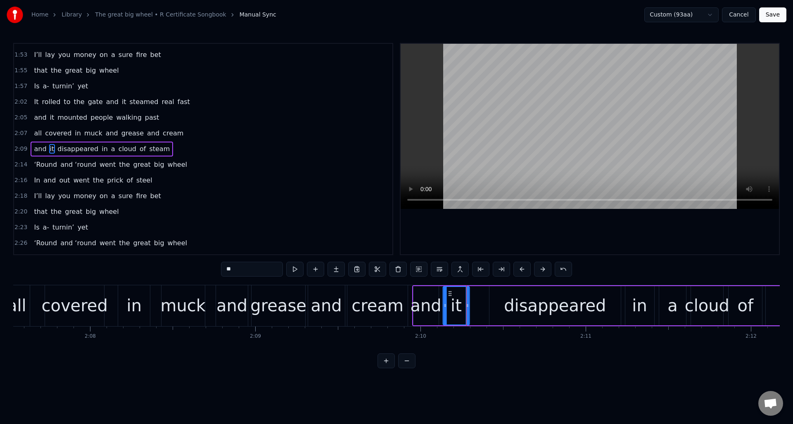
click at [449, 294] on icon at bounding box center [450, 293] width 7 height 7
click at [496, 295] on div "disappeared" at bounding box center [555, 305] width 131 height 39
type input "**********"
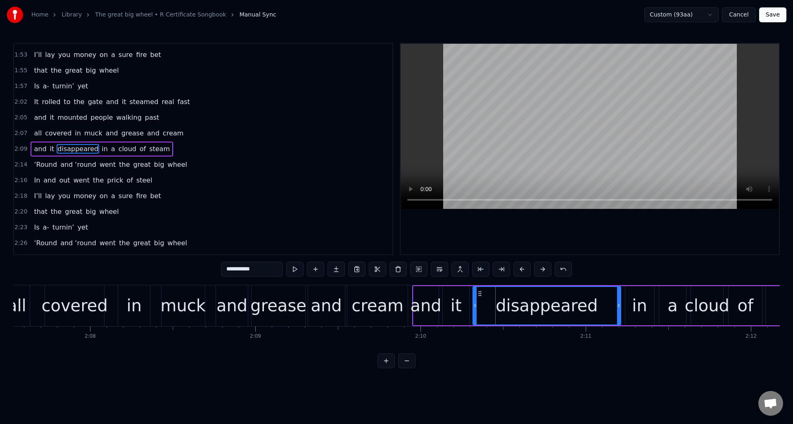
drag, startPoint x: 490, startPoint y: 300, endPoint x: 474, endPoint y: 301, distance: 16.2
click at [474, 301] on div at bounding box center [475, 306] width 3 height 38
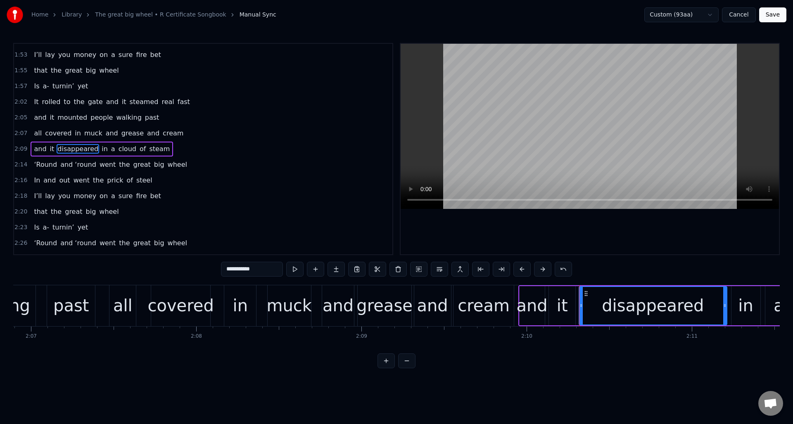
scroll to position [0, 20928]
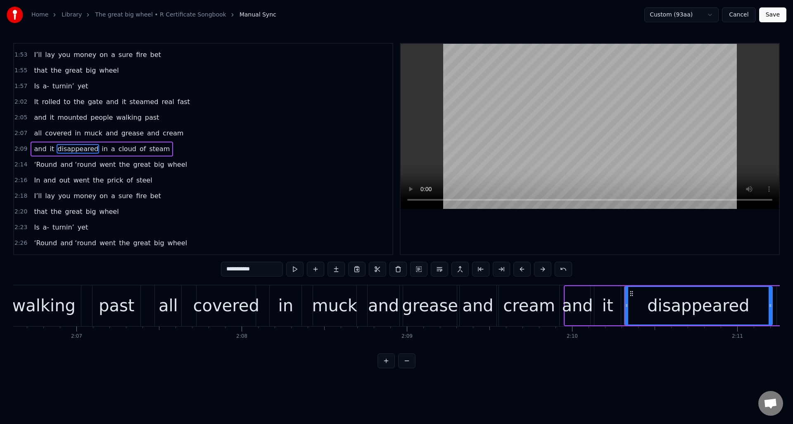
click at [309, 297] on div "all covered in muck and grease and cream" at bounding box center [358, 306] width 407 height 41
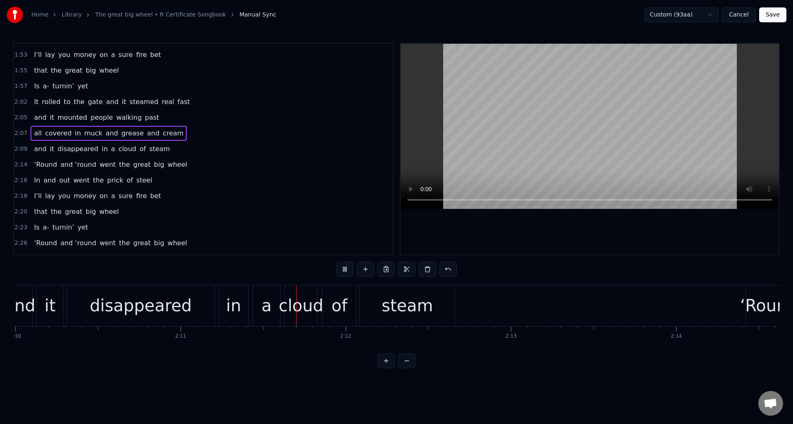
scroll to position [0, 21647]
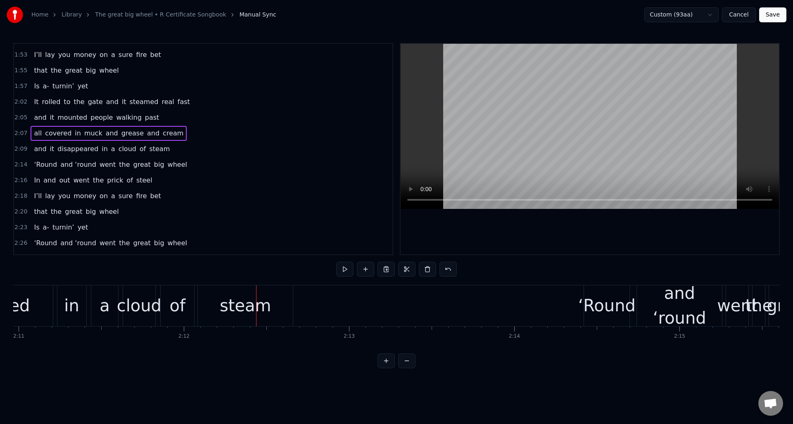
click at [175, 296] on div "of" at bounding box center [178, 305] width 16 height 25
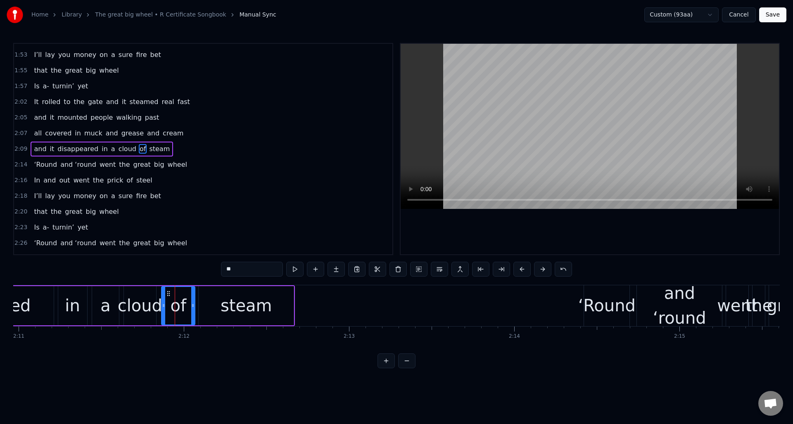
click at [204, 300] on div "steam" at bounding box center [246, 305] width 95 height 39
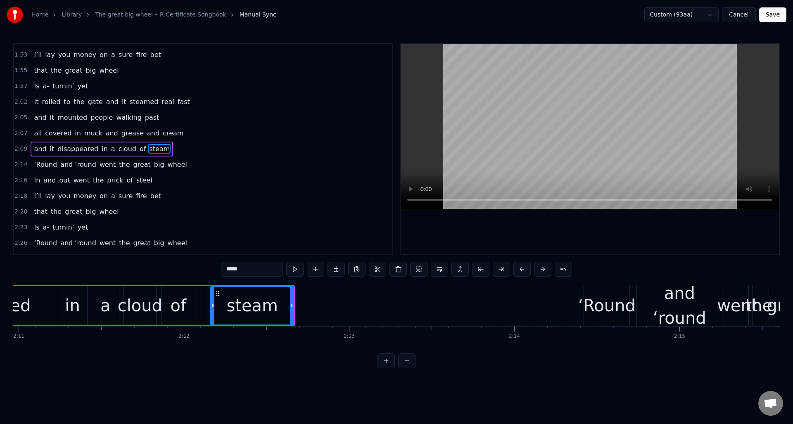
drag, startPoint x: 201, startPoint y: 303, endPoint x: 213, endPoint y: 304, distance: 12.0
click at [213, 304] on icon at bounding box center [212, 305] width 3 height 7
click at [185, 299] on div "of" at bounding box center [179, 305] width 16 height 25
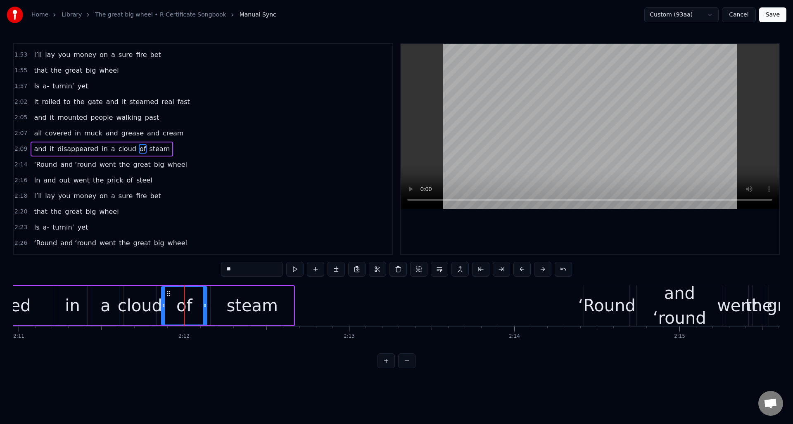
drag, startPoint x: 193, startPoint y: 301, endPoint x: 205, endPoint y: 302, distance: 11.3
click at [205, 302] on div at bounding box center [204, 306] width 3 height 38
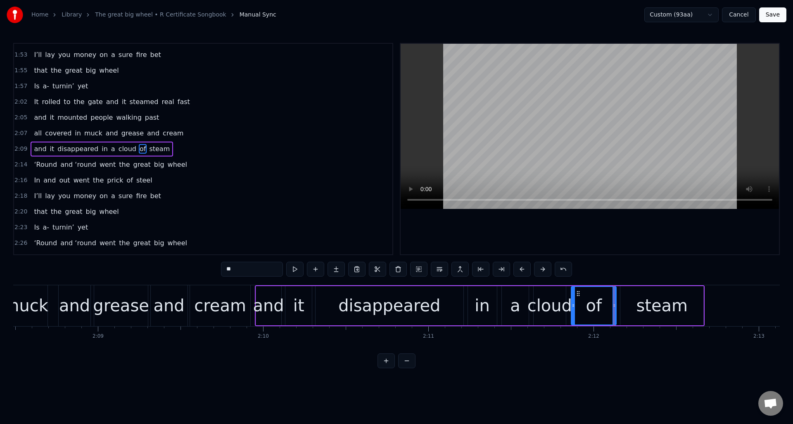
scroll to position [0, 21177]
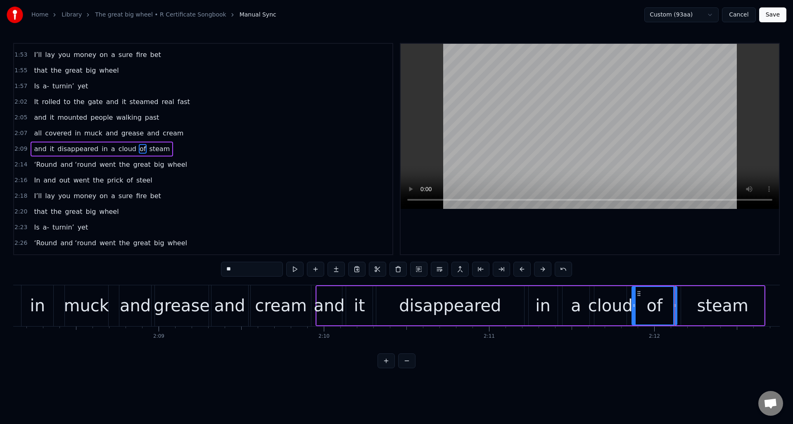
click at [90, 294] on div "muck" at bounding box center [86, 305] width 45 height 25
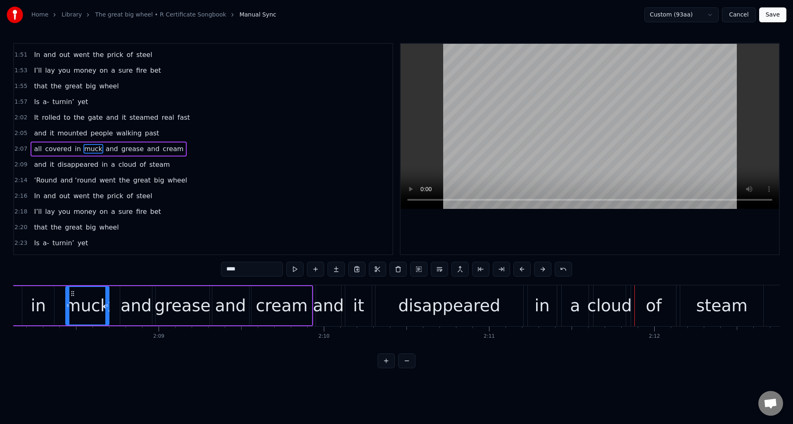
click at [494, 293] on div "disappeared" at bounding box center [450, 306] width 148 height 41
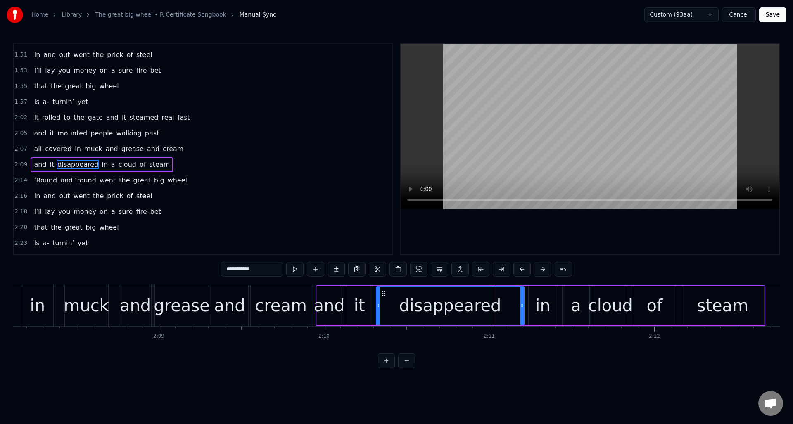
scroll to position [578, 0]
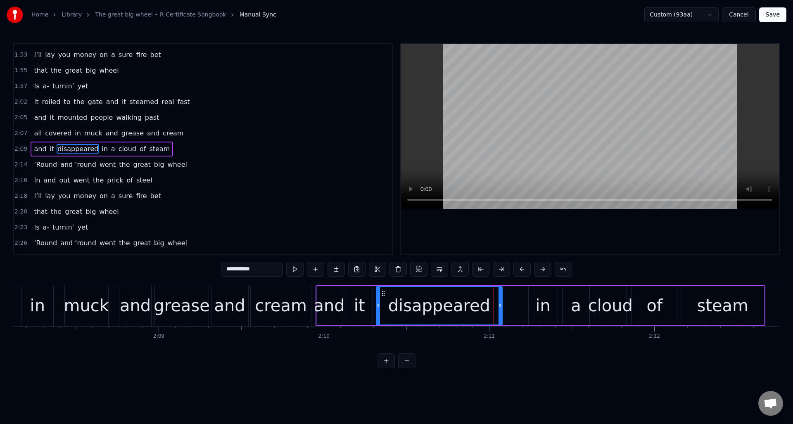
click at [501, 299] on div at bounding box center [500, 306] width 3 height 38
click at [540, 294] on div "in" at bounding box center [543, 305] width 15 height 25
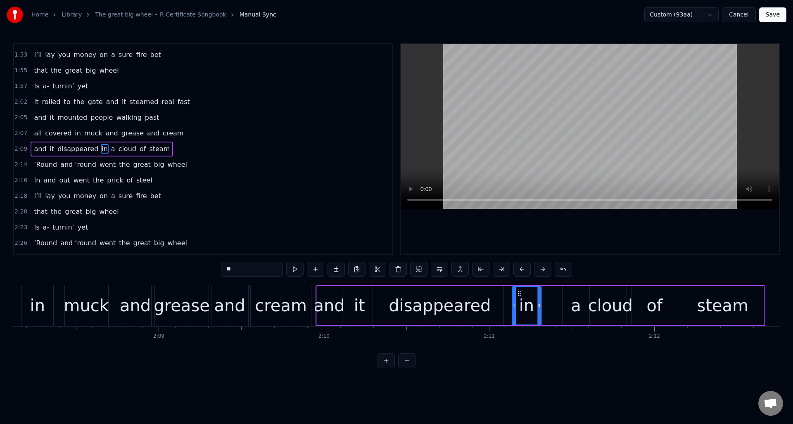
click at [520, 295] on icon at bounding box center [519, 293] width 7 height 7
click at [569, 295] on div "a" at bounding box center [576, 305] width 27 height 39
drag, startPoint x: 569, startPoint y: 292, endPoint x: 558, endPoint y: 293, distance: 10.8
click at [552, 293] on icon at bounding box center [552, 293] width 7 height 7
drag, startPoint x: 571, startPoint y: 294, endPoint x: 588, endPoint y: 295, distance: 17.4
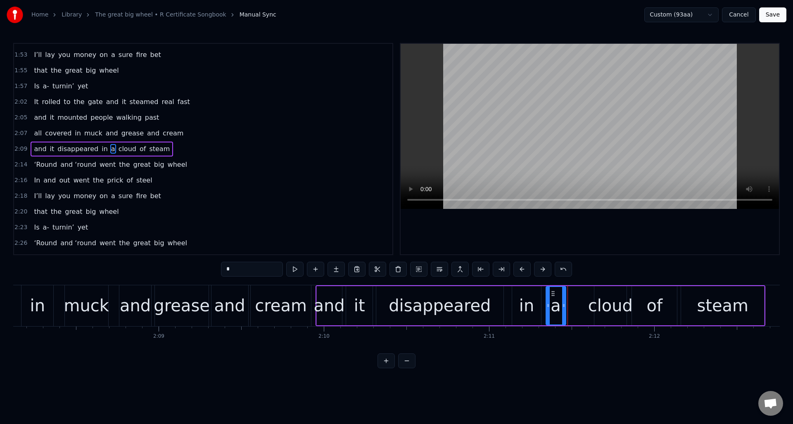
click at [564, 296] on div at bounding box center [563, 306] width 3 height 38
click at [603, 295] on div "cloud" at bounding box center [610, 305] width 45 height 25
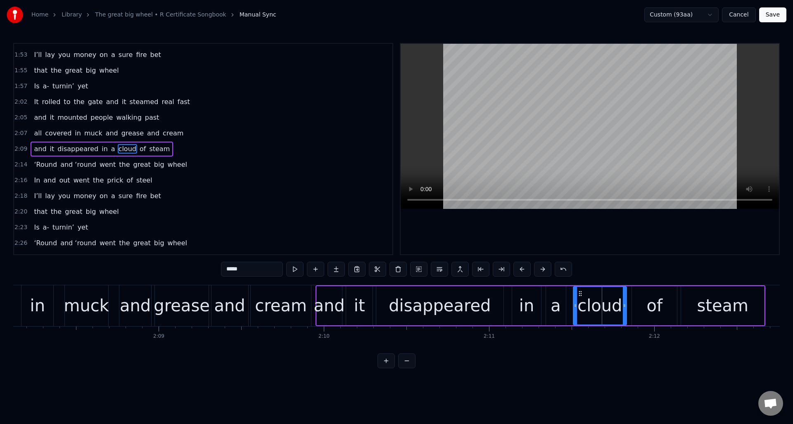
drag, startPoint x: 595, startPoint y: 299, endPoint x: 574, endPoint y: 301, distance: 21.2
click at [574, 301] on div at bounding box center [575, 306] width 3 height 38
click at [659, 298] on div "of" at bounding box center [655, 305] width 16 height 25
type input "**"
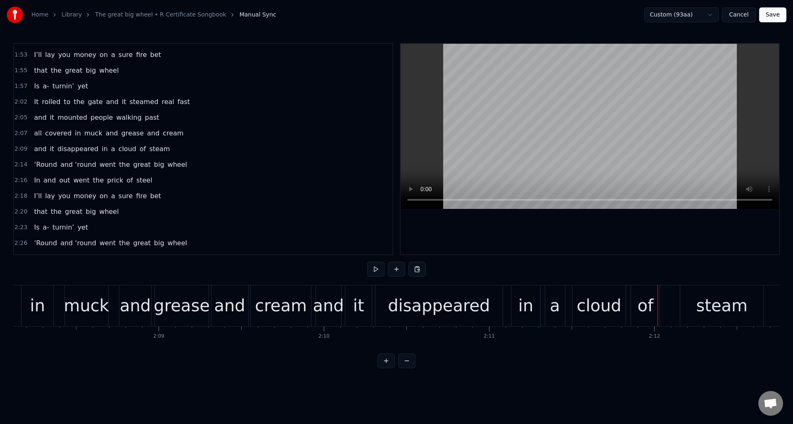
click at [688, 296] on div "steam" at bounding box center [722, 306] width 83 height 41
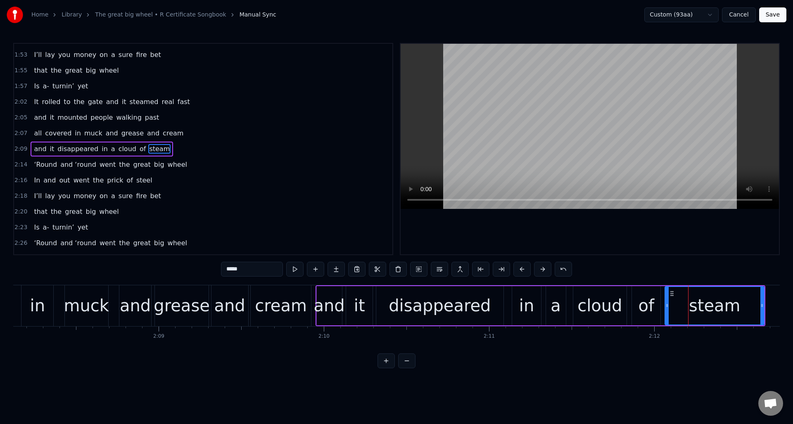
drag, startPoint x: 683, startPoint y: 299, endPoint x: 667, endPoint y: 301, distance: 16.3
click at [667, 301] on div at bounding box center [667, 306] width 3 height 38
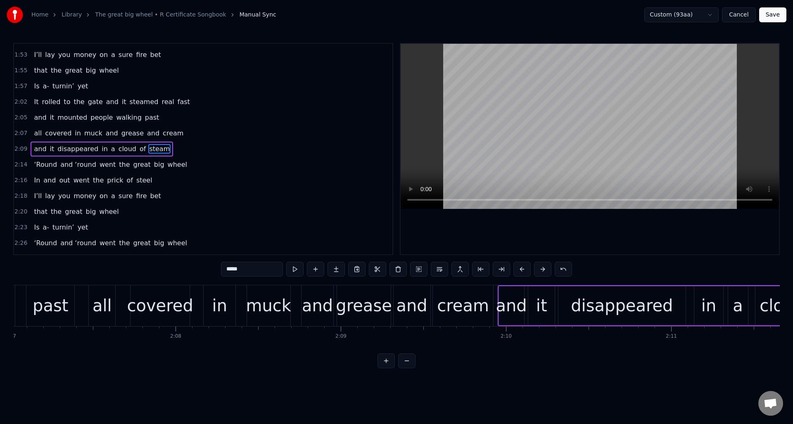
scroll to position [0, 20979]
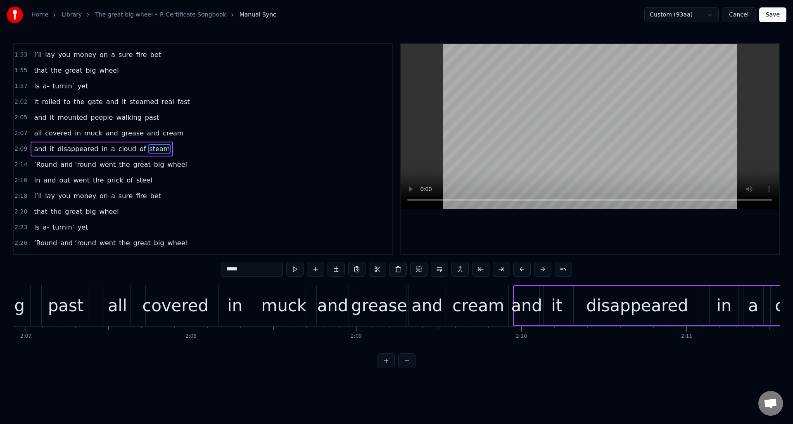
click at [245, 294] on div "in" at bounding box center [235, 306] width 32 height 41
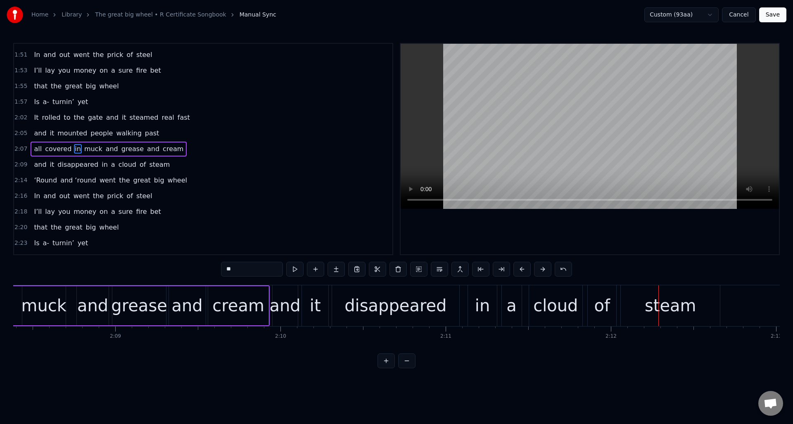
scroll to position [0, 21174]
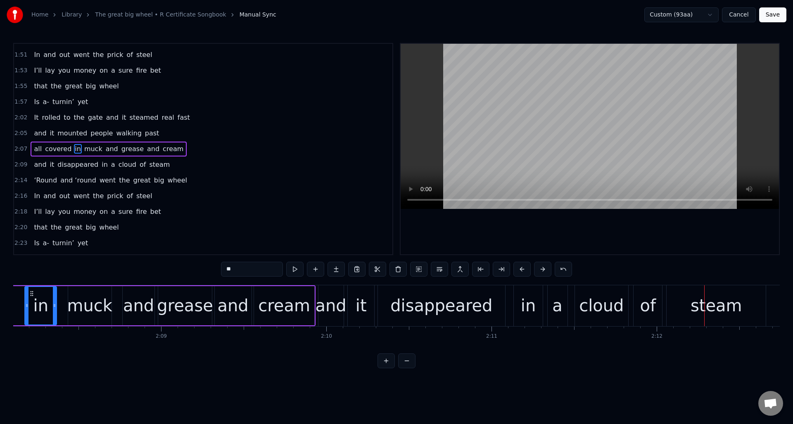
click at [337, 300] on div "and" at bounding box center [330, 305] width 31 height 25
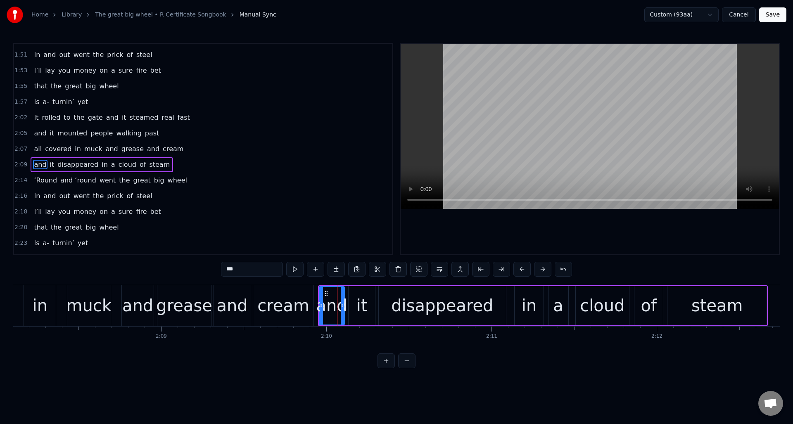
scroll to position [578, 0]
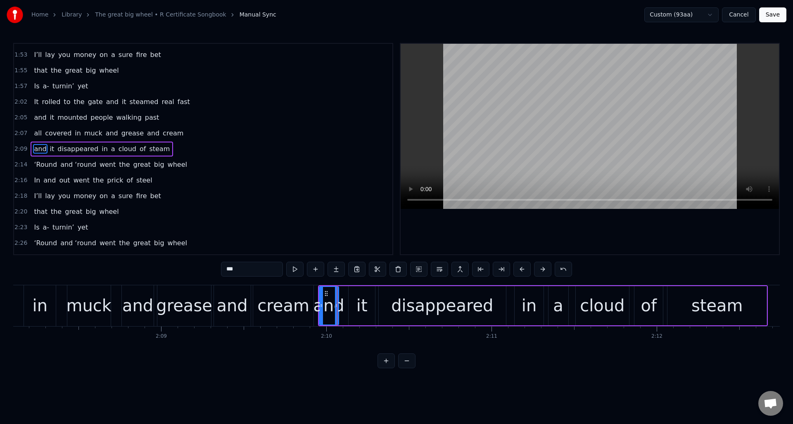
click at [335, 300] on div at bounding box center [336, 306] width 3 height 38
click at [361, 298] on div "it" at bounding box center [362, 305] width 11 height 25
drag, startPoint x: 355, startPoint y: 293, endPoint x: 350, endPoint y: 294, distance: 5.0
click at [350, 294] on icon at bounding box center [351, 293] width 7 height 7
click at [365, 296] on div at bounding box center [363, 306] width 3 height 38
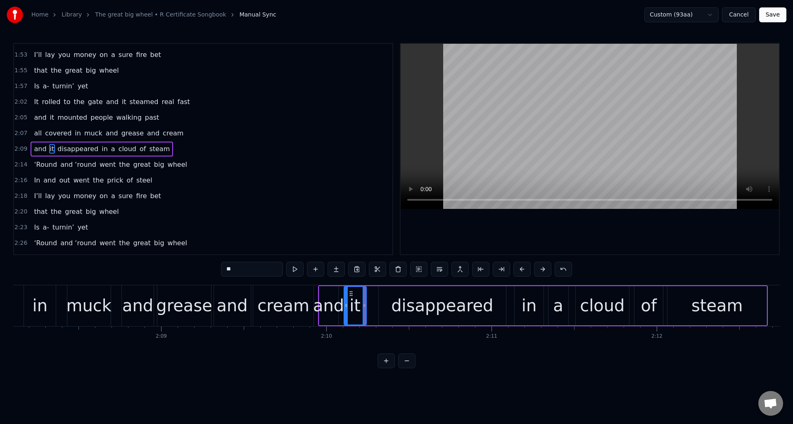
click at [398, 297] on div "disappeared" at bounding box center [442, 305] width 102 height 25
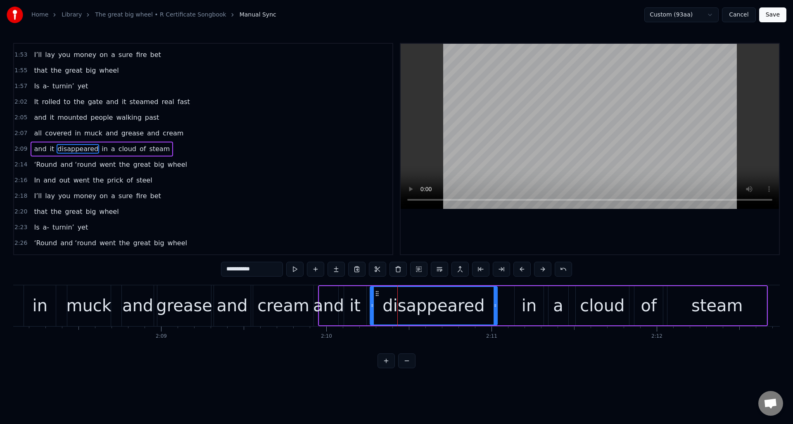
drag, startPoint x: 386, startPoint y: 292, endPoint x: 401, endPoint y: 297, distance: 16.0
click at [377, 293] on icon at bounding box center [377, 293] width 7 height 7
click at [524, 297] on div "in" at bounding box center [529, 305] width 15 height 25
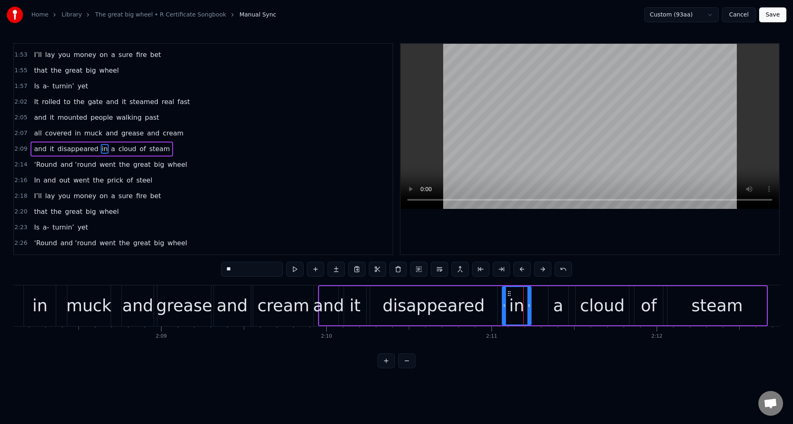
drag, startPoint x: 520, startPoint y: 294, endPoint x: 507, endPoint y: 296, distance: 13.0
click at [507, 296] on icon at bounding box center [509, 293] width 7 height 7
click at [553, 294] on div "a" at bounding box center [559, 305] width 20 height 39
drag, startPoint x: 555, startPoint y: 293, endPoint x: 543, endPoint y: 294, distance: 12.1
click at [543, 295] on icon at bounding box center [543, 293] width 7 height 7
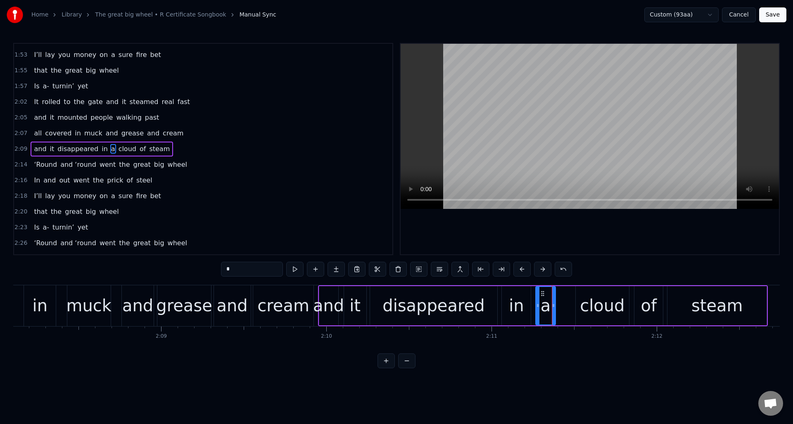
click at [586, 294] on div "cloud" at bounding box center [602, 305] width 45 height 25
drag, startPoint x: 583, startPoint y: 293, endPoint x: 568, endPoint y: 295, distance: 15.8
click at [568, 295] on icon at bounding box center [567, 293] width 7 height 7
click at [642, 294] on div "of" at bounding box center [649, 305] width 16 height 25
drag, startPoint x: 642, startPoint y: 293, endPoint x: 648, endPoint y: 294, distance: 6.7
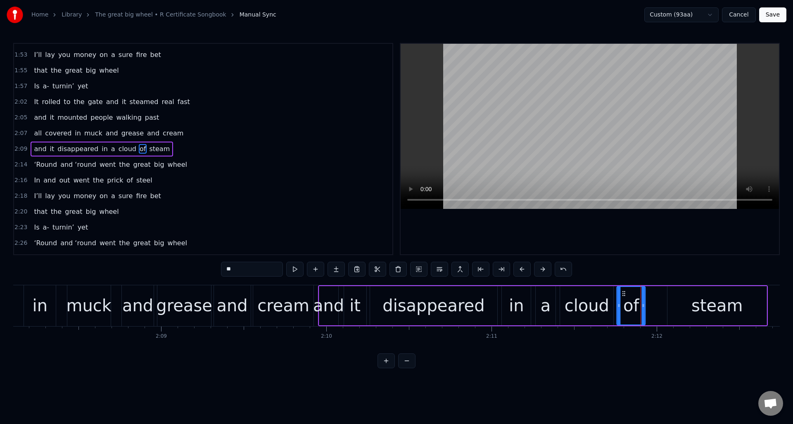
click at [624, 295] on icon at bounding box center [624, 293] width 7 height 7
click at [684, 295] on div "steam" at bounding box center [717, 305] width 99 height 39
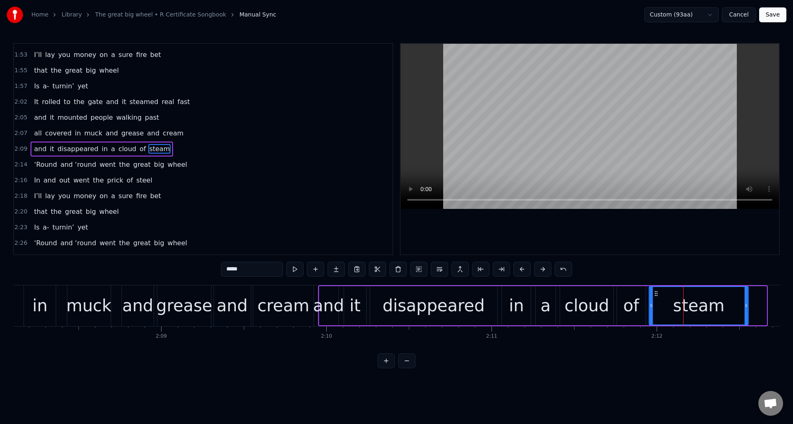
drag, startPoint x: 675, startPoint y: 293, endPoint x: 670, endPoint y: 309, distance: 16.5
click at [657, 295] on icon at bounding box center [656, 293] width 7 height 7
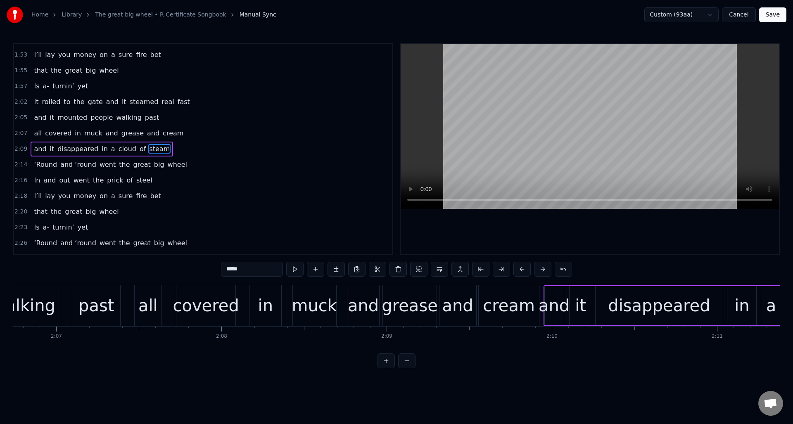
scroll to position [0, 20934]
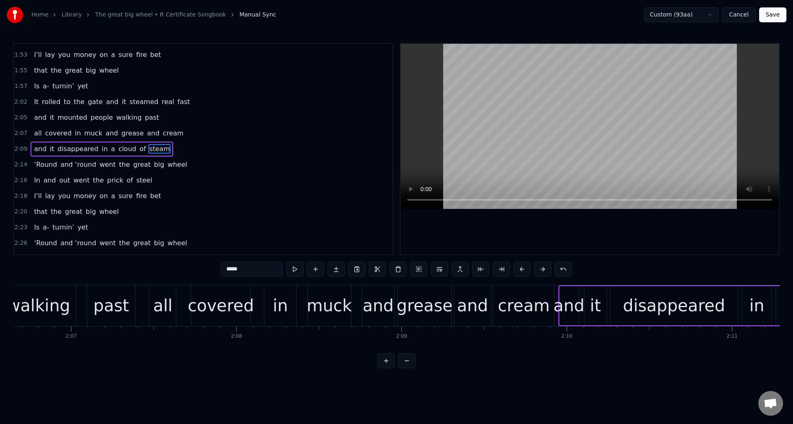
click at [221, 294] on div "covered" at bounding box center [221, 305] width 66 height 25
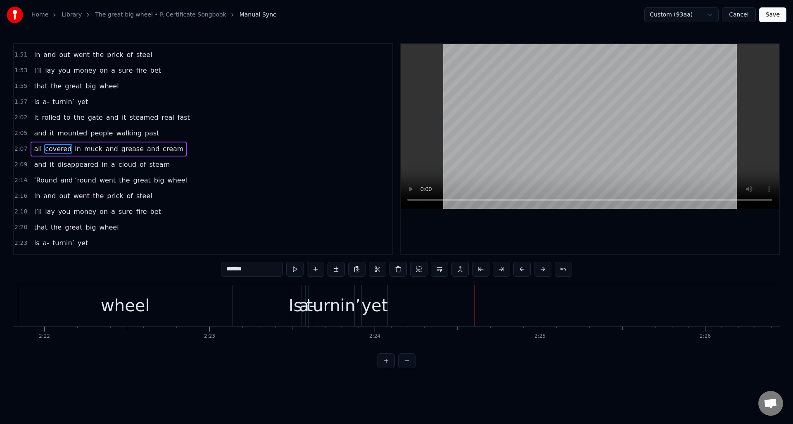
scroll to position [0, 23424]
click at [383, 291] on div "yet" at bounding box center [390, 306] width 26 height 41
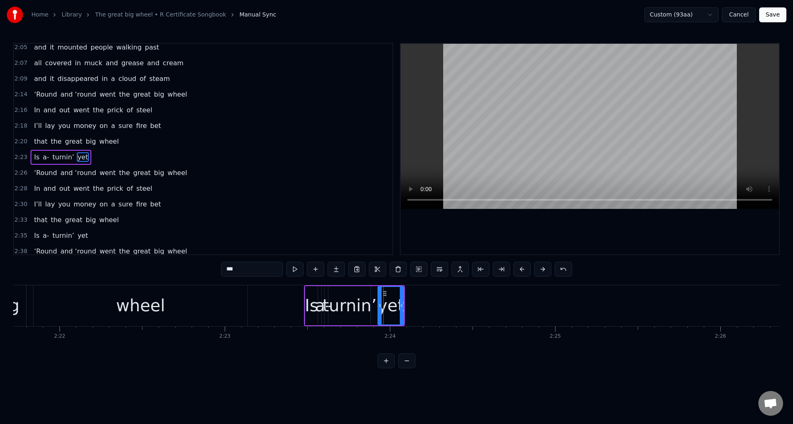
scroll to position [656, 0]
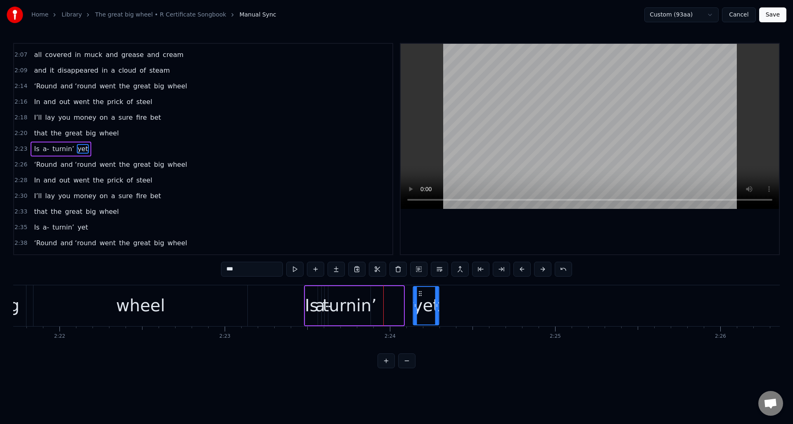
drag, startPoint x: 385, startPoint y: 293, endPoint x: 408, endPoint y: 294, distance: 23.2
click at [420, 296] on icon at bounding box center [420, 293] width 7 height 7
click at [357, 293] on div "turnin’" at bounding box center [350, 305] width 54 height 25
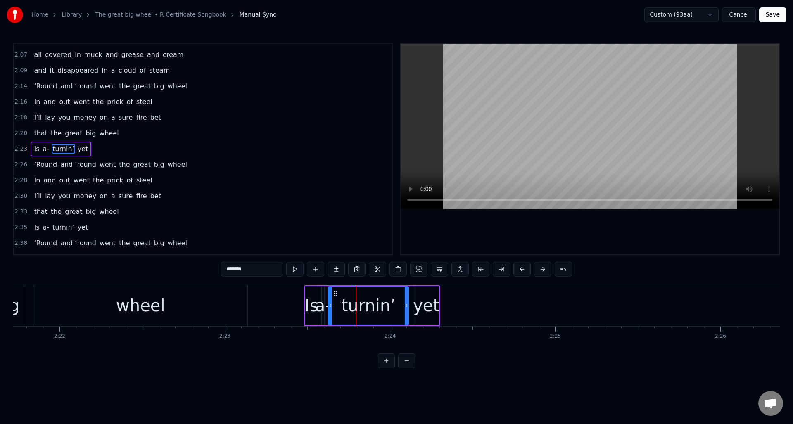
drag, startPoint x: 368, startPoint y: 296, endPoint x: 406, endPoint y: 298, distance: 38.1
click at [406, 298] on div at bounding box center [406, 306] width 3 height 38
drag, startPoint x: 330, startPoint y: 299, endPoint x: 339, endPoint y: 300, distance: 9.1
click at [341, 300] on div at bounding box center [341, 306] width 3 height 38
drag, startPoint x: 324, startPoint y: 298, endPoint x: 317, endPoint y: 300, distance: 7.8
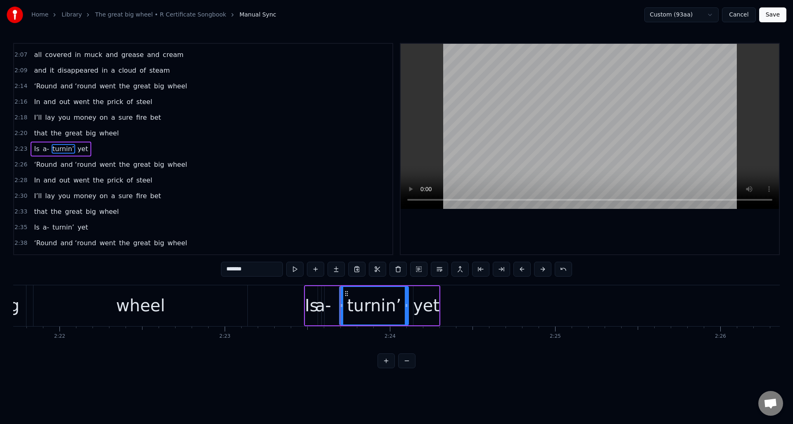
click at [317, 300] on div "a-" at bounding box center [323, 305] width 16 height 25
type input "**"
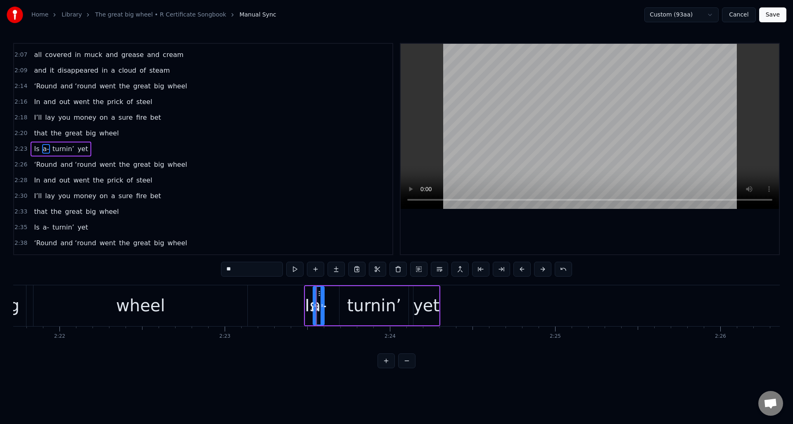
drag, startPoint x: 324, startPoint y: 302, endPoint x: 316, endPoint y: 302, distance: 8.7
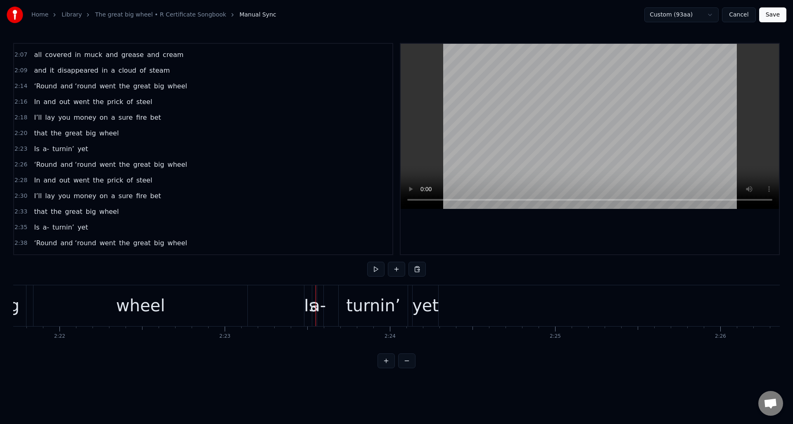
click at [319, 296] on div "a-" at bounding box center [318, 305] width 16 height 25
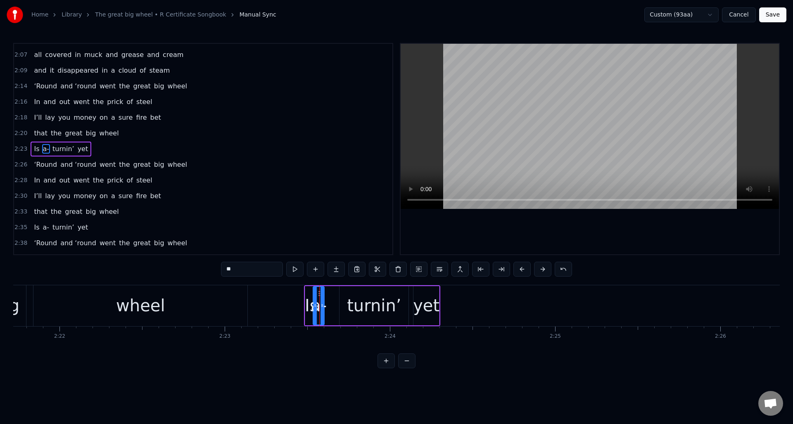
click at [334, 297] on div "Is a- turnin’ yet" at bounding box center [372, 306] width 136 height 41
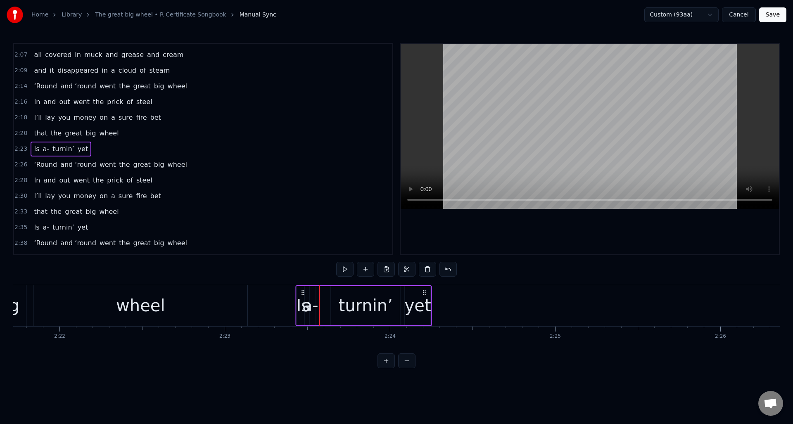
drag, startPoint x: 310, startPoint y: 293, endPoint x: 301, endPoint y: 292, distance: 9.2
click at [301, 292] on icon at bounding box center [303, 293] width 7 height 7
click at [311, 298] on div "a-" at bounding box center [310, 305] width 16 height 25
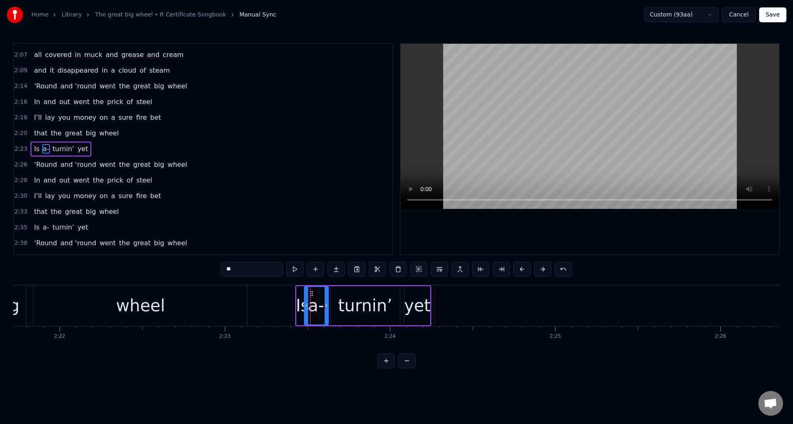
drag, startPoint x: 313, startPoint y: 297, endPoint x: 326, endPoint y: 300, distance: 13.0
click at [326, 300] on div at bounding box center [326, 306] width 3 height 38
drag, startPoint x: 311, startPoint y: 293, endPoint x: 320, endPoint y: 295, distance: 9.6
click at [320, 295] on icon at bounding box center [320, 293] width 7 height 7
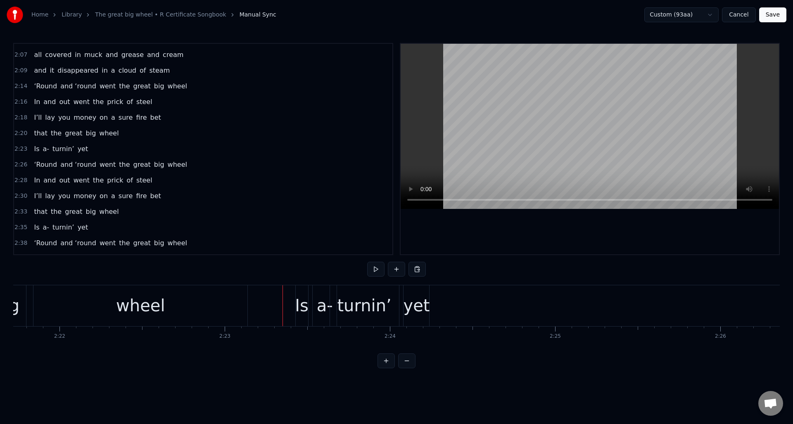
click at [125, 151] on div "2:23 Is a- turnin’ yet" at bounding box center [203, 149] width 379 height 16
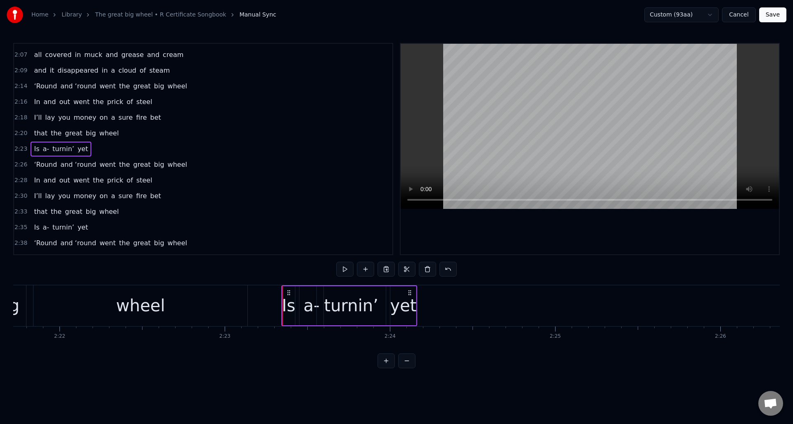
click at [288, 291] on icon at bounding box center [289, 293] width 7 height 7
click at [399, 297] on div "yet" at bounding box center [403, 305] width 26 height 25
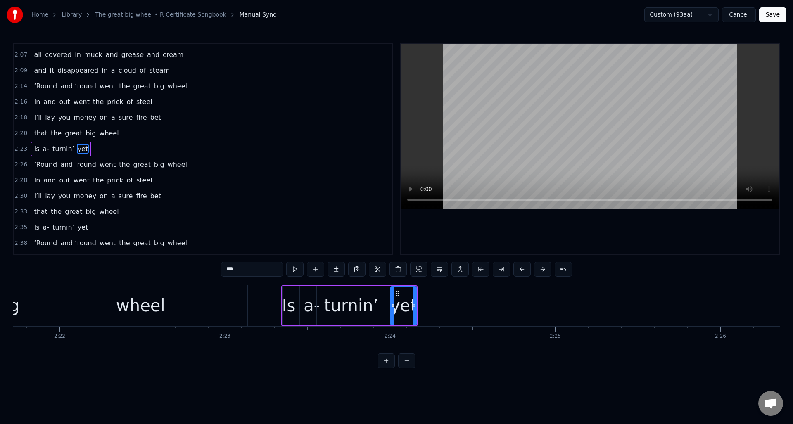
drag, startPoint x: 398, startPoint y: 293, endPoint x: 411, endPoint y: 294, distance: 13.6
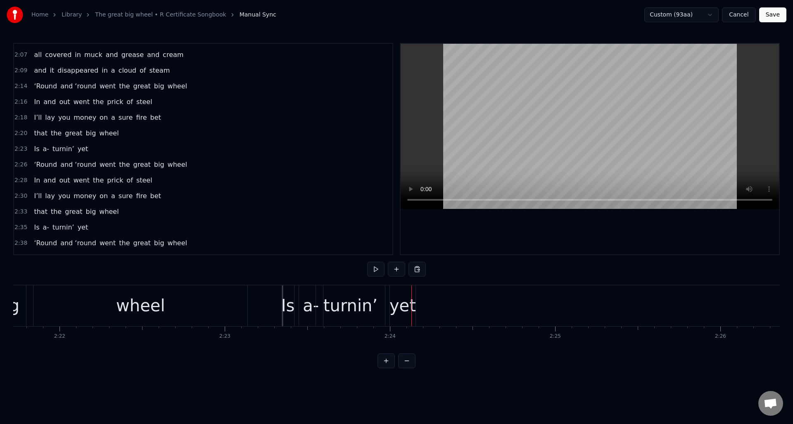
click at [411, 294] on div "yet" at bounding box center [403, 305] width 26 height 25
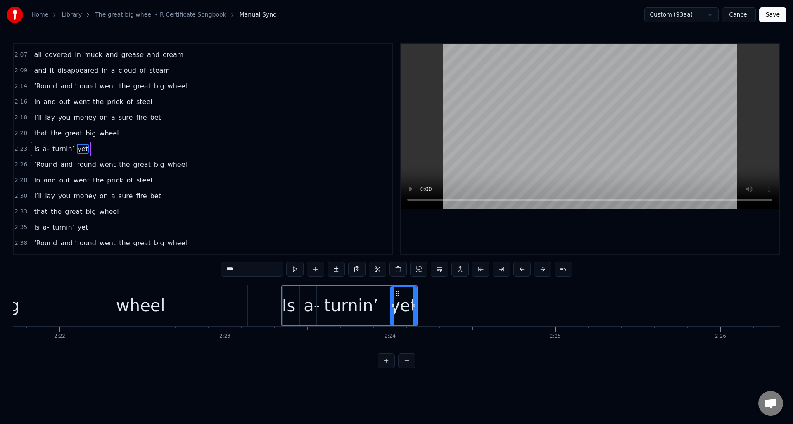
click at [406, 294] on div "yet" at bounding box center [403, 305] width 26 height 25
drag, startPoint x: 397, startPoint y: 293, endPoint x: 417, endPoint y: 294, distance: 19.9
click at [417, 294] on icon at bounding box center [417, 293] width 7 height 7
click at [360, 293] on div "turnin’" at bounding box center [351, 305] width 54 height 25
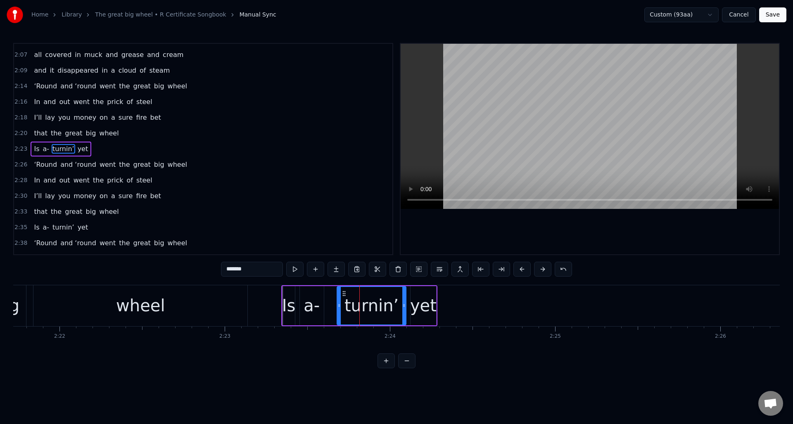
drag, startPoint x: 325, startPoint y: 293, endPoint x: 345, endPoint y: 295, distance: 20.4
click at [345, 295] on icon at bounding box center [344, 293] width 7 height 7
click at [312, 295] on div "a-" at bounding box center [312, 305] width 16 height 25
drag, startPoint x: 308, startPoint y: 293, endPoint x: 317, endPoint y: 294, distance: 8.8
click at [316, 293] on icon at bounding box center [315, 293] width 7 height 7
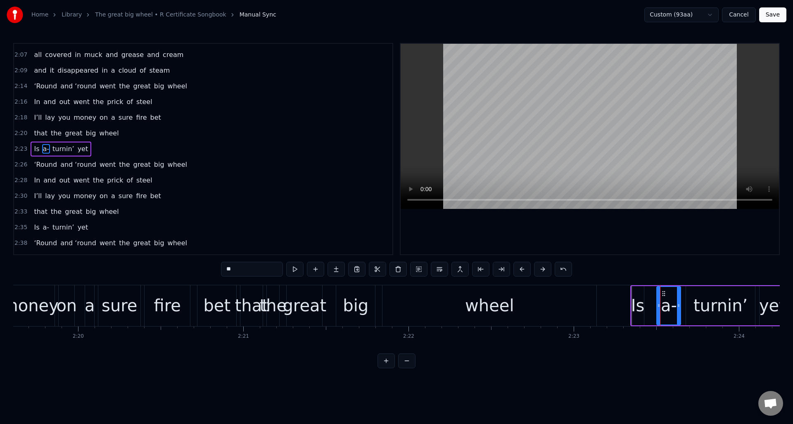
scroll to position [0, 23045]
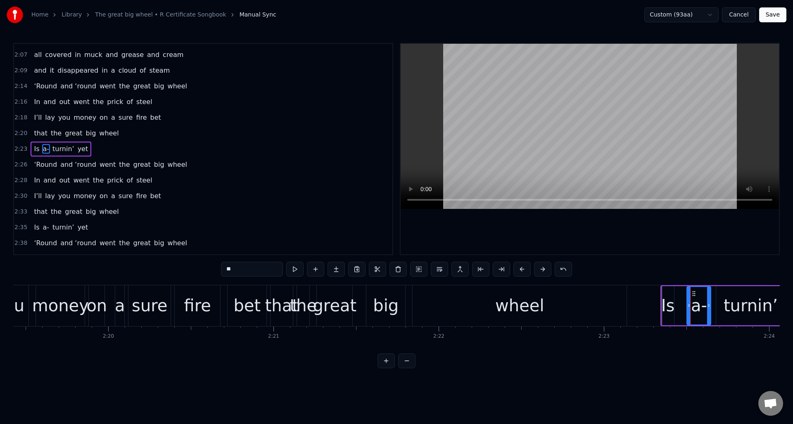
click at [423, 297] on div "wheel" at bounding box center [520, 306] width 214 height 41
type input "*****"
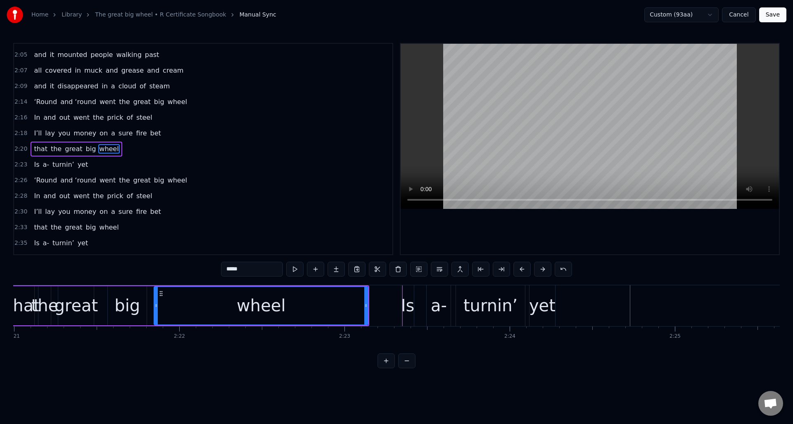
scroll to position [0, 23153]
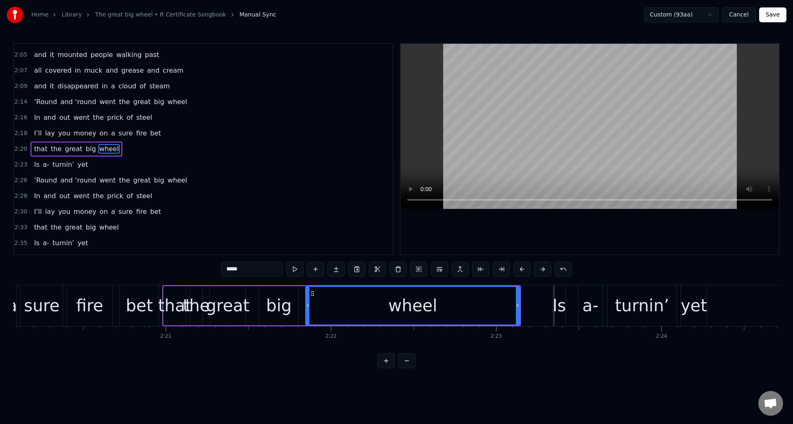
click at [137, 164] on div "2:23 Is a- turnin’ yet" at bounding box center [203, 165] width 379 height 16
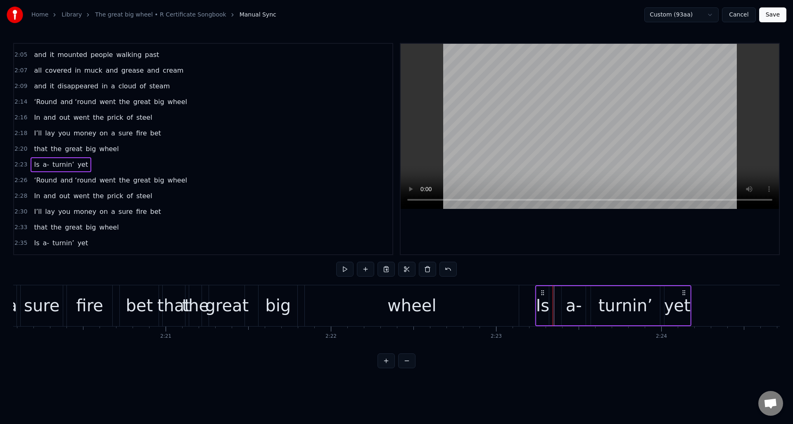
drag, startPoint x: 558, startPoint y: 291, endPoint x: 547, endPoint y: 298, distance: 12.8
click at [541, 293] on icon at bounding box center [543, 293] width 7 height 7
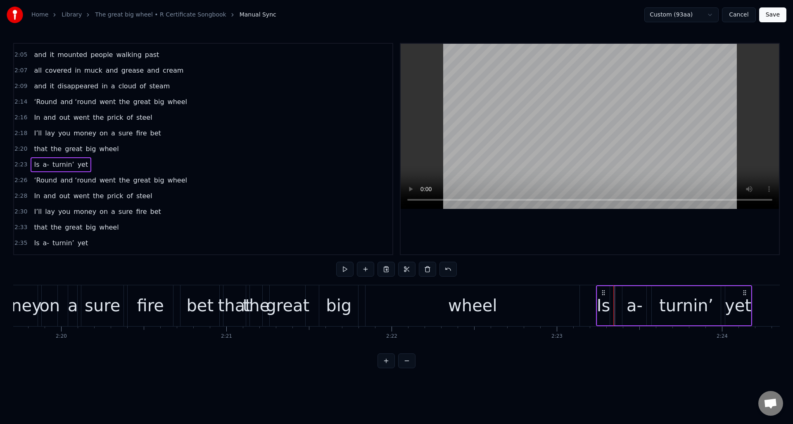
scroll to position [0, 22971]
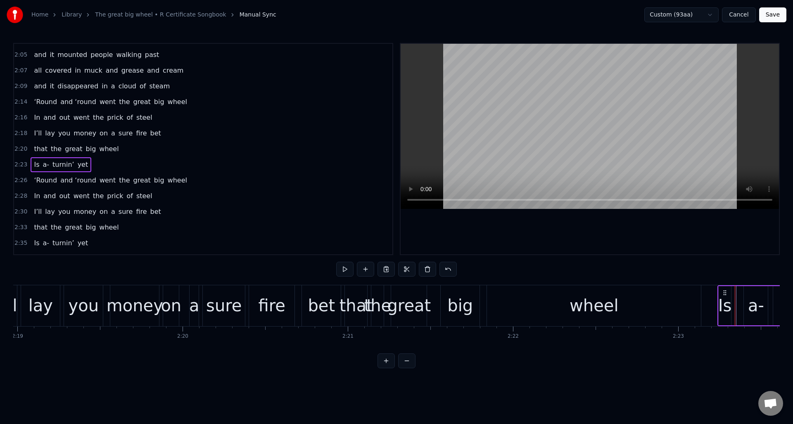
click at [324, 297] on div "bet" at bounding box center [321, 305] width 27 height 25
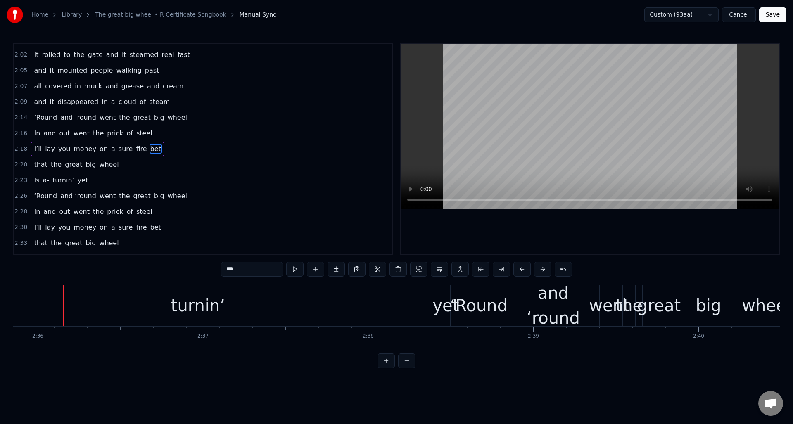
scroll to position [0, 25769]
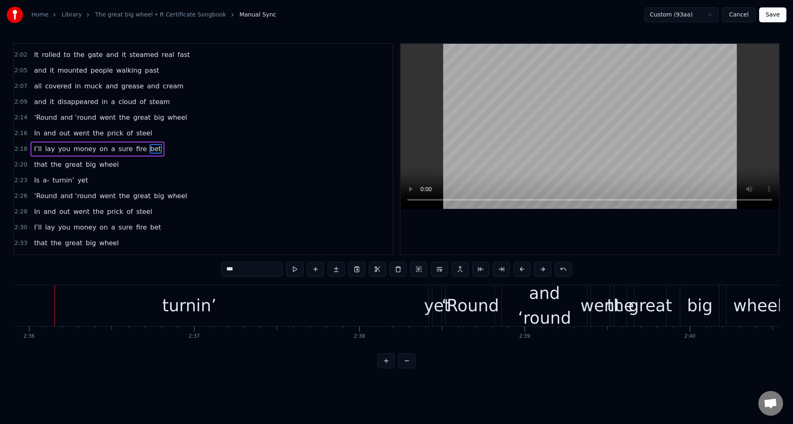
click at [228, 297] on div "turnin’" at bounding box center [189, 306] width 479 height 41
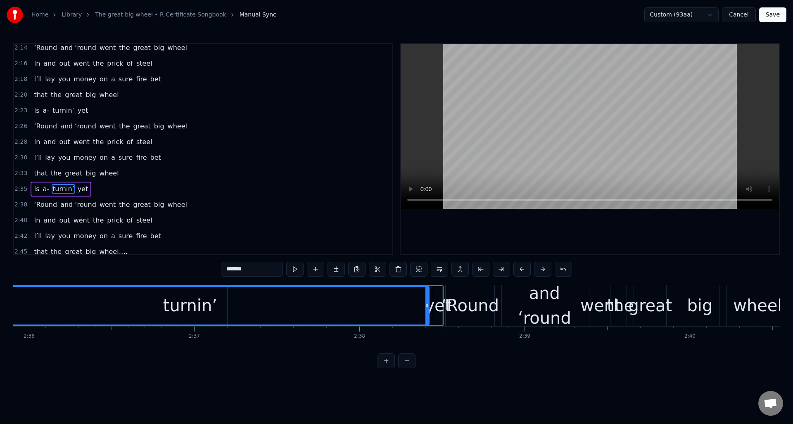
scroll to position [700, 0]
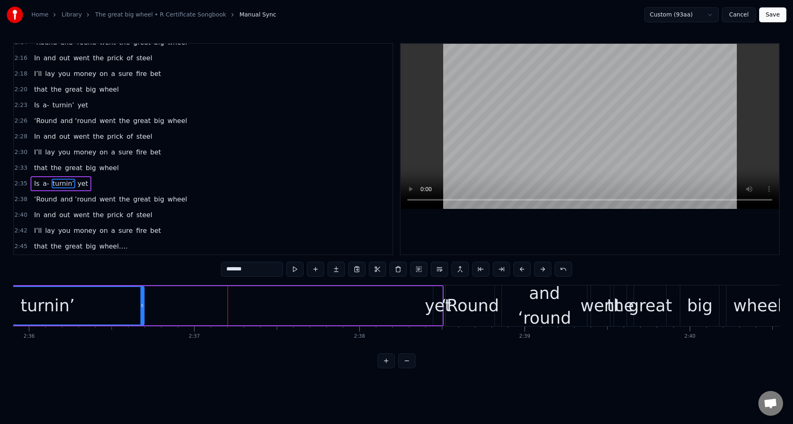
drag, startPoint x: 427, startPoint y: 295, endPoint x: 153, endPoint y: 301, distance: 274.0
click at [142, 301] on div at bounding box center [141, 306] width 3 height 38
click at [434, 302] on div "yet" at bounding box center [438, 305] width 26 height 25
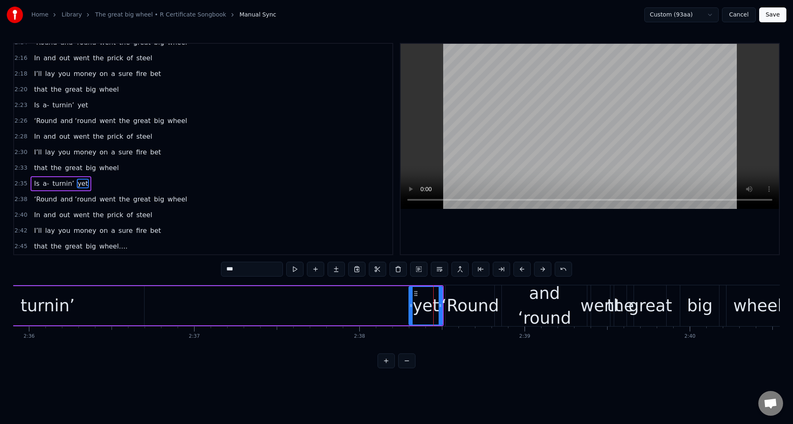
drag, startPoint x: 435, startPoint y: 301, endPoint x: 411, endPoint y: 302, distance: 24.4
click at [411, 302] on div at bounding box center [410, 306] width 3 height 38
drag, startPoint x: 414, startPoint y: 294, endPoint x: 179, endPoint y: 297, distance: 235.1
click at [179, 297] on div "yet" at bounding box center [190, 306] width 33 height 38
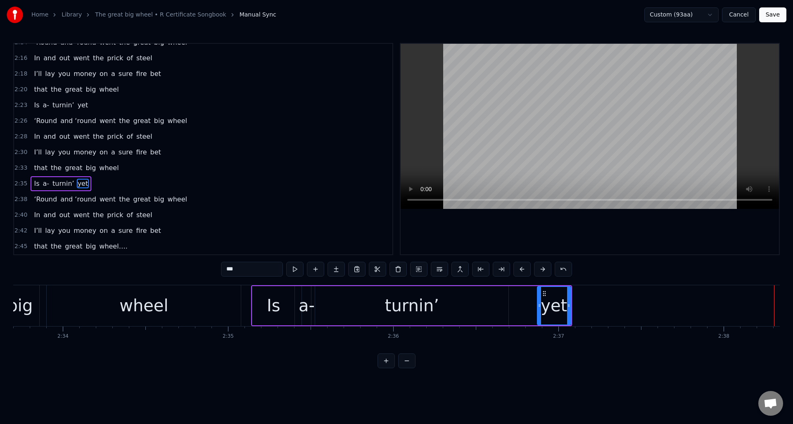
scroll to position [0, 25359]
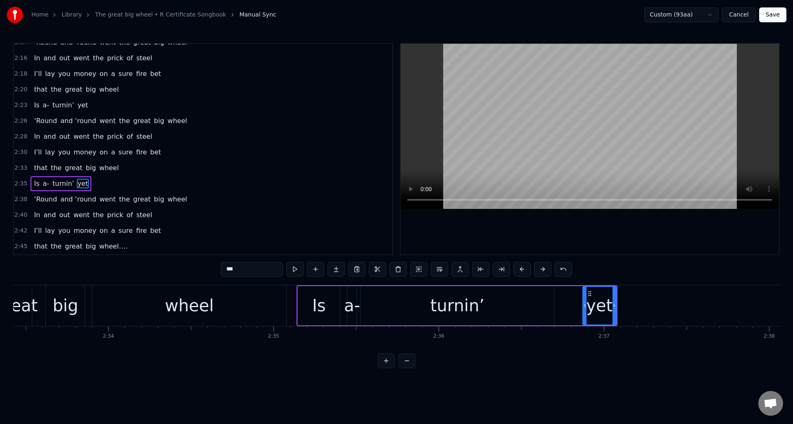
click at [484, 298] on div "turnin’" at bounding box center [457, 305] width 193 height 39
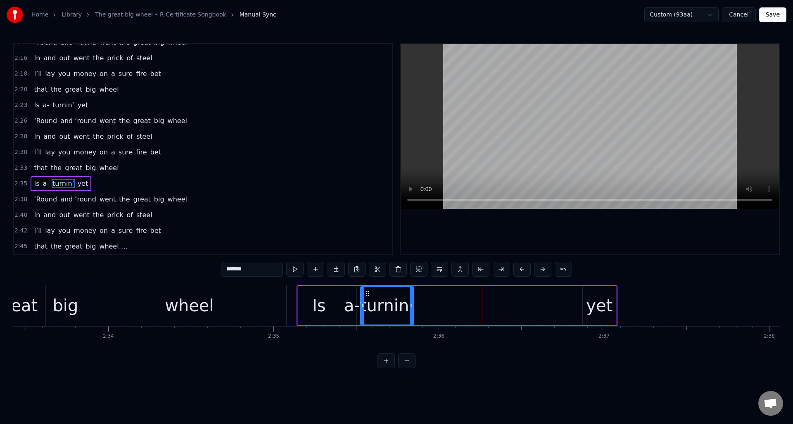
drag, startPoint x: 553, startPoint y: 299, endPoint x: 413, endPoint y: 296, distance: 140.5
click at [413, 296] on div at bounding box center [411, 306] width 3 height 38
click at [599, 300] on div "yet" at bounding box center [599, 305] width 26 height 25
type input "***"
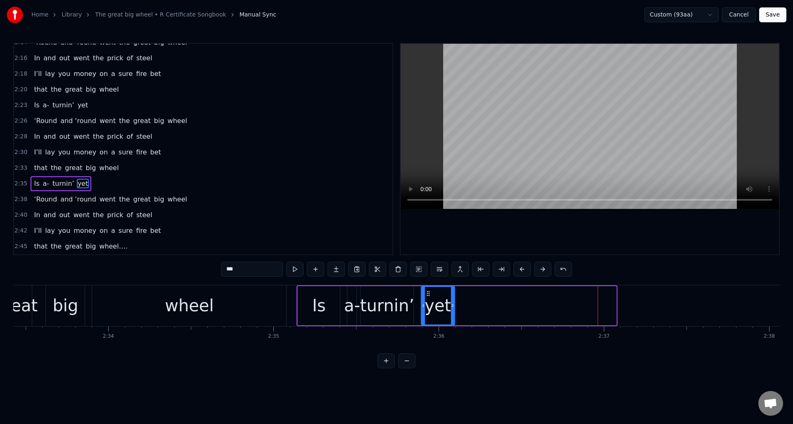
drag, startPoint x: 590, startPoint y: 293, endPoint x: 433, endPoint y: 293, distance: 157.4
click at [429, 295] on icon at bounding box center [428, 293] width 7 height 7
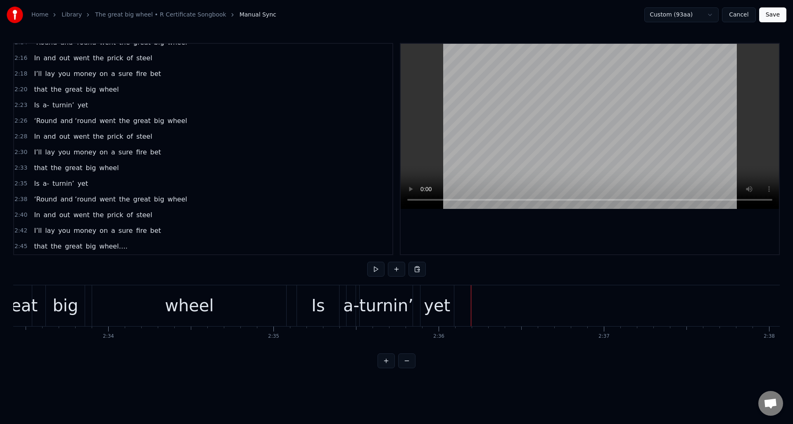
click at [350, 295] on div "a-" at bounding box center [351, 305] width 16 height 25
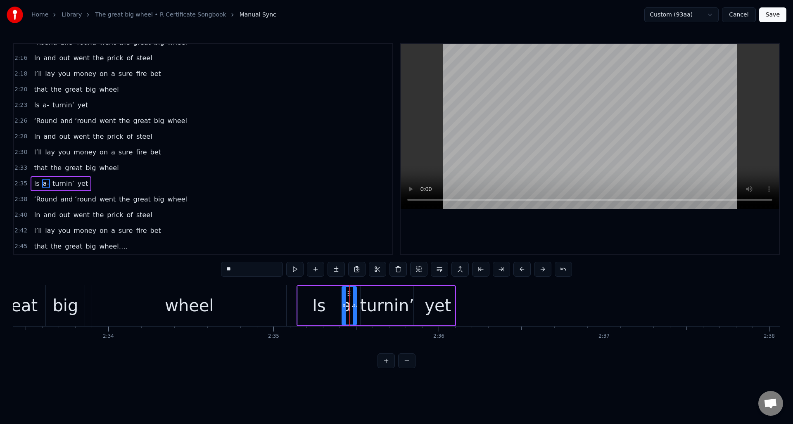
drag, startPoint x: 348, startPoint y: 298, endPoint x: 343, endPoint y: 298, distance: 5.4
click at [343, 298] on div at bounding box center [344, 306] width 3 height 38
drag, startPoint x: 315, startPoint y: 296, endPoint x: 326, endPoint y: 296, distance: 11.2
click at [315, 296] on div "Is" at bounding box center [319, 305] width 14 height 25
click at [322, 298] on div at bounding box center [322, 306] width 3 height 38
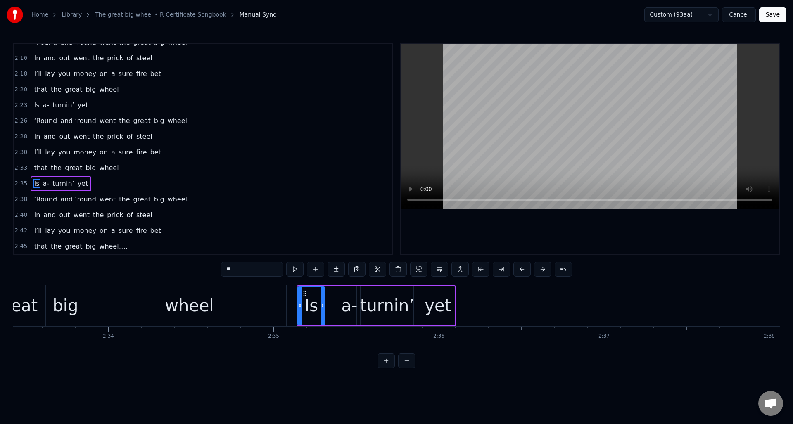
click at [347, 296] on div "a-" at bounding box center [349, 305] width 16 height 25
drag, startPoint x: 344, startPoint y: 298, endPoint x: 332, endPoint y: 298, distance: 12.0
click at [332, 298] on div at bounding box center [331, 306] width 3 height 38
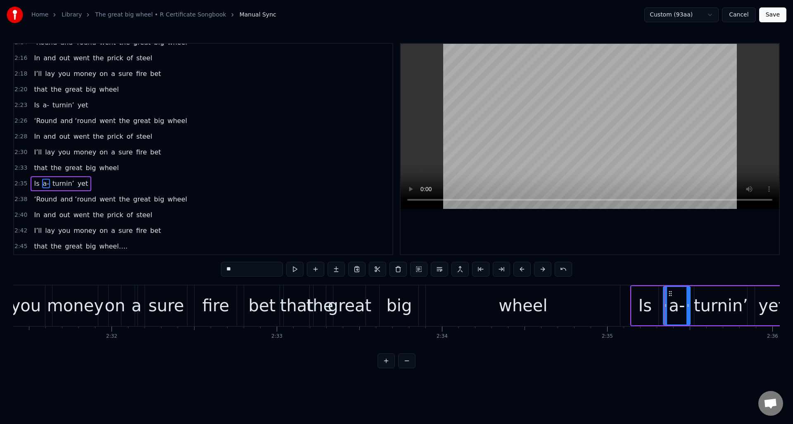
scroll to position [0, 25041]
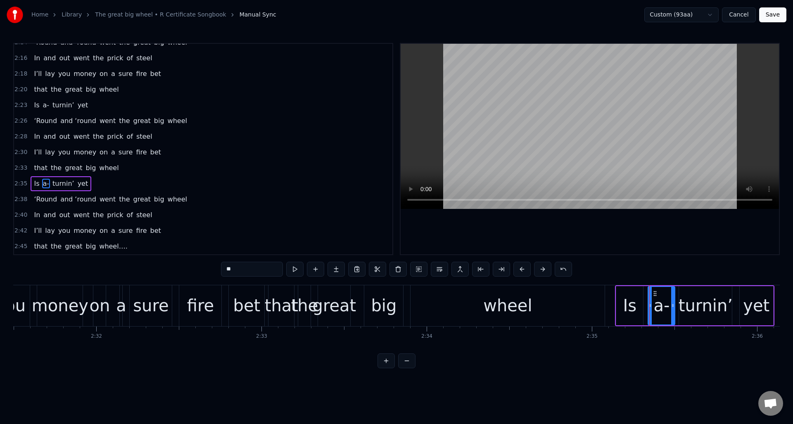
click at [419, 293] on div "wheel" at bounding box center [508, 306] width 194 height 41
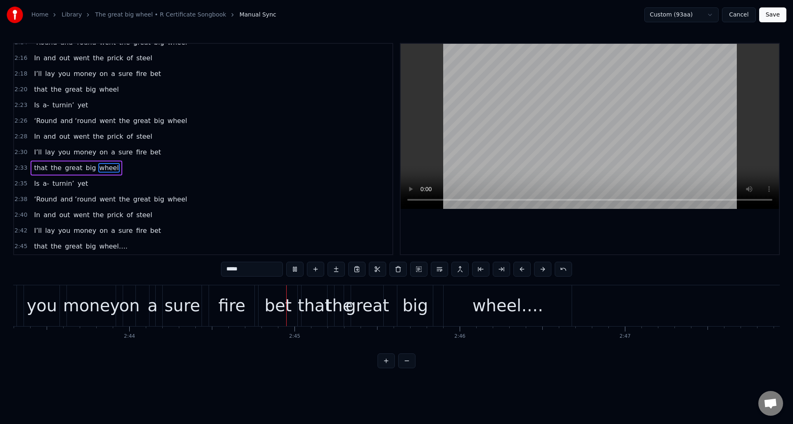
scroll to position [0, 27142]
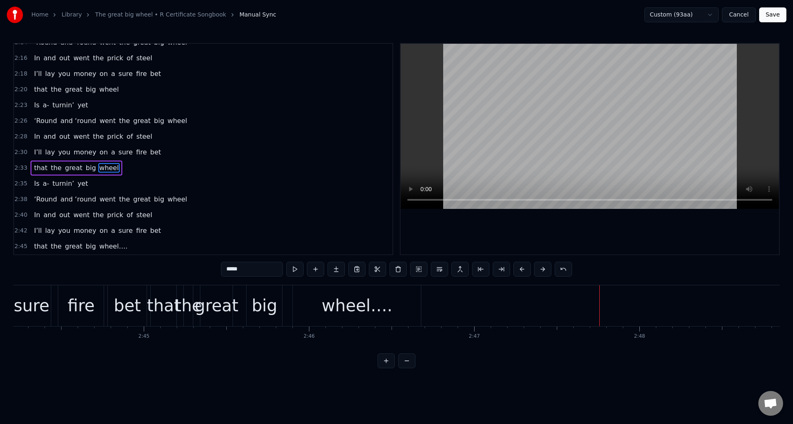
click at [389, 298] on div "wheel…." at bounding box center [357, 306] width 128 height 41
type input "*******"
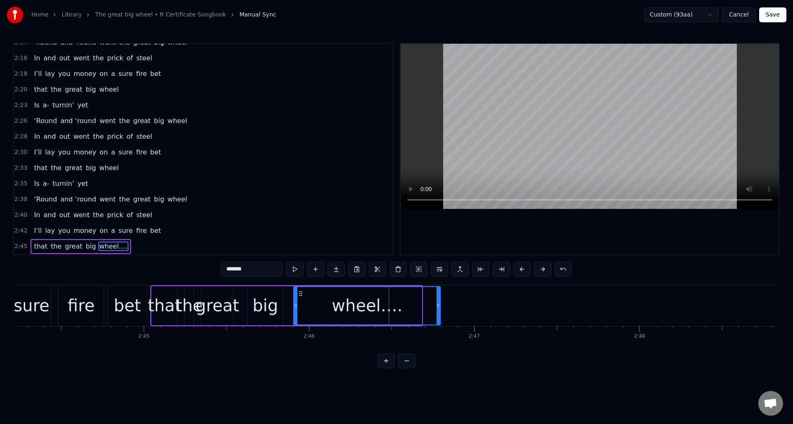
drag, startPoint x: 419, startPoint y: 299, endPoint x: 438, endPoint y: 299, distance: 19.0
click at [438, 299] on div at bounding box center [438, 306] width 3 height 38
click at [774, 14] on button "Save" at bounding box center [772, 14] width 27 height 15
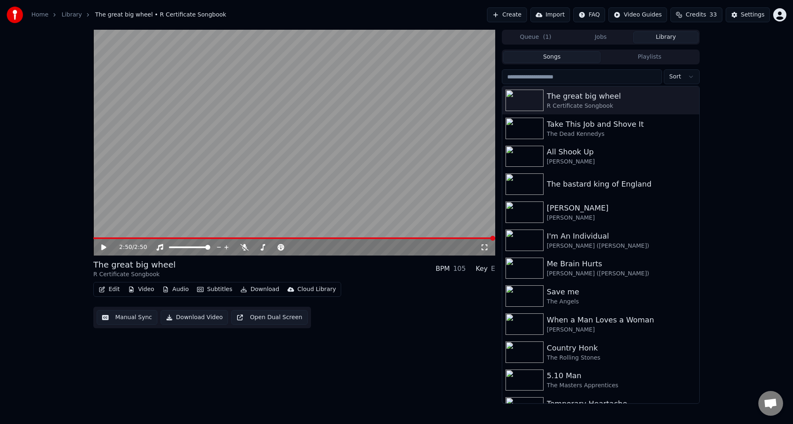
click at [95, 238] on span at bounding box center [294, 239] width 402 height 2
click at [90, 239] on div "0:00 / 2:50 The great big wheel R Certificate Songbook BPM 105 Key E Edit Video…" at bounding box center [397, 217] width 620 height 374
click at [129, 319] on button "Manual Sync" at bounding box center [127, 317] width 61 height 15
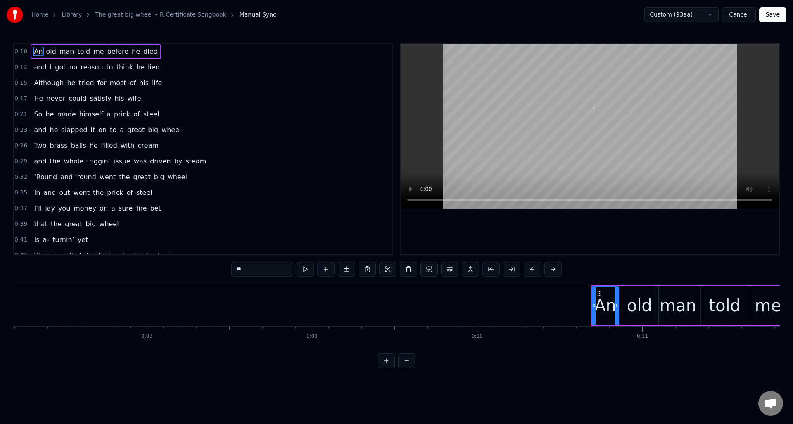
scroll to position [0, 1440]
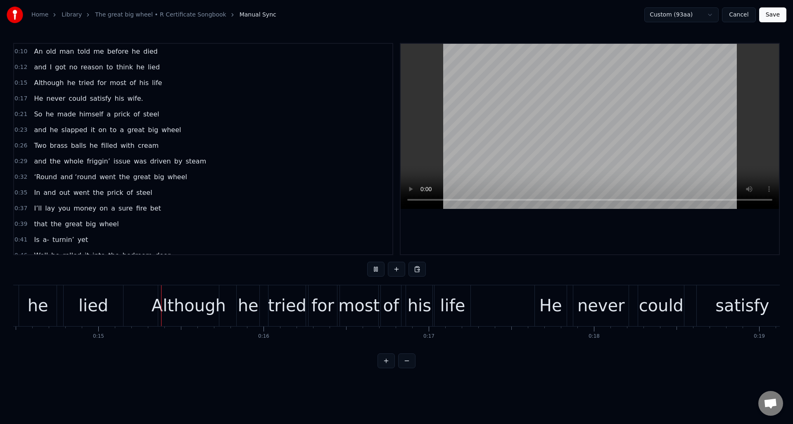
scroll to position [0, 2397]
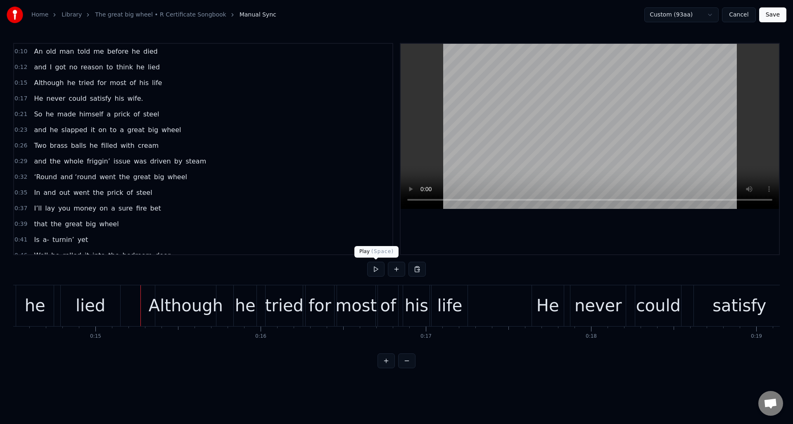
click at [377, 267] on button at bounding box center [375, 269] width 17 height 15
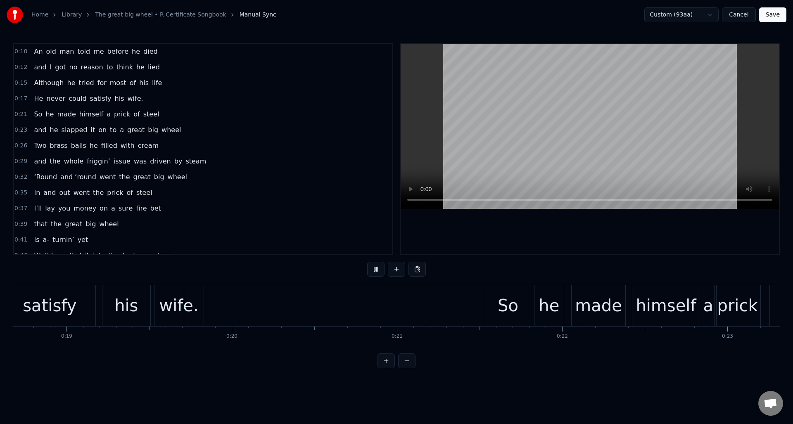
scroll to position [0, 3088]
click at [377, 267] on button at bounding box center [375, 269] width 17 height 15
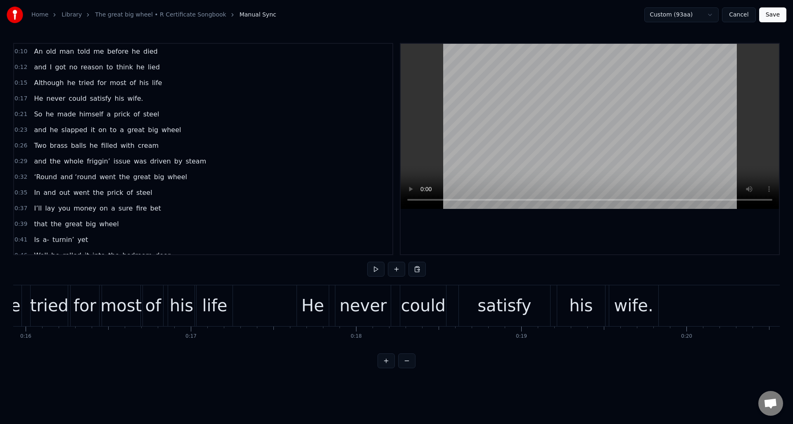
scroll to position [0, 2647]
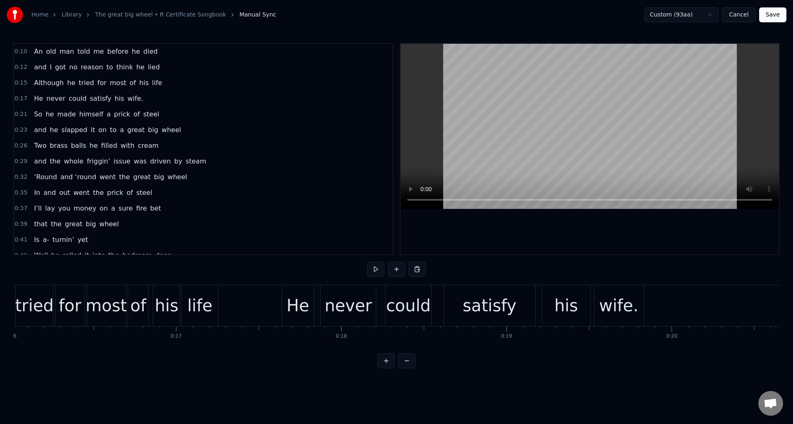
click at [292, 294] on div "He" at bounding box center [298, 305] width 23 height 25
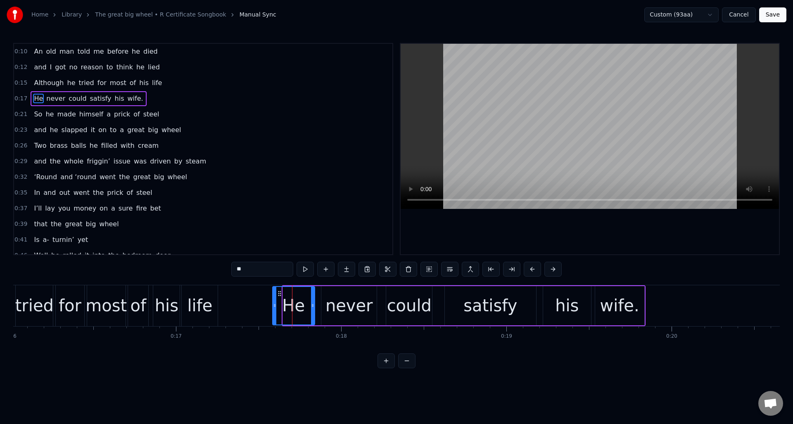
drag, startPoint x: 284, startPoint y: 300, endPoint x: 281, endPoint y: 304, distance: 5.6
click at [274, 301] on div at bounding box center [274, 306] width 3 height 38
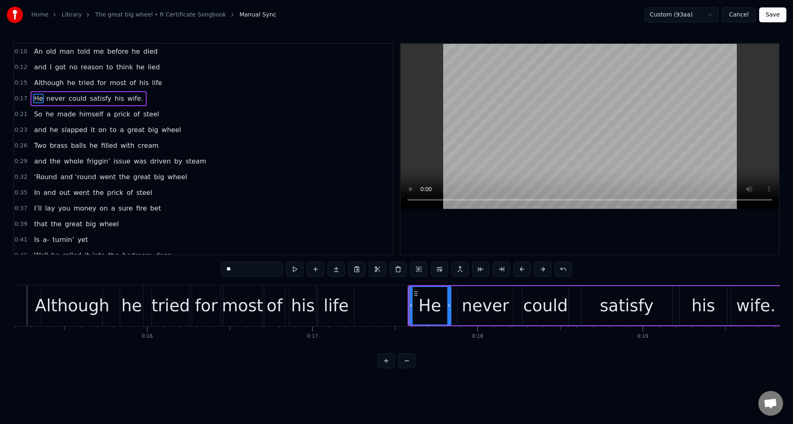
scroll to position [0, 2419]
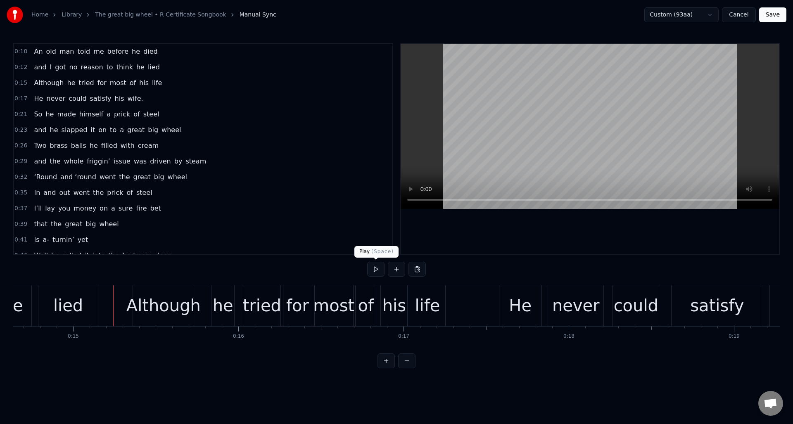
click at [376, 268] on button at bounding box center [375, 269] width 17 height 15
click at [429, 298] on div "life" at bounding box center [427, 305] width 25 height 25
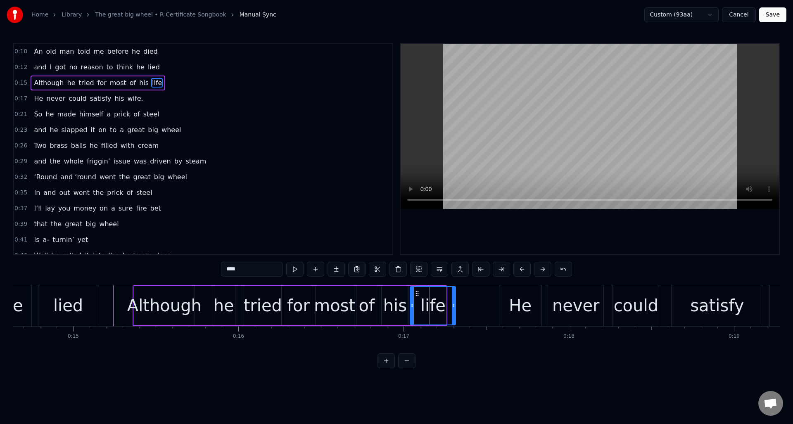
drag, startPoint x: 445, startPoint y: 298, endPoint x: 454, endPoint y: 297, distance: 9.5
click at [454, 297] on div at bounding box center [453, 306] width 3 height 38
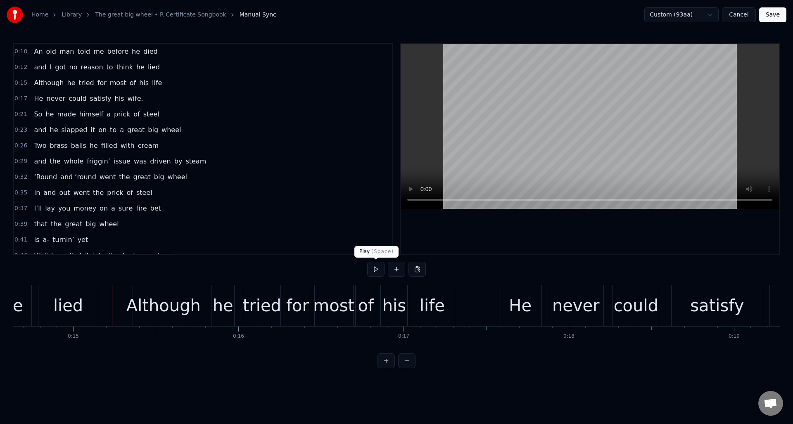
click at [372, 267] on button at bounding box center [375, 269] width 17 height 15
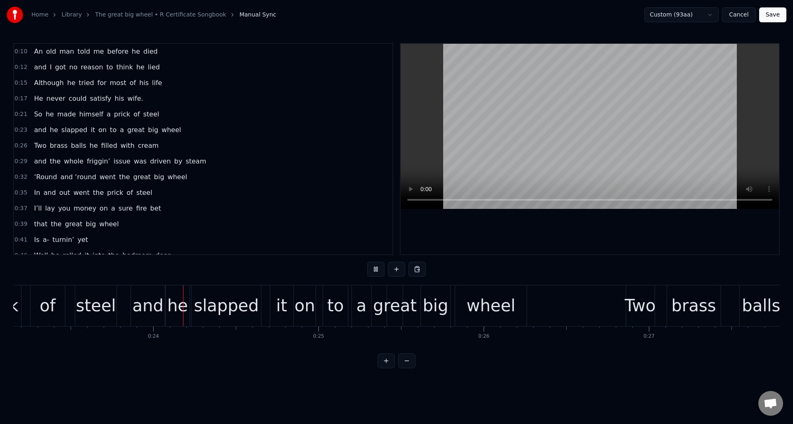
scroll to position [0, 3827]
click at [372, 267] on button at bounding box center [375, 269] width 17 height 15
click at [181, 144] on div "0:26 Two brass balls he filled with cream" at bounding box center [203, 146] width 379 height 16
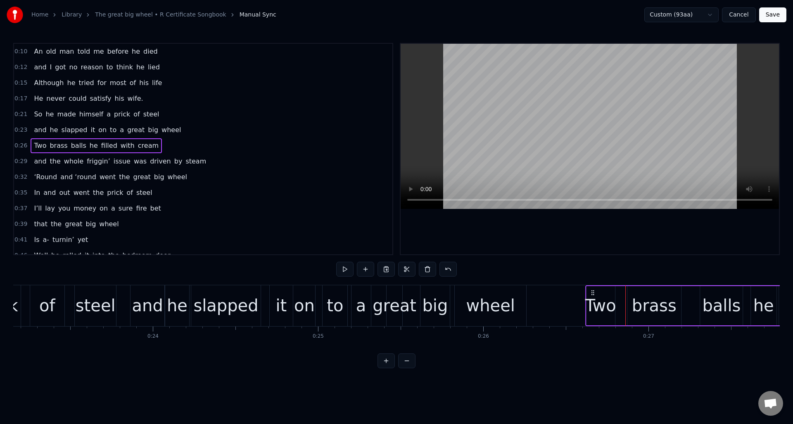
drag, startPoint x: 631, startPoint y: 291, endPoint x: 591, endPoint y: 293, distance: 40.1
click at [591, 293] on icon at bounding box center [593, 293] width 7 height 7
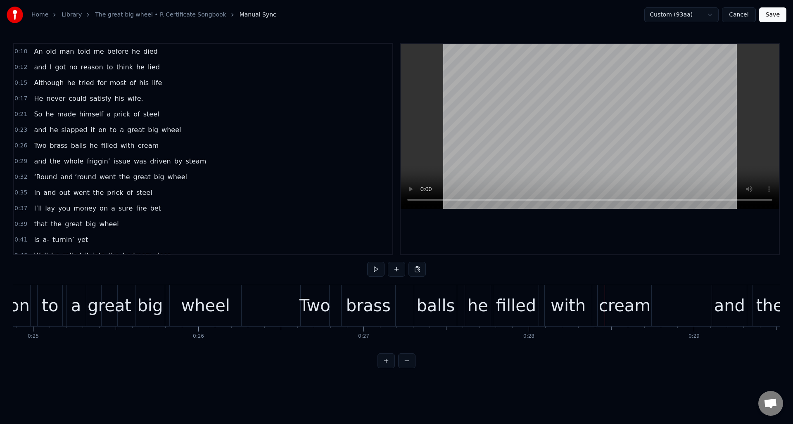
scroll to position [0, 4128]
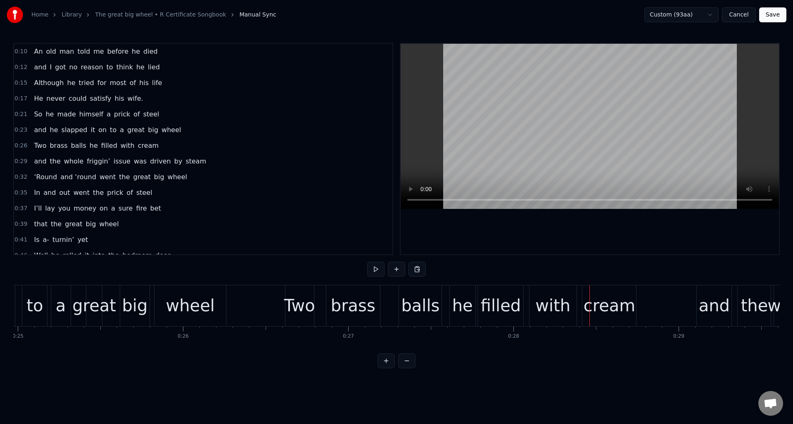
click at [295, 297] on div "Two" at bounding box center [299, 305] width 31 height 25
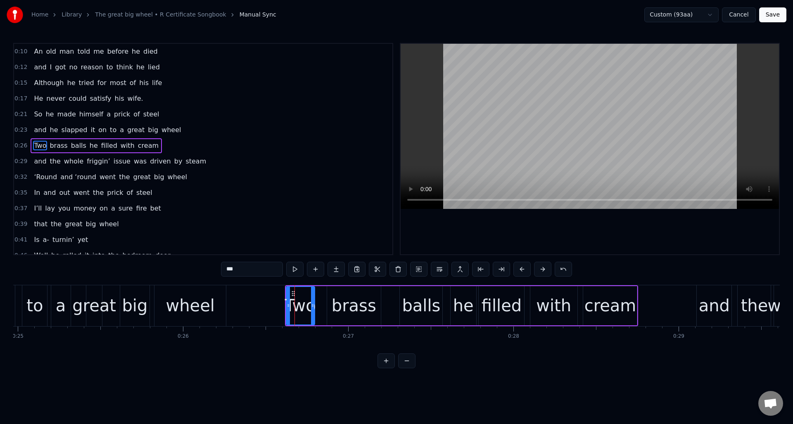
click at [167, 145] on div "0:26 Two brass balls he filled with cream" at bounding box center [203, 146] width 379 height 16
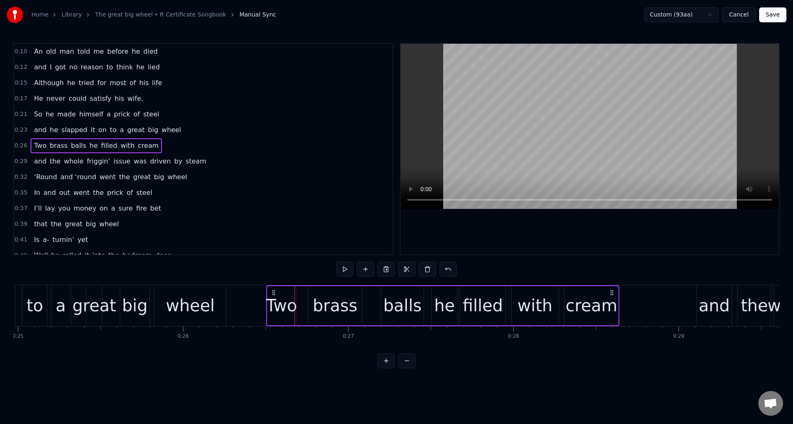
drag, startPoint x: 290, startPoint y: 291, endPoint x: 271, endPoint y: 293, distance: 19.1
click at [271, 293] on icon at bounding box center [273, 293] width 7 height 7
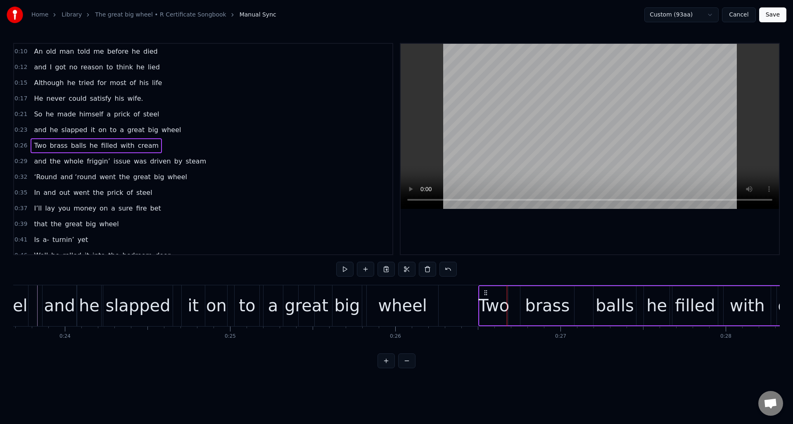
scroll to position [0, 3809]
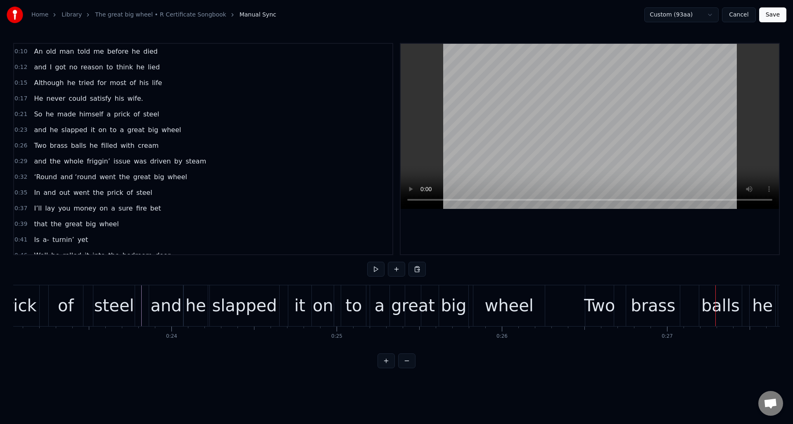
click at [182, 145] on div "0:26 Two brass balls he filled with cream" at bounding box center [203, 146] width 379 height 16
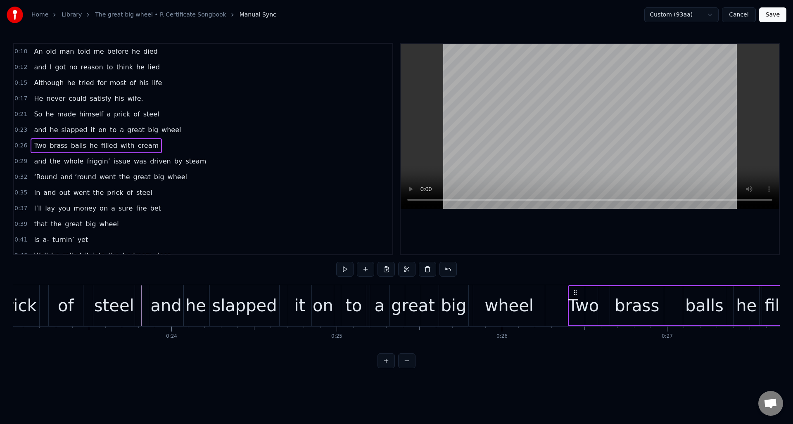
drag, startPoint x: 591, startPoint y: 291, endPoint x: 574, endPoint y: 293, distance: 16.7
click at [574, 293] on icon at bounding box center [575, 293] width 7 height 7
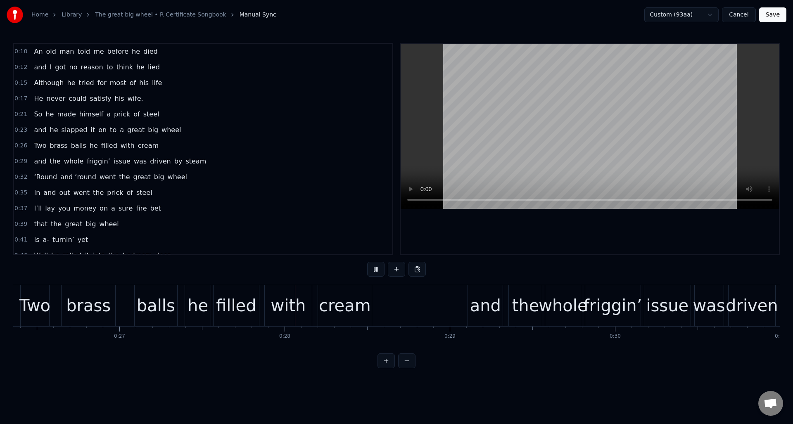
scroll to position [0, 4500]
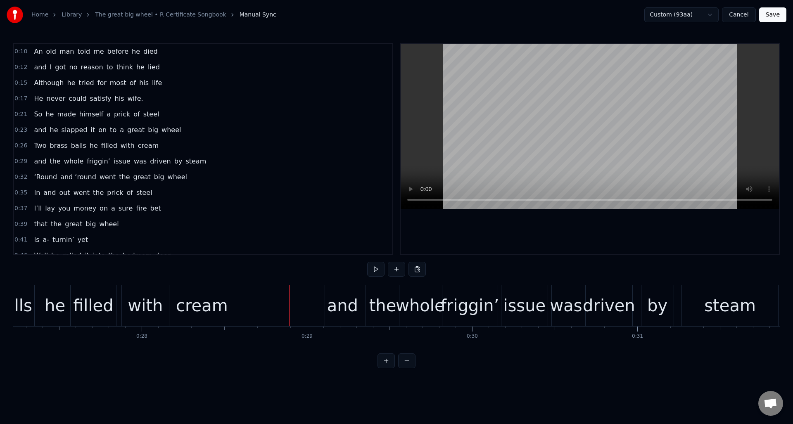
click at [209, 160] on div "0:29 and the whole friggin’ issue was driven by steam" at bounding box center [203, 162] width 379 height 16
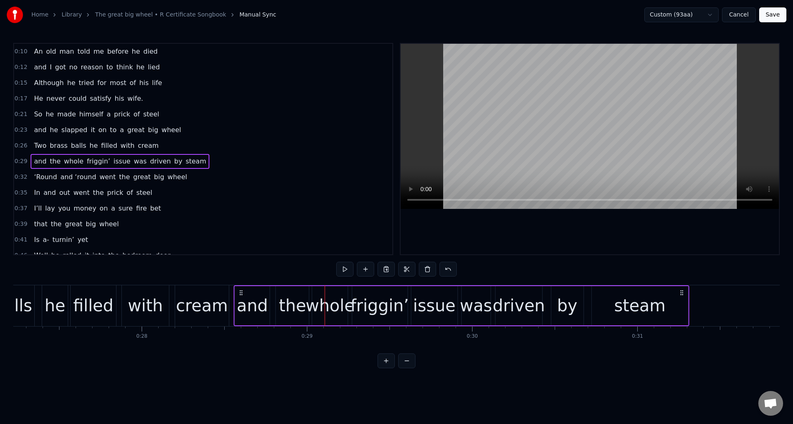
drag, startPoint x: 330, startPoint y: 292, endPoint x: 269, endPoint y: 317, distance: 66.0
click at [239, 293] on icon at bounding box center [241, 293] width 7 height 7
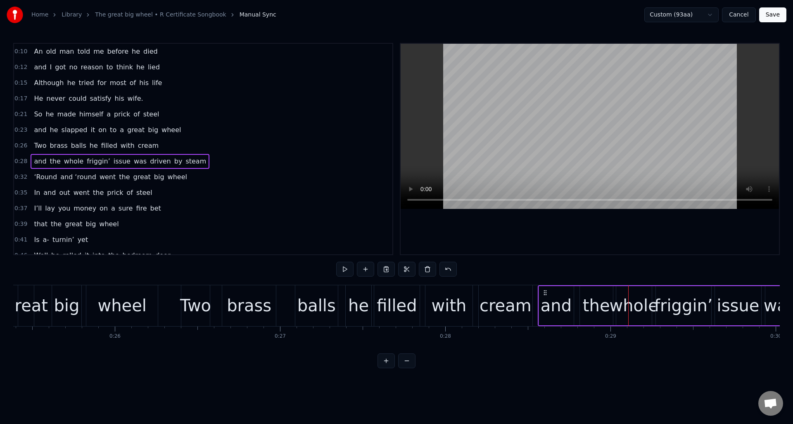
scroll to position [0, 4166]
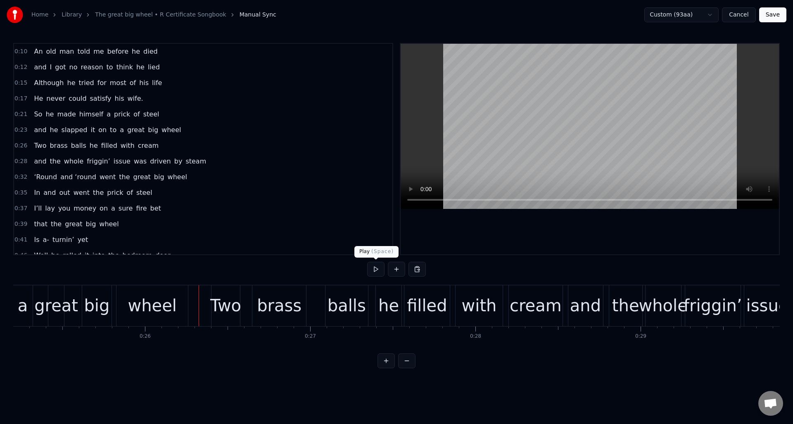
click at [374, 269] on button at bounding box center [375, 269] width 17 height 15
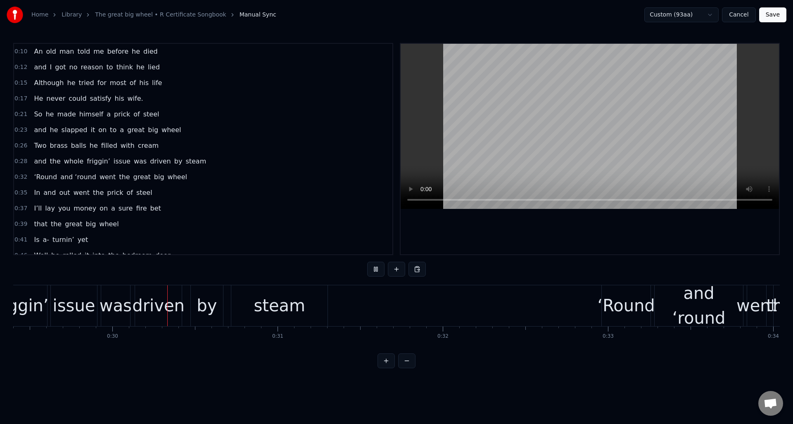
scroll to position [0, 4860]
click at [374, 269] on button at bounding box center [375, 269] width 17 height 15
click at [200, 293] on div "by" at bounding box center [206, 305] width 20 height 25
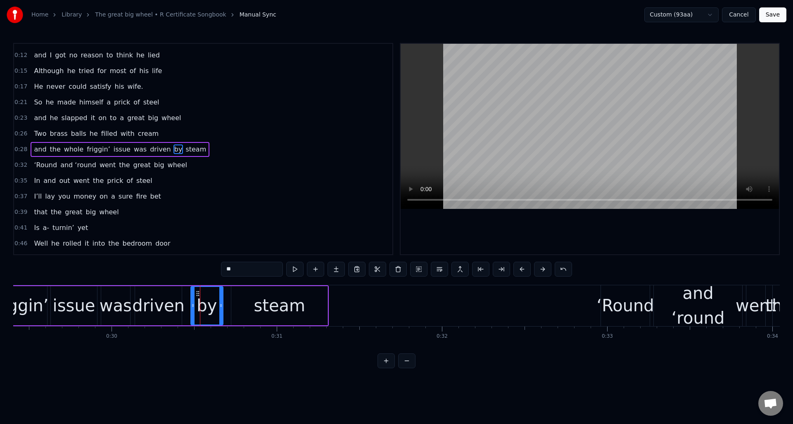
scroll to position [12, 0]
drag, startPoint x: 197, startPoint y: 292, endPoint x: 191, endPoint y: 293, distance: 5.8
click at [191, 293] on icon at bounding box center [192, 293] width 7 height 7
click at [250, 293] on div "steam" at bounding box center [279, 305] width 96 height 39
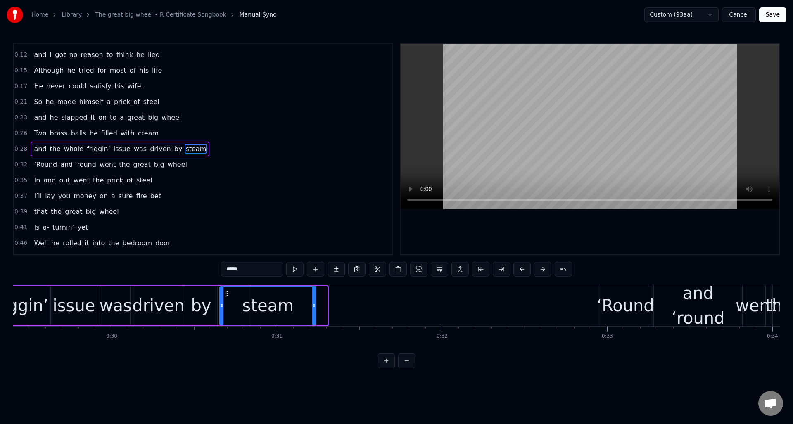
drag, startPoint x: 237, startPoint y: 293, endPoint x: 250, endPoint y: 298, distance: 13.7
click at [226, 293] on circle at bounding box center [226, 293] width 0 height 0
drag, startPoint x: 314, startPoint y: 296, endPoint x: 288, endPoint y: 302, distance: 25.9
click at [286, 300] on div at bounding box center [285, 306] width 3 height 38
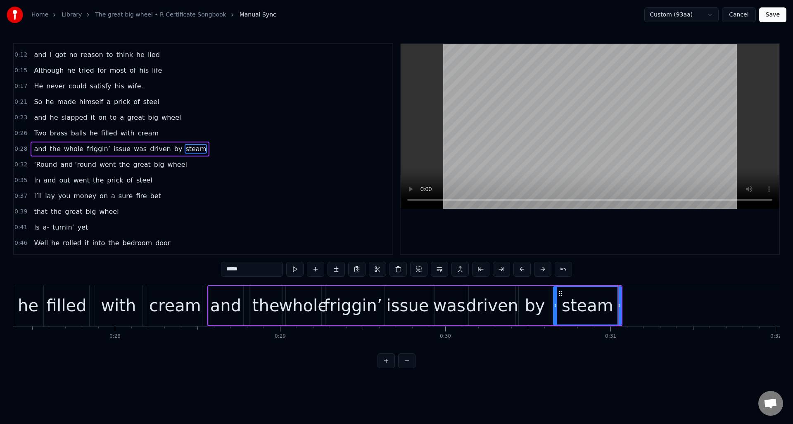
scroll to position [0, 4511]
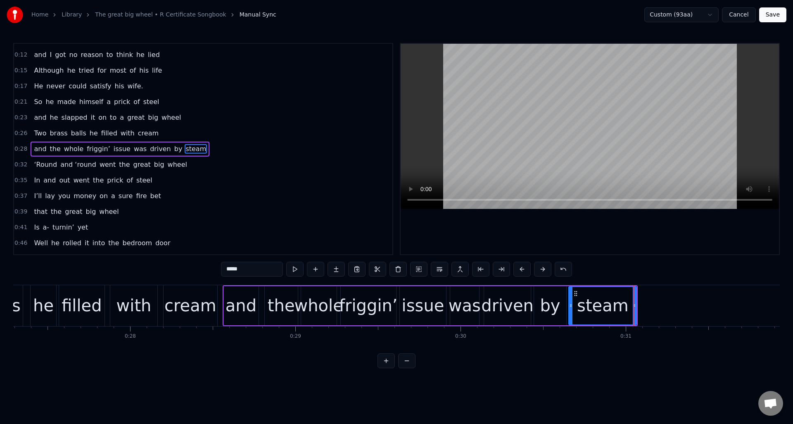
click at [75, 294] on div "filled" at bounding box center [82, 305] width 40 height 25
type input "******"
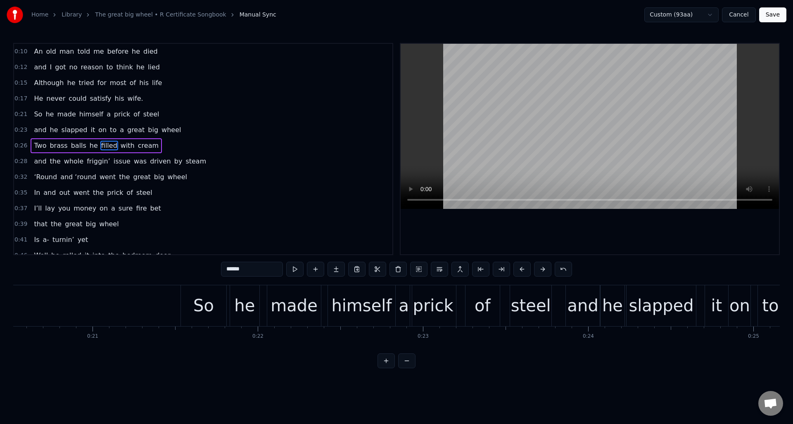
scroll to position [0, 3407]
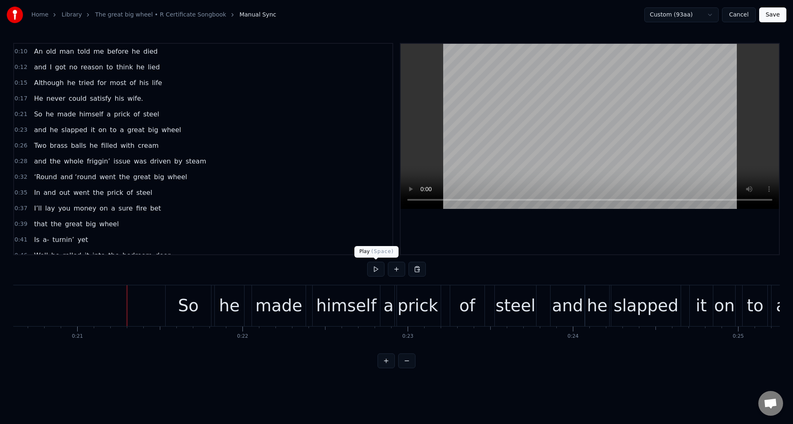
click at [375, 269] on button at bounding box center [375, 269] width 17 height 15
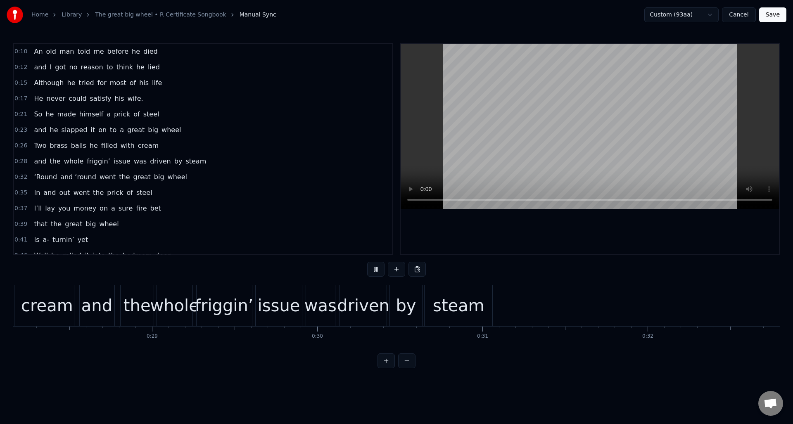
scroll to position [0, 4829]
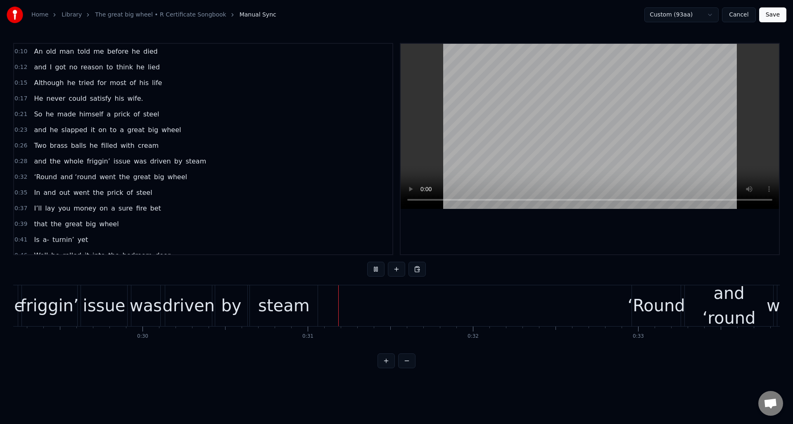
click at [375, 269] on button at bounding box center [375, 269] width 17 height 15
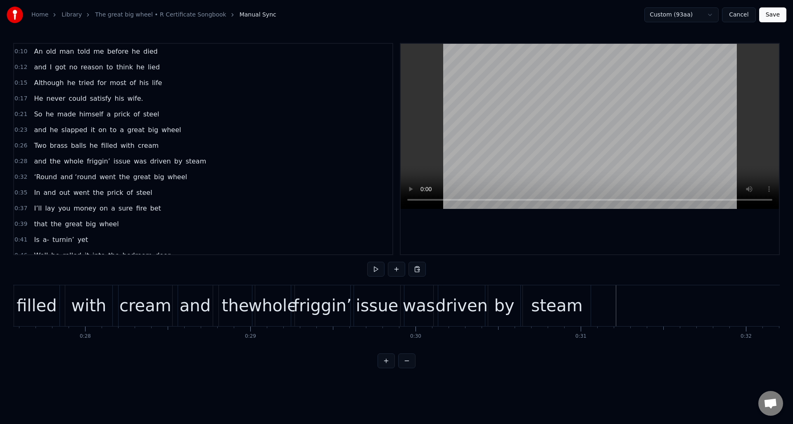
scroll to position [0, 4495]
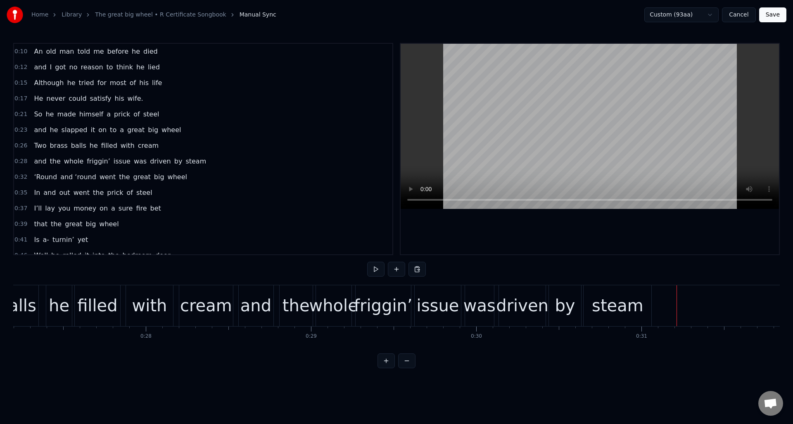
click at [372, 299] on div "friggin’" at bounding box center [383, 305] width 59 height 25
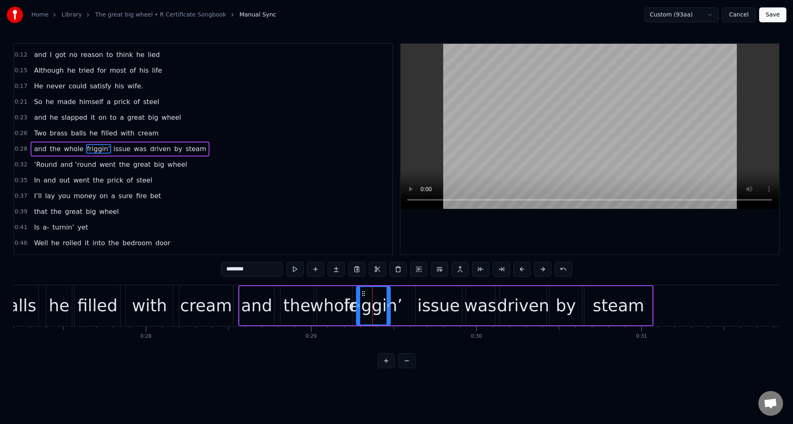
drag, startPoint x: 409, startPoint y: 298, endPoint x: 389, endPoint y: 300, distance: 20.0
click at [388, 300] on div at bounding box center [388, 306] width 3 height 38
click at [431, 295] on div "issue" at bounding box center [439, 305] width 43 height 25
type input "*****"
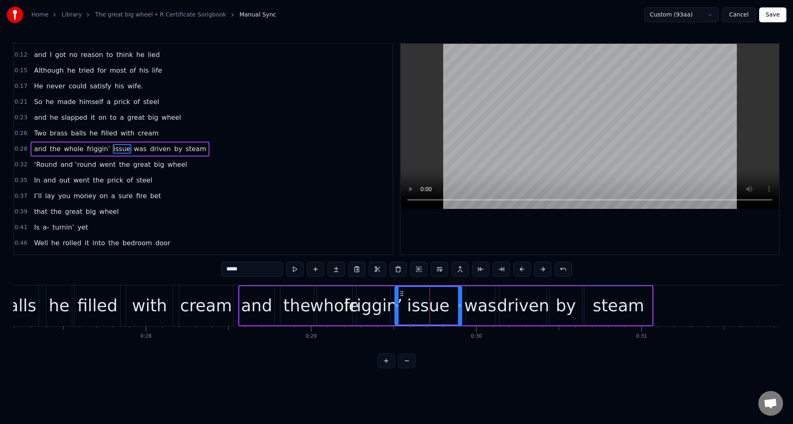
drag, startPoint x: 418, startPoint y: 298, endPoint x: 400, endPoint y: 303, distance: 18.4
click at [397, 301] on div at bounding box center [396, 306] width 3 height 38
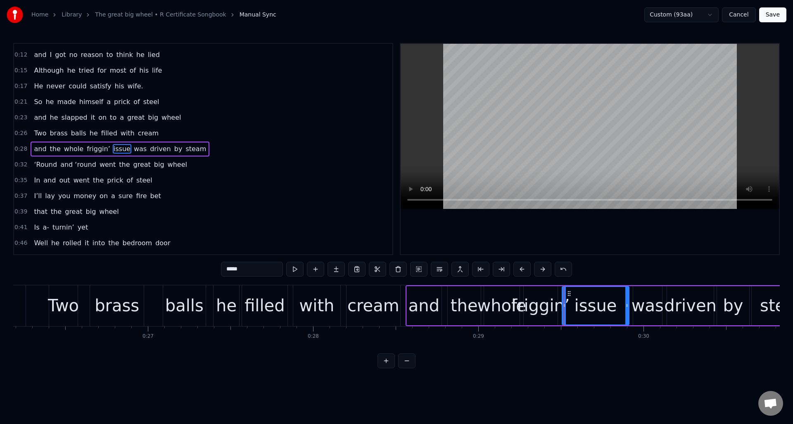
scroll to position [0, 4222]
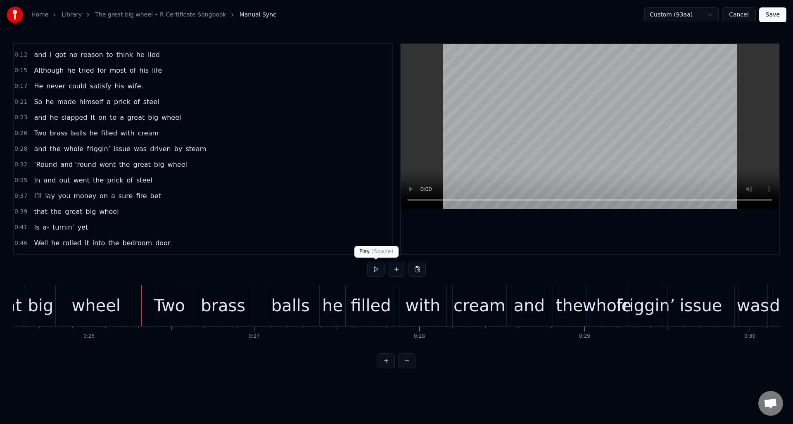
click at [374, 270] on button at bounding box center [375, 269] width 17 height 15
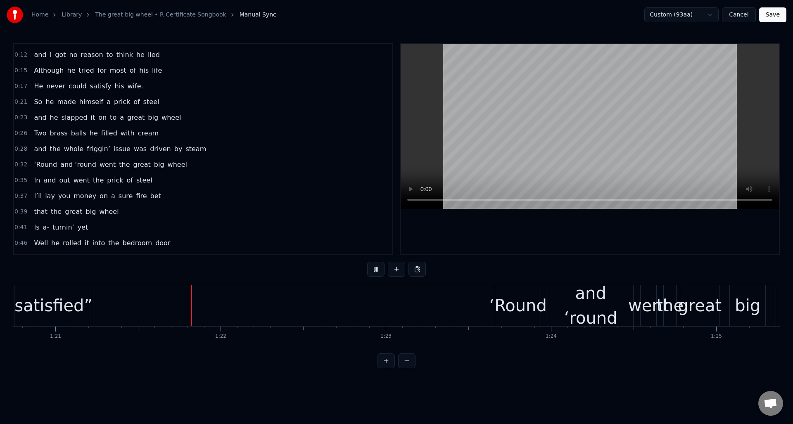
scroll to position [0, 13379]
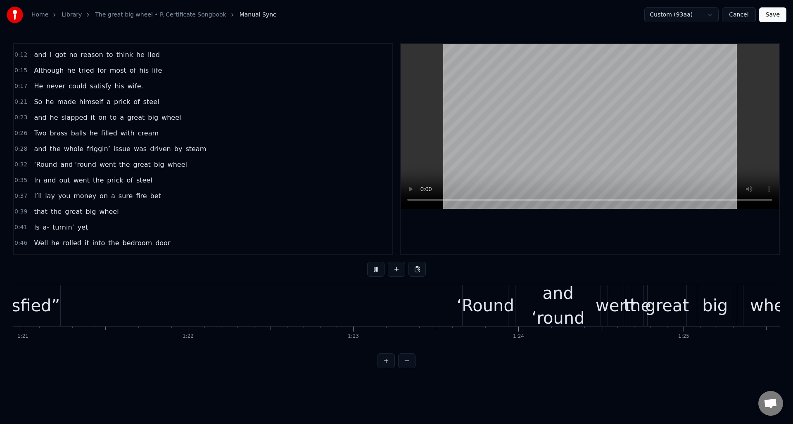
click at [375, 269] on button at bounding box center [375, 269] width 17 height 15
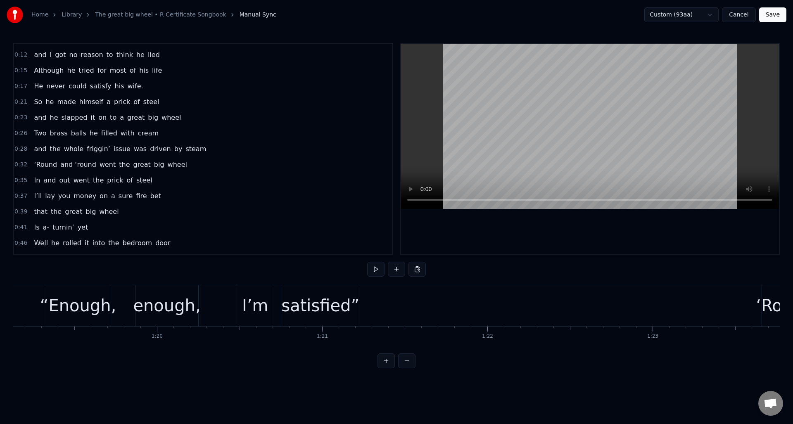
scroll to position [0, 13064]
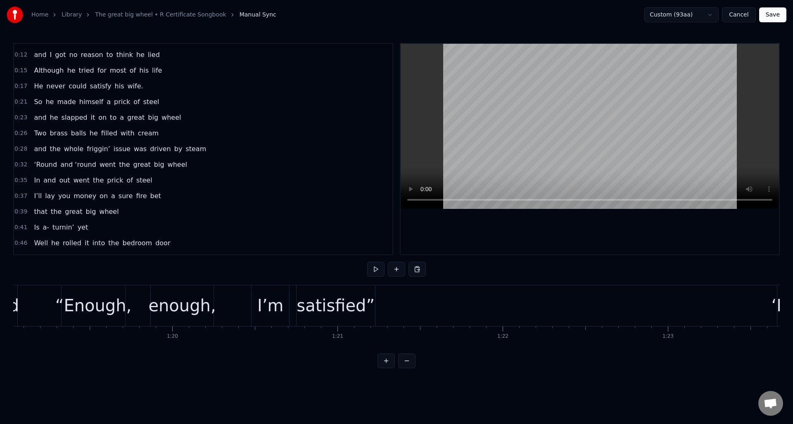
click at [357, 306] on div "satisfied”" at bounding box center [336, 305] width 78 height 25
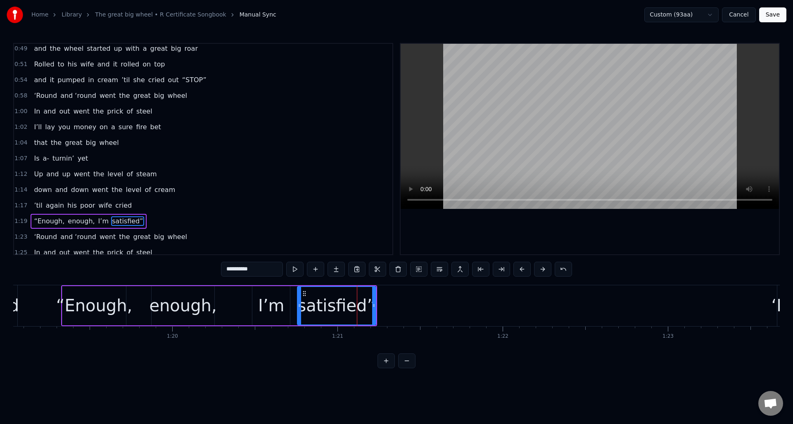
scroll to position [295, 0]
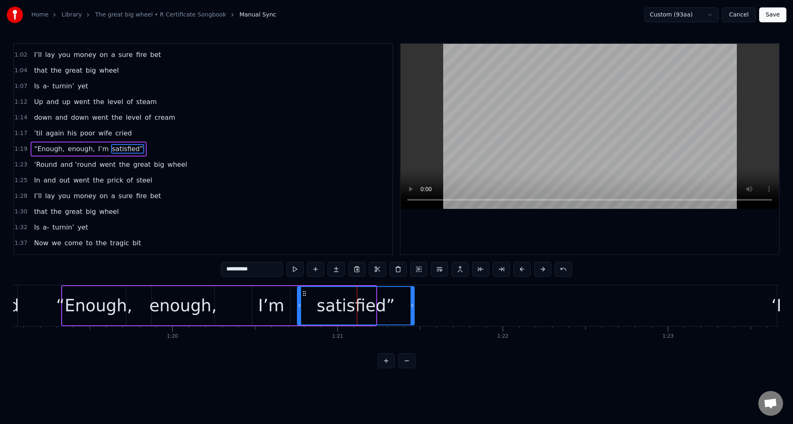
drag, startPoint x: 373, startPoint y: 310, endPoint x: 412, endPoint y: 311, distance: 38.4
click at [412, 311] on div at bounding box center [412, 306] width 3 height 38
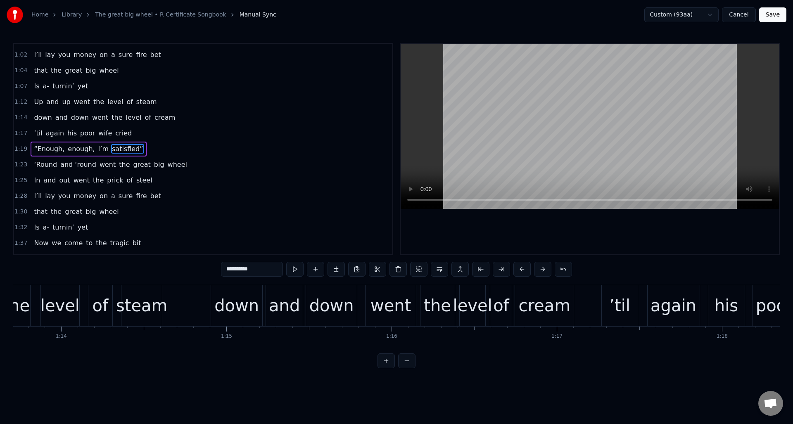
scroll to position [0, 12108]
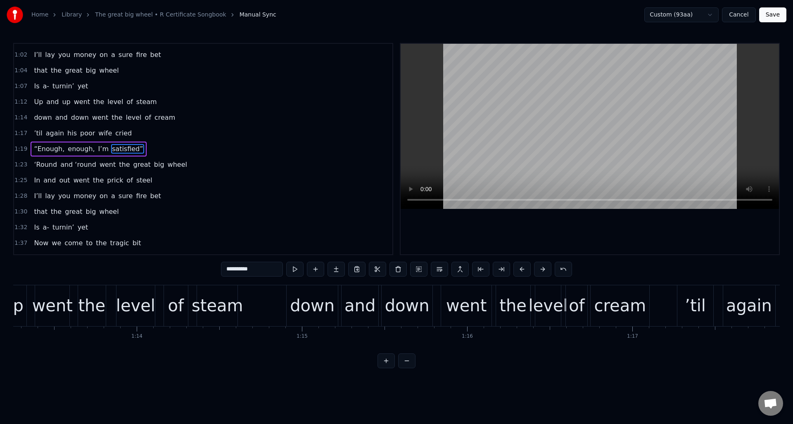
click at [312, 313] on div "down" at bounding box center [312, 305] width 45 height 25
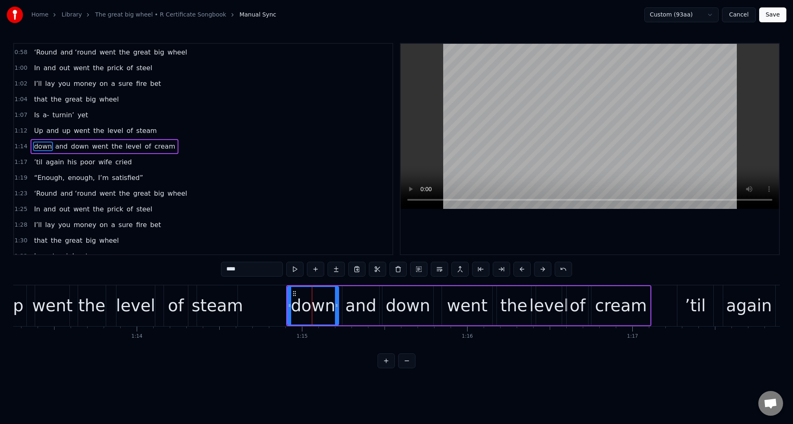
scroll to position [264, 0]
drag, startPoint x: 230, startPoint y: 271, endPoint x: 225, endPoint y: 270, distance: 4.6
click at [225, 270] on input "****" at bounding box center [252, 269] width 62 height 15
type input "****"
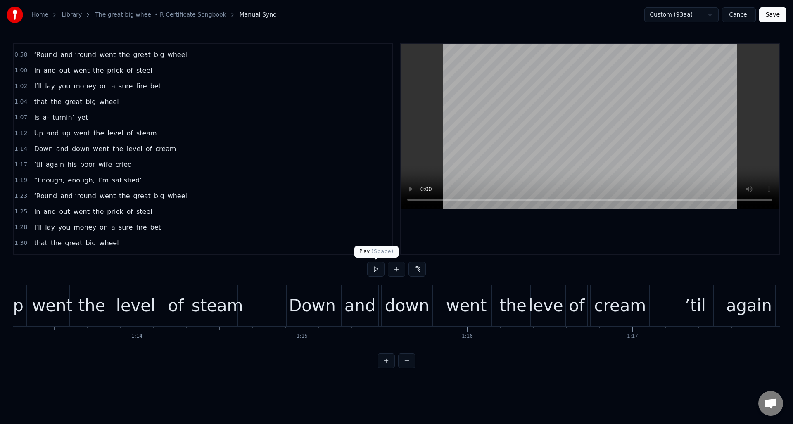
click at [374, 271] on button at bounding box center [375, 269] width 17 height 15
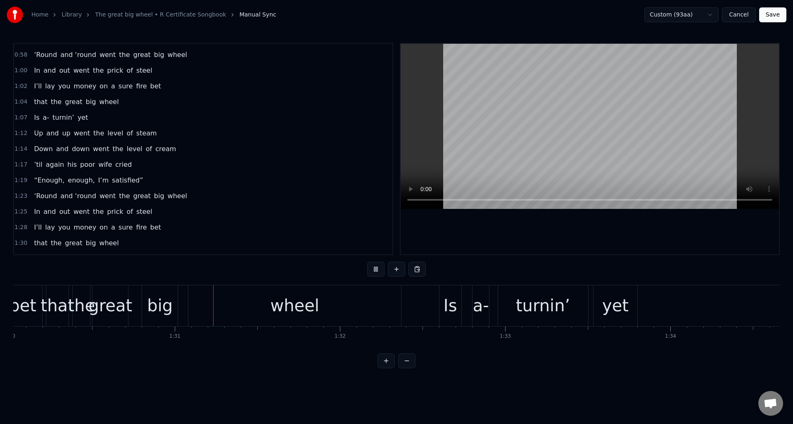
scroll to position [0, 14923]
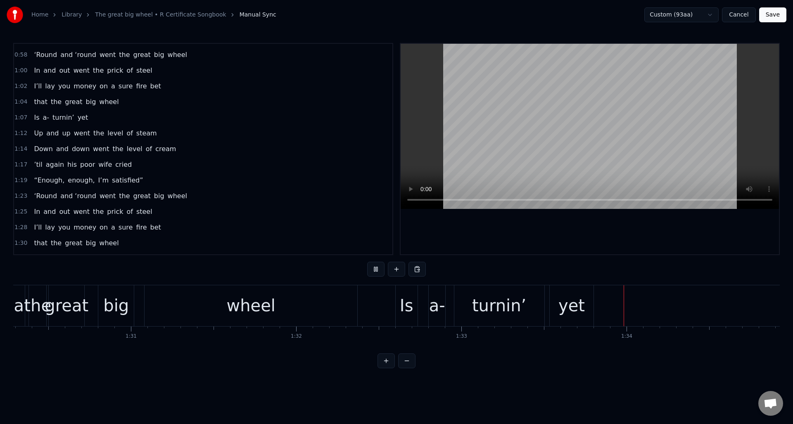
click at [374, 271] on button at bounding box center [375, 269] width 17 height 15
click at [490, 298] on div "turnin’" at bounding box center [499, 305] width 54 height 25
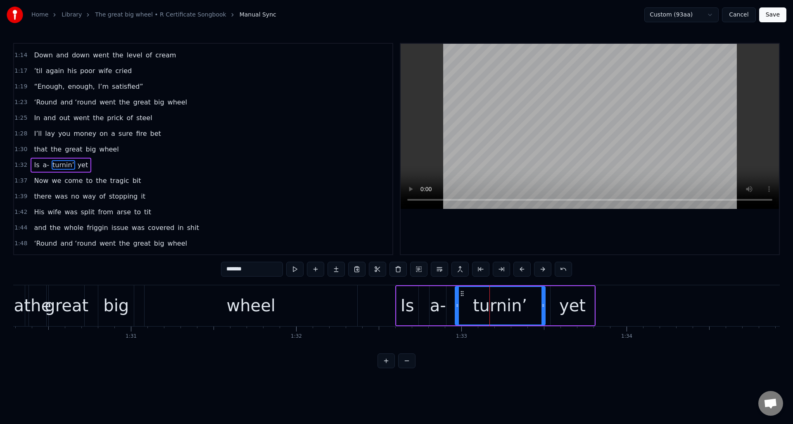
scroll to position [374, 0]
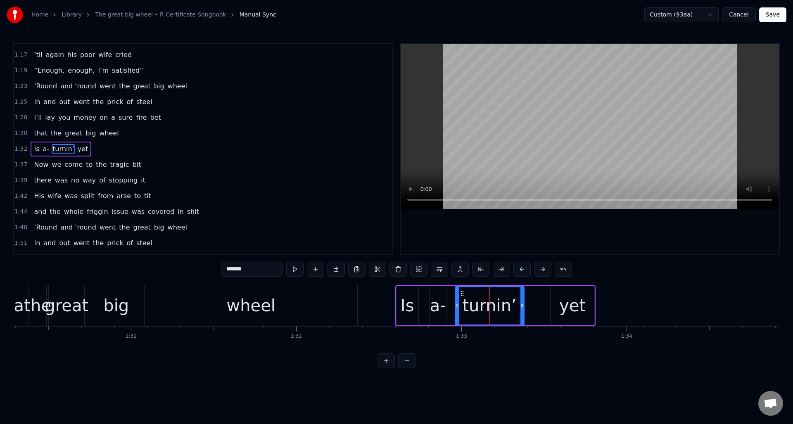
drag, startPoint x: 543, startPoint y: 298, endPoint x: 522, endPoint y: 299, distance: 20.7
click at [522, 299] on div at bounding box center [522, 306] width 3 height 38
click at [563, 296] on div "yet" at bounding box center [572, 305] width 26 height 25
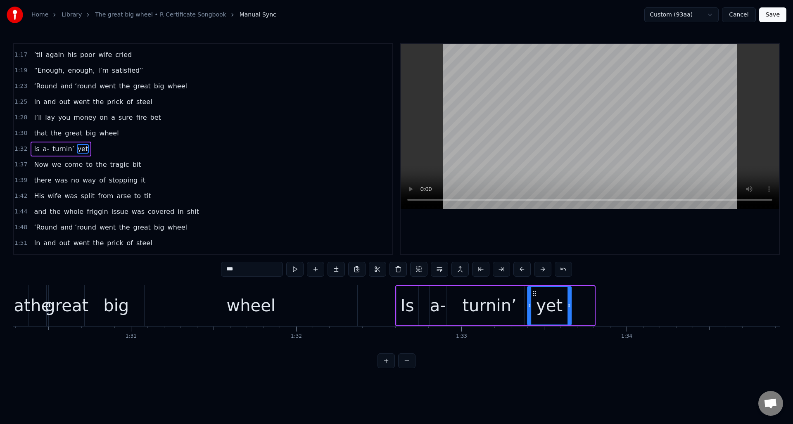
drag, startPoint x: 557, startPoint y: 292, endPoint x: 535, endPoint y: 295, distance: 22.9
click at [535, 295] on icon at bounding box center [534, 293] width 7 height 7
click at [153, 295] on div "wheel" at bounding box center [251, 306] width 213 height 41
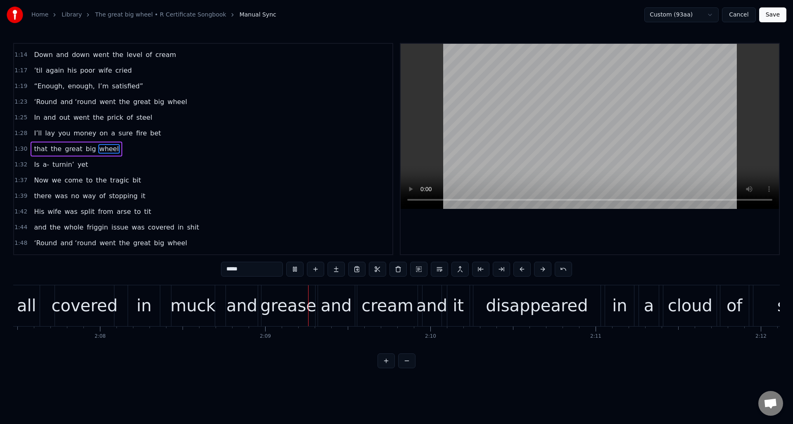
scroll to position [0, 21245]
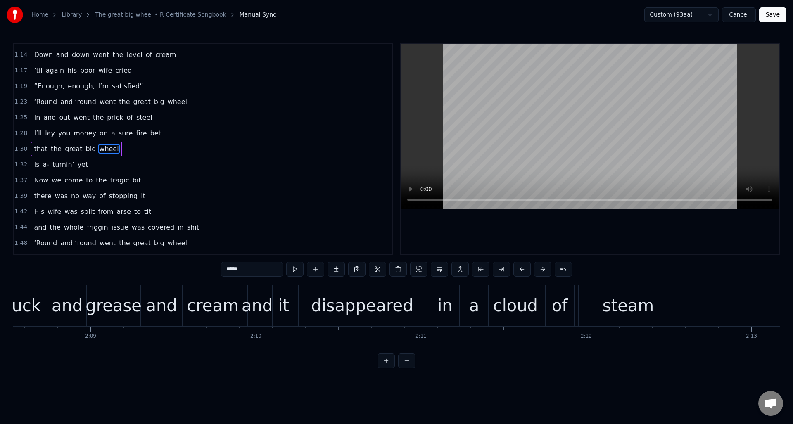
click at [506, 295] on div "cloud" at bounding box center [515, 305] width 45 height 25
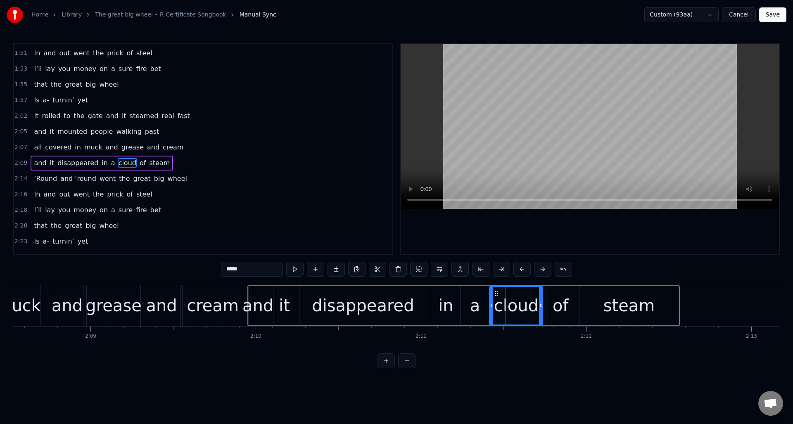
scroll to position [578, 0]
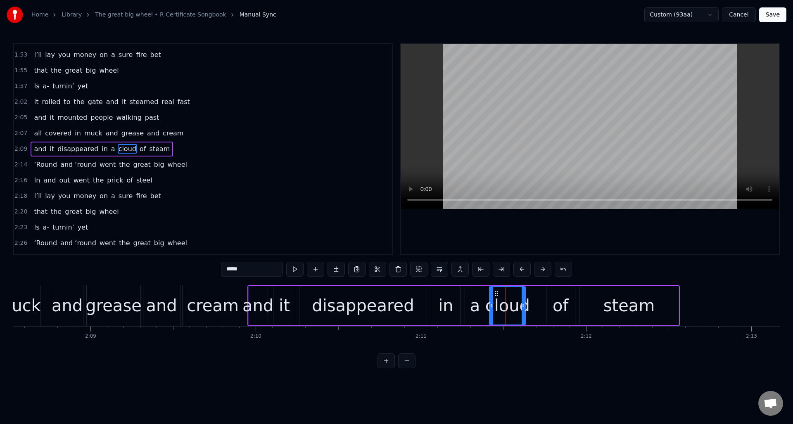
drag, startPoint x: 541, startPoint y: 295, endPoint x: 524, endPoint y: 297, distance: 17.4
click at [524, 297] on div at bounding box center [523, 306] width 3 height 38
click at [558, 295] on div "of" at bounding box center [561, 305] width 16 height 25
drag, startPoint x: 552, startPoint y: 292, endPoint x: 555, endPoint y: 296, distance: 4.7
click at [536, 294] on icon at bounding box center [537, 293] width 7 height 7
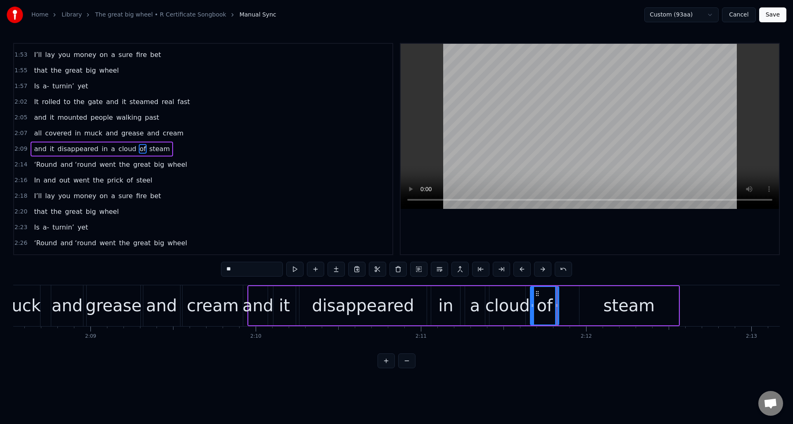
click at [589, 296] on div "steam" at bounding box center [629, 305] width 99 height 39
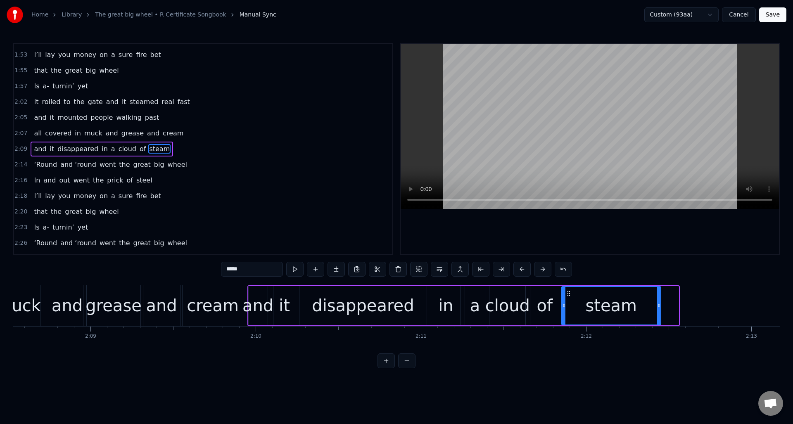
drag, startPoint x: 586, startPoint y: 293, endPoint x: 569, endPoint y: 295, distance: 17.9
click at [569, 295] on icon at bounding box center [569, 293] width 7 height 7
click at [119, 296] on div "grease" at bounding box center [114, 305] width 56 height 25
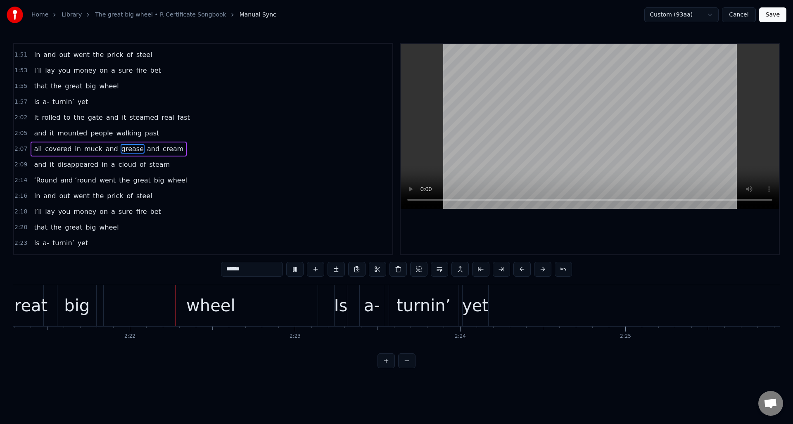
scroll to position [0, 23355]
click at [471, 293] on div "yet" at bounding box center [475, 306] width 26 height 41
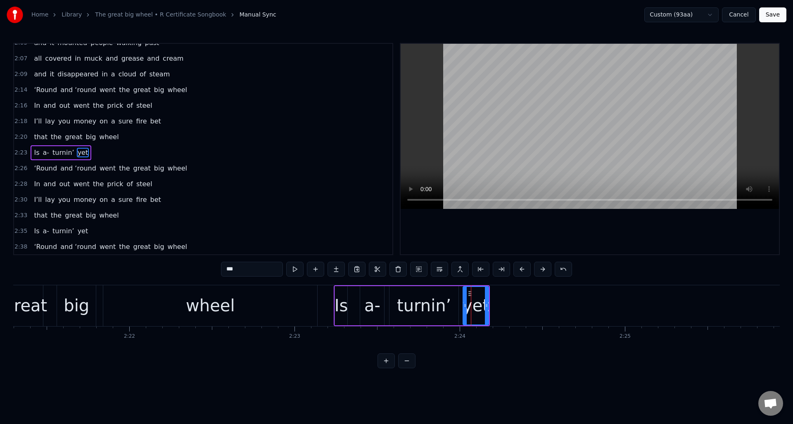
scroll to position [656, 0]
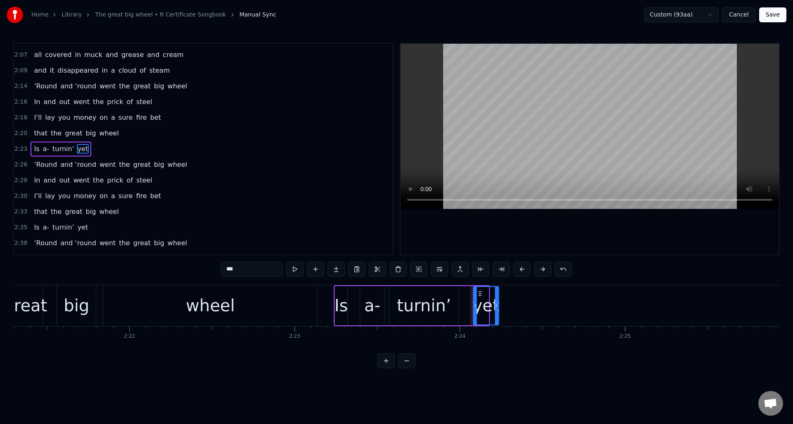
drag, startPoint x: 469, startPoint y: 293, endPoint x: 479, endPoint y: 293, distance: 9.9
click at [479, 293] on circle at bounding box center [479, 293] width 0 height 0
click at [451, 296] on div "turnin’" at bounding box center [424, 305] width 69 height 39
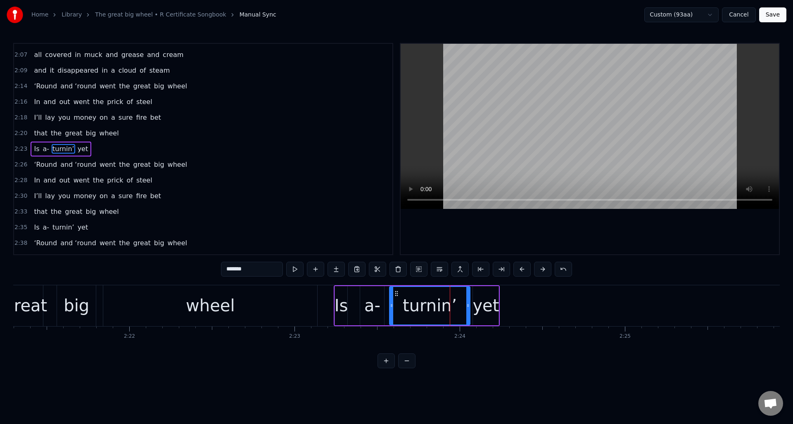
click at [469, 295] on div at bounding box center [468, 306] width 3 height 38
click at [121, 298] on div "wheel" at bounding box center [210, 306] width 214 height 41
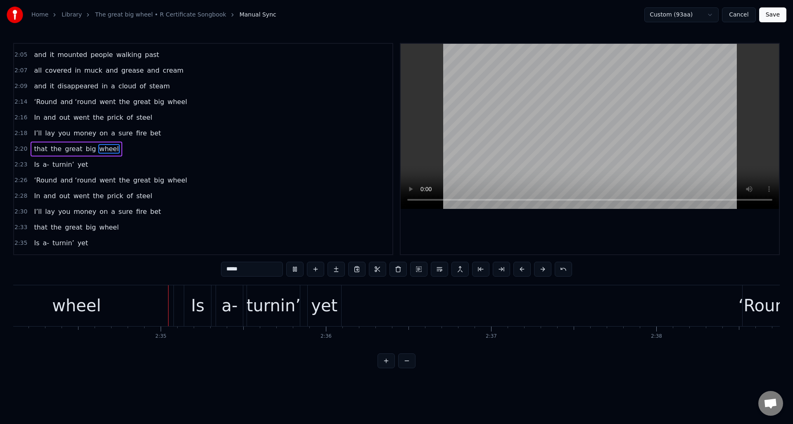
scroll to position [0, 25476]
click at [317, 297] on div "yet" at bounding box center [320, 305] width 26 height 25
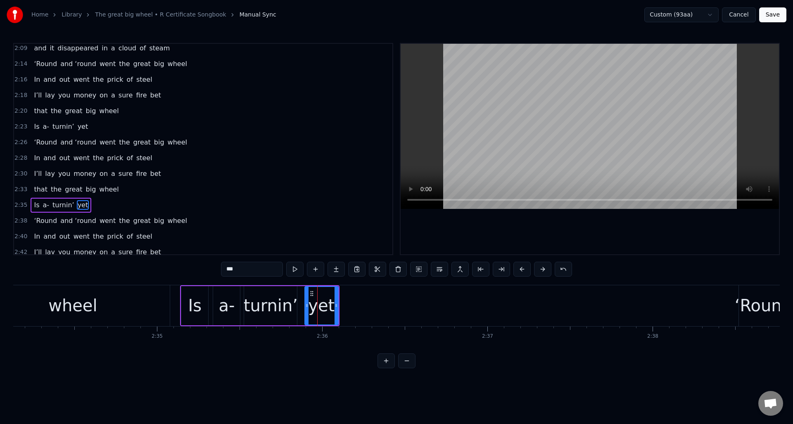
scroll to position [700, 0]
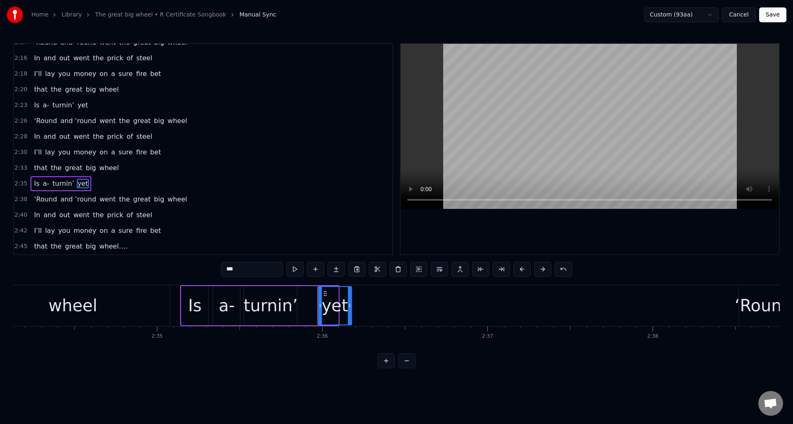
drag, startPoint x: 313, startPoint y: 292, endPoint x: 324, endPoint y: 292, distance: 11.6
click at [326, 293] on icon at bounding box center [325, 293] width 7 height 7
click at [288, 295] on div "turnin’" at bounding box center [271, 305] width 54 height 25
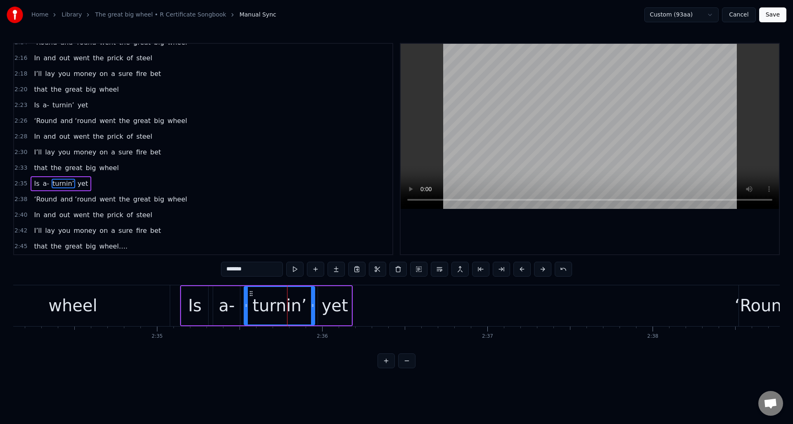
drag, startPoint x: 295, startPoint y: 295, endPoint x: 313, endPoint y: 296, distance: 17.8
click at [313, 296] on div at bounding box center [312, 306] width 3 height 38
click at [139, 295] on div "wheel" at bounding box center [73, 306] width 194 height 41
type input "*****"
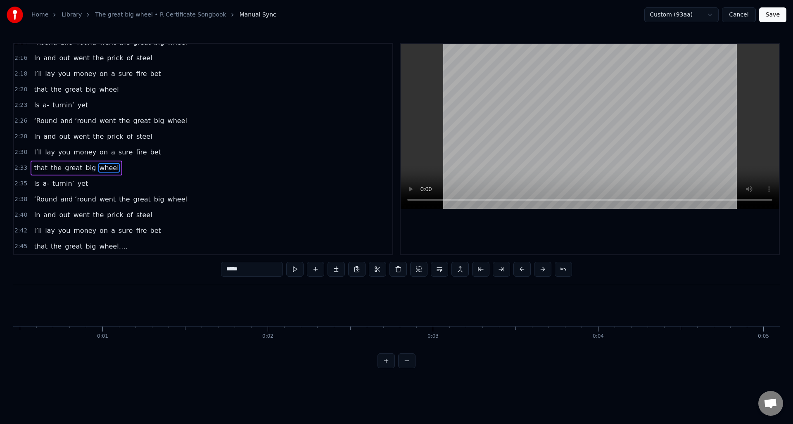
scroll to position [0, 0]
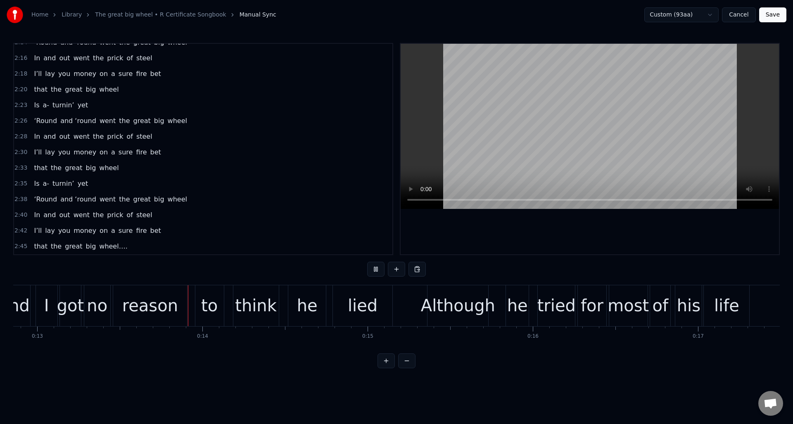
scroll to position [0, 2126]
click at [442, 295] on div "Although" at bounding box center [457, 305] width 74 height 25
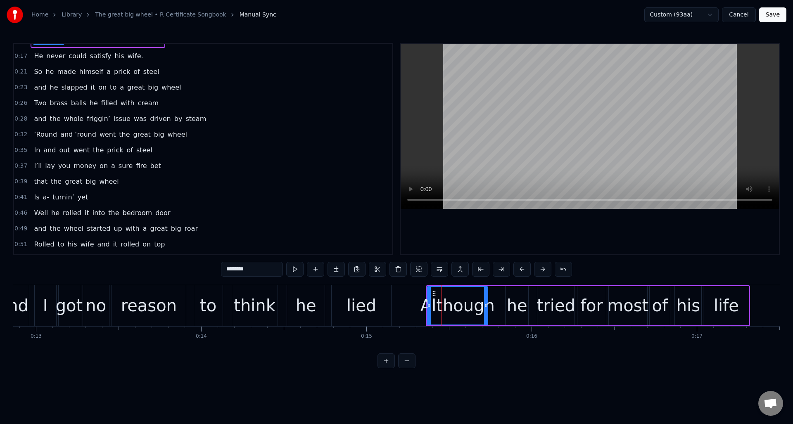
scroll to position [0, 0]
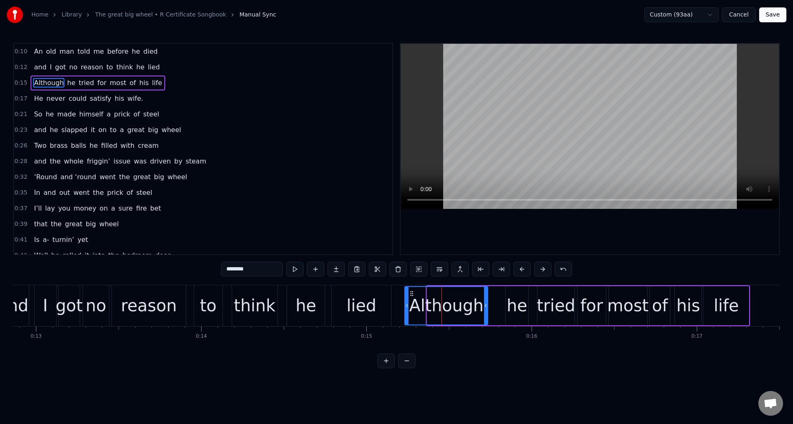
drag, startPoint x: 429, startPoint y: 300, endPoint x: 428, endPoint y: 309, distance: 9.2
click at [407, 302] on div at bounding box center [406, 306] width 3 height 38
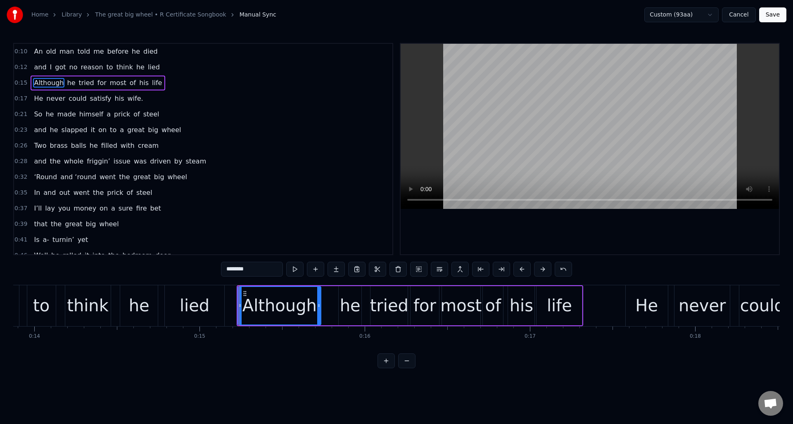
scroll to position [0, 2278]
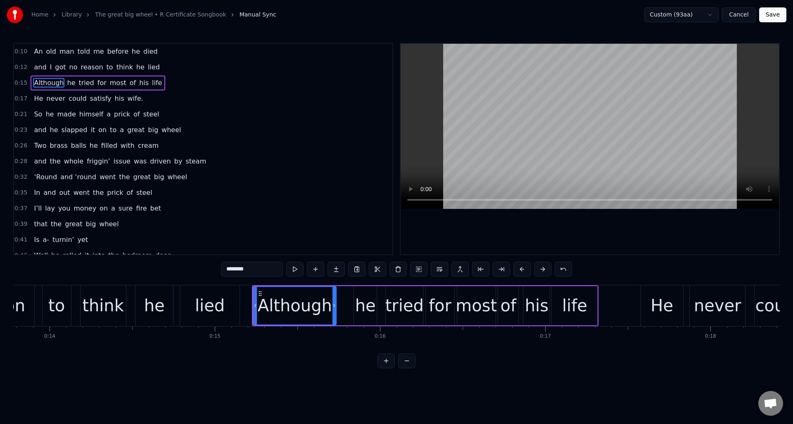
click at [60, 293] on div "to" at bounding box center [56, 305] width 17 height 25
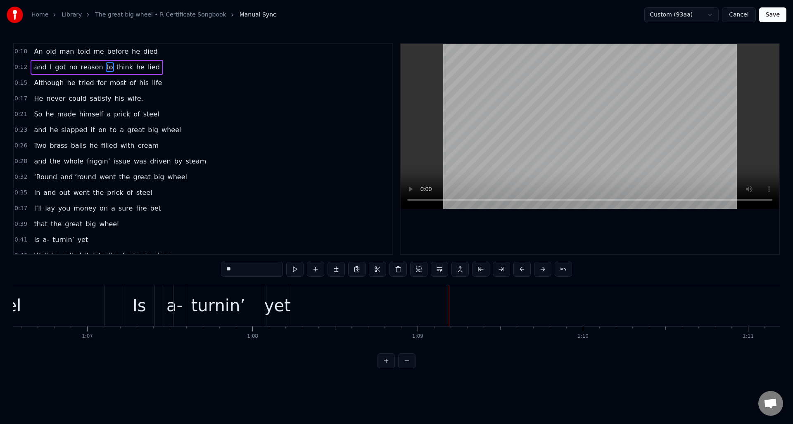
scroll to position [0, 10909]
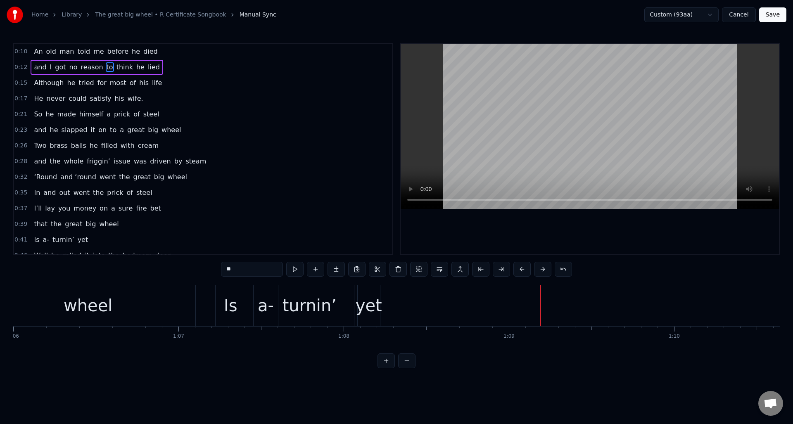
click at [337, 302] on div "turnin’" at bounding box center [309, 306] width 89 height 41
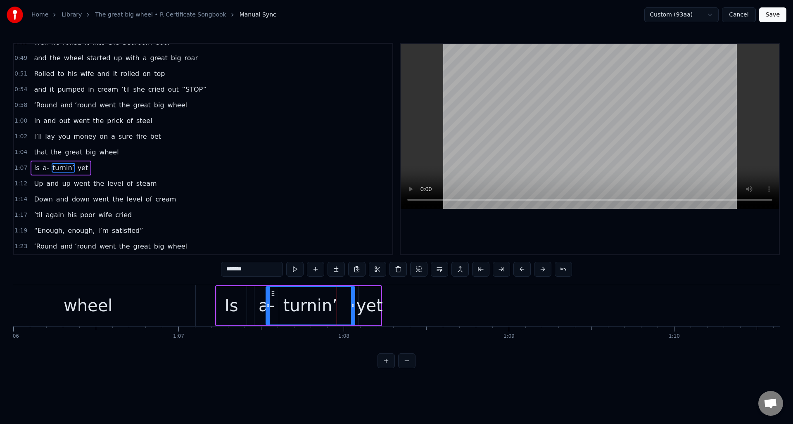
scroll to position [232, 0]
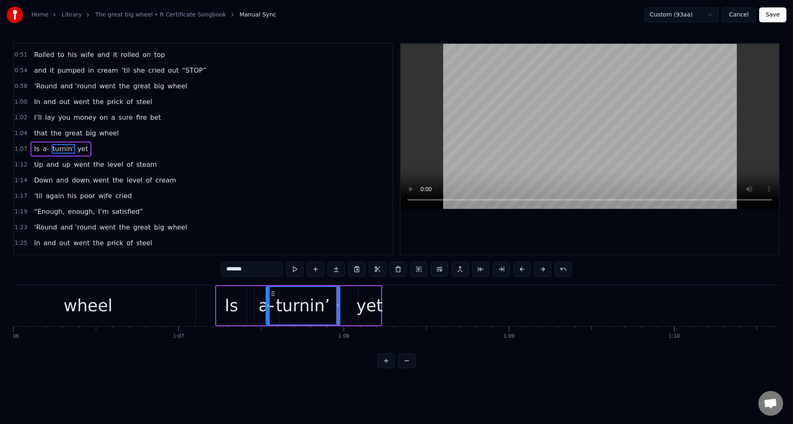
drag, startPoint x: 353, startPoint y: 298, endPoint x: 338, endPoint y: 298, distance: 14.9
click at [338, 298] on div at bounding box center [337, 306] width 3 height 38
click at [367, 295] on div "yet" at bounding box center [370, 305] width 26 height 25
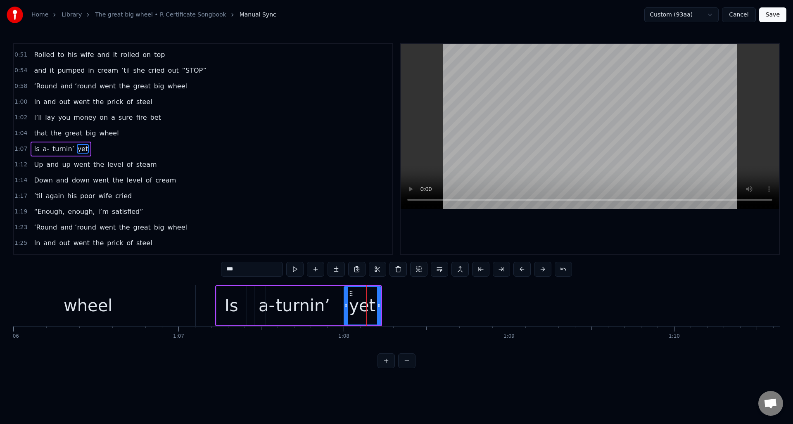
drag, startPoint x: 360, startPoint y: 299, endPoint x: 346, endPoint y: 300, distance: 14.5
click at [346, 300] on div at bounding box center [346, 306] width 3 height 38
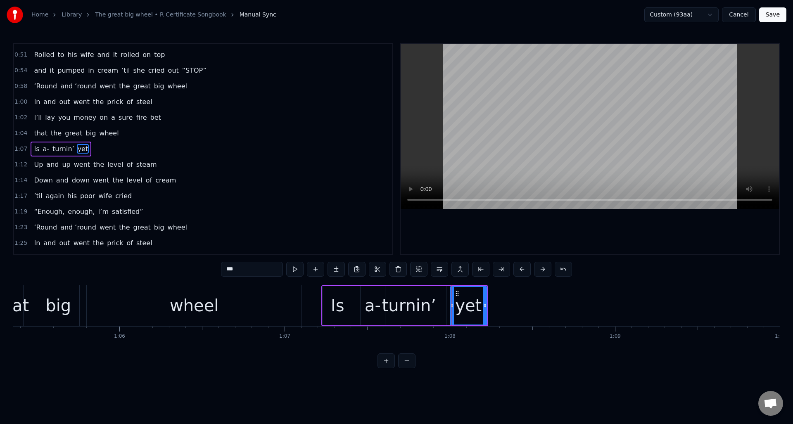
scroll to position [0, 10575]
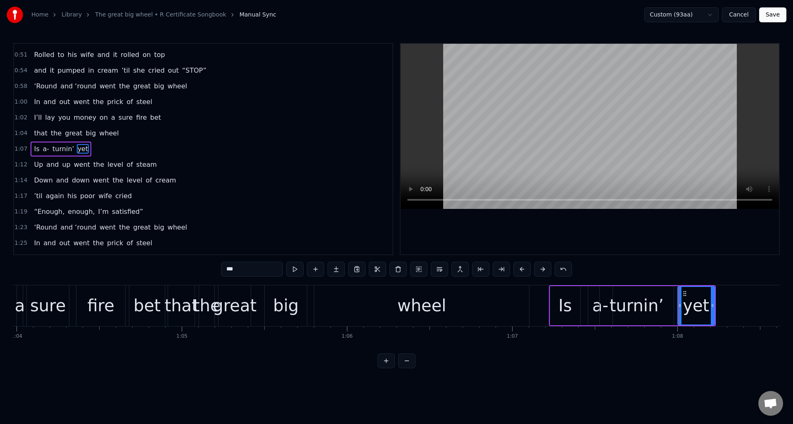
click at [320, 300] on div "wheel" at bounding box center [421, 306] width 215 height 41
type input "*****"
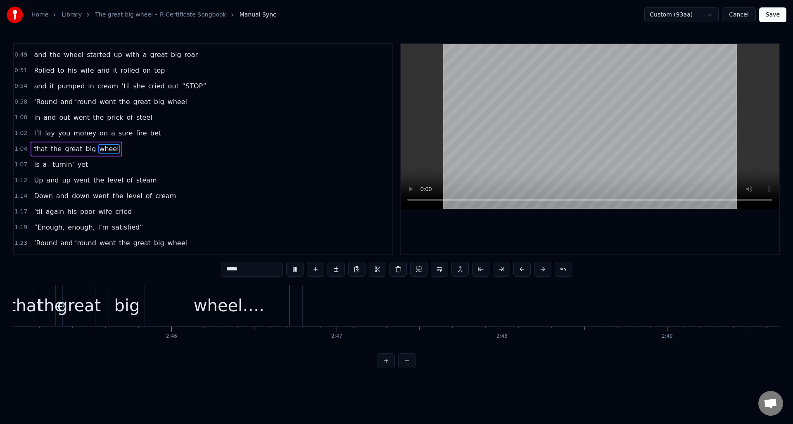
scroll to position [0, 27420]
click at [773, 14] on button "Save" at bounding box center [772, 14] width 27 height 15
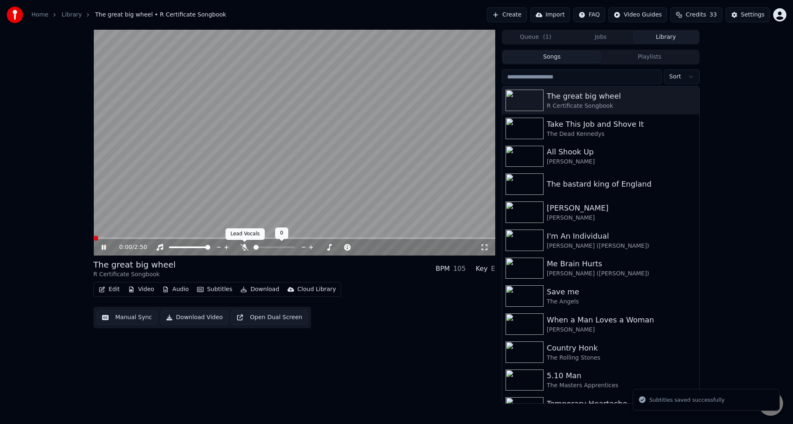
drag, startPoint x: 243, startPoint y: 245, endPoint x: 276, endPoint y: 257, distance: 35.2
click at [243, 245] on icon at bounding box center [244, 247] width 8 height 7
click at [101, 247] on icon at bounding box center [109, 247] width 19 height 7
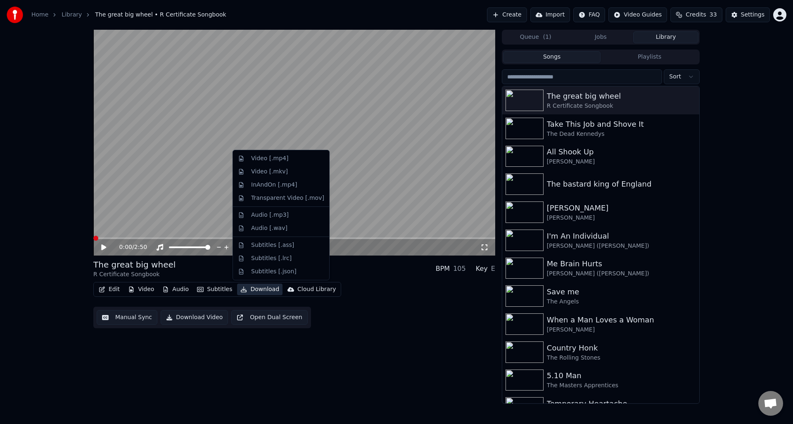
click at [256, 288] on button "Download" at bounding box center [259, 290] width 45 height 12
click at [286, 160] on div "Video [.mp4]" at bounding box center [269, 159] width 37 height 8
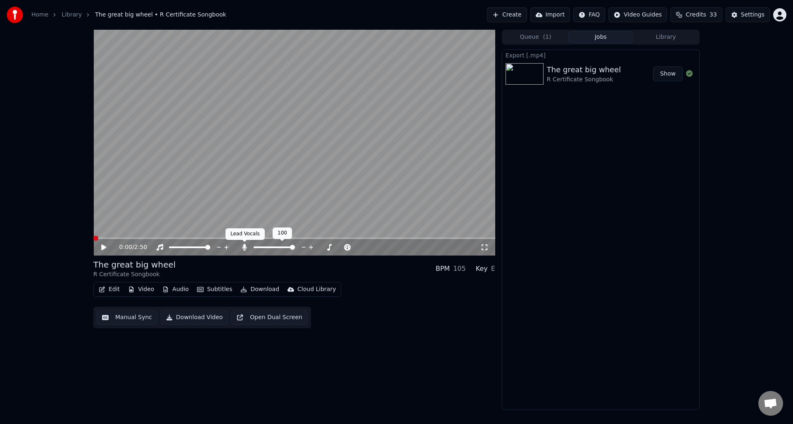
click at [243, 247] on icon at bounding box center [244, 247] width 5 height 7
click at [183, 319] on button "Download Video" at bounding box center [194, 317] width 67 height 15
